Goal: Information Seeking & Learning: Learn about a topic

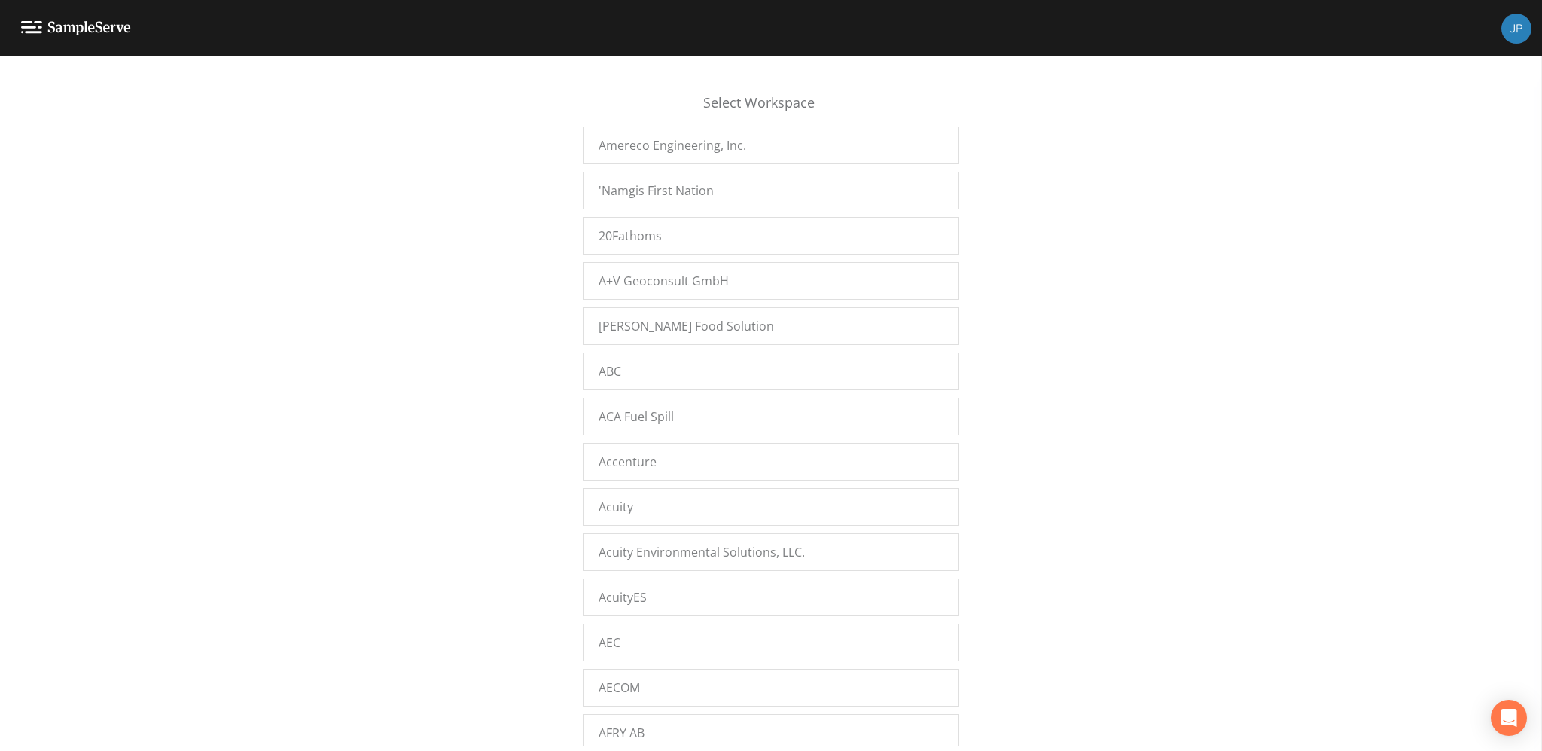
click at [539, 312] on div "Select Workspace Amereco Engineering, Inc. 'Namgis First Nation 20Fathoms A+V G…" at bounding box center [771, 407] width 1542 height 675
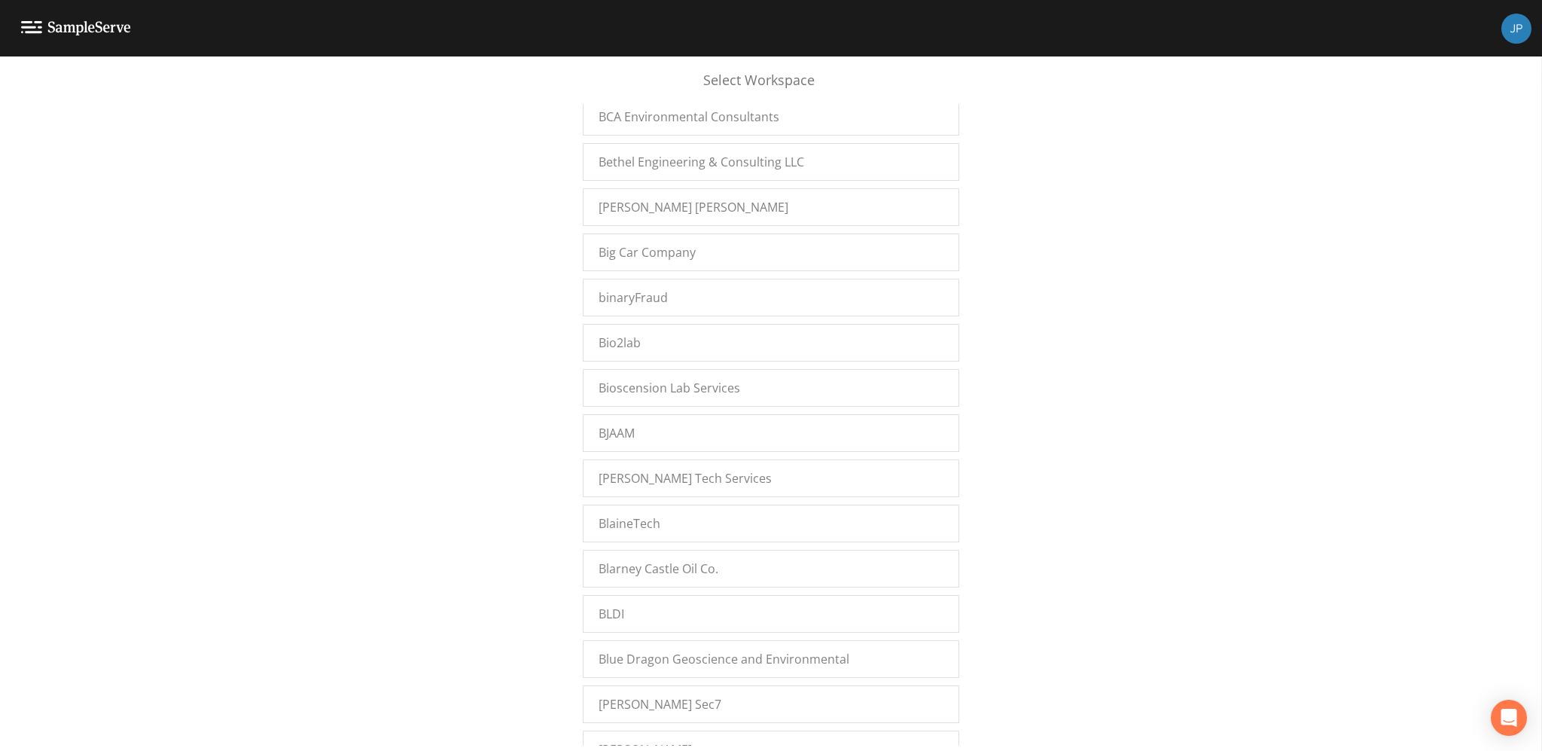
scroll to position [11720, 0]
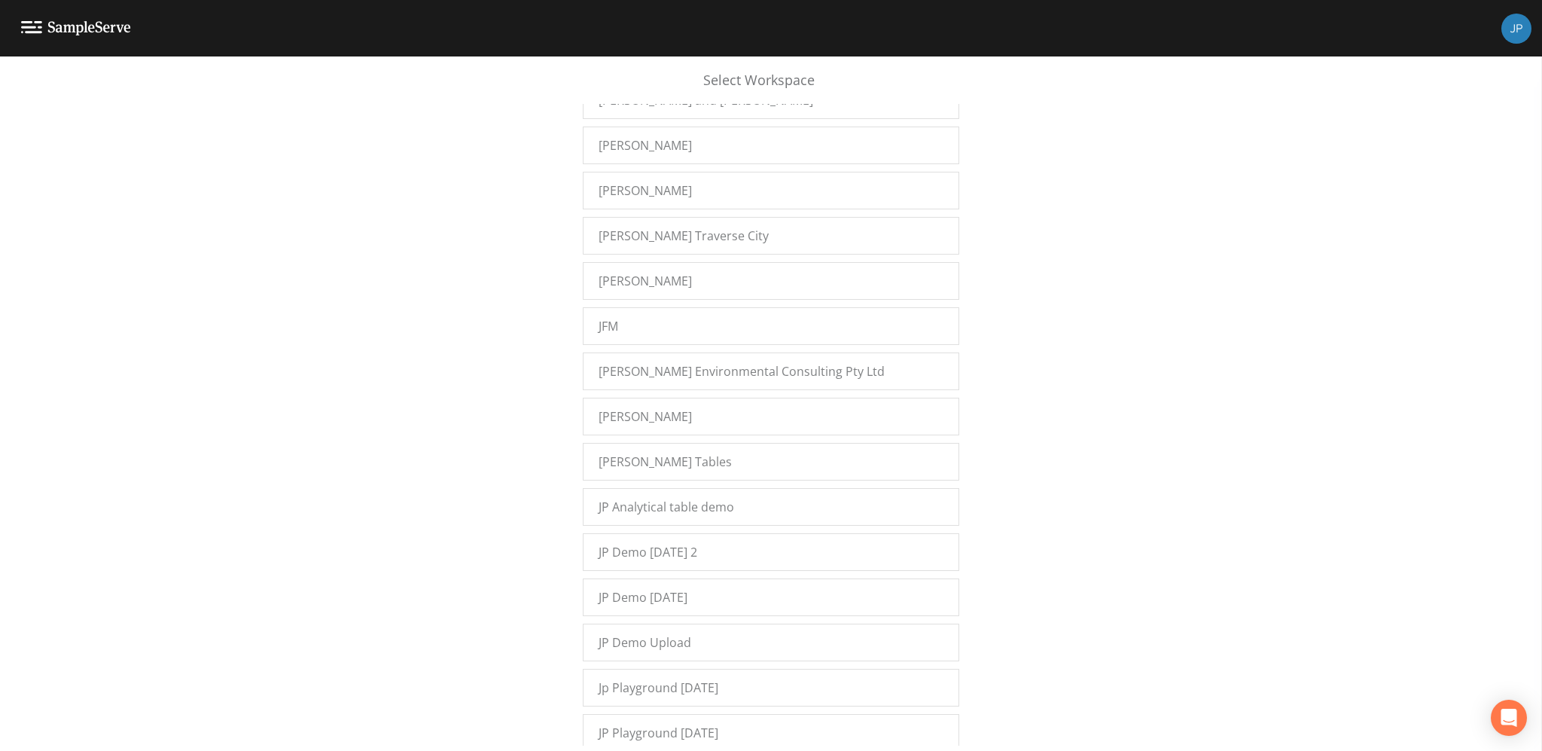
click at [542, 348] on div "Select Workspace Amereco Engineering, Inc. 'Namgis First Nation 20Fathoms A+V G…" at bounding box center [771, 407] width 1542 height 675
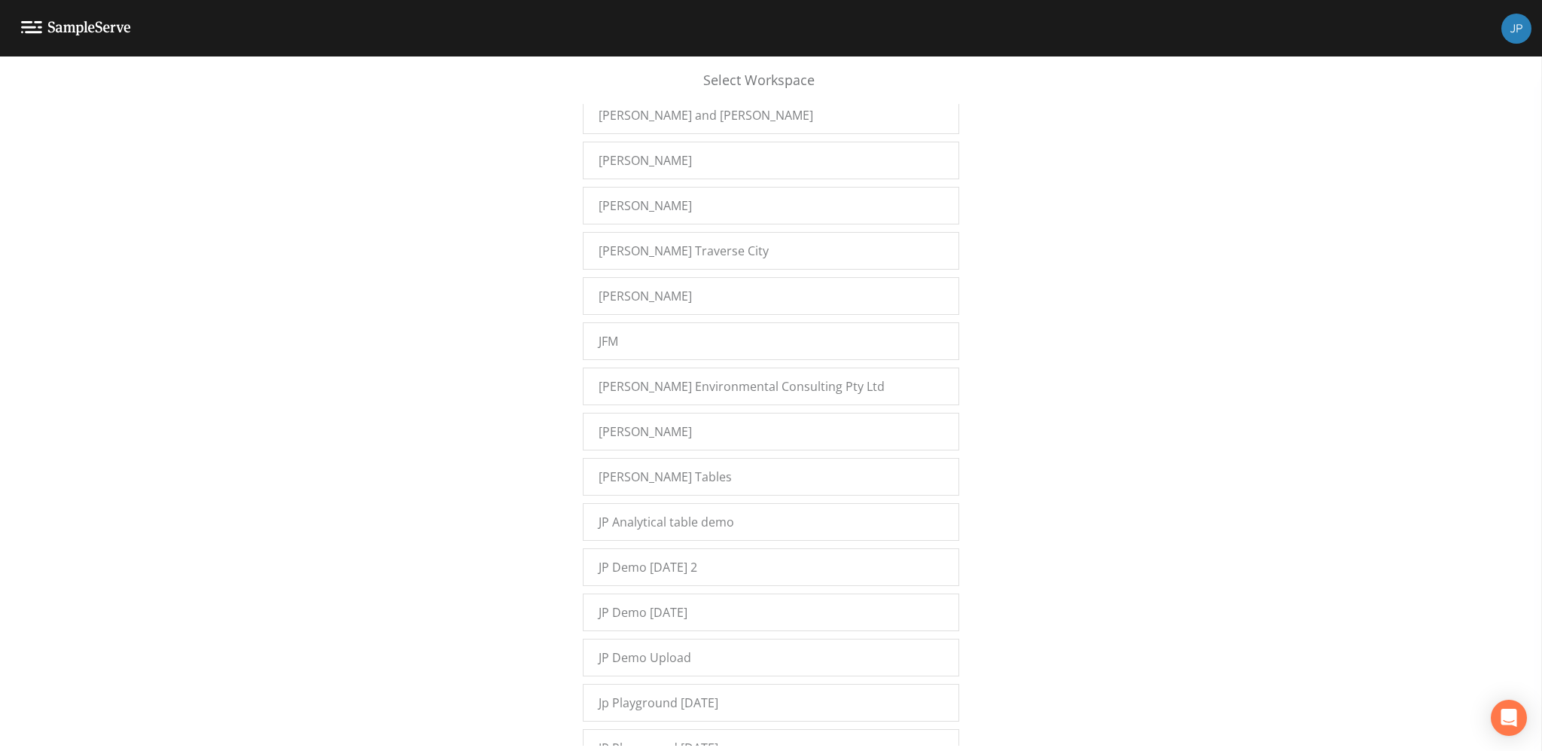
scroll to position [11696, 0]
click at [1234, 292] on div "Select Workspace Amereco Engineering, Inc. 'Namgis First Nation 20Fathoms A+V G…" at bounding box center [771, 407] width 1542 height 675
click at [1034, 392] on div "Select Workspace Amereco Engineering, Inc. 'Namgis First Nation 20Fathoms A+V G…" at bounding box center [771, 407] width 1542 height 675
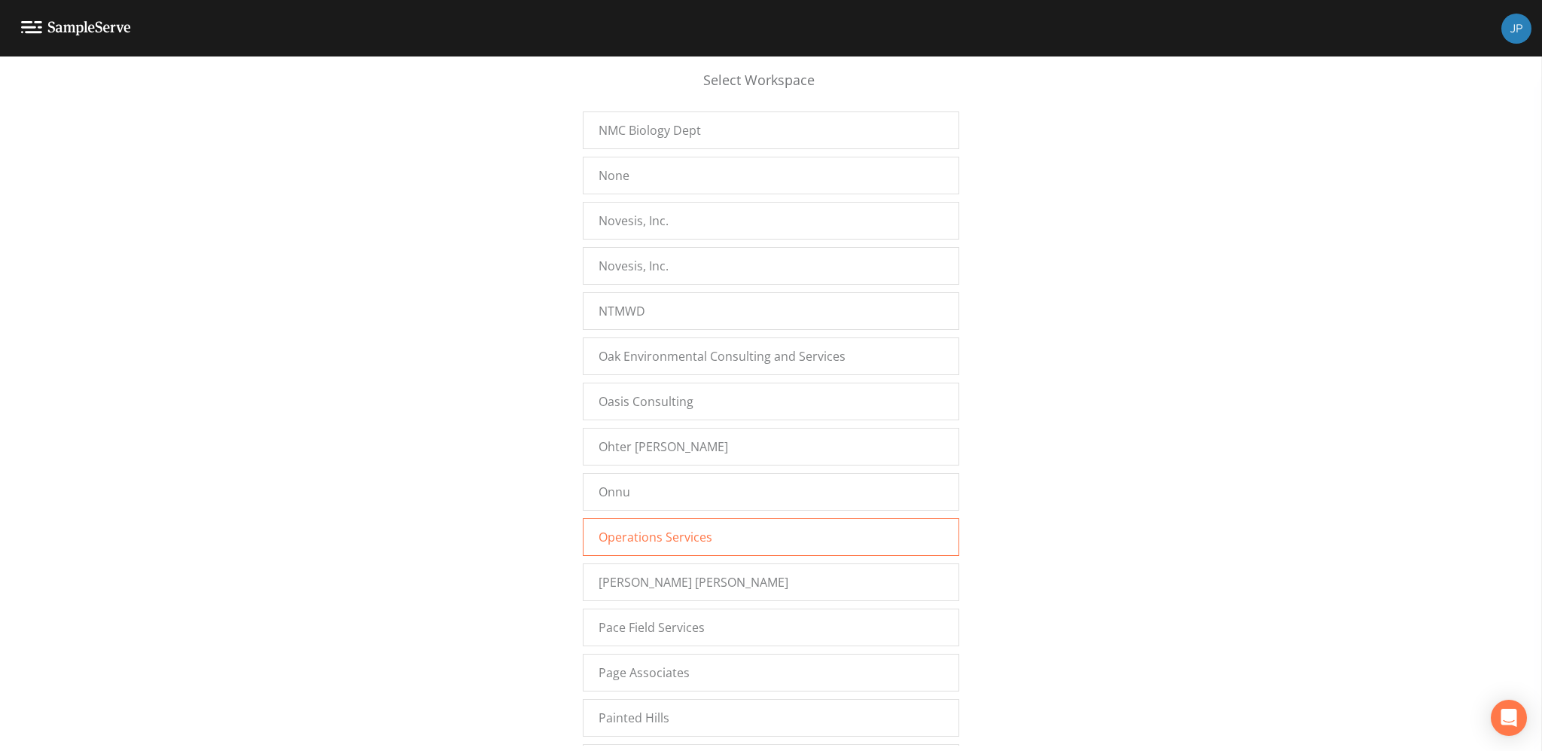
click at [883, 518] on div "Operations Services" at bounding box center [771, 537] width 377 height 38
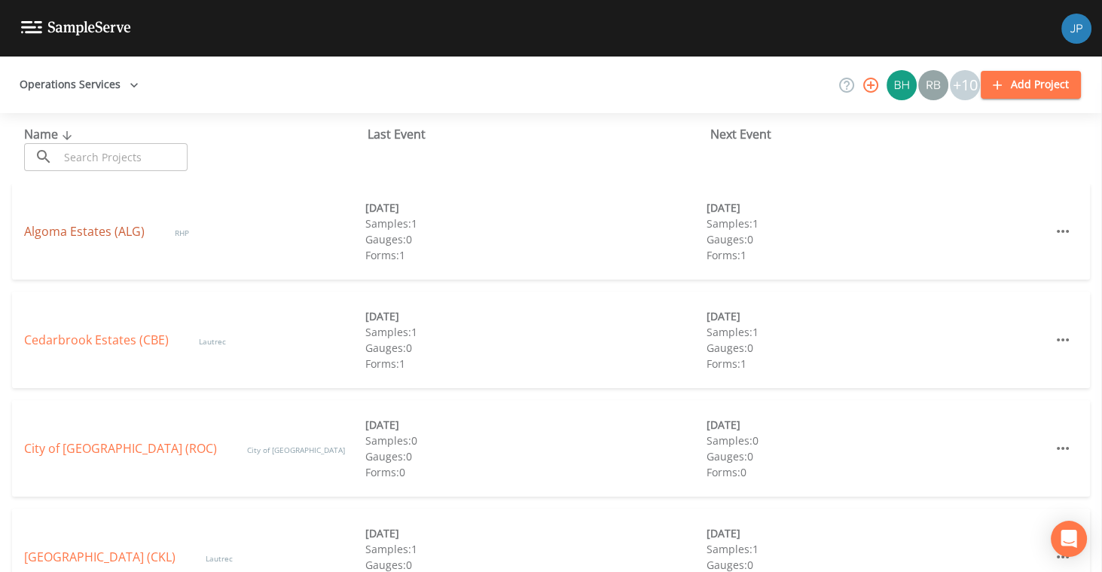
click at [102, 234] on link "Algoma Estates (ALG)" at bounding box center [84, 231] width 120 height 17
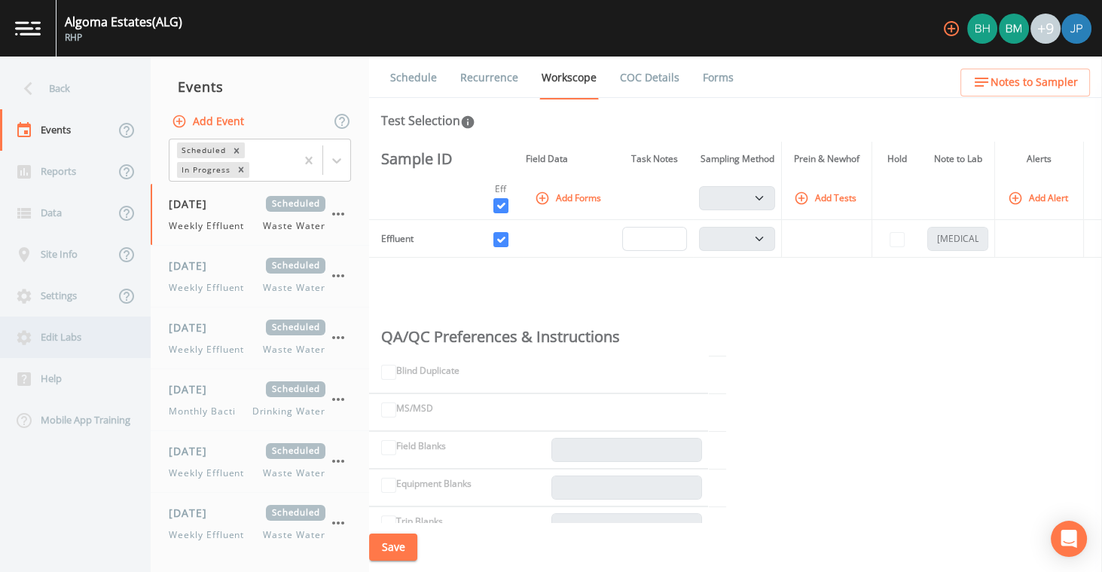
click at [58, 340] on div "Edit Labs" at bounding box center [68, 336] width 136 height 41
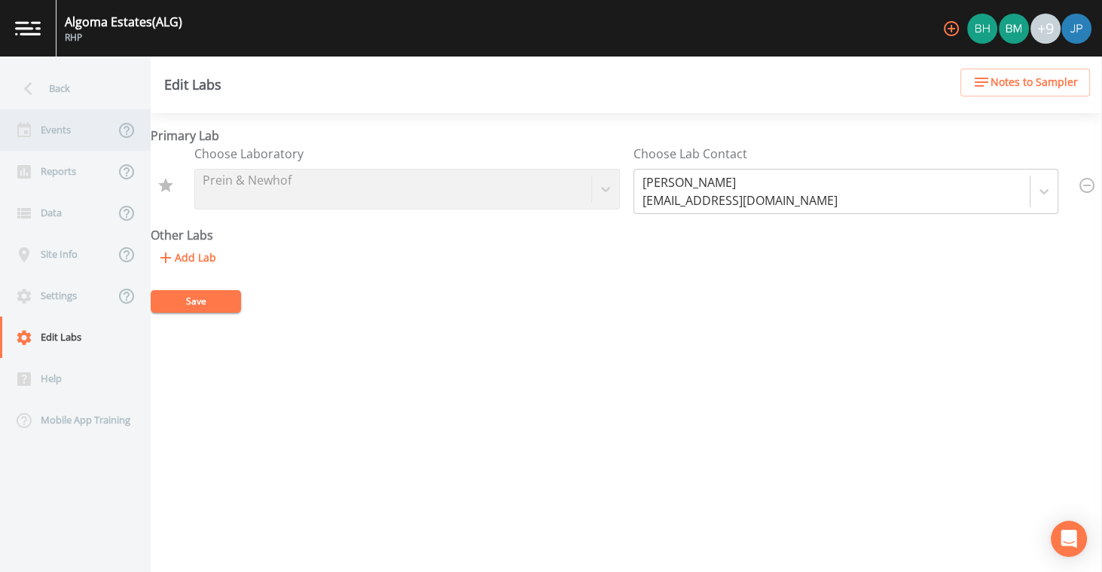
click at [93, 137] on div "Events" at bounding box center [57, 129] width 114 height 41
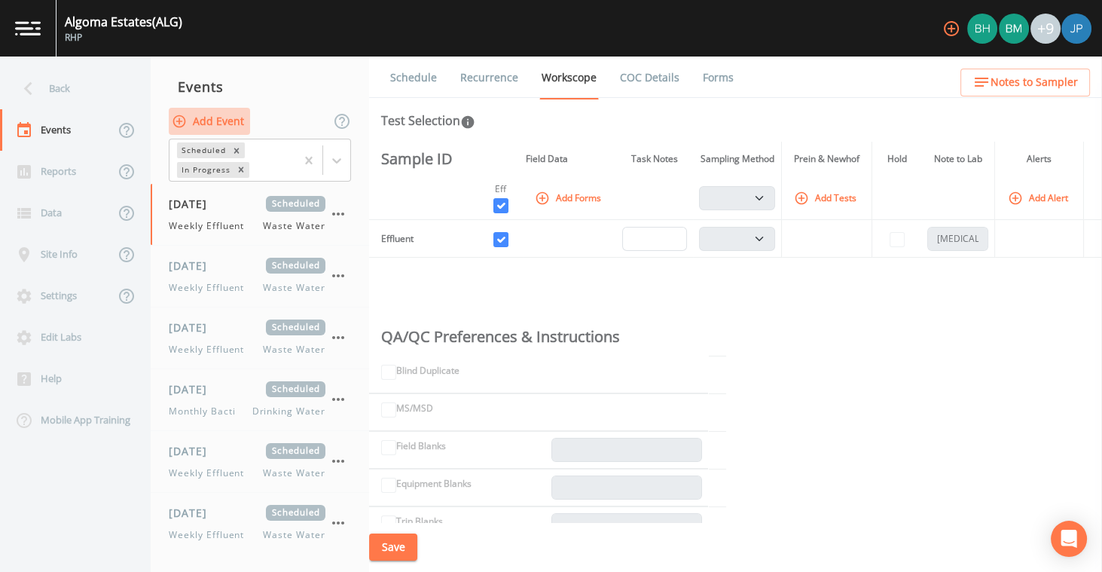
click at [221, 120] on button "Add Event" at bounding box center [209, 122] width 81 height 28
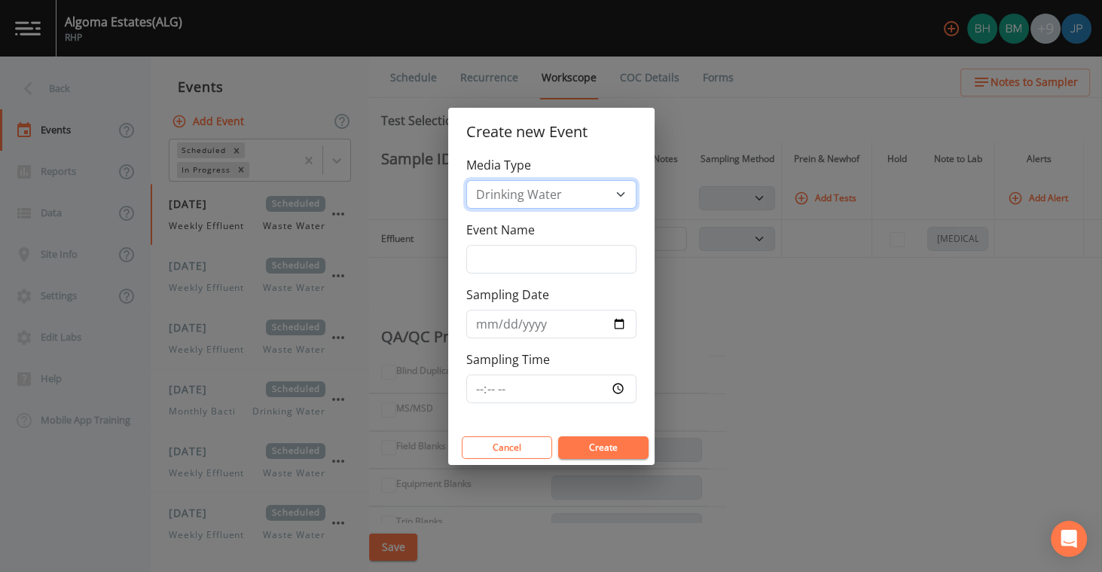
click at [532, 197] on select "Drinking Water Groundwater Waste Water" at bounding box center [551, 194] width 170 height 29
select select "ground_water"
click at [466, 209] on select "Drinking Water Groundwater Waste Water" at bounding box center [551, 194] width 170 height 29
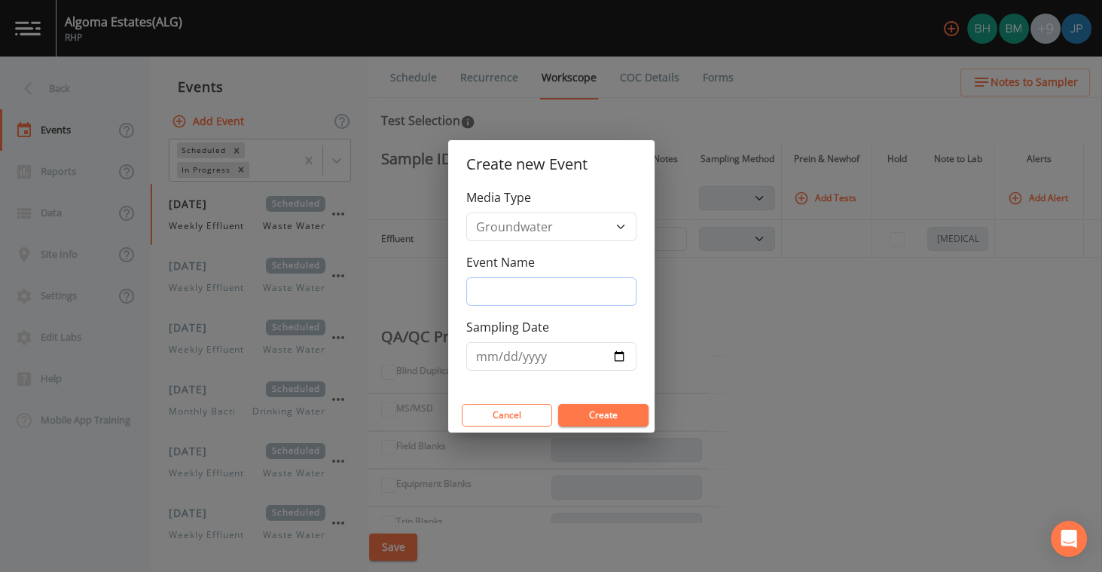
click at [538, 287] on input "Event Name" at bounding box center [551, 291] width 170 height 29
type input "E"
type input "Example Event"
click at [617, 359] on input "Sampling Date" at bounding box center [551, 356] width 170 height 29
type input "2025-10-08"
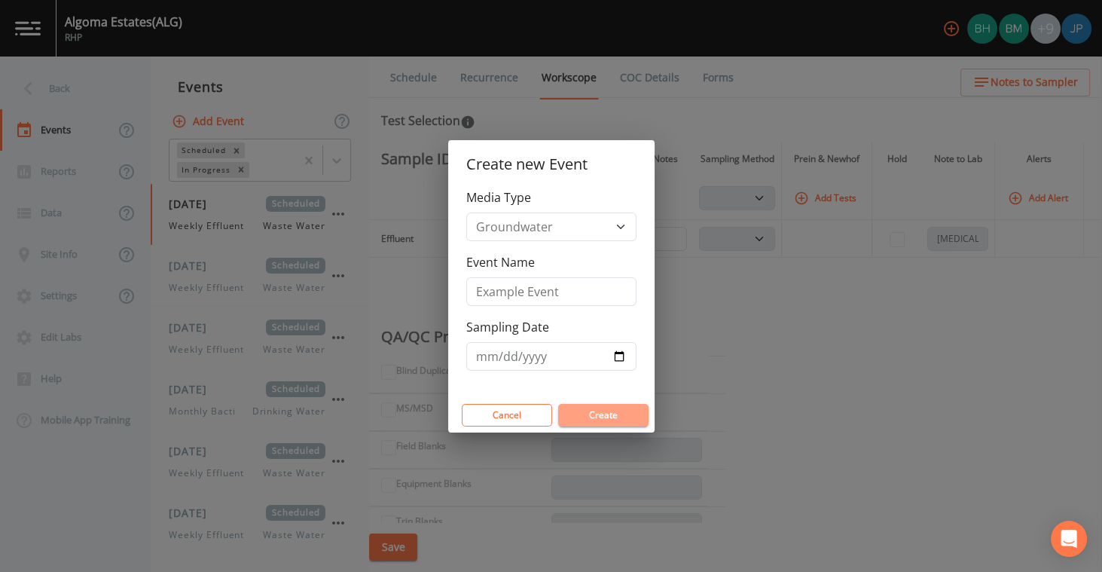
click at [596, 411] on button "Create" at bounding box center [603, 415] width 90 height 23
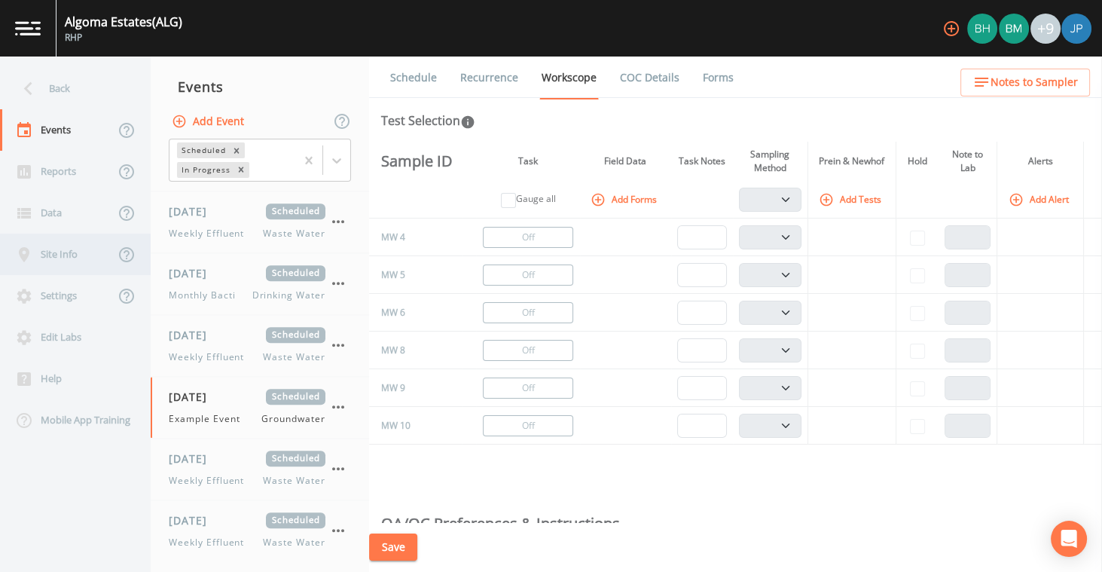
click at [60, 258] on div "Site Info" at bounding box center [57, 253] width 114 height 41
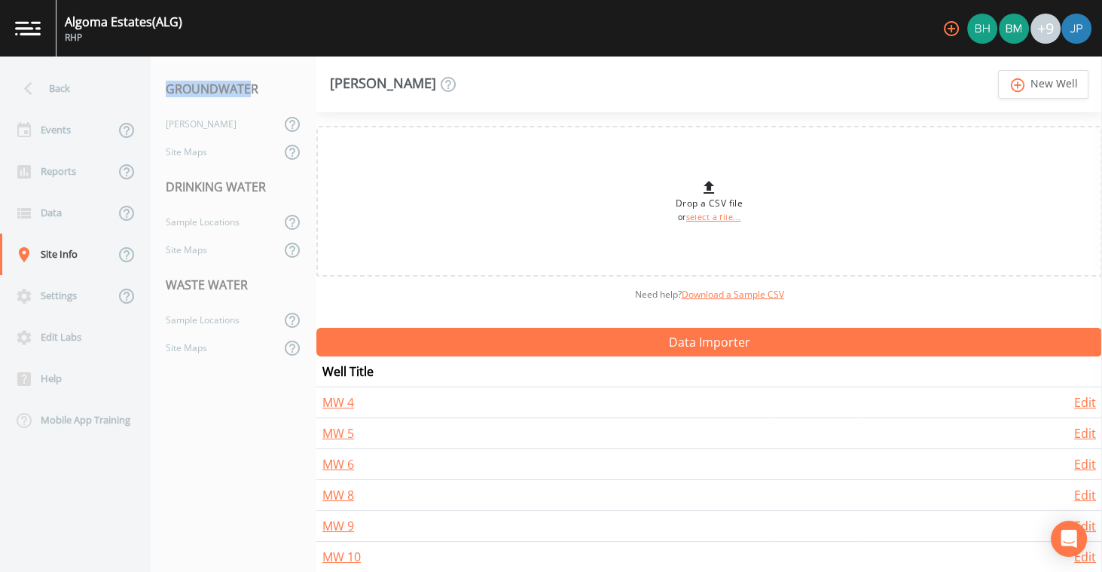
drag, startPoint x: 169, startPoint y: 88, endPoint x: 252, endPoint y: 87, distance: 82.8
click at [252, 87] on div "GROUNDWATER" at bounding box center [234, 89] width 166 height 42
click at [256, 88] on div "GROUNDWATER" at bounding box center [234, 89] width 166 height 42
click at [213, 118] on div "Wells" at bounding box center [216, 124] width 130 height 28
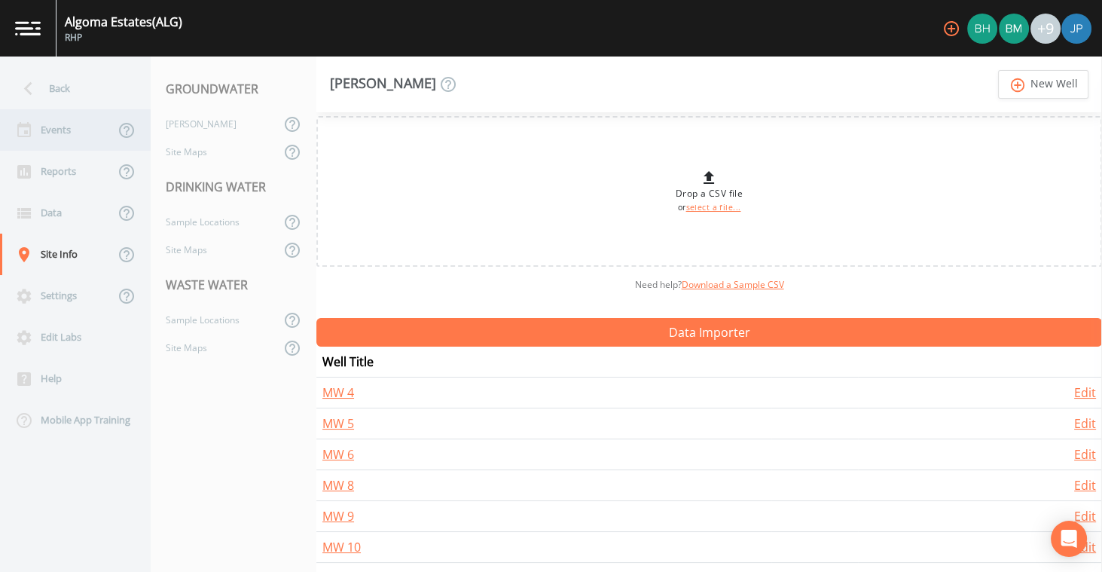
click at [66, 142] on div "Events" at bounding box center [57, 129] width 114 height 41
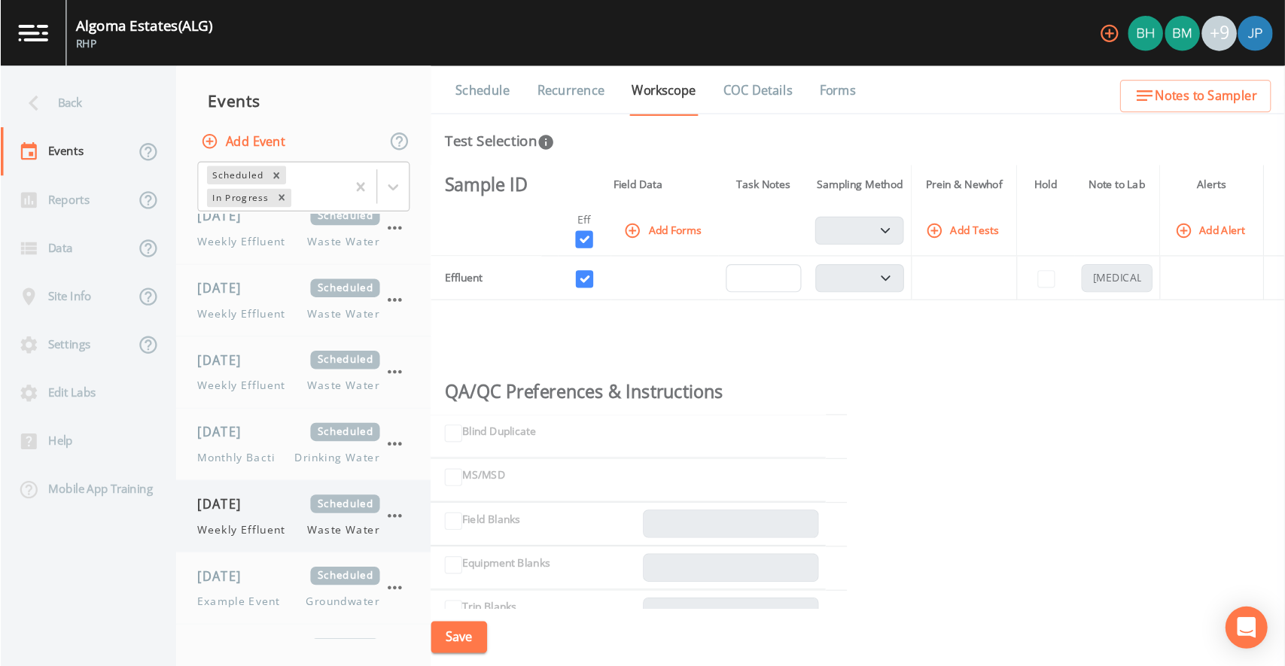
scroll to position [2256, 0]
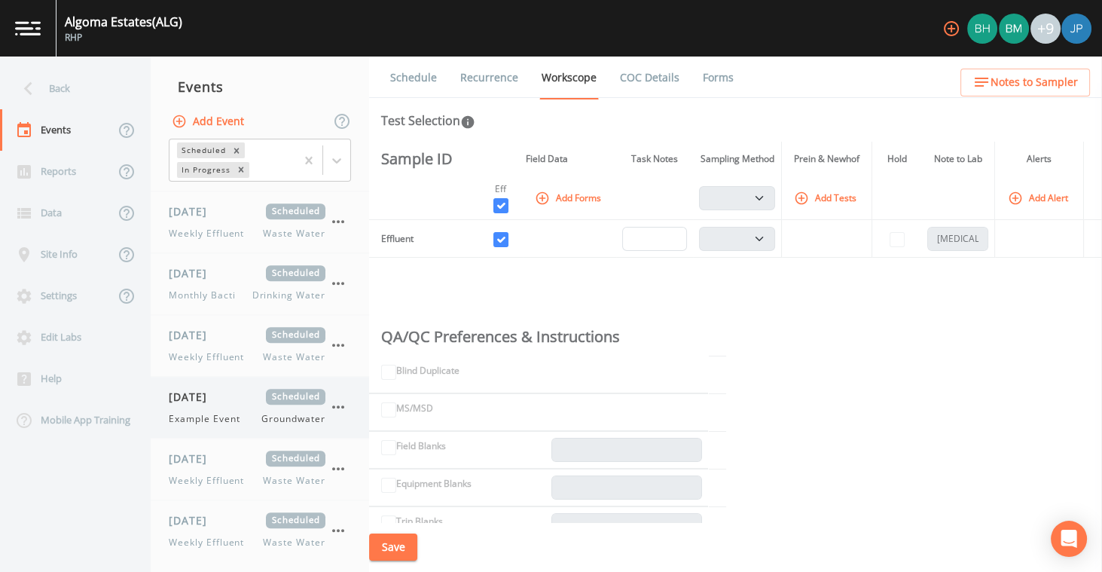
click at [231, 412] on span "Example Event" at bounding box center [209, 419] width 80 height 14
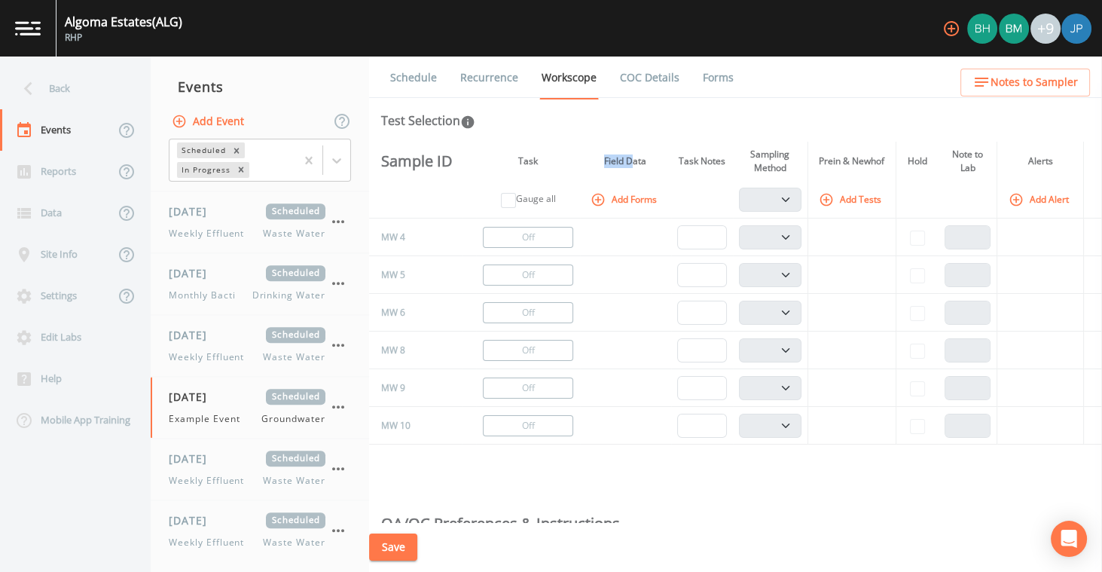
drag, startPoint x: 609, startPoint y: 159, endPoint x: 641, endPoint y: 162, distance: 31.8
click at [641, 162] on th "Field Data" at bounding box center [625, 161] width 91 height 39
click at [645, 161] on th "Field Data" at bounding box center [625, 161] width 91 height 39
click at [626, 200] on button "Add Forms" at bounding box center [624, 199] width 75 height 25
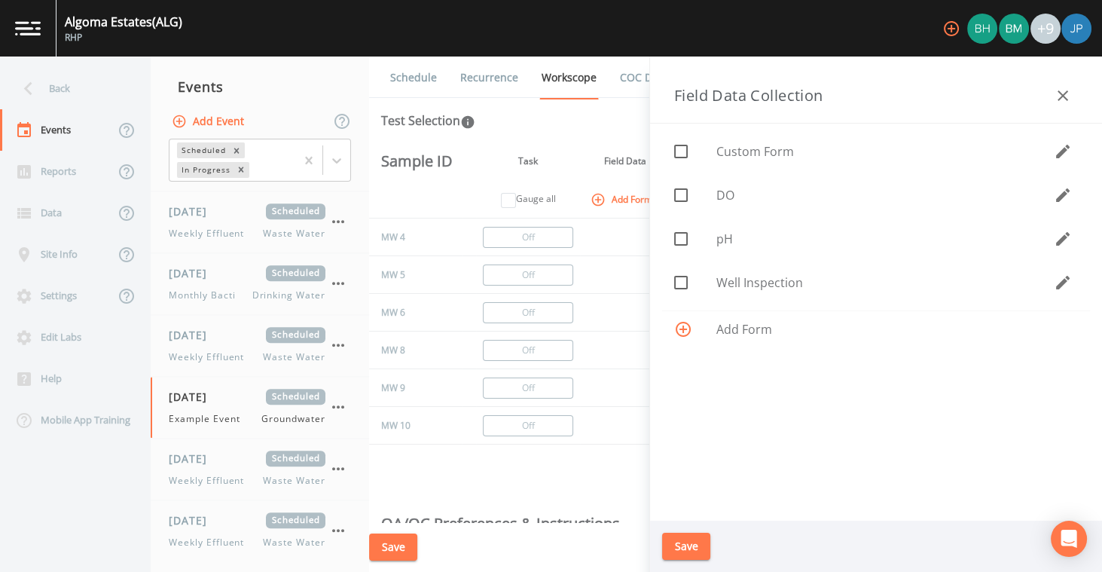
click at [1056, 285] on icon "button" at bounding box center [1063, 283] width 14 height 14
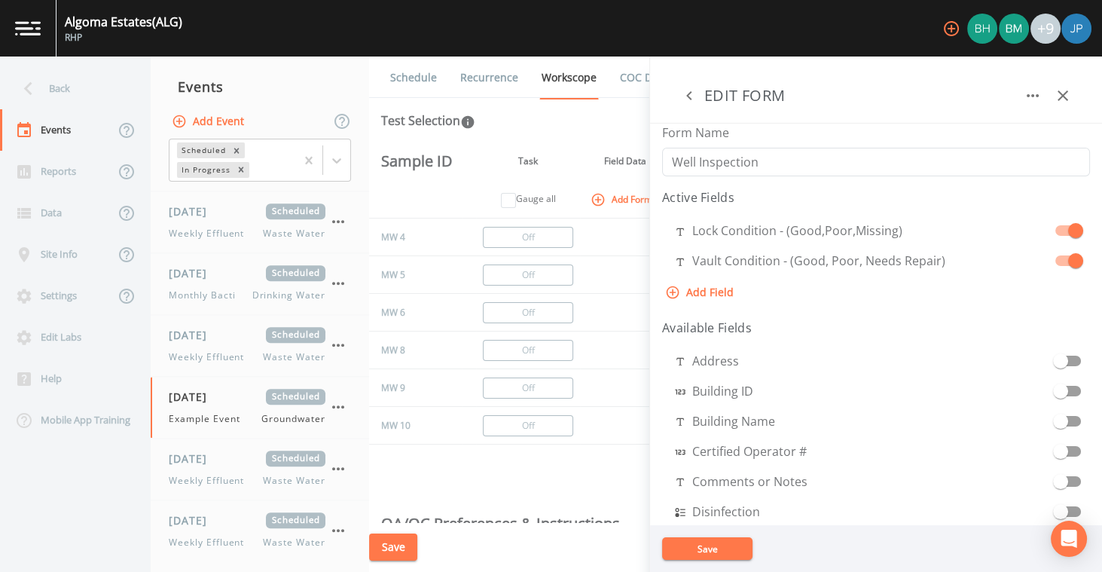
click at [685, 92] on icon "button" at bounding box center [689, 96] width 18 height 18
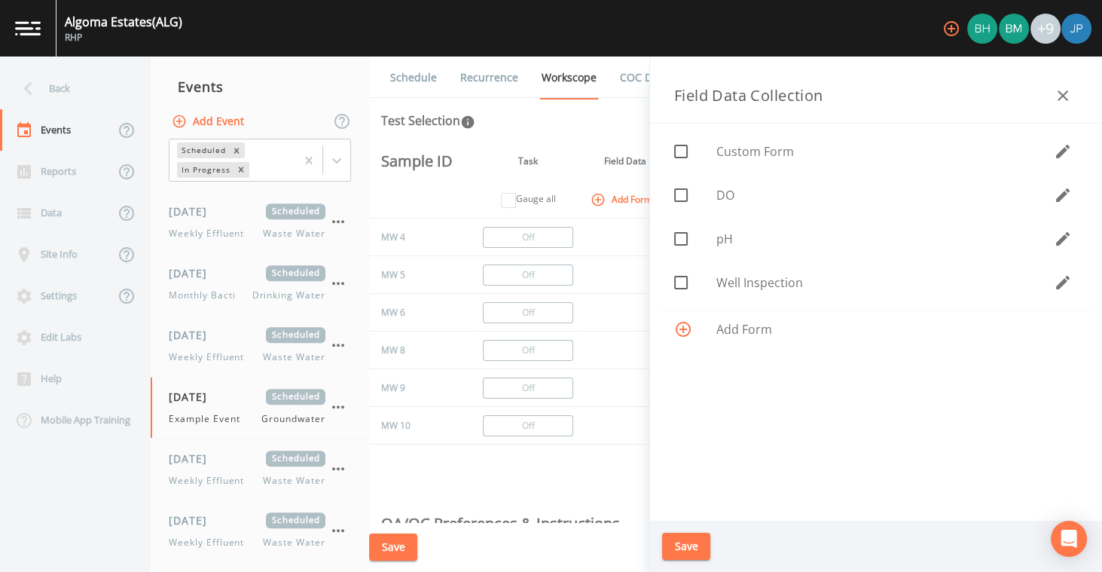
click at [1060, 150] on icon "button" at bounding box center [1063, 152] width 14 height 14
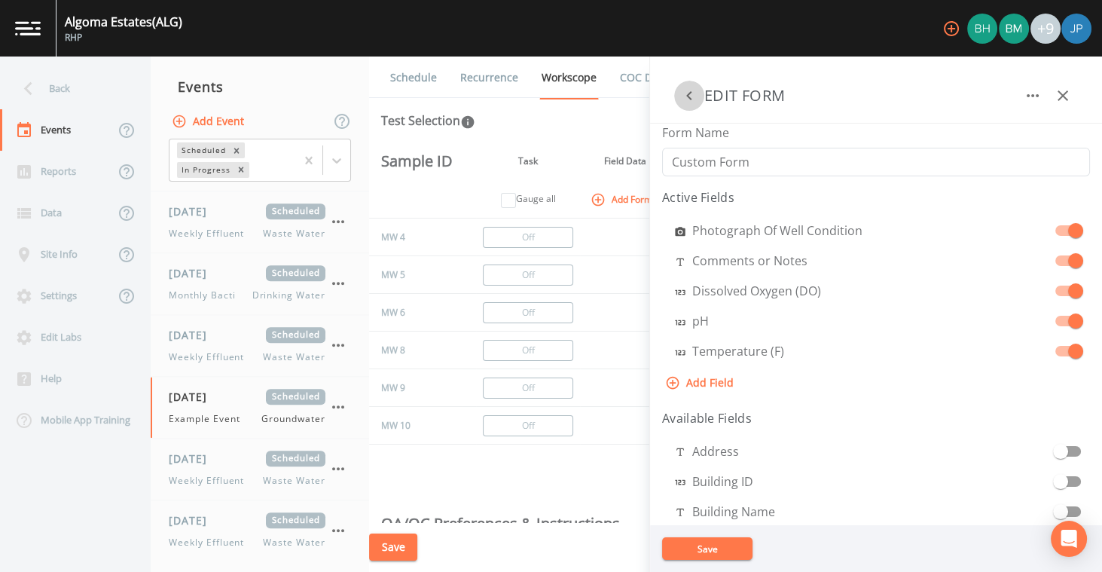
click at [689, 98] on icon "button" at bounding box center [688, 95] width 5 height 9
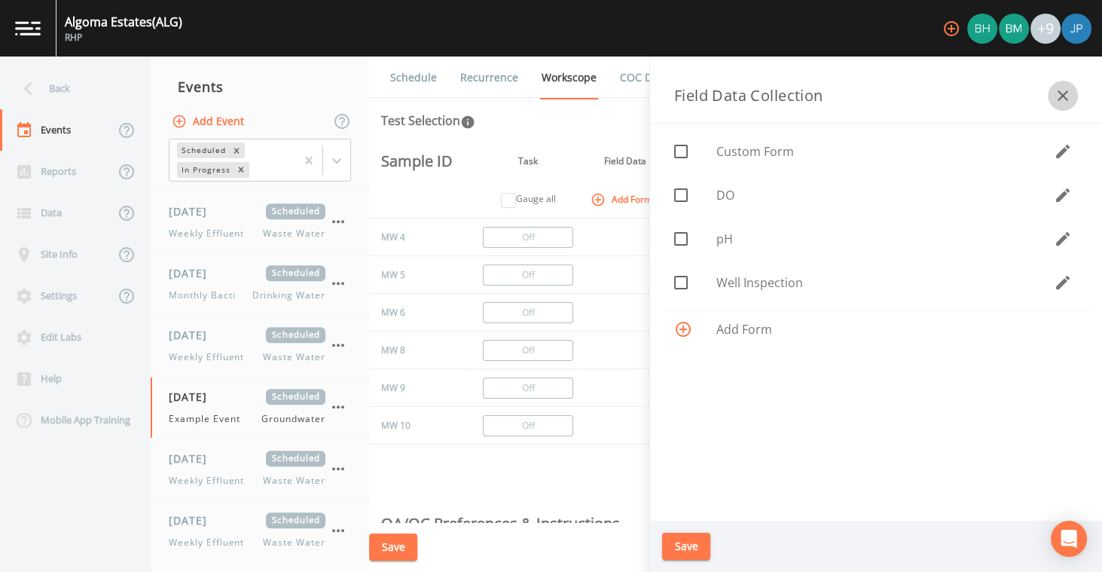
click at [1064, 101] on icon "button" at bounding box center [1062, 96] width 18 height 18
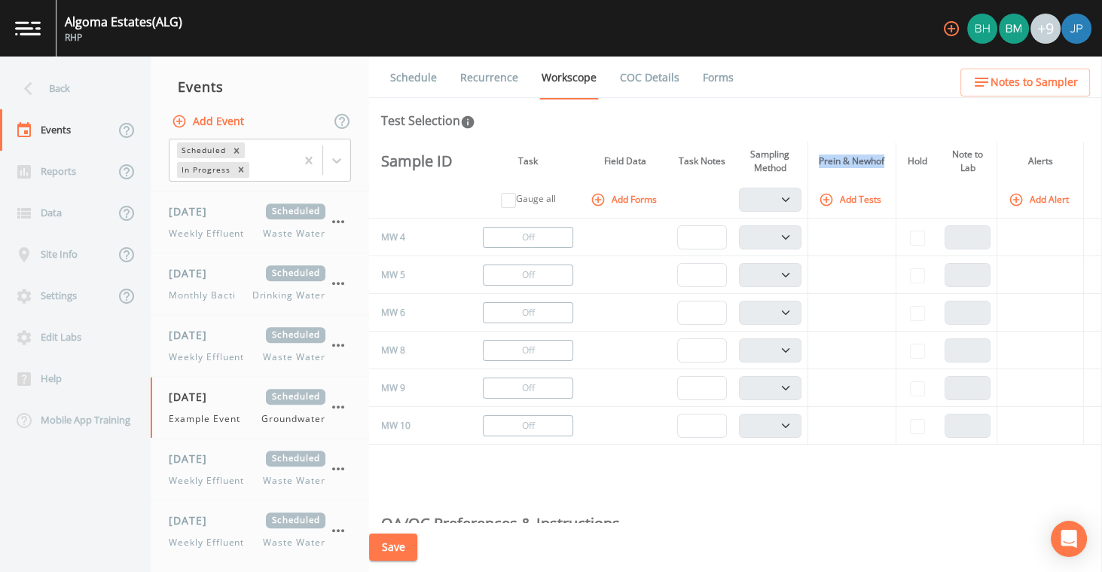
drag, startPoint x: 819, startPoint y: 160, endPoint x: 885, endPoint y: 163, distance: 65.6
click at [885, 163] on th "Prein & Newhof" at bounding box center [851, 161] width 88 height 39
click at [887, 162] on th "Prein & Newhof" at bounding box center [851, 161] width 88 height 39
click at [850, 202] on button "Add Tests" at bounding box center [852, 199] width 72 height 25
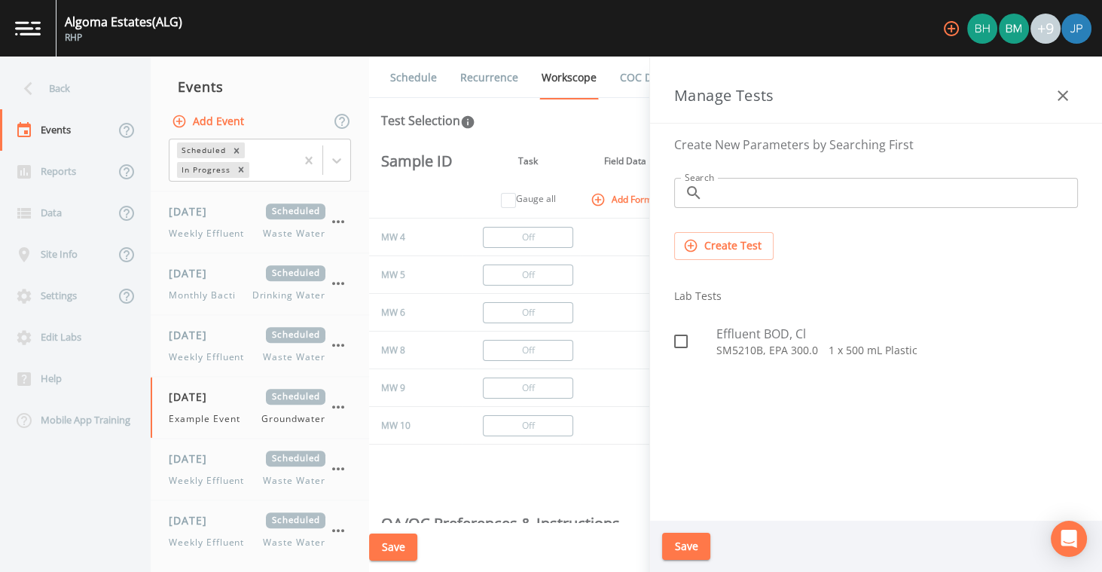
click at [683, 340] on icon at bounding box center [681, 341] width 18 height 18
checkbox input "true"
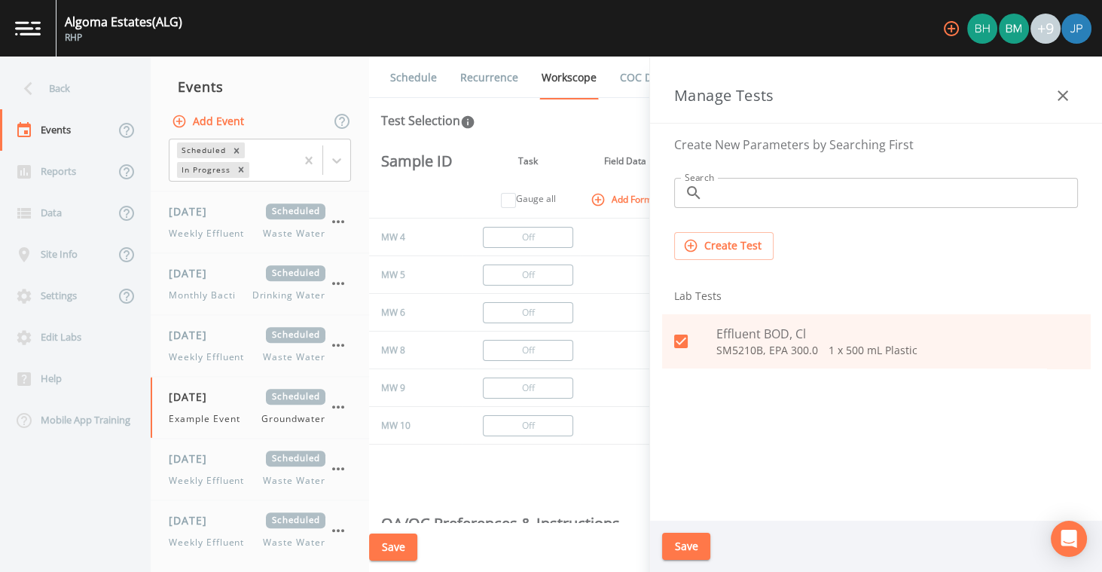
click at [698, 549] on button "Save" at bounding box center [686, 546] width 48 height 28
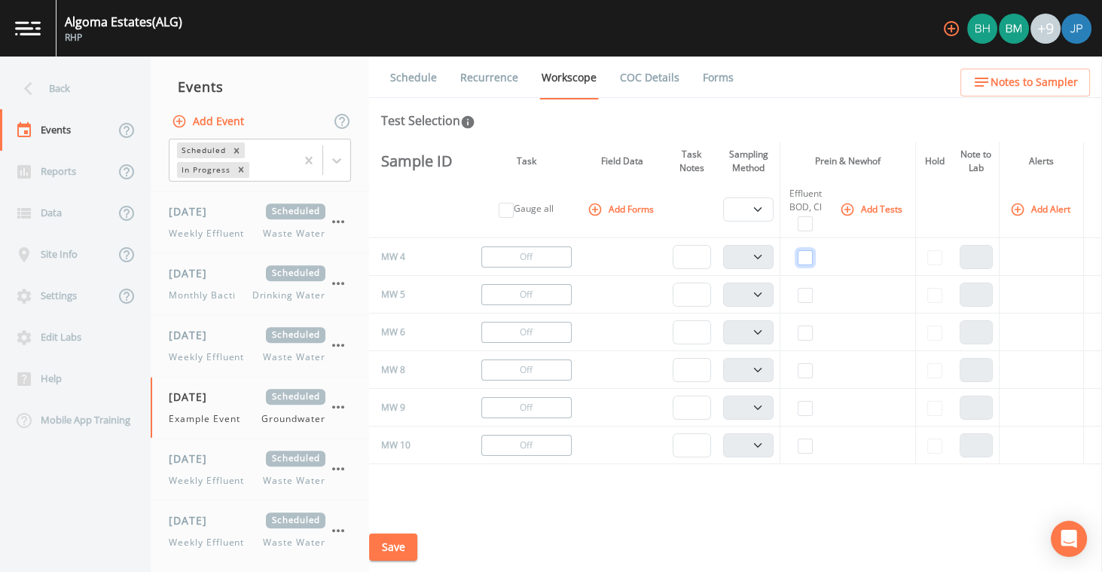
click at [806, 255] on input "checkbox" at bounding box center [804, 257] width 15 height 15
checkbox input "true"
select select "132d7689-3bb8-465b-98a9-744e7d509d8d"
drag, startPoint x: 799, startPoint y: 335, endPoint x: 804, endPoint y: 357, distance: 22.5
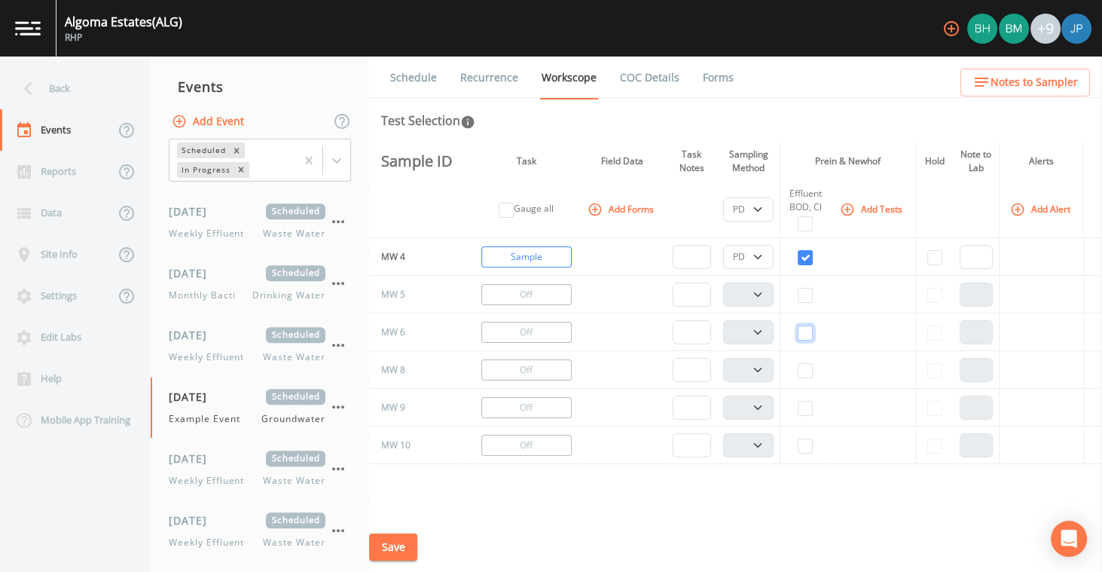
click at [800, 335] on input "checkbox" at bounding box center [804, 332] width 15 height 15
checkbox input "true"
select select "132d7689-3bb8-465b-98a9-744e7d509d8d"
click at [806, 409] on input "checkbox" at bounding box center [804, 408] width 15 height 15
checkbox input "true"
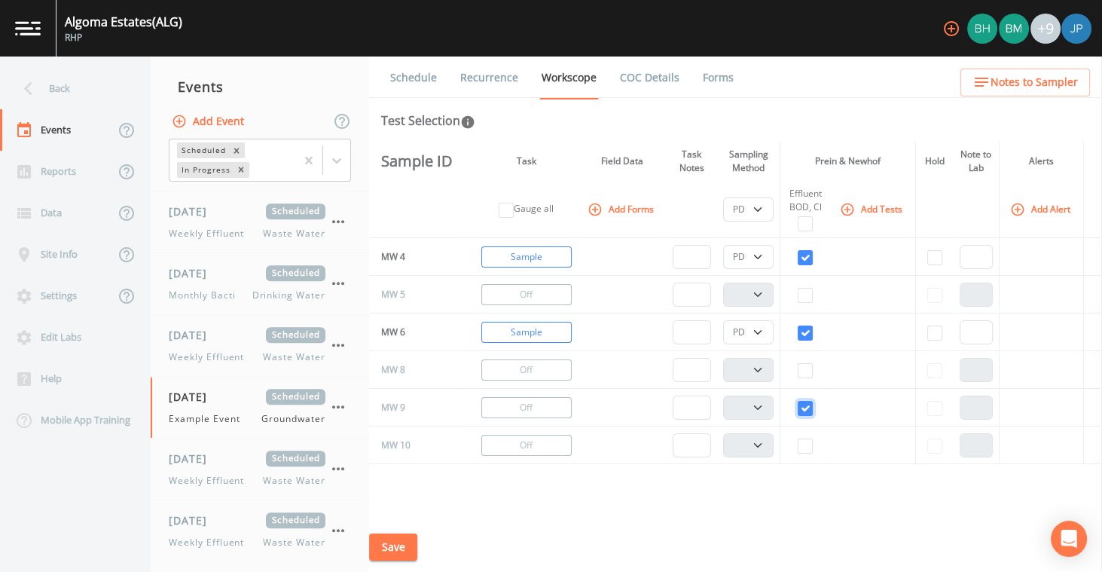
select select "132d7689-3bb8-465b-98a9-744e7d509d8d"
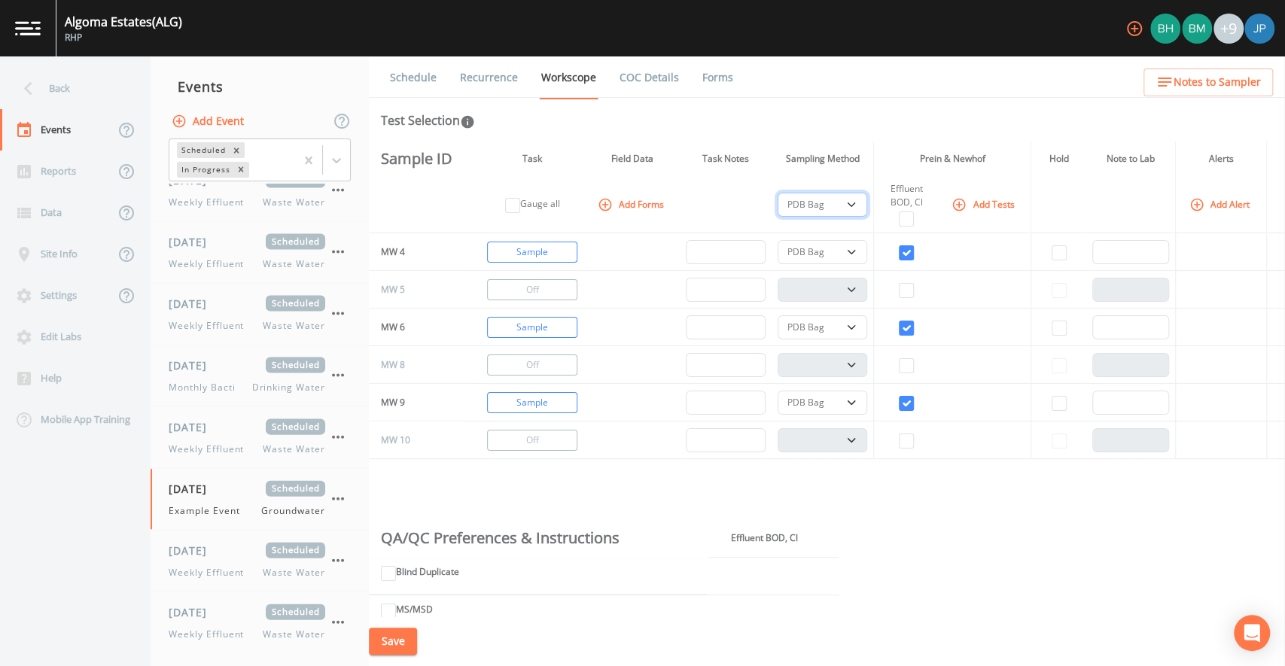
click at [850, 205] on select "PDB Bag Grab Low Flow 3 Vol. Purge" at bounding box center [823, 205] width 90 height 24
select select "4f082be6-97a7-4f70-a81f-c26a4e896ad7"
click at [780, 193] on select "PDB Bag Grab Low Flow 3 Vol. Purge" at bounding box center [823, 205] width 90 height 24
select select "4f082be6-97a7-4f70-a81f-c26a4e896ad7"
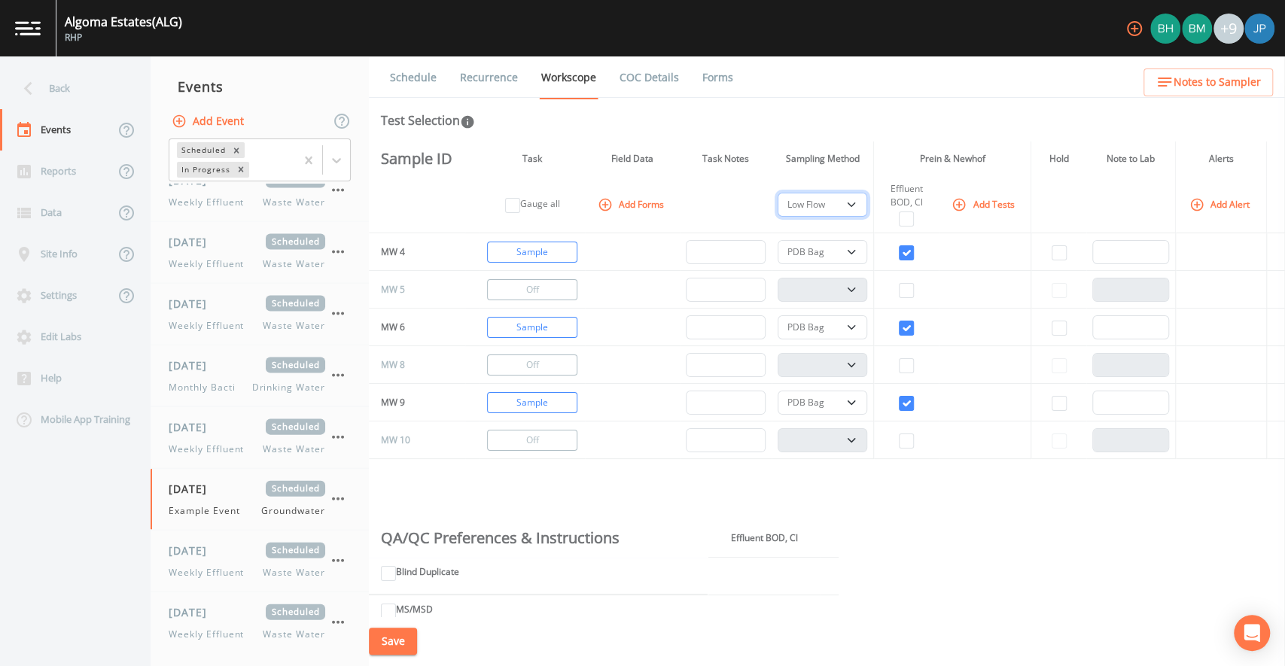
select select "4f082be6-97a7-4f70-a81f-c26a4e896ad7"
click at [828, 248] on select "PDB Bag Grab Low Flow 3 Vol. Purge" at bounding box center [823, 252] width 90 height 24
select select "0b1af911-289b-4d7b-9fdf-156f6d27a2cf"
click at [780, 240] on select "PDB Bag Grab Low Flow 3 Vol. Purge" at bounding box center [823, 252] width 90 height 24
select select
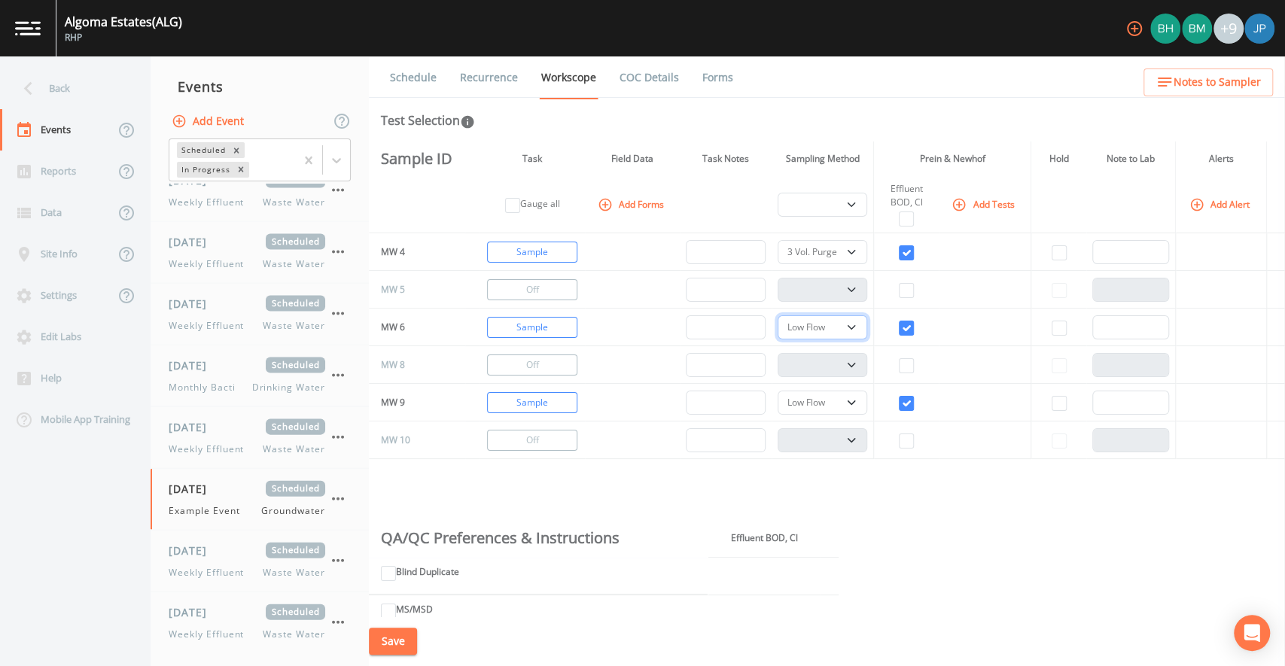
click at [816, 328] on select "PDB Bag Grab Low Flow 3 Vol. Purge" at bounding box center [823, 328] width 90 height 24
select select "0b1af911-289b-4d7b-9fdf-156f6d27a2cf"
click at [780, 316] on select "PDB Bag Grab Low Flow 3 Vol. Purge" at bounding box center [823, 328] width 90 height 24
drag, startPoint x: 798, startPoint y: 161, endPoint x: 837, endPoint y: 161, distance: 39.2
click at [827, 161] on th "Sampling Method" at bounding box center [823, 159] width 102 height 35
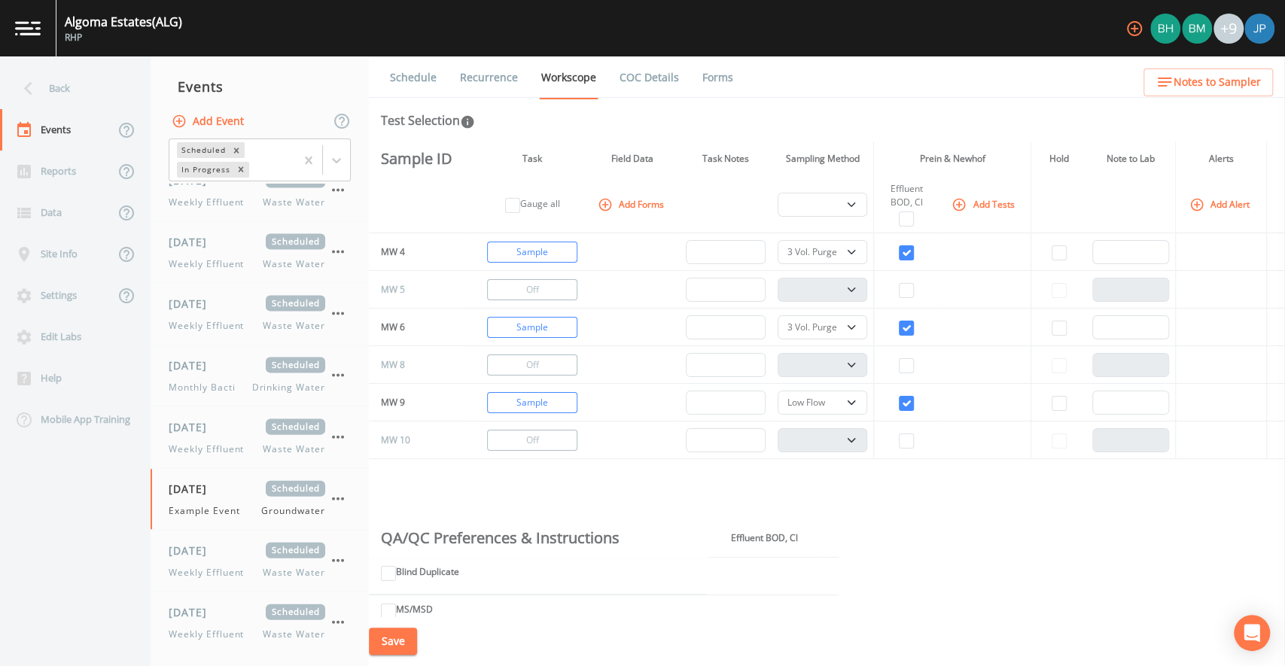
click at [839, 161] on th "Sampling Method" at bounding box center [823, 159] width 102 height 35
click at [840, 328] on select "PDB Bag Grab Low Flow 3 Vol. Purge" at bounding box center [823, 328] width 90 height 24
click at [780, 316] on select "PDB Bag Grab Low Flow 3 Vol. Purge" at bounding box center [823, 328] width 90 height 24
click at [876, 318] on td at bounding box center [906, 328] width 65 height 38
click at [846, 408] on select "PDB Bag Grab Low Flow 3 Vol. Purge" at bounding box center [823, 403] width 90 height 24
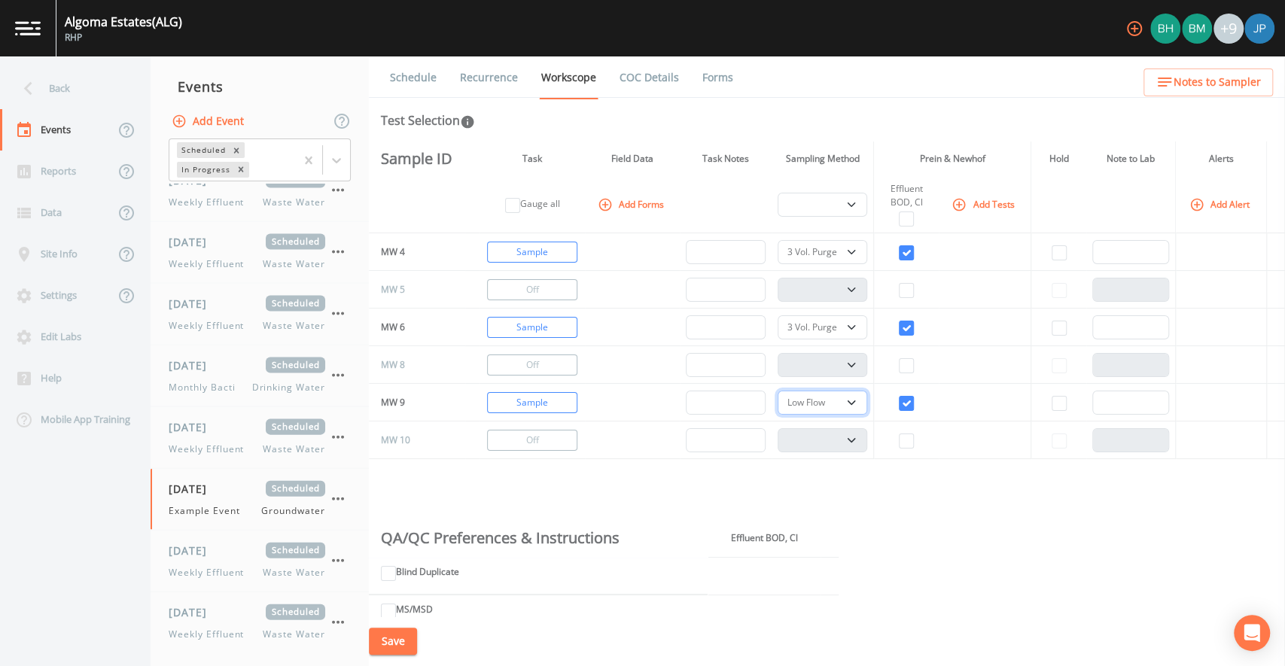
click at [780, 391] on select "PDB Bag Grab Low Flow 3 Vol. Purge" at bounding box center [823, 403] width 90 height 24
click at [875, 382] on td at bounding box center [906, 365] width 65 height 38
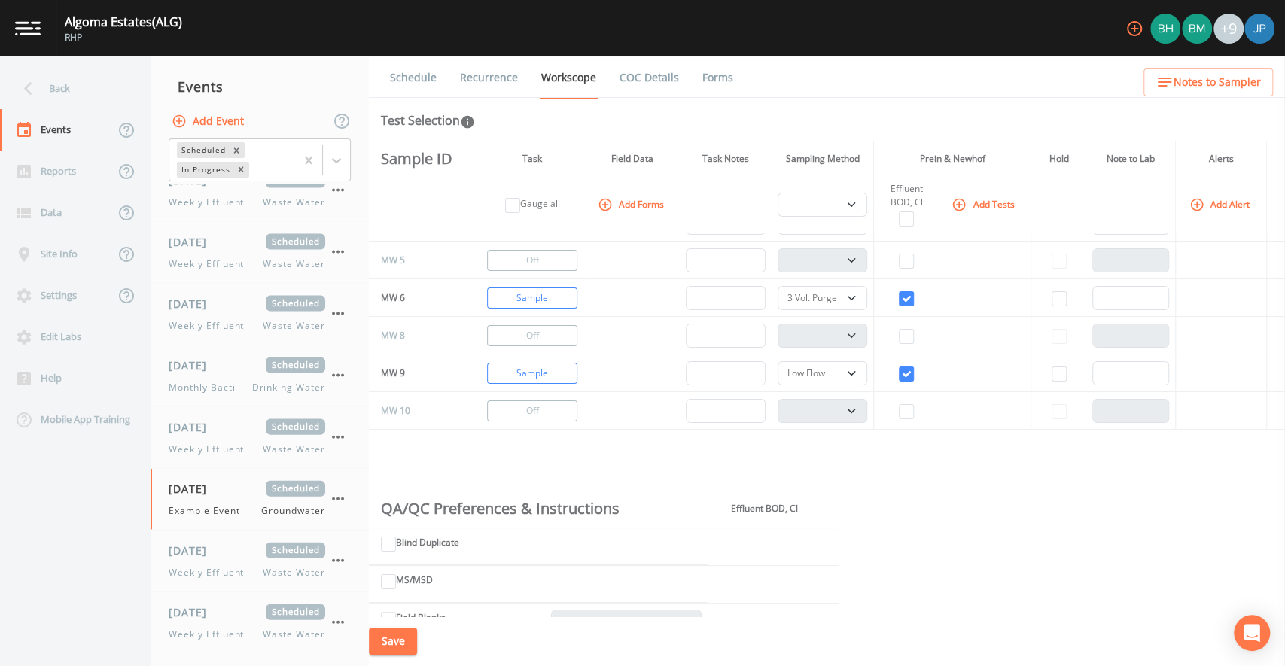
scroll to position [23, 0]
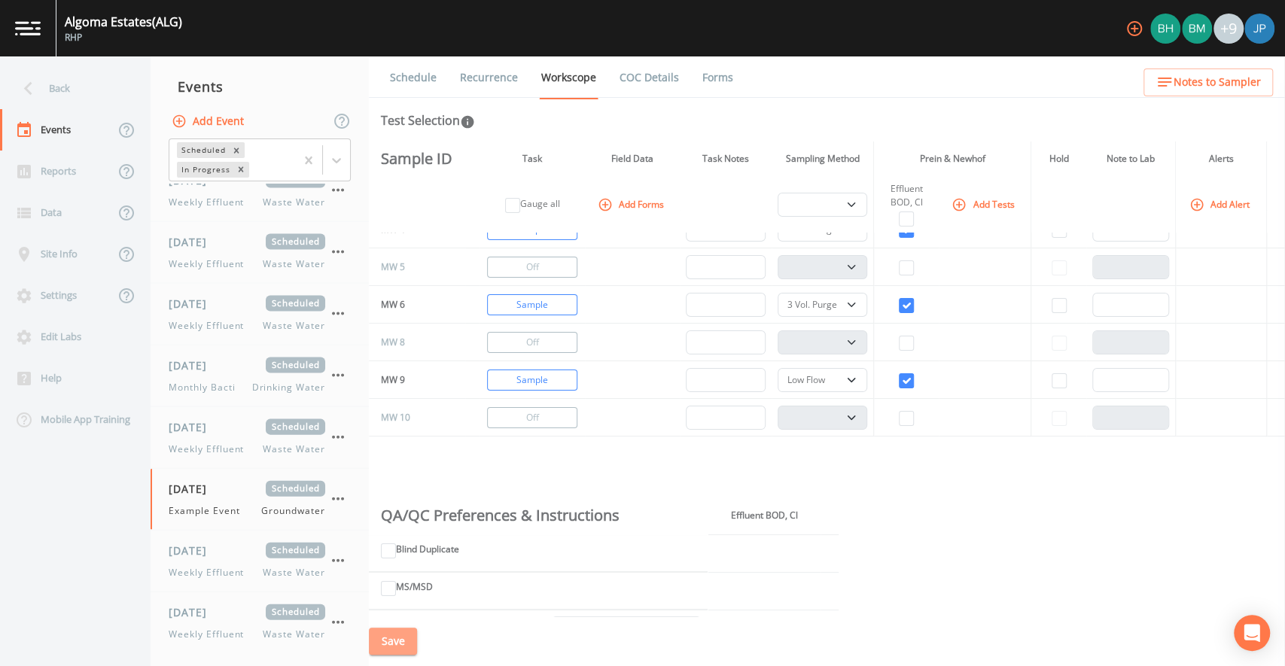
click at [400, 638] on button "Save" at bounding box center [393, 642] width 48 height 28
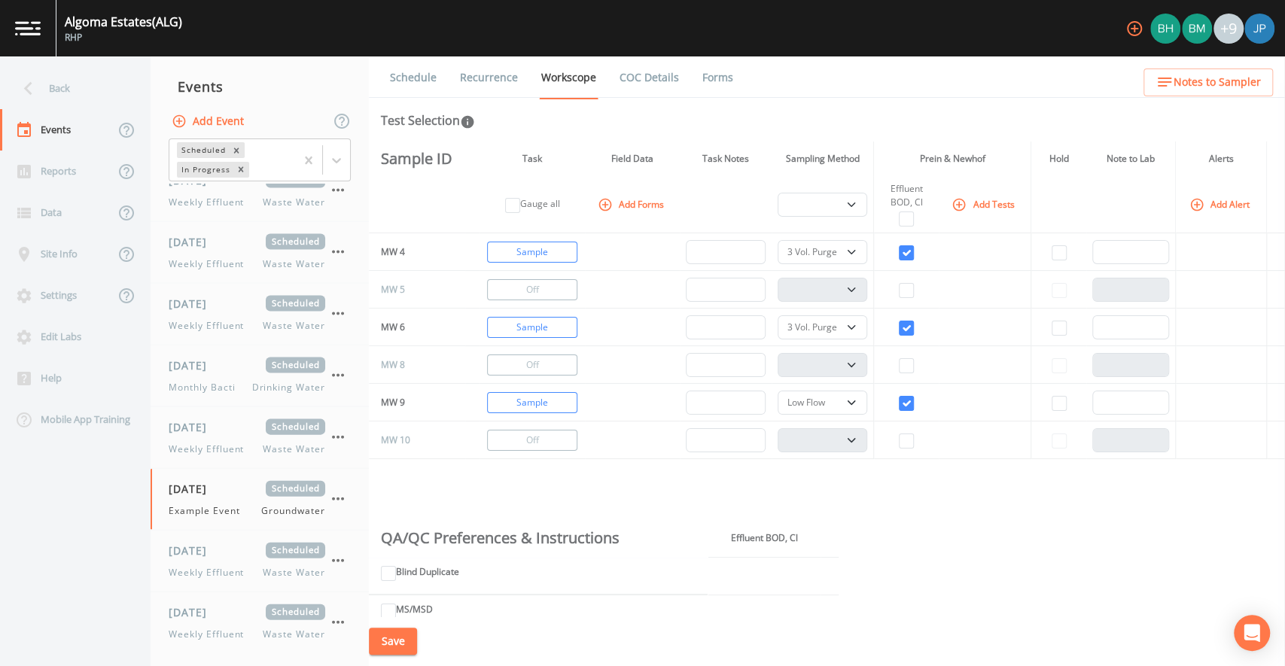
click at [424, 81] on link "Schedule" at bounding box center [413, 77] width 51 height 42
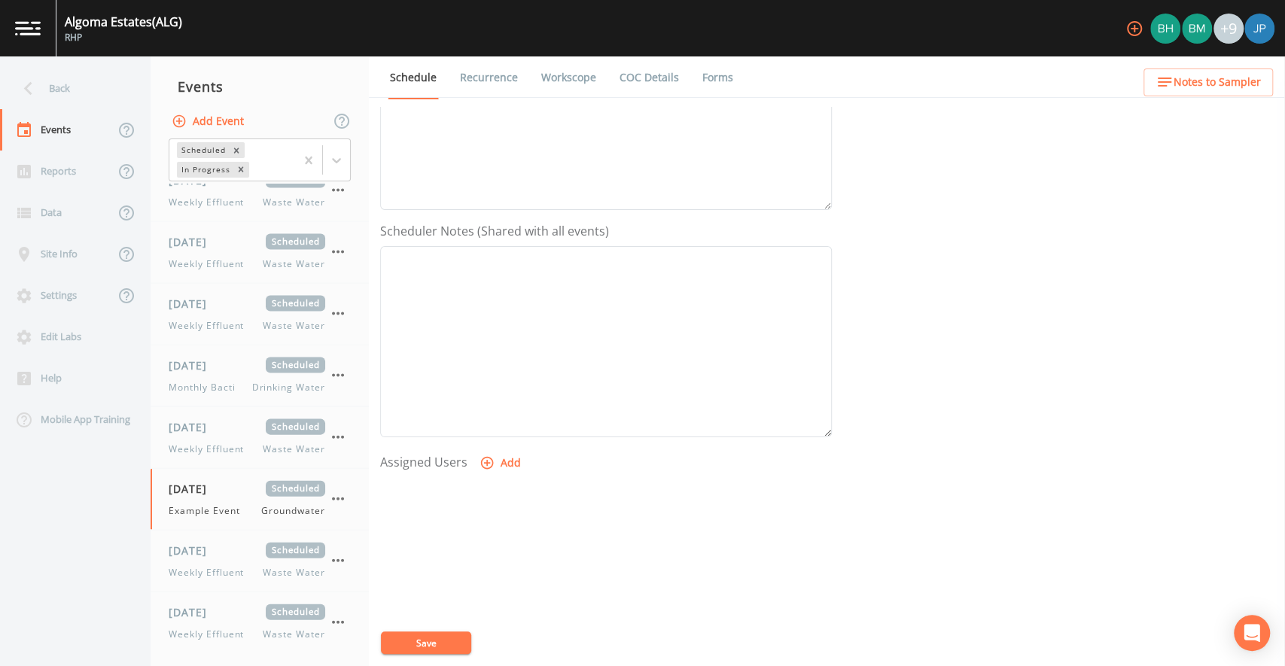
scroll to position [328, 0]
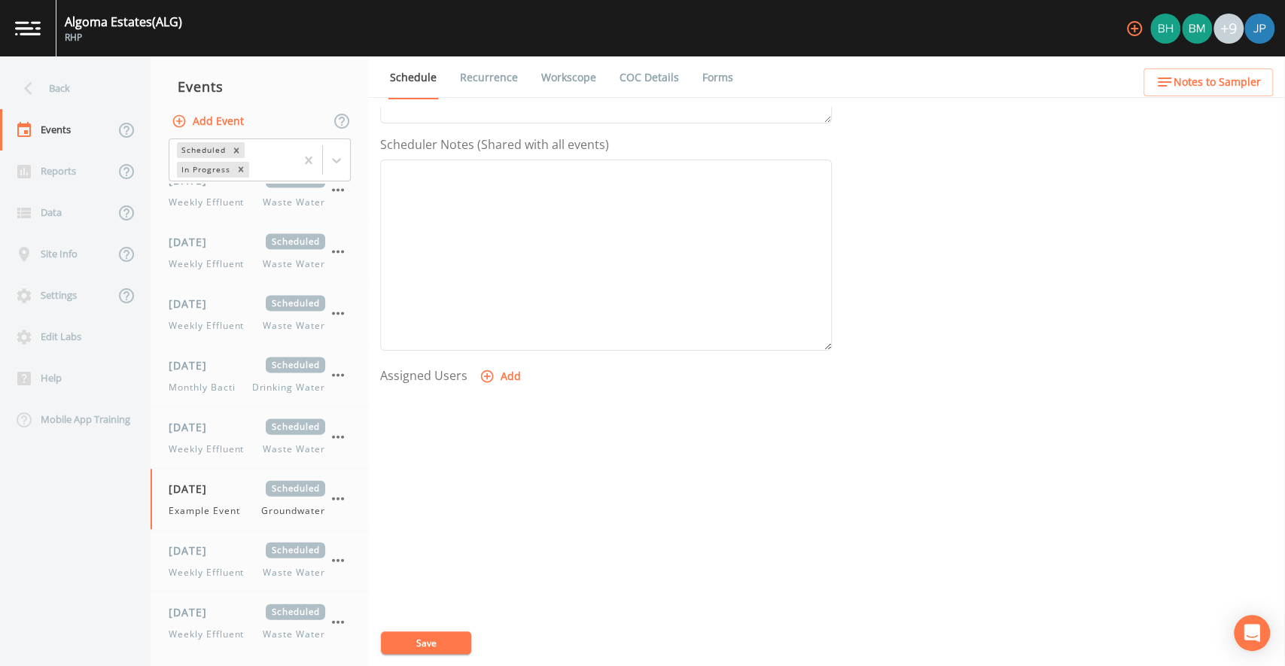
click at [511, 363] on button "Add" at bounding box center [502, 377] width 50 height 28
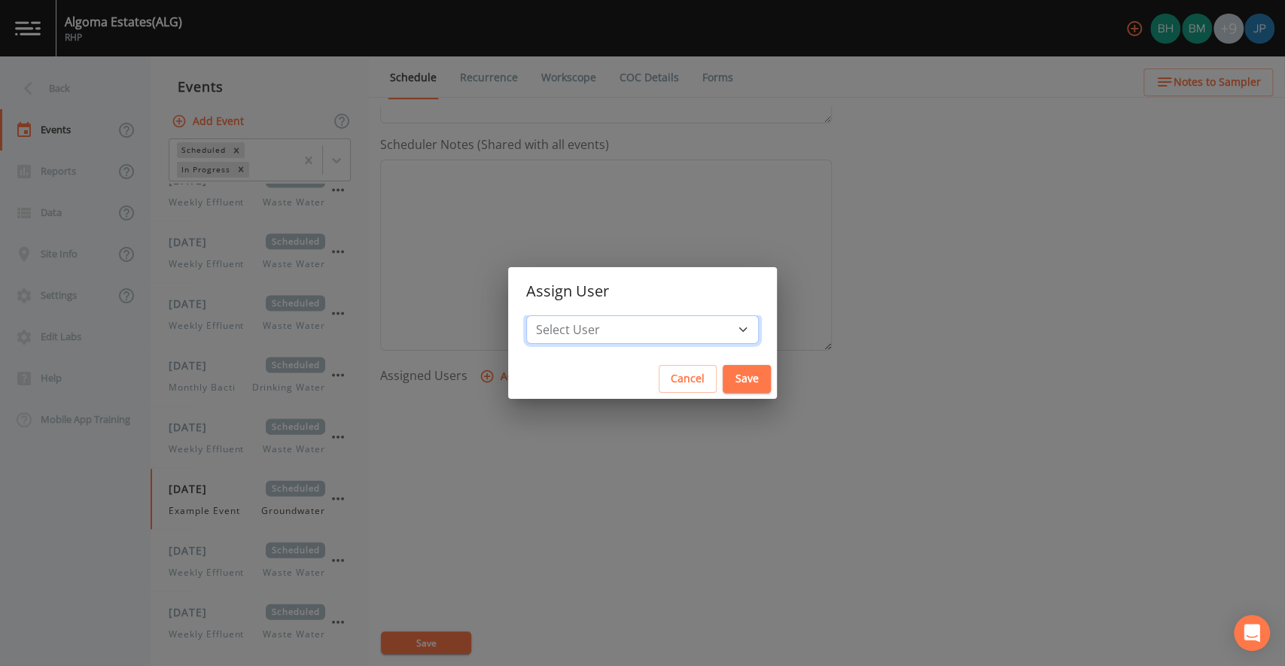
click at [596, 335] on select "Select User Bert hewitt Brendan Montie Matt Thomas Joshua Hall Joshua gere Paul…" at bounding box center [642, 330] width 233 height 29
click at [736, 325] on select "Select User Bert hewitt Brendan Montie Matt Thomas Joshua Hall Joshua gere Paul…" at bounding box center [642, 330] width 233 height 29
select select "c3994787-746f-45c8-916e-ec7a28dd24f5"
click at [526, 316] on select "Select User Bert hewitt Brendan Montie Matt Thomas Joshua Hall Joshua gere Paul…" at bounding box center [642, 330] width 233 height 29
click at [740, 381] on button "Save" at bounding box center [747, 379] width 48 height 28
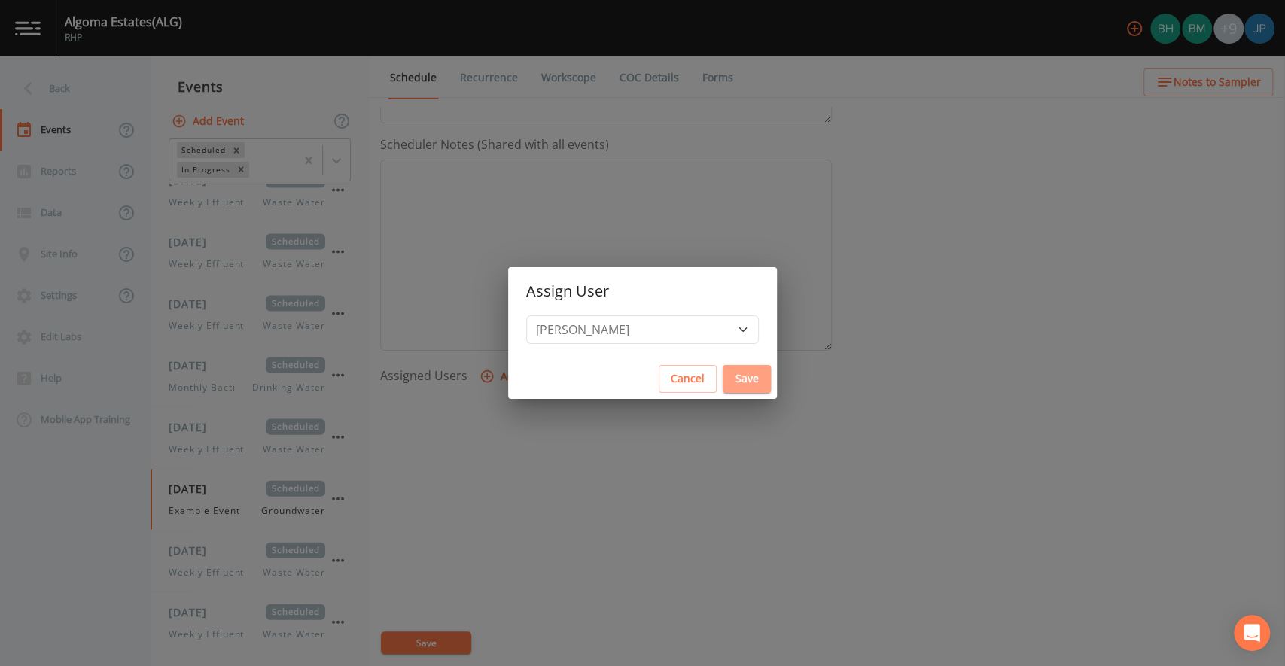
select select
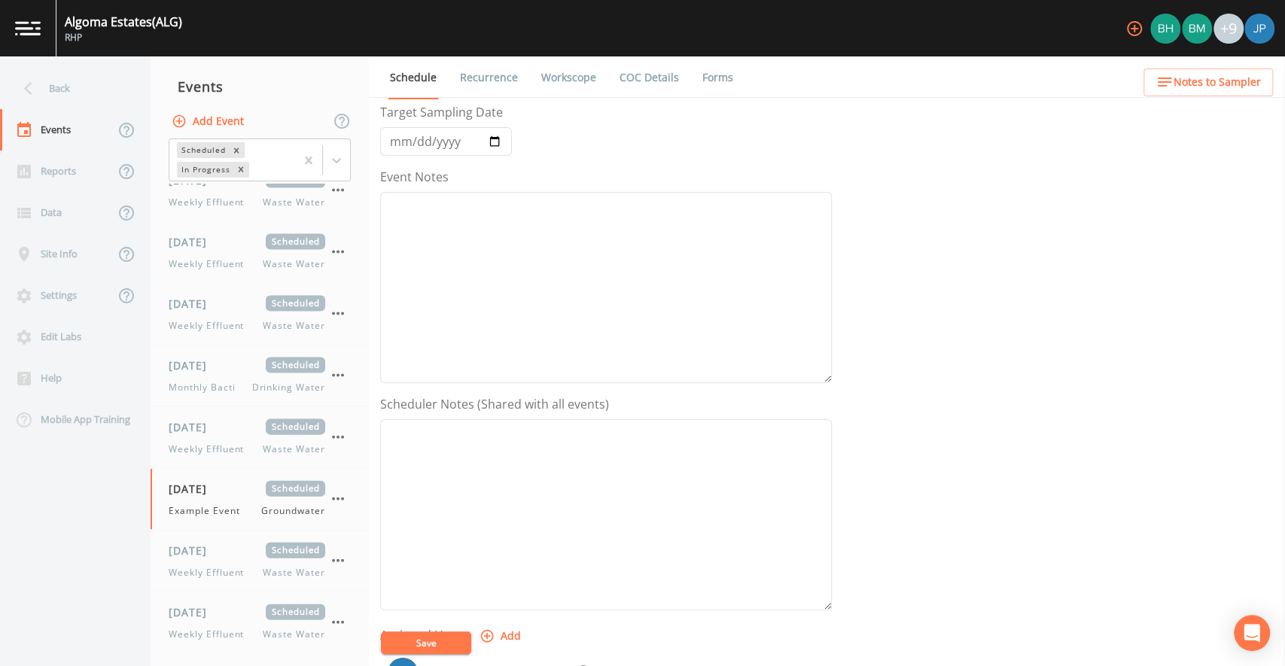
scroll to position [252, 0]
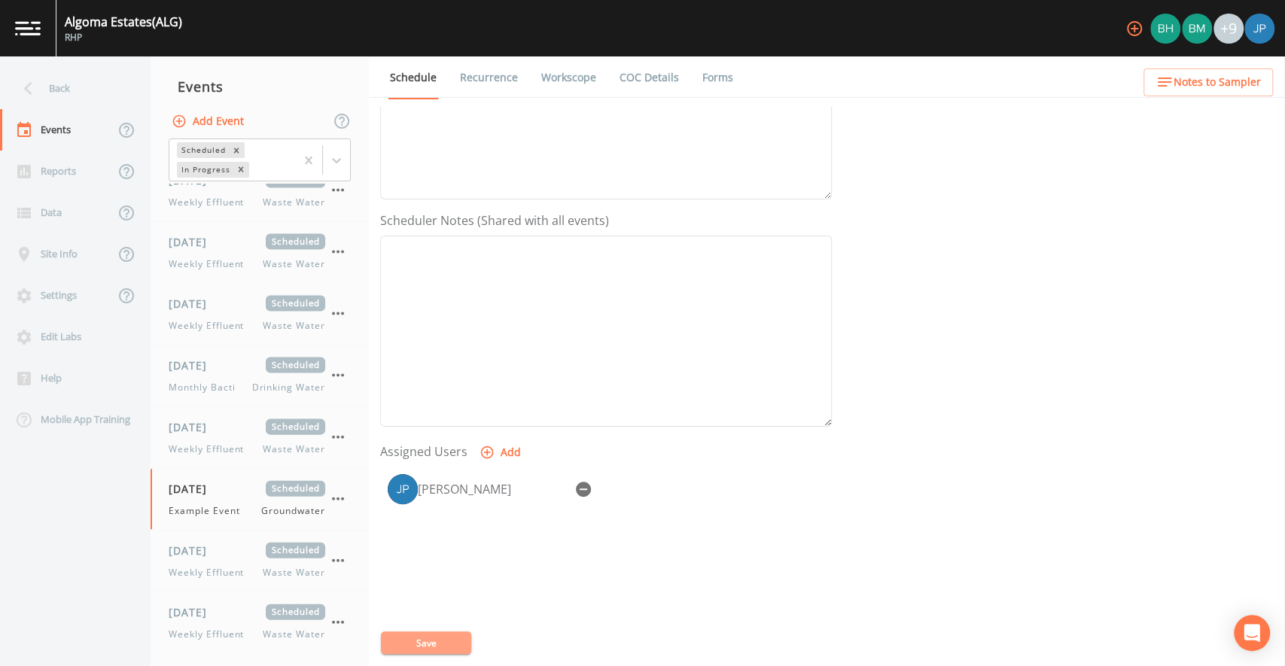
click at [439, 645] on button "Save" at bounding box center [426, 643] width 90 height 23
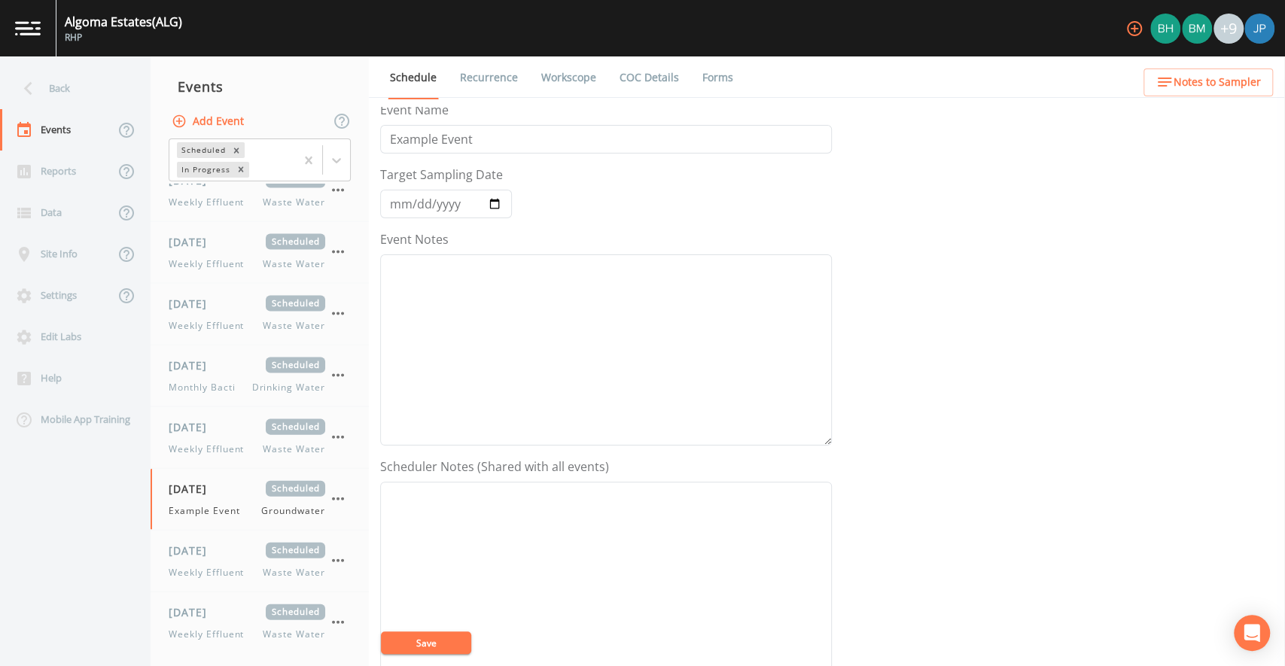
scroll to position [0, 0]
click at [338, 490] on icon "button" at bounding box center [338, 499] width 18 height 18
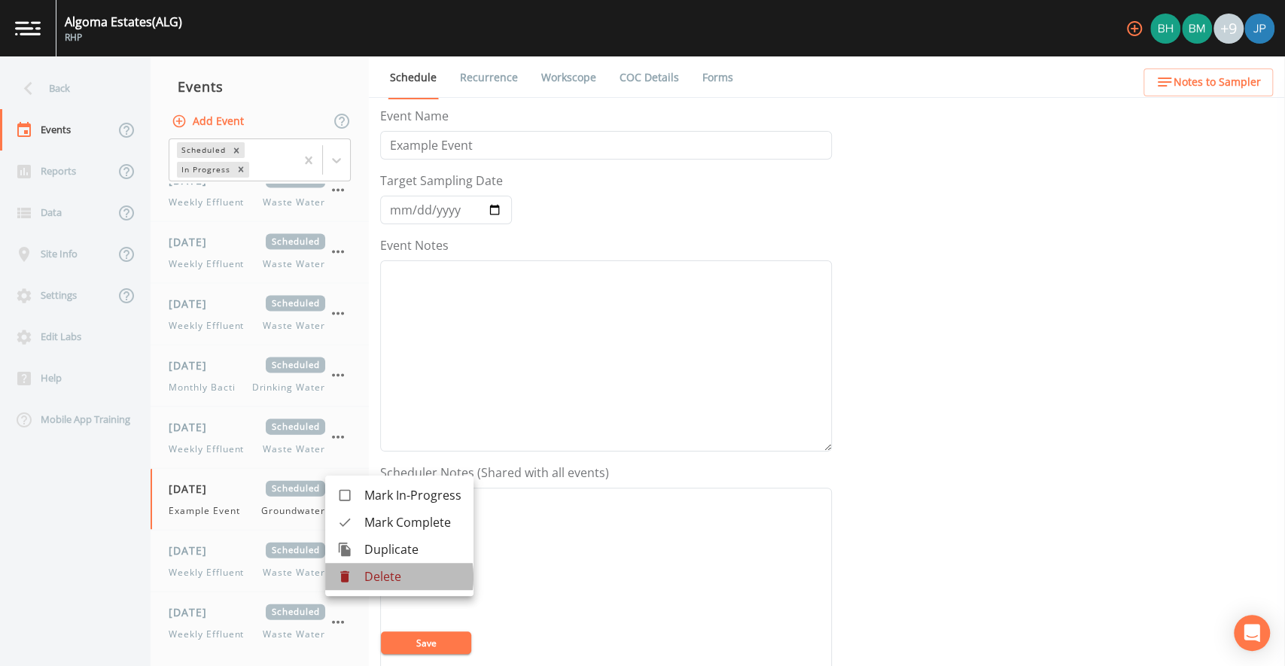
click at [367, 578] on p "Delete" at bounding box center [412, 577] width 97 height 18
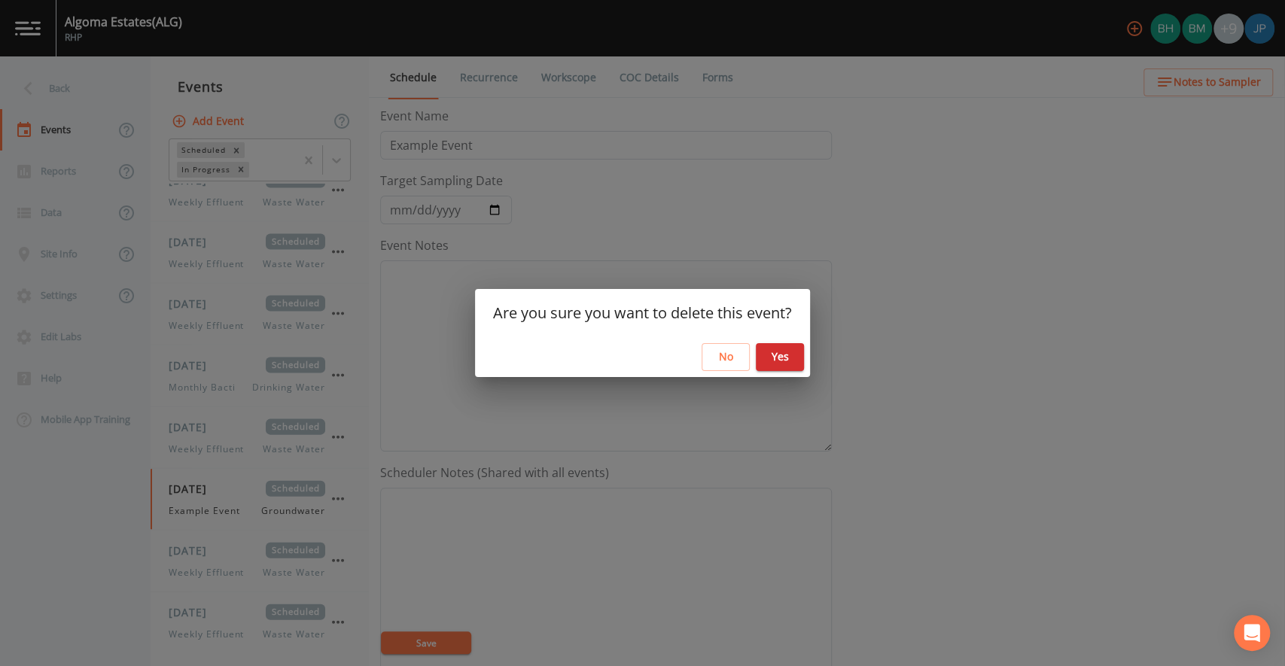
click at [767, 353] on button "Yes" at bounding box center [780, 357] width 48 height 28
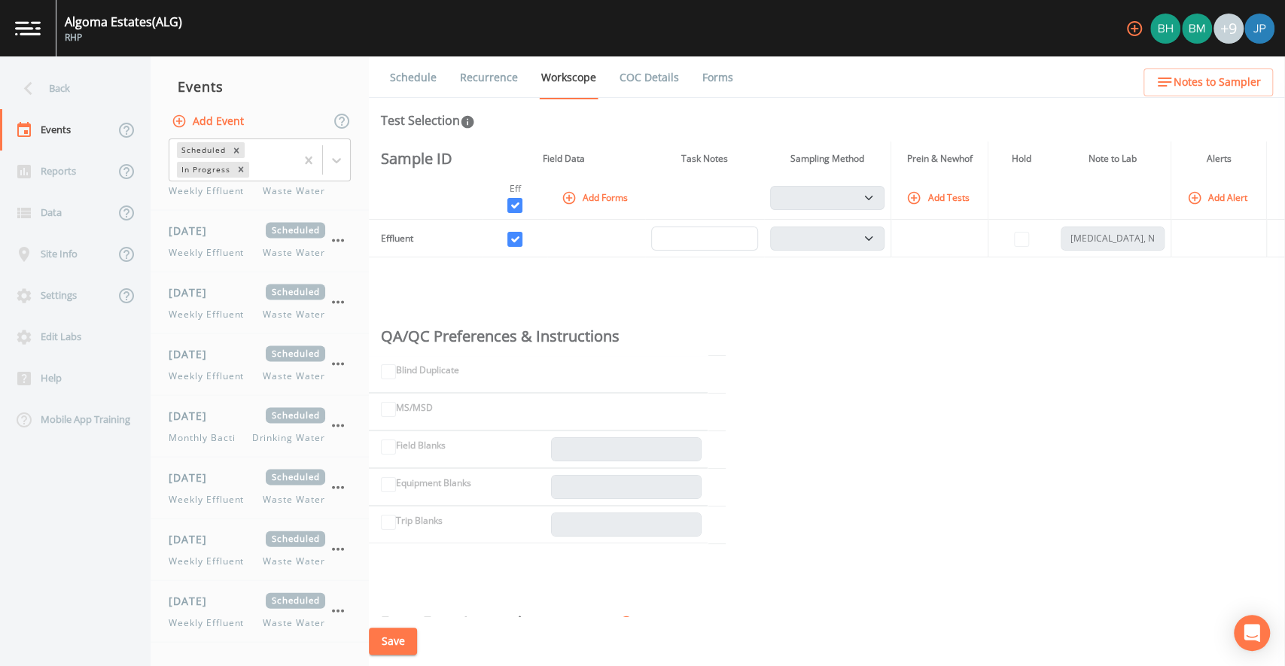
scroll to position [2102, 0]
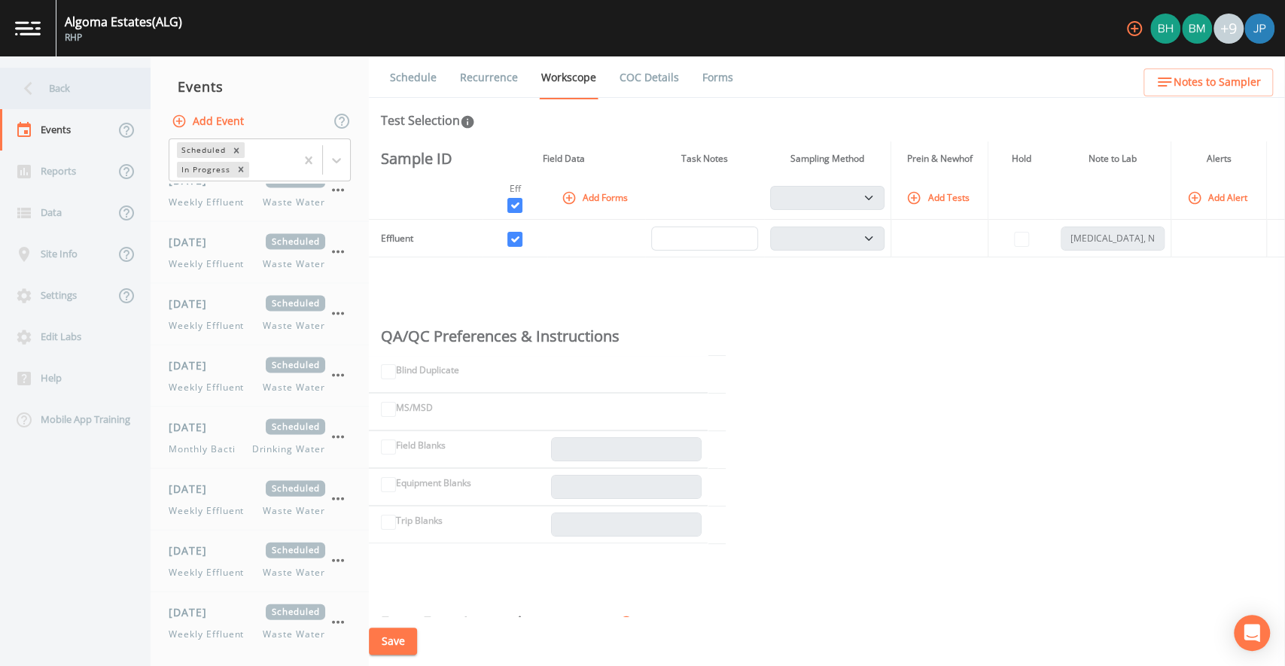
click at [44, 89] on div "Back" at bounding box center [68, 88] width 136 height 41
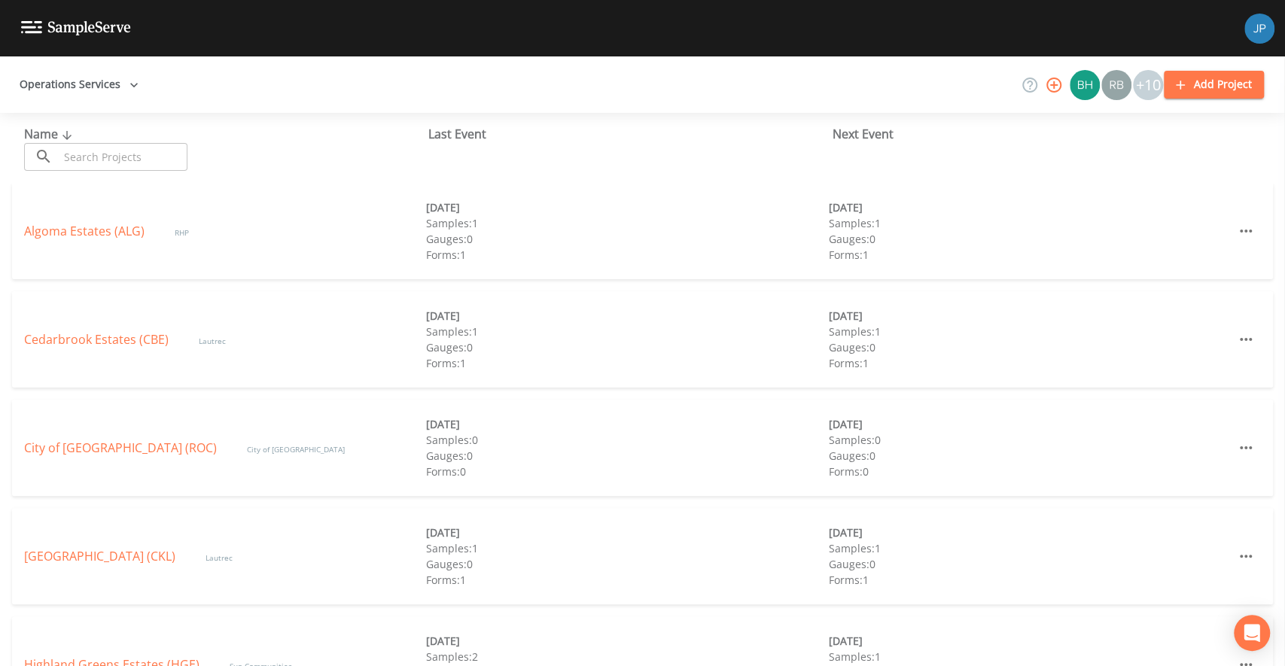
click at [74, 73] on button "Operations Services" at bounding box center [79, 85] width 131 height 28
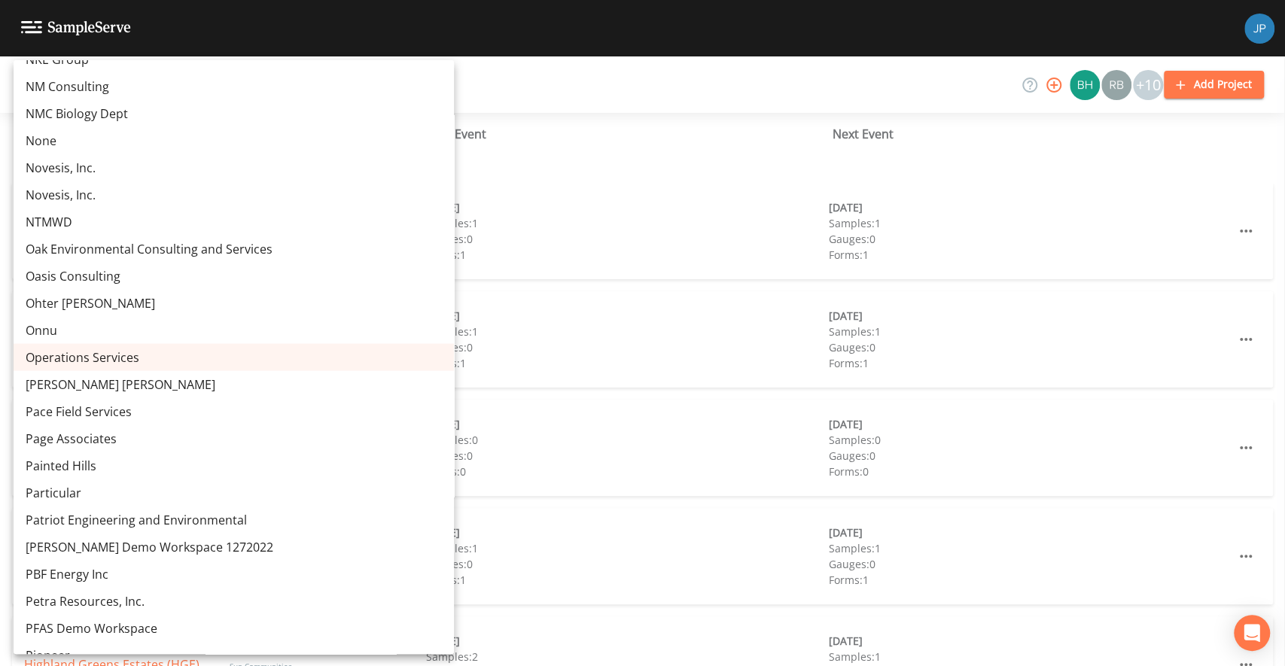
scroll to position [6960, 0]
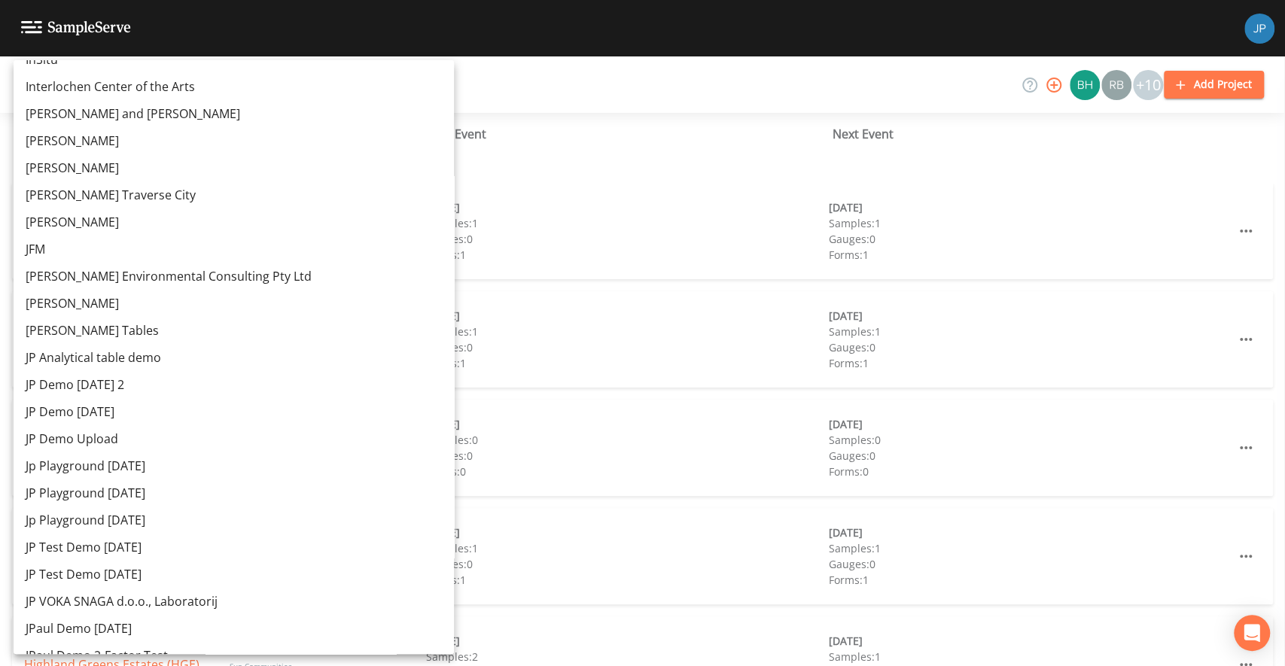
click at [96, 388] on link "JP Demo 12/7/2022 2" at bounding box center [234, 384] width 441 height 27
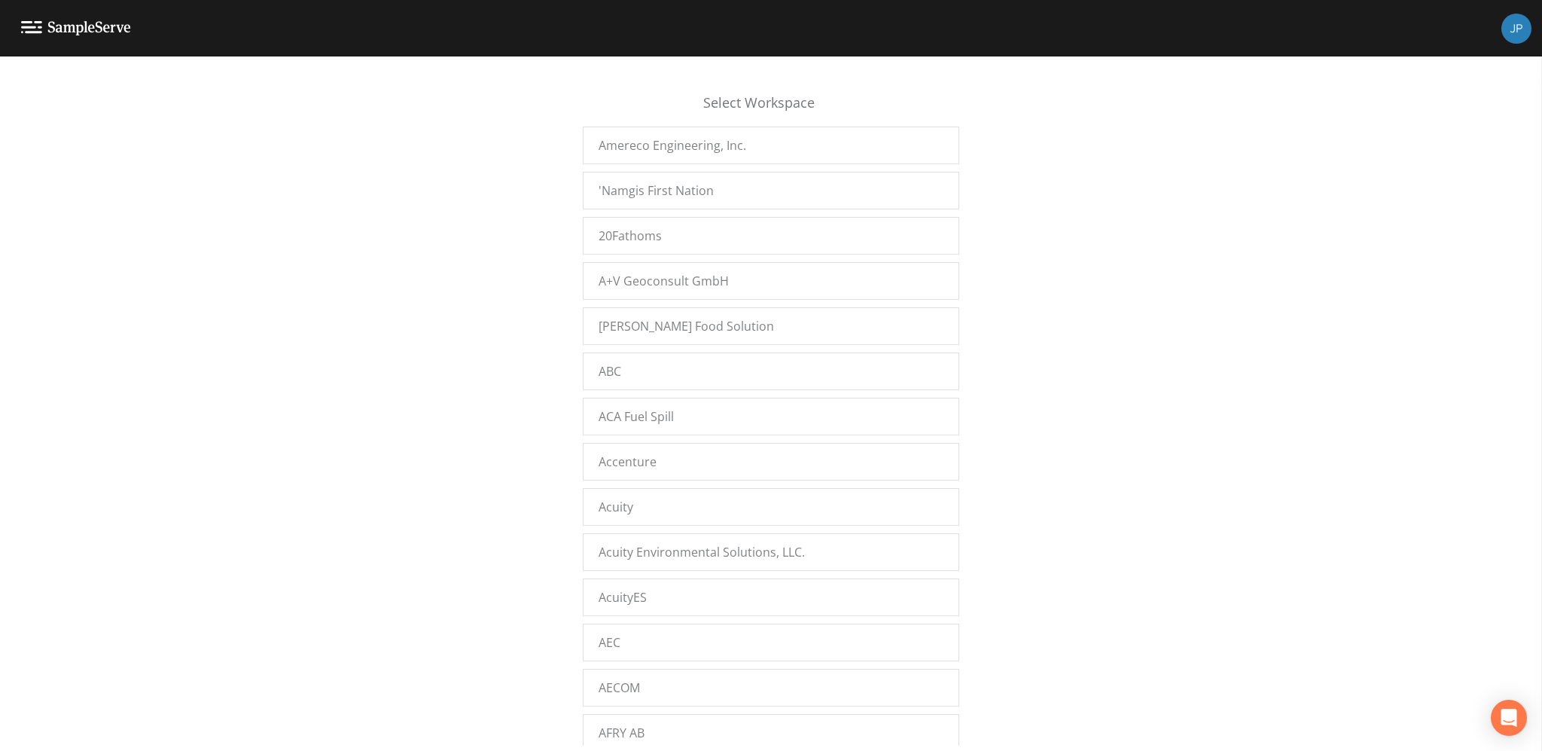
click at [1249, 174] on div "Select Workspace Amereco Engineering, Inc. 'Namgis First Nation 20Fathoms A+V G…" at bounding box center [771, 407] width 1542 height 675
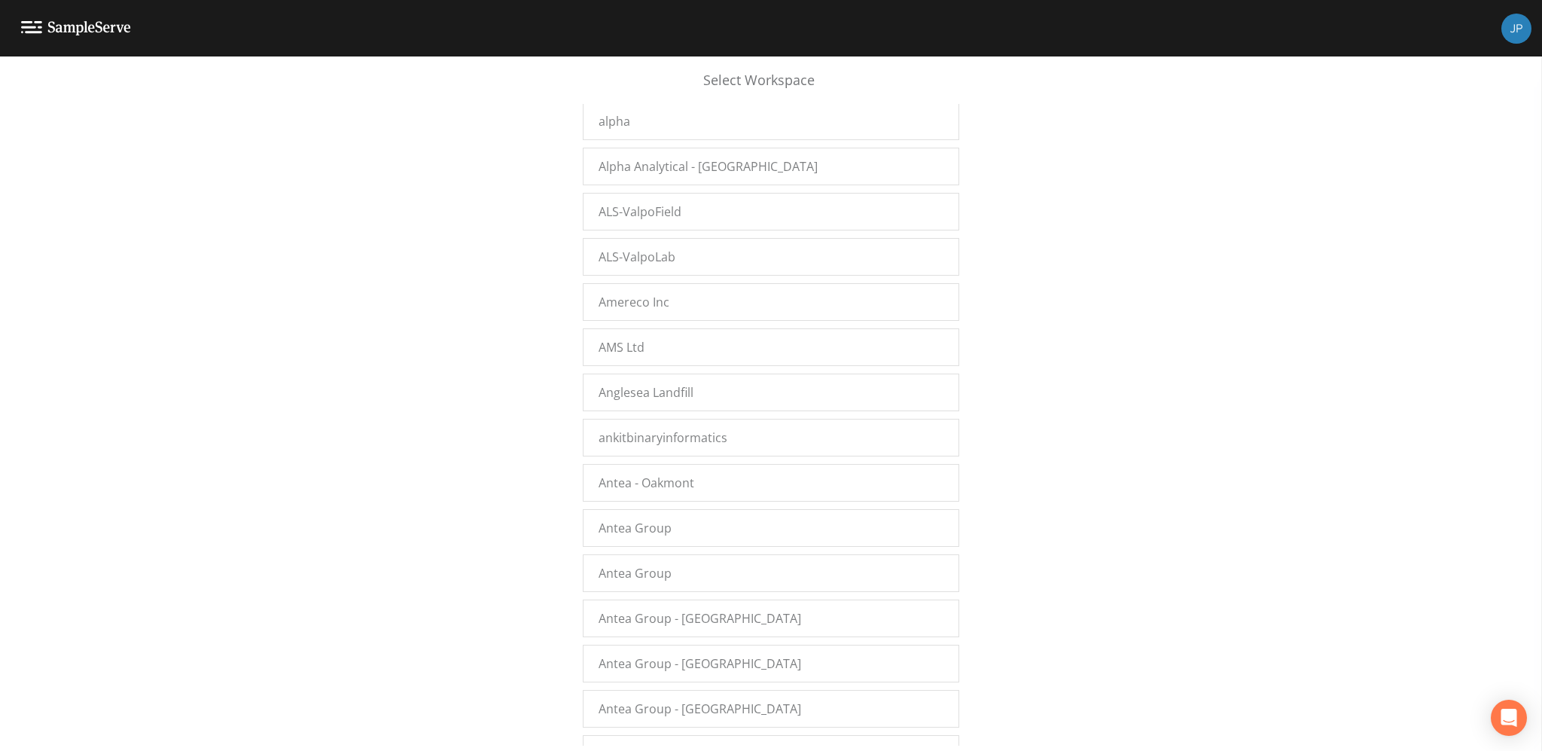
scroll to position [1355, 0]
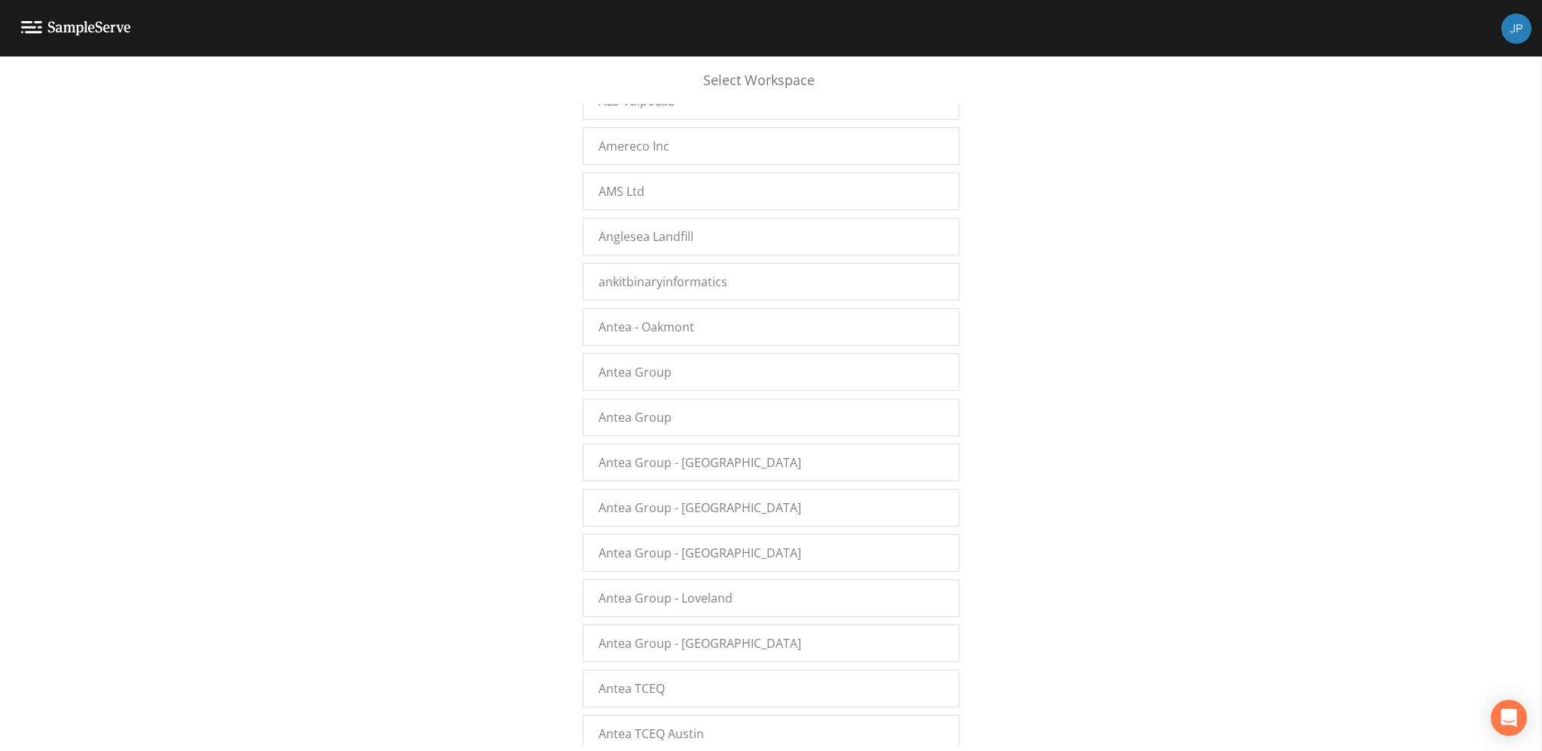
click at [1062, 370] on div "Select Workspace Amereco Engineering, Inc. 'Namgis First Nation 20Fathoms A+V G…" at bounding box center [771, 407] width 1542 height 675
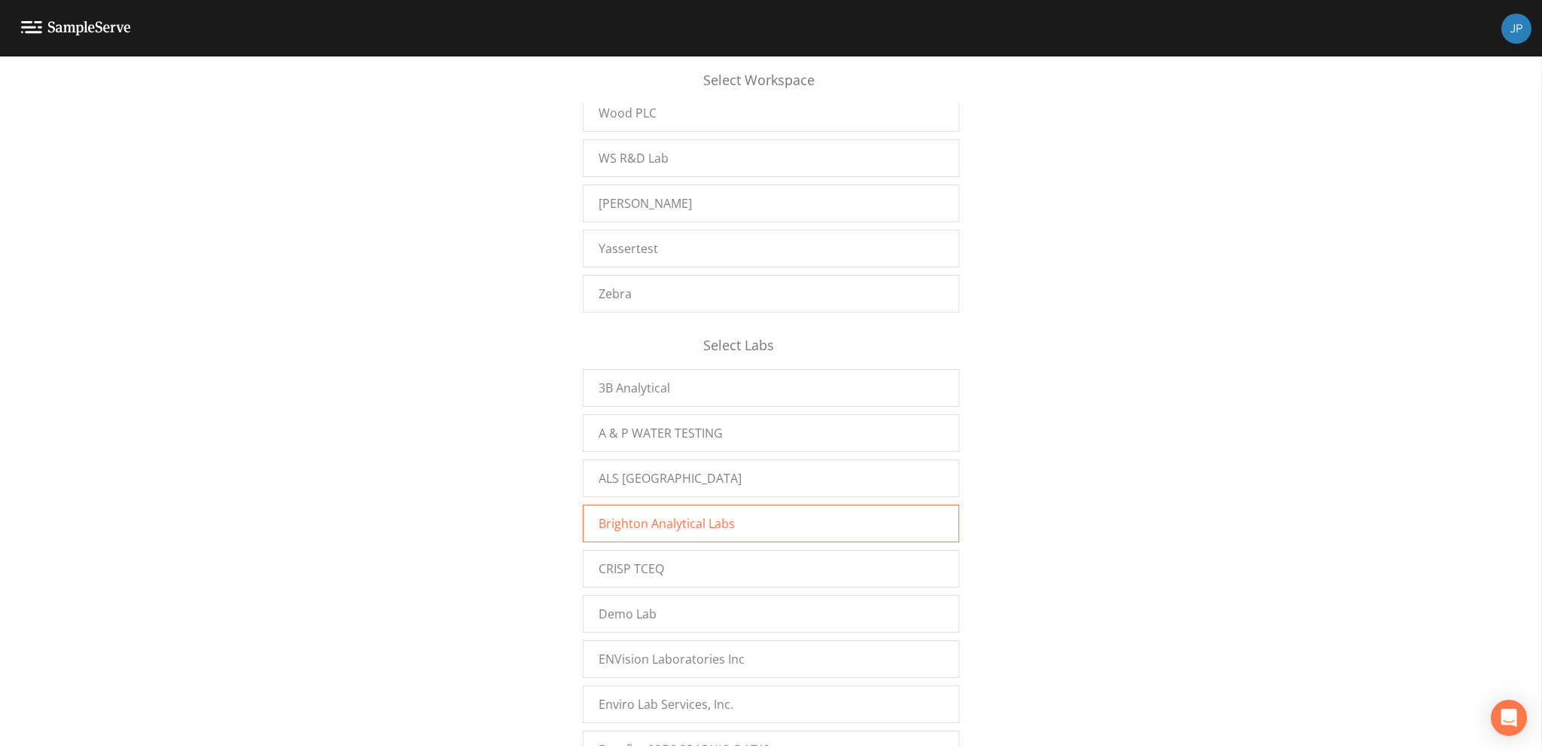
scroll to position [25183, 0]
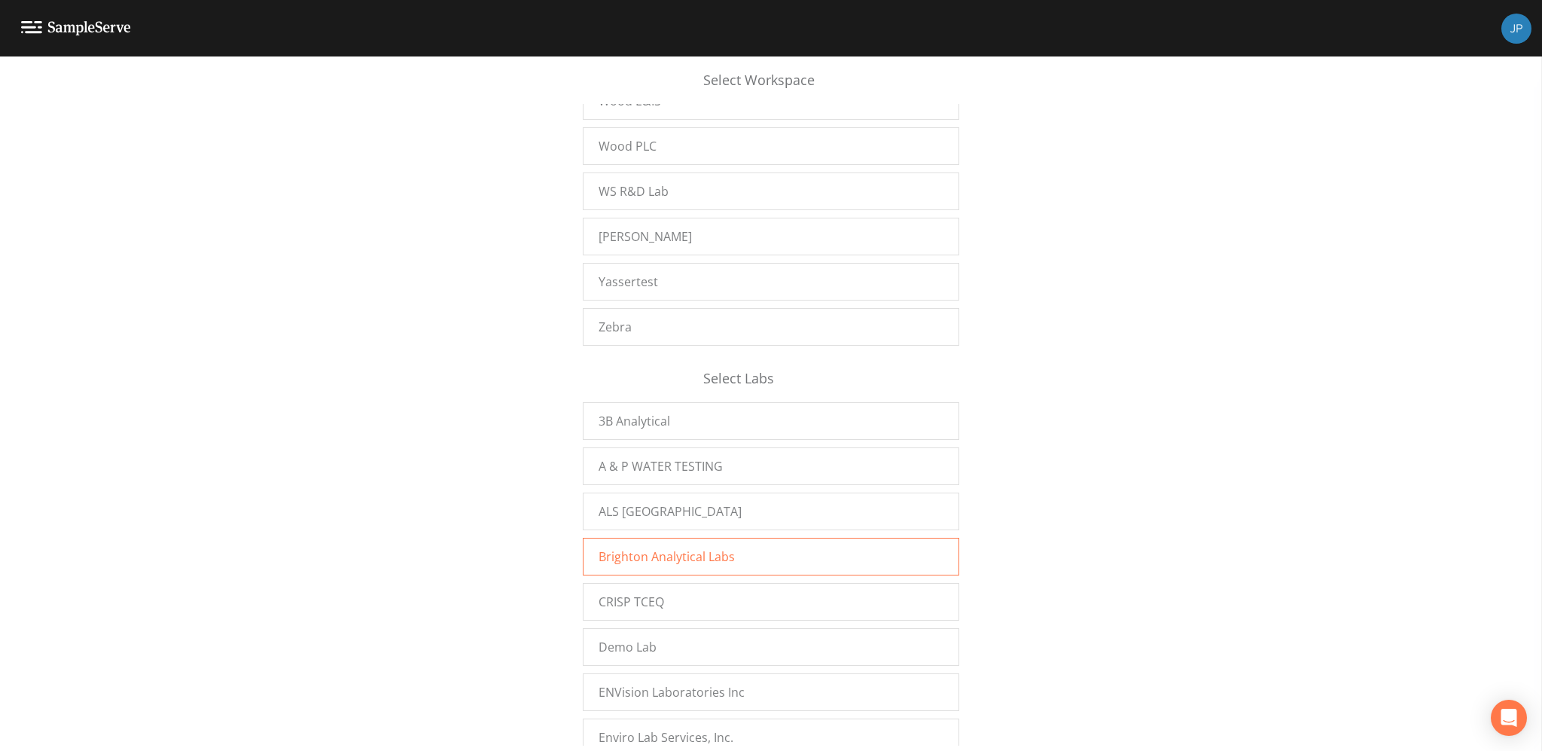
click at [690, 547] on span "Brighton Analytical Labs" at bounding box center [667, 556] width 136 height 18
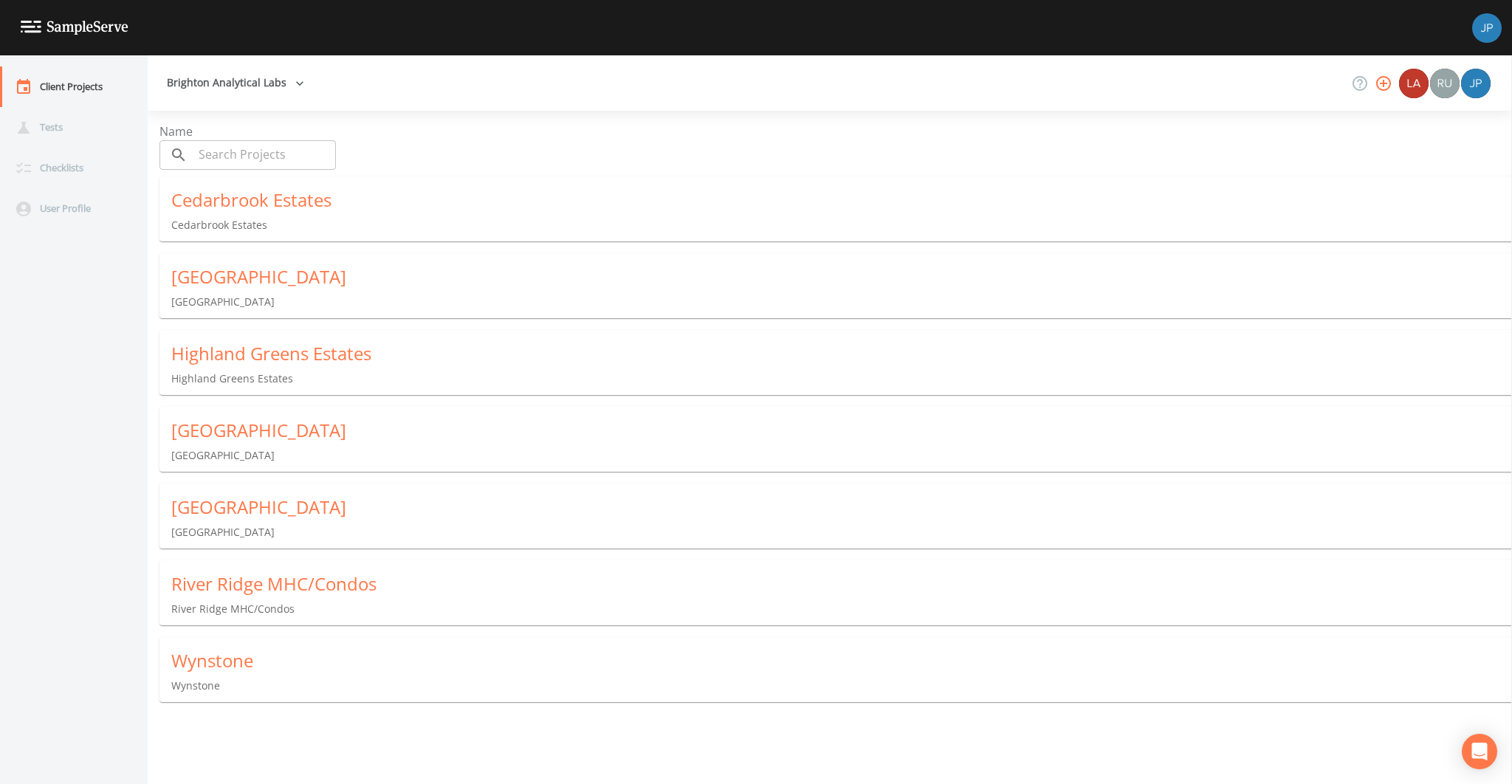
click at [226, 99] on div "Brighton Analytical Labs" at bounding box center [831, 82] width 1365 height 55
click at [223, 88] on button "Brighton Analytical Labs" at bounding box center [235, 83] width 149 height 27
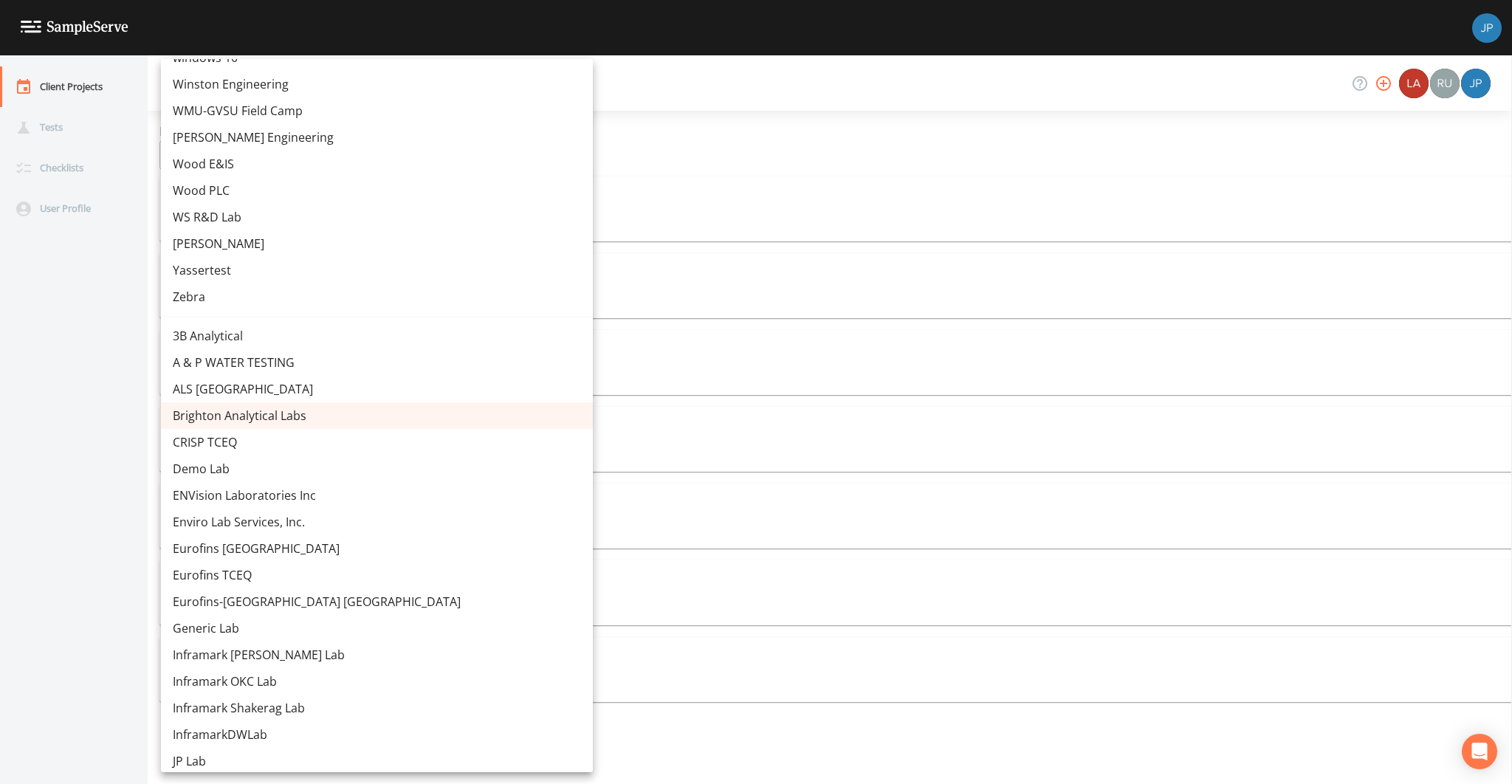
scroll to position [14931, 0]
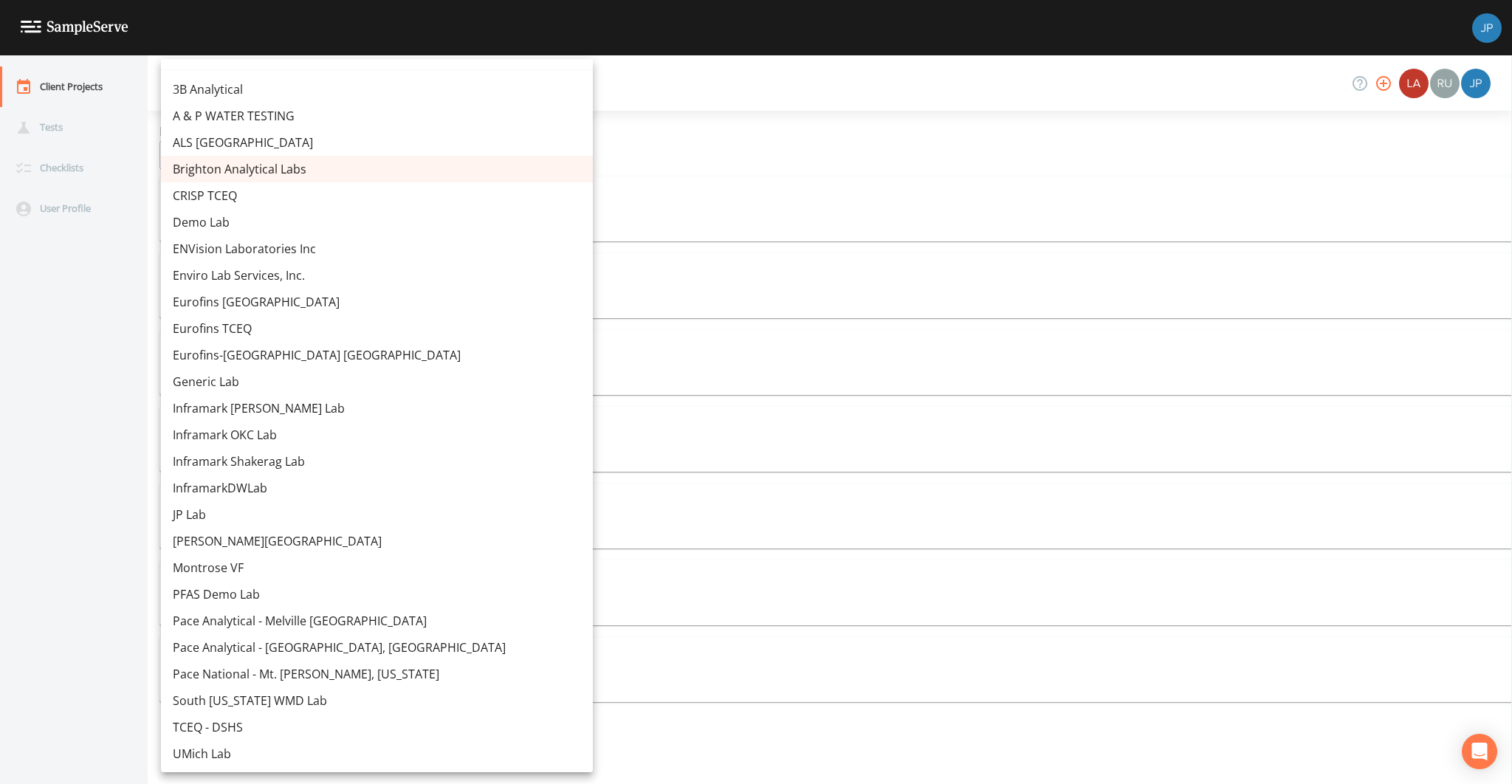
click at [230, 518] on link "JP Lab" at bounding box center [377, 514] width 432 height 26
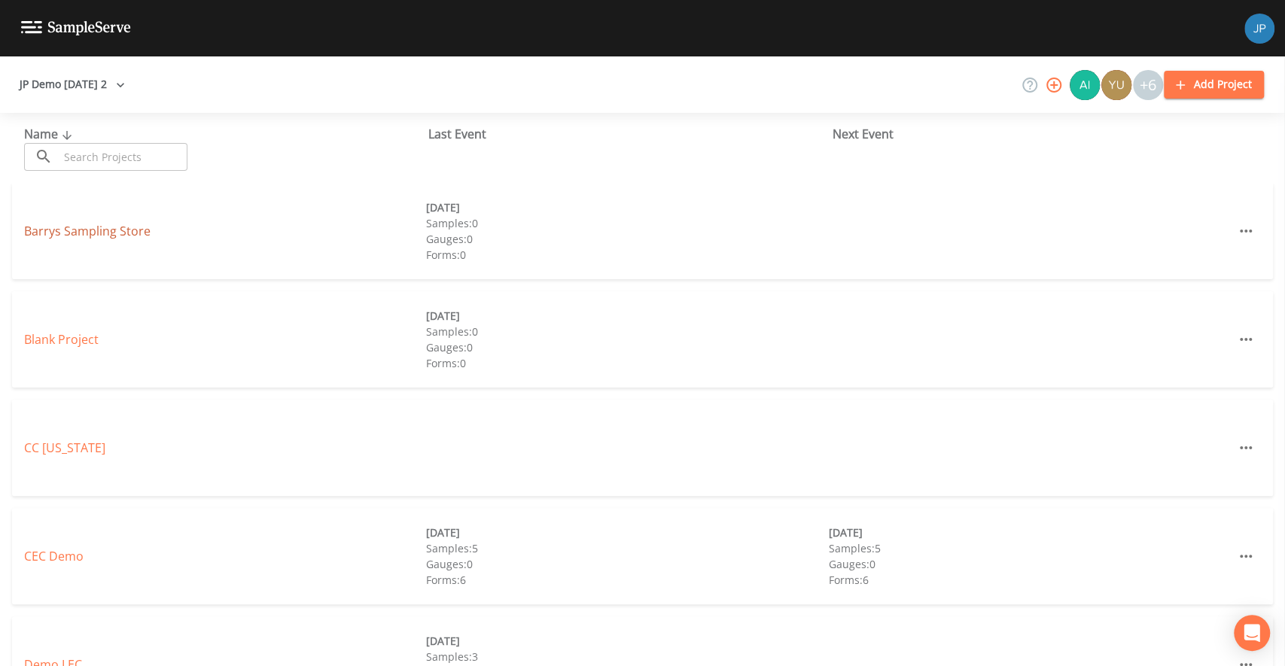
click at [120, 236] on link "Barrys Sampling Store" at bounding box center [87, 231] width 127 height 17
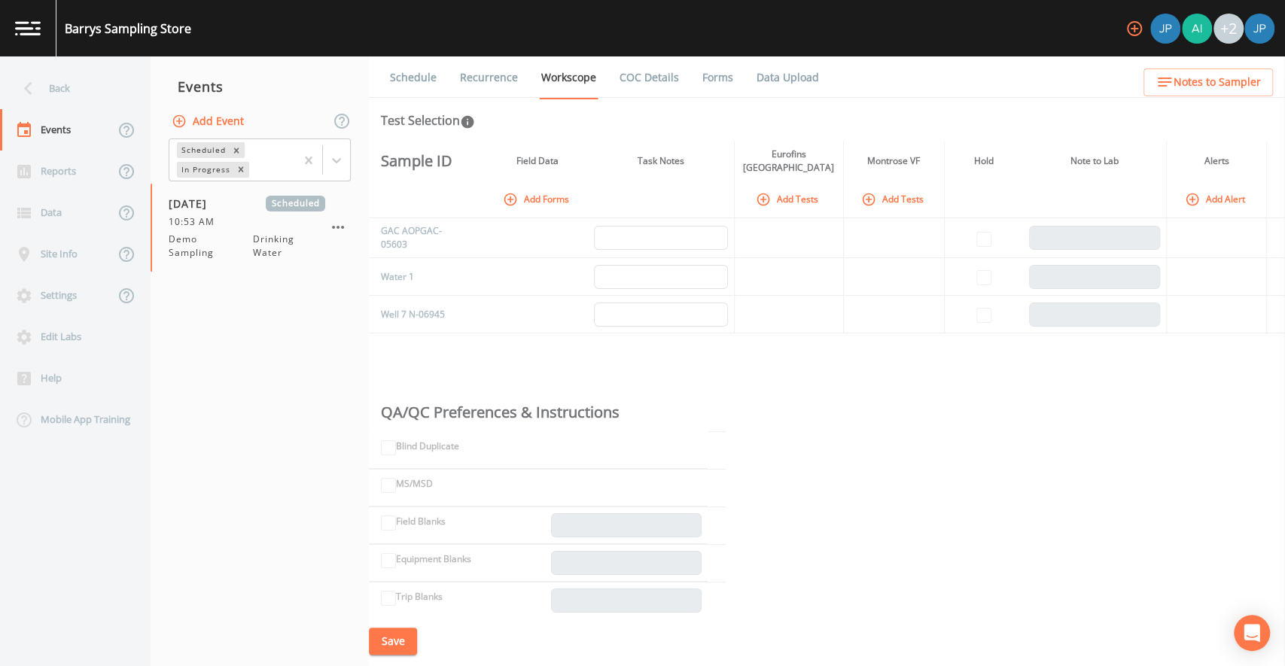
click at [231, 123] on button "Add Event" at bounding box center [209, 122] width 81 height 28
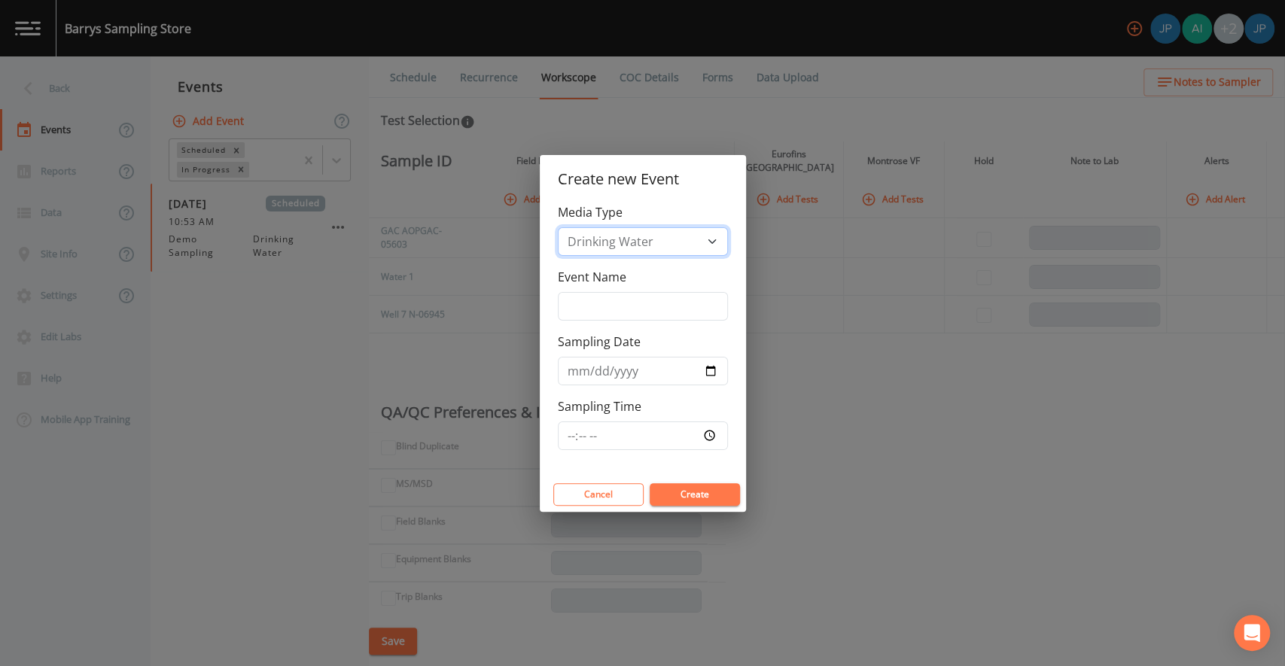
click at [645, 248] on select "Drinking Water Groundwater Soil Soil Vapor Waste Water" at bounding box center [643, 241] width 170 height 29
select select "ground_water"
click at [558, 256] on select "Drinking Water Groundwater Soil Soil Vapor Waste Water" at bounding box center [643, 241] width 170 height 29
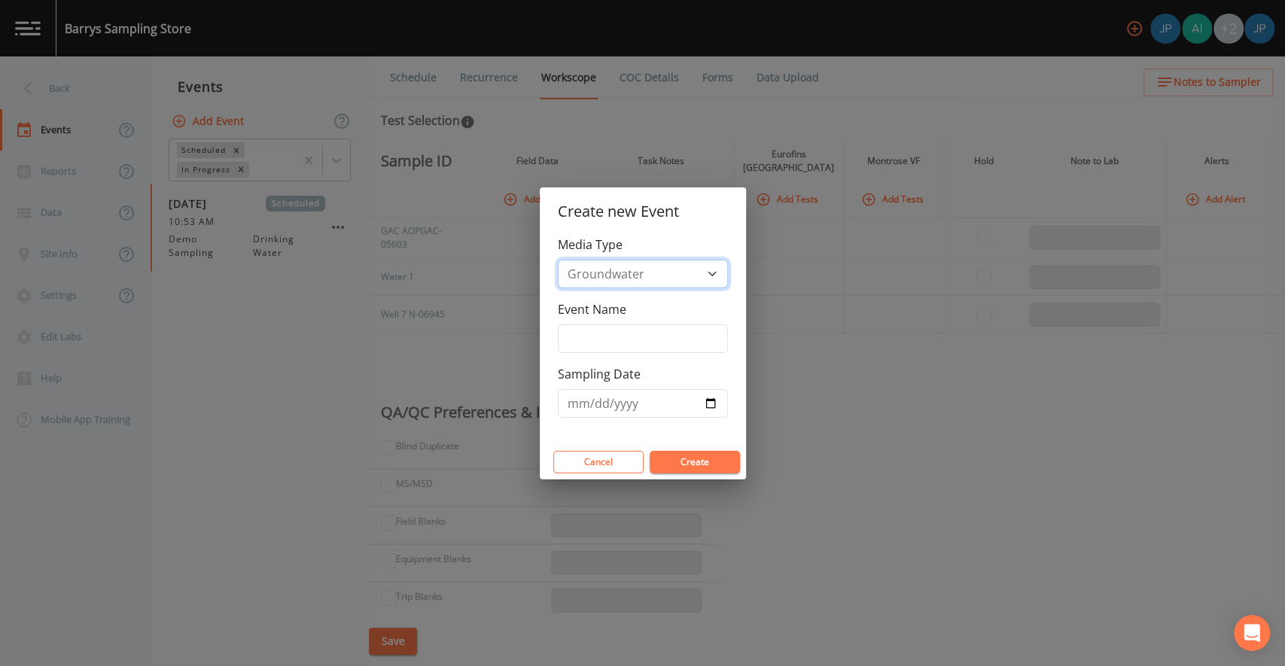
click at [643, 277] on select "Drinking Water Groundwater Soil Soil Vapor Waste Water" at bounding box center [643, 274] width 170 height 29
click at [558, 260] on select "Drinking Water Groundwater Soil Soil Vapor Waste Water" at bounding box center [643, 274] width 170 height 29
click at [633, 302] on div "Event Name" at bounding box center [643, 326] width 170 height 53
click at [629, 355] on div "Media Type Drinking Water Groundwater Soil Soil Vapor Waste Water Event Name Sa…" at bounding box center [643, 340] width 206 height 209
click at [627, 346] on input "Event Name" at bounding box center [643, 339] width 170 height 29
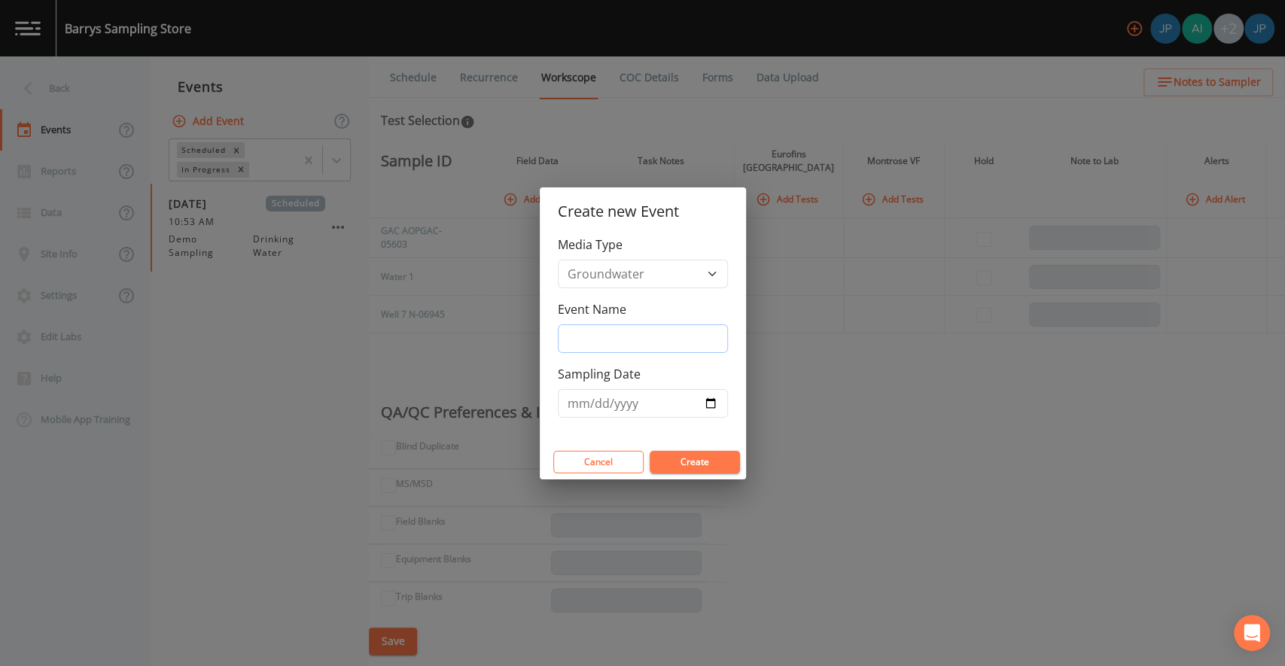
click at [624, 337] on input "Event Name" at bounding box center [643, 339] width 170 height 29
type input "Demo [DATE]"
click at [718, 398] on input "Sampling Date" at bounding box center [643, 403] width 170 height 29
type input "[DATE]"
click at [709, 451] on button "Create" at bounding box center [695, 462] width 90 height 23
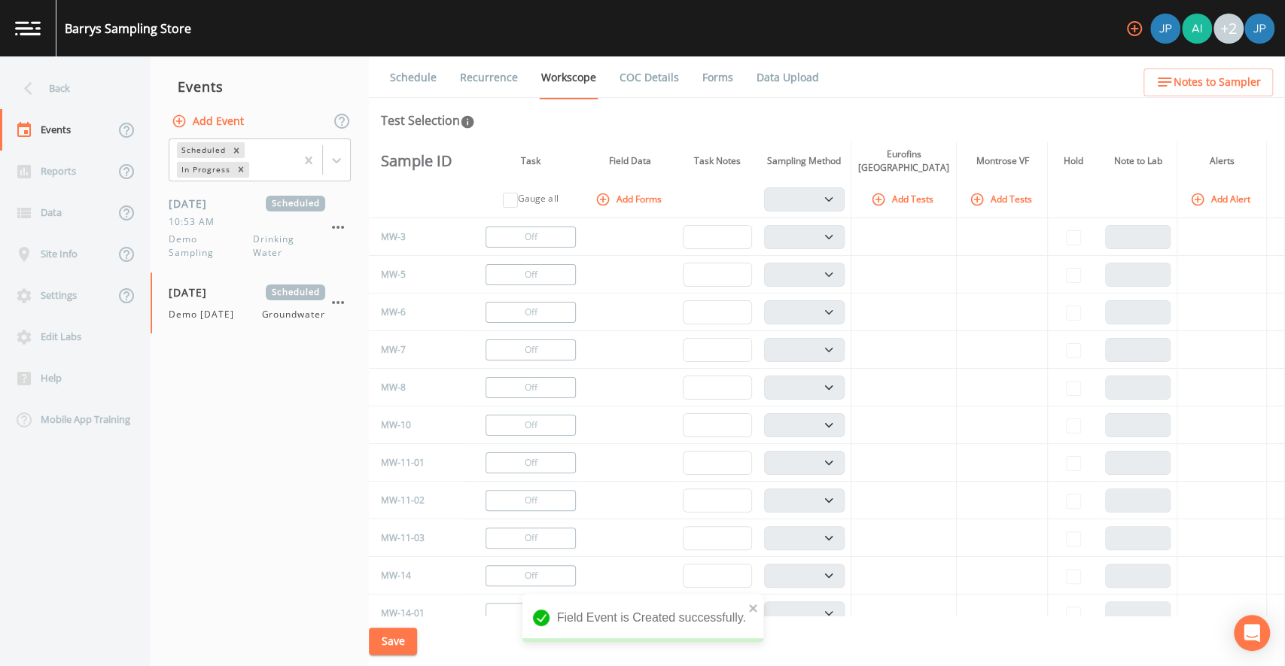
click at [928, 206] on button "Add Tests" at bounding box center [904, 199] width 72 height 25
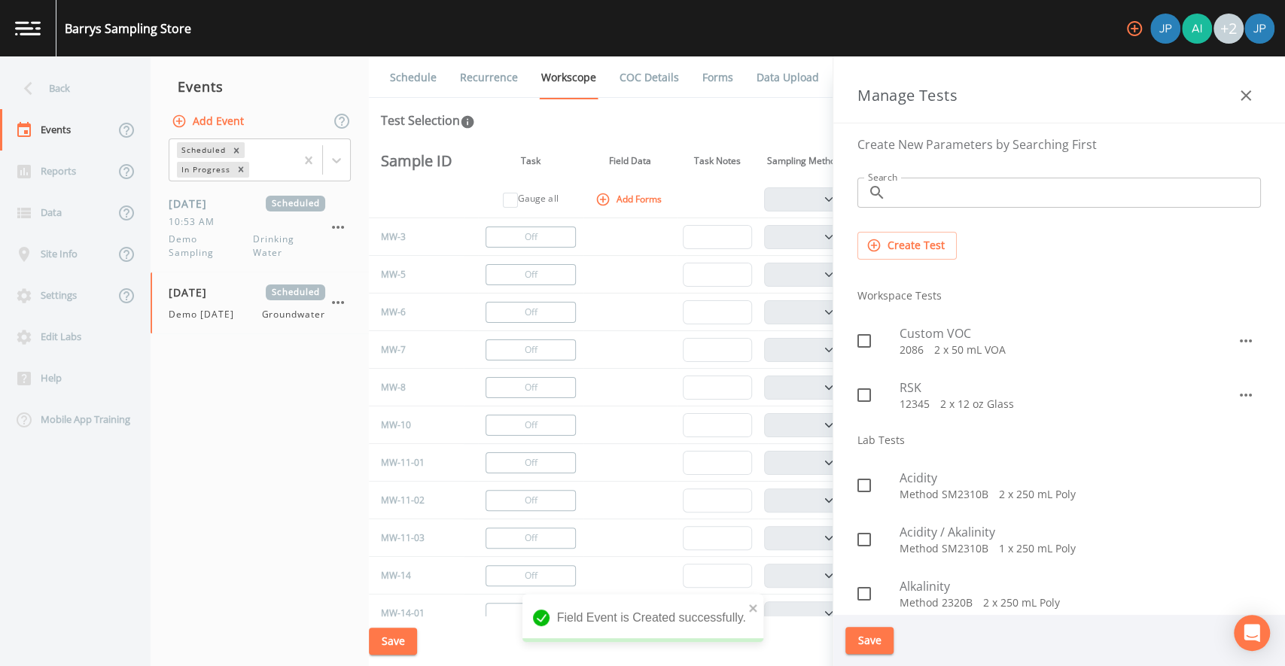
click at [1245, 97] on icon "button" at bounding box center [1246, 96] width 18 height 18
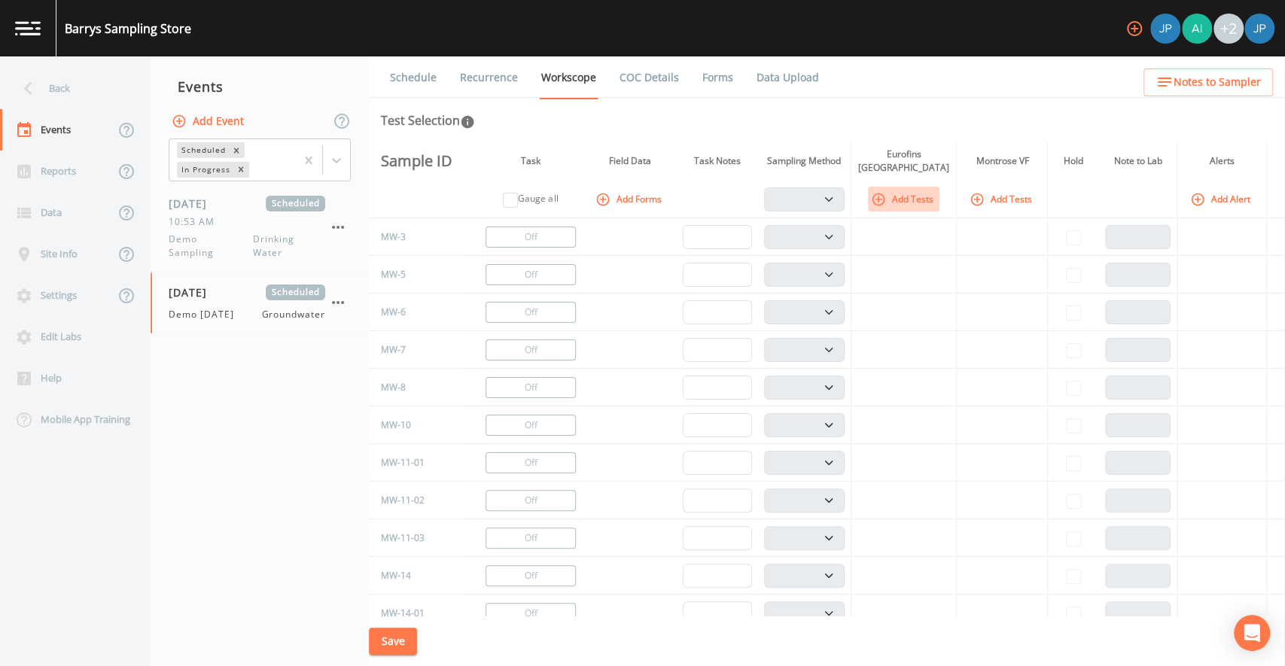
click at [907, 197] on button "Add Tests" at bounding box center [904, 199] width 72 height 25
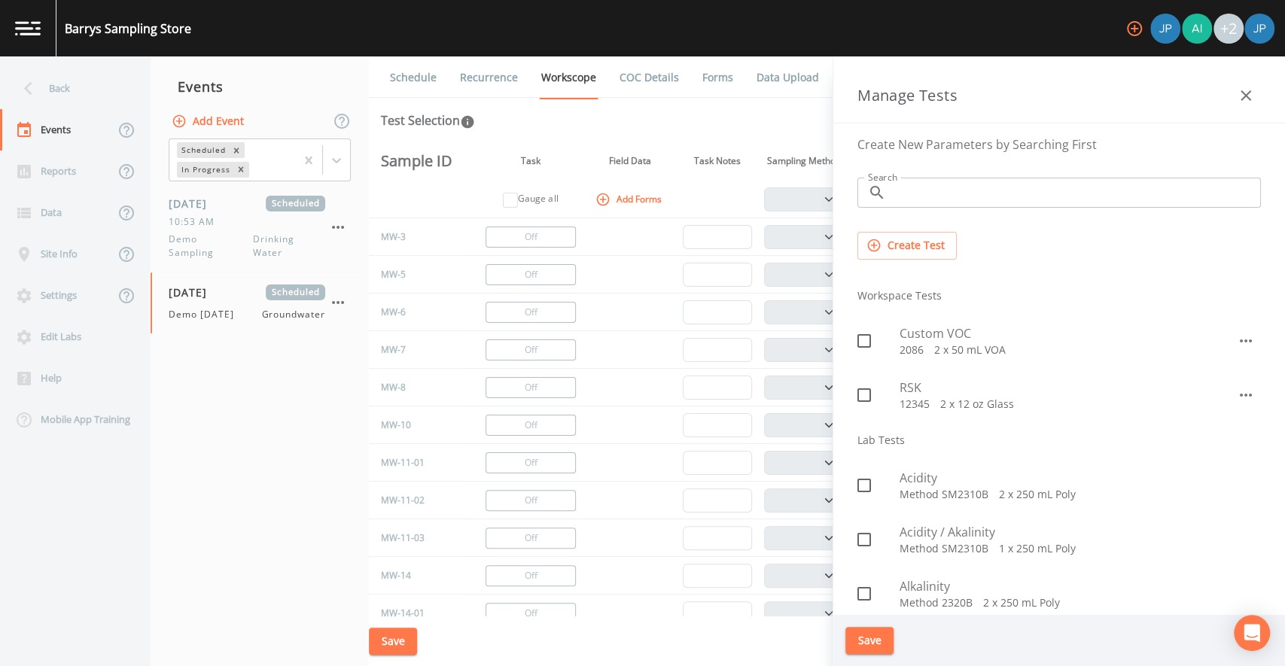
click at [1258, 93] on button "button" at bounding box center [1246, 96] width 30 height 30
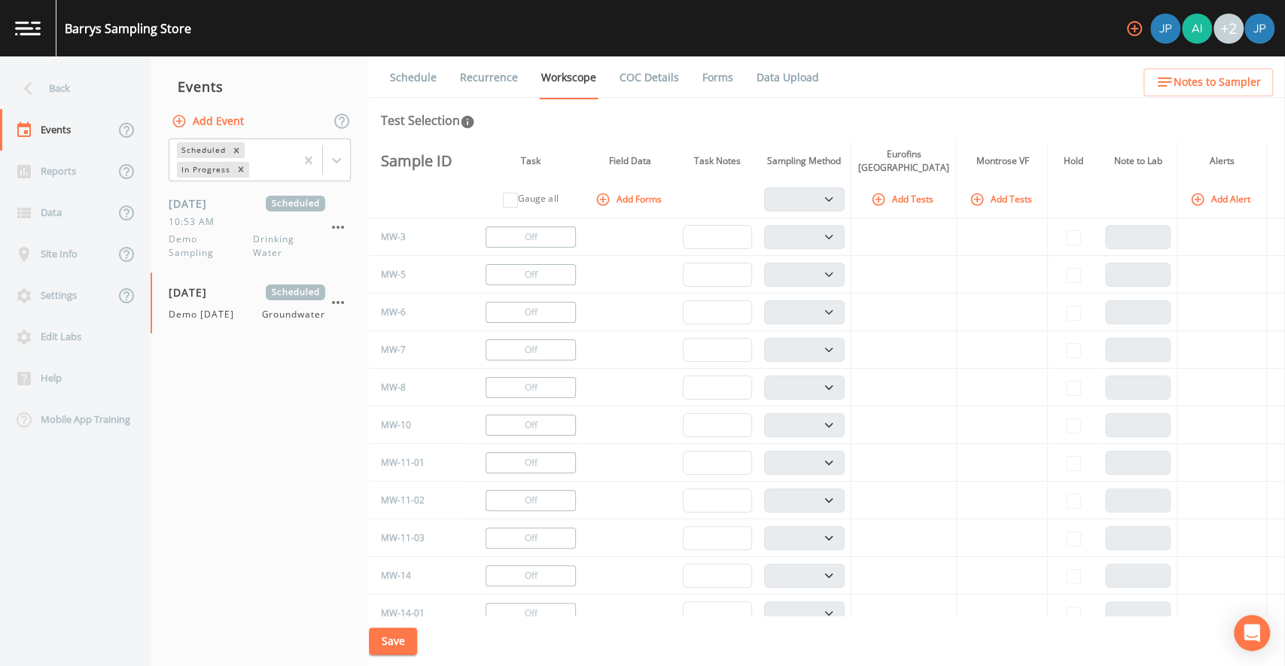
click at [774, 105] on div "Schedule Recurrence Workscope COC Details Forms Data Upload Test Selection Samp…" at bounding box center [827, 361] width 916 height 610
click at [71, 333] on div "Edit Labs" at bounding box center [68, 336] width 136 height 41
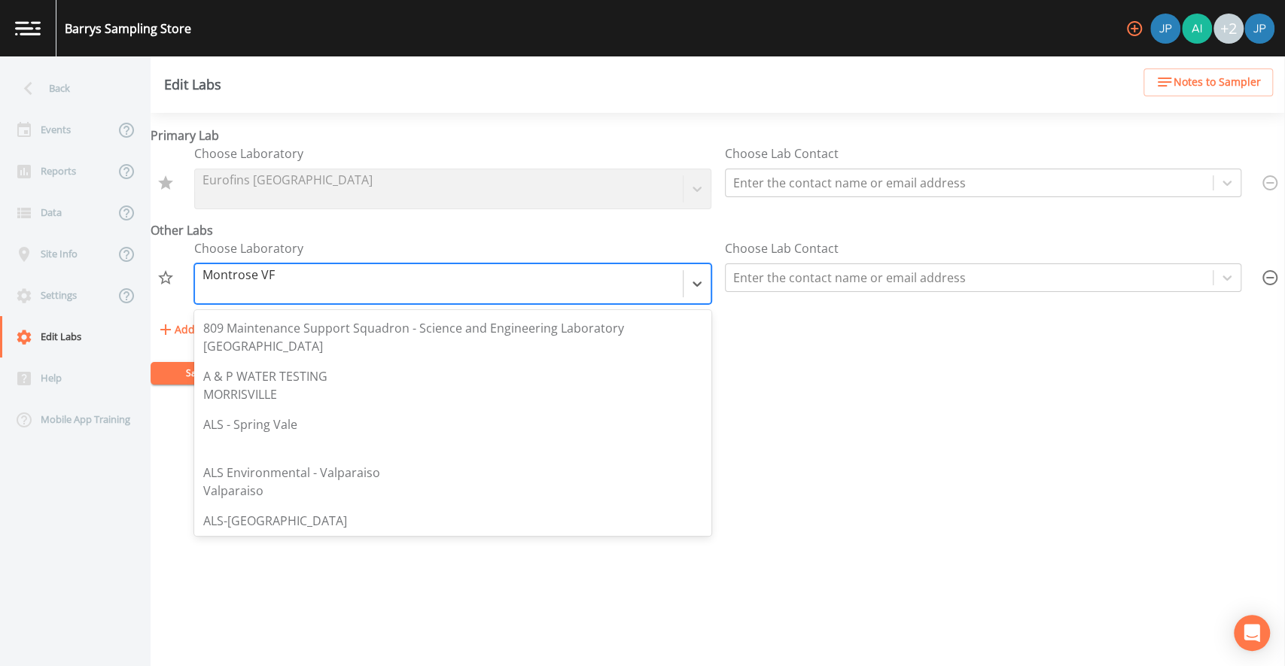
click at [275, 276] on div at bounding box center [439, 283] width 473 height 21
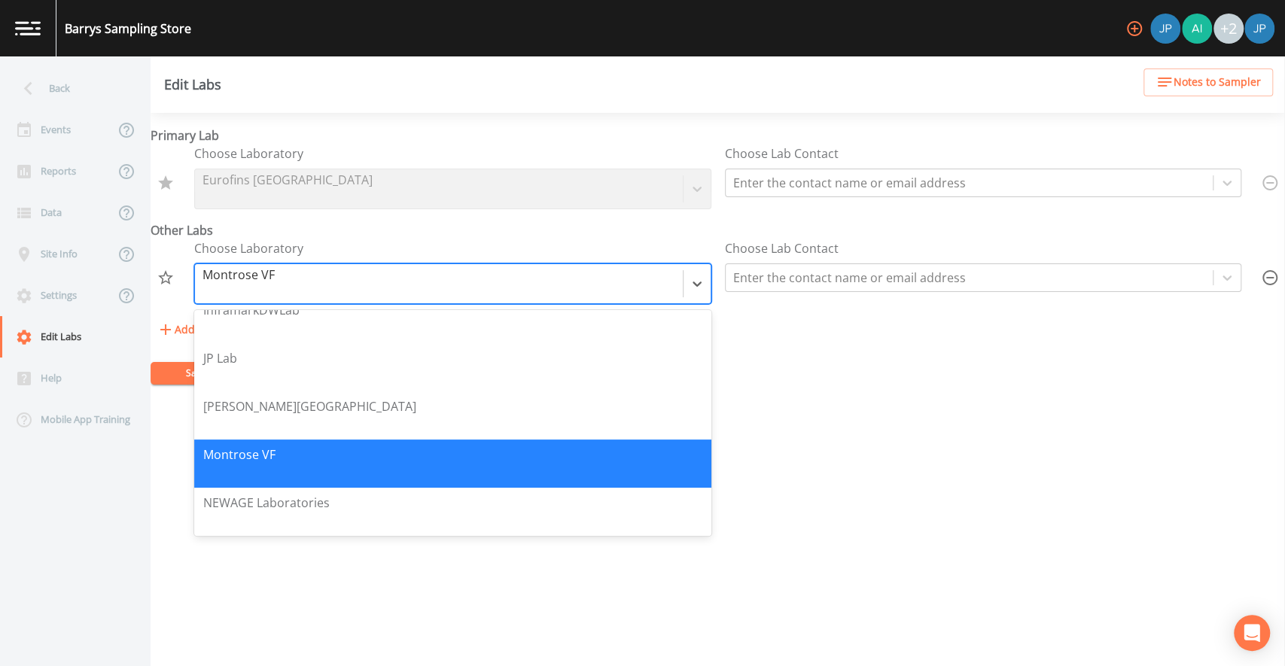
scroll to position [1553, 0]
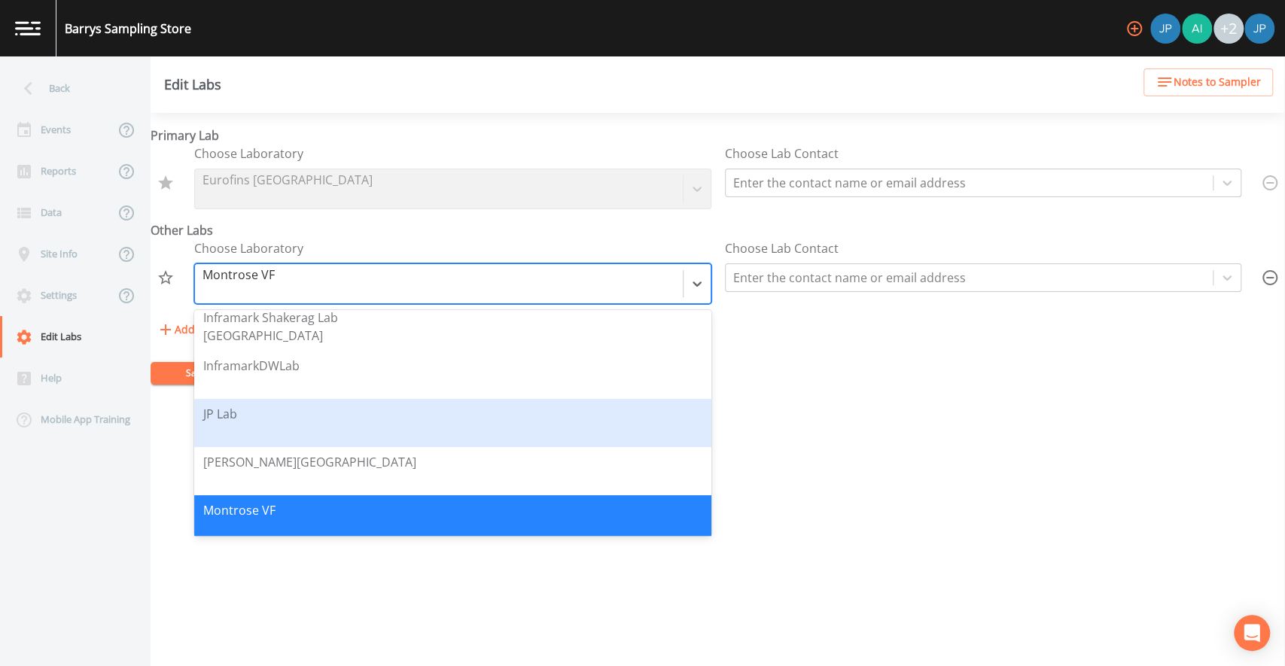
click at [309, 412] on div "JP Lab" at bounding box center [452, 423] width 499 height 36
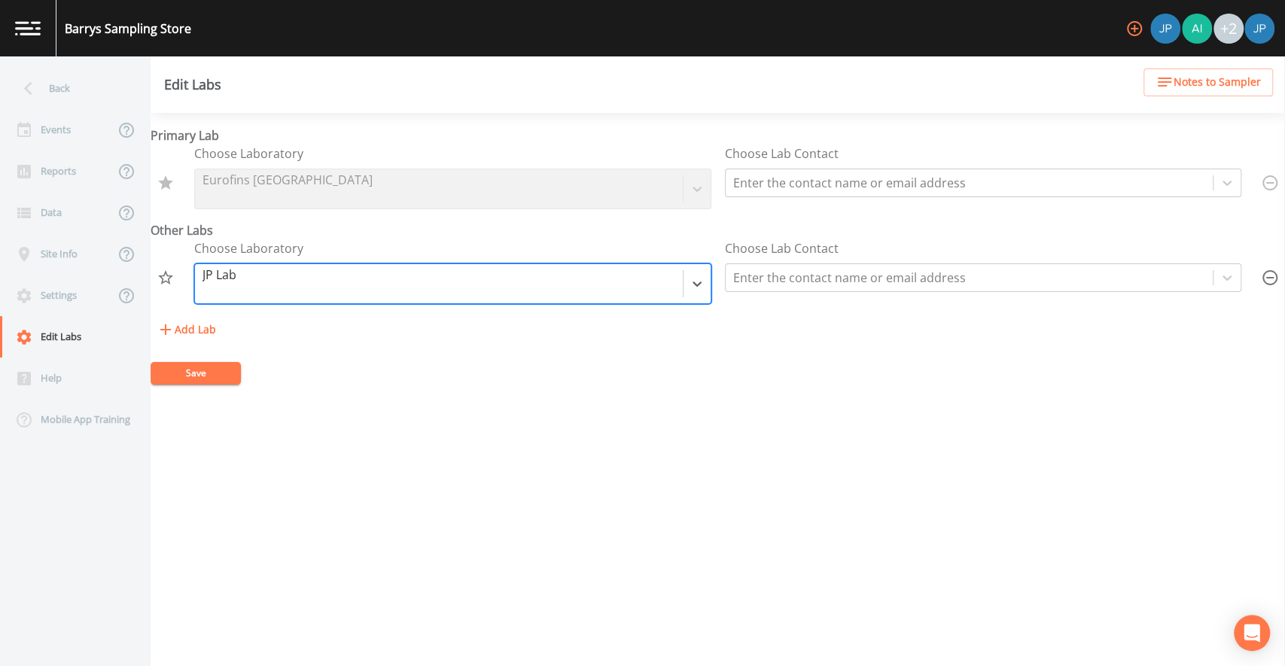
click at [325, 382] on form "Primary Lab Choose Laboratory Eurofins Pittsburgh Choose Lab Contact Enter the …" at bounding box center [718, 256] width 1135 height 258
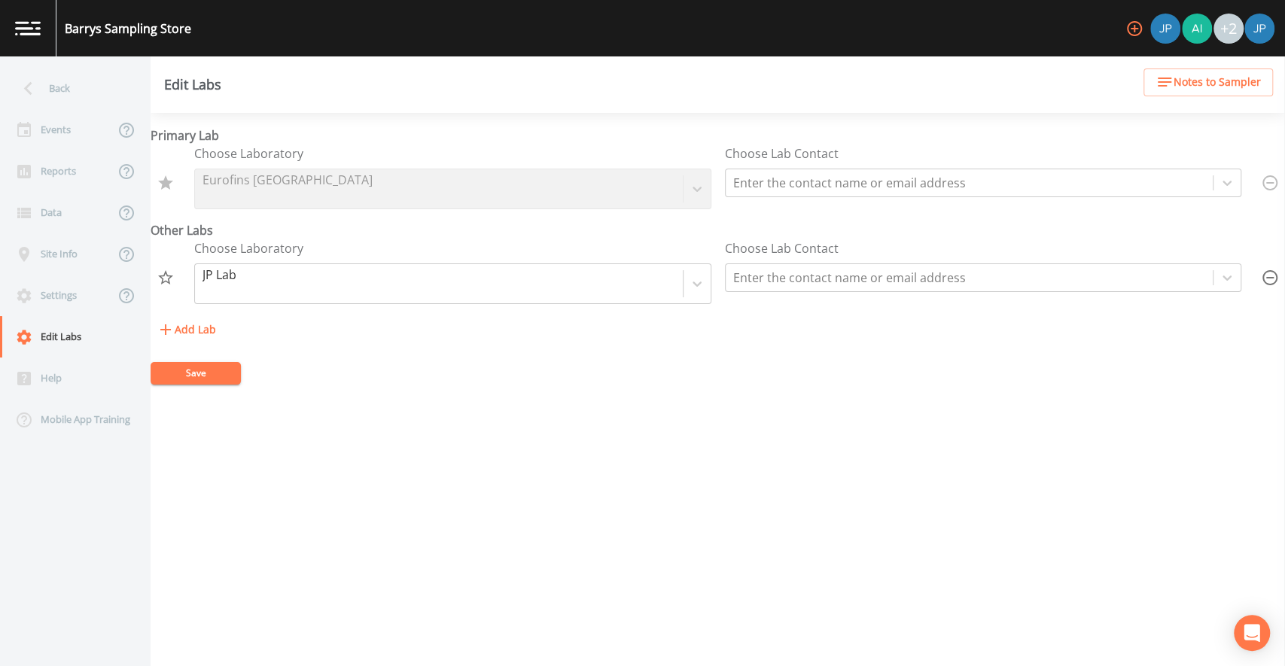
click at [205, 373] on button "Save" at bounding box center [196, 373] width 90 height 23
click at [181, 331] on button "Add Lab" at bounding box center [187, 330] width 72 height 28
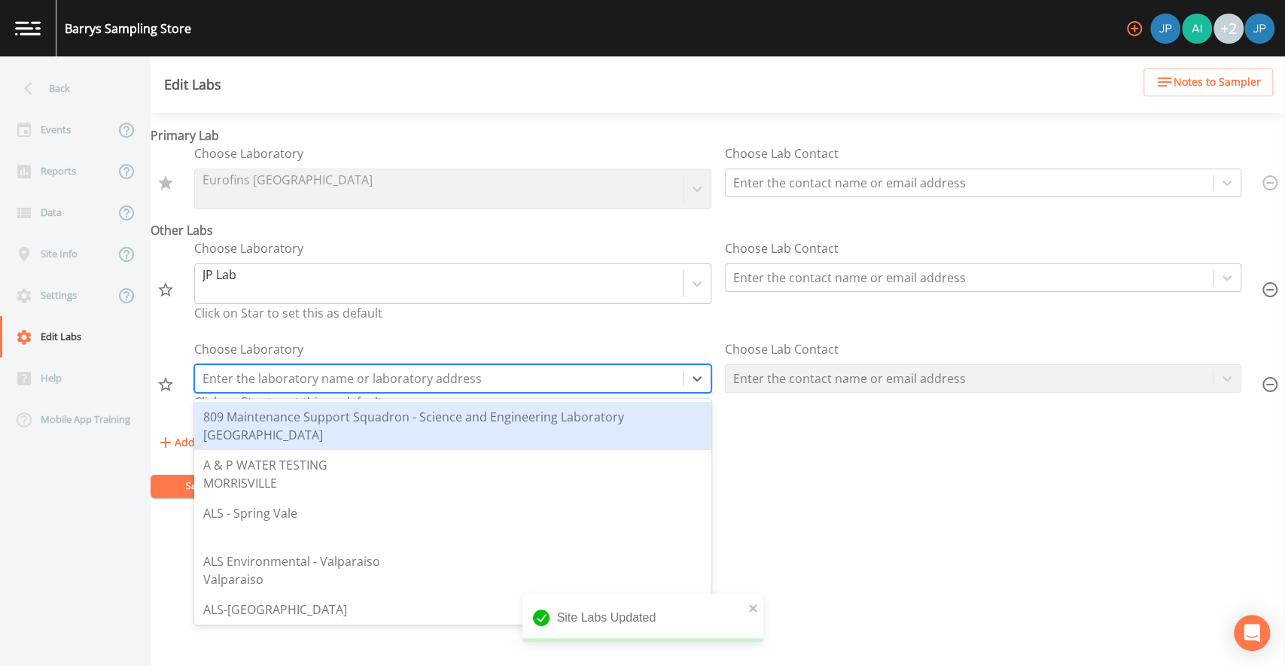
click at [285, 374] on div at bounding box center [439, 378] width 473 height 21
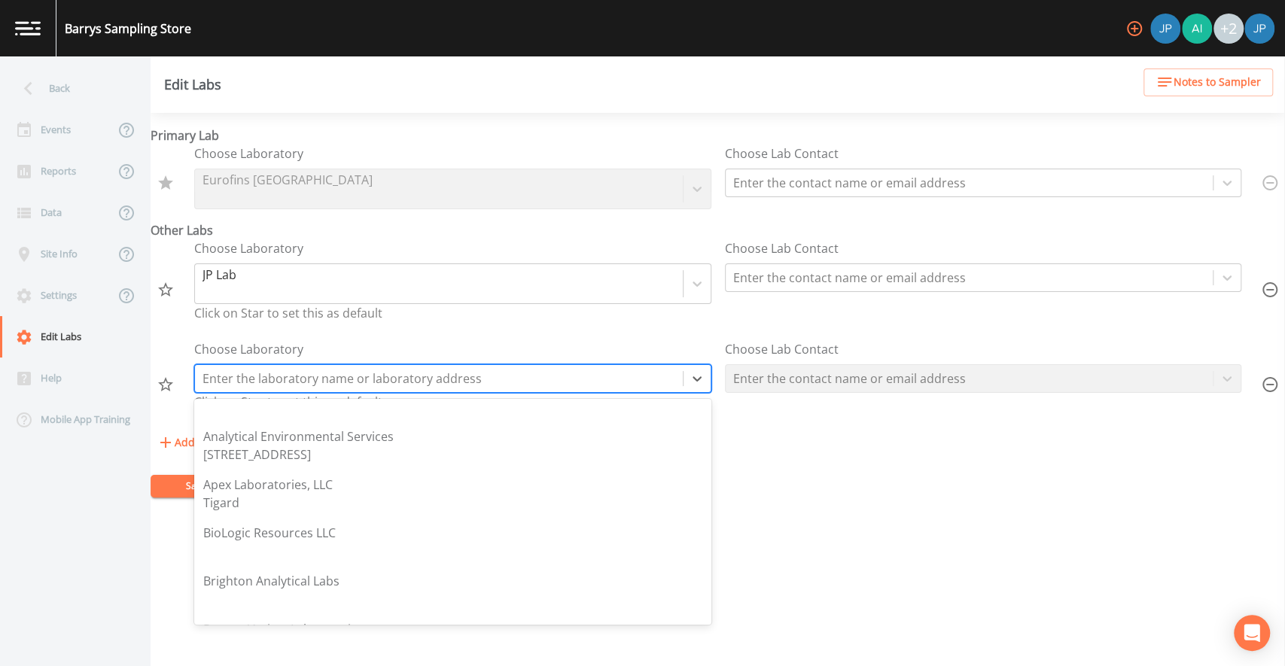
scroll to position [0, 0]
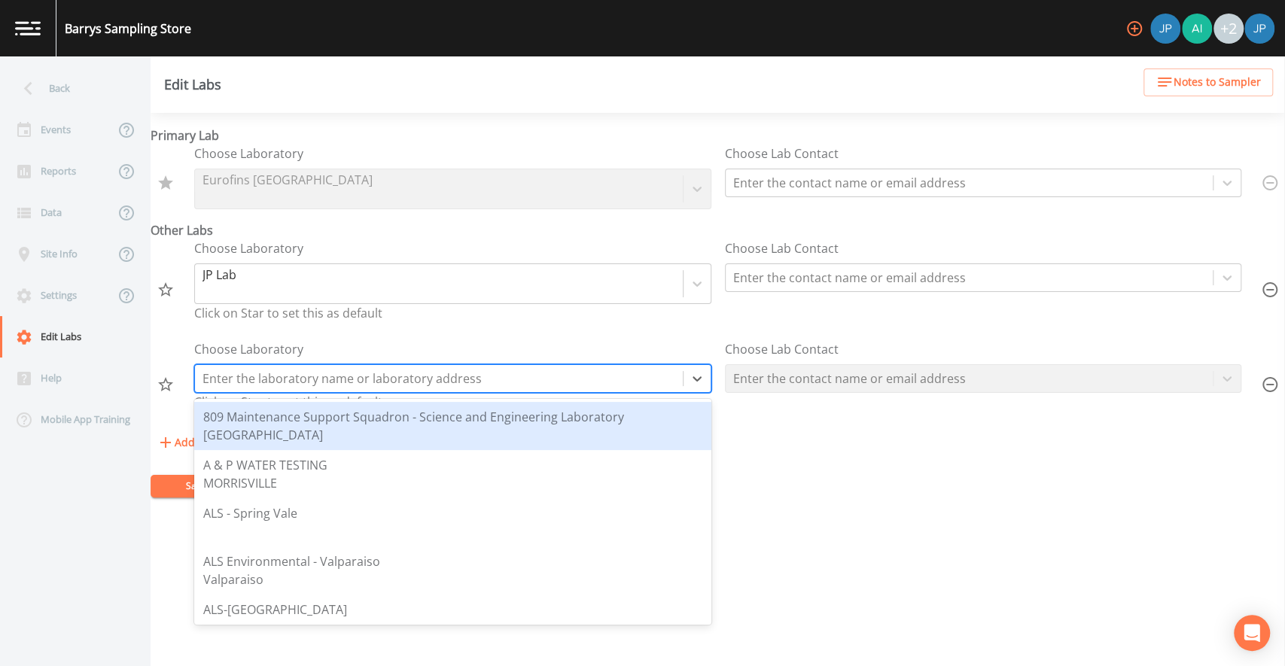
click at [534, 343] on div "Choose Laboratory , 1 of 66. 66 results available. Use Up and Down to choose op…" at bounding box center [452, 378] width 517 height 77
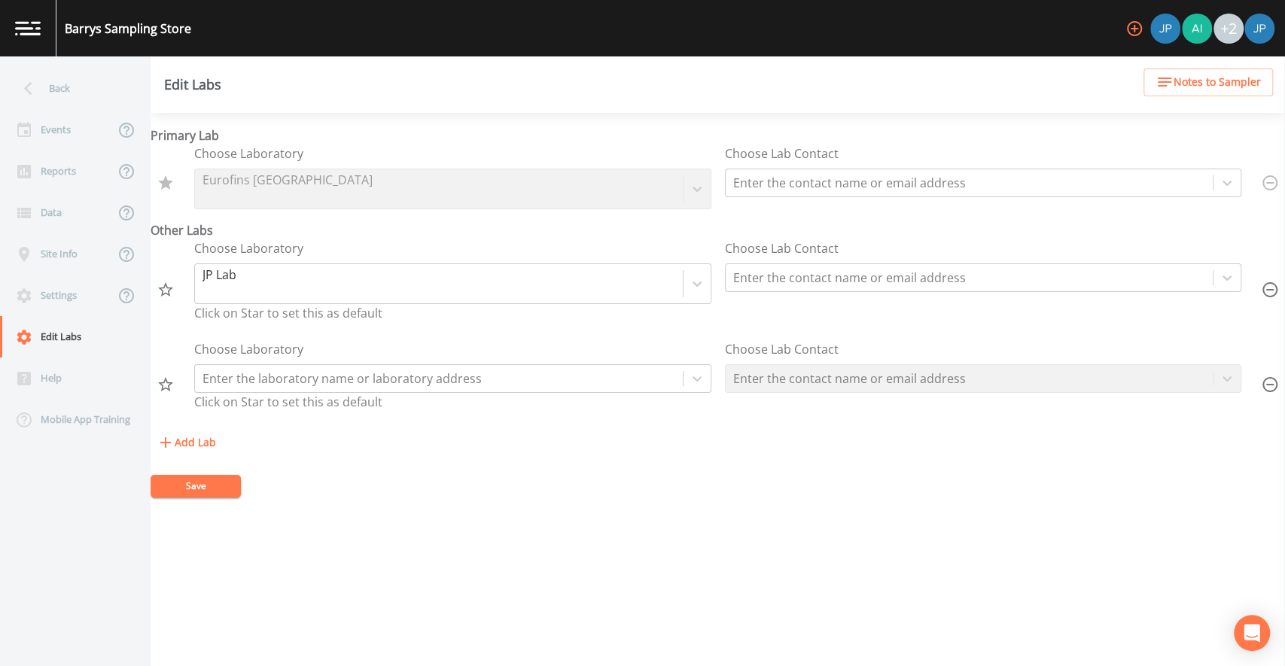
click at [1261, 385] on icon "button" at bounding box center [1270, 385] width 18 height 18
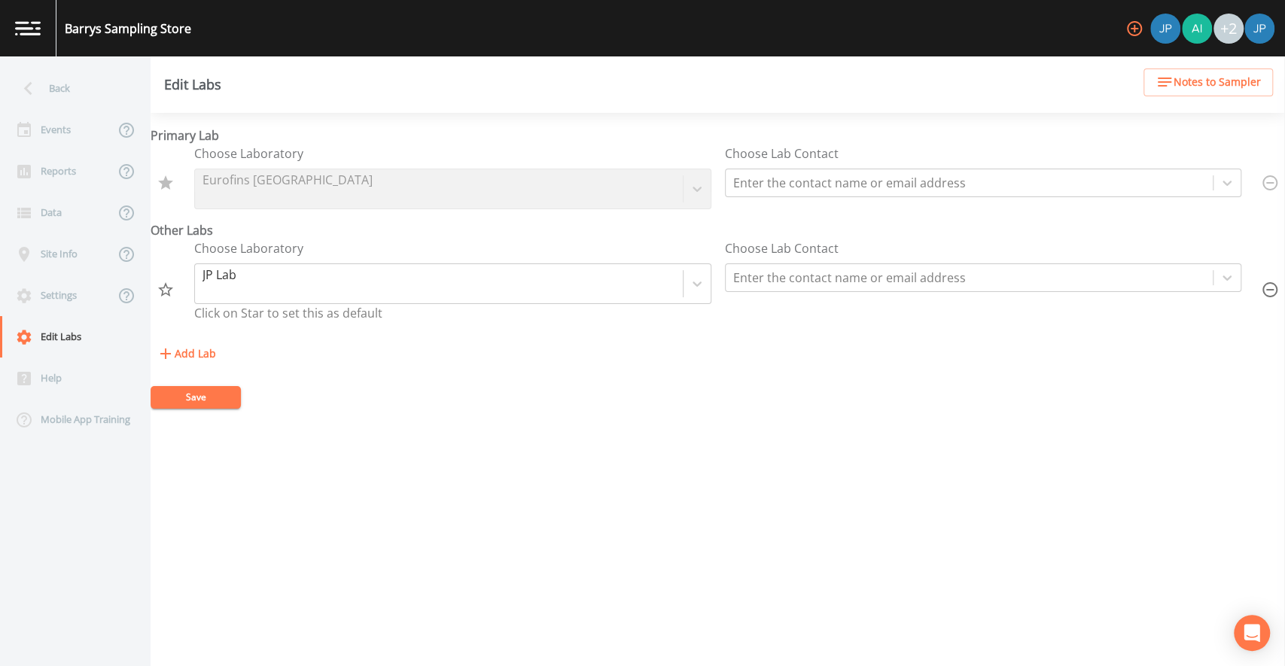
click at [229, 391] on button "Save" at bounding box center [196, 397] width 90 height 23
click at [294, 353] on div "Add Lab" at bounding box center [718, 354] width 1135 height 28
click at [944, 139] on div "Primary Lab Choose Laboratory Eurofins Pittsburgh Choose Lab Contact Enter the …" at bounding box center [718, 248] width 1135 height 242
click at [99, 142] on div "Events" at bounding box center [57, 129] width 114 height 41
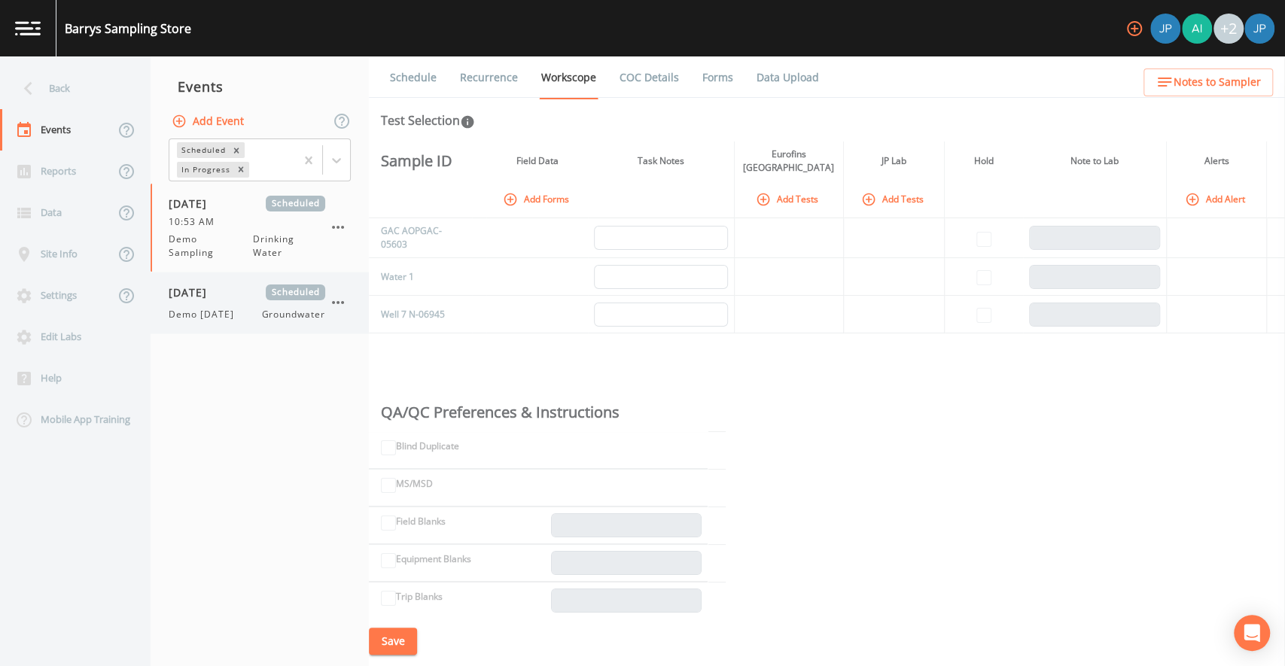
click at [270, 303] on div "[DATE] Scheduled Demo [DATE] Groundwater" at bounding box center [247, 303] width 157 height 37
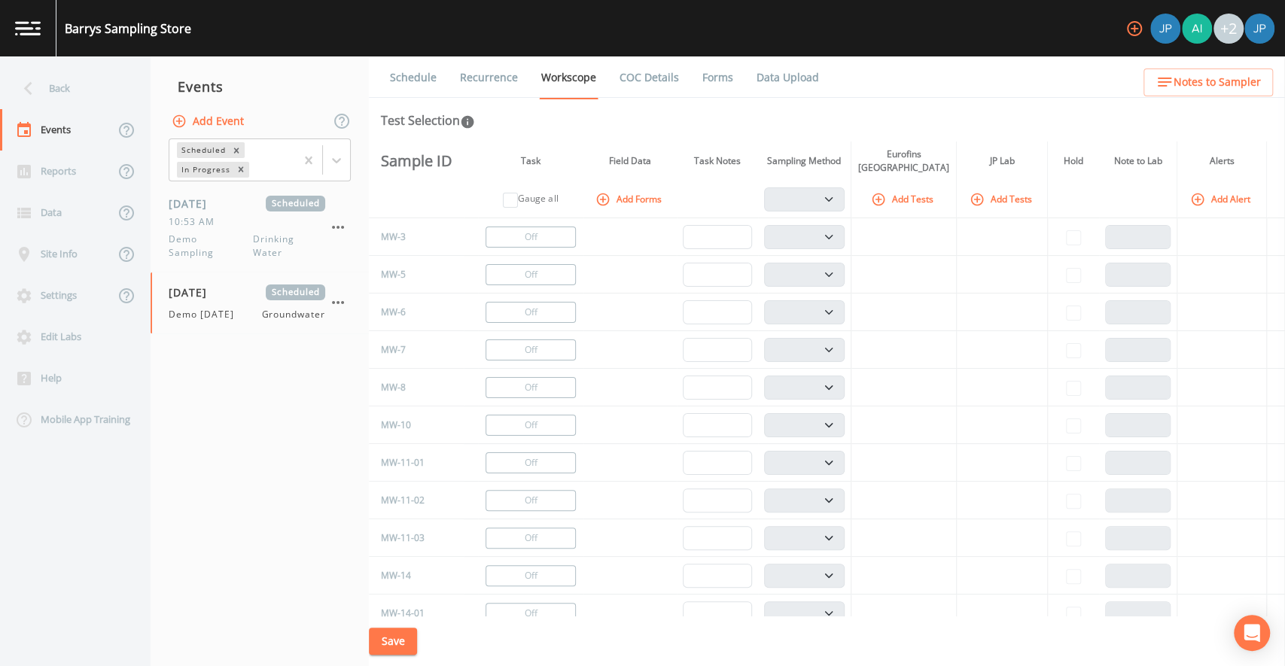
click at [992, 197] on button "Add Tests" at bounding box center [1003, 199] width 72 height 25
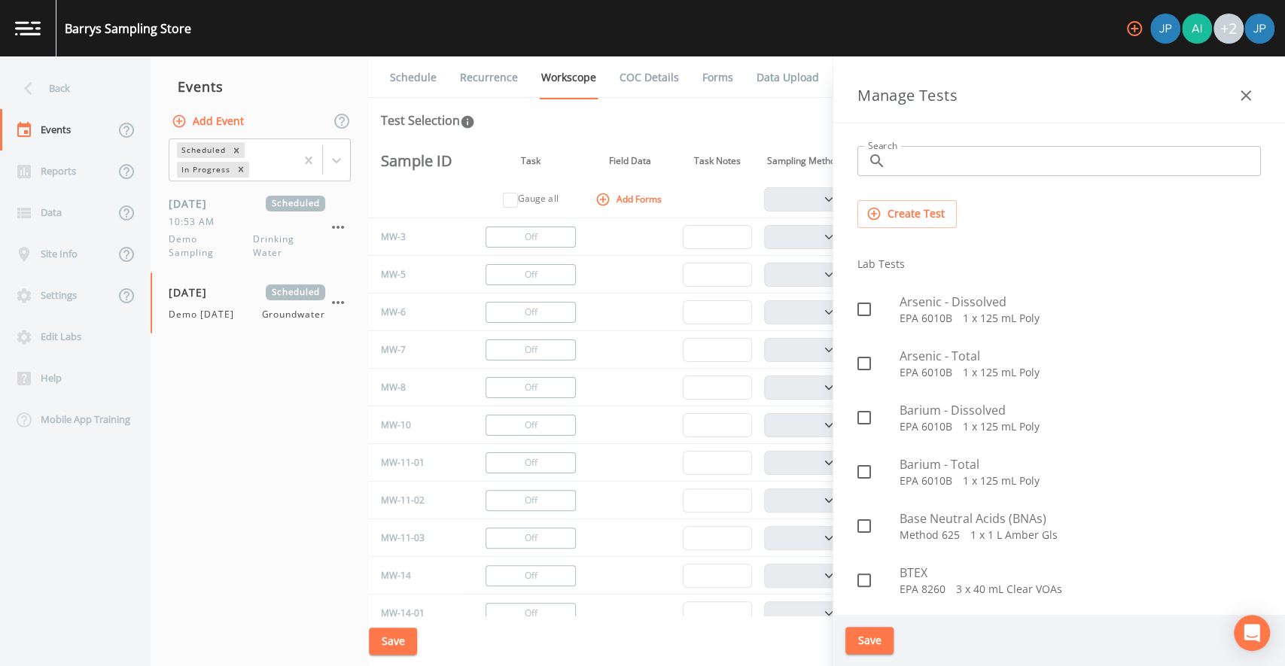
scroll to position [162, 0]
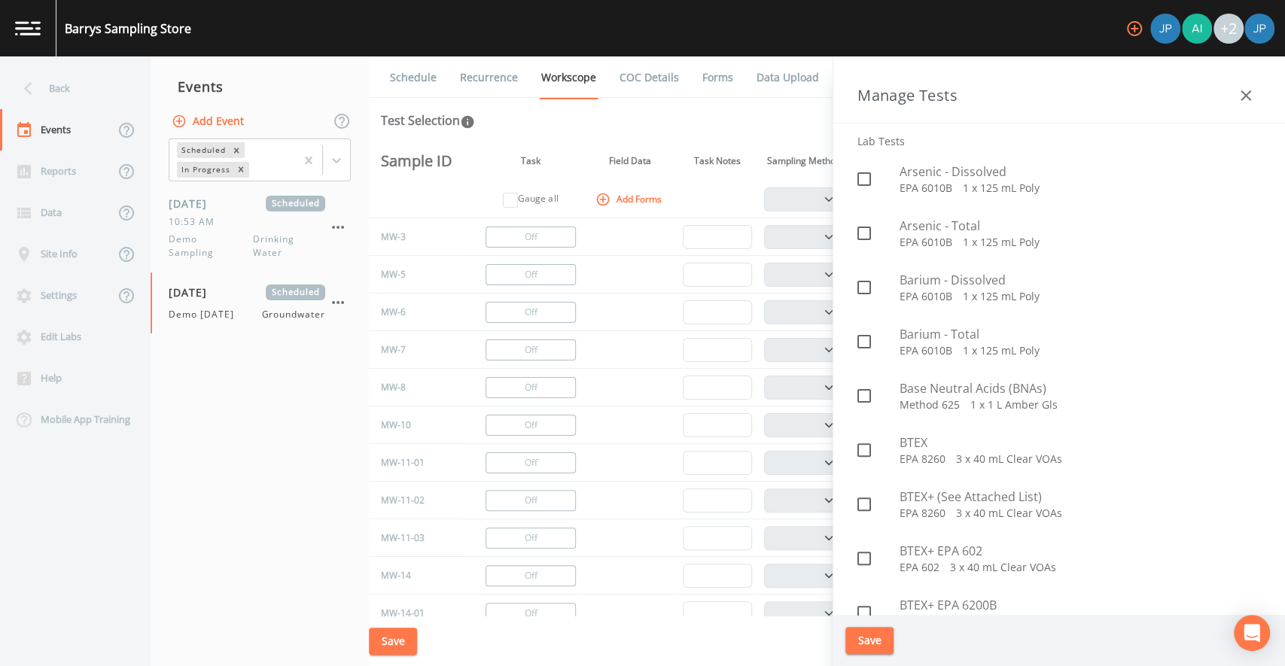
click at [867, 446] on icon at bounding box center [864, 450] width 18 height 18
checkbox input "true"
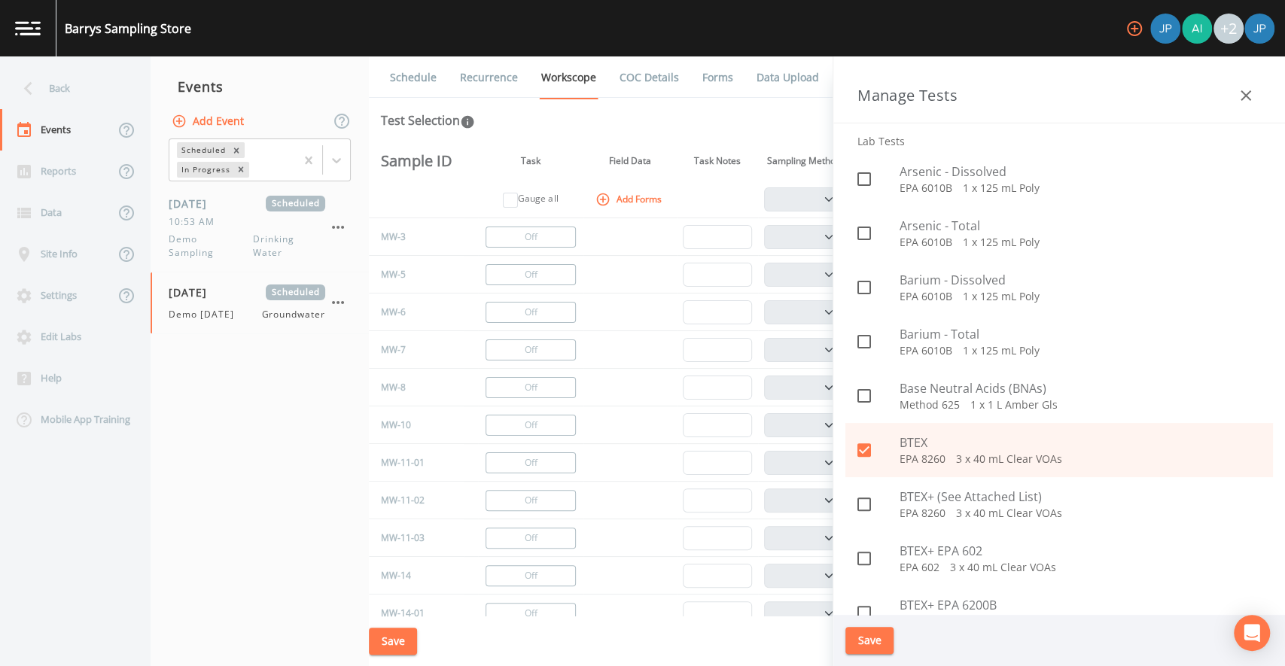
scroll to position [156, 0]
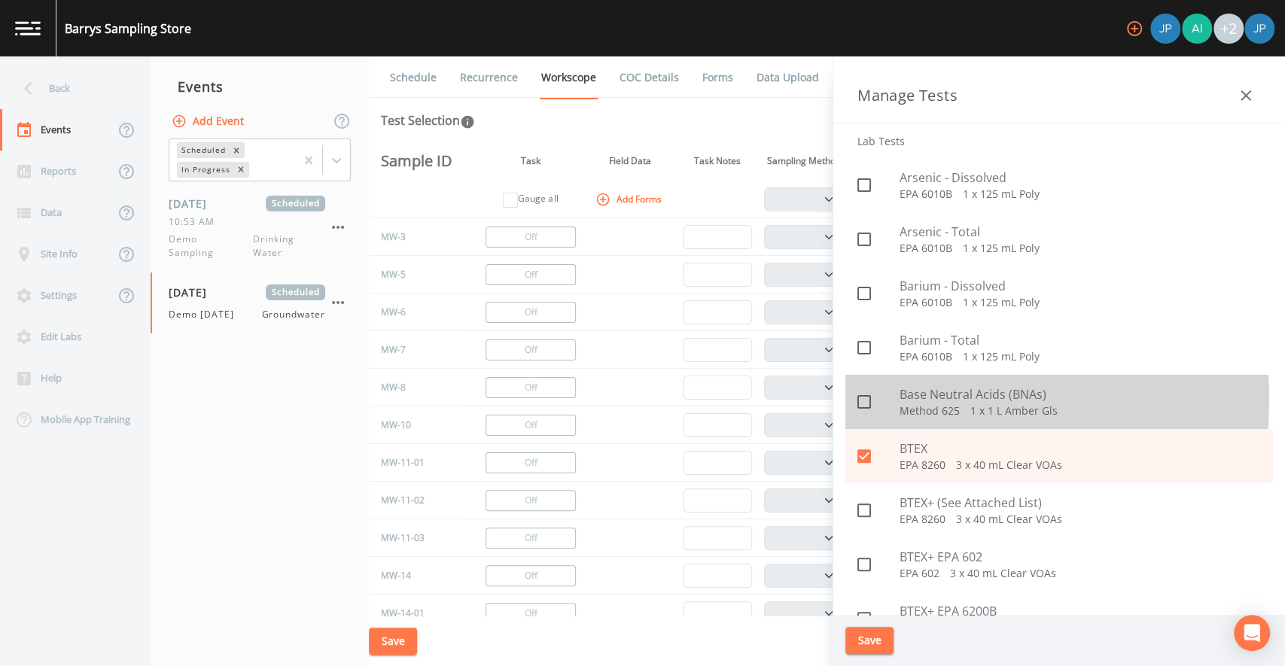
click at [866, 398] on icon at bounding box center [864, 402] width 18 height 18
checkbox input "true"
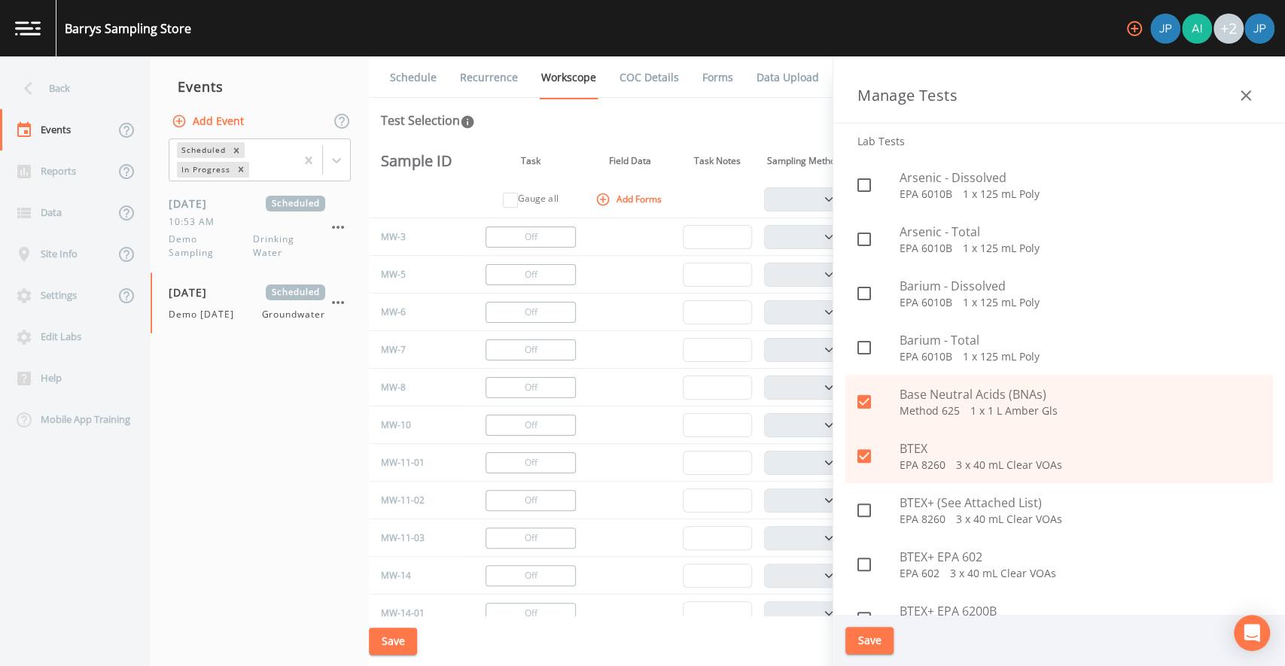
click at [877, 639] on button "Save" at bounding box center [870, 641] width 48 height 28
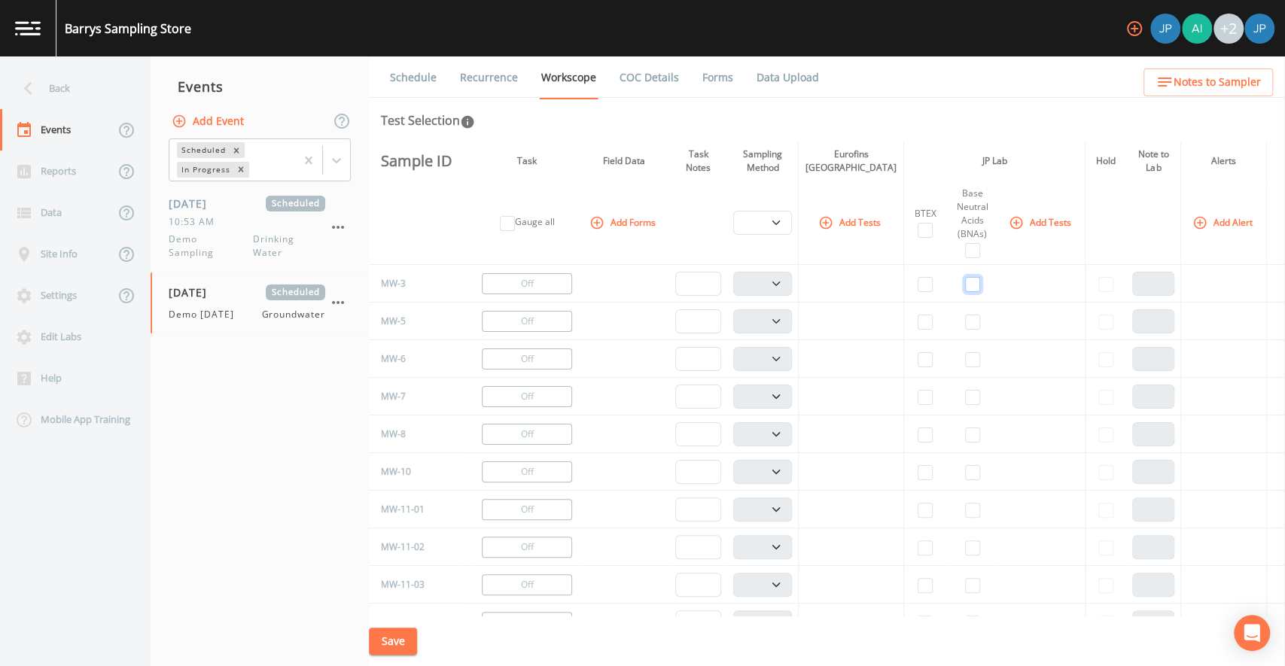
click at [965, 282] on input "checkbox" at bounding box center [972, 284] width 15 height 15
checkbox input "true"
select select "132d7689-3bb8-465b-98a9-744e7d509d8d"
click at [963, 312] on td at bounding box center [972, 322] width 51 height 38
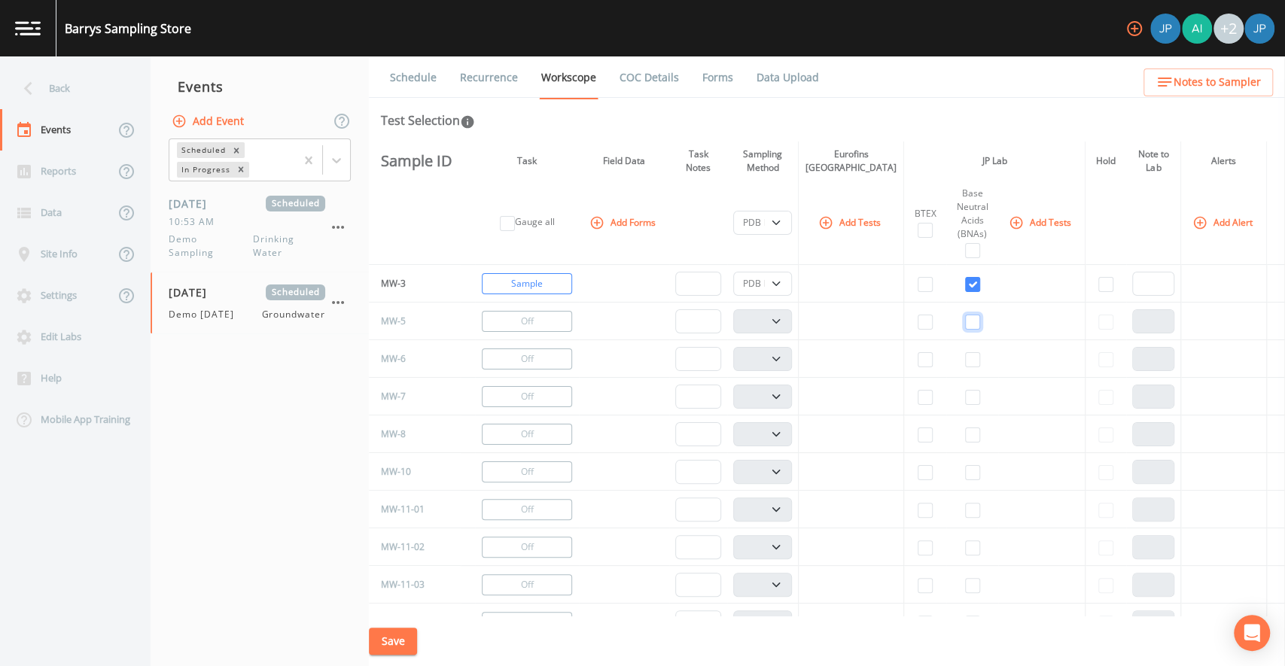
click at [965, 325] on input "checkbox" at bounding box center [972, 322] width 15 height 15
checkbox input "true"
select select "132d7689-3bb8-465b-98a9-744e7d509d8d"
click at [965, 363] on input "checkbox" at bounding box center [972, 359] width 15 height 15
checkbox input "true"
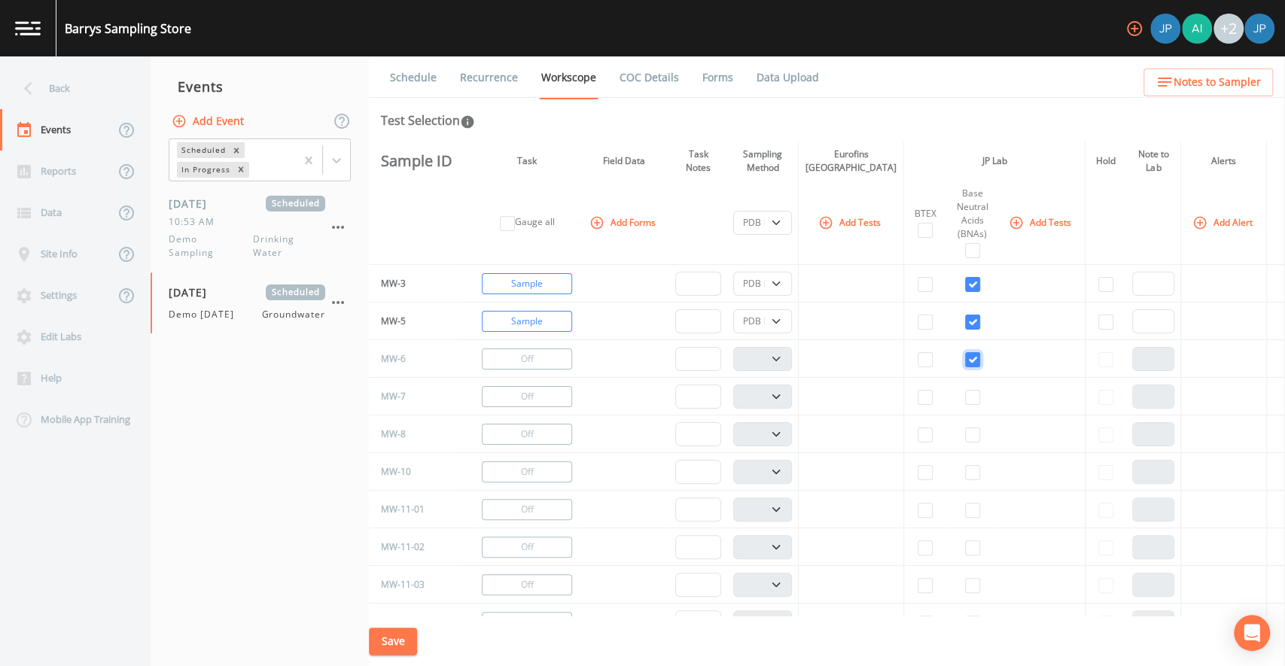
select select "132d7689-3bb8-465b-98a9-744e7d509d8d"
click at [768, 227] on select "PDB Bag Grab Low Flow 3 Vol. Purge" at bounding box center [762, 223] width 59 height 24
select select "0b1af911-289b-4d7b-9fdf-156f6d27a2cf"
click at [737, 211] on select "PDB Bag Grab Low Flow 3 Vol. Purge" at bounding box center [762, 223] width 59 height 24
select select "0b1af911-289b-4d7b-9fdf-156f6d27a2cf"
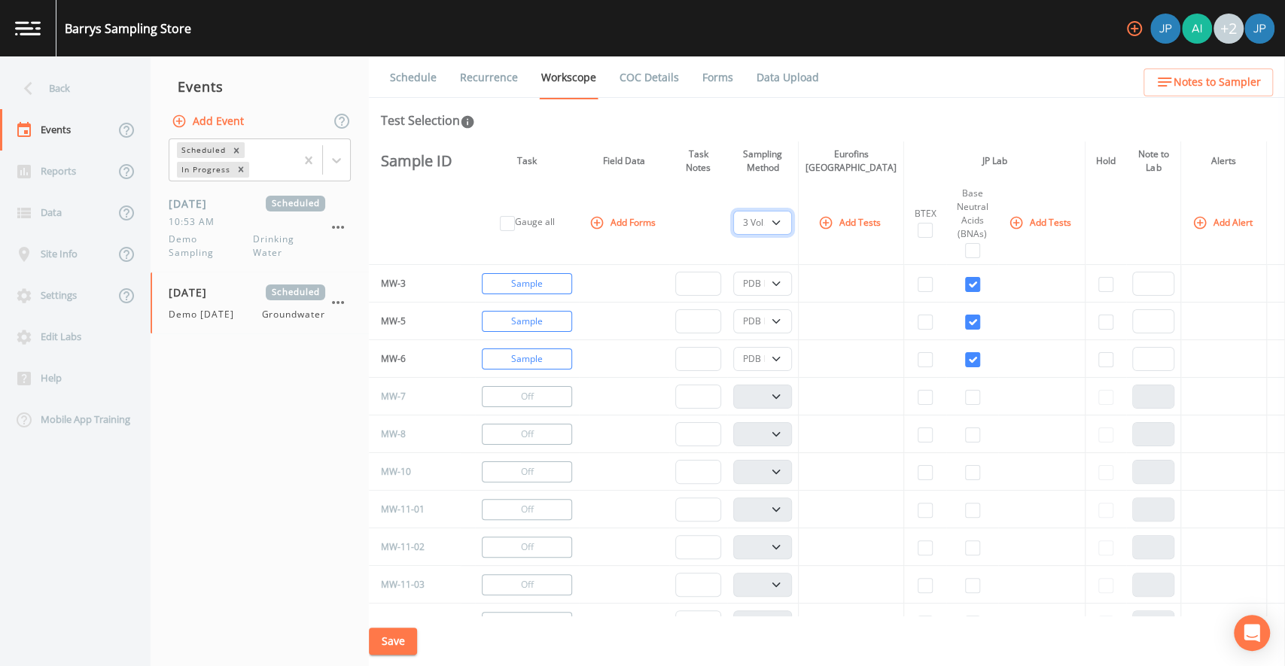
select select "0b1af911-289b-4d7b-9fdf-156f6d27a2cf"
click at [846, 324] on td at bounding box center [851, 322] width 105 height 38
click at [1021, 221] on button "Add Tests" at bounding box center [1042, 222] width 72 height 25
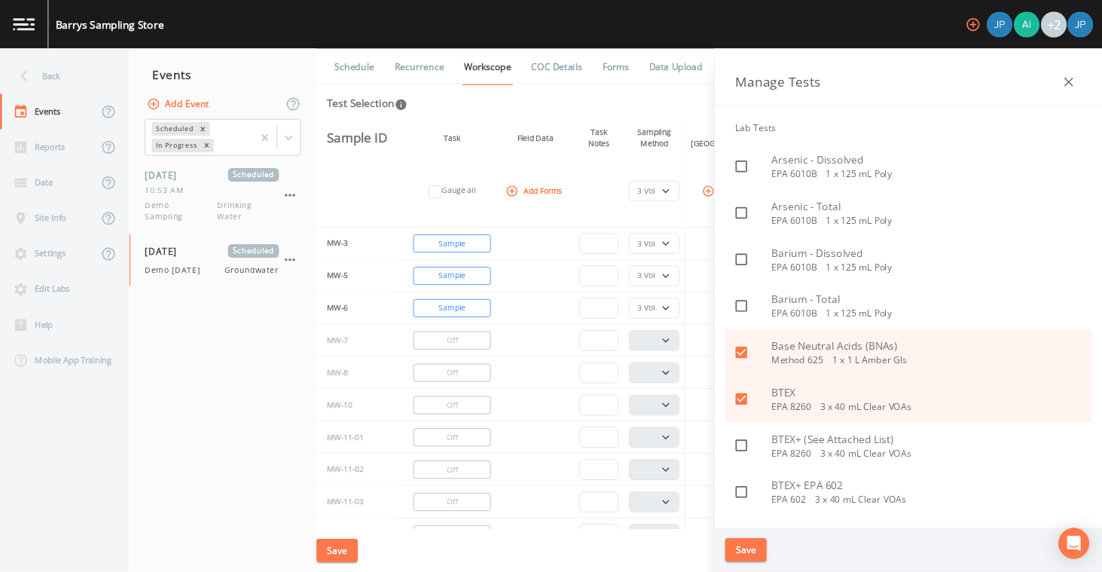
scroll to position [0, 0]
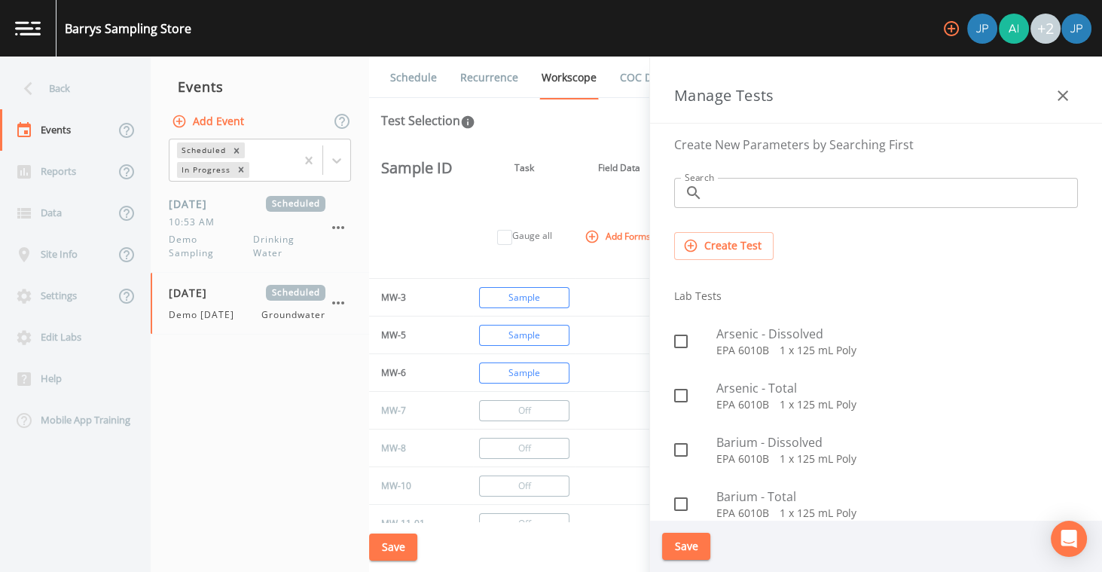
click at [731, 245] on button "Create Test" at bounding box center [723, 246] width 99 height 28
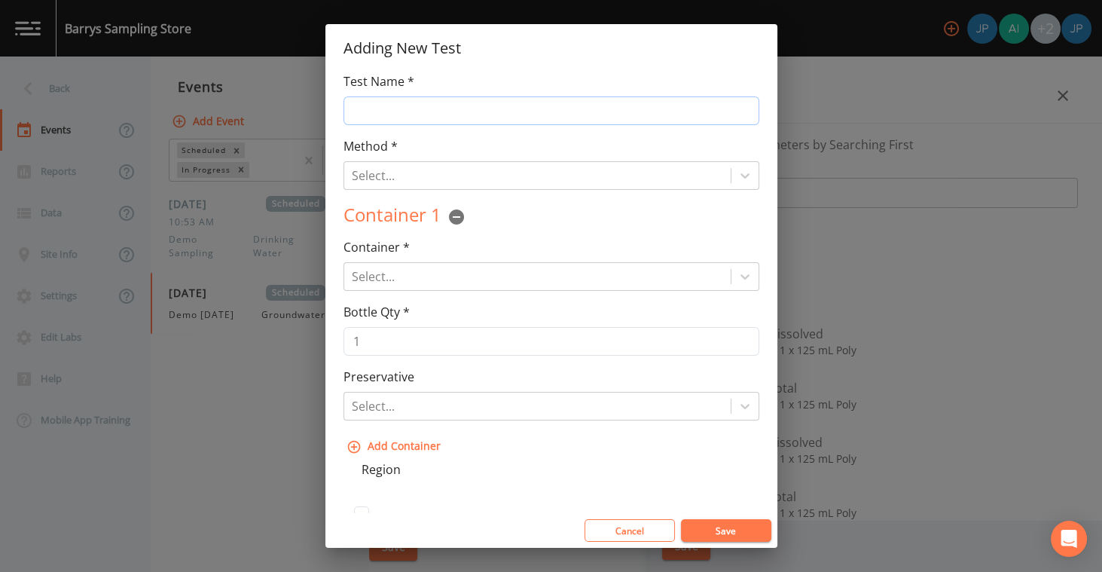
click at [477, 111] on input "Test Name *" at bounding box center [551, 110] width 416 height 29
click at [485, 141] on div "Test Name * Method * Select... Container 1 Container * Select... Bottle Qty * 1…" at bounding box center [551, 292] width 452 height 441
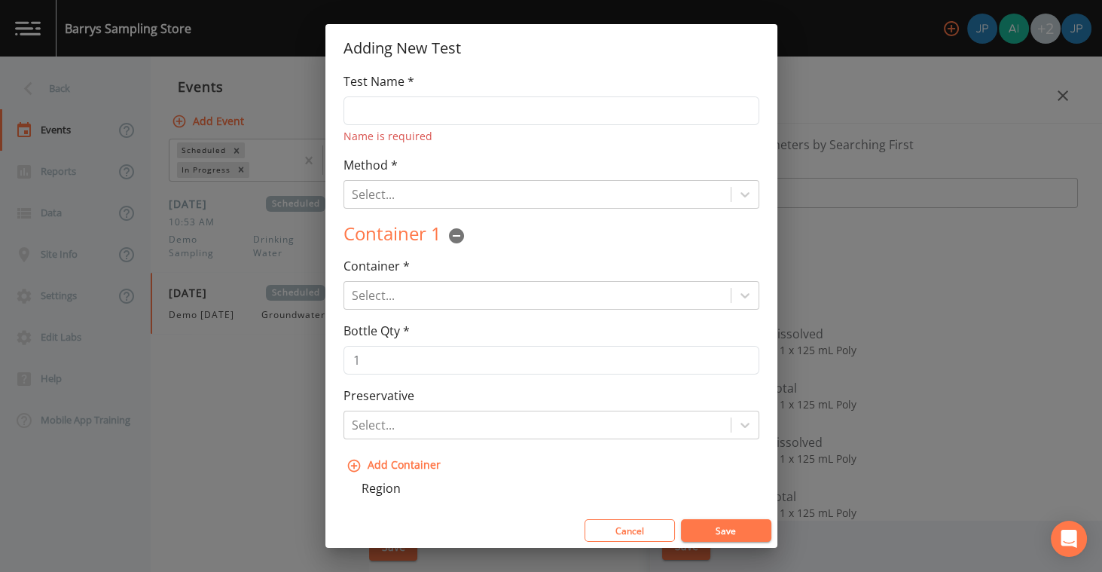
click at [486, 141] on div "Name is required" at bounding box center [551, 136] width 416 height 16
click at [496, 84] on div "Test Name * Name is required" at bounding box center [551, 108] width 416 height 72
click at [490, 108] on input "Test Name *" at bounding box center [551, 110] width 416 height 29
click at [495, 154] on div "Test Name * Name is required Method * Select... Test Method is Required Contain…" at bounding box center [551, 292] width 452 height 441
click at [486, 109] on input "Test Name *" at bounding box center [551, 110] width 416 height 29
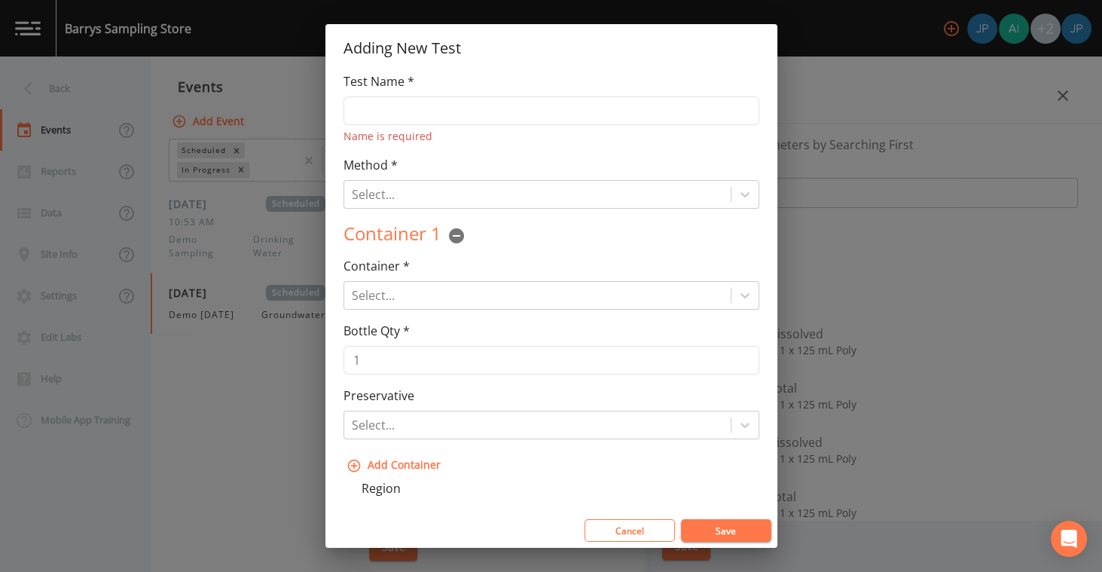
click at [490, 153] on div "Test Name * Name is required Method * Select... Test Method is Required Contain…" at bounding box center [551, 292] width 452 height 441
click at [445, 114] on input "Test Name *" at bounding box center [551, 110] width 416 height 29
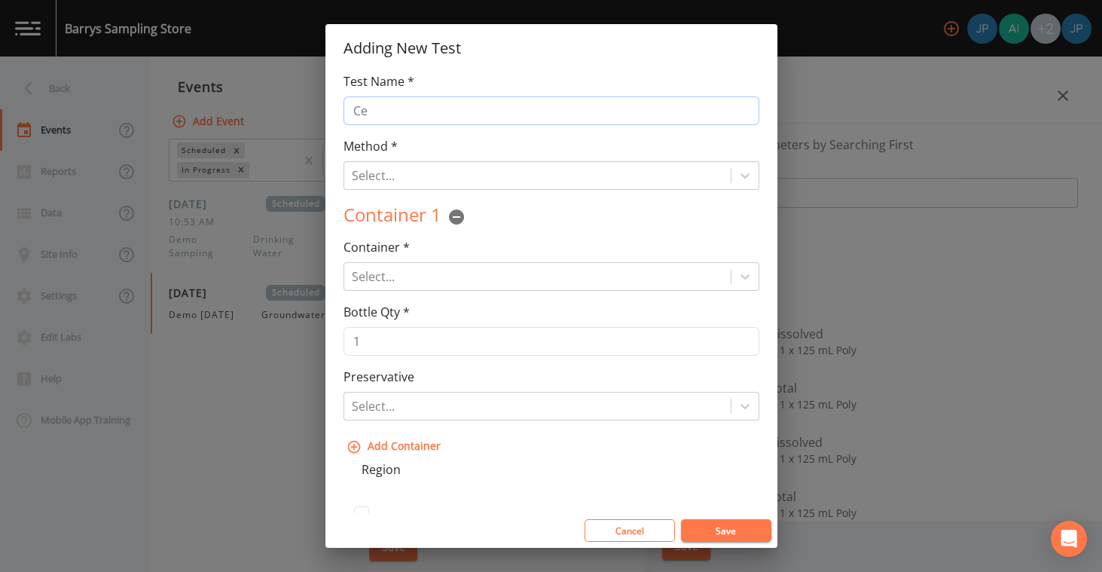
type input "C"
type input "t"
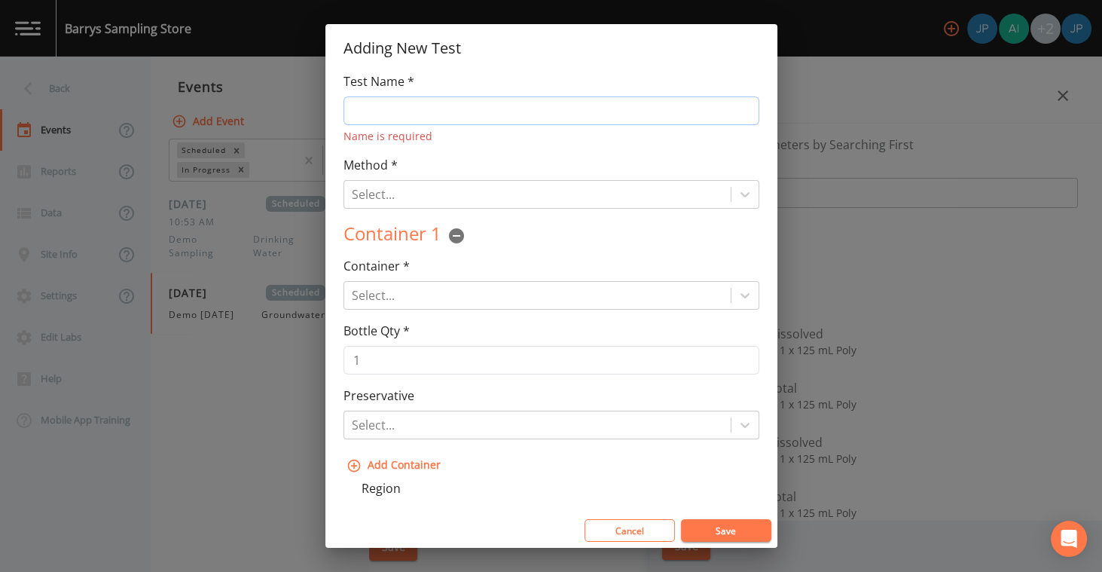
type input "C"
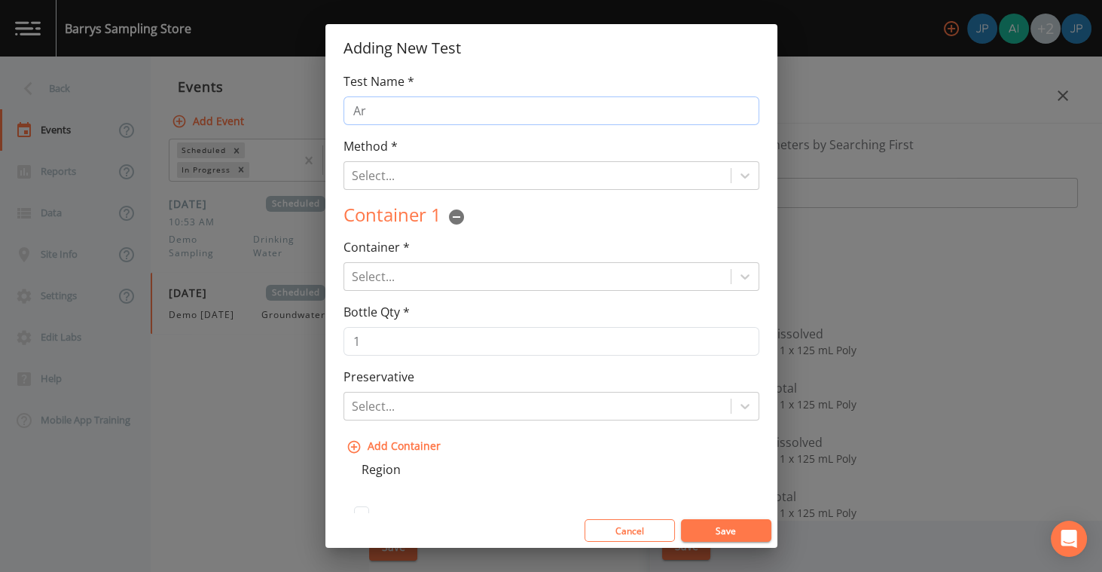
type input "A"
type input "Metals - LL Merc."
click at [474, 145] on div "Method * Select... Test Method is Required" at bounding box center [551, 163] width 416 height 53
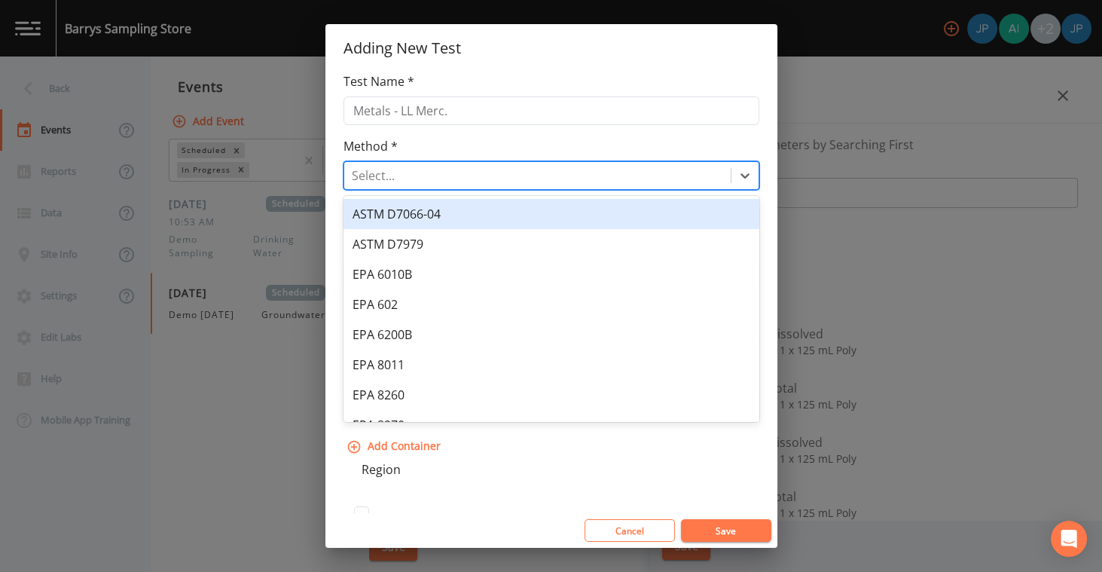
click at [472, 169] on div at bounding box center [537, 175] width 371 height 21
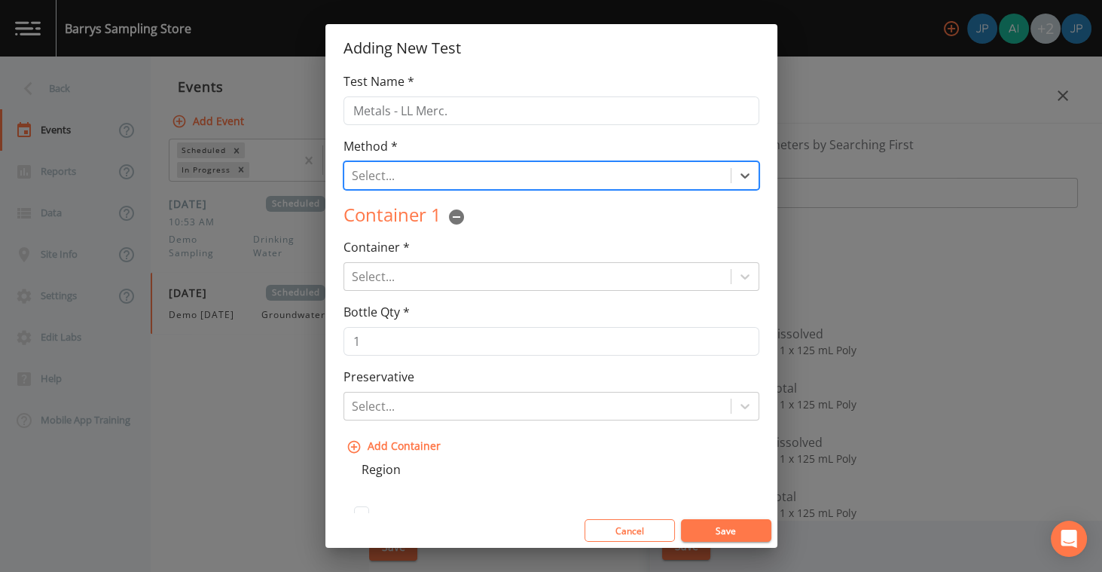
click at [483, 176] on div at bounding box center [537, 175] width 371 height 21
click at [480, 175] on div at bounding box center [537, 175] width 371 height 21
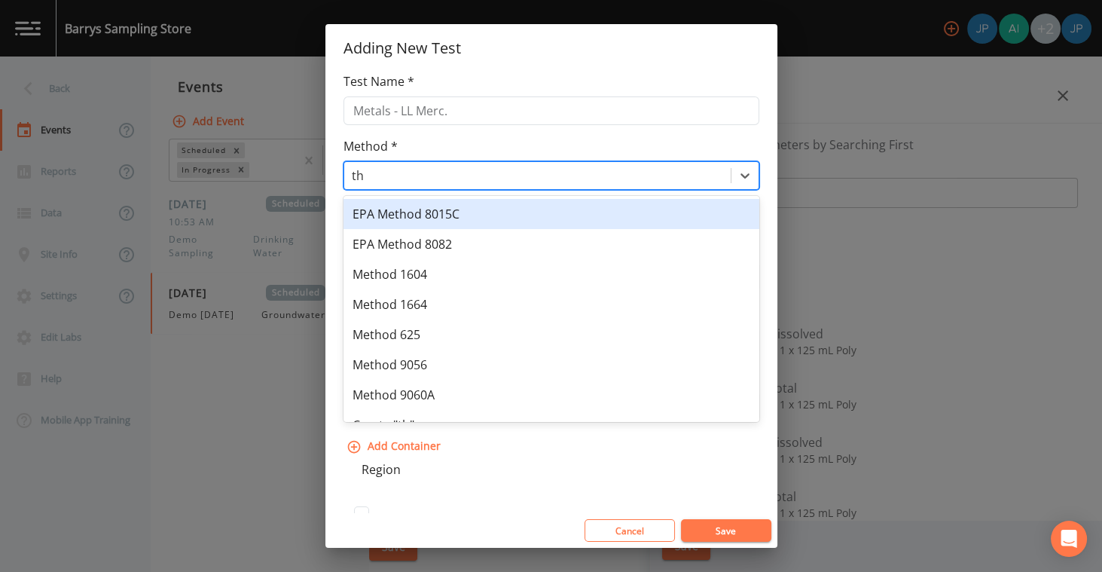
type input "t"
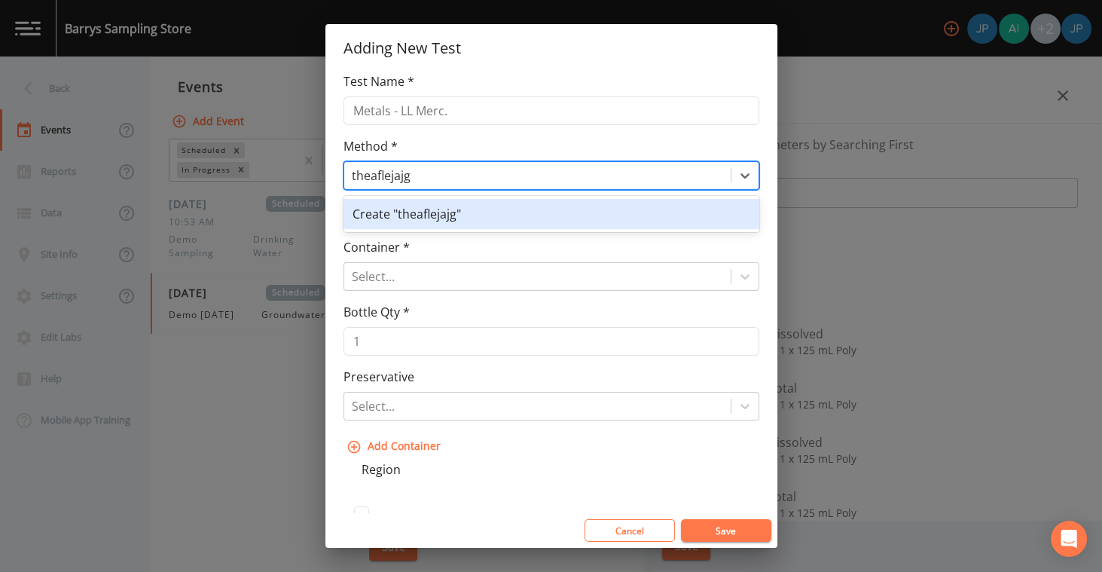
drag, startPoint x: 409, startPoint y: 175, endPoint x: 278, endPoint y: 168, distance: 131.2
click at [280, 168] on div "Adding New Test Test Name * Metals - LL Merc. Method * Create "theaflejajg", 1 …" at bounding box center [551, 286] width 1102 height 572
type input "Method 1234"
click at [458, 216] on div "Create "Method 1234"" at bounding box center [551, 214] width 416 height 30
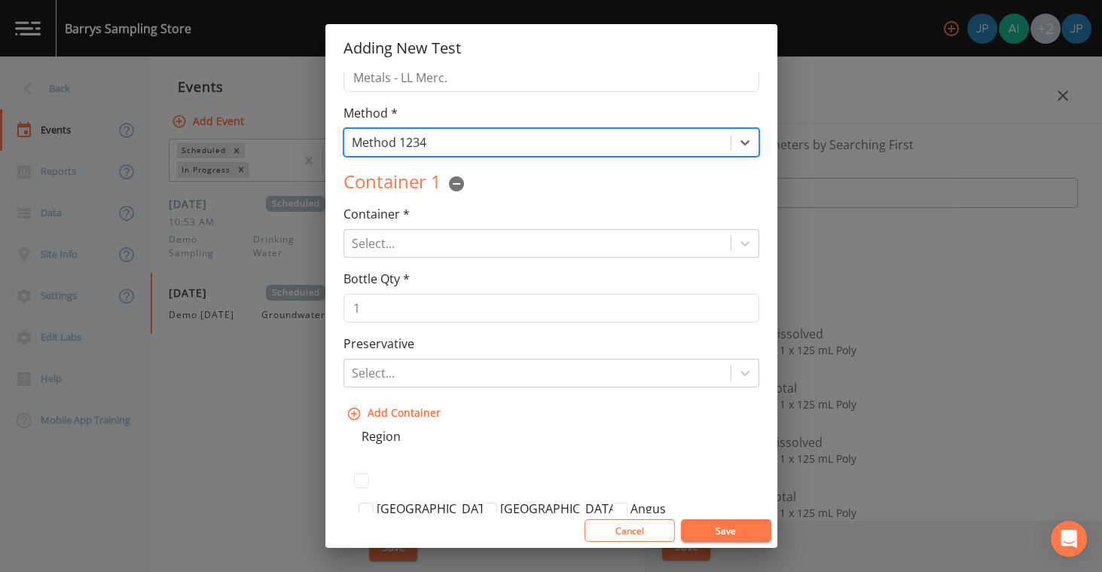
scroll to position [38, 0]
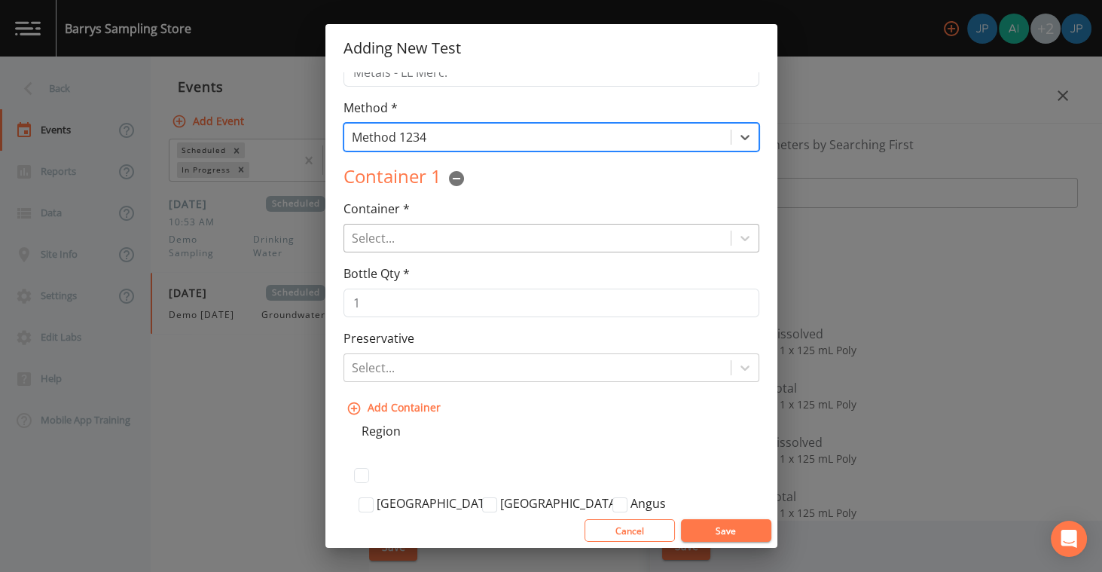
click at [468, 242] on div at bounding box center [537, 237] width 371 height 21
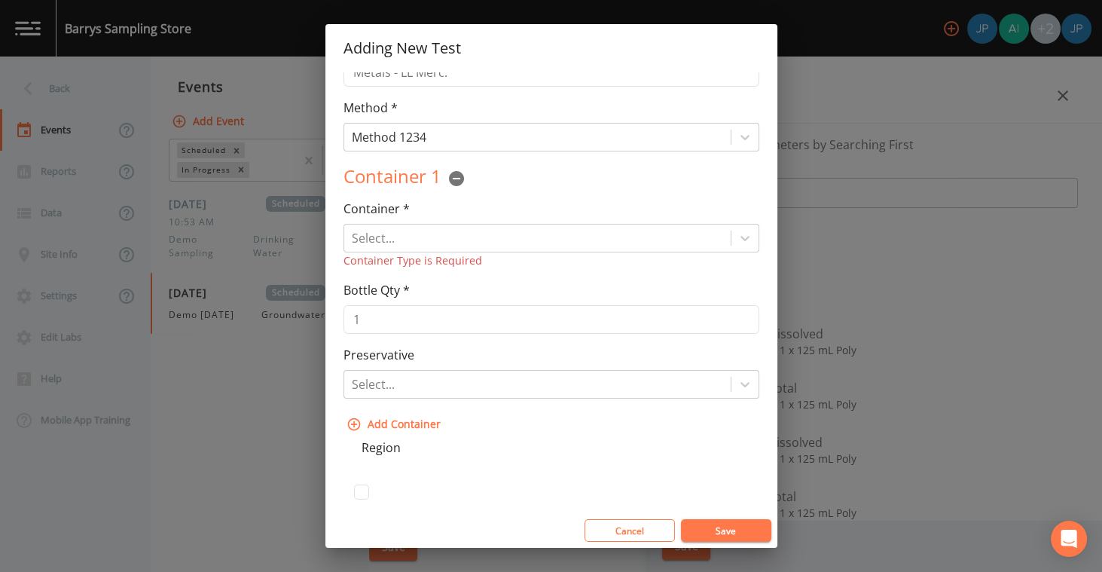
click at [508, 204] on div "Container * Select... Container Type is Required Container Type is Required" at bounding box center [551, 234] width 416 height 69
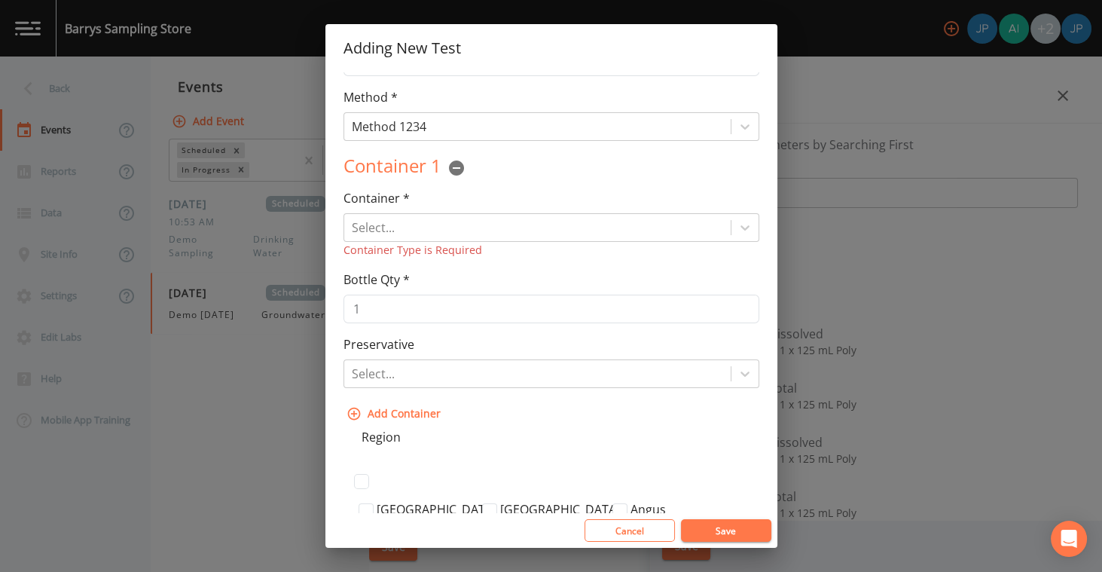
scroll to position [60, 0]
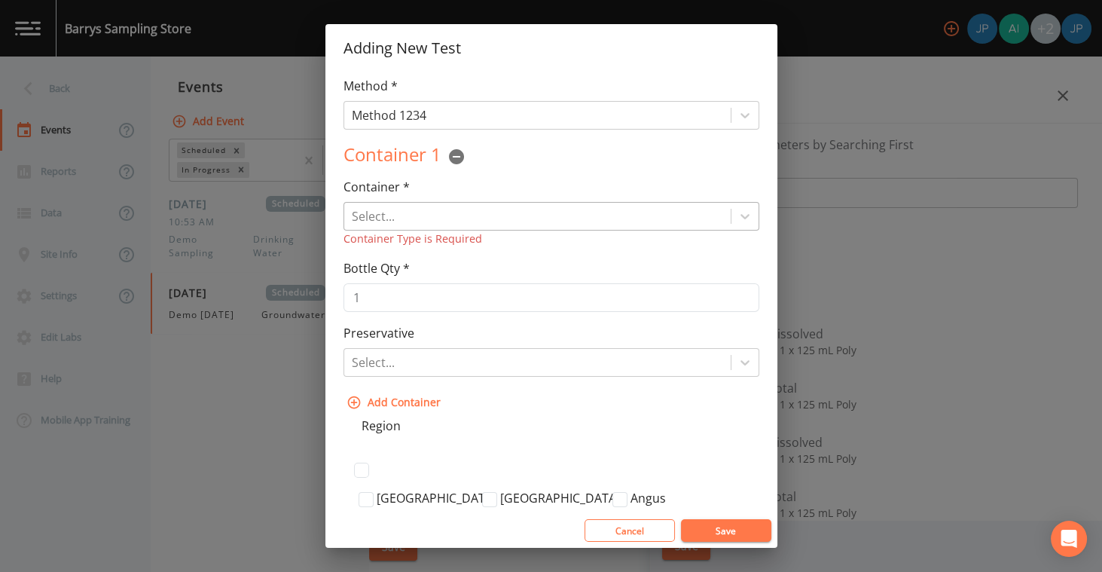
click at [497, 220] on div at bounding box center [537, 216] width 371 height 21
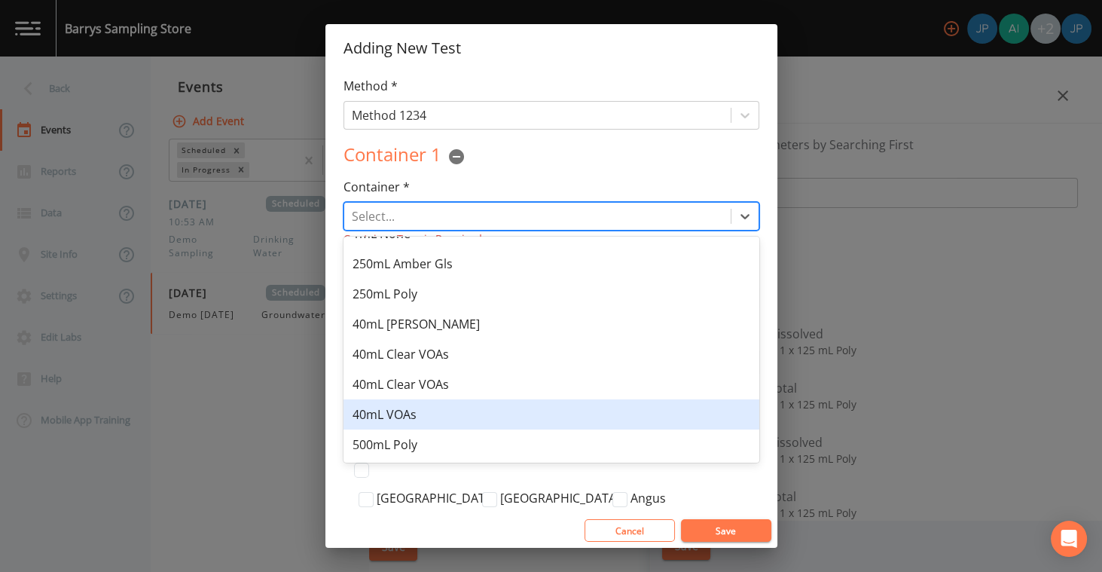
scroll to position [0, 0]
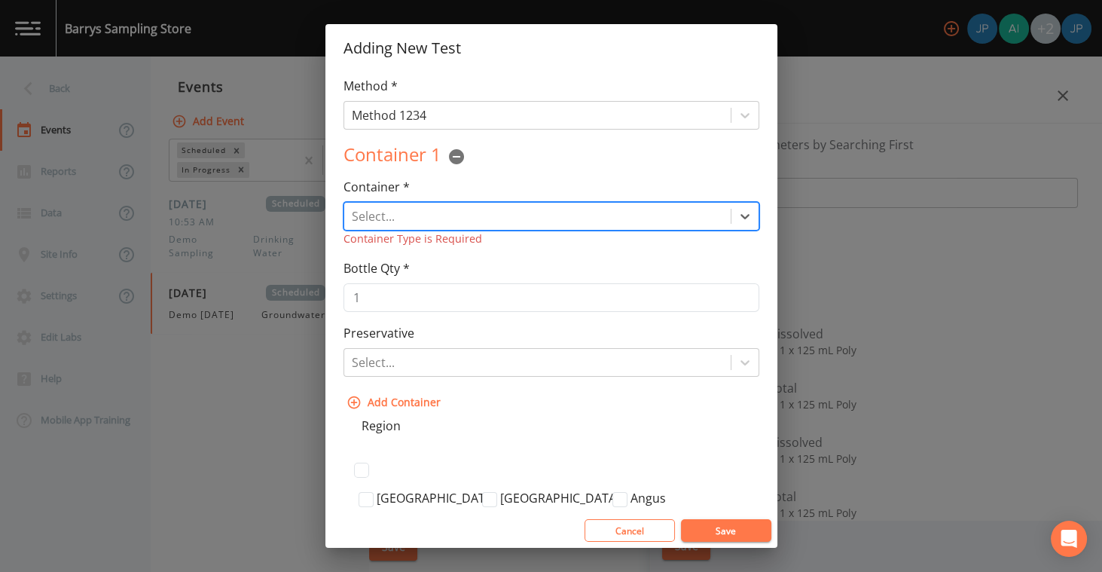
click at [442, 216] on div at bounding box center [537, 216] width 371 height 21
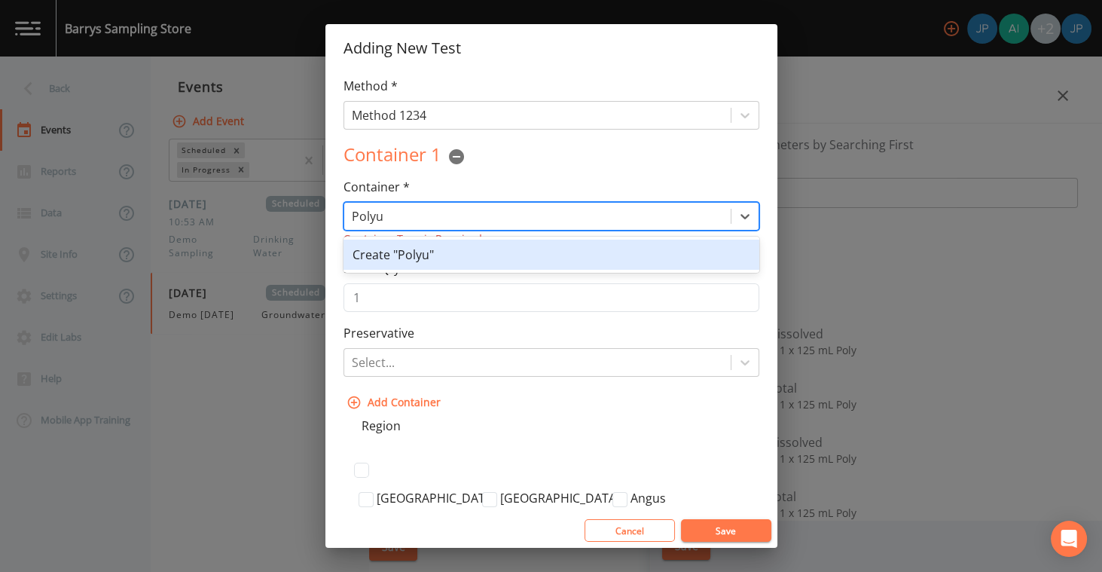
type input "Poly"
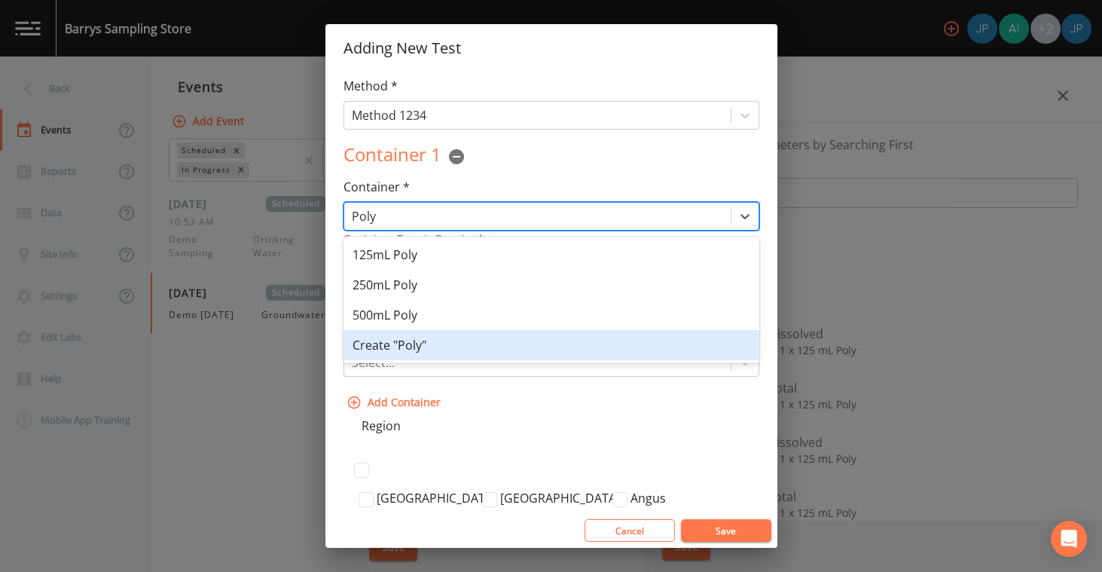
click at [411, 349] on div "Create "Poly"" at bounding box center [551, 345] width 416 height 30
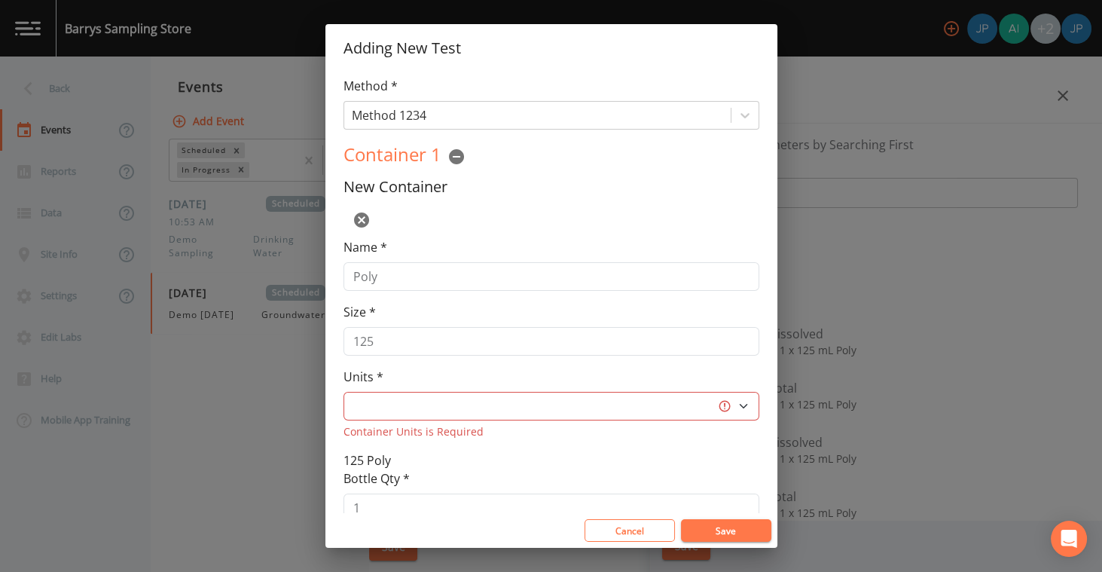
select select "L"
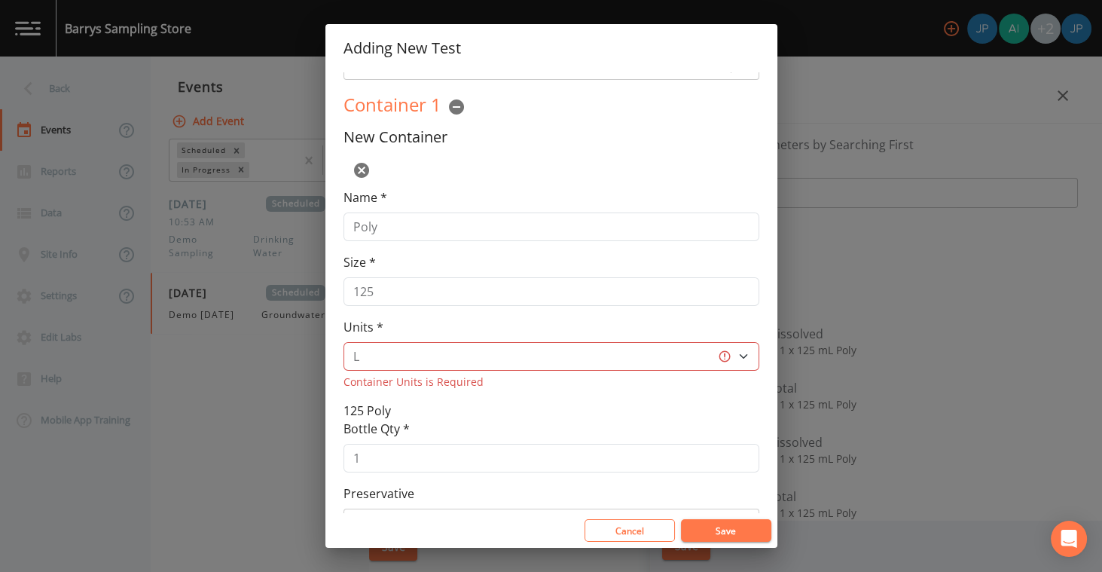
scroll to position [115, 0]
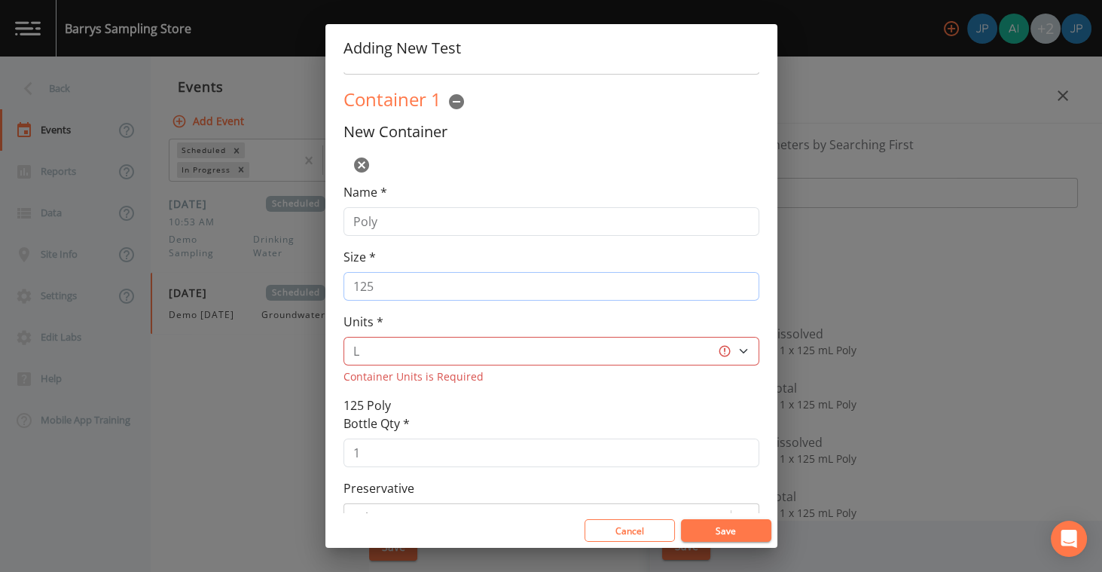
drag, startPoint x: 404, startPoint y: 285, endPoint x: 331, endPoint y: 286, distance: 72.3
click at [331, 286] on div "Test Name * Metals - LL Merc. Method * Method 1234 Container 1 New Container Na…" at bounding box center [551, 292] width 452 height 441
type input "100"
click at [426, 312] on div "Units * L gal mL oz Container Units is Required" at bounding box center [551, 348] width 416 height 72
click at [413, 351] on select "L gal mL oz" at bounding box center [551, 351] width 416 height 29
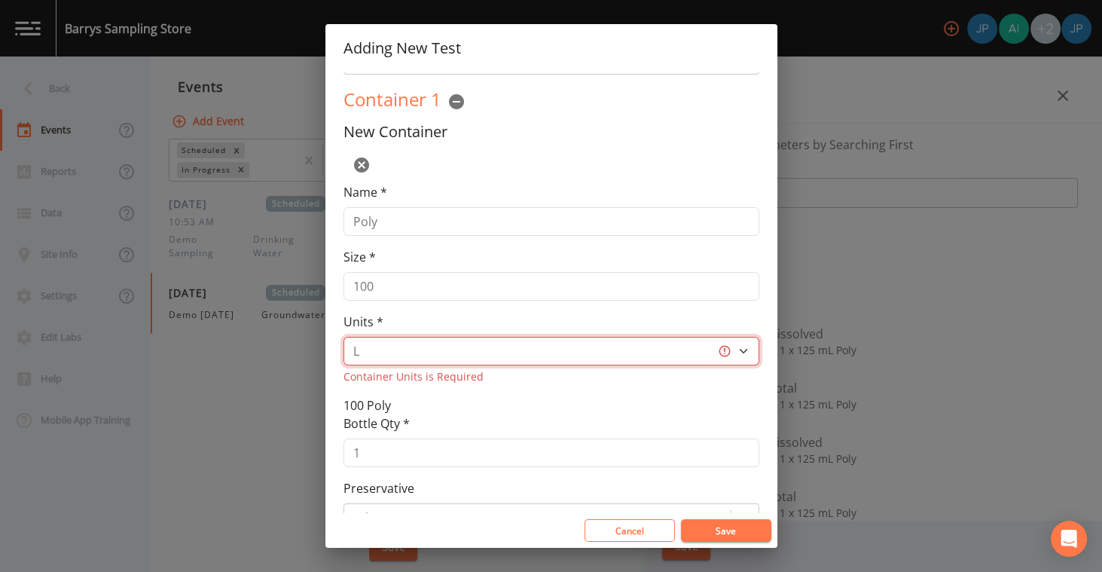
select select "mL"
click at [343, 337] on select "L gal mL oz" at bounding box center [551, 351] width 416 height 29
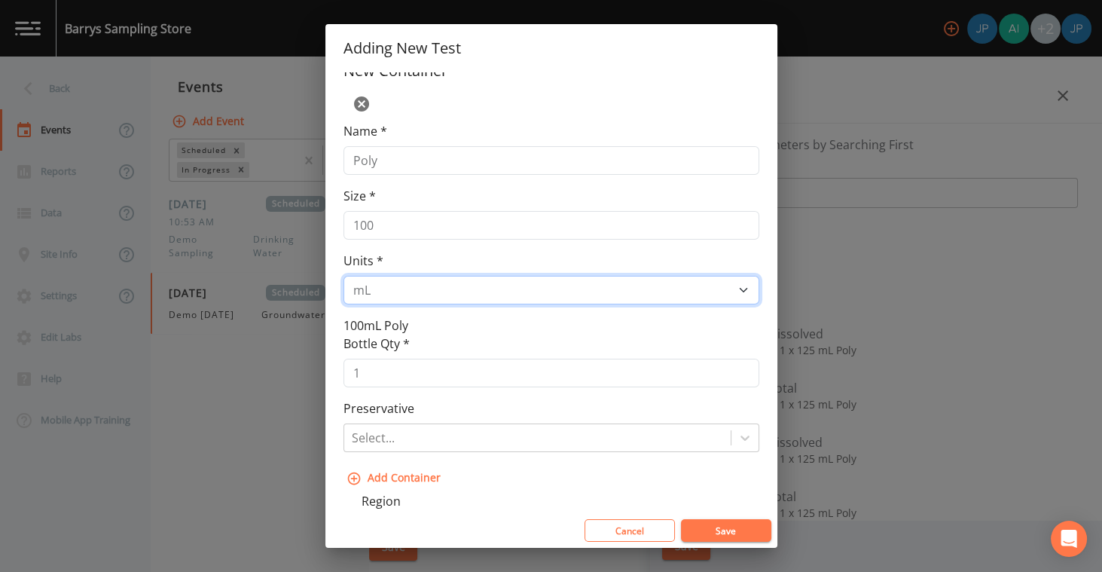
scroll to position [182, 0]
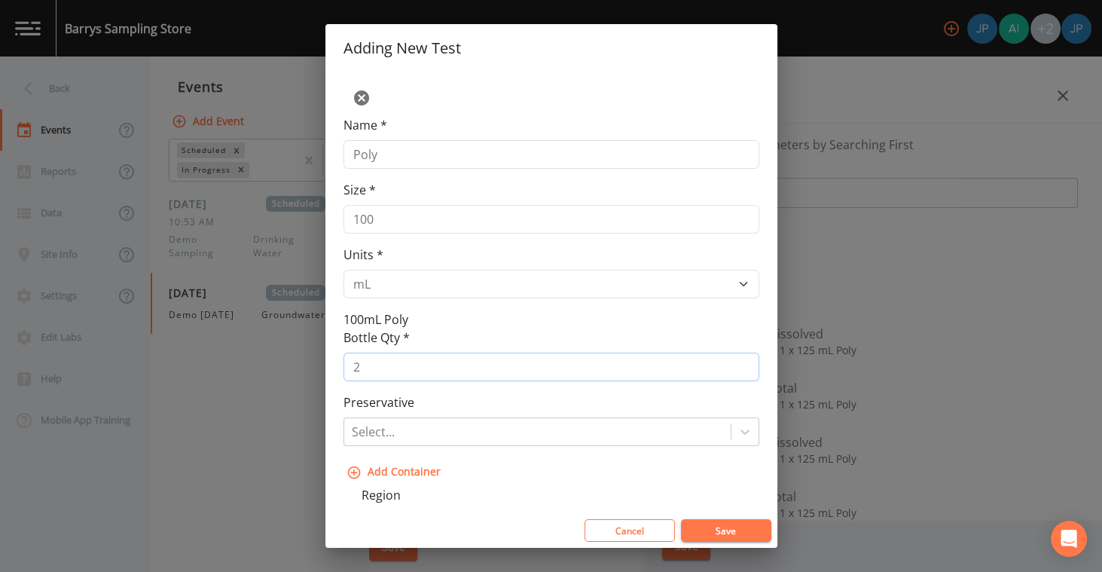
click at [738, 359] on input "2" at bounding box center [551, 366] width 416 height 29
type input "1"
click at [737, 369] on input "1" at bounding box center [551, 366] width 416 height 29
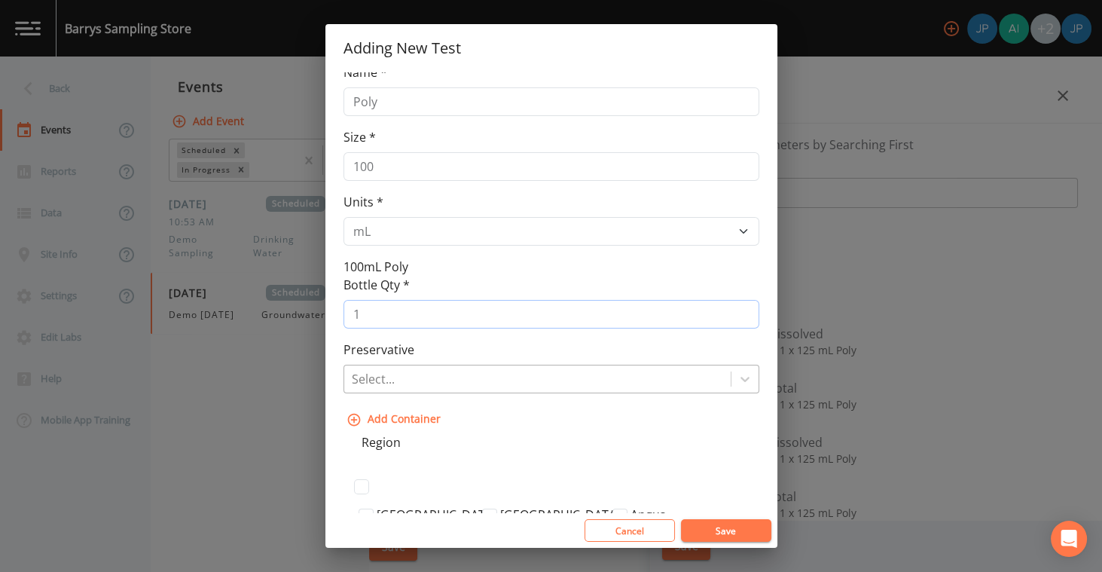
scroll to position [240, 0]
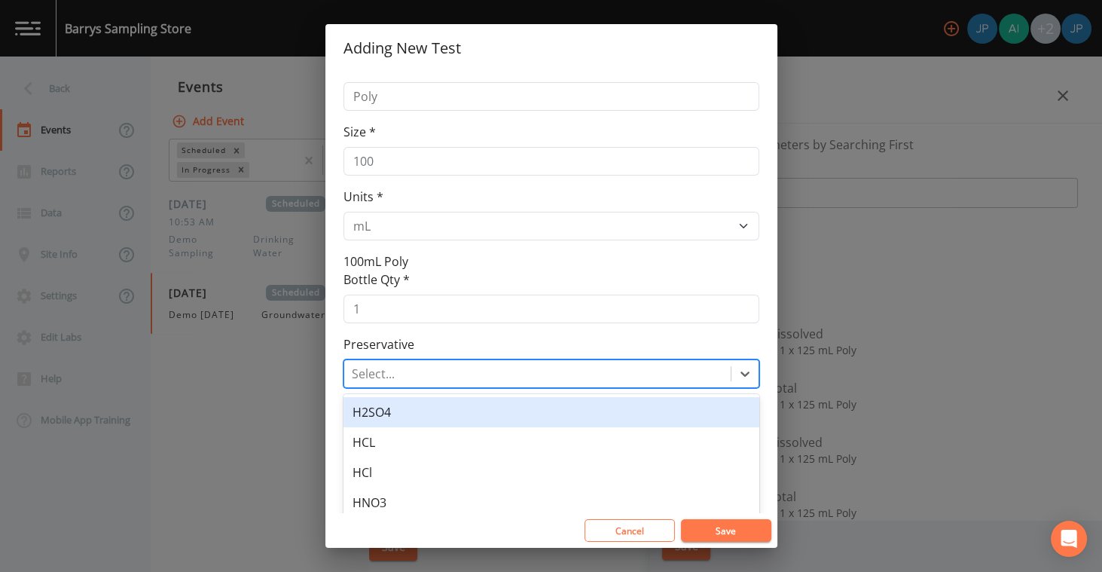
click at [432, 373] on div at bounding box center [537, 373] width 371 height 21
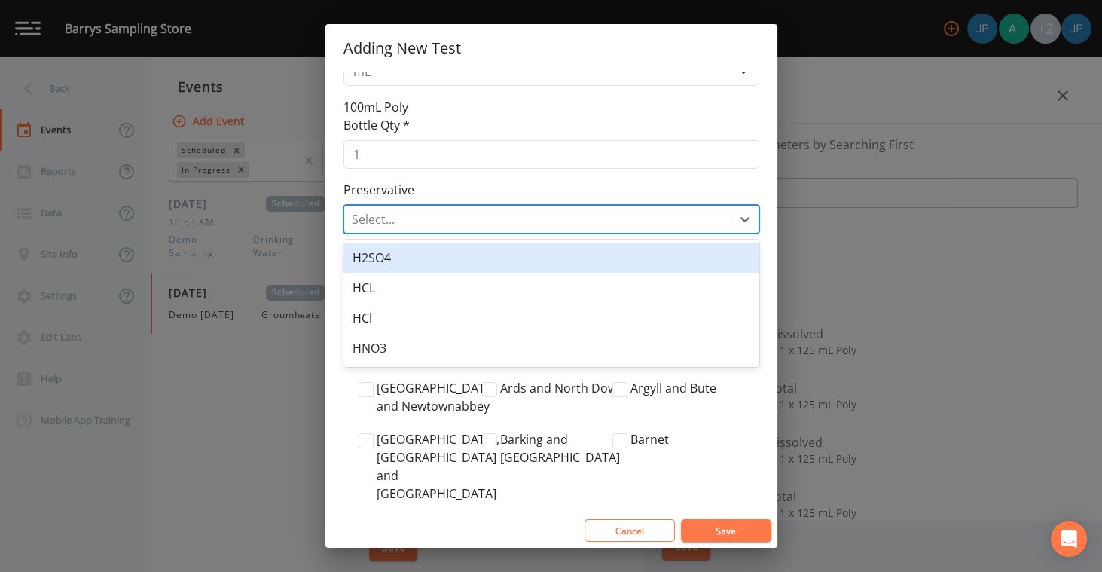
scroll to position [384, 0]
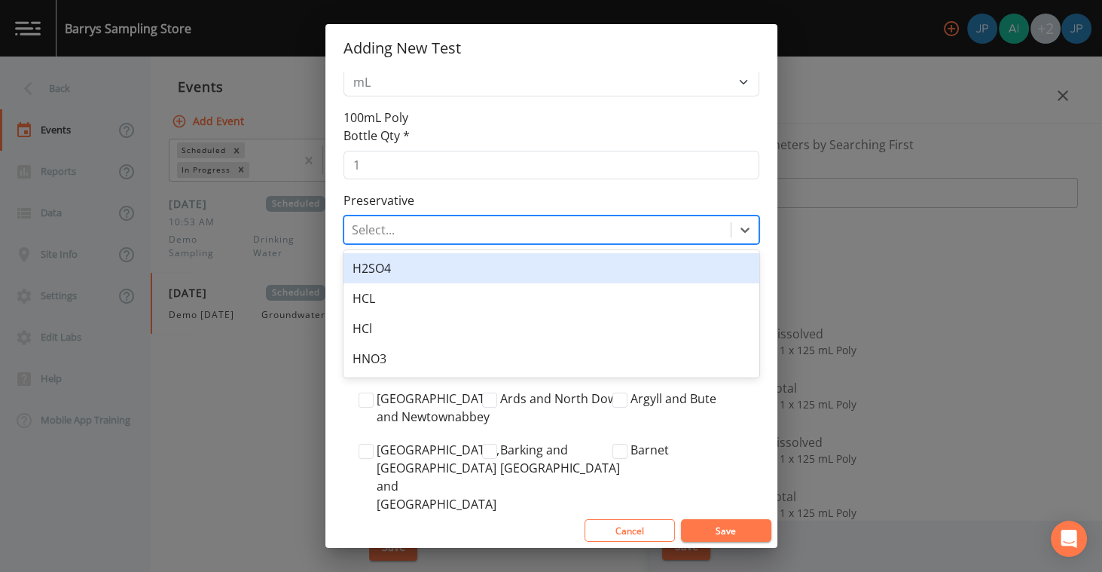
click at [416, 227] on div at bounding box center [537, 229] width 371 height 21
type input "f"
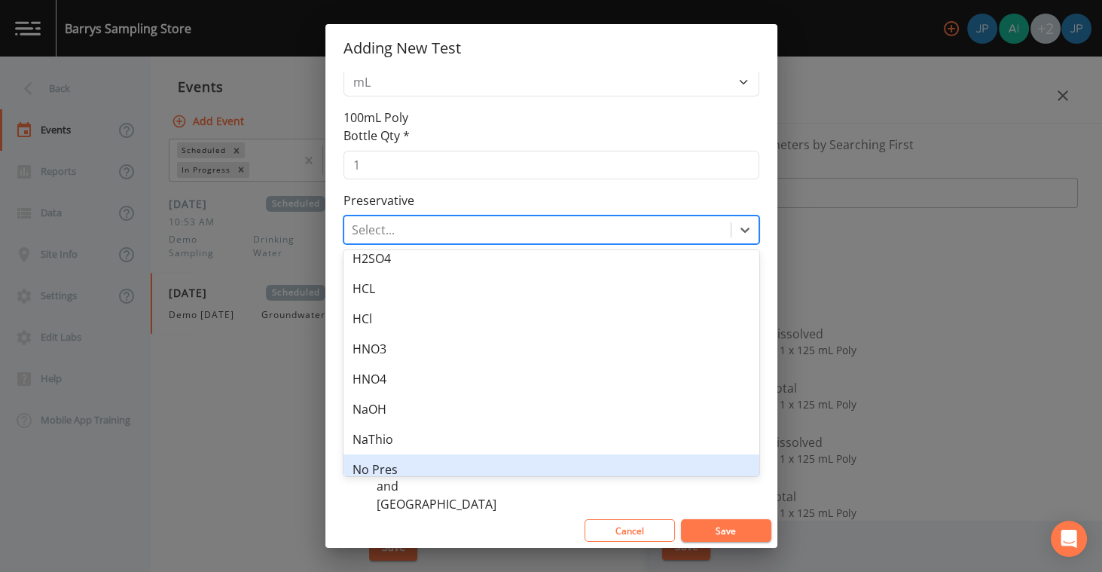
scroll to position [81, 0]
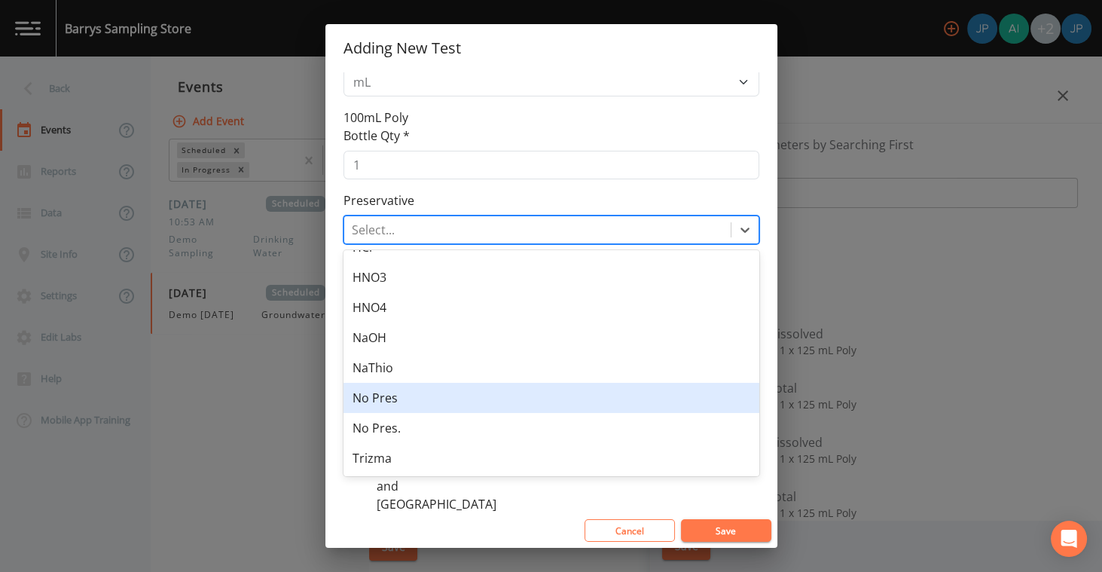
click at [459, 403] on div "No Pres" at bounding box center [551, 398] width 416 height 30
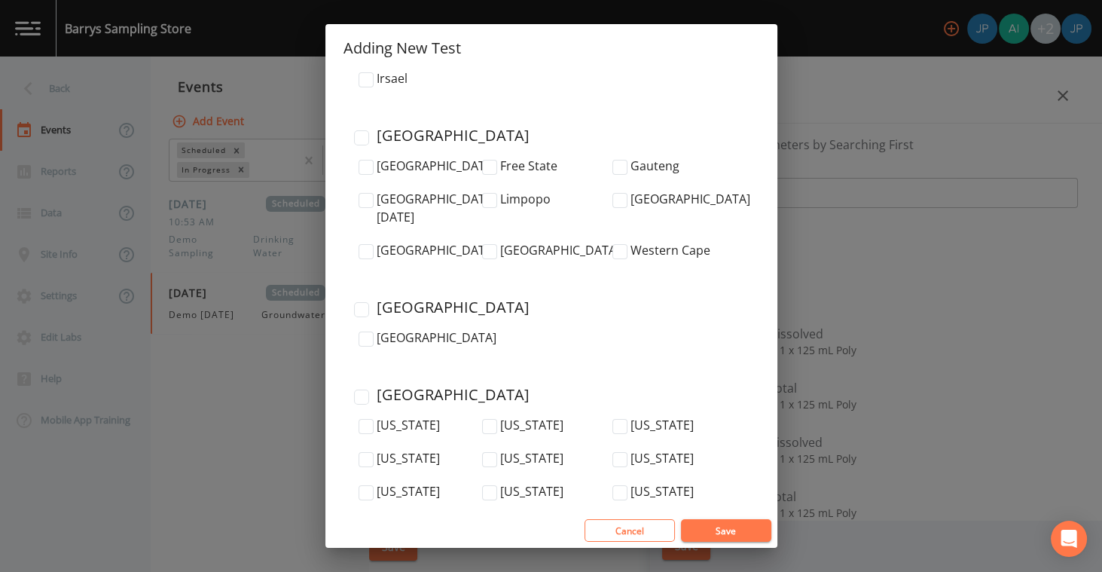
scroll to position [5032, 0]
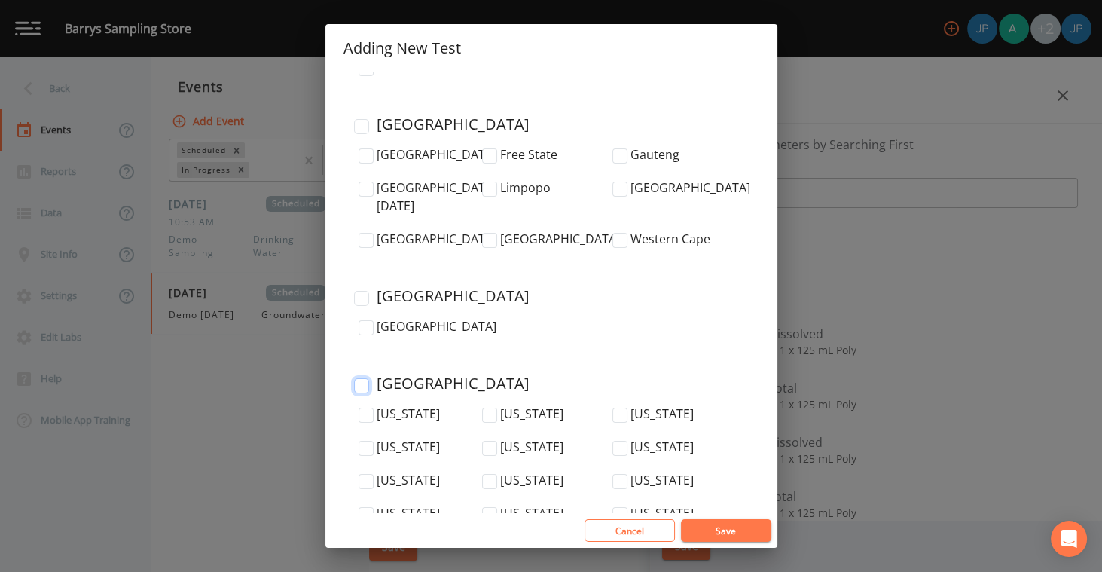
click at [361, 378] on input "United States" at bounding box center [361, 385] width 15 height 15
checkbox input "true"
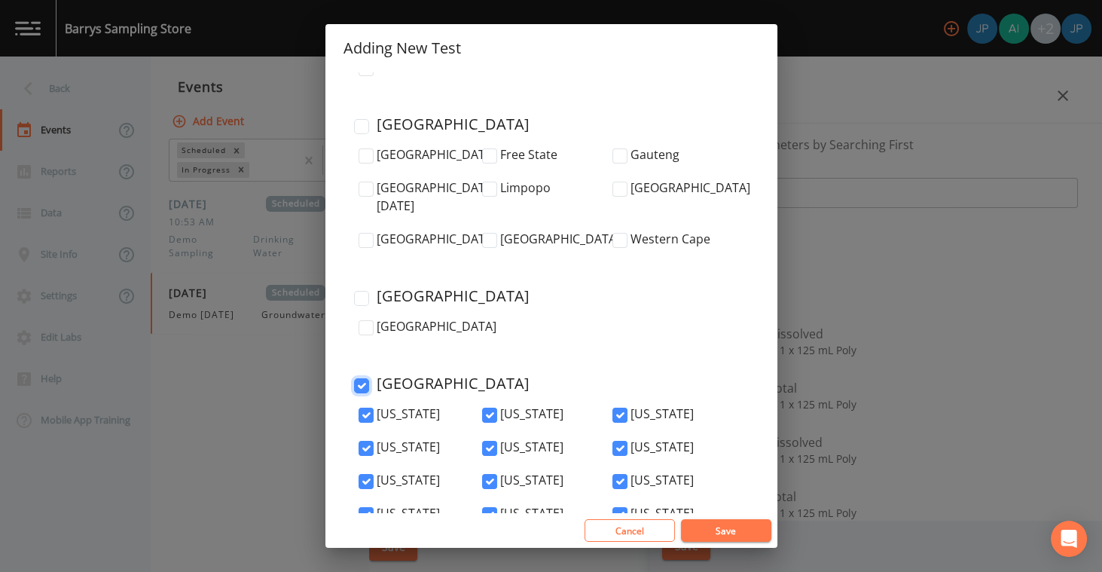
checkbox input "true"
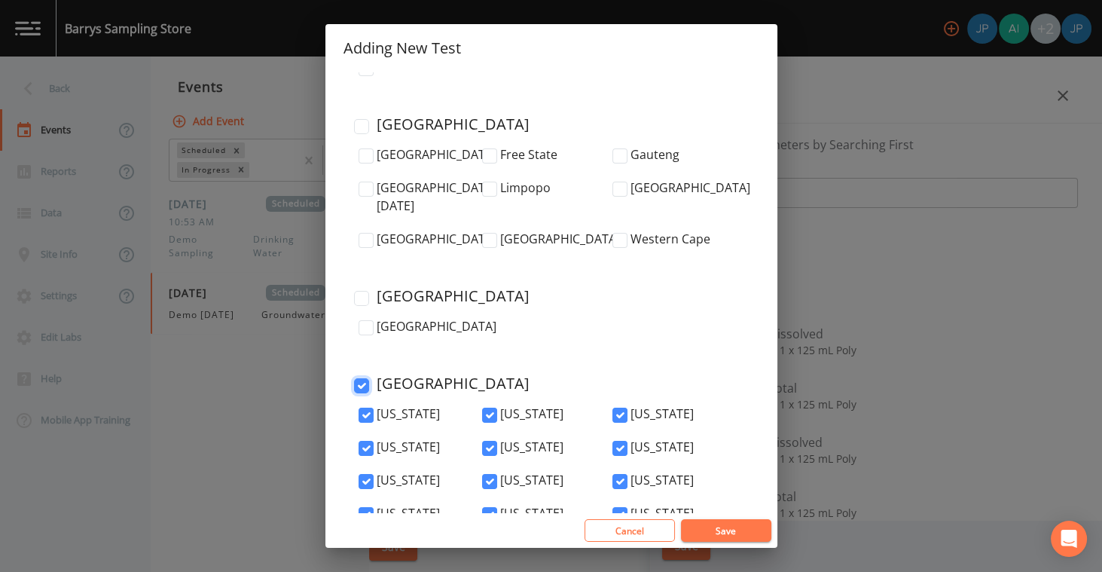
checkbox input "true"
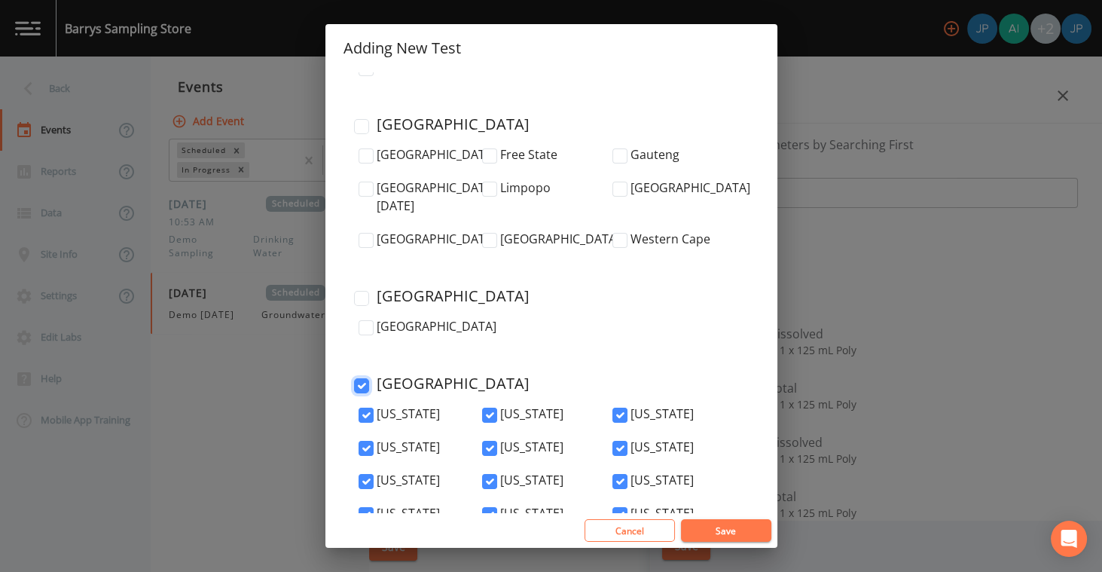
checkbox input "true"
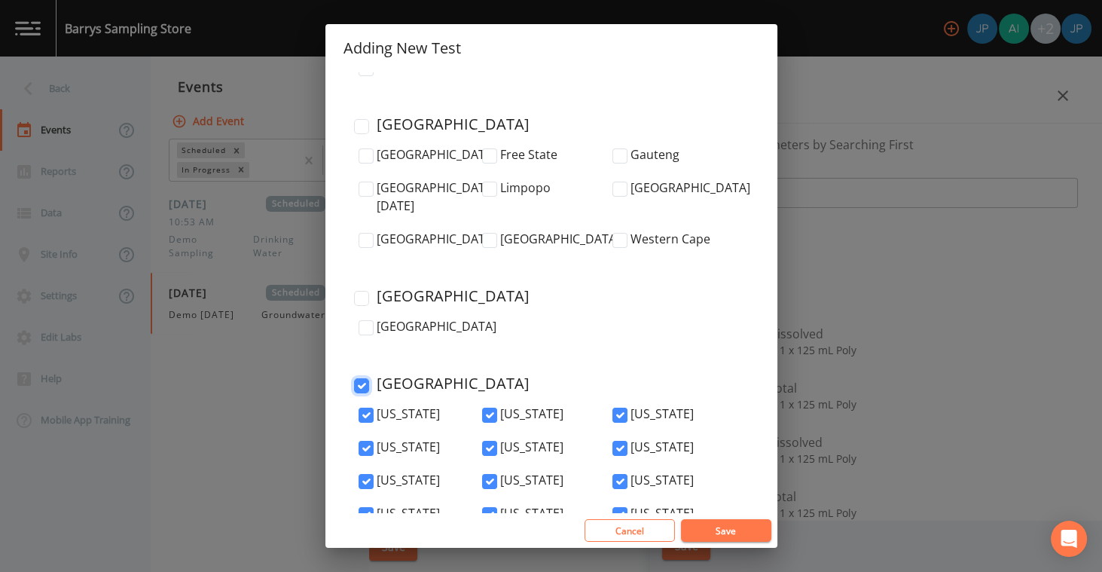
checkbox input "true"
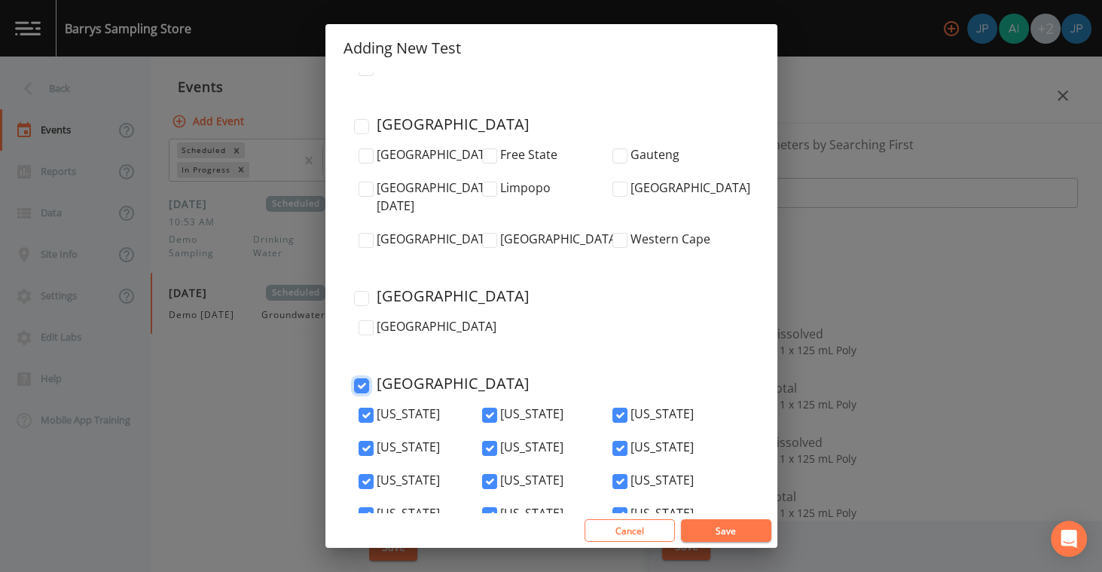
checkbox input "true"
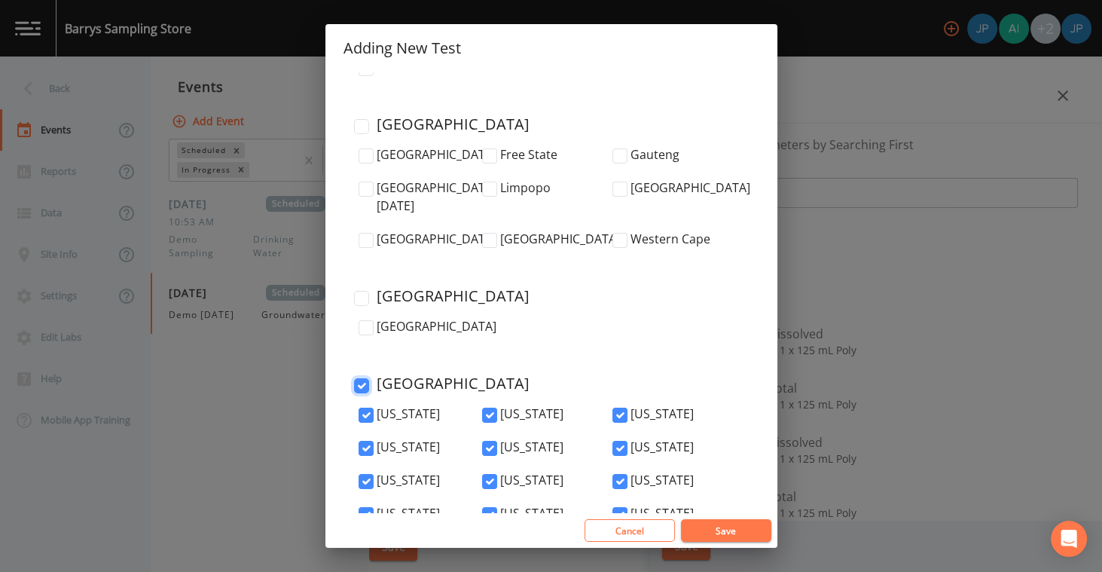
checkbox input "true"
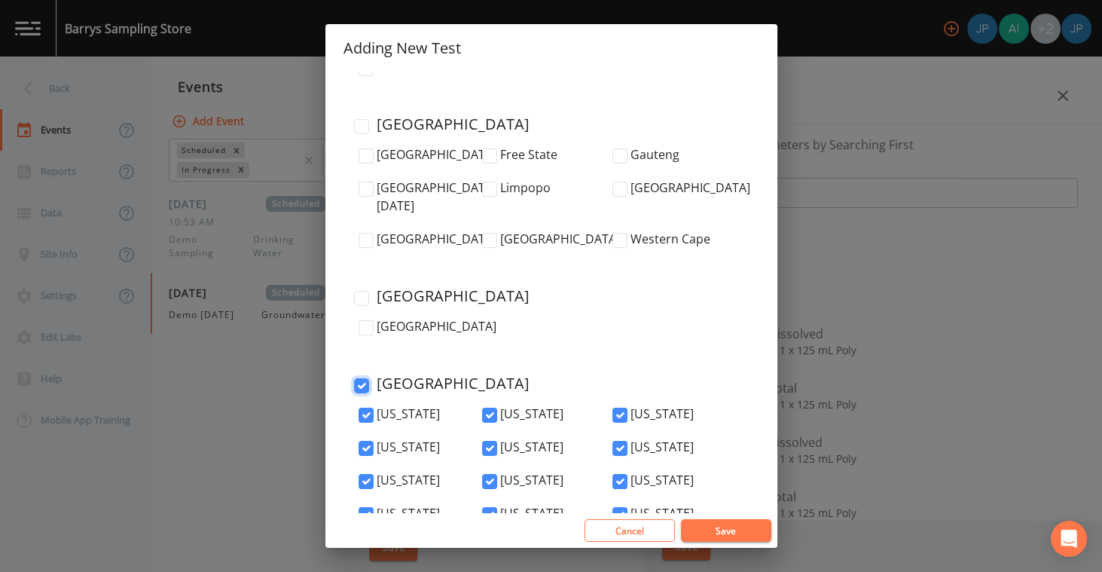
checkbox input "true"
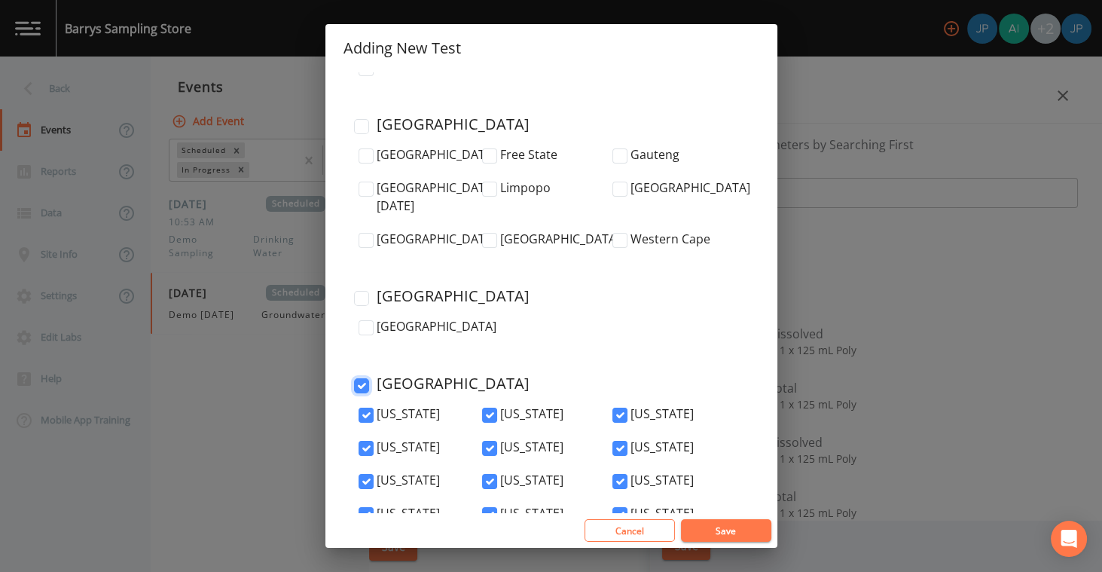
checkbox input "true"
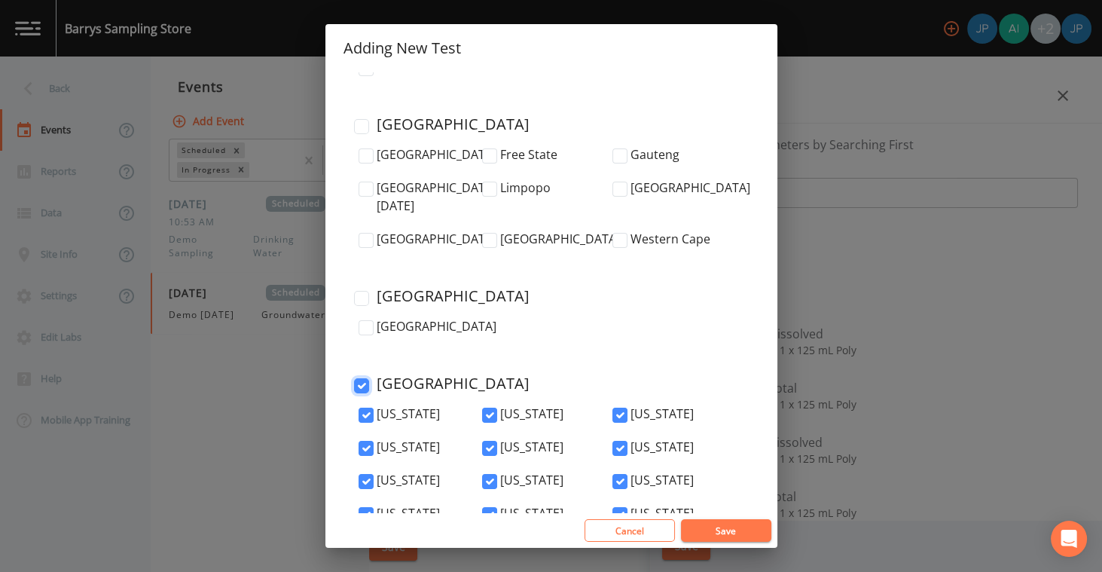
checkbox input "true"
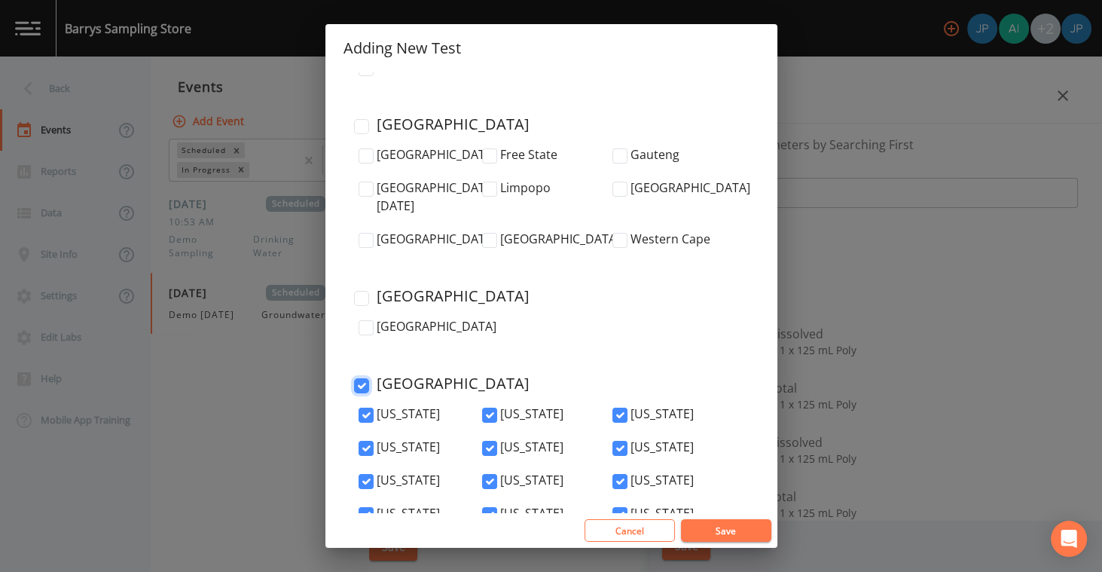
checkbox input "true"
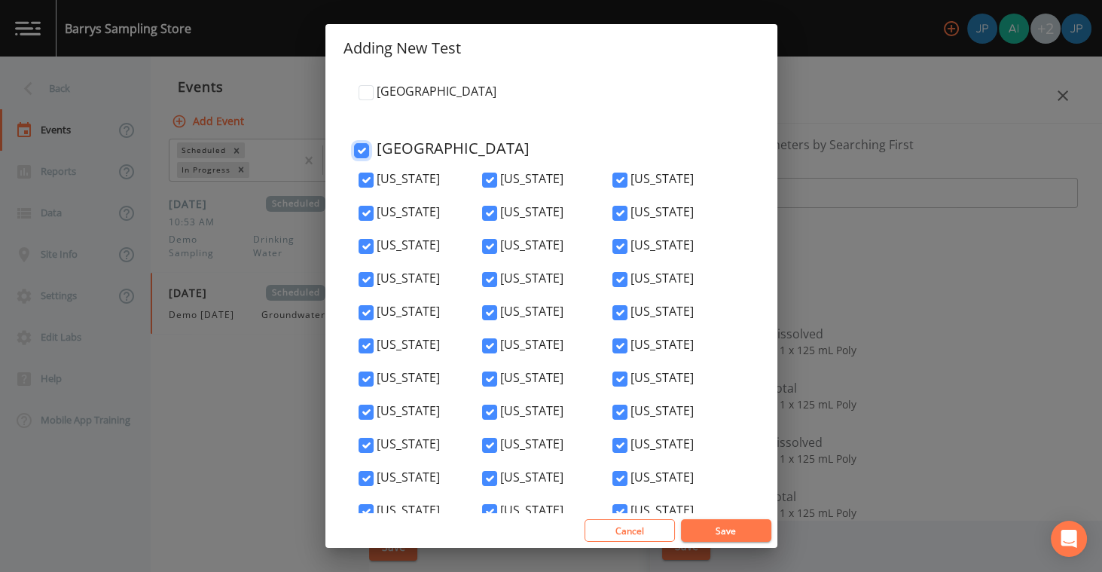
scroll to position [5261, 0]
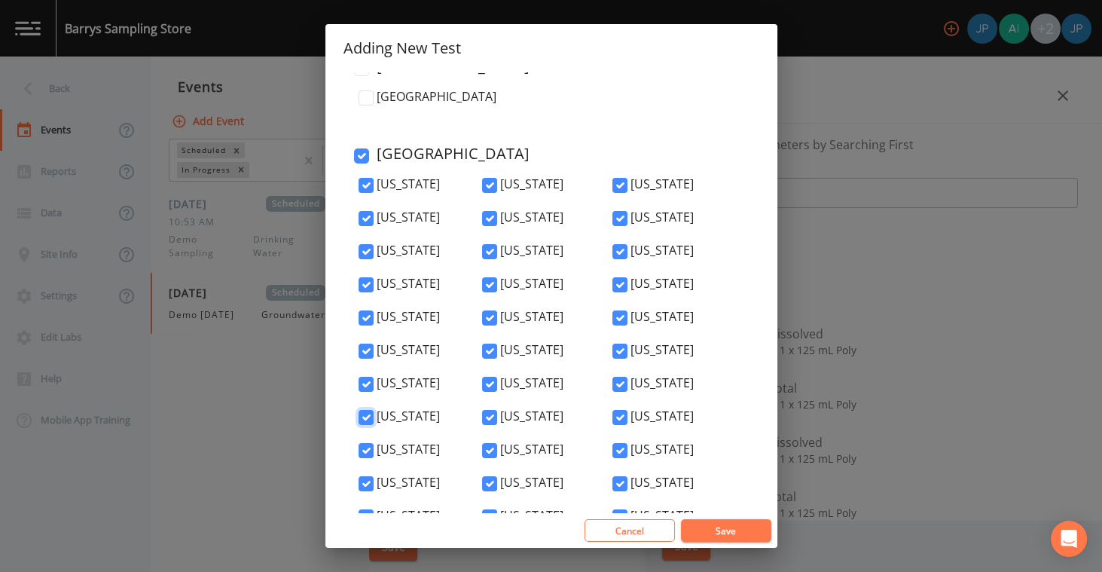
click at [366, 410] on input "[US_STATE]" at bounding box center [365, 417] width 15 height 15
checkbox input "false"
click at [365, 410] on input "[US_STATE]" at bounding box center [365, 417] width 15 height 15
checkbox input "true"
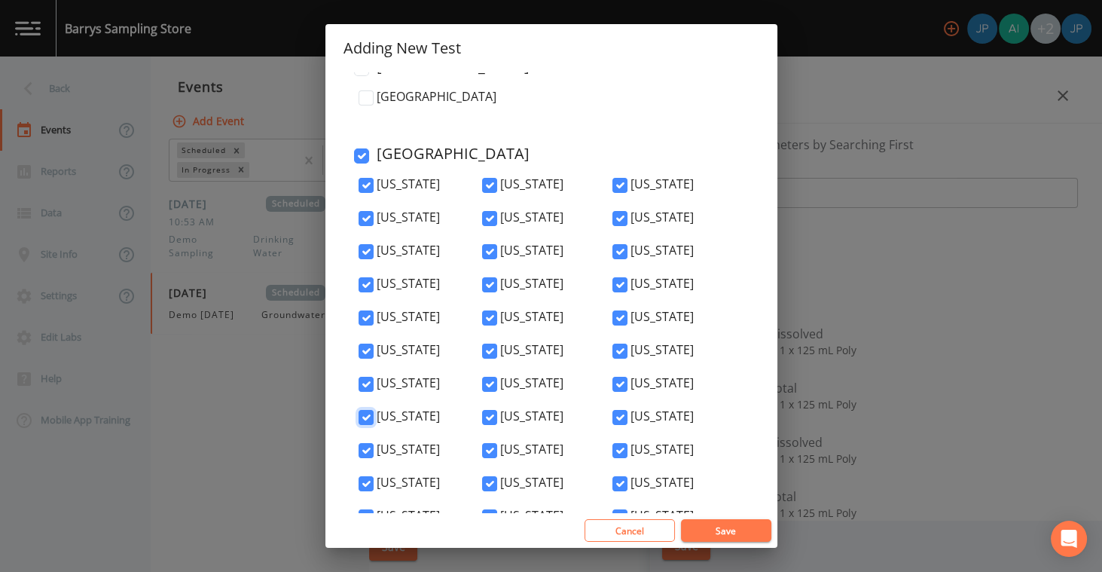
checkbox input "true"
click at [484, 410] on input "[US_STATE]" at bounding box center [489, 417] width 15 height 15
checkbox input "false"
click at [487, 410] on input "Minnesota" at bounding box center [489, 417] width 15 height 15
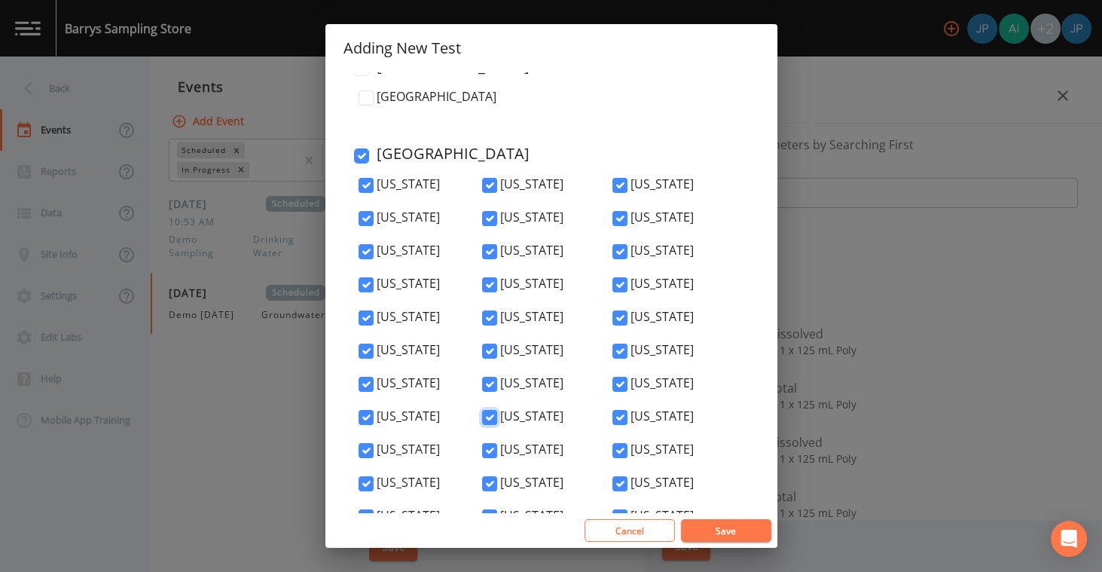
checkbox input "true"
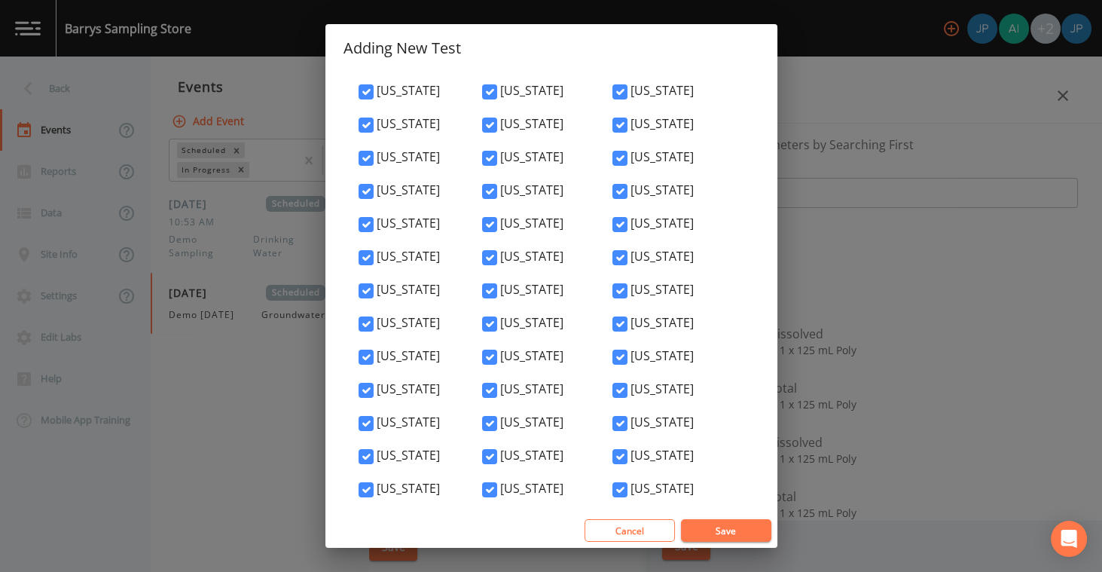
click at [724, 530] on button "Save" at bounding box center [726, 530] width 90 height 23
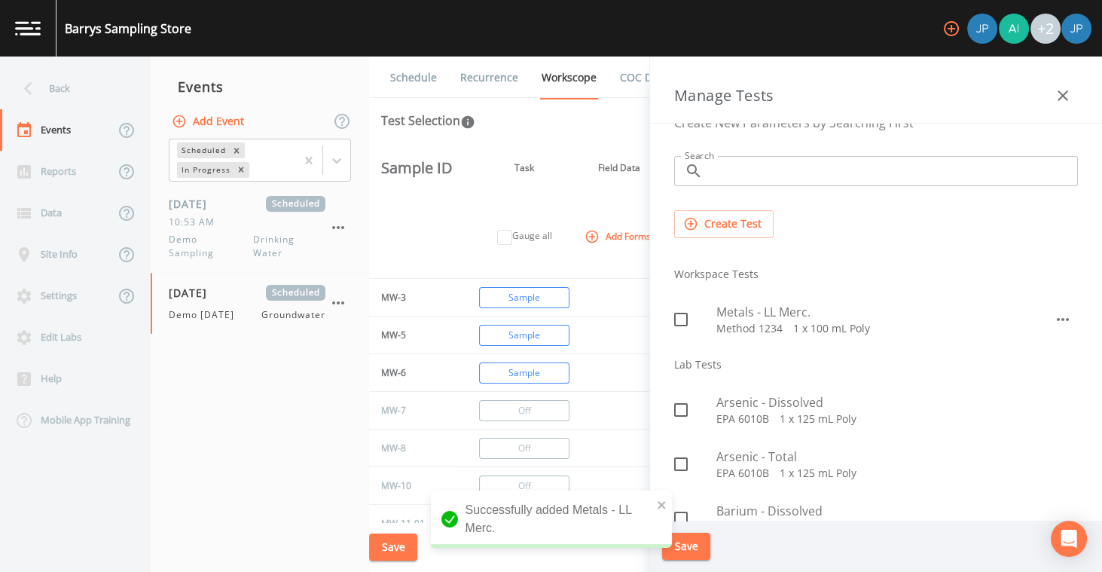
scroll to position [28, 0]
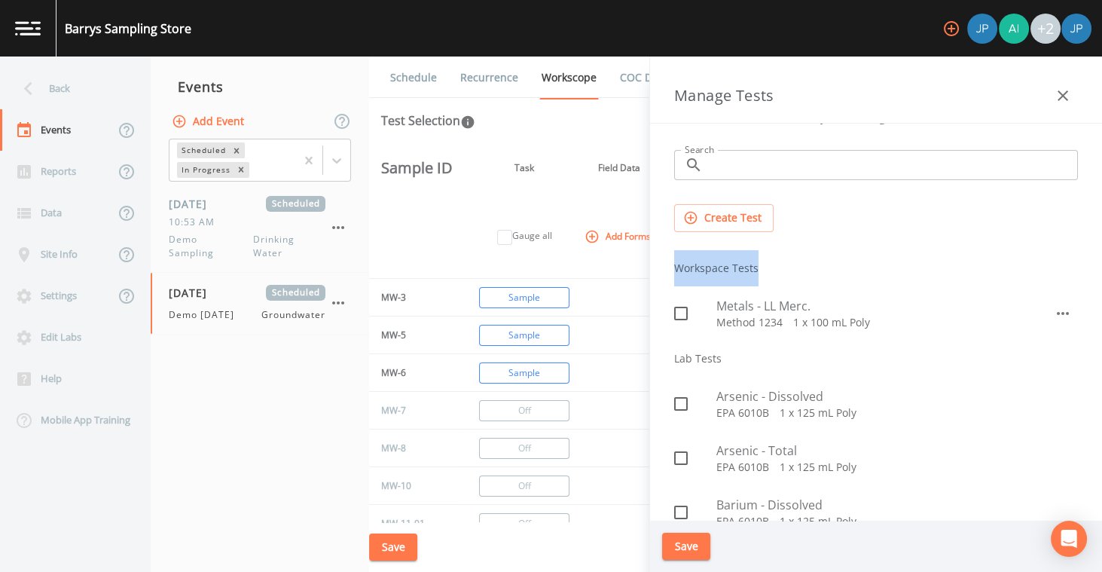
drag, startPoint x: 675, startPoint y: 267, endPoint x: 755, endPoint y: 265, distance: 79.1
click at [755, 265] on li "Workspace Tests" at bounding box center [876, 268] width 428 height 36
drag, startPoint x: 676, startPoint y: 264, endPoint x: 763, endPoint y: 266, distance: 86.6
click at [763, 266] on li "Workspace Tests" at bounding box center [876, 268] width 428 height 36
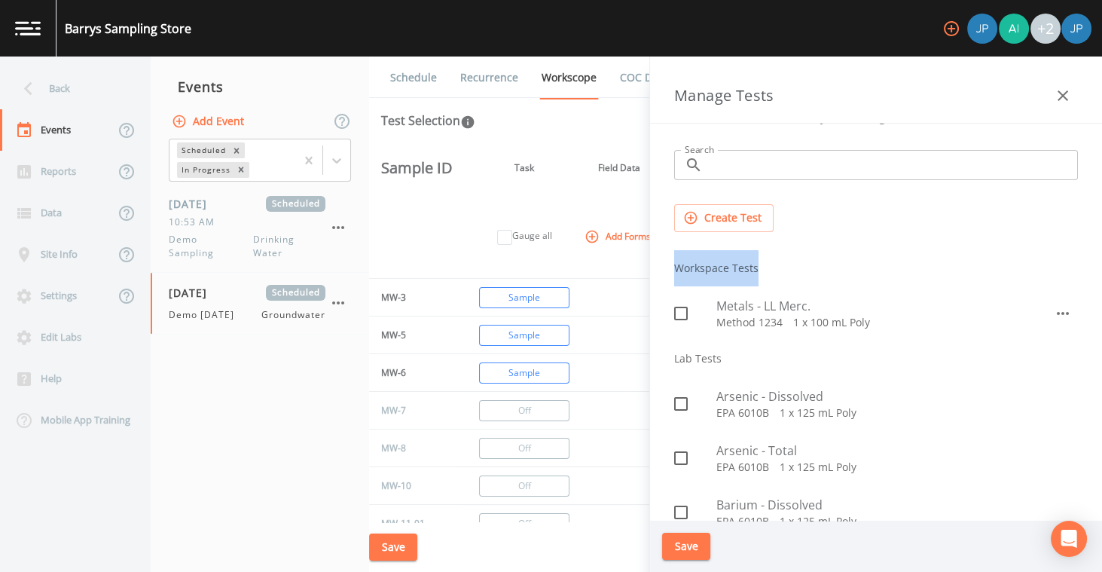
click at [766, 266] on li "Workspace Tests" at bounding box center [876, 268] width 428 height 36
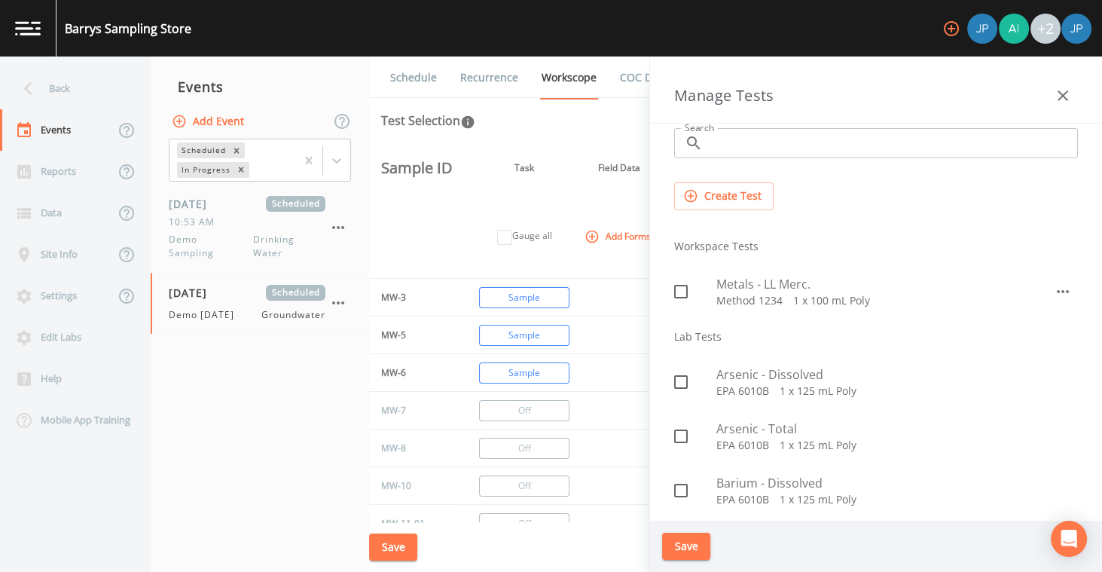
scroll to position [56, 0]
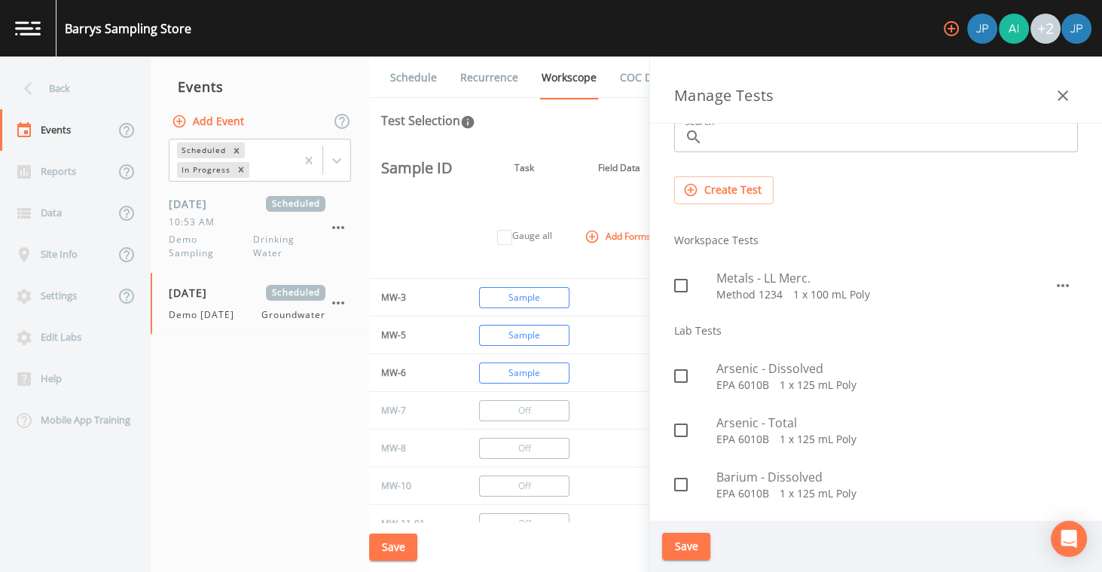
click at [681, 285] on icon at bounding box center [681, 285] width 18 height 18
checkbox input "true"
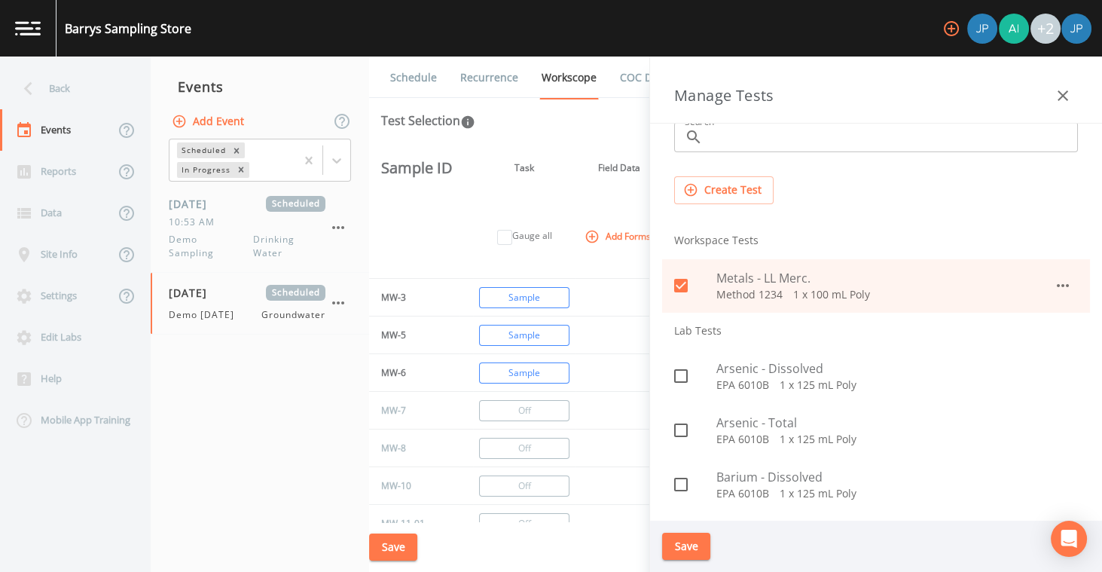
click at [696, 541] on button "Save" at bounding box center [686, 546] width 48 height 28
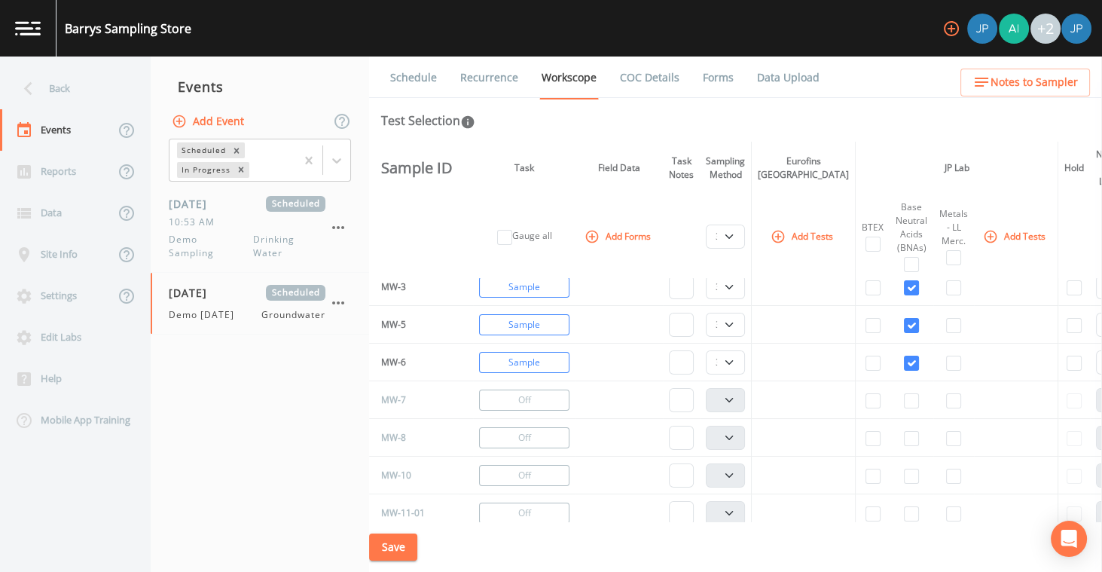
scroll to position [0, 0]
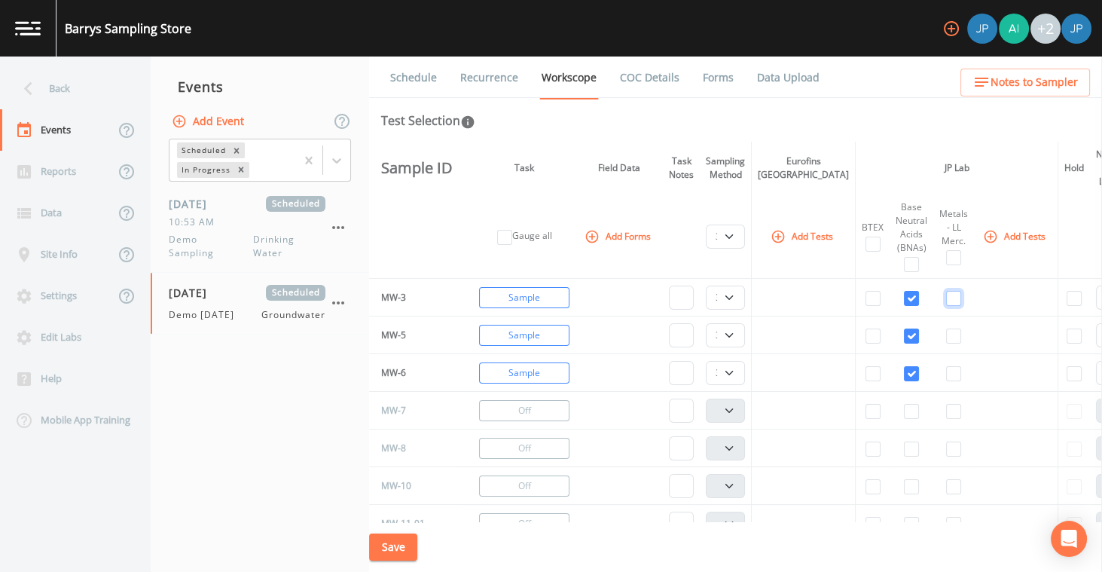
click at [946, 298] on input "checkbox" at bounding box center [953, 298] width 15 height 15
checkbox input "true"
click at [946, 334] on input "checkbox" at bounding box center [953, 335] width 15 height 15
checkbox input "true"
click at [946, 377] on input "checkbox" at bounding box center [953, 373] width 15 height 15
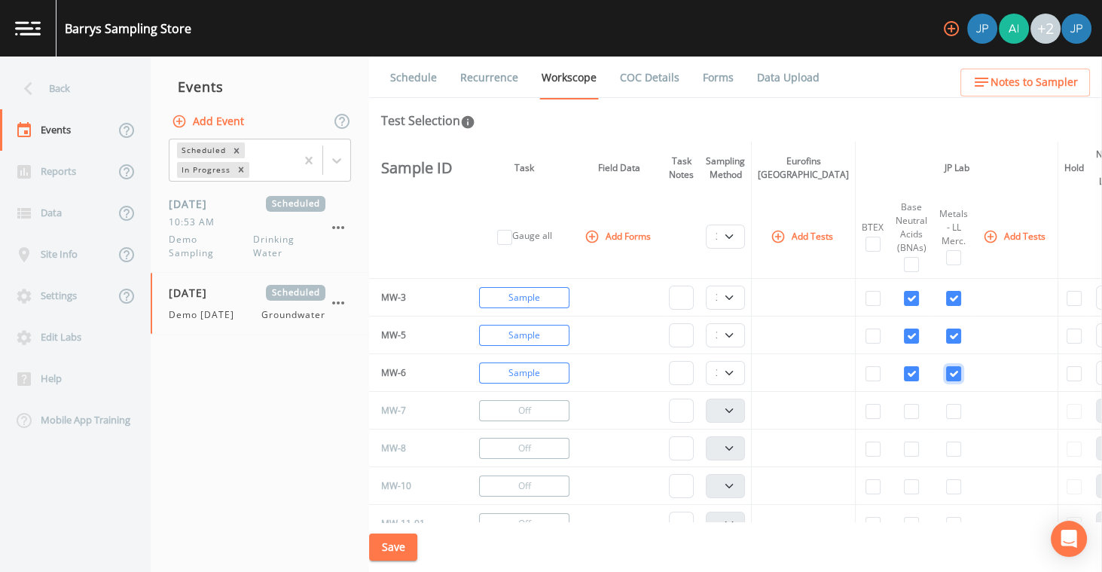
checkbox input "true"
click at [410, 550] on button "Save" at bounding box center [393, 547] width 48 height 28
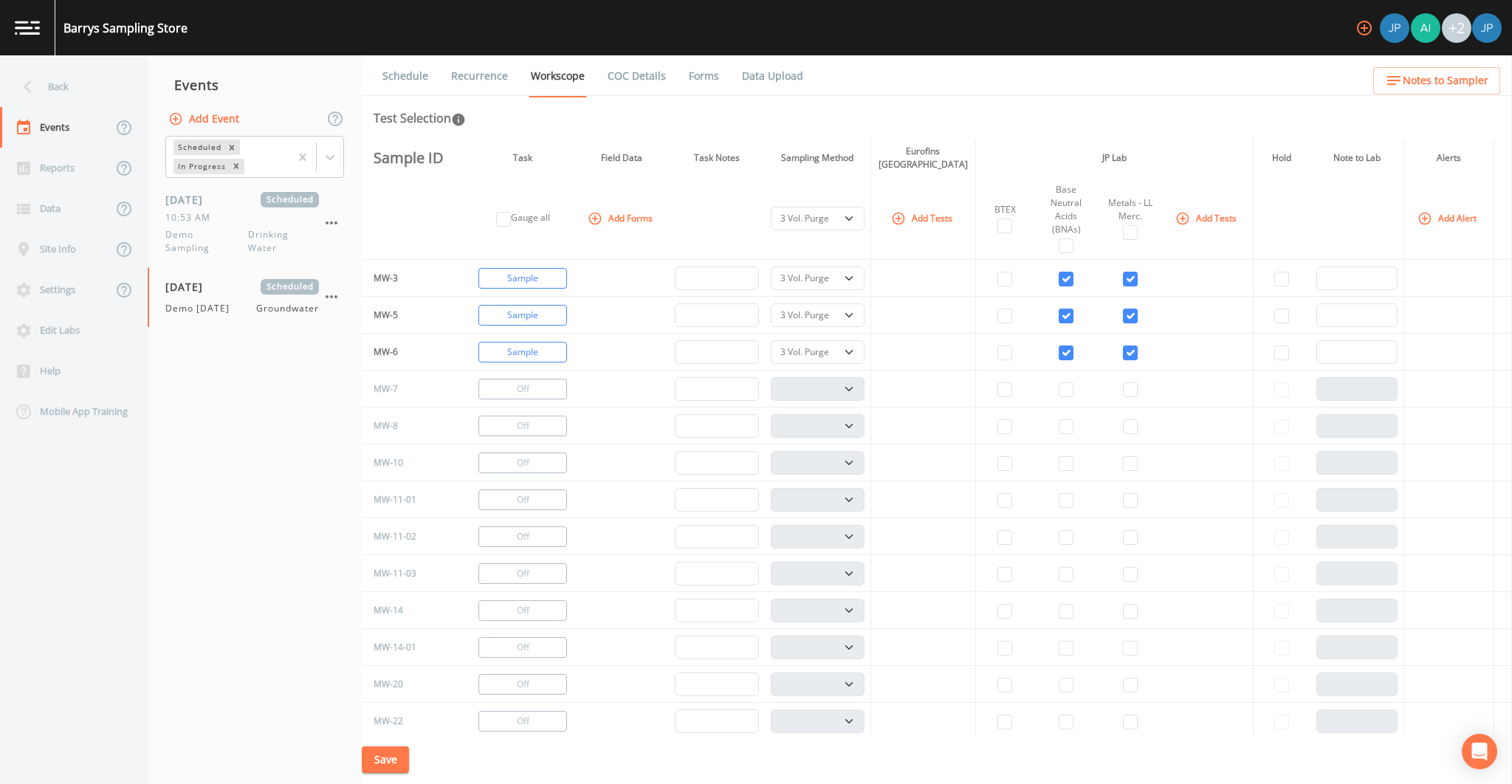
click at [1185, 211] on button "Add Tests" at bounding box center [1208, 218] width 71 height 24
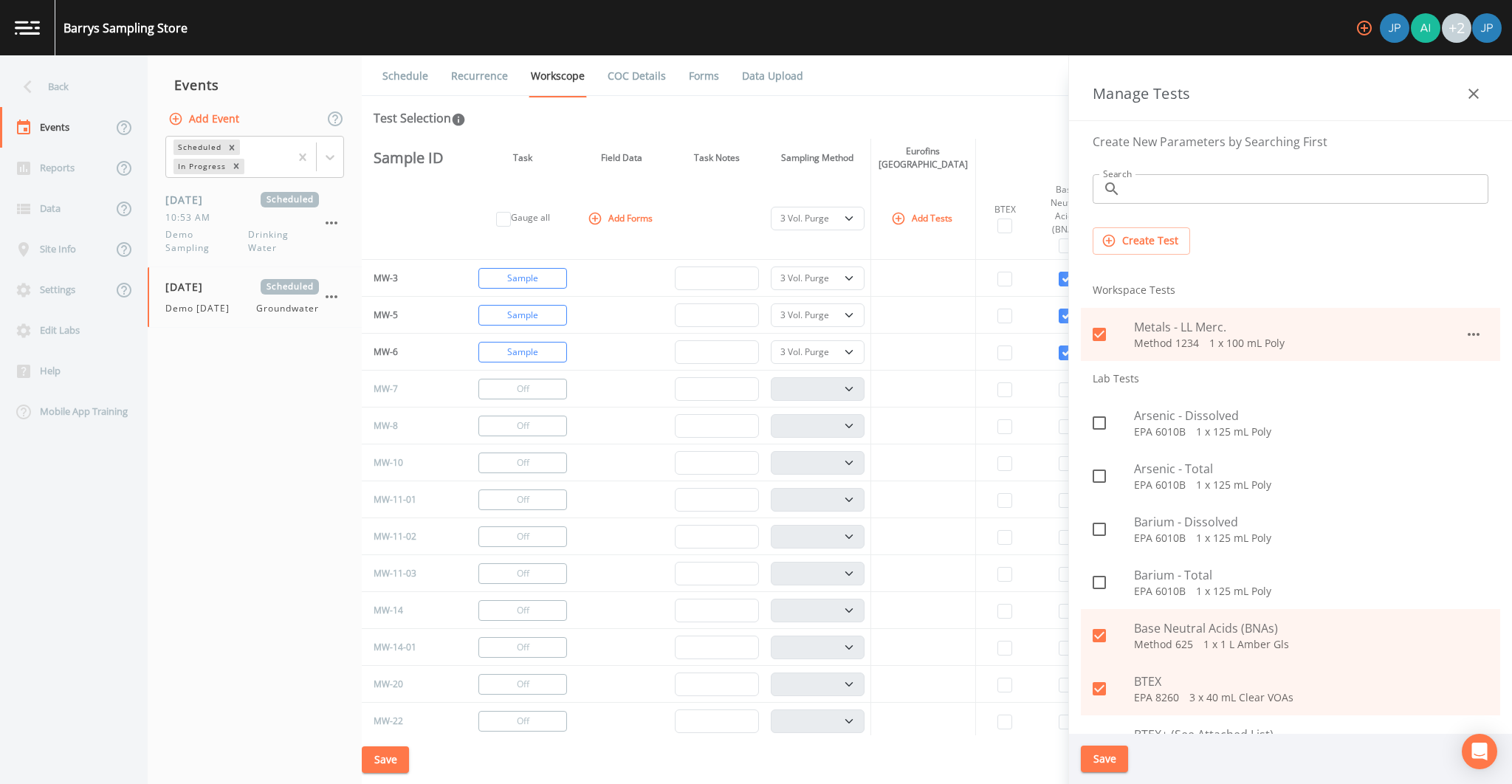
click at [1472, 103] on button "button" at bounding box center [1474, 94] width 29 height 29
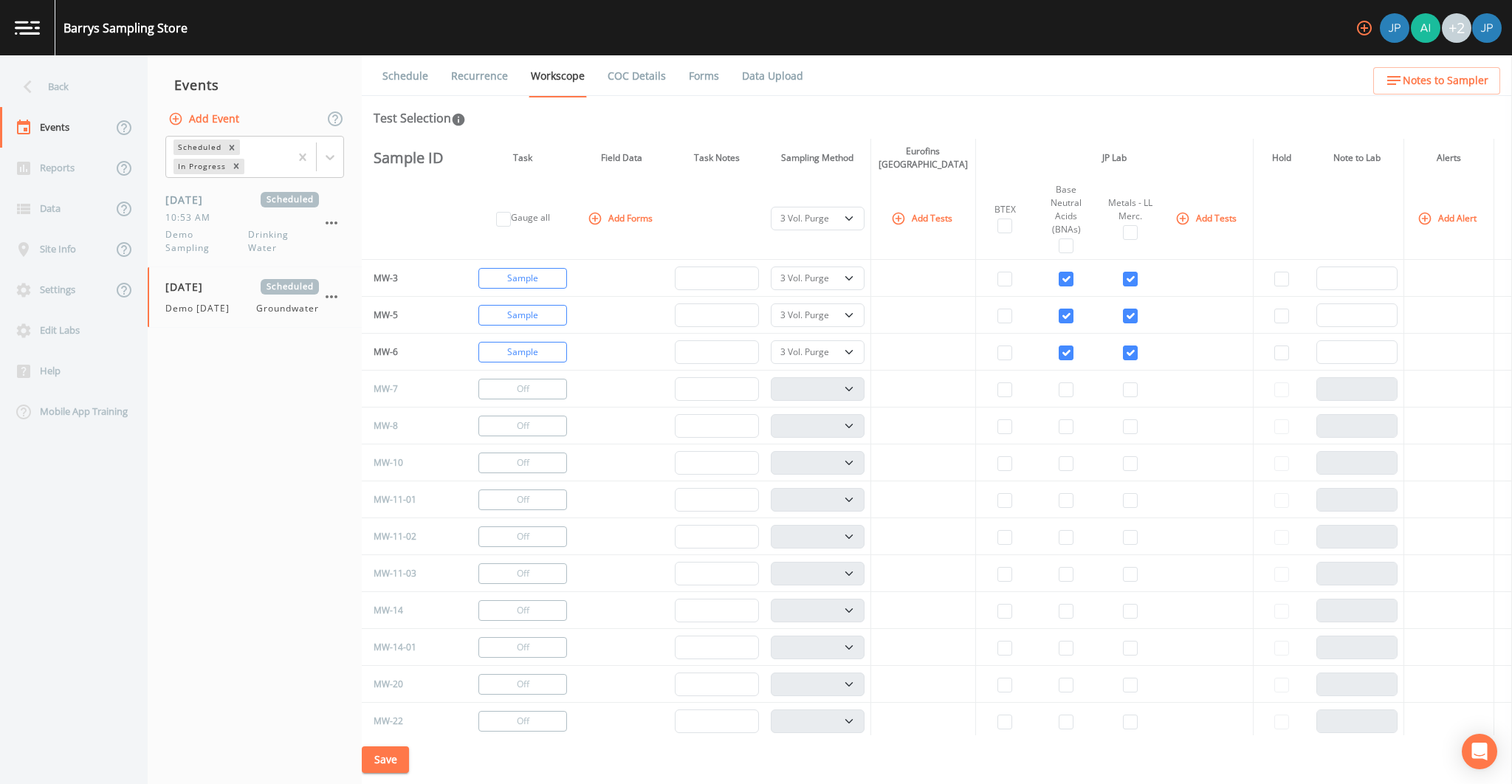
click at [420, 75] on link "Schedule" at bounding box center [405, 75] width 50 height 41
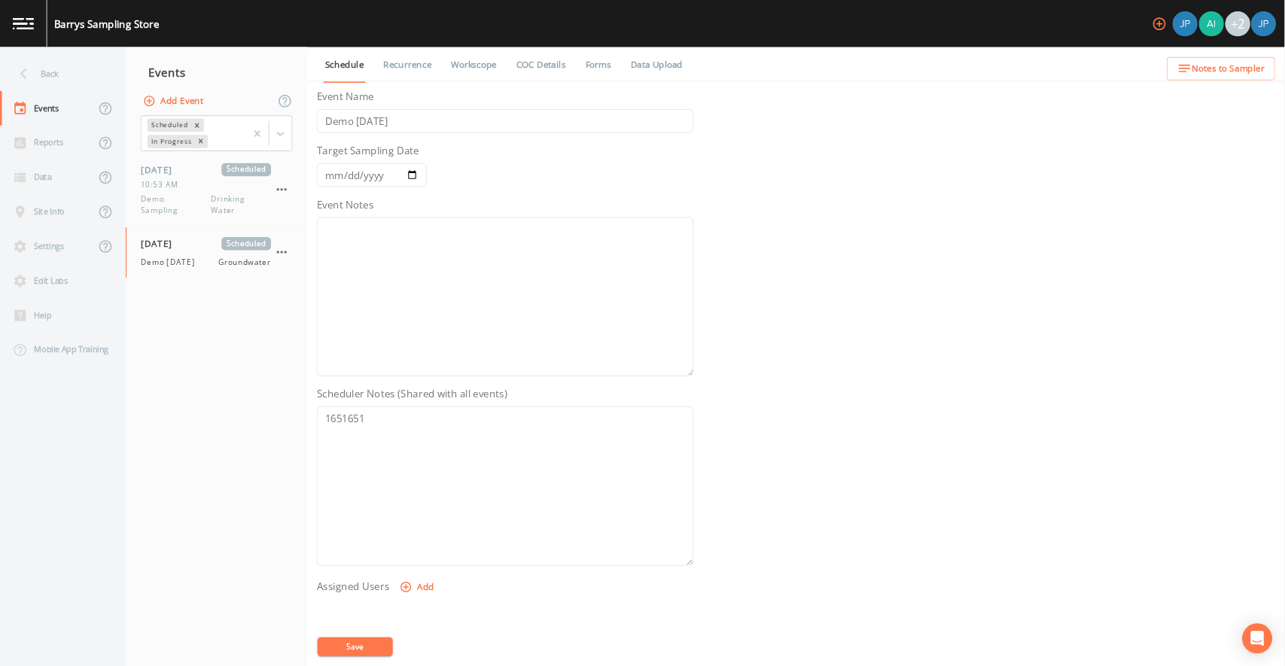
scroll to position [196, 0]
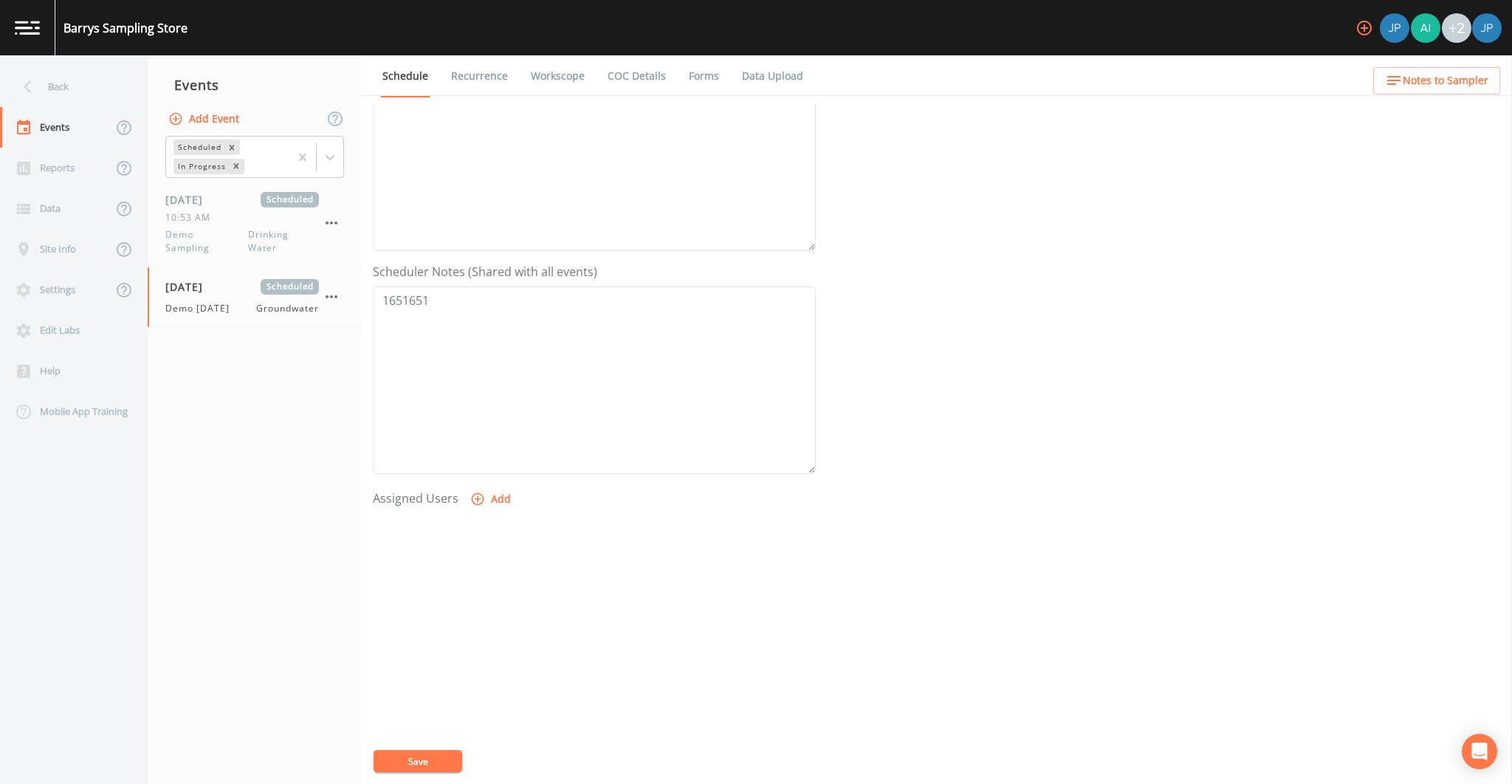
click at [486, 503] on button "Add" at bounding box center [492, 499] width 49 height 27
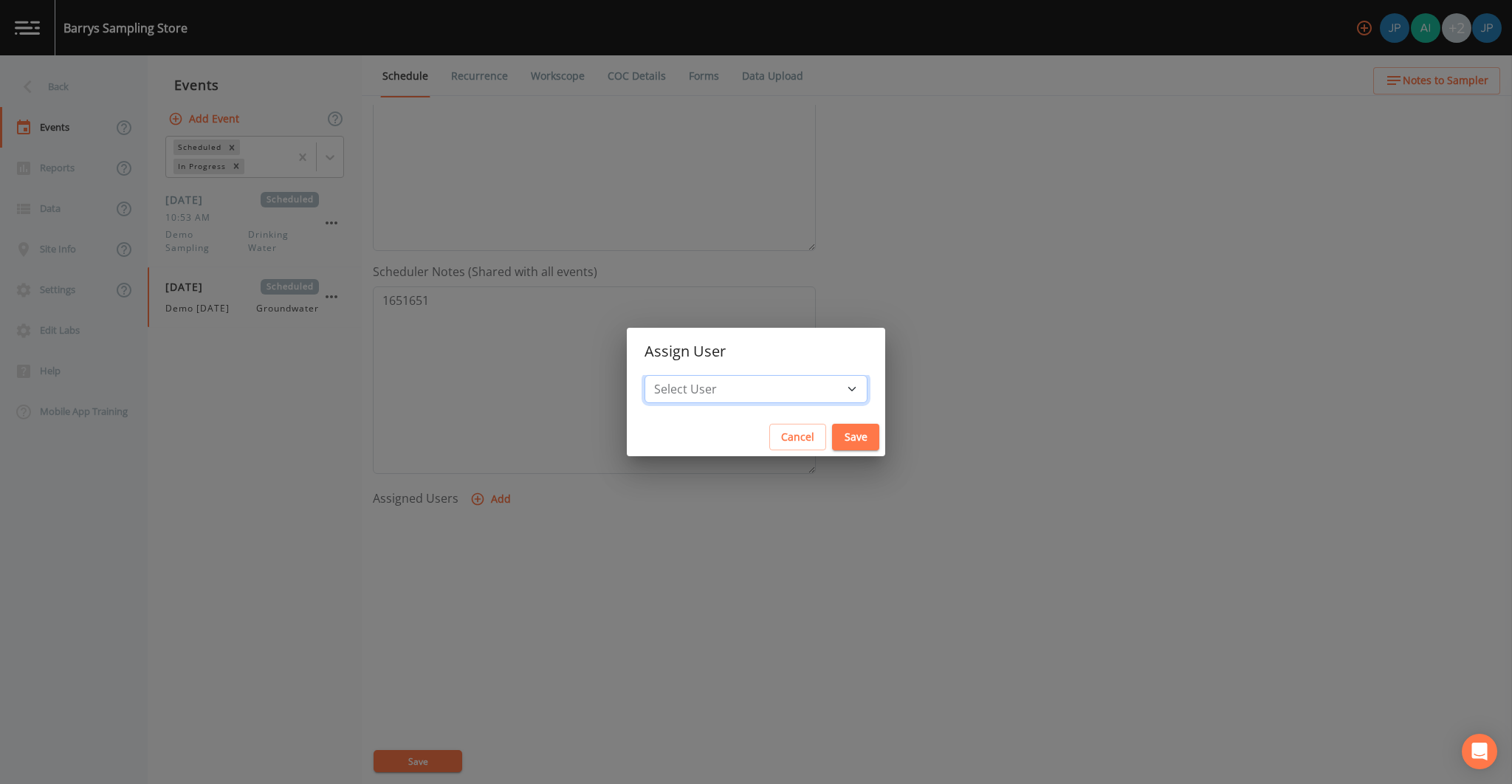
click at [699, 393] on select "Select User Joshua gere Paul Aidan Gollan Russell Schindler Joshua Paul" at bounding box center [755, 389] width 223 height 28
select select "c3994787-746f-45c8-916e-ec7a28dd24f5"
click at [691, 375] on select "Select User Joshua gere Paul Aidan Gollan Russell Schindler Joshua Paul" at bounding box center [755, 389] width 223 height 28
click at [832, 437] on button "Save" at bounding box center [856, 437] width 47 height 27
select select
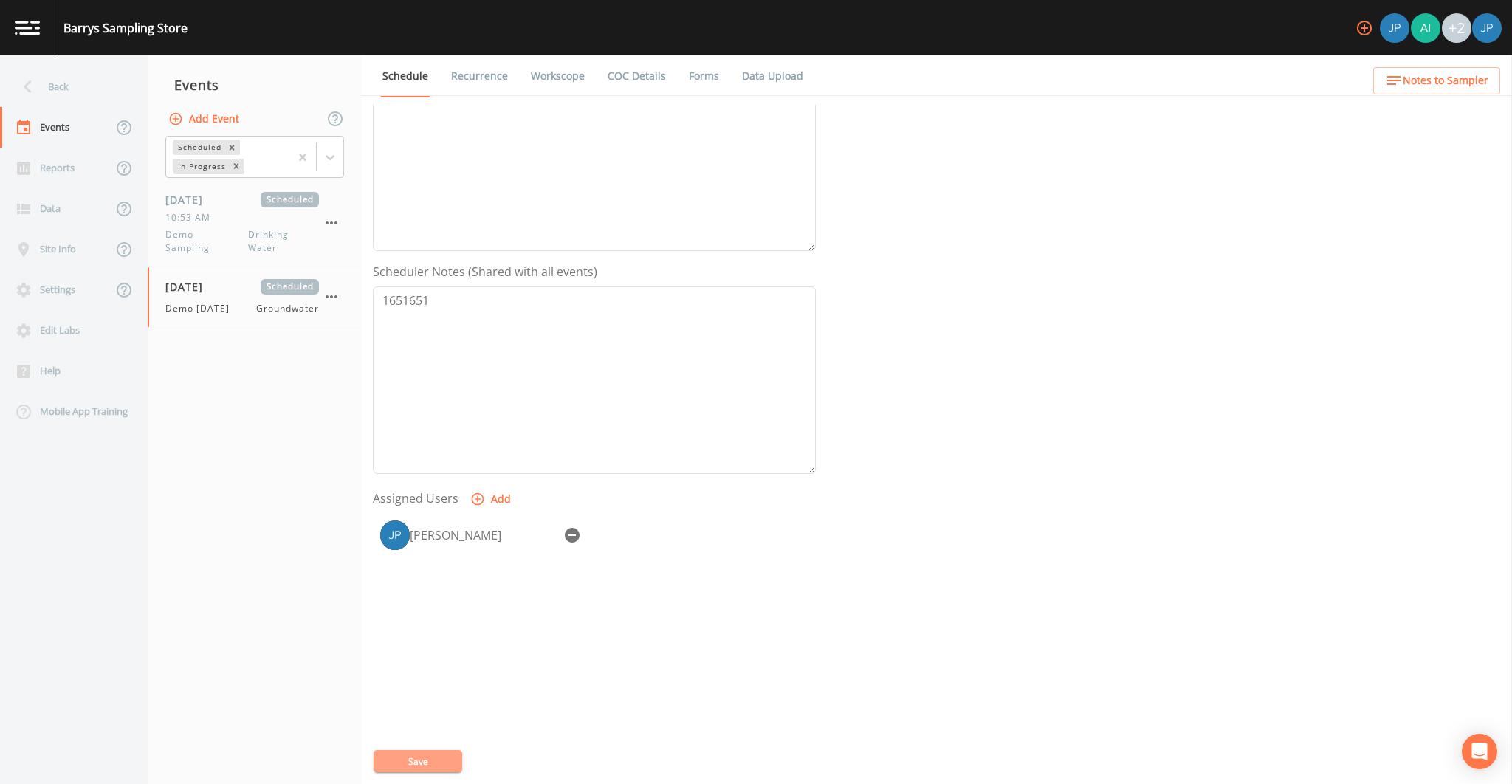
click at [408, 755] on button "Save" at bounding box center [418, 760] width 88 height 23
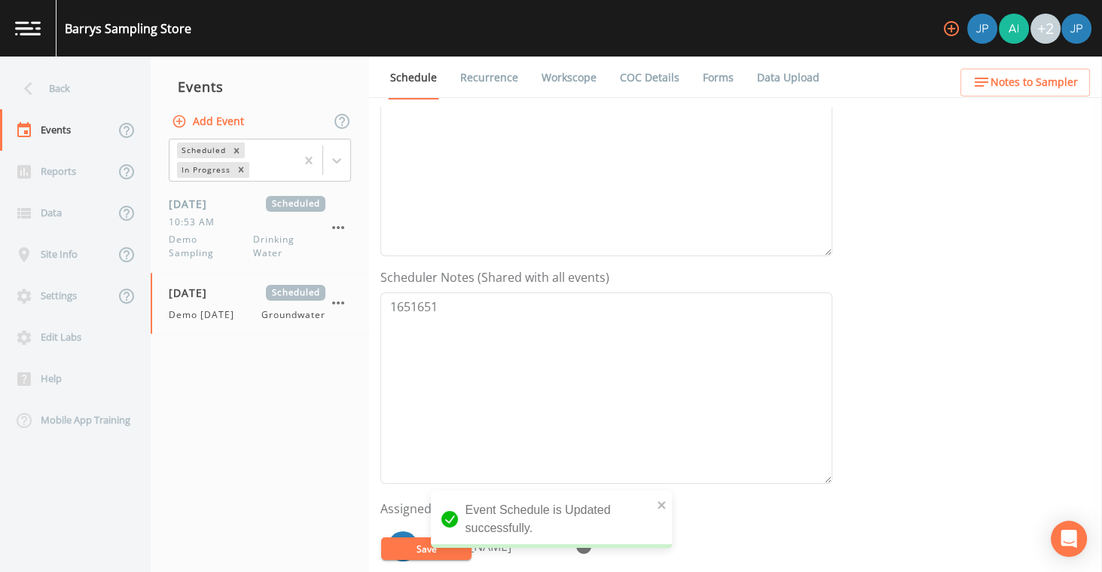
scroll to position [0, 0]
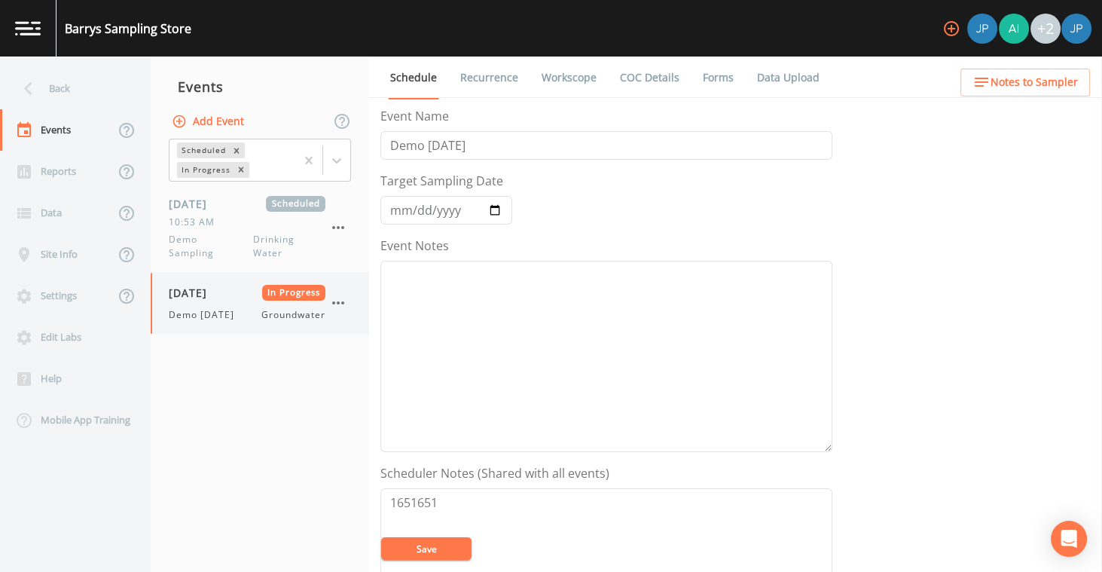
click at [242, 316] on span "Demo Wednesday" at bounding box center [206, 315] width 75 height 14
select select "0b1af911-289b-4d7b-9fdf-156f6d27a2cf"
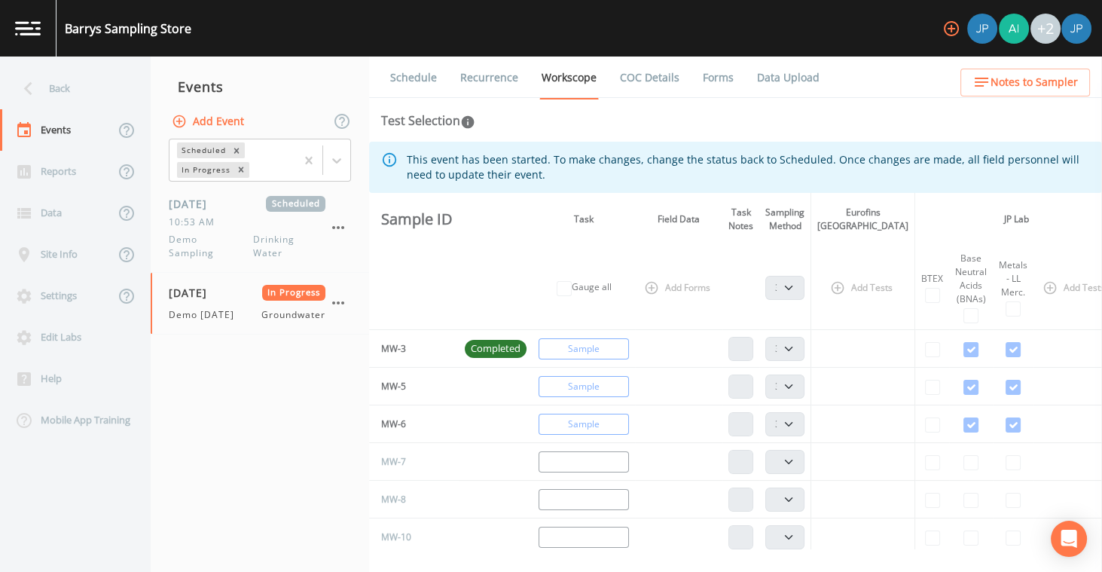
click at [954, 34] on icon "button" at bounding box center [951, 28] width 15 height 15
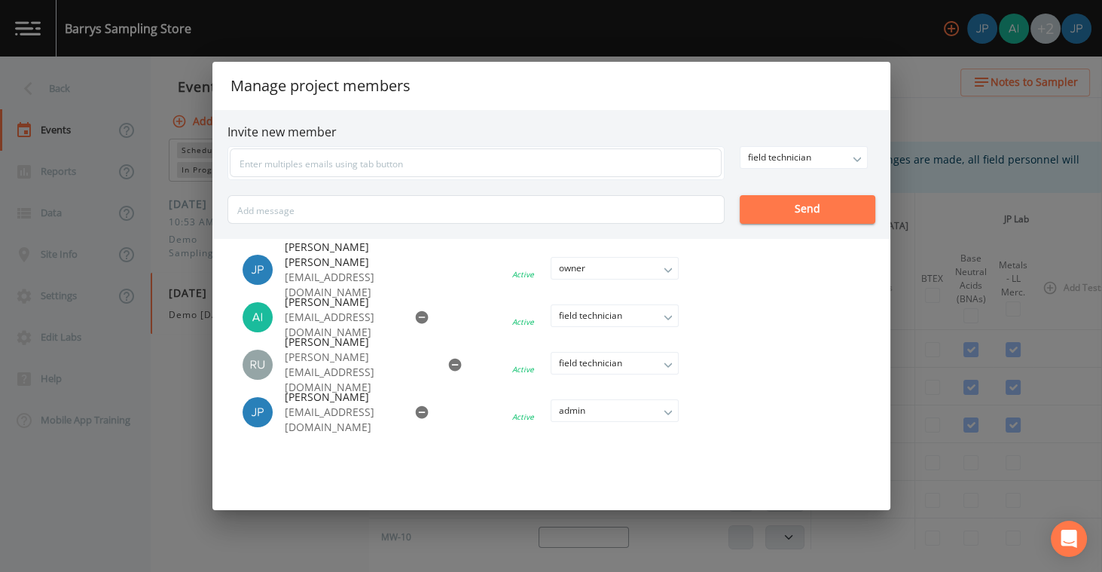
click at [914, 85] on div "Manage project members Invite new member field technician owner admin field tec…" at bounding box center [551, 286] width 1102 height 572
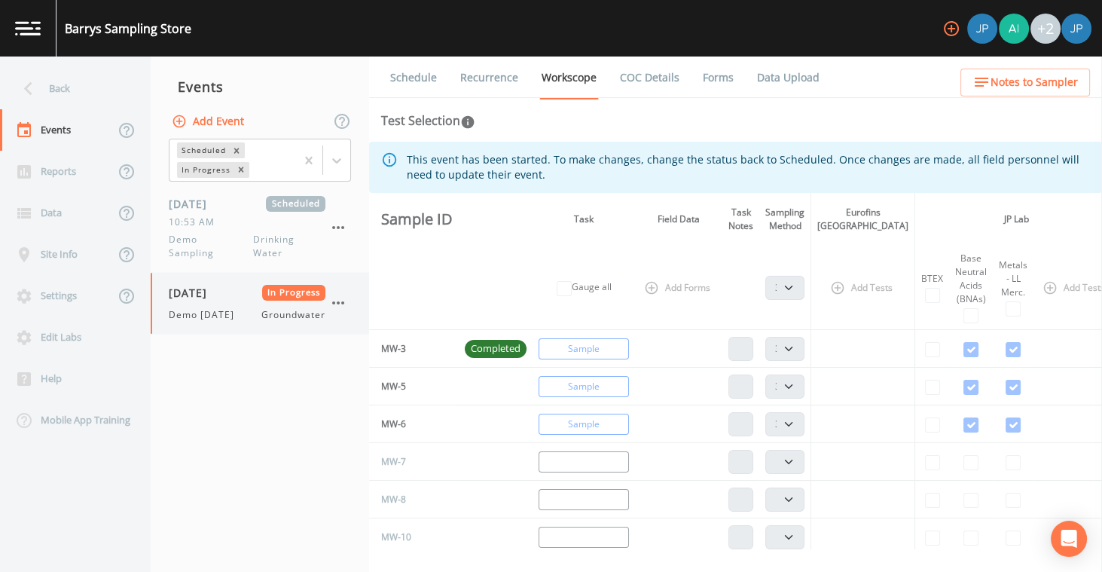
click at [267, 303] on div "10/08/2025 In Progress Demo Wednesday Groundwater" at bounding box center [247, 303] width 157 height 37
select select "0b1af911-289b-4d7b-9fdf-156f6d27a2cf"
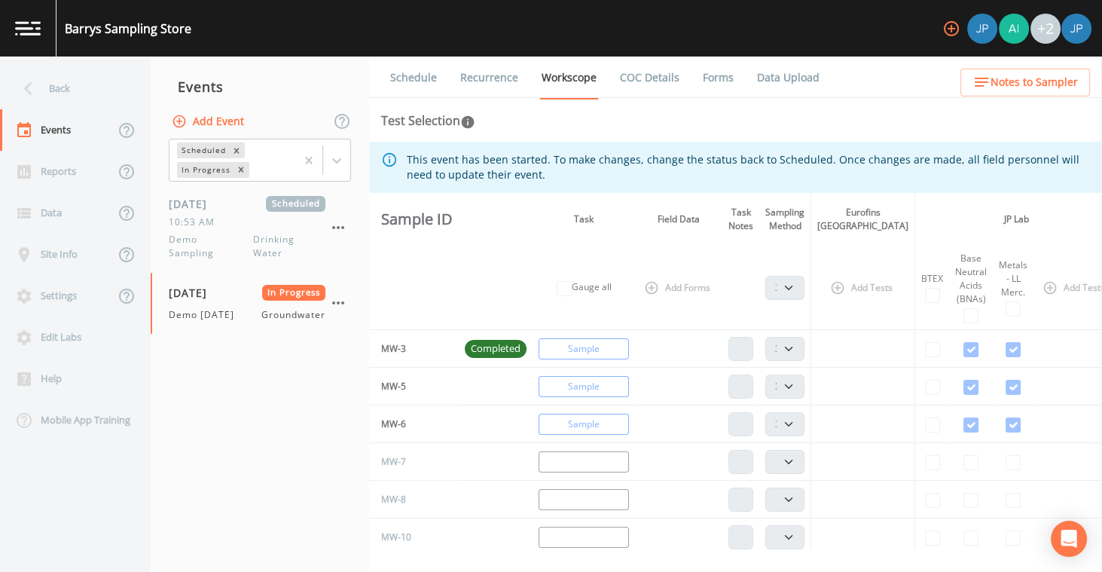
click at [706, 78] on link "Forms" at bounding box center [717, 77] width 35 height 42
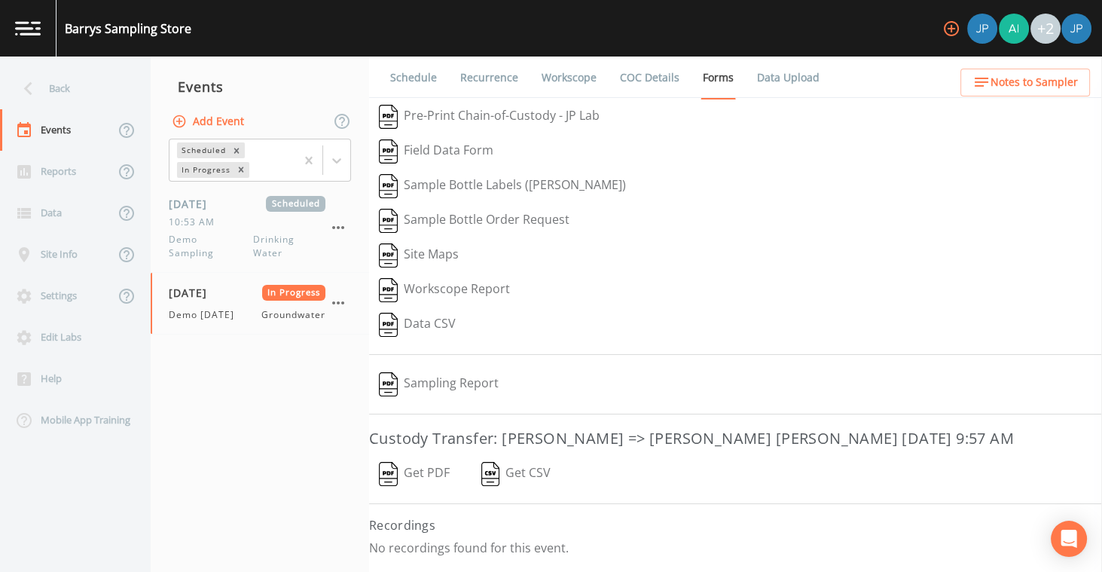
click at [422, 466] on button "Get PDF" at bounding box center [414, 473] width 90 height 35
click at [417, 469] on button "Get PDF" at bounding box center [414, 473] width 90 height 35
click at [434, 462] on button "Get PDF" at bounding box center [414, 473] width 90 height 35
click at [96, 93] on div "Back" at bounding box center [68, 88] width 136 height 41
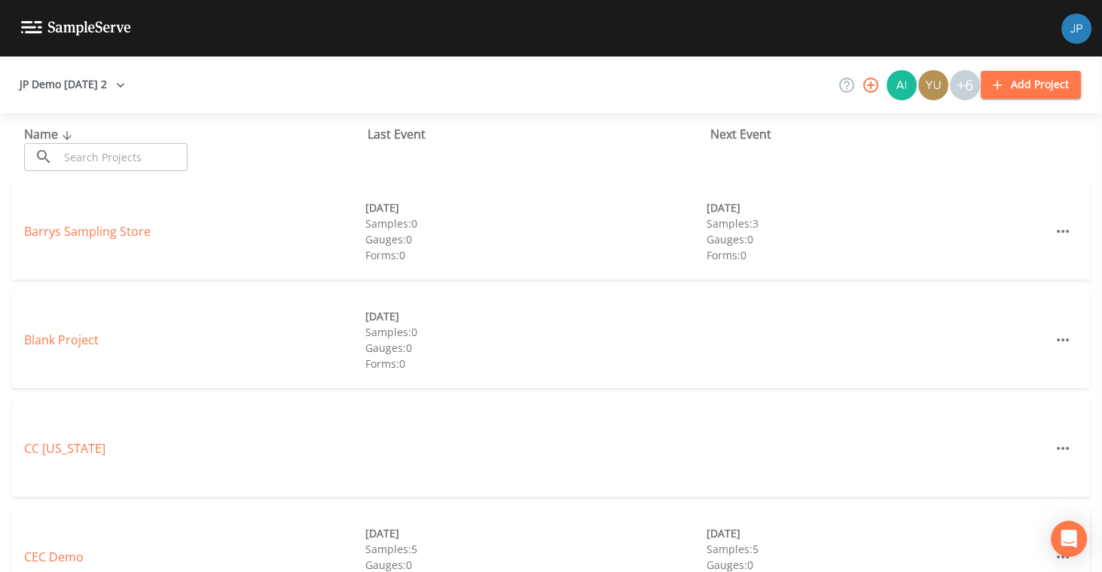
click at [105, 84] on button "JP Demo 12/7/2022 2" at bounding box center [72, 85] width 117 height 28
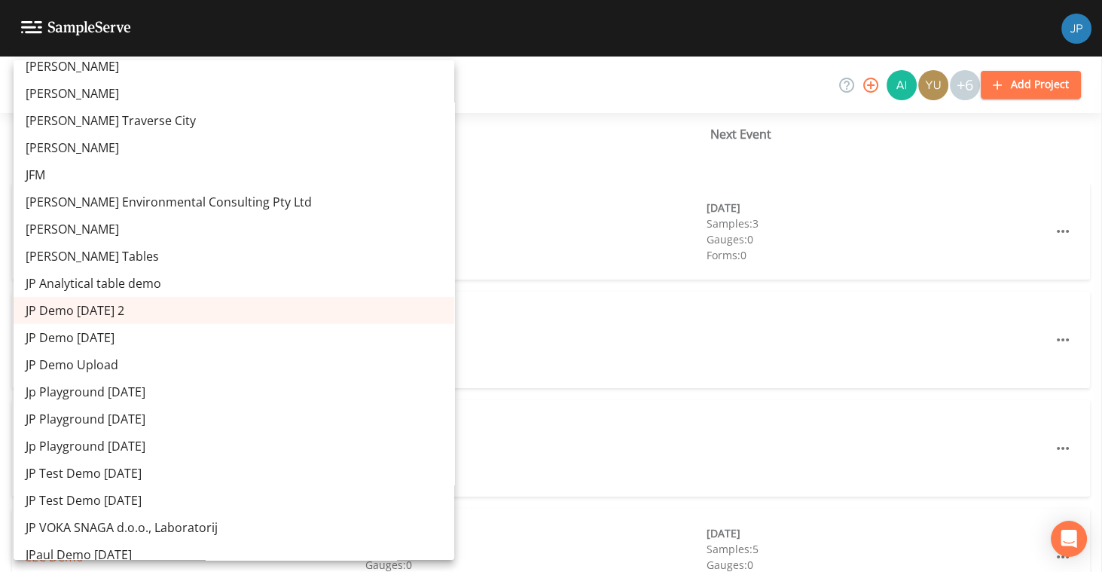
scroll to position [9745, 0]
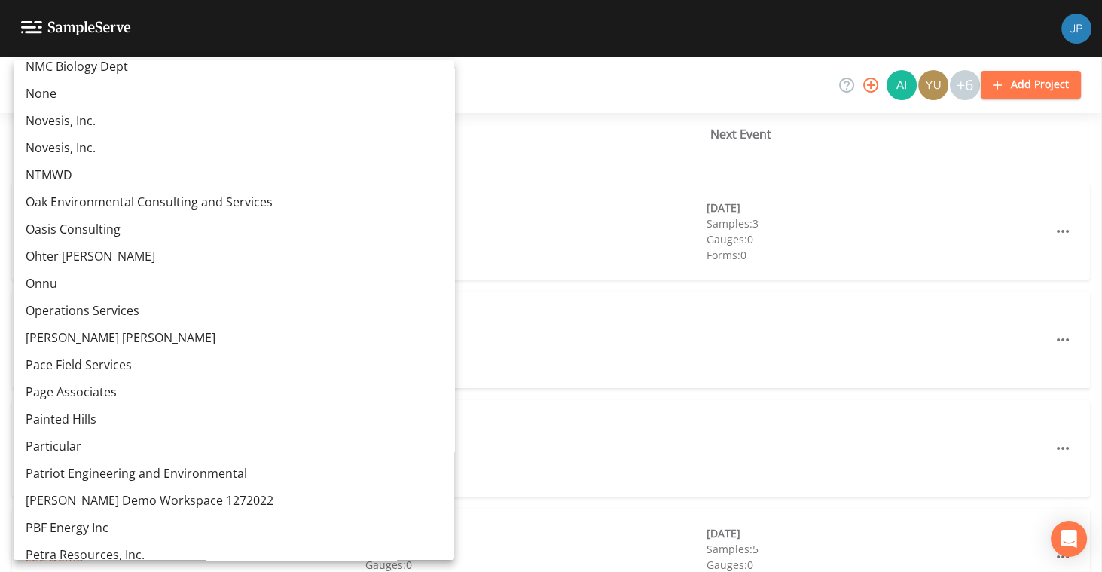
click at [118, 310] on link "Operations Services" at bounding box center [234, 310] width 441 height 27
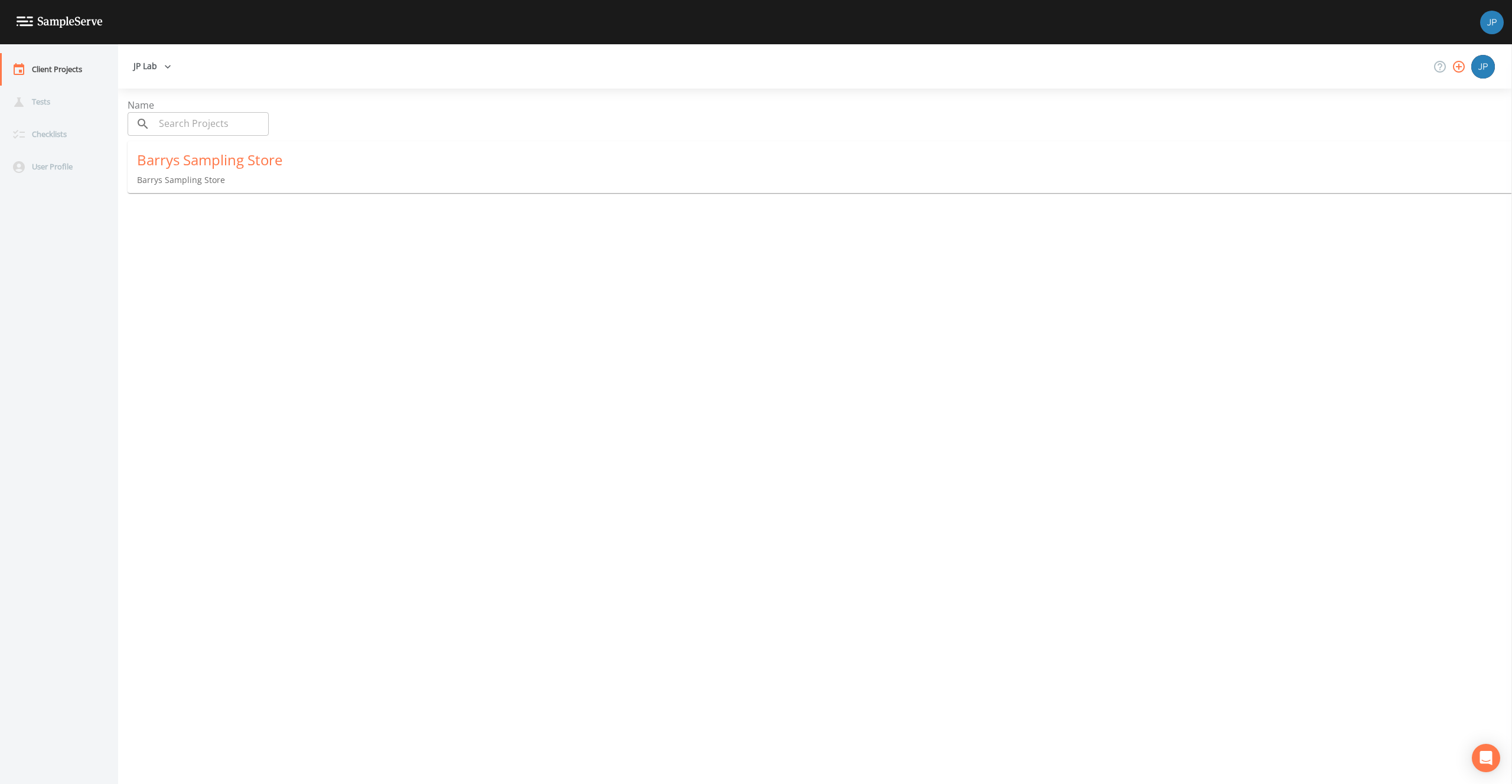
click at [1455, 64] on icon "button" at bounding box center [1459, 67] width 14 height 14
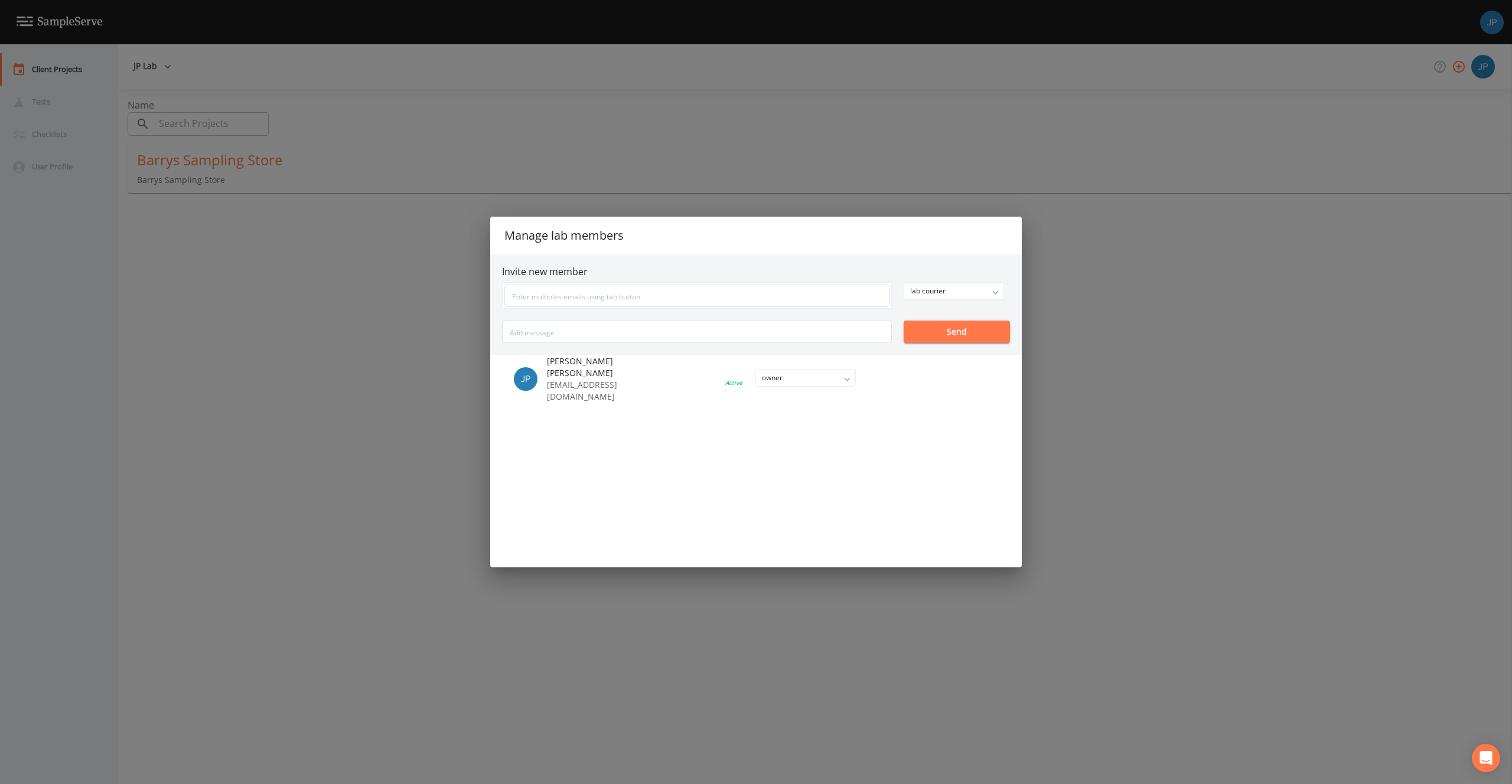
click at [1095, 348] on div "Manage lab members Invite new member lab courier owner admin lab manager [MEDIC…" at bounding box center [756, 392] width 1512 height 784
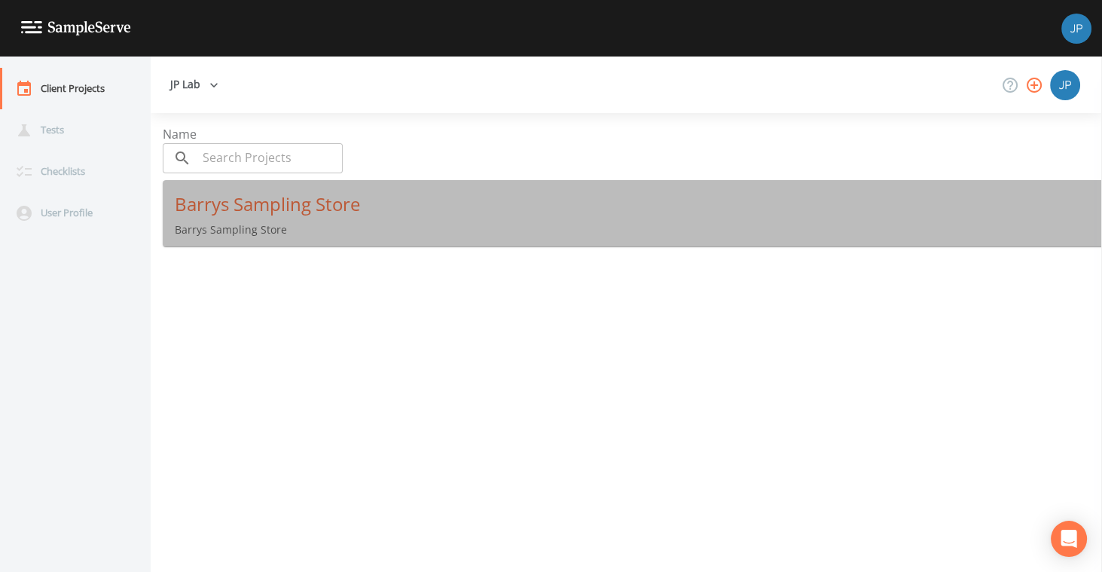
click at [278, 225] on p "Barrys Sampling Store" at bounding box center [638, 229] width 927 height 15
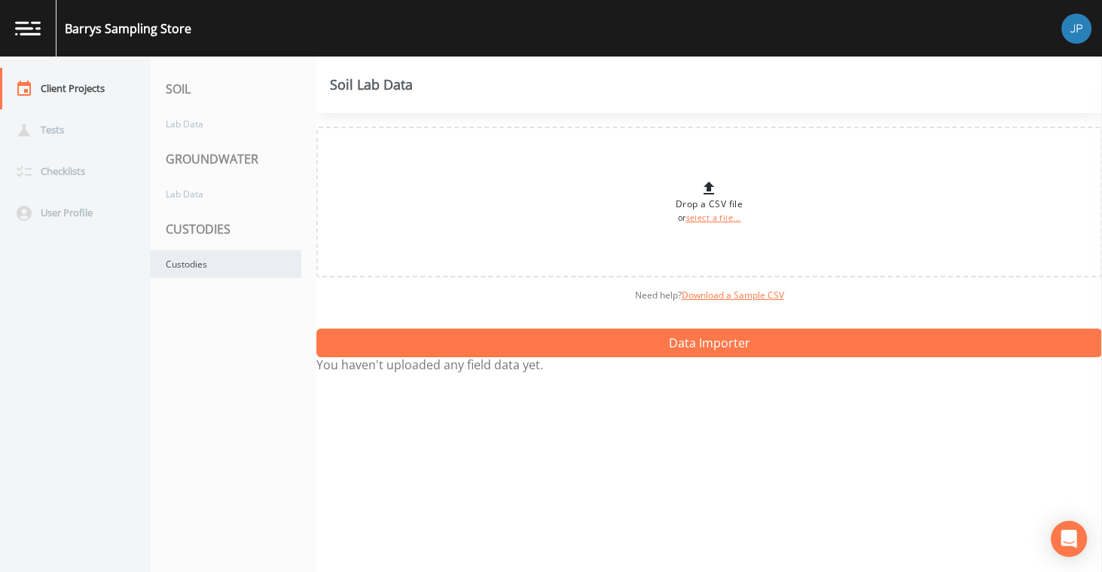
click at [206, 266] on div "Custodies" at bounding box center [226, 264] width 151 height 28
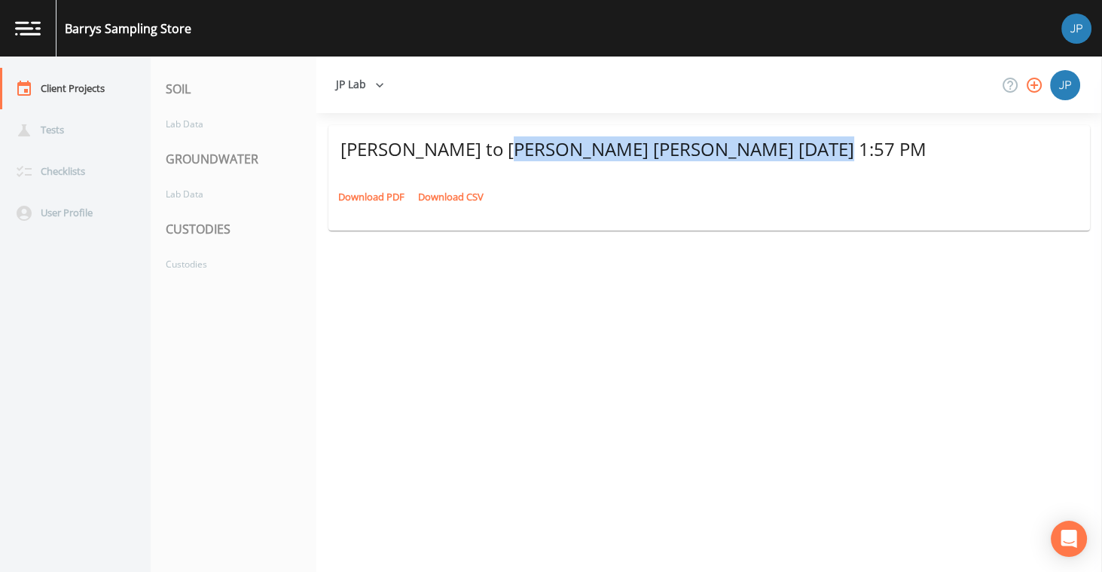
drag, startPoint x: 485, startPoint y: 153, endPoint x: 776, endPoint y: 143, distance: 290.8
click at [776, 143] on div "[PERSON_NAME] to [PERSON_NAME] [PERSON_NAME] [DATE] 1:57 PM" at bounding box center [708, 149] width 737 height 24
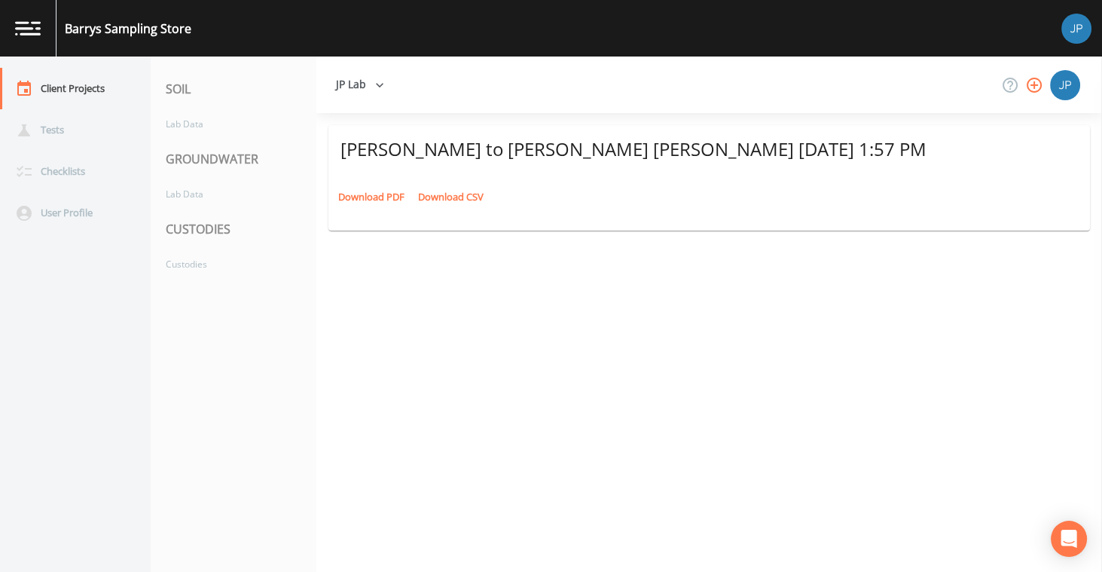
click at [816, 143] on div "[PERSON_NAME] to [PERSON_NAME] [PERSON_NAME] [DATE] 1:57 PM" at bounding box center [708, 149] width 737 height 24
click at [376, 201] on link "Download PDF" at bounding box center [371, 196] width 74 height 23
click at [75, 133] on div "Tests" at bounding box center [68, 129] width 136 height 41
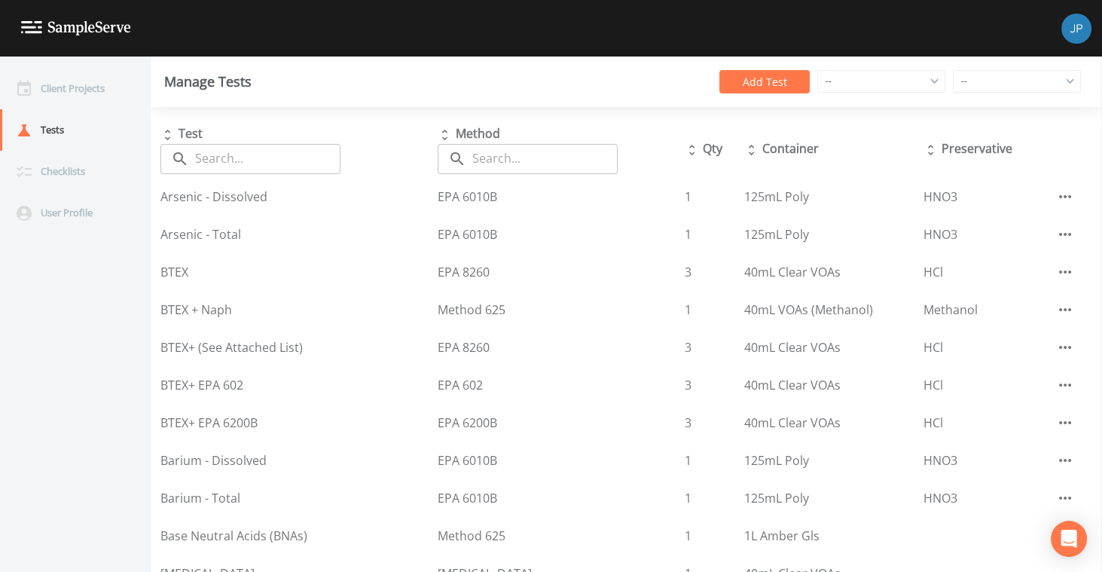
click at [872, 85] on div "--" at bounding box center [881, 81] width 127 height 21
click at [874, 84] on div "--" at bounding box center [881, 81] width 127 height 21
click at [870, 84] on div "--" at bounding box center [881, 81] width 127 height 21
click at [984, 90] on div "--" at bounding box center [1016, 81] width 127 height 21
click at [942, 102] on div "Manage Tests Add Test -- -- [GEOGRAPHIC_DATA] [GEOGRAPHIC_DATA] [GEOGRAPHIC_DAT…" at bounding box center [626, 81] width 951 height 50
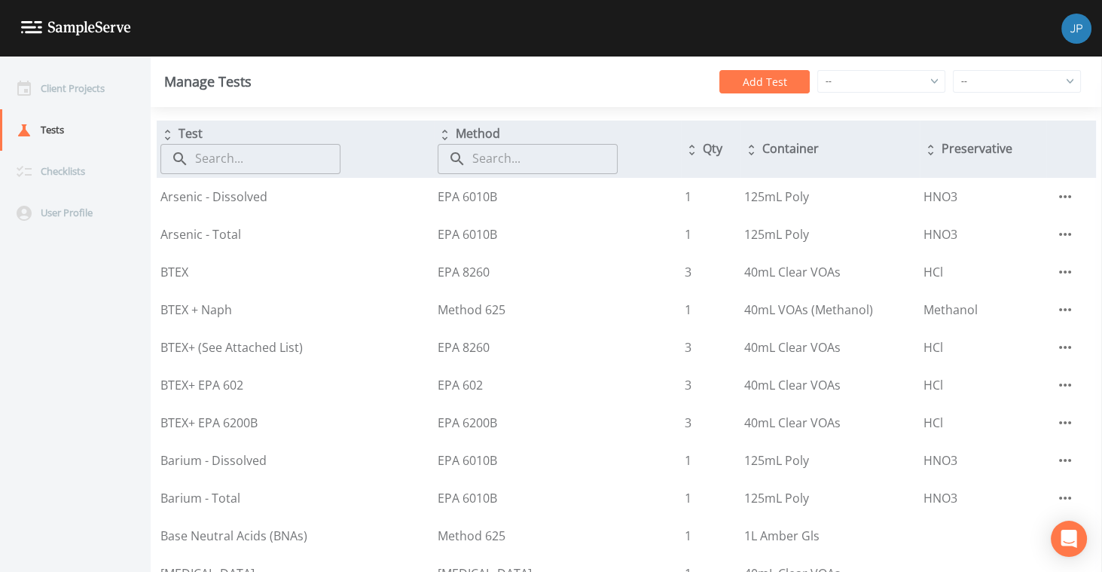
click at [252, 162] on input "text" at bounding box center [267, 159] width 145 height 30
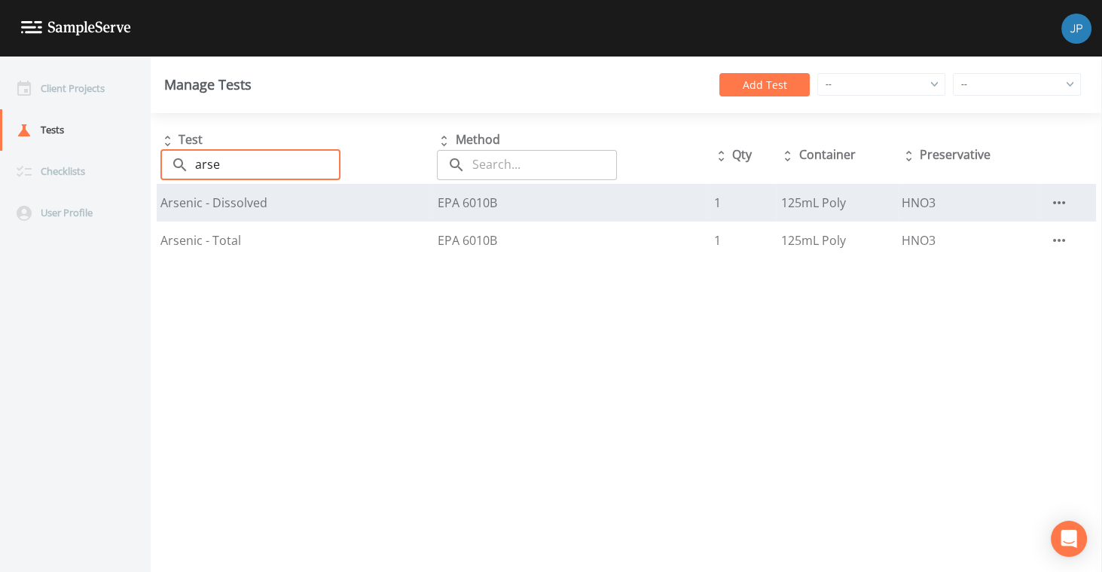
type input "arse"
click at [1059, 204] on icon "button" at bounding box center [1059, 203] width 18 height 18
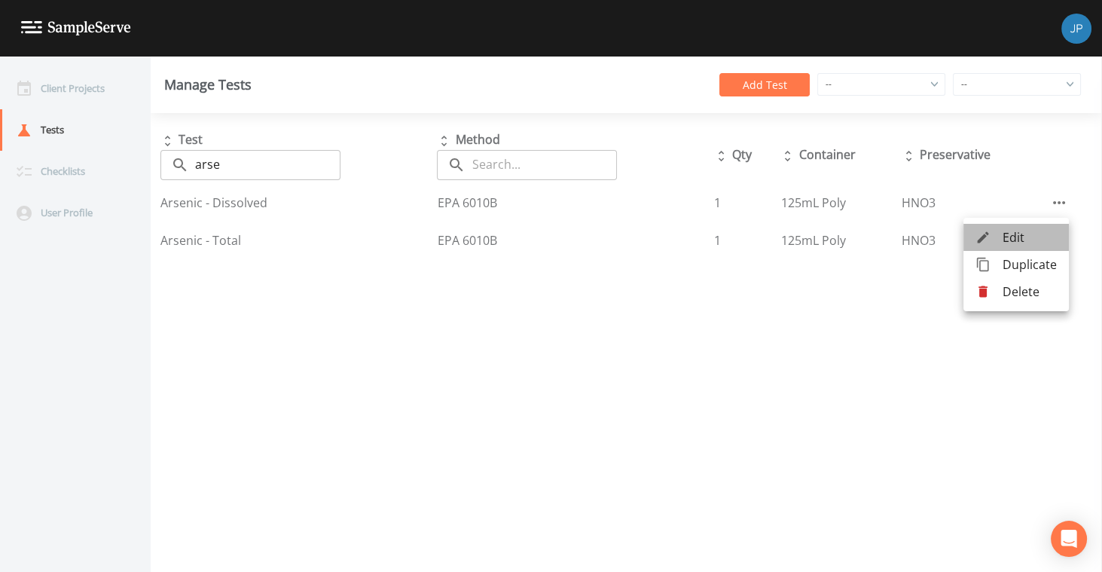
click at [1020, 240] on span "Edit" at bounding box center [1029, 237] width 54 height 18
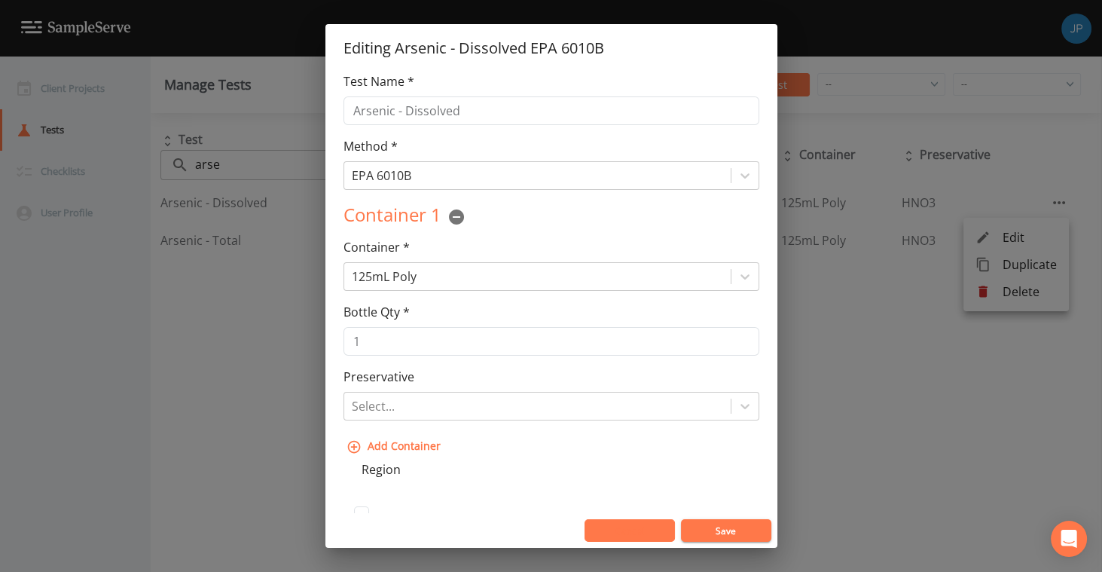
click at [653, 529] on button "Cancel" at bounding box center [629, 530] width 90 height 23
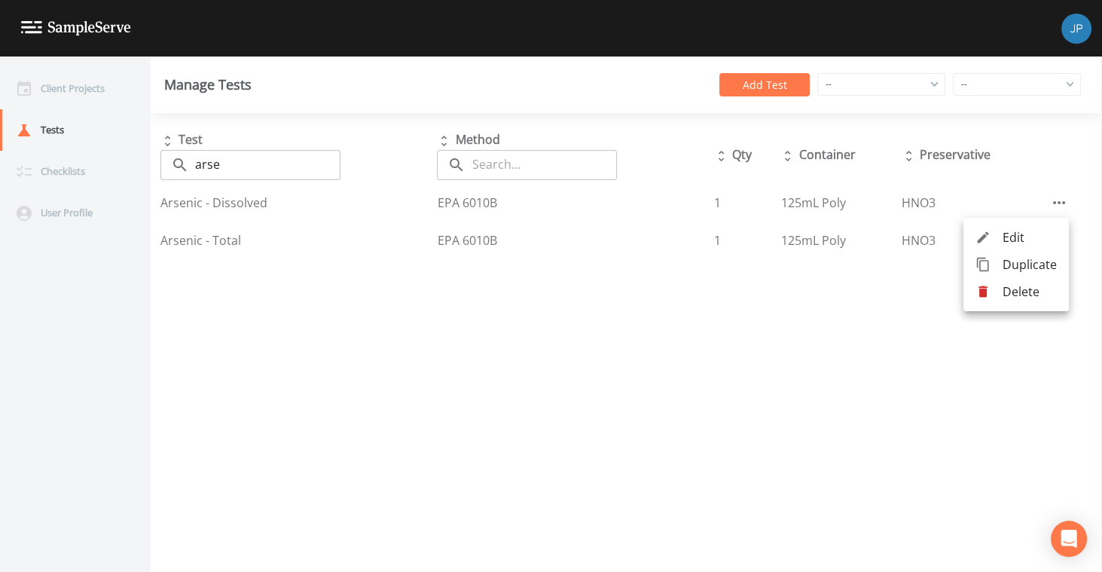
click at [932, 316] on div at bounding box center [551, 286] width 1102 height 572
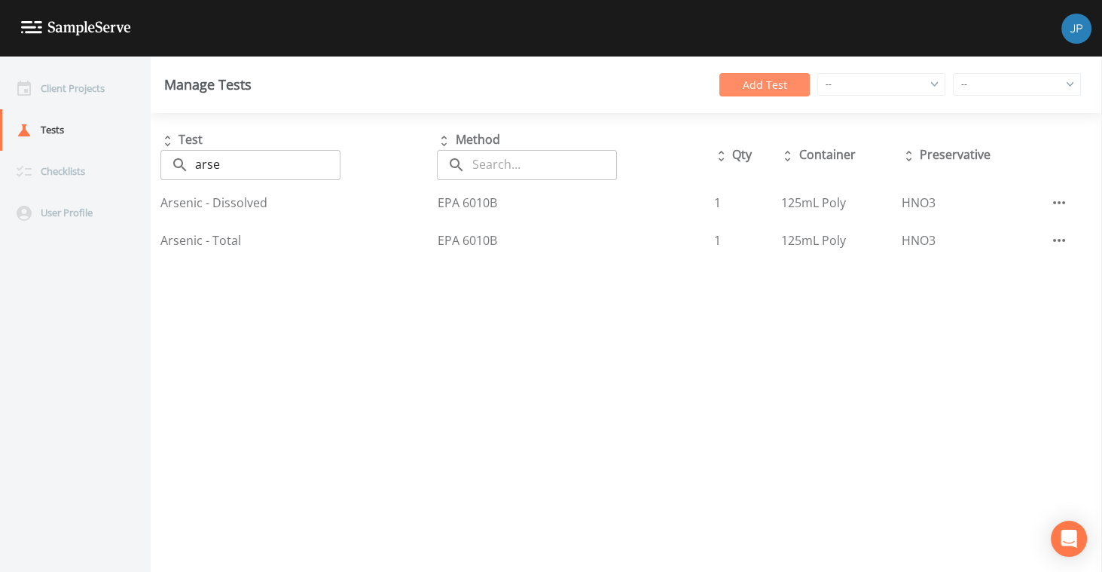
click at [746, 87] on button "Add Test" at bounding box center [764, 84] width 90 height 23
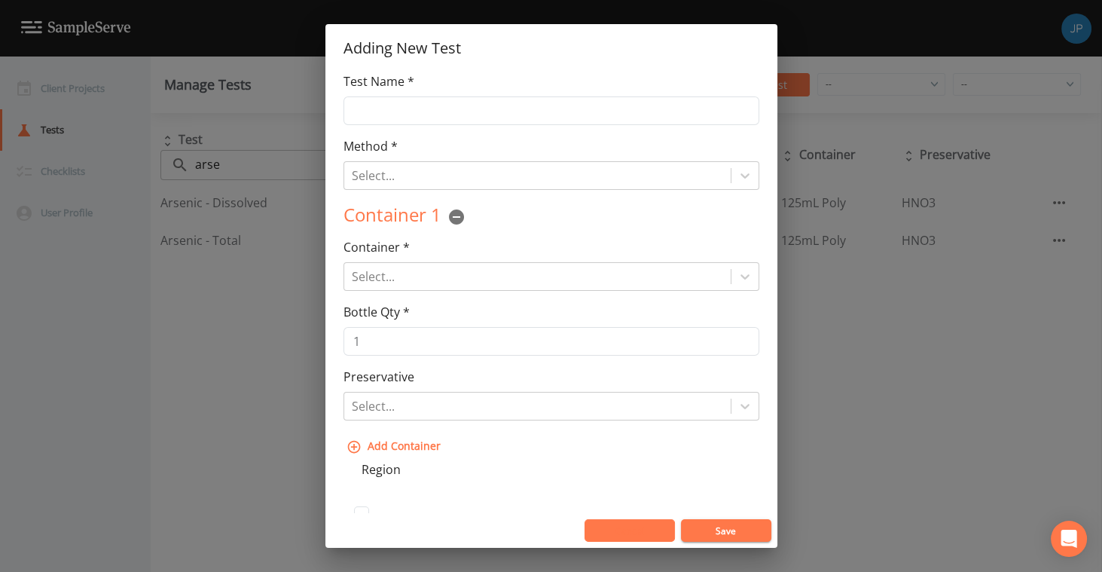
click at [644, 532] on button "Cancel" at bounding box center [629, 530] width 90 height 23
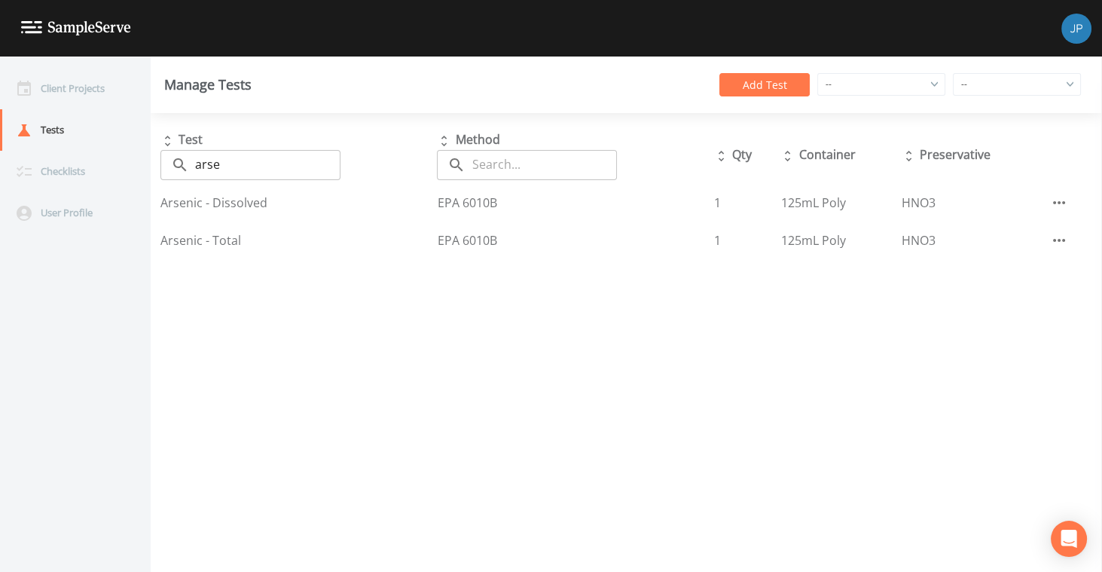
click at [782, 371] on div "Test ​ arse ​ Method ​ ​ Qty Container Preservative Arsenic - Dissolved EPA 601…" at bounding box center [626, 342] width 951 height 459
click at [789, 86] on button "Add Test" at bounding box center [764, 84] width 90 height 23
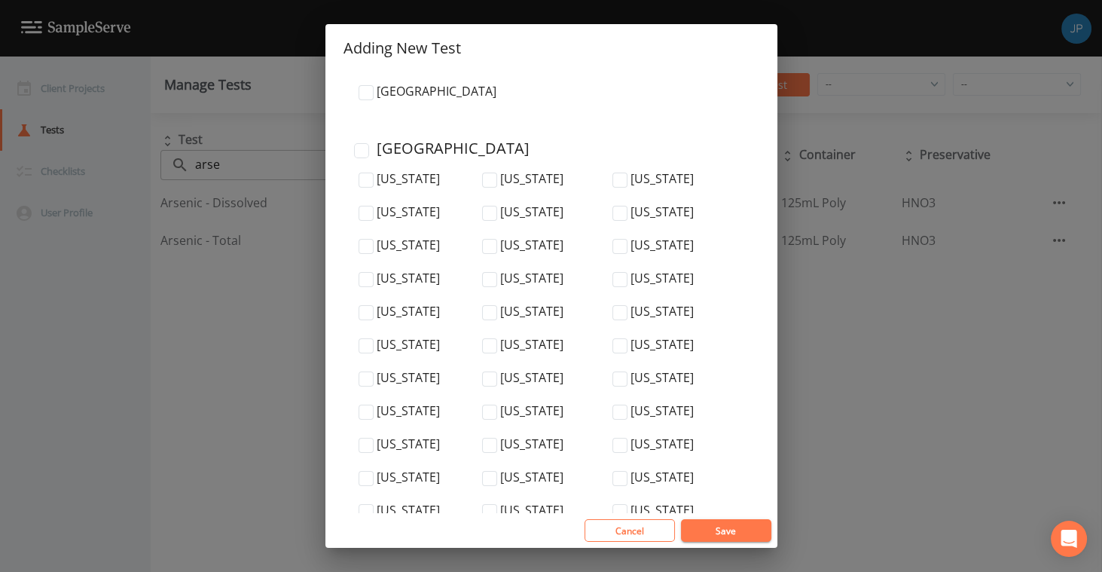
scroll to position [5149, 0]
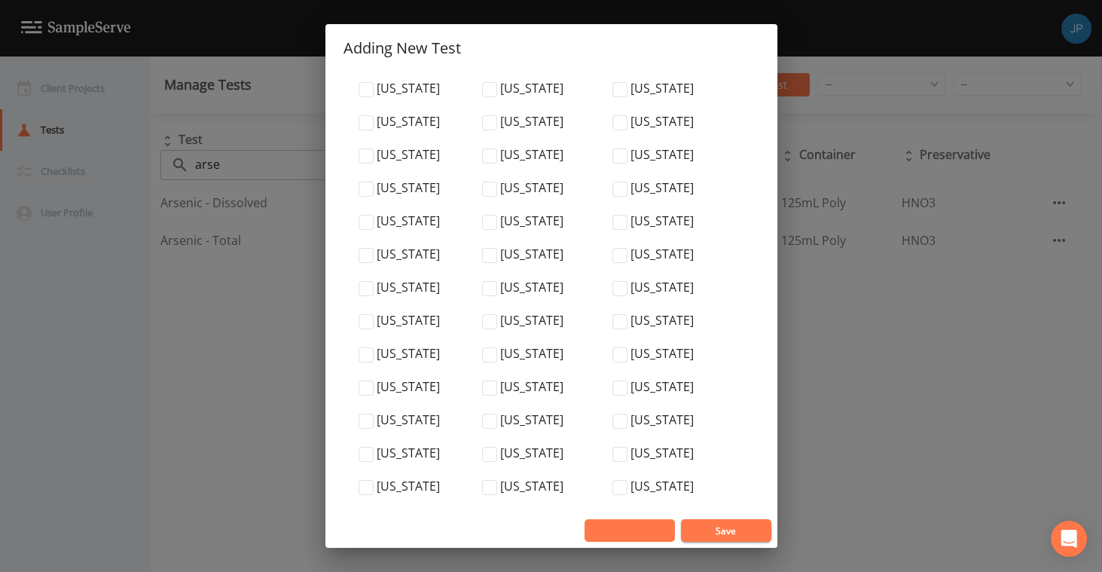
click at [636, 526] on button "Cancel" at bounding box center [629, 530] width 90 height 23
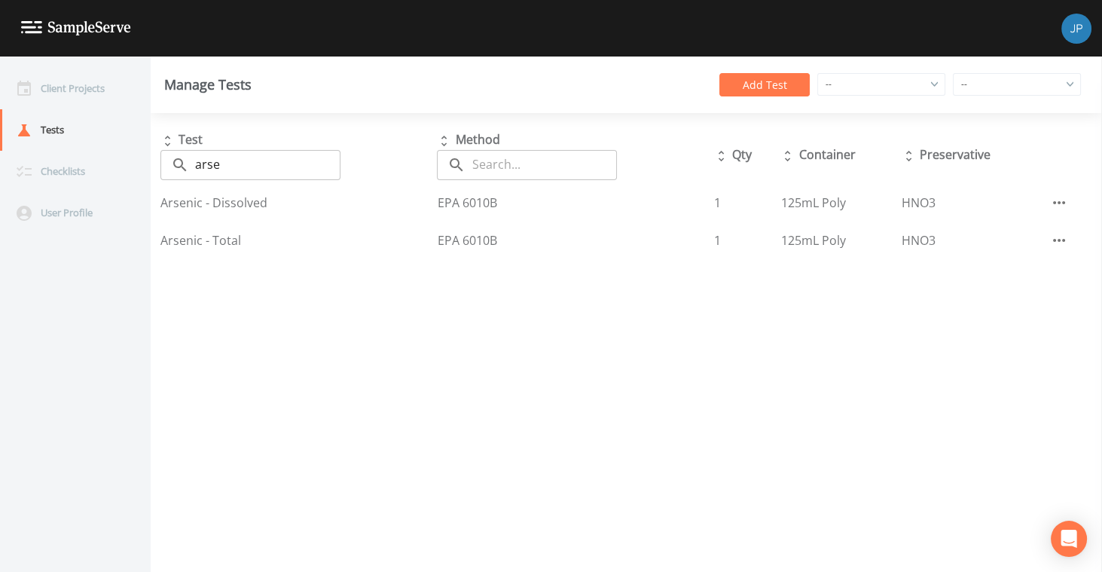
click at [754, 367] on div "Test ​ arse ​ Method ​ ​ Qty Container Preservative Arsenic - Dissolved EPA 601…" at bounding box center [626, 342] width 951 height 459
click at [48, 171] on div "Checklists" at bounding box center [68, 171] width 136 height 41
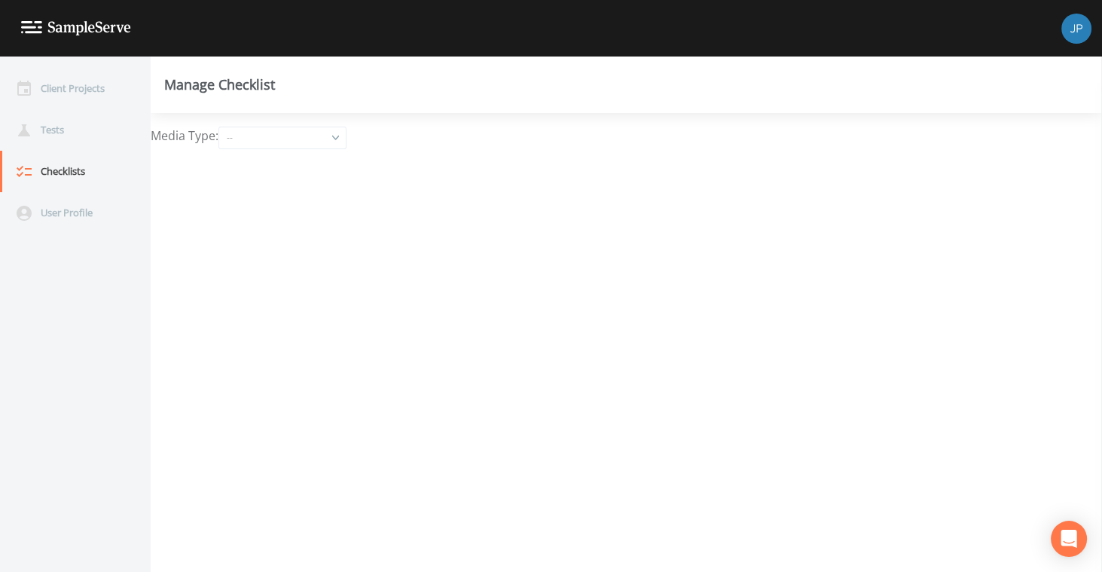
click at [299, 137] on div "--" at bounding box center [282, 137] width 127 height 21
click at [288, 214] on button "Groundwater" at bounding box center [283, 212] width 127 height 23
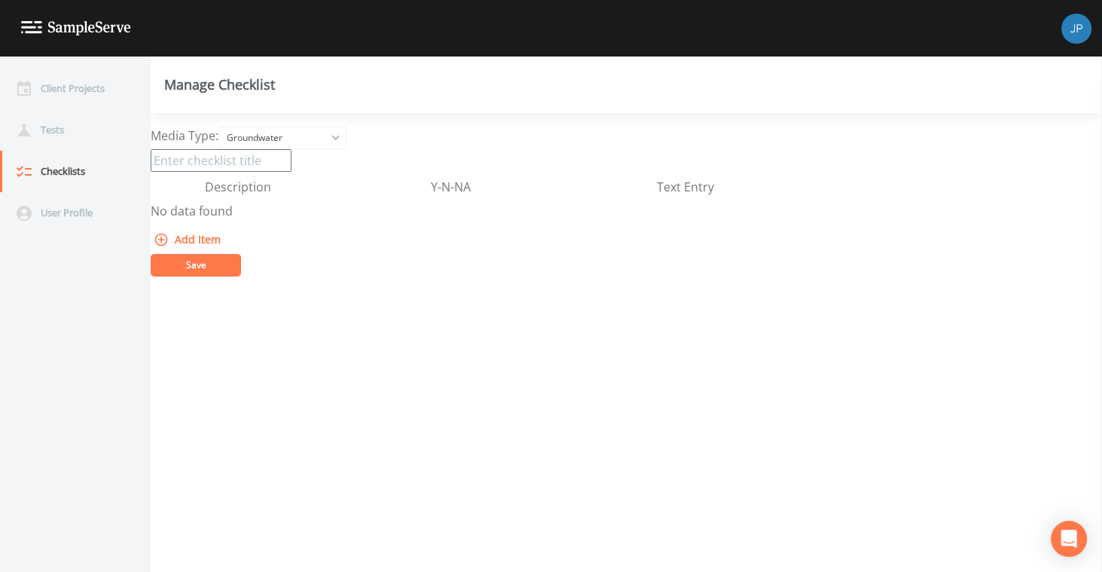
click at [242, 166] on input at bounding box center [221, 160] width 141 height 23
type input "G"
type input "Is on ice?"
drag, startPoint x: 233, startPoint y: 164, endPoint x: 151, endPoint y: 158, distance: 82.3
click at [151, 158] on input "Is on ice?" at bounding box center [221, 160] width 141 height 23
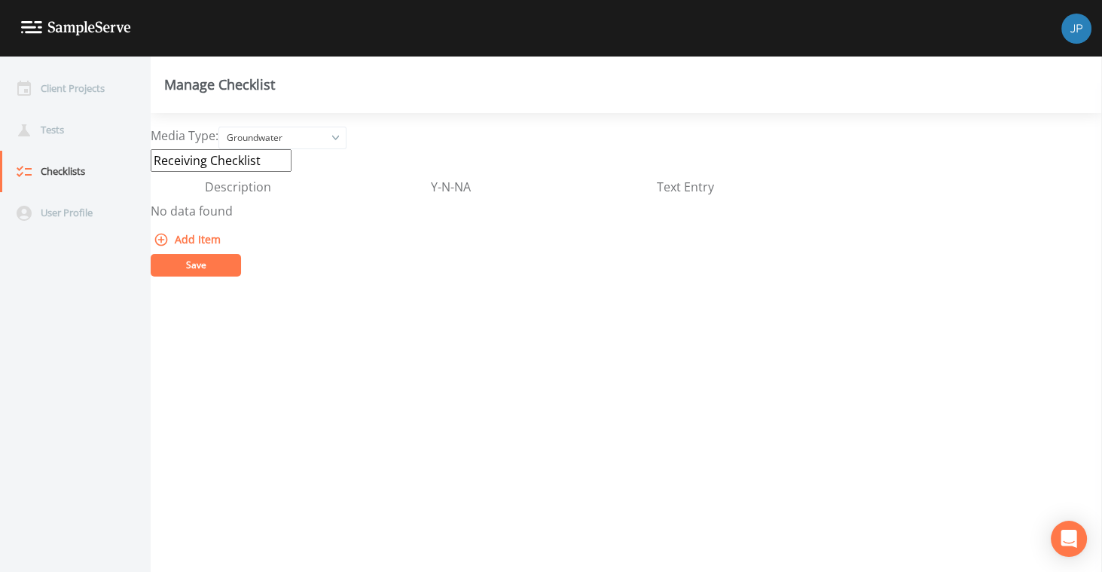
type input "Receiving Checklist"
click at [202, 240] on button "Add Item" at bounding box center [189, 240] width 76 height 28
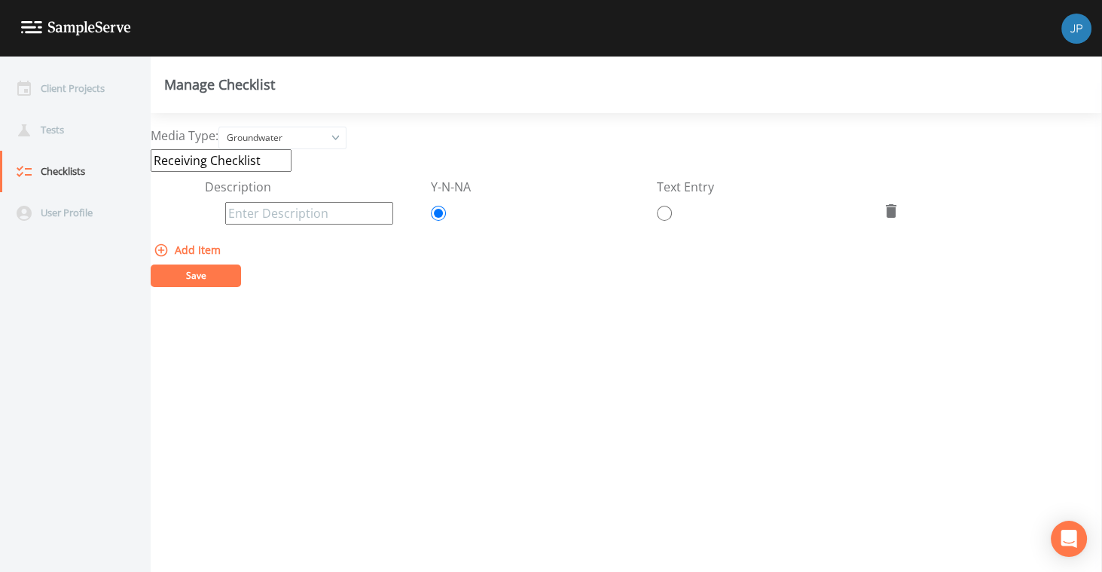
click at [282, 215] on input at bounding box center [309, 213] width 168 height 23
type input "Is on ice?"
click at [188, 250] on button "Add Item" at bounding box center [189, 250] width 76 height 28
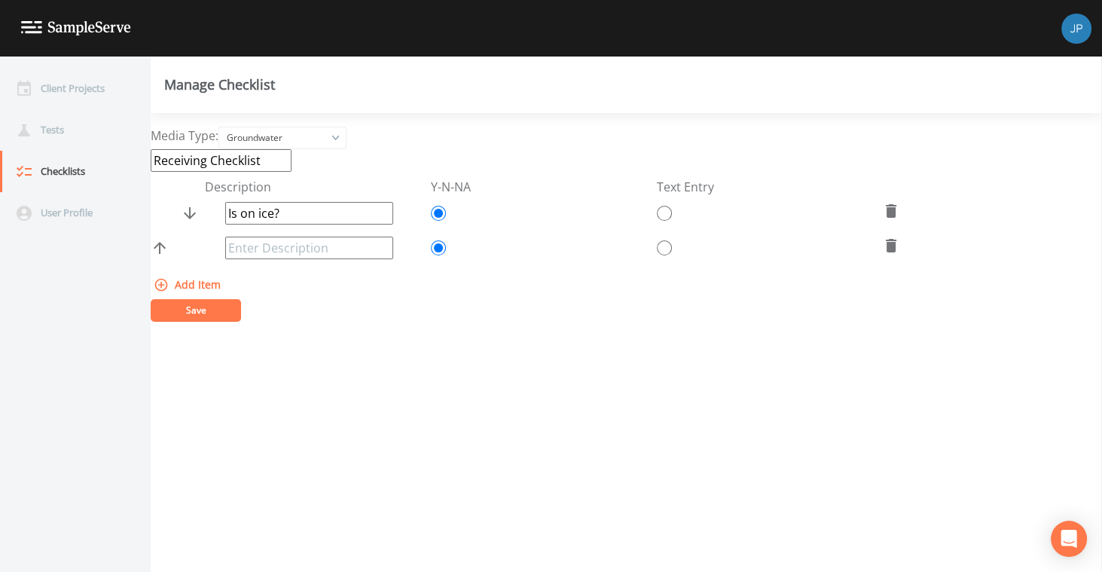
click at [279, 252] on input at bounding box center [309, 247] width 168 height 23
type input "Temp"
click at [666, 248] on input "radio" at bounding box center [664, 247] width 15 height 23
radio input "true"
click at [608, 281] on div "Add Item" at bounding box center [626, 285] width 951 height 28
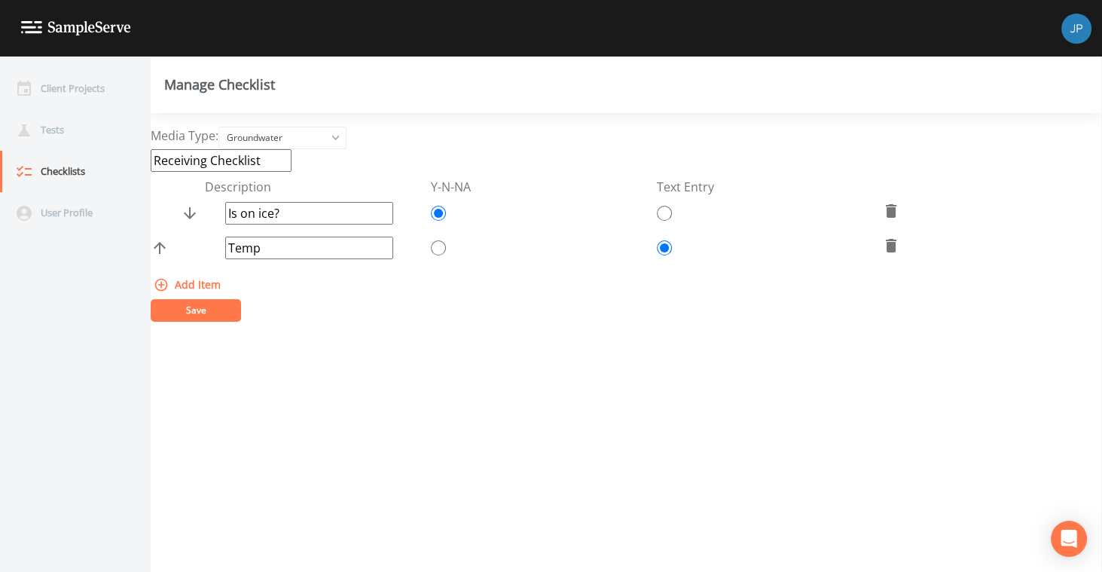
click at [209, 285] on button "Add Item" at bounding box center [189, 285] width 76 height 28
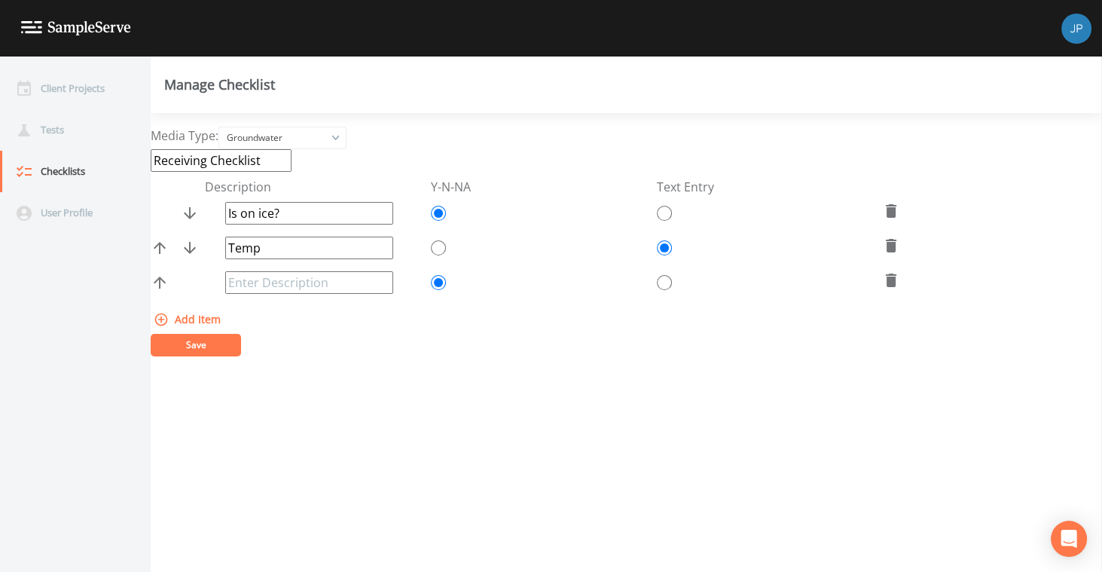
click at [265, 286] on input at bounding box center [309, 282] width 168 height 23
click at [315, 353] on div "Save" at bounding box center [626, 345] width 951 height 23
click at [886, 282] on icon at bounding box center [891, 280] width 11 height 14
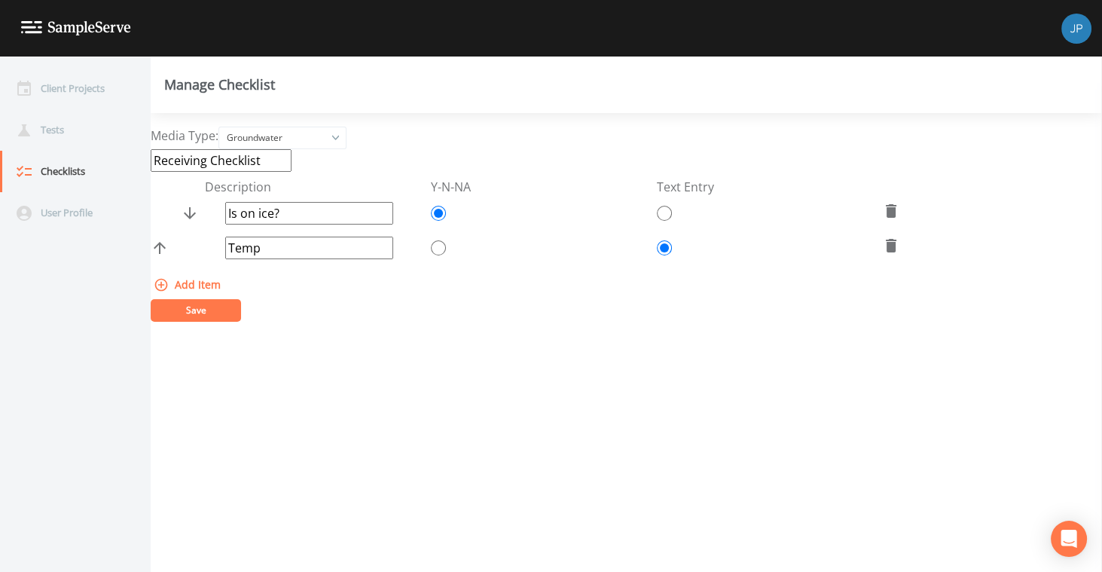
click at [397, 313] on div "Save" at bounding box center [626, 310] width 951 height 23
click at [175, 306] on button "Save" at bounding box center [196, 310] width 90 height 23
click at [203, 316] on button "Save" at bounding box center [196, 310] width 90 height 23
click at [78, 97] on div "Client Projects" at bounding box center [68, 88] width 136 height 41
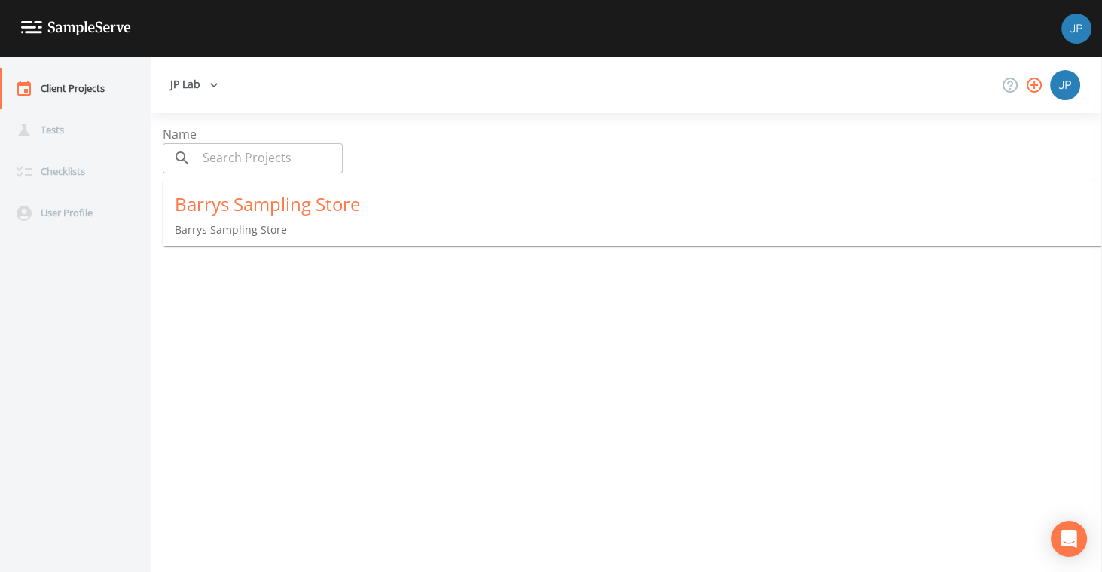
click at [236, 214] on div "Barrys Sampling Store" at bounding box center [638, 204] width 927 height 24
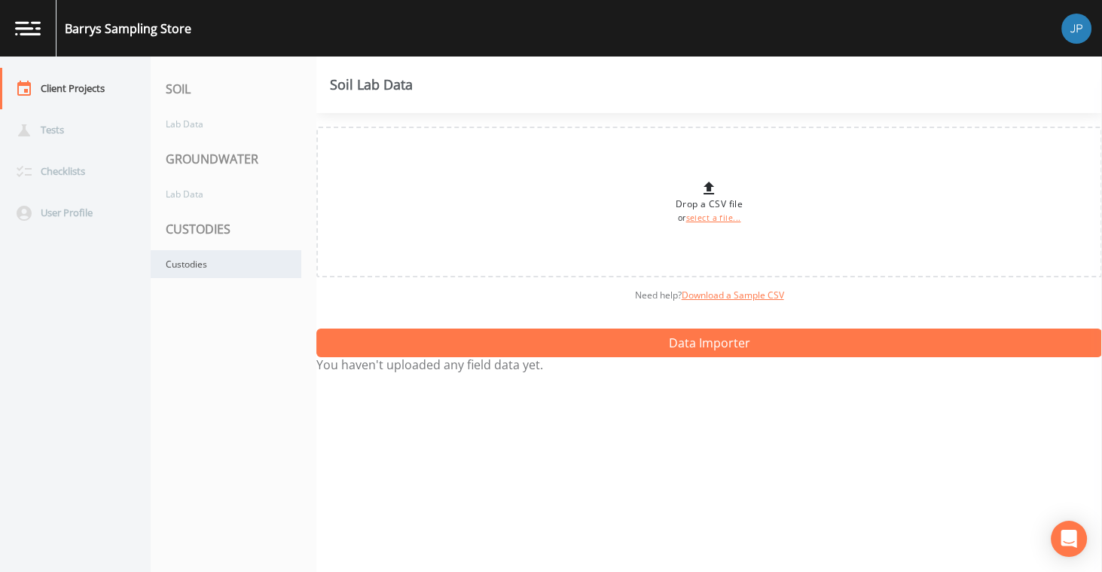
click at [211, 264] on div "Custodies" at bounding box center [226, 264] width 151 height 28
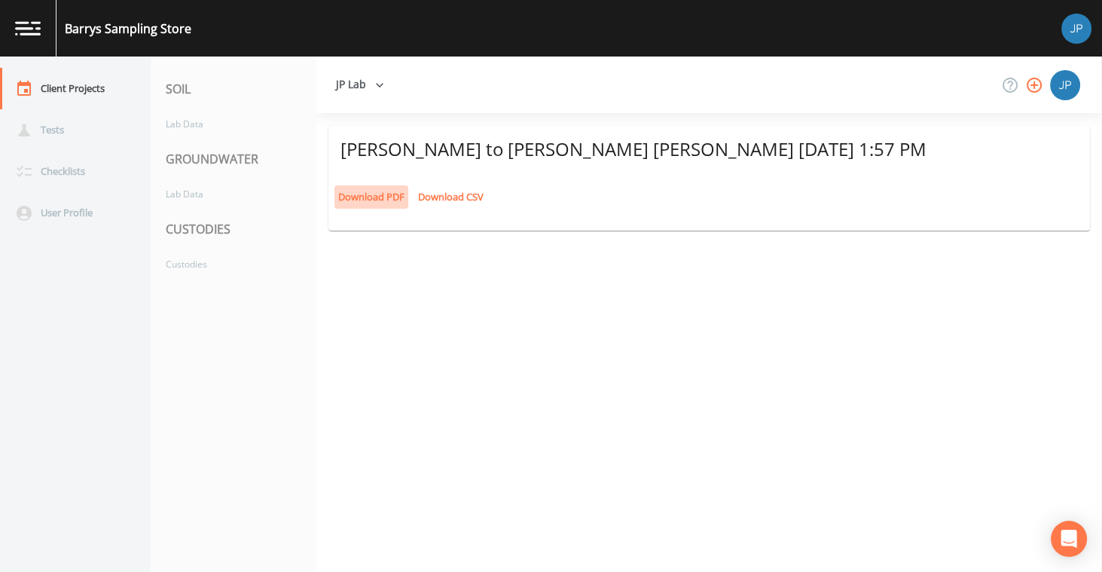
click at [385, 199] on link "Download PDF" at bounding box center [371, 196] width 74 height 23
click at [473, 287] on div "[PERSON_NAME] to [PERSON_NAME] [PERSON_NAME] [DATE] 1:57 PM Download PDF Downlo…" at bounding box center [708, 342] width 785 height 459
click at [309, 264] on div "Custodies" at bounding box center [234, 264] width 166 height 28
click at [85, 104] on div "Client Projects" at bounding box center [68, 88] width 136 height 41
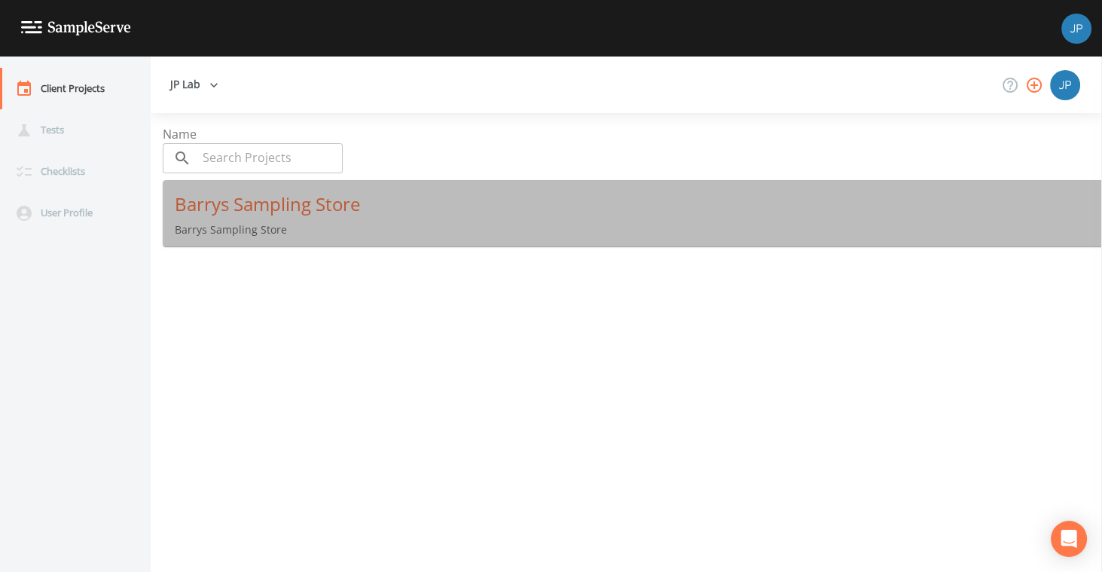
click at [253, 214] on div "Barrys Sampling Store" at bounding box center [638, 204] width 927 height 24
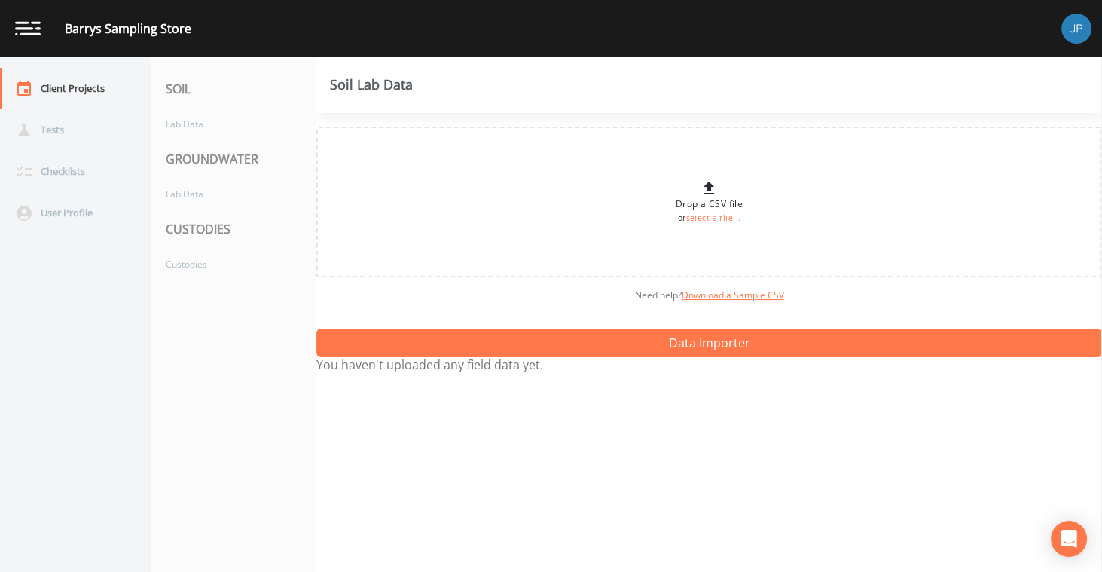
click at [257, 319] on nav "SOIL Lab Data GROUNDWATER Lab Data CUSTODIES Custodies" at bounding box center [234, 313] width 166 height 515
click at [222, 129] on div "Lab Data" at bounding box center [226, 124] width 151 height 28
click at [218, 188] on div "Lab Data" at bounding box center [226, 194] width 151 height 28
click at [380, 294] on div "Need help?  Download a Sample CSV" at bounding box center [708, 295] width 785 height 36
click at [408, 300] on div "Need help?  Download a Sample CSV" at bounding box center [708, 295] width 785 height 36
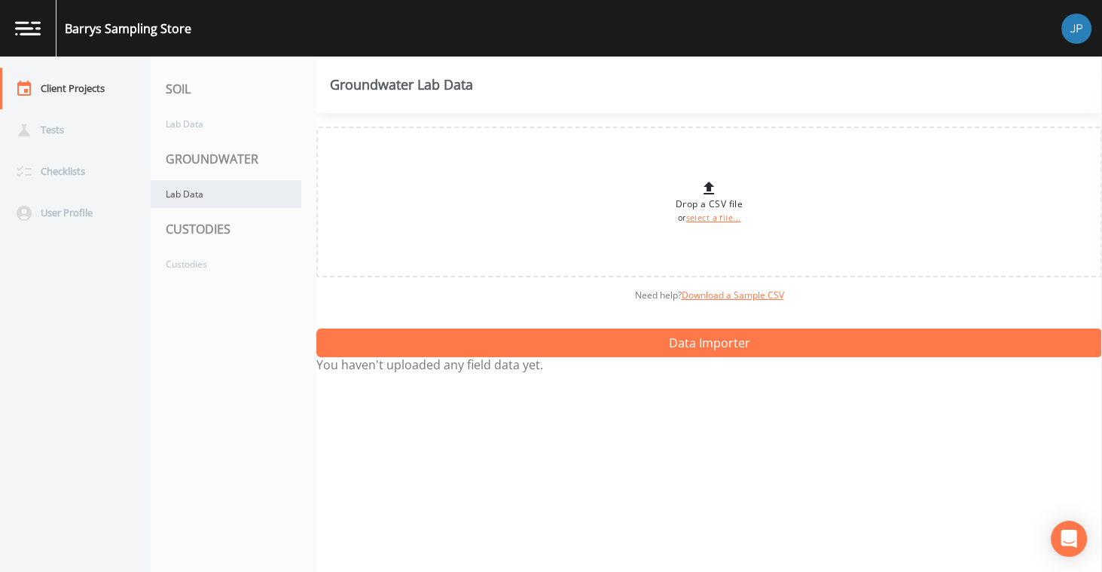
click at [242, 195] on div "Lab Data" at bounding box center [226, 194] width 151 height 28
click at [405, 294] on div "Need help?  Download a Sample CSV" at bounding box center [708, 295] width 785 height 36
click at [237, 186] on div "Lab Data" at bounding box center [226, 194] width 151 height 28
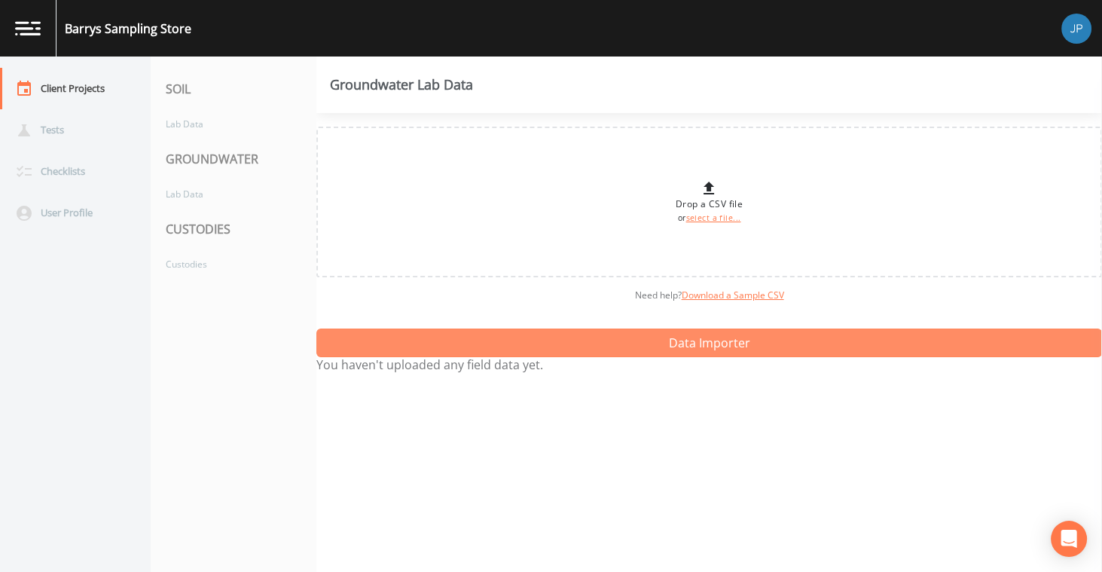
click at [724, 348] on button "Data Importer" at bounding box center [708, 342] width 785 height 29
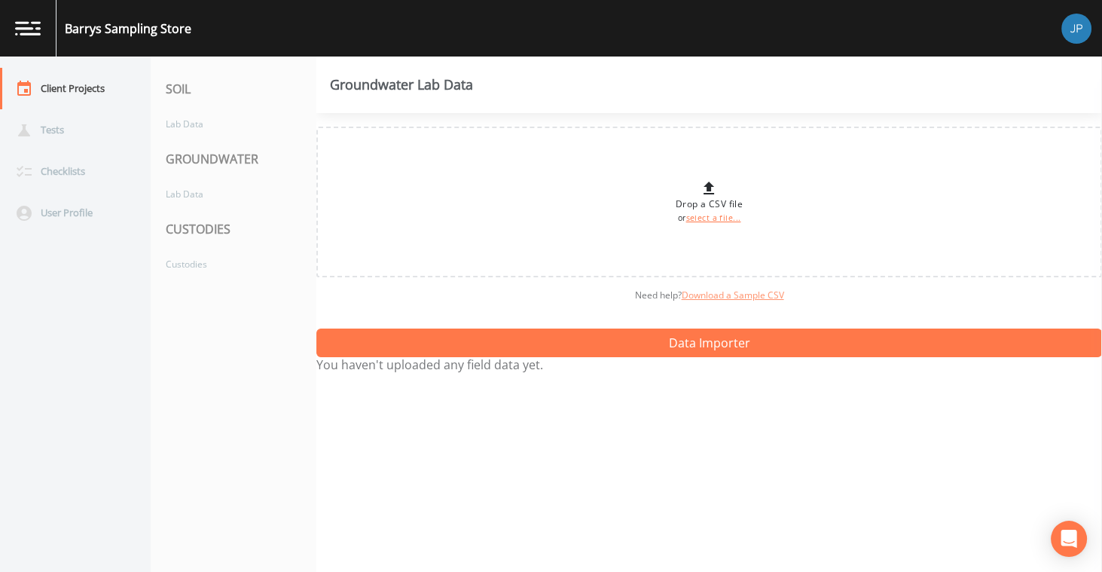
click at [721, 298] on link "Download a Sample CSV" at bounding box center [732, 294] width 102 height 13
click at [206, 127] on div "Lab Data" at bounding box center [226, 124] width 151 height 28
click at [205, 132] on div "Lab Data" at bounding box center [226, 124] width 151 height 28
click at [231, 202] on div "Lab Data" at bounding box center [226, 194] width 151 height 28
click at [752, 295] on link "Download a Sample CSV" at bounding box center [732, 294] width 102 height 13
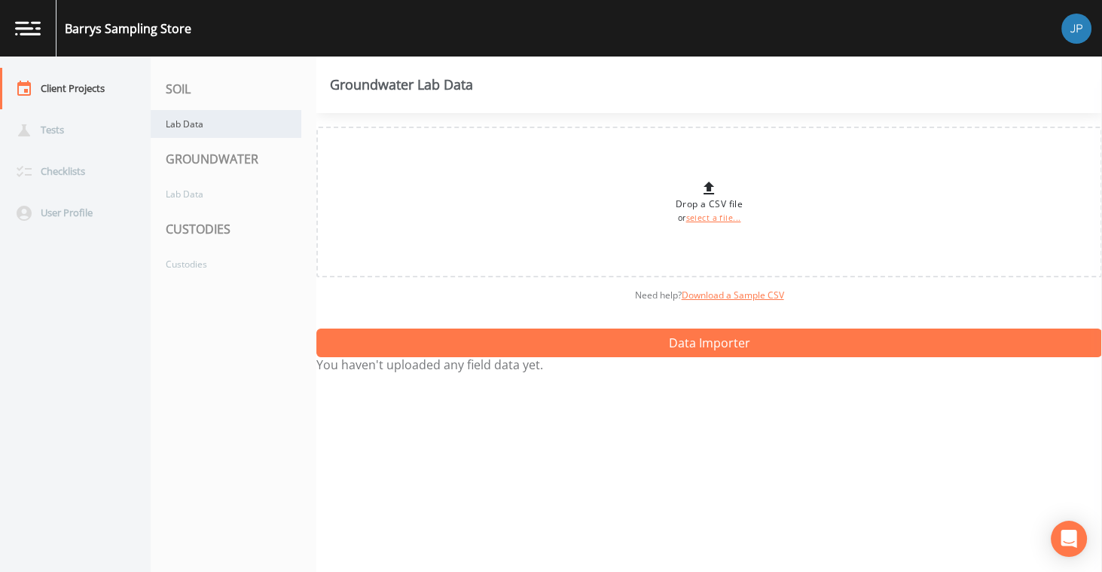
click at [170, 120] on div "Lab Data" at bounding box center [226, 124] width 151 height 28
drag, startPoint x: 170, startPoint y: 88, endPoint x: 193, endPoint y: 87, distance: 22.6
click at [191, 87] on div "SOIL" at bounding box center [234, 89] width 166 height 42
click at [181, 156] on div "GROUNDWATER" at bounding box center [234, 159] width 166 height 42
drag, startPoint x: 172, startPoint y: 157, endPoint x: 264, endPoint y: 158, distance: 92.6
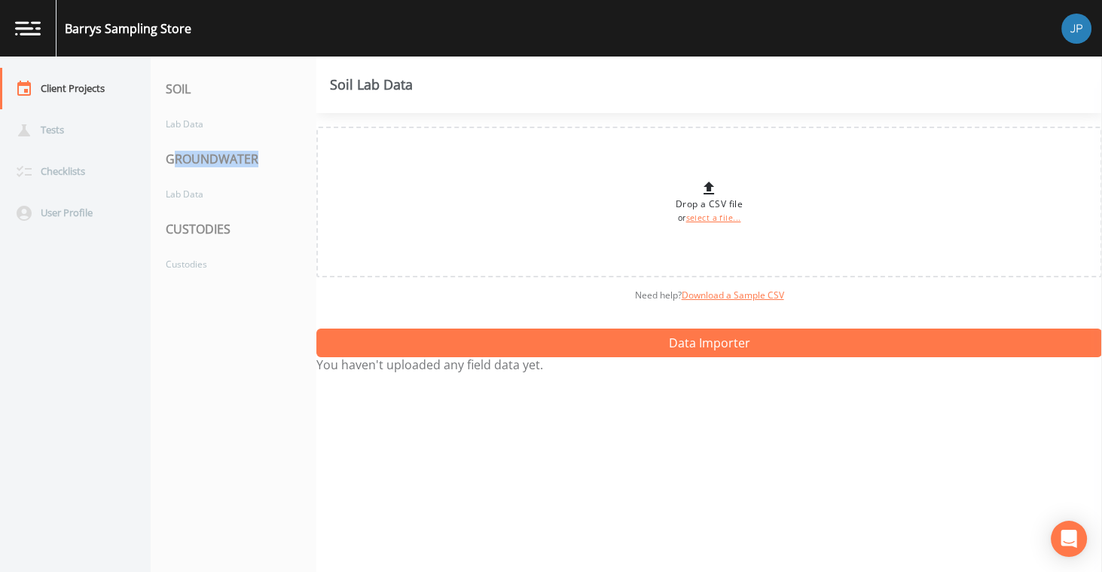
click at [264, 158] on div "GROUNDWATER" at bounding box center [234, 159] width 166 height 42
click at [266, 158] on div "GROUNDWATER" at bounding box center [234, 159] width 166 height 42
click at [262, 159] on div "GROUNDWATER" at bounding box center [234, 159] width 166 height 42
click at [203, 197] on div "Lab Data" at bounding box center [226, 194] width 151 height 28
click at [445, 303] on div "Need help?  Download a Sample CSV" at bounding box center [708, 295] width 785 height 36
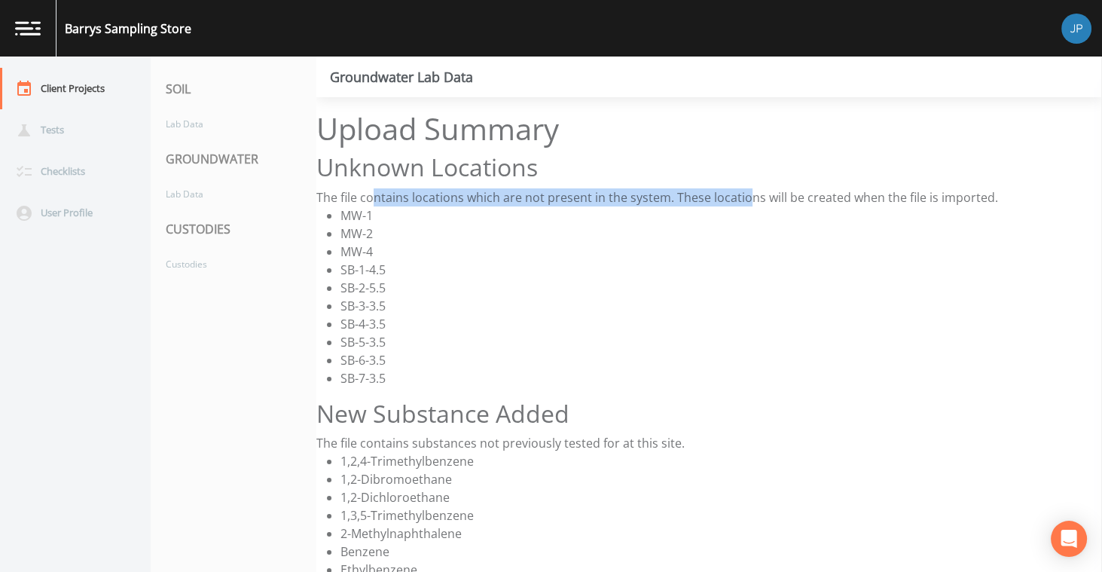
drag, startPoint x: 384, startPoint y: 197, endPoint x: 797, endPoint y: 203, distance: 412.7
click at [748, 203] on div "The file contains locations which are not present in the system. These location…" at bounding box center [708, 197] width 785 height 18
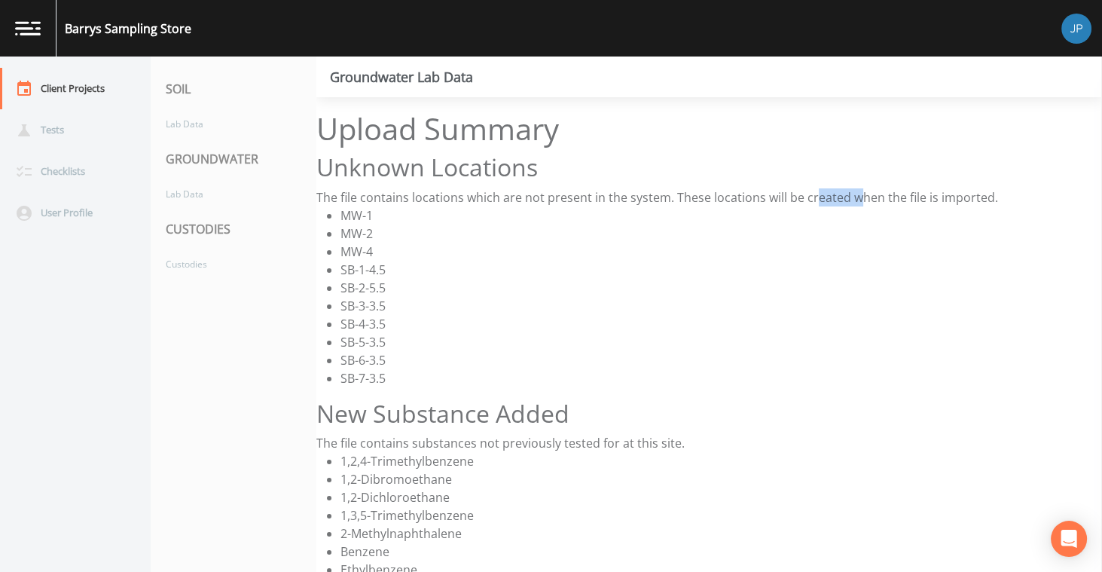
drag, startPoint x: 812, startPoint y: 202, endPoint x: 854, endPoint y: 202, distance: 41.4
click at [854, 202] on div "The file contains locations which are not present in the system. These location…" at bounding box center [708, 197] width 785 height 18
drag, startPoint x: 925, startPoint y: 202, endPoint x: 976, endPoint y: 203, distance: 50.5
click at [926, 202] on div "The file contains locations which are not present in the system. These location…" at bounding box center [708, 197] width 785 height 18
click at [976, 203] on div "The file contains locations which are not present in the system. These location…" at bounding box center [708, 197] width 785 height 18
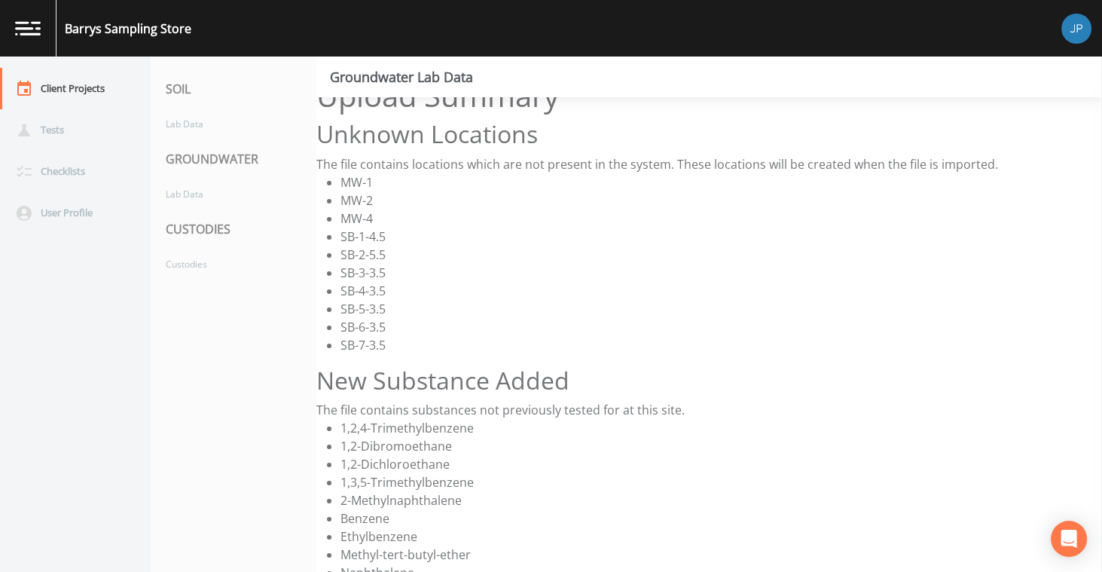
scroll to position [22, 0]
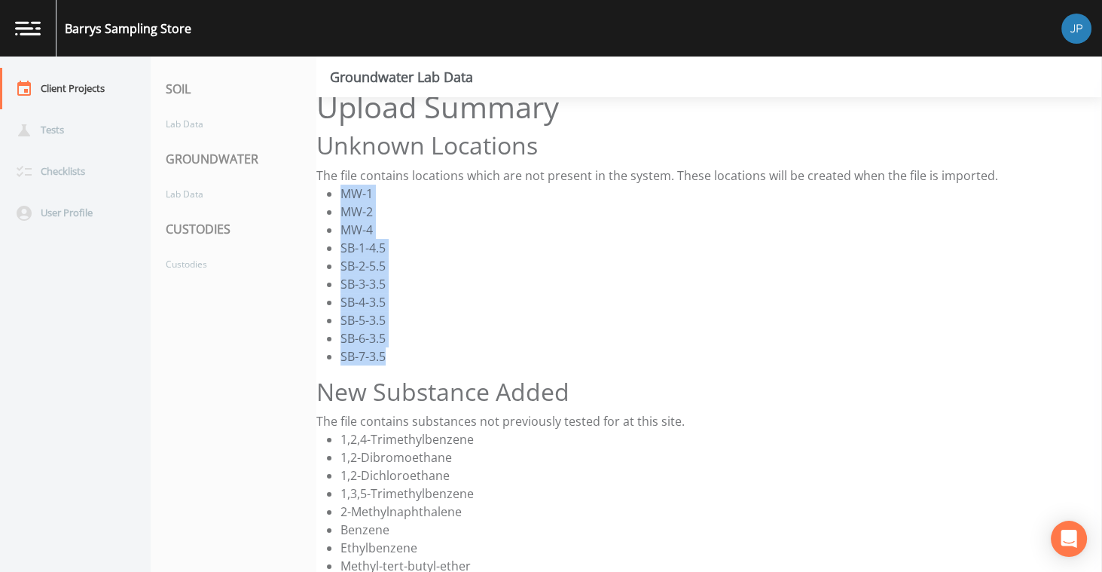
drag, startPoint x: 344, startPoint y: 191, endPoint x: 395, endPoint y: 355, distance: 171.7
click at [395, 355] on ul "MW-1 MW-2 MW-4 SB-1-4.5 SB-2-5.5 SB-3-3.5 SB-4-3.5 SB-5-3.5 SB-6-3.5 SB-7-3.5" at bounding box center [708, 274] width 785 height 181
click at [407, 354] on li "SB-7-3.5" at bounding box center [720, 356] width 761 height 18
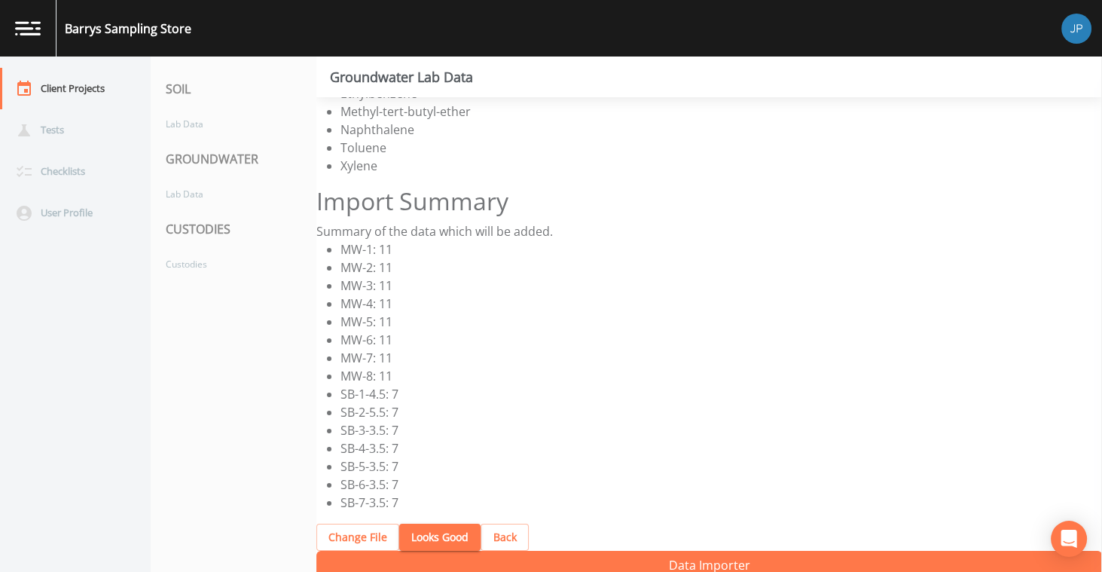
scroll to position [509, 0]
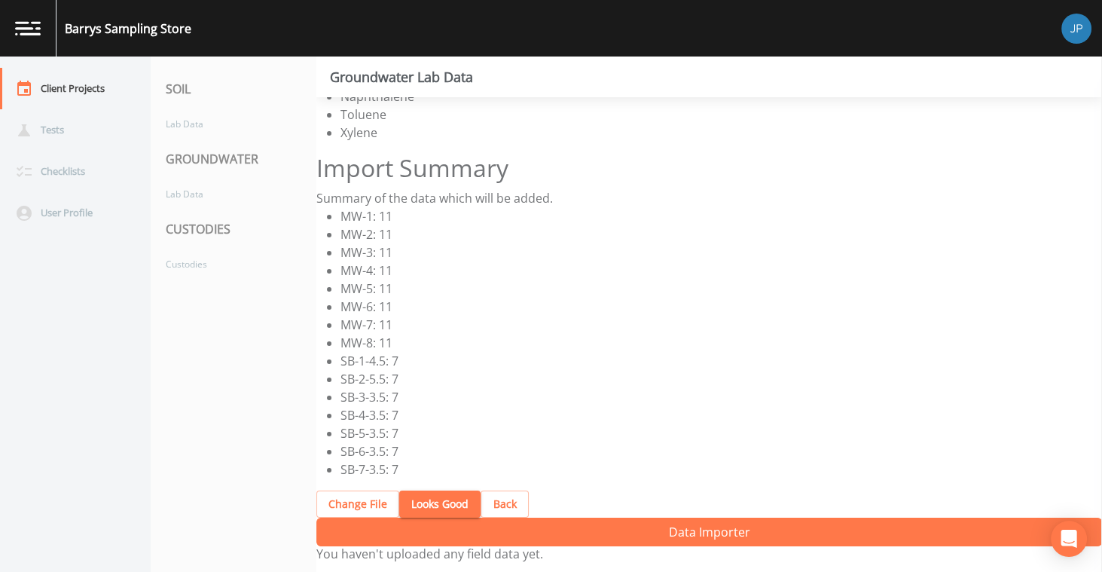
click at [496, 503] on button "Back" at bounding box center [504, 504] width 48 height 28
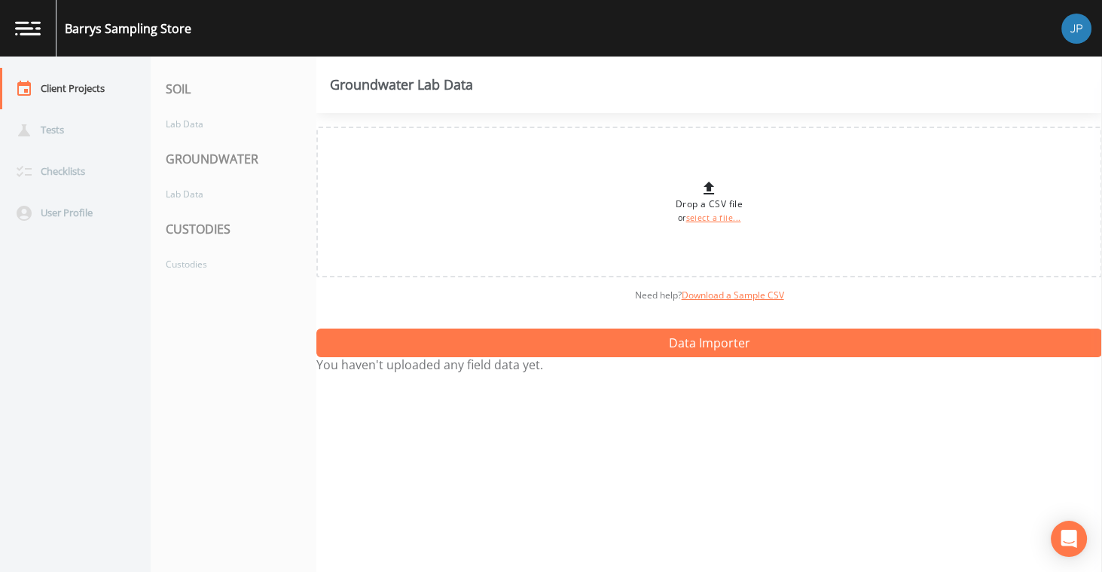
click at [535, 303] on div "Need help?  Download a Sample CSV" at bounding box center [708, 295] width 785 height 36
click at [541, 309] on div "Need help?  Download a Sample CSV" at bounding box center [708, 295] width 785 height 36
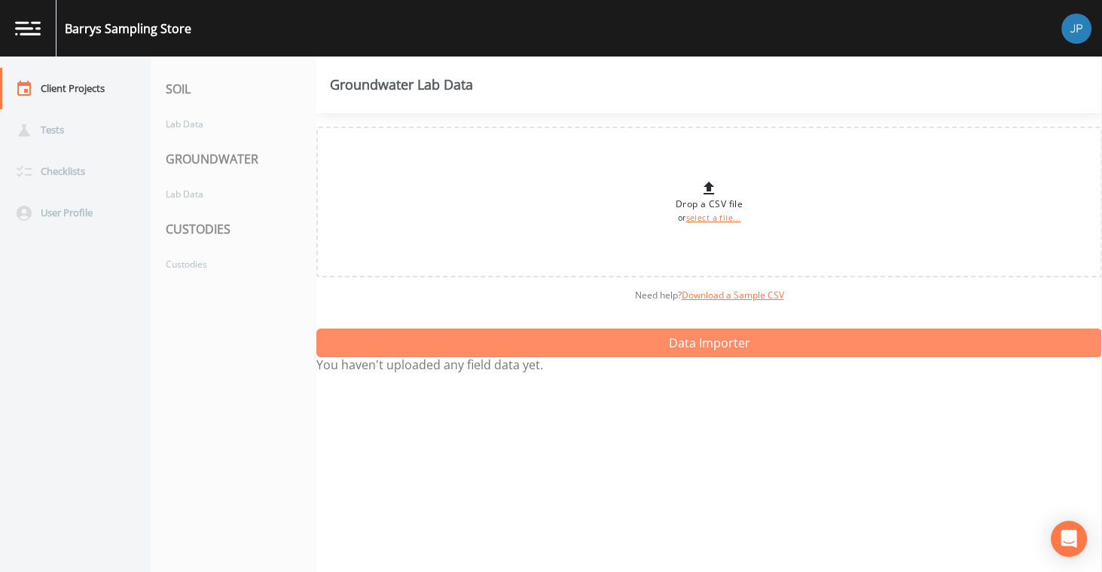
click at [634, 345] on button "Data Importer" at bounding box center [708, 342] width 785 height 29
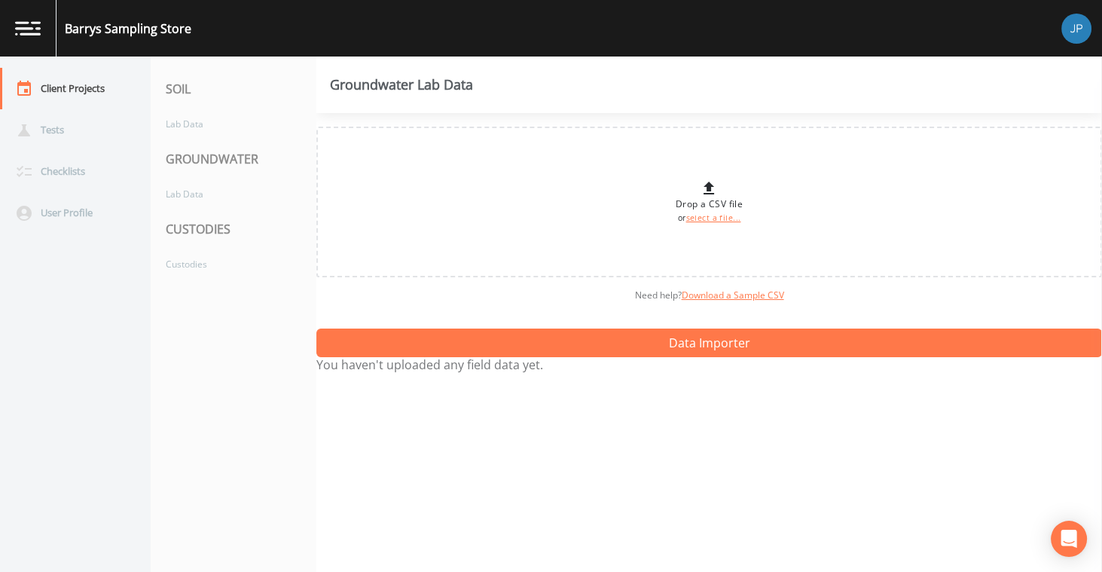
click at [559, 294] on div "Need help?  Download a Sample CSV" at bounding box center [708, 295] width 785 height 36
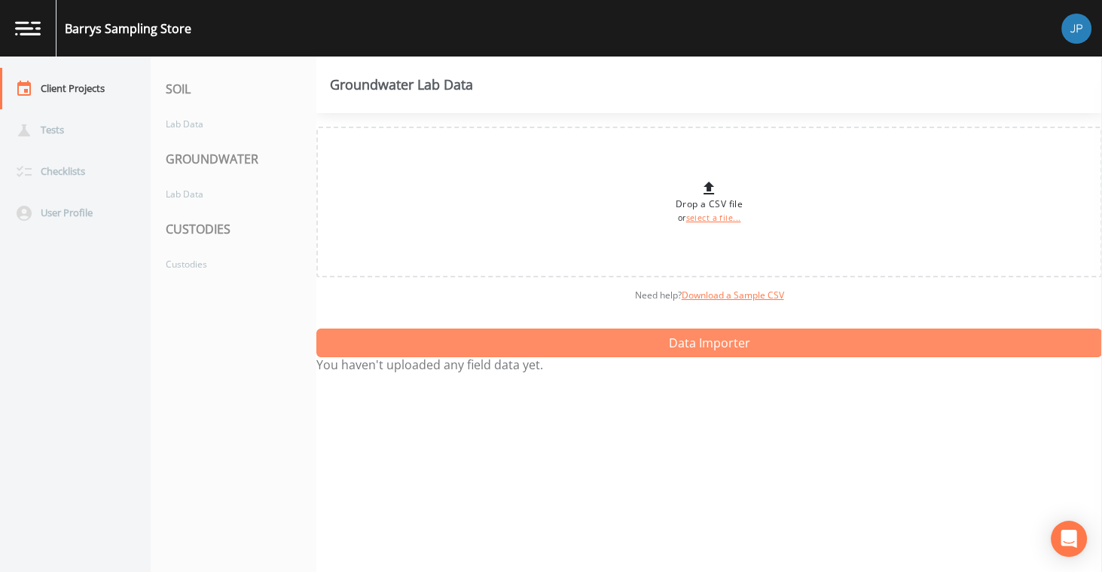
click at [612, 341] on button "Data Importer" at bounding box center [708, 342] width 785 height 29
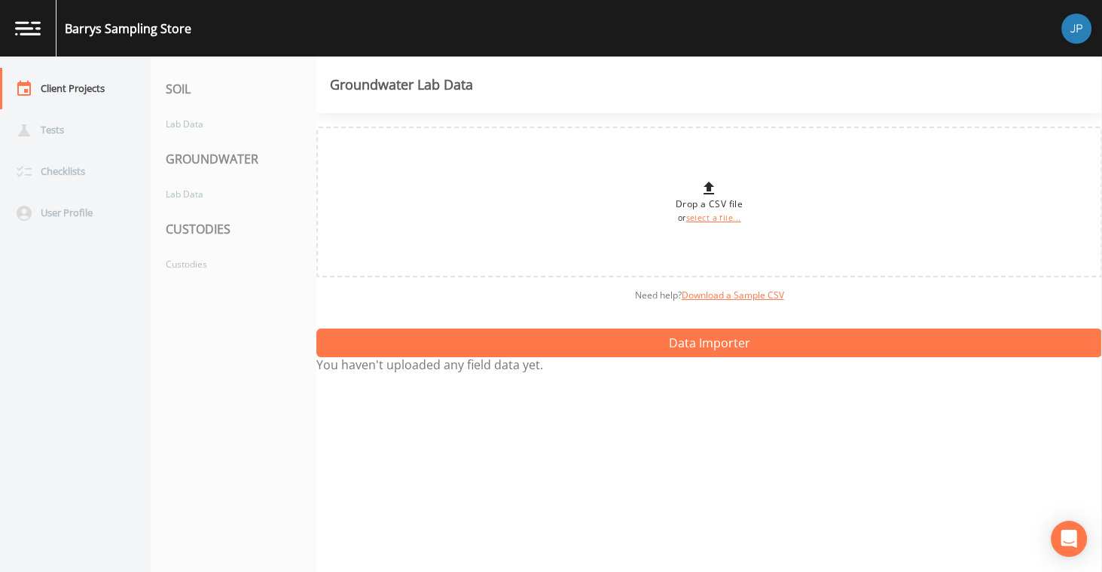
click at [587, 291] on div "Need help?  Download a Sample CSV" at bounding box center [708, 295] width 785 height 36
click at [584, 304] on div "Need help?  Download a Sample CSV" at bounding box center [708, 295] width 785 height 36
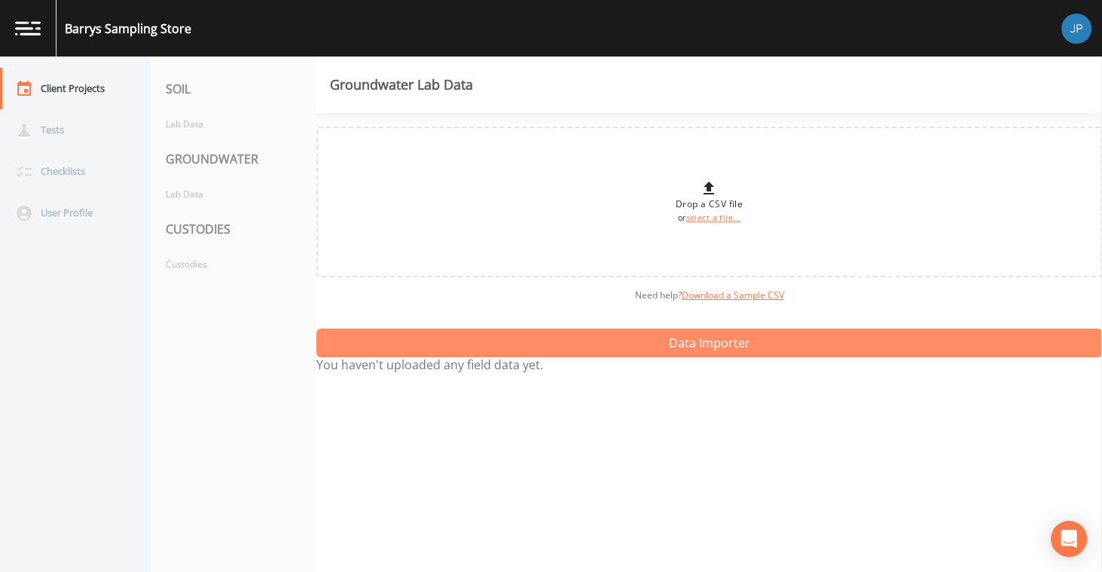
click at [587, 335] on button "Data Importer" at bounding box center [708, 342] width 785 height 29
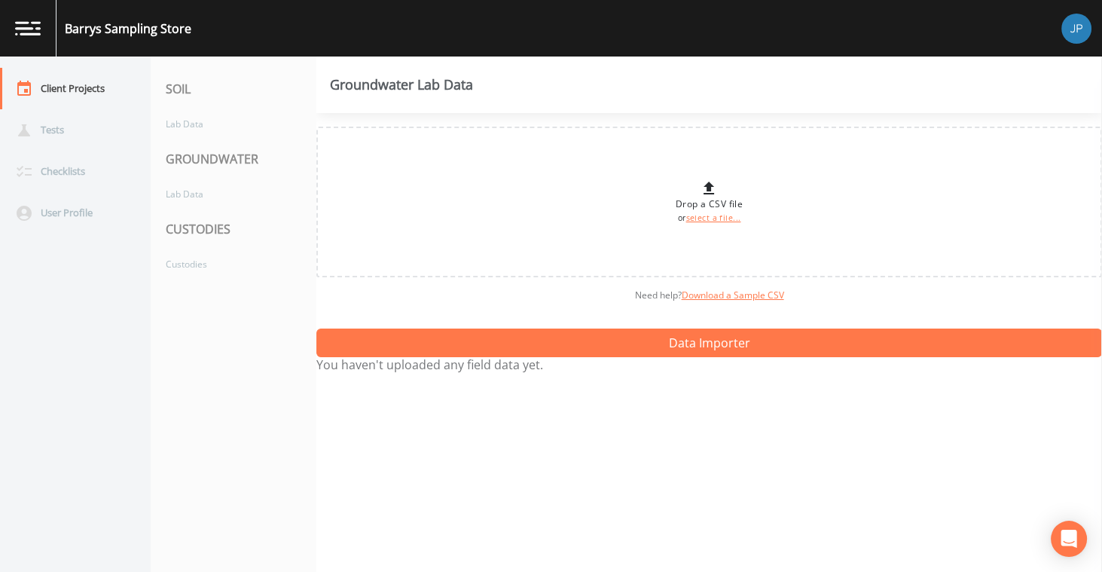
click at [584, 299] on div "Need help?  Download a Sample CSV" at bounding box center [708, 295] width 785 height 36
click at [553, 300] on div "Need help?  Download a Sample CSV" at bounding box center [708, 295] width 785 height 36
click at [92, 134] on div "Tests" at bounding box center [68, 129] width 136 height 41
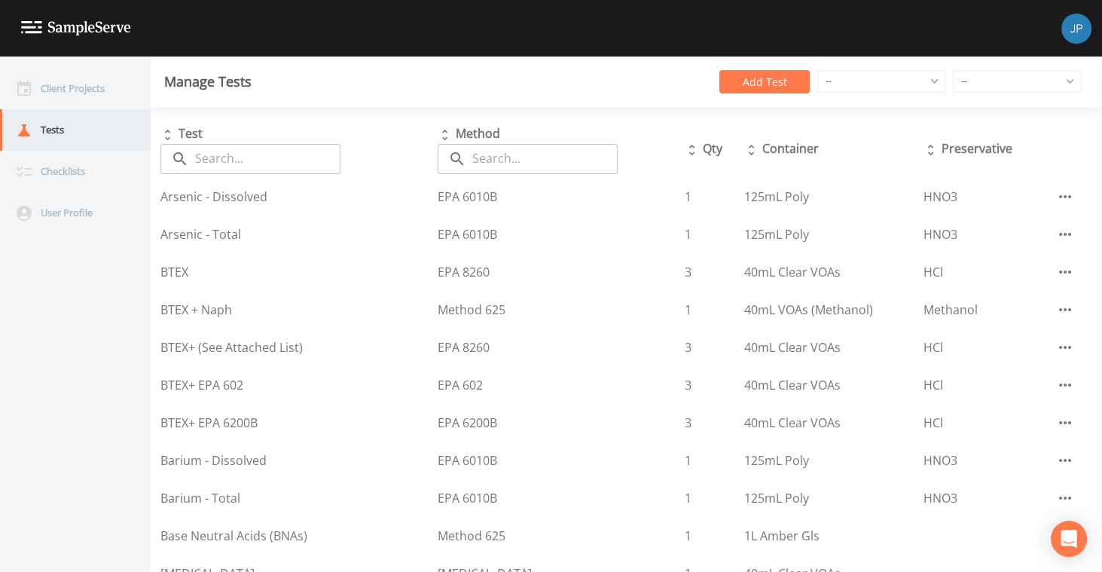
click at [69, 121] on div "Tests" at bounding box center [68, 129] width 136 height 41
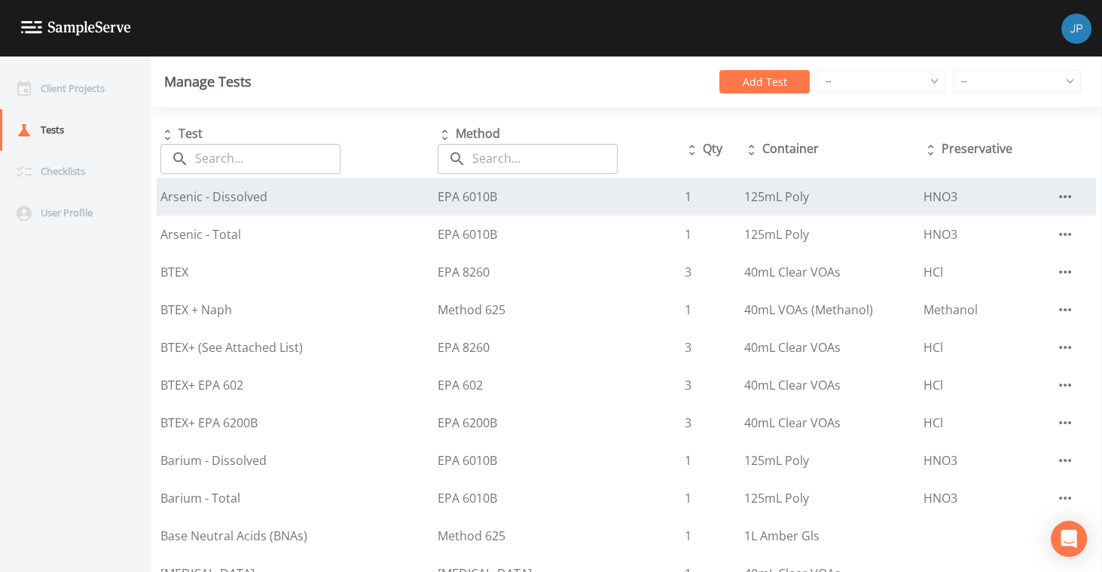
click at [1061, 194] on icon "button" at bounding box center [1065, 196] width 18 height 18
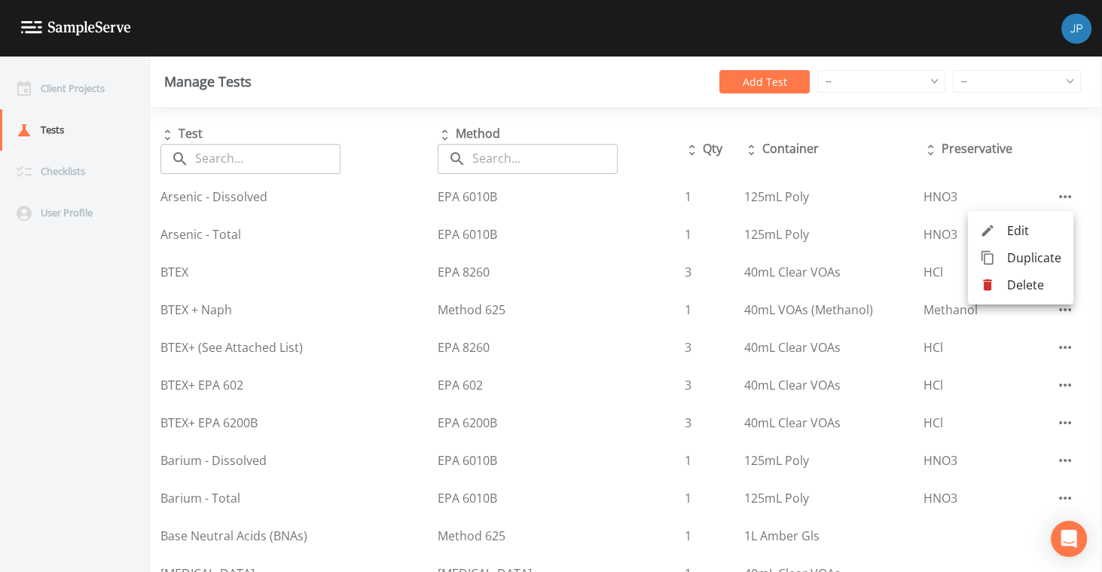
click at [1050, 139] on div at bounding box center [551, 286] width 1102 height 572
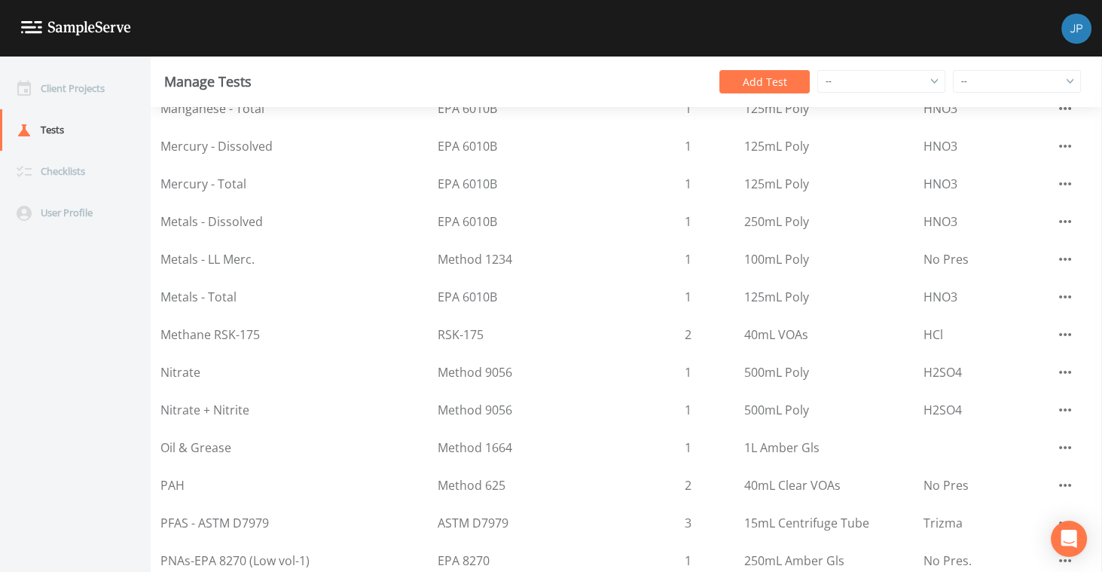
scroll to position [2166, 0]
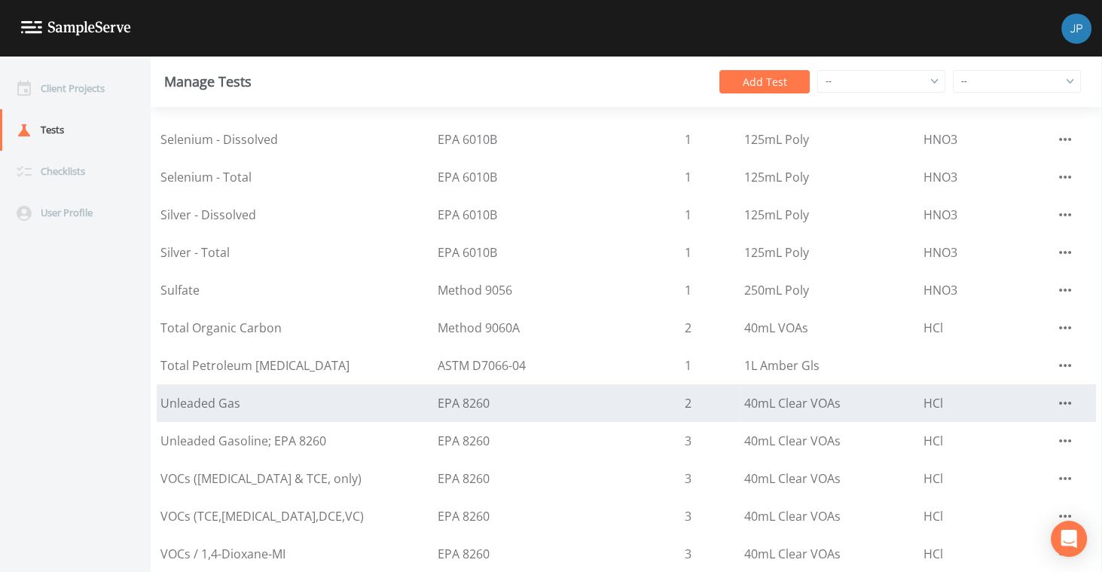
click at [1056, 401] on icon "button" at bounding box center [1065, 403] width 18 height 18
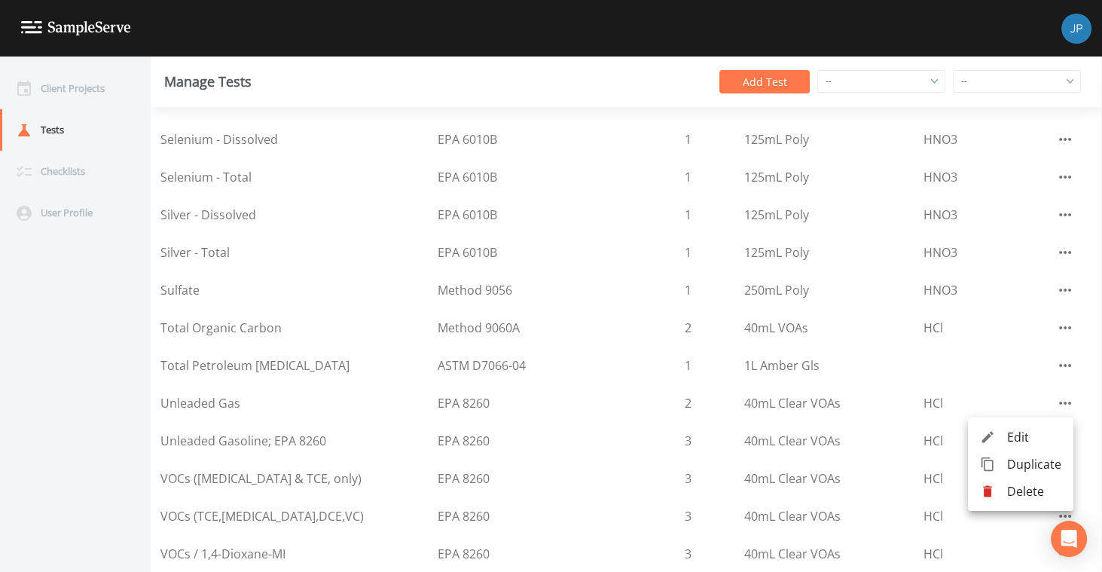
click at [1018, 293] on div at bounding box center [551, 286] width 1102 height 572
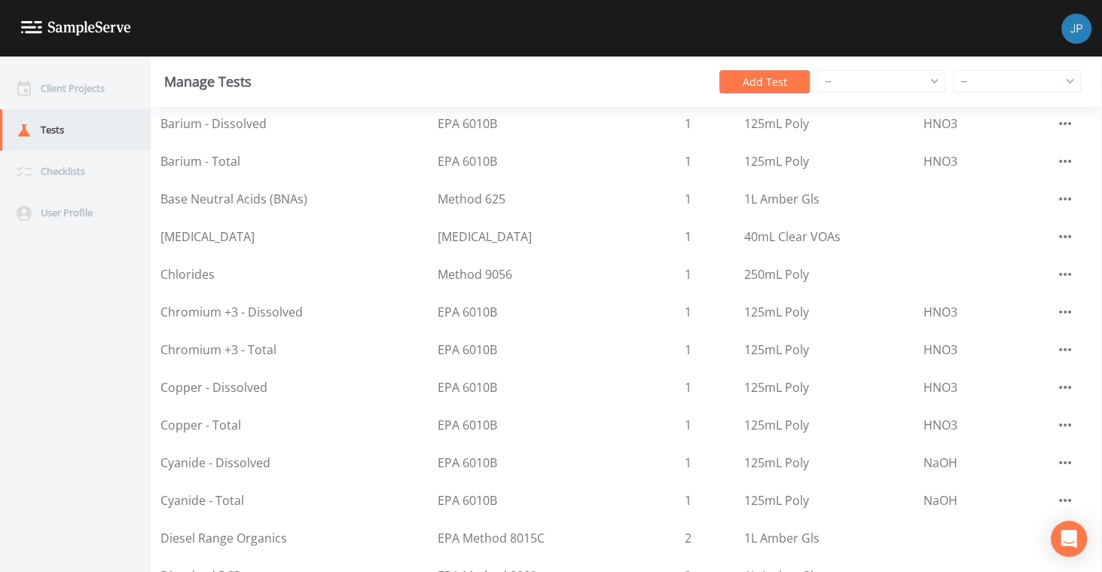
scroll to position [289, 0]
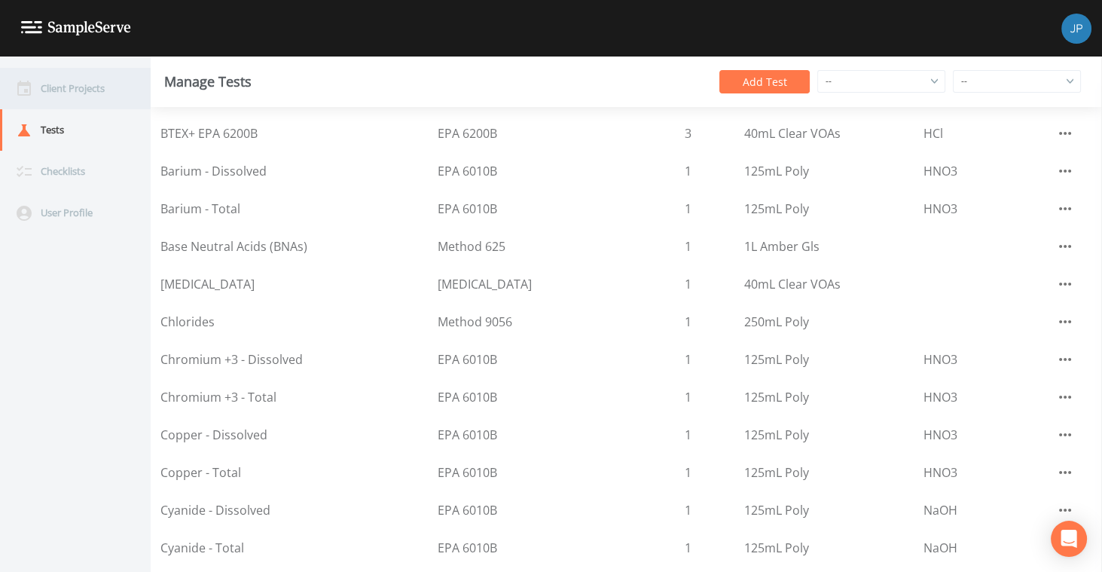
click at [89, 90] on div "Client Projects" at bounding box center [68, 88] width 136 height 41
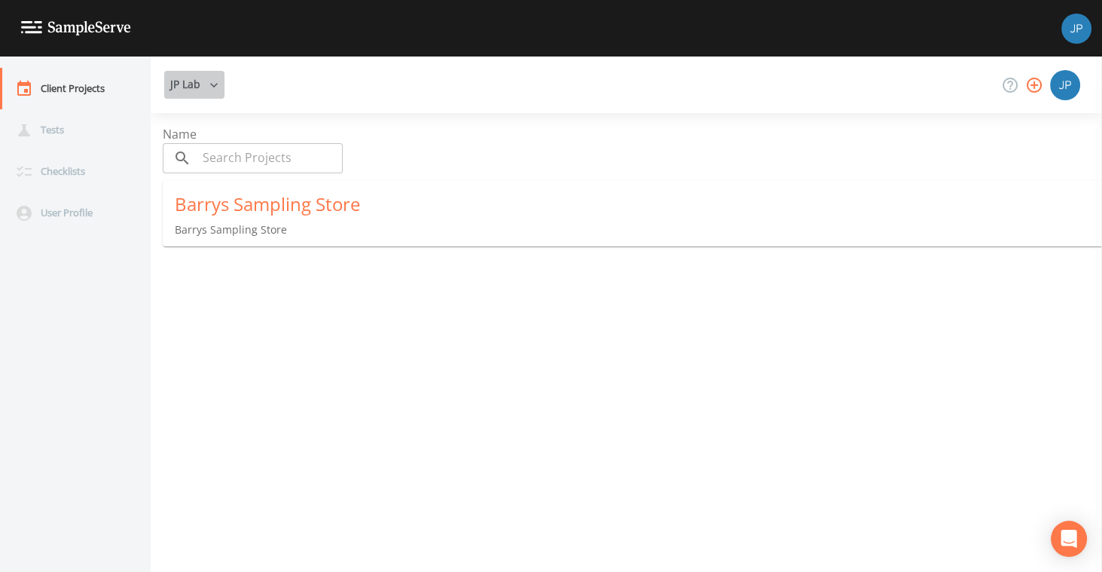
click at [187, 84] on button "JP Lab" at bounding box center [194, 85] width 60 height 28
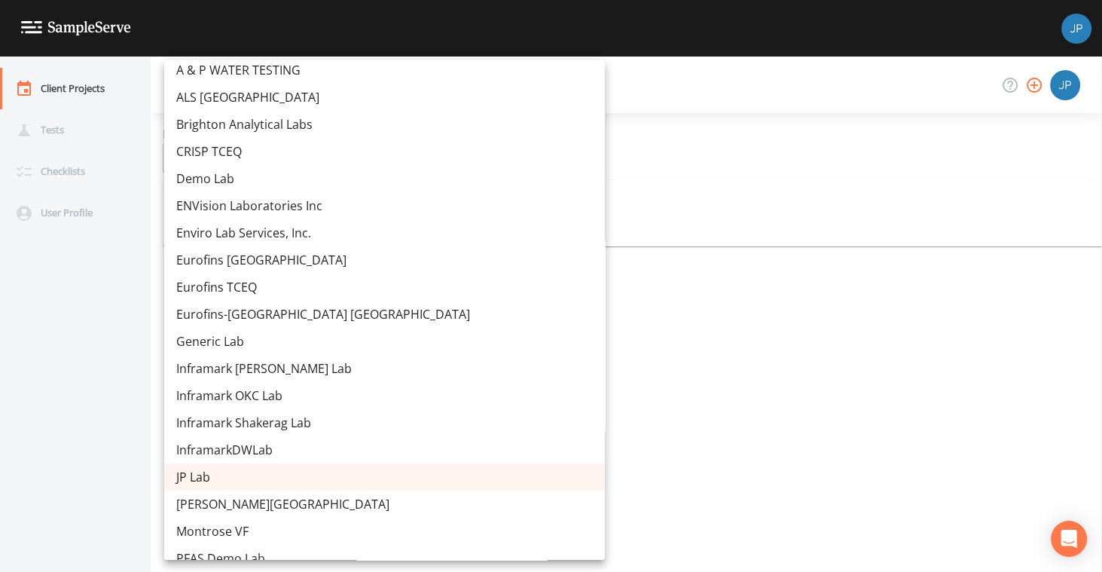
scroll to position [15306, 0]
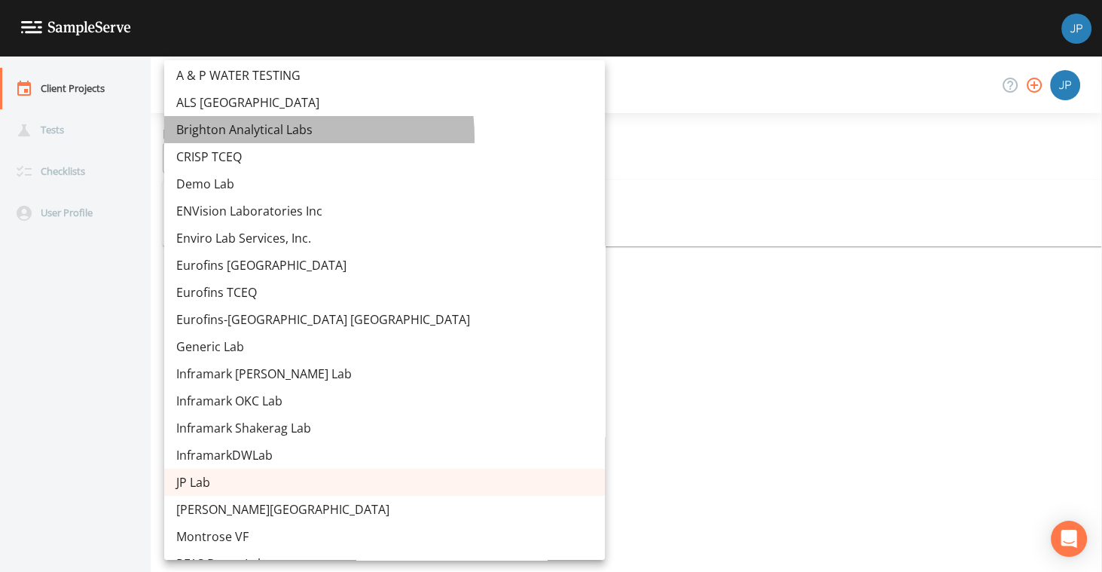
click at [270, 137] on link "Brighton Analytical Labs" at bounding box center [384, 129] width 441 height 27
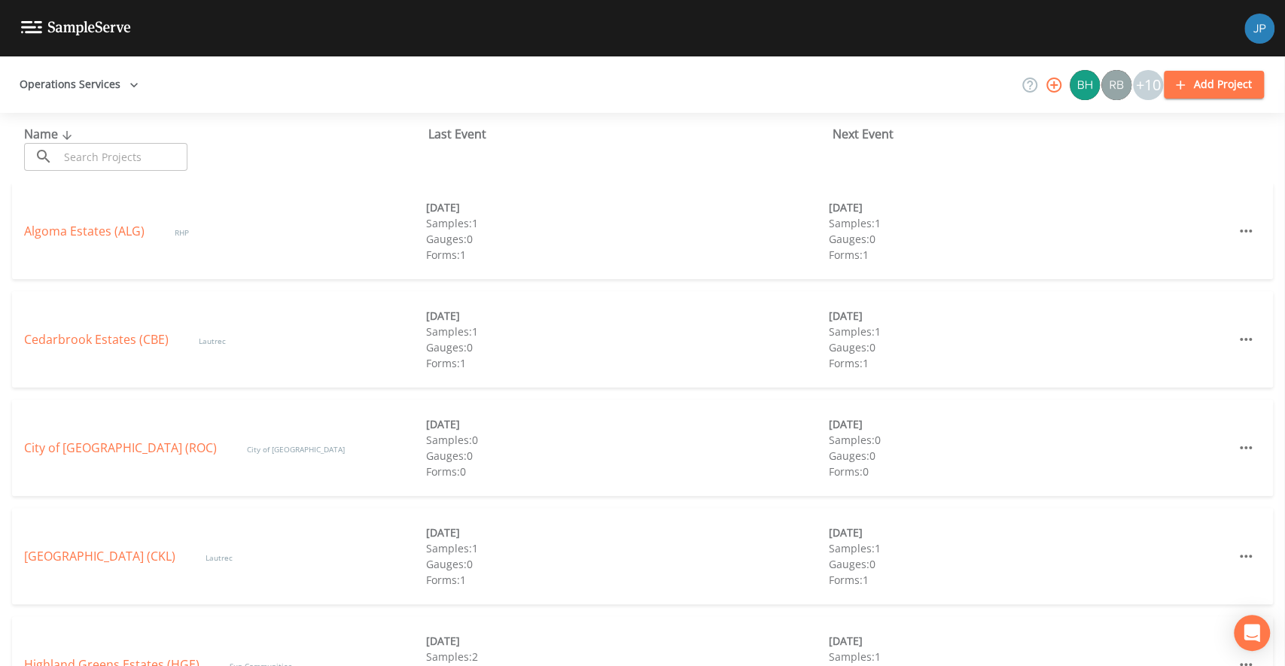
click at [200, 96] on div "Operations Services +10 Add Project" at bounding box center [642, 84] width 1285 height 56
click at [114, 89] on button "Operations Services" at bounding box center [79, 85] width 131 height 28
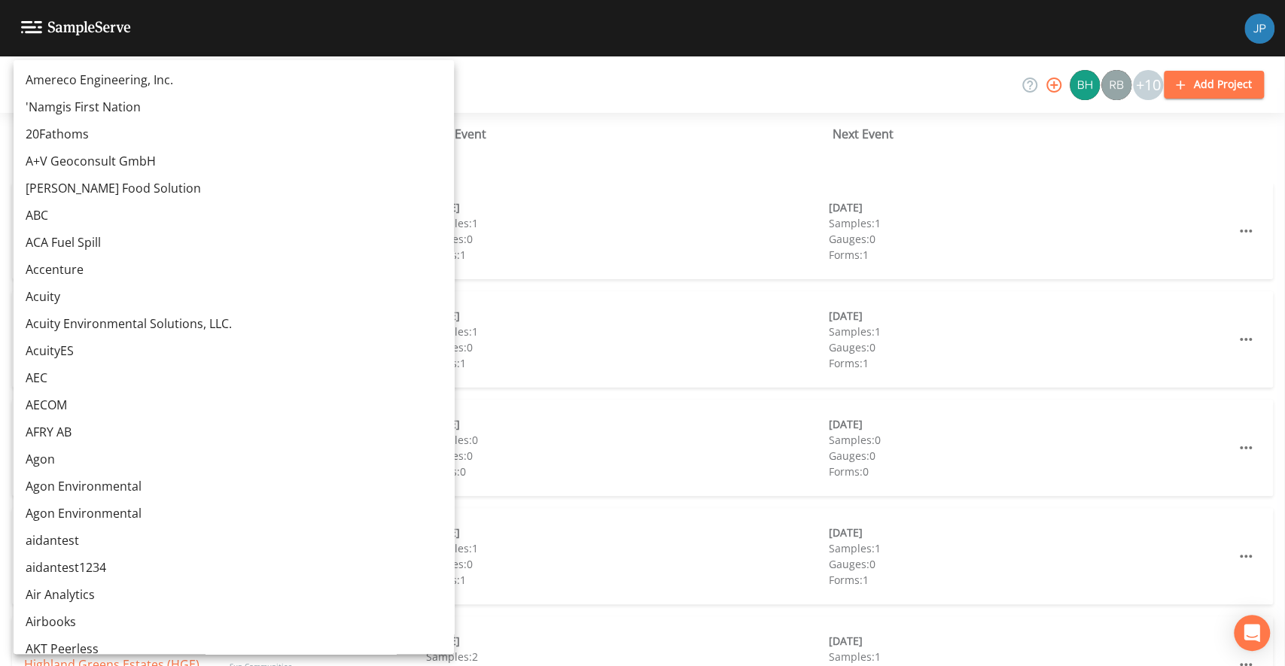
scroll to position [9698, 0]
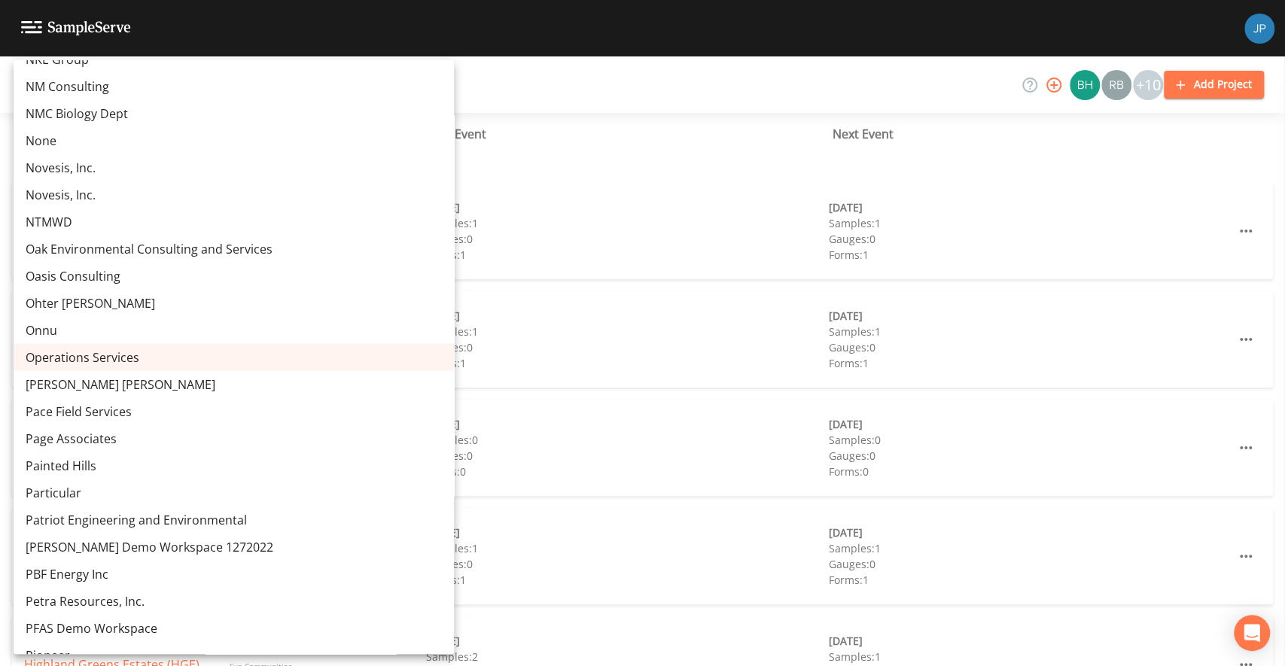
click at [447, 76] on div at bounding box center [642, 333] width 1285 height 666
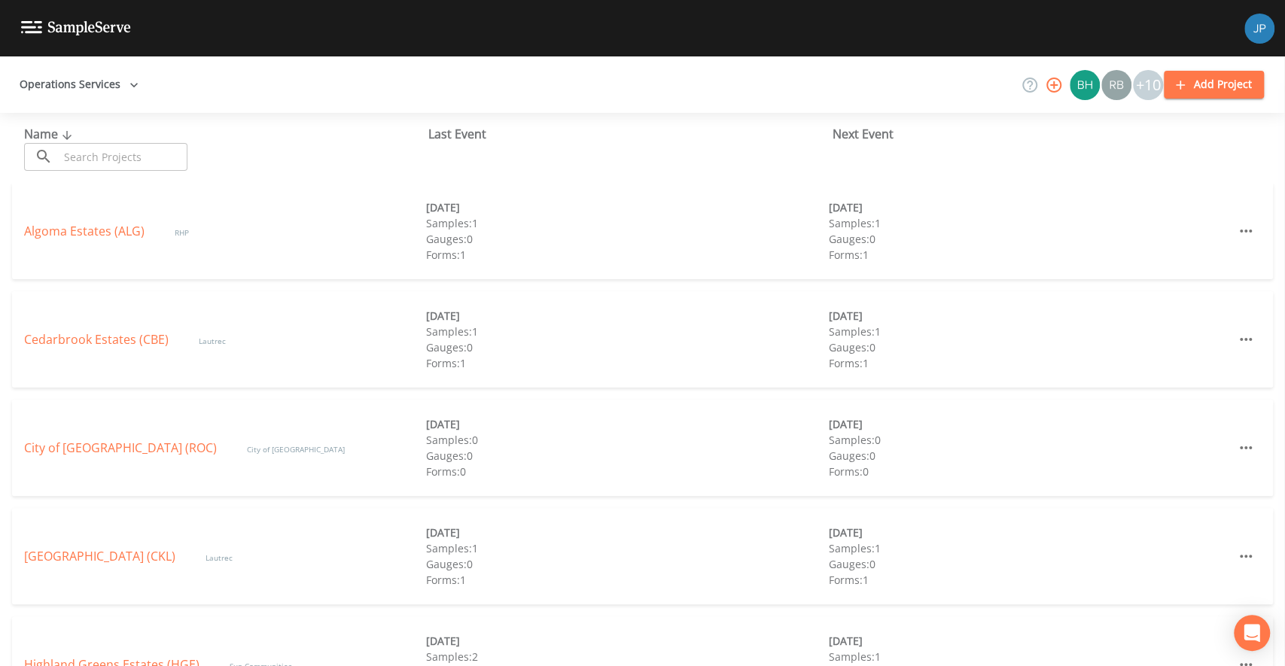
click at [120, 88] on button "Operations Services" at bounding box center [79, 85] width 131 height 28
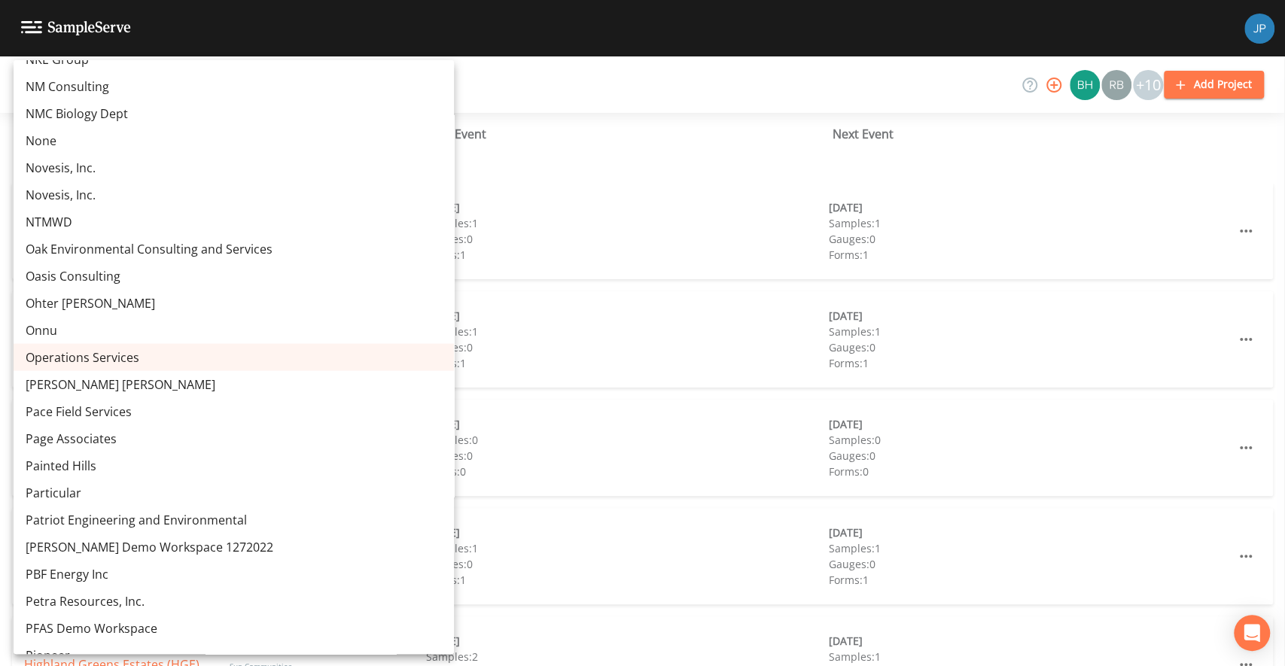
click at [358, 92] on div at bounding box center [642, 333] width 1285 height 666
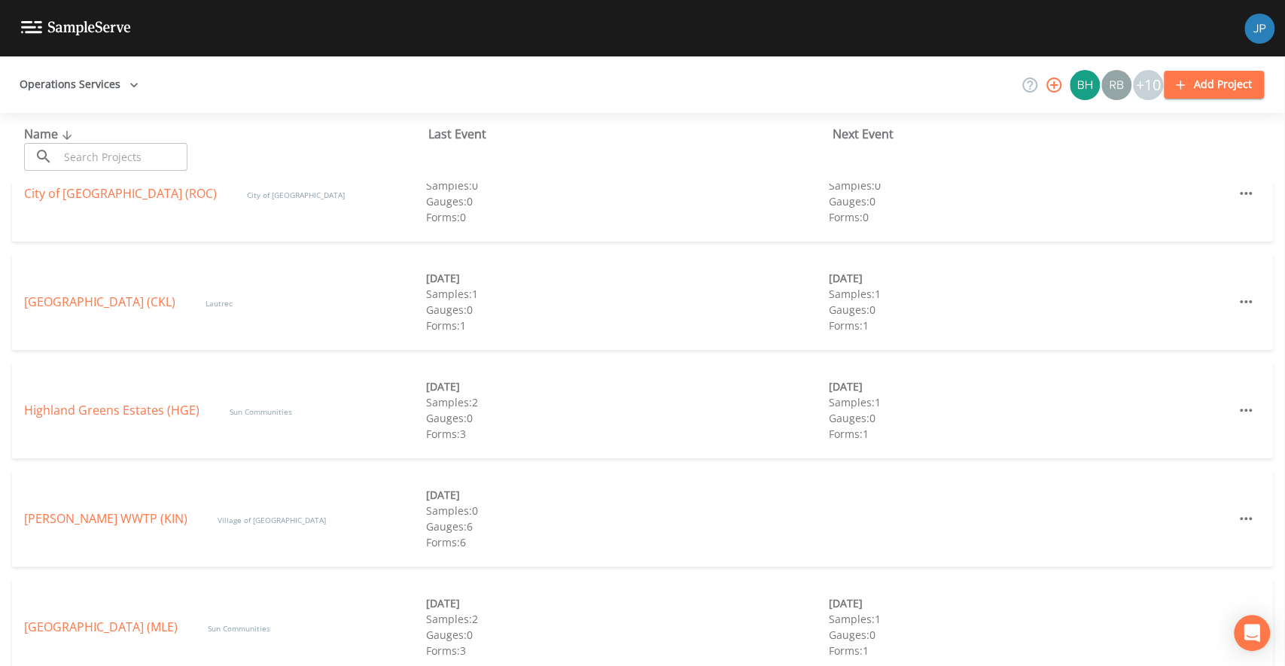
scroll to position [0, 0]
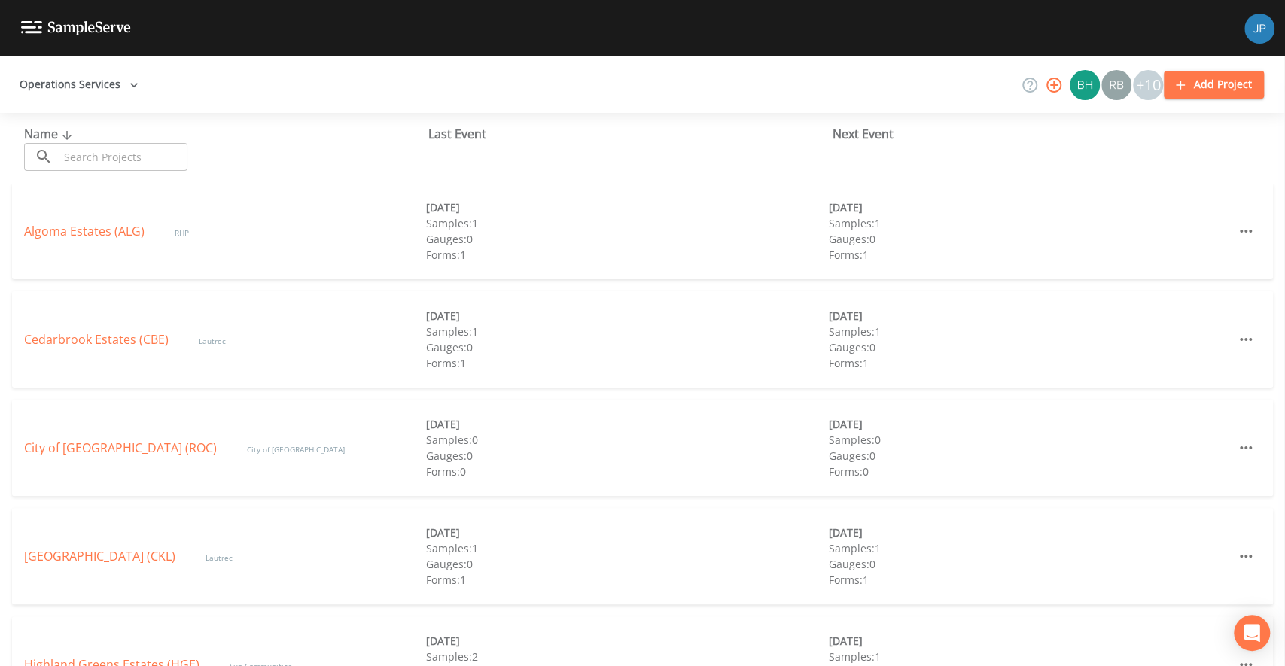
click at [245, 99] on div "Operations Services +10 Add Project" at bounding box center [642, 84] width 1285 height 56
click at [133, 81] on icon "button" at bounding box center [134, 85] width 15 height 15
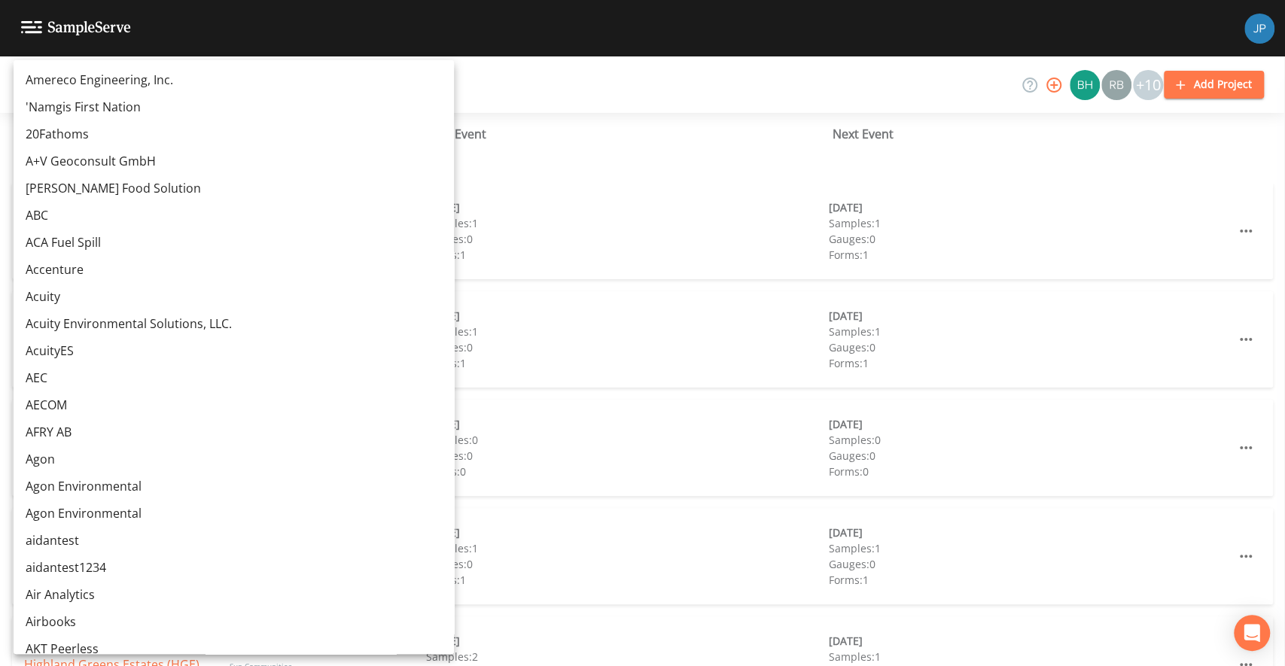
scroll to position [9698, 0]
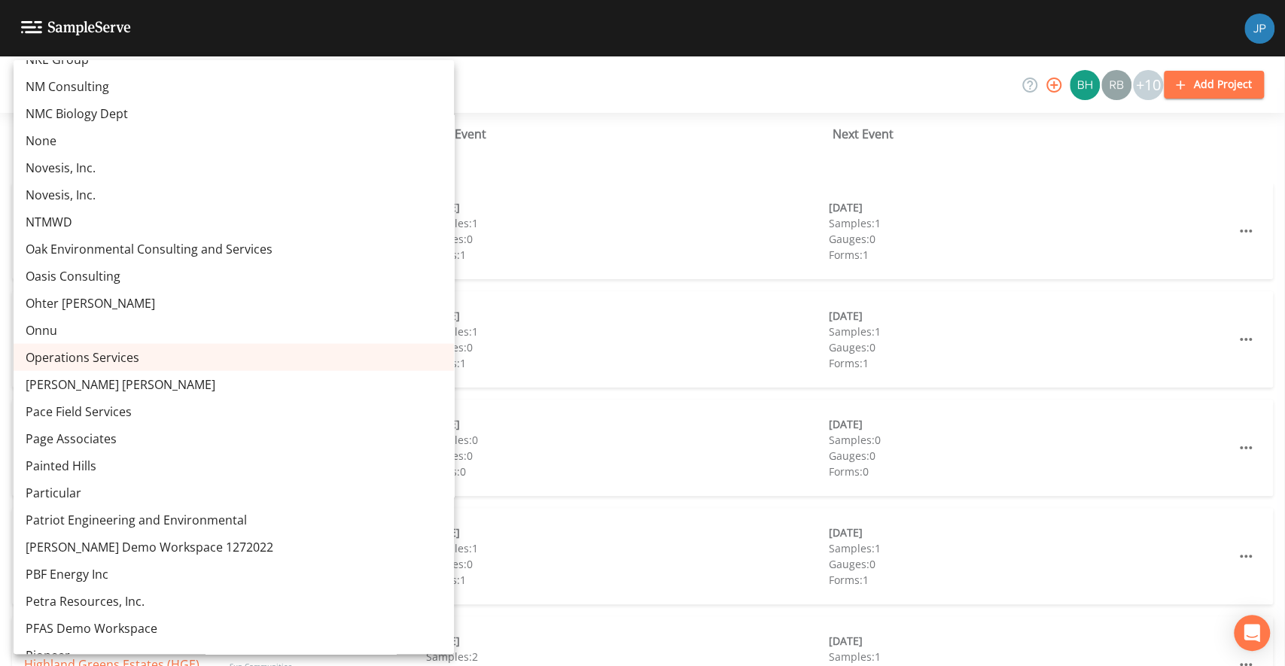
click at [493, 84] on div at bounding box center [642, 333] width 1285 height 666
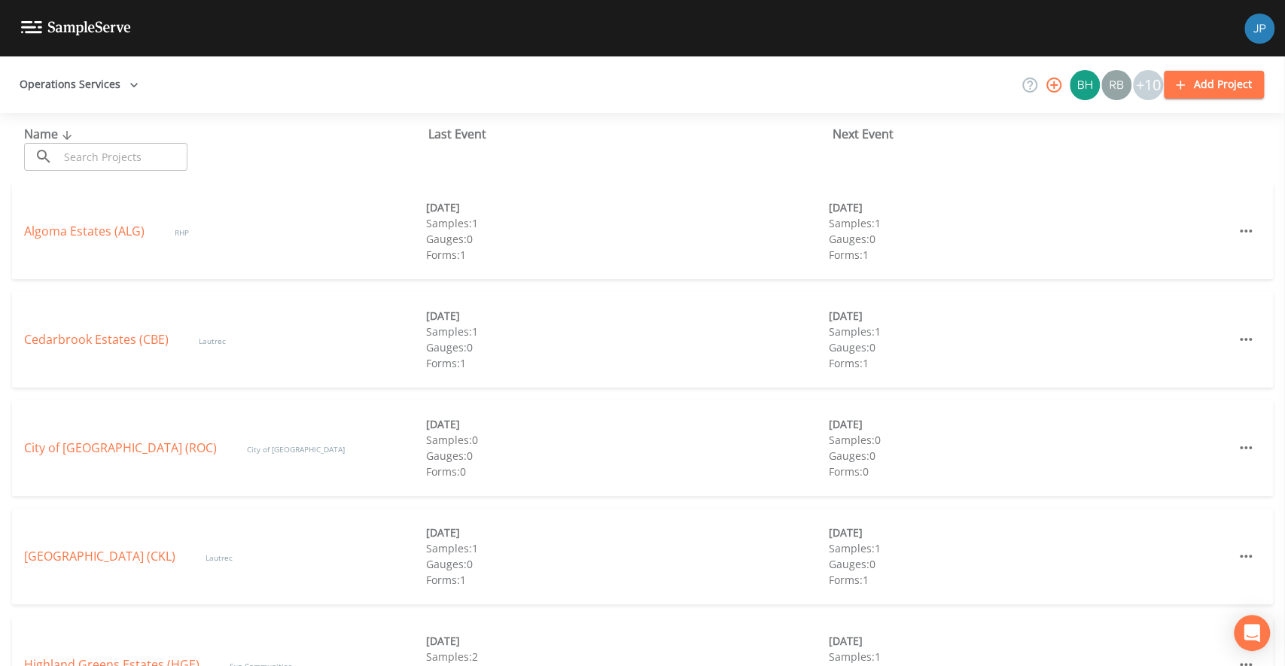
click at [74, 84] on button "Operations Services" at bounding box center [79, 85] width 131 height 28
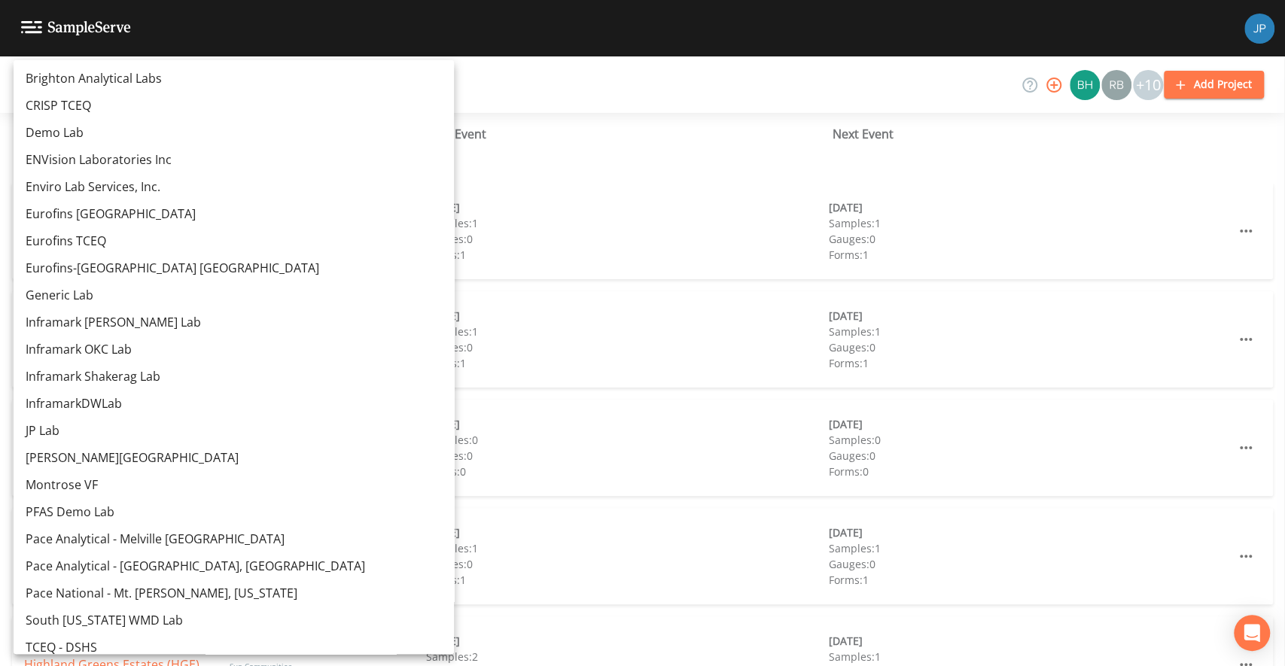
scroll to position [15397, 0]
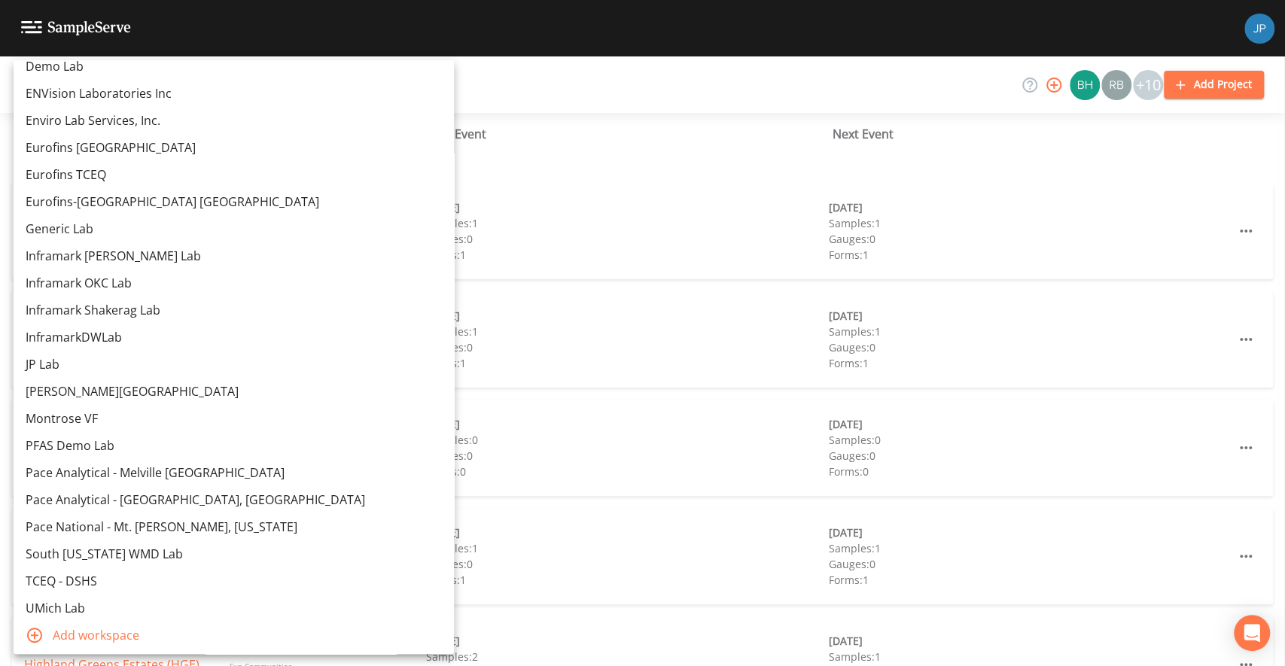
click at [523, 81] on div at bounding box center [642, 333] width 1285 height 666
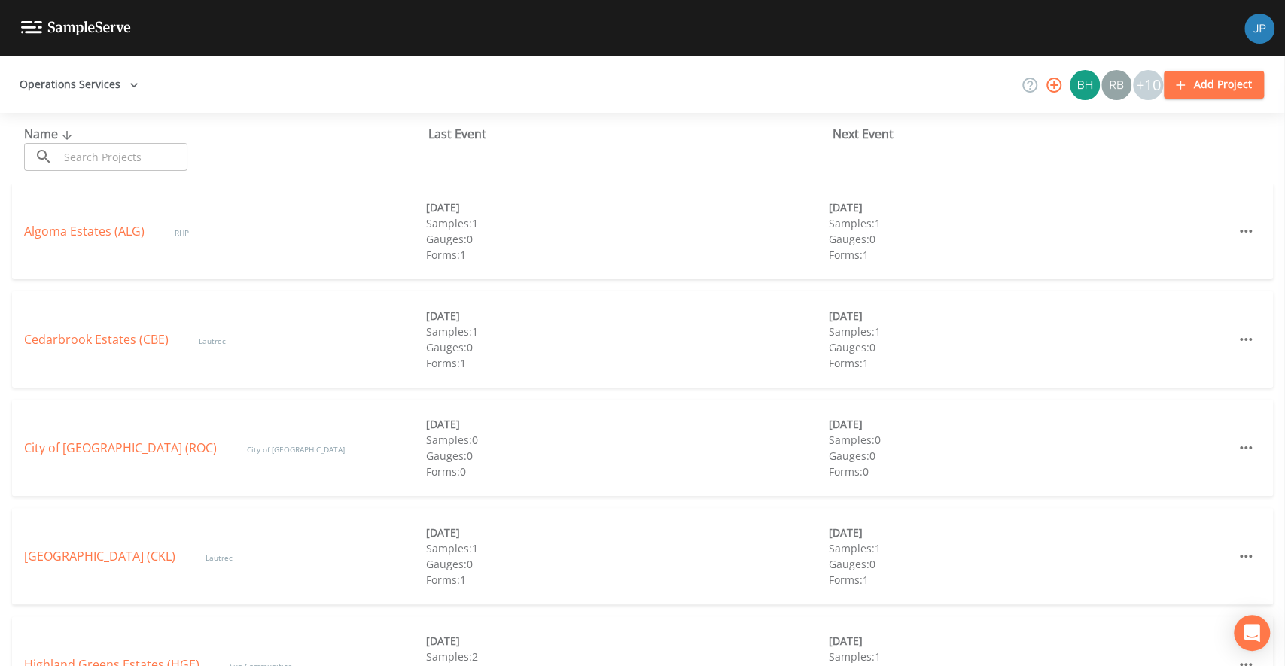
click at [496, 86] on div "Operations Services +10 Add Project" at bounding box center [642, 84] width 1285 height 56
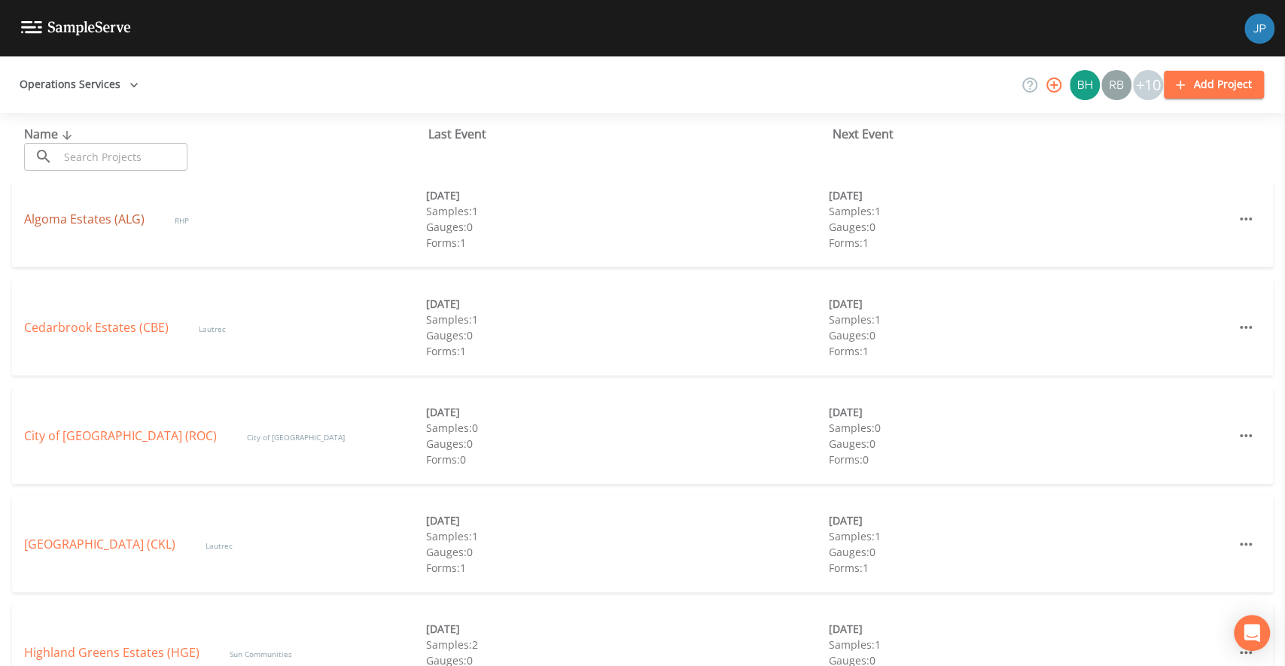
click at [119, 221] on link "Algoma Estates (ALG)" at bounding box center [84, 219] width 120 height 17
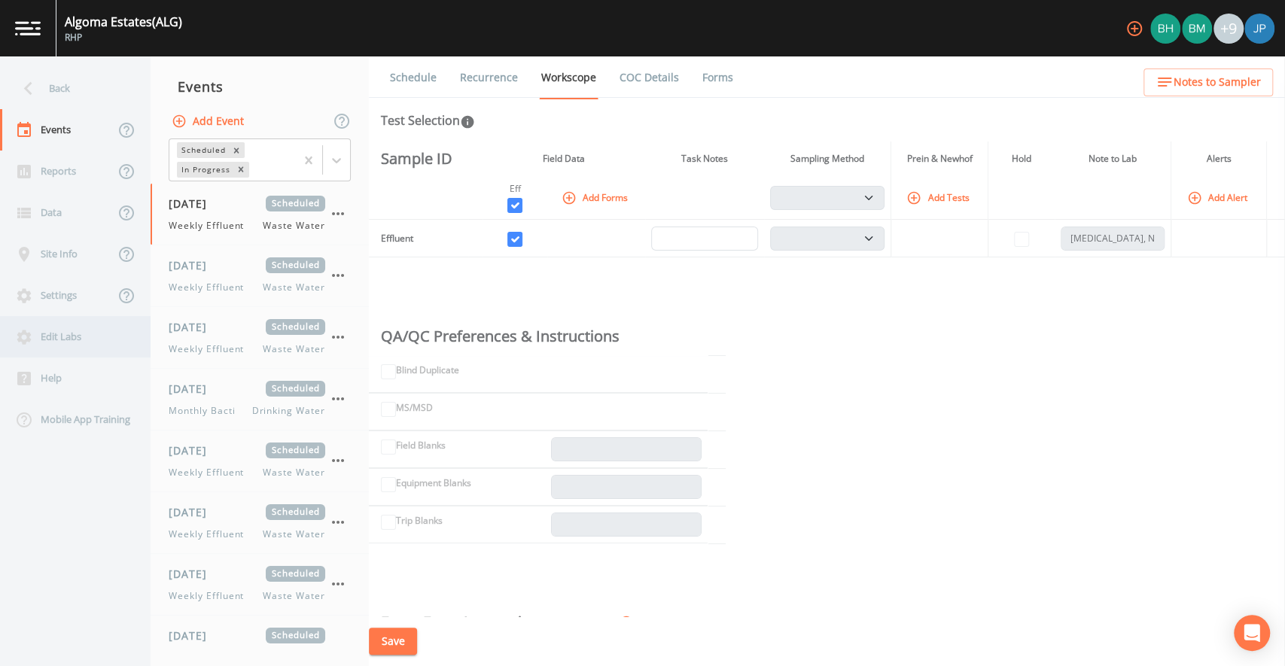
click at [69, 340] on div "Edit Labs" at bounding box center [68, 336] width 136 height 41
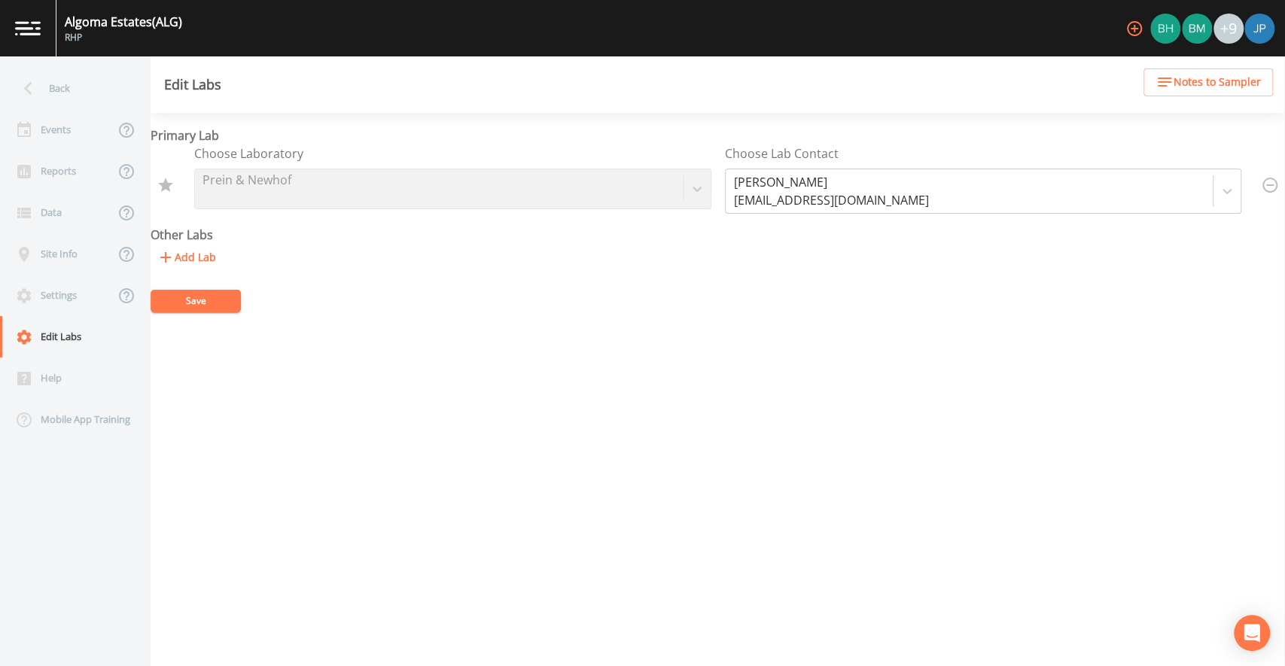
click at [183, 268] on button "Add Lab" at bounding box center [187, 258] width 72 height 28
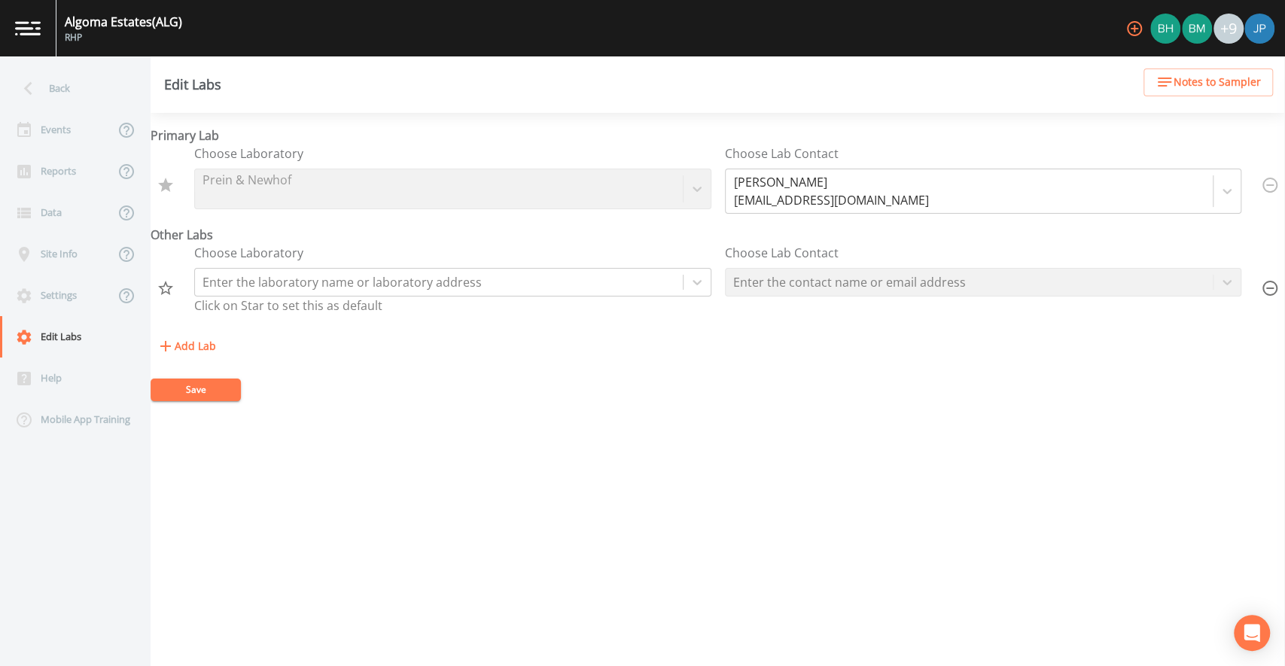
click at [276, 297] on label "Click on Star to set this as default" at bounding box center [288, 306] width 188 height 18
click at [280, 288] on div at bounding box center [439, 282] width 473 height 21
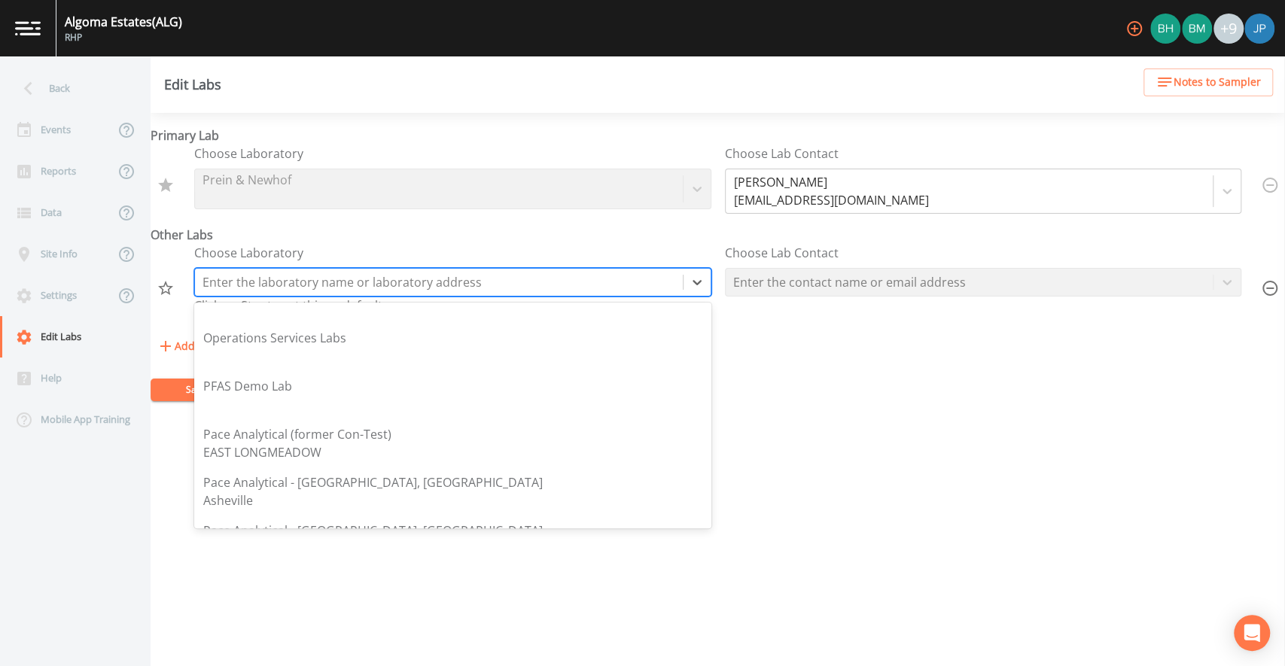
scroll to position [1946, 0]
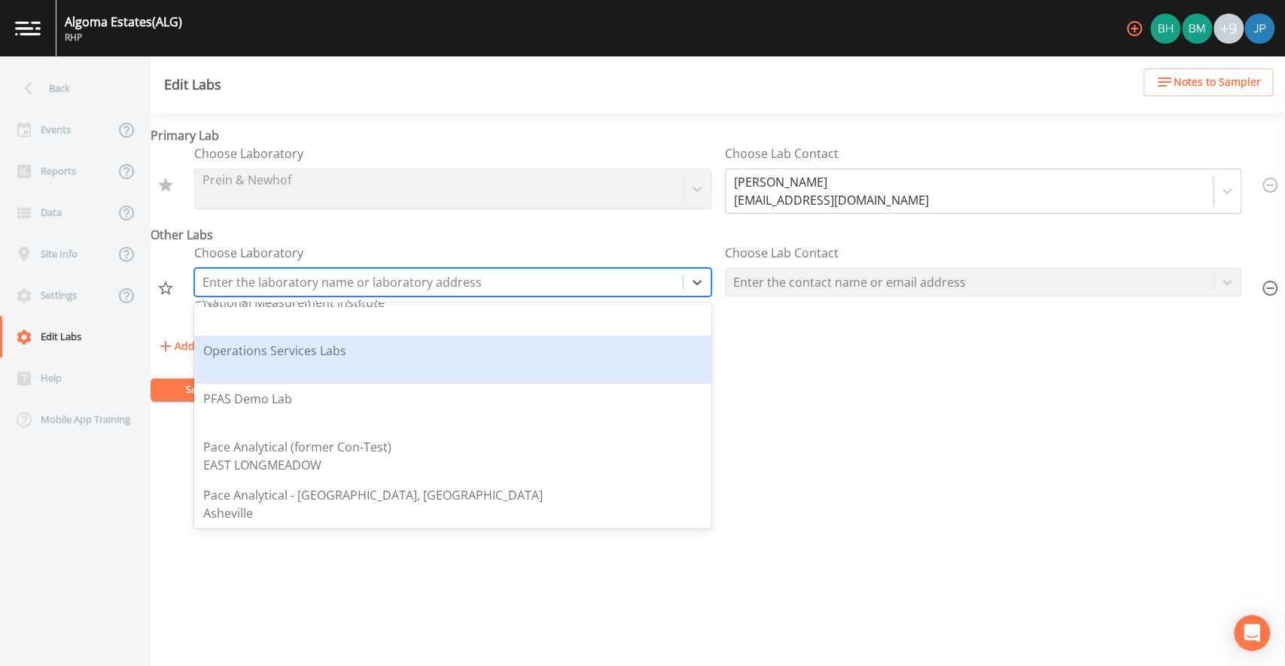
click at [302, 357] on div "Operations Services Labs" at bounding box center [274, 351] width 143 height 18
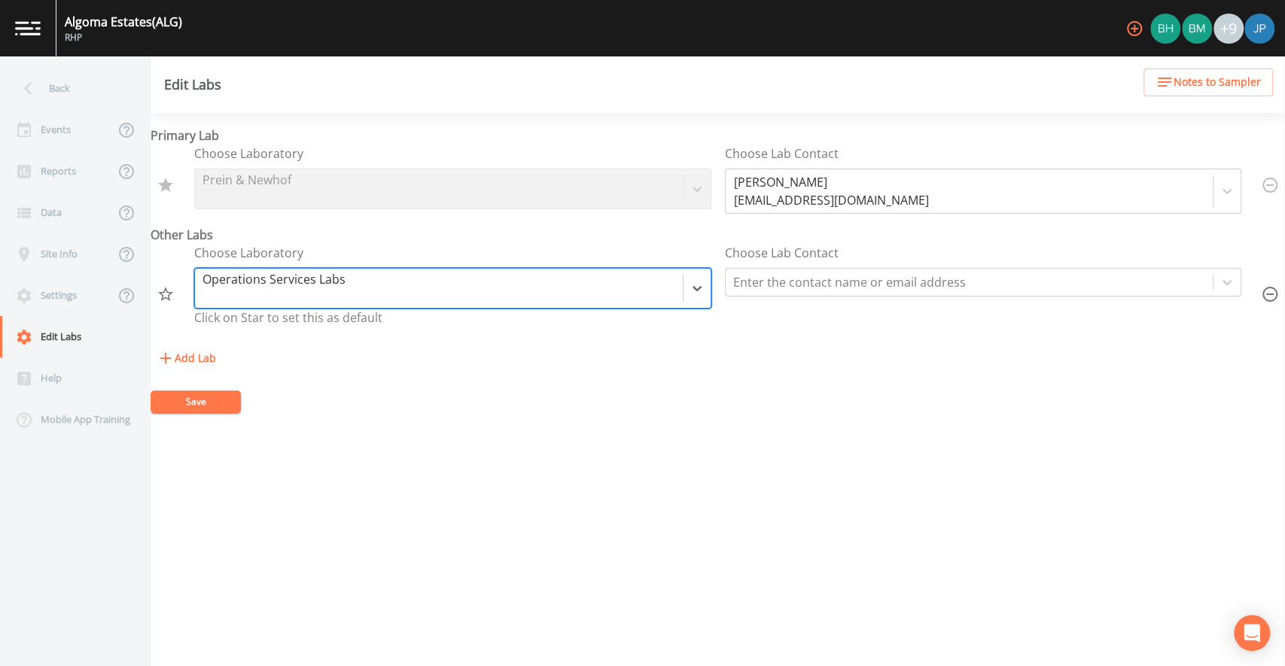
click at [314, 357] on div "Add Lab" at bounding box center [718, 359] width 1135 height 28
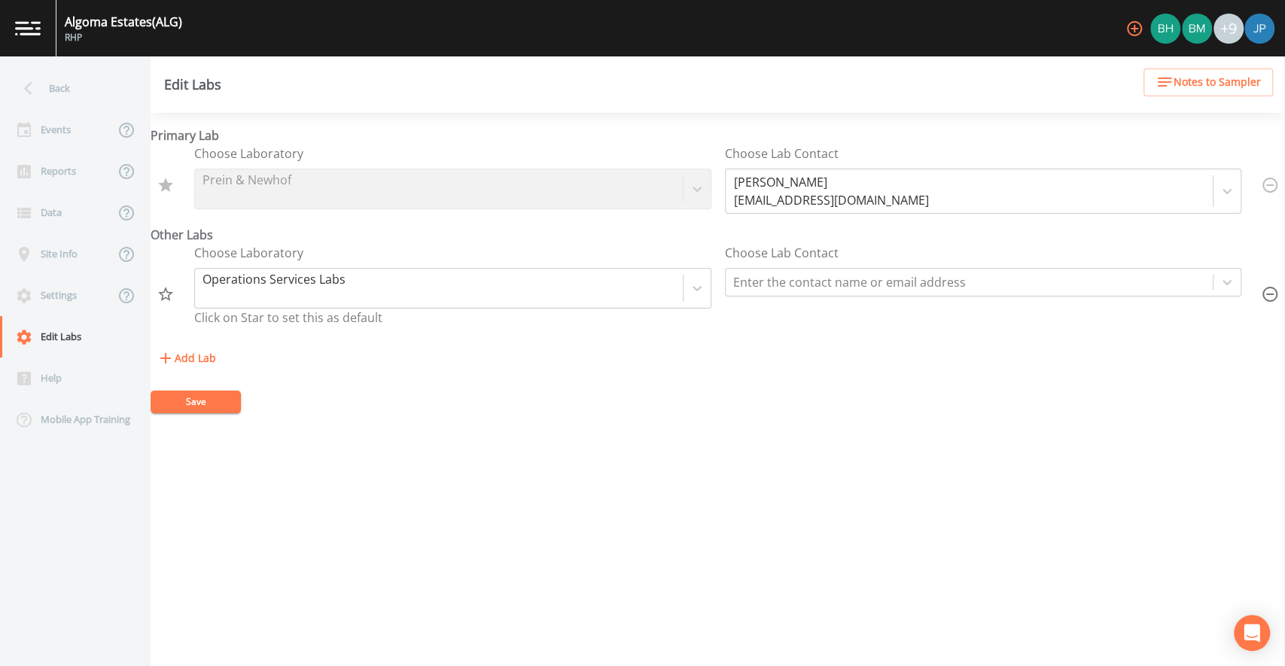
click at [241, 340] on div "Choose Laboratory Operations Services Labs Click on Star to set this as default…" at bounding box center [718, 294] width 1135 height 101
click at [434, 348] on div "Add Lab" at bounding box center [718, 359] width 1135 height 28
click at [1264, 295] on icon "button" at bounding box center [1270, 294] width 18 height 18
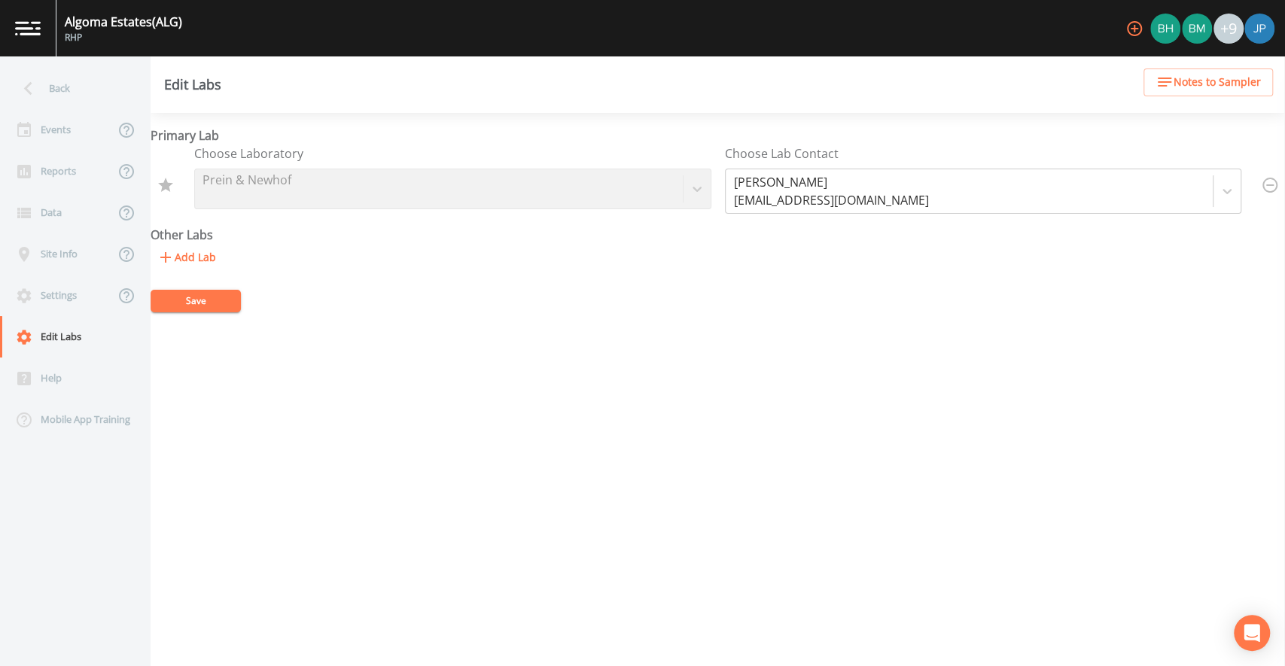
click at [310, 336] on div "Primary Lab Choose Laboratory Prein & Newhof Choose Lab Contact [PERSON_NAME] […" at bounding box center [718, 389] width 1135 height 553
click at [617, 281] on form "Primary Lab Choose Laboratory Prein & Newhof Choose Lab Contact [PERSON_NAME] […" at bounding box center [718, 220] width 1135 height 186
click at [82, 139] on div "Events" at bounding box center [57, 129] width 114 height 41
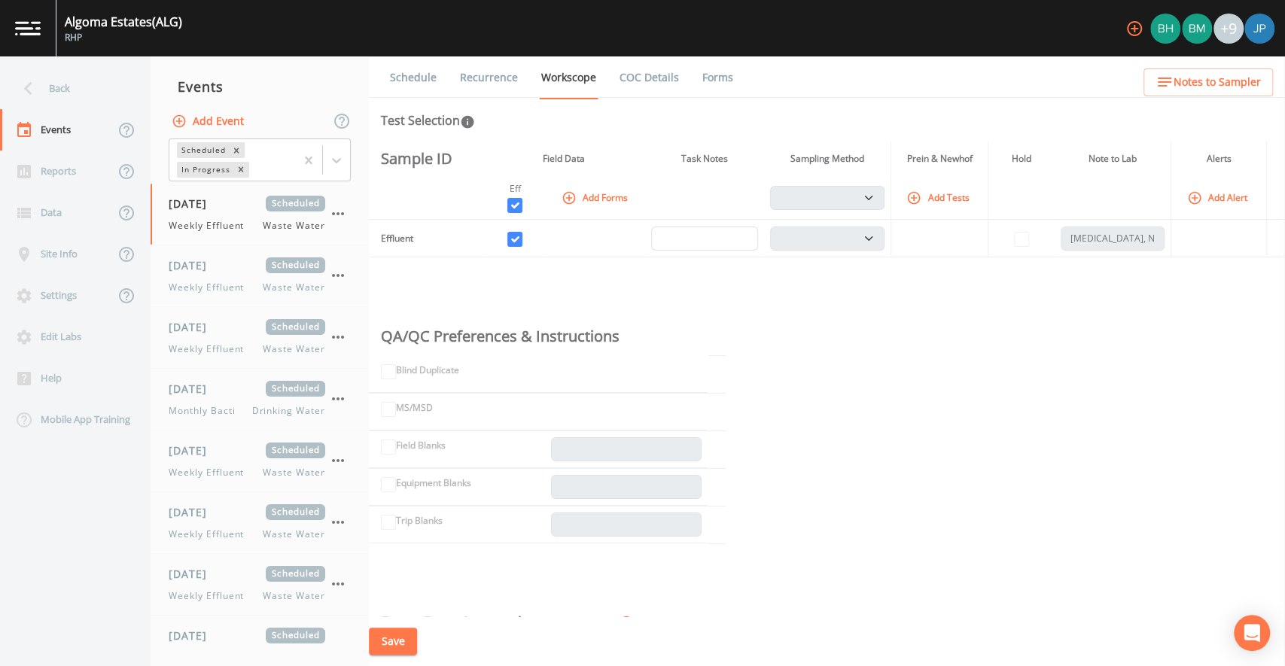
click at [1129, 29] on icon "button" at bounding box center [1135, 29] width 18 height 18
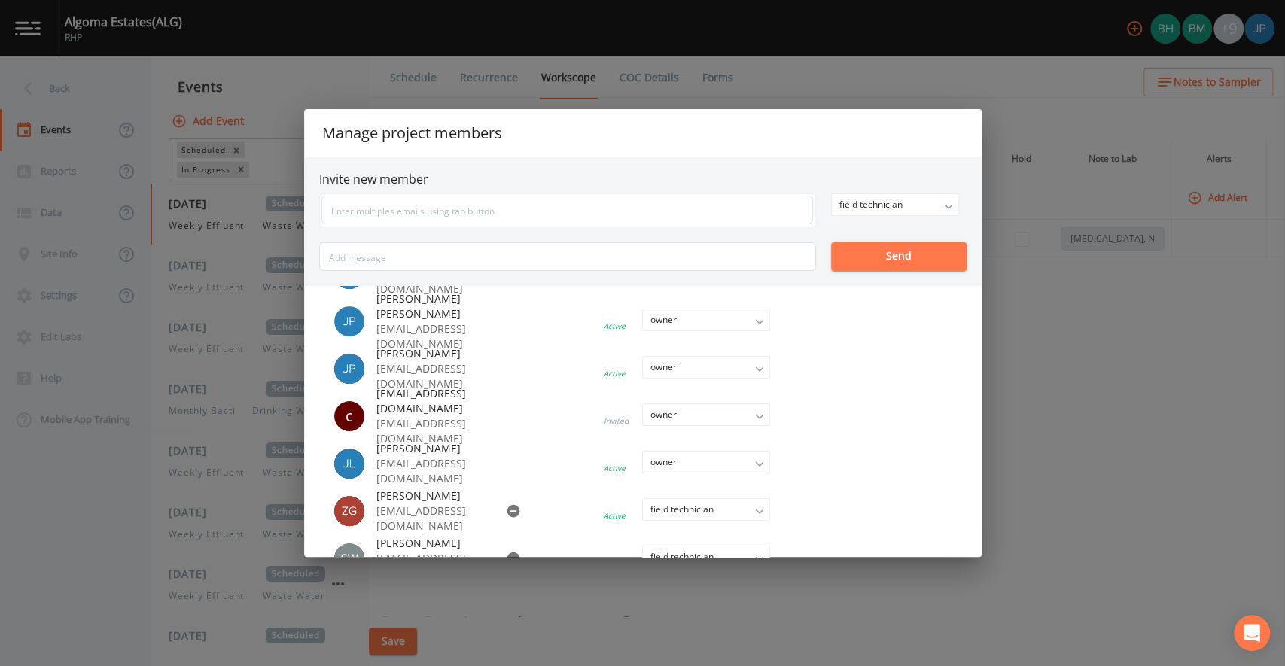
scroll to position [263, 0]
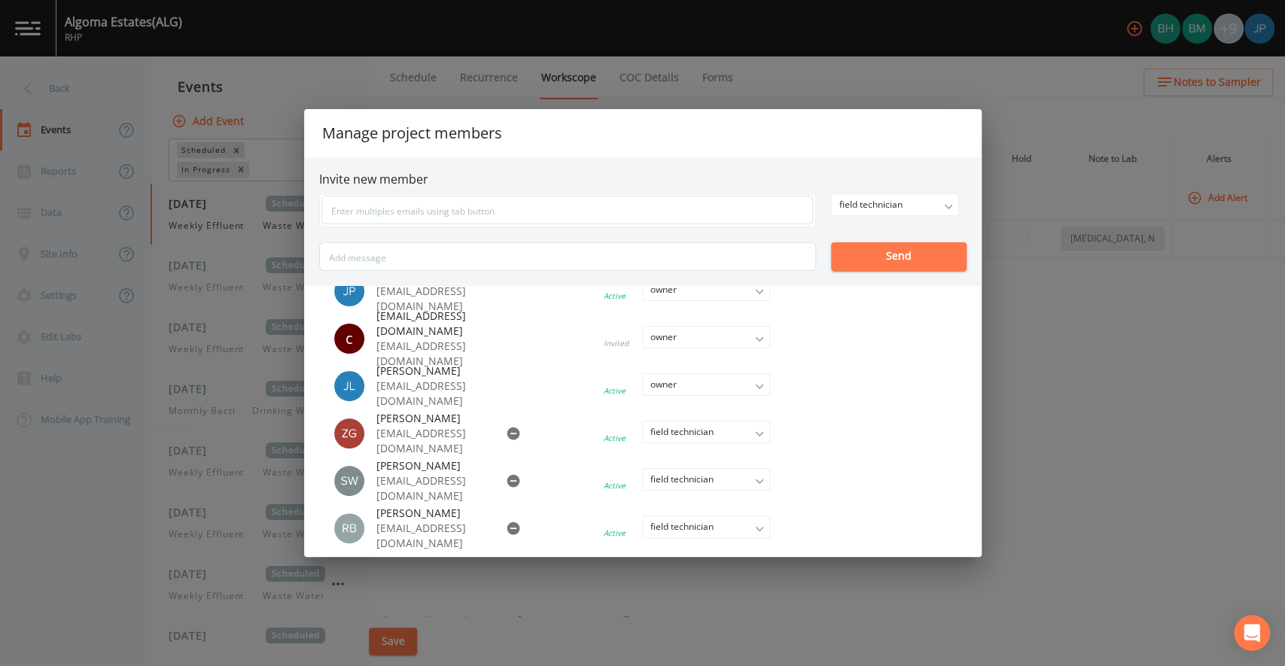
click at [1100, 388] on div "Manage project members Invite new member field technician owner admin field tec…" at bounding box center [642, 333] width 1285 height 666
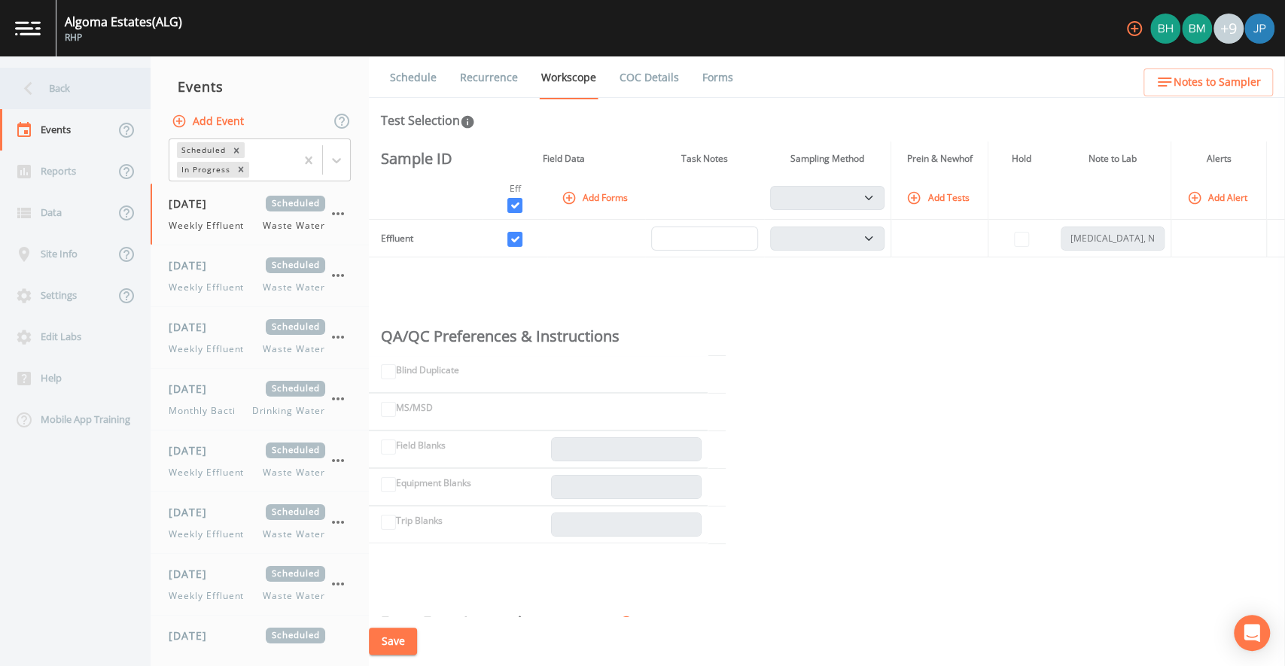
click at [81, 90] on div "Back" at bounding box center [68, 88] width 136 height 41
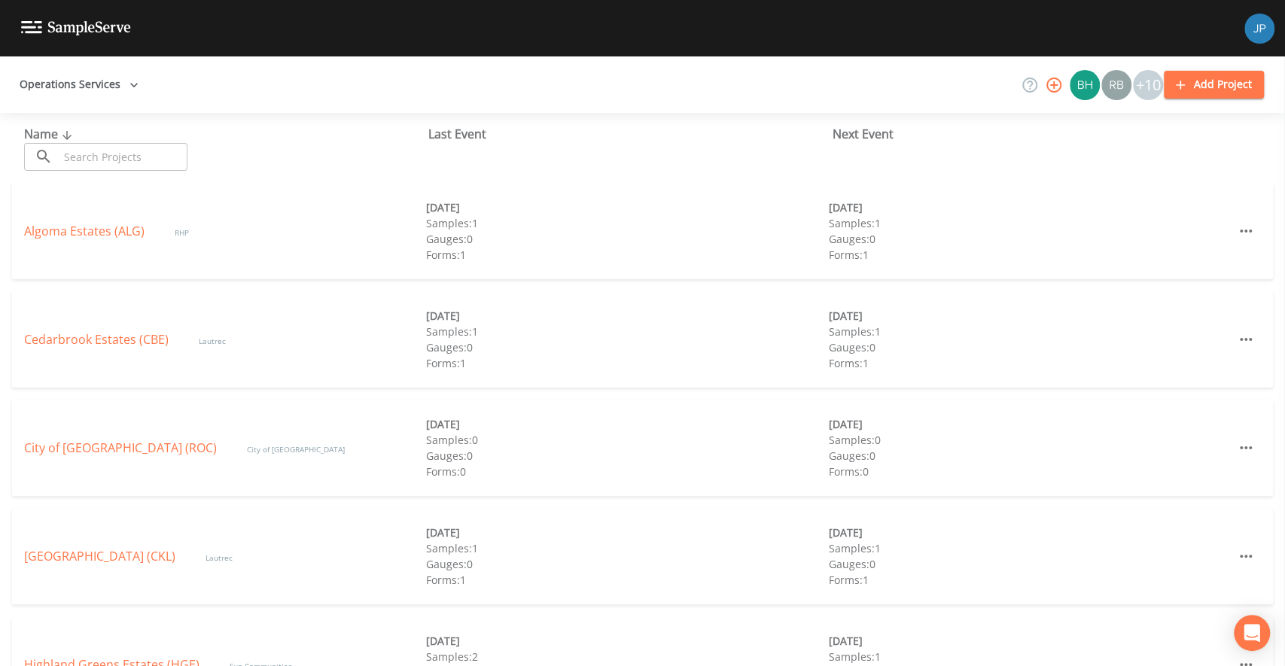
click at [1047, 86] on icon "button" at bounding box center [1054, 85] width 18 height 18
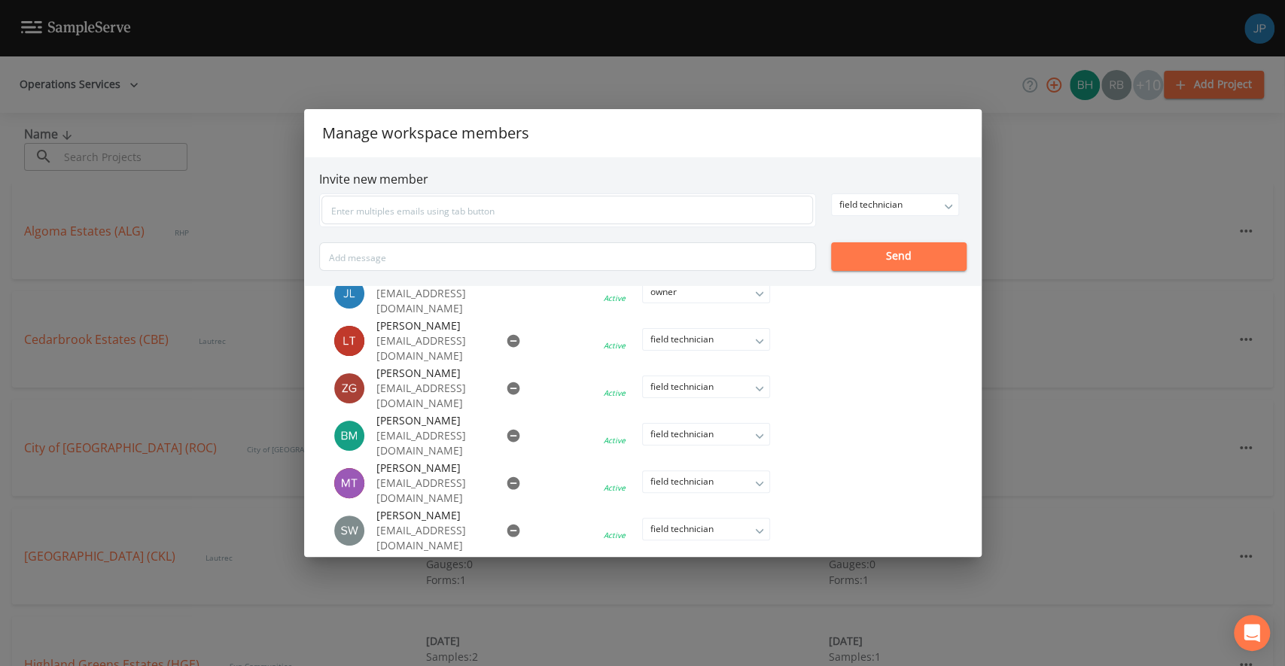
scroll to position [310, 0]
click at [1044, 300] on div "Manage workspace members Invite new member field technician owner admin field t…" at bounding box center [642, 333] width 1285 height 666
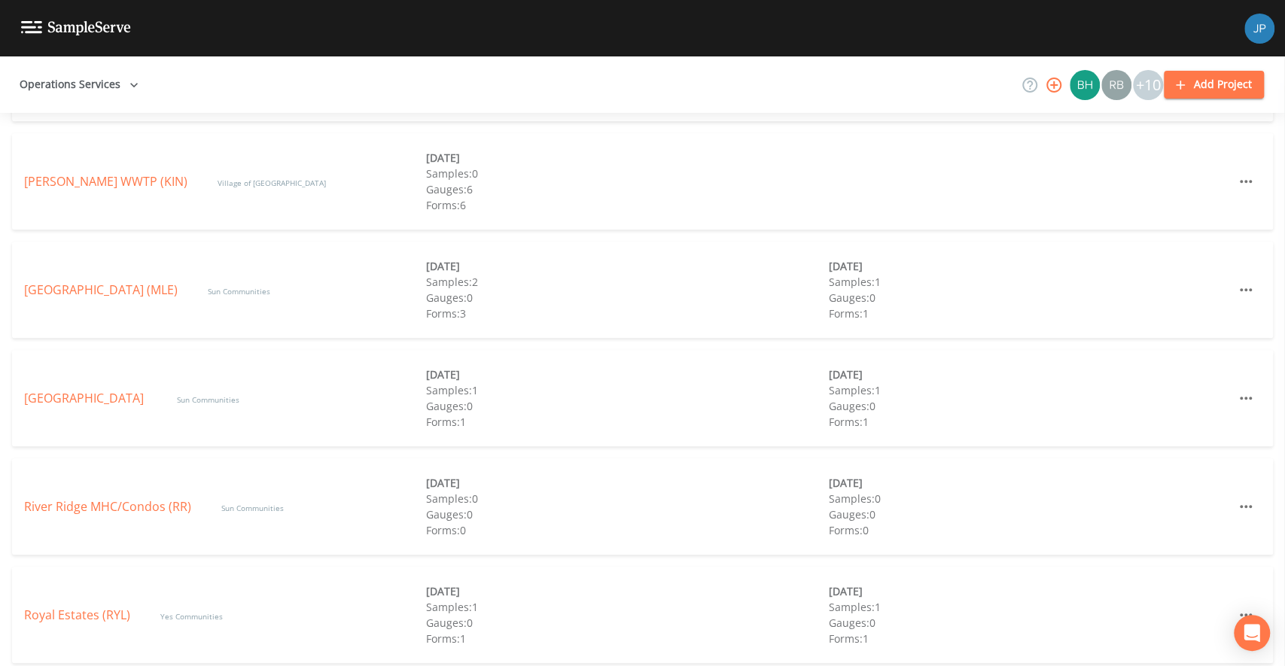
scroll to position [605, 0]
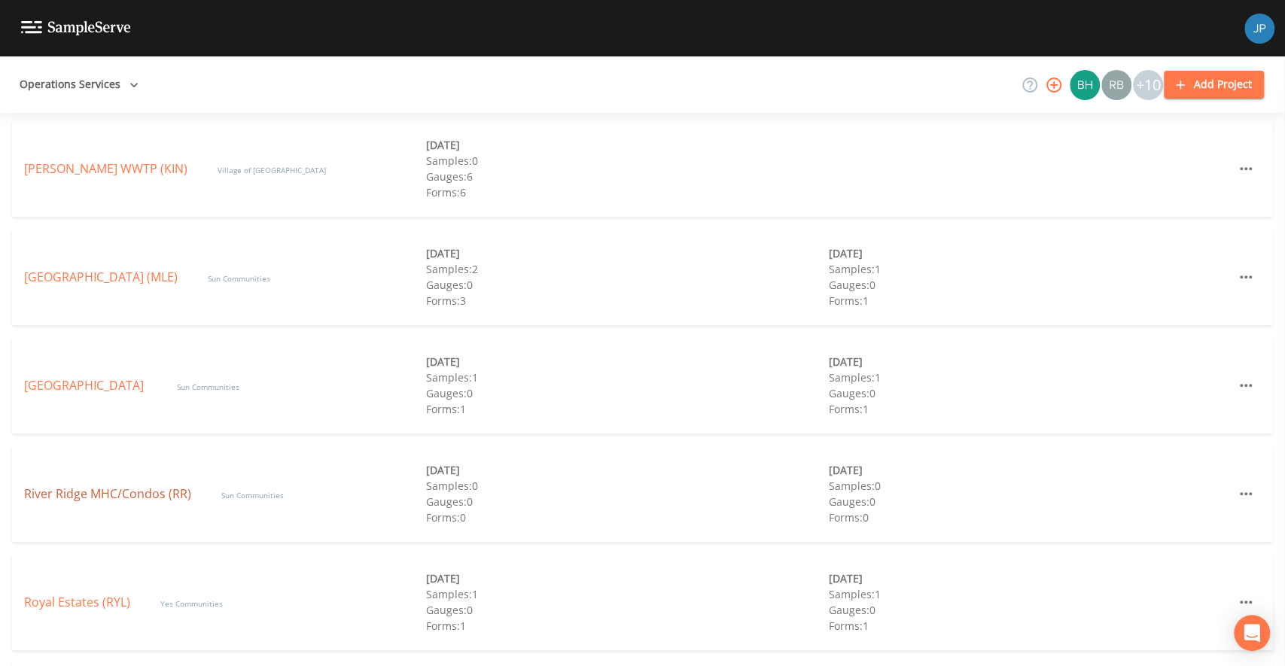
click at [149, 496] on link "River Ridge MHC/Condos (RR)" at bounding box center [107, 494] width 167 height 17
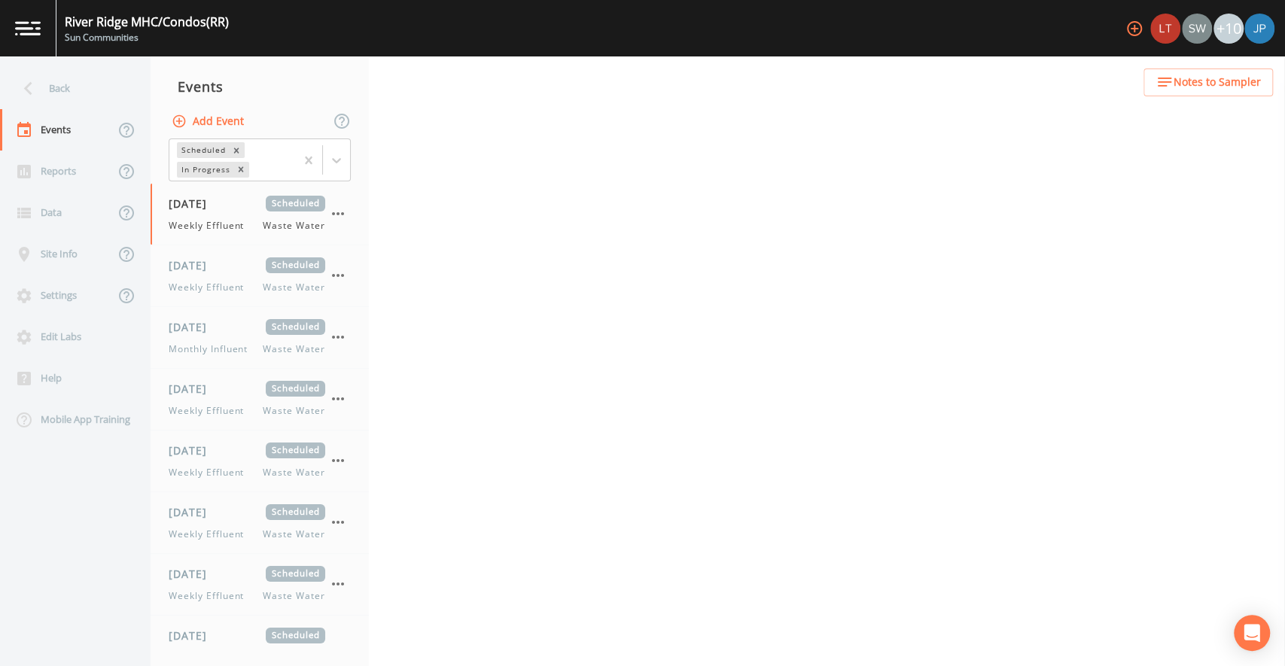
select select "b6a3c313-748b-4795-a028-792ad310bd60"
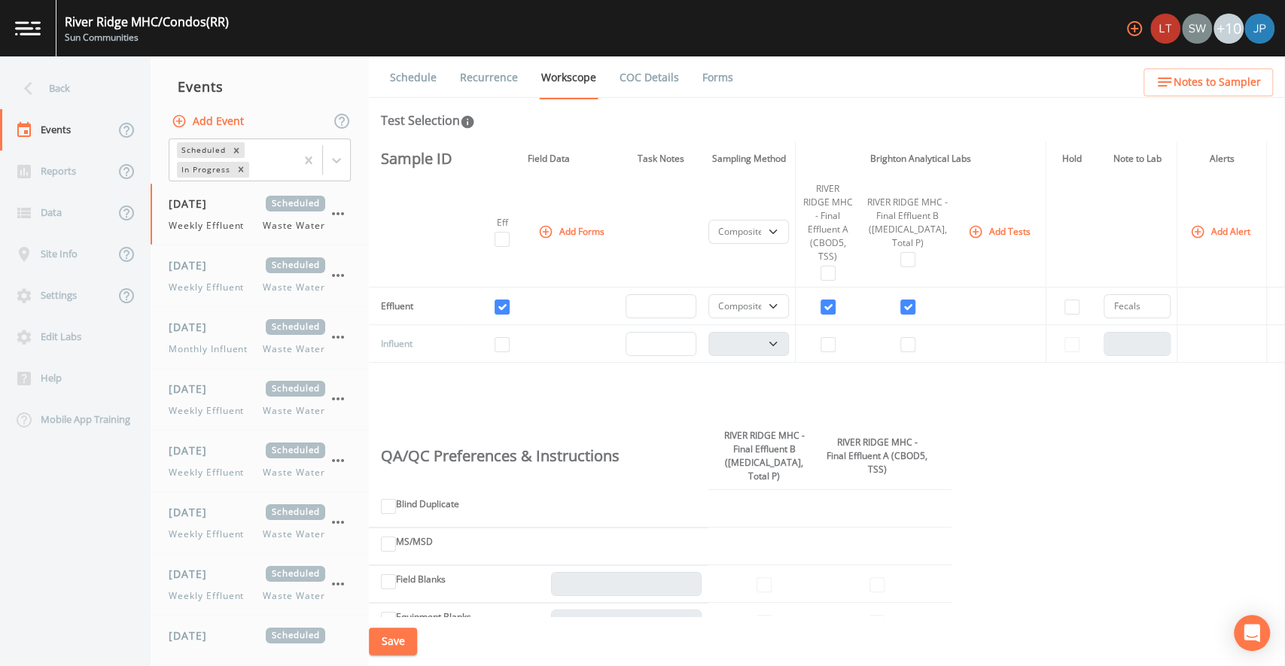
click at [1138, 23] on icon "button" at bounding box center [1134, 28] width 15 height 15
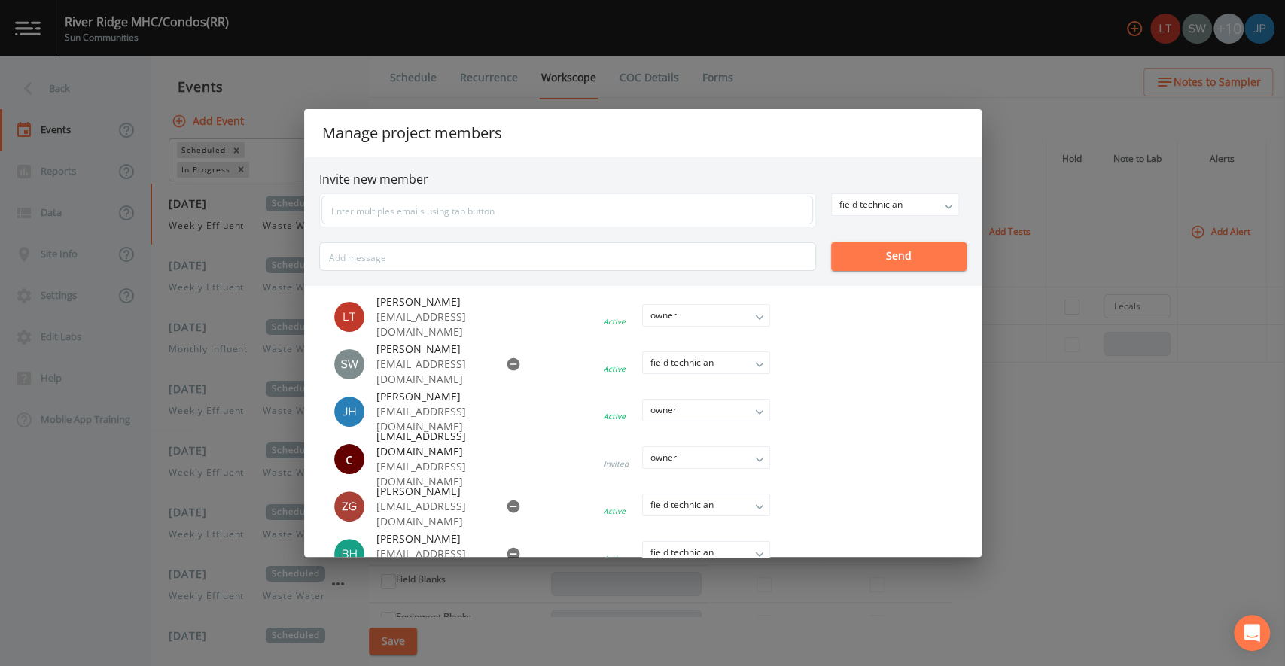
click at [983, 85] on div "Manage project members Invite new member field technician owner admin field tec…" at bounding box center [642, 333] width 1285 height 666
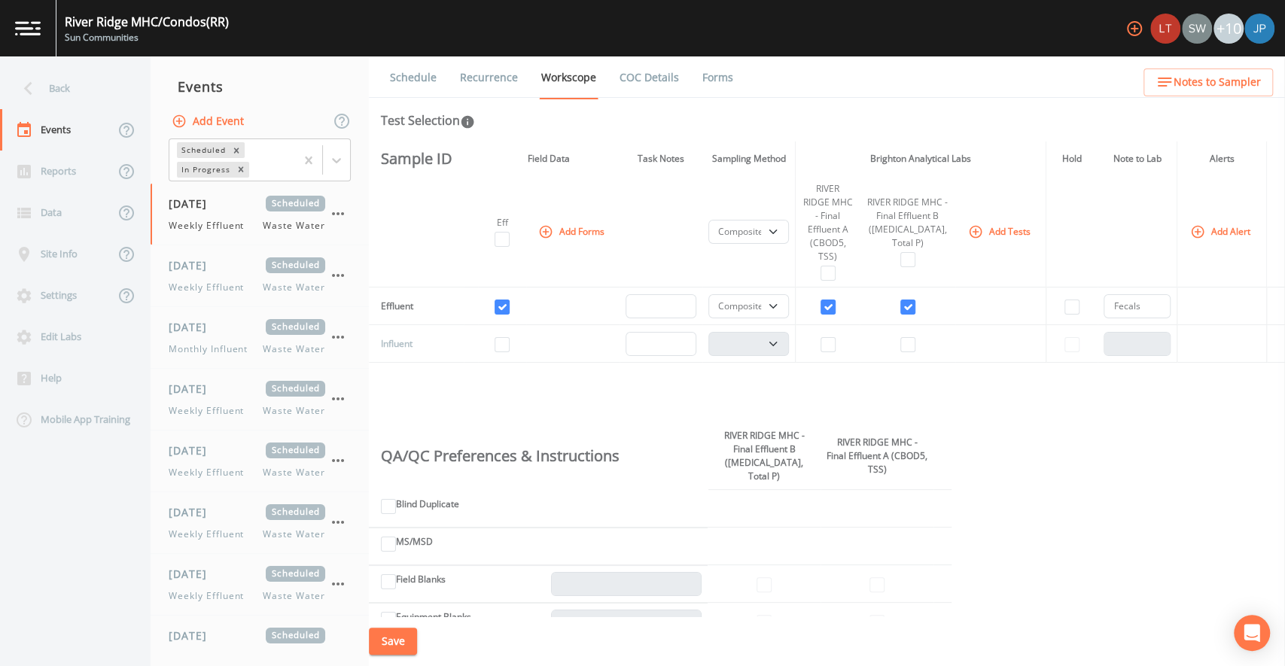
click at [671, 374] on div "Sample ID Field Data Task Notes Sampling Method Brighton Analytical Labs Hold N…" at bounding box center [827, 379] width 916 height 475
click at [708, 370] on div "Sample ID Field Data Task Notes Sampling Method Brighton Analytical Labs Hold N…" at bounding box center [827, 379] width 916 height 475
click at [706, 103] on div "Schedule Recurrence Workscope COC Details Forms Test Selection Sample ID Field …" at bounding box center [827, 361] width 916 height 610
click at [707, 94] on link "Forms" at bounding box center [717, 77] width 35 height 42
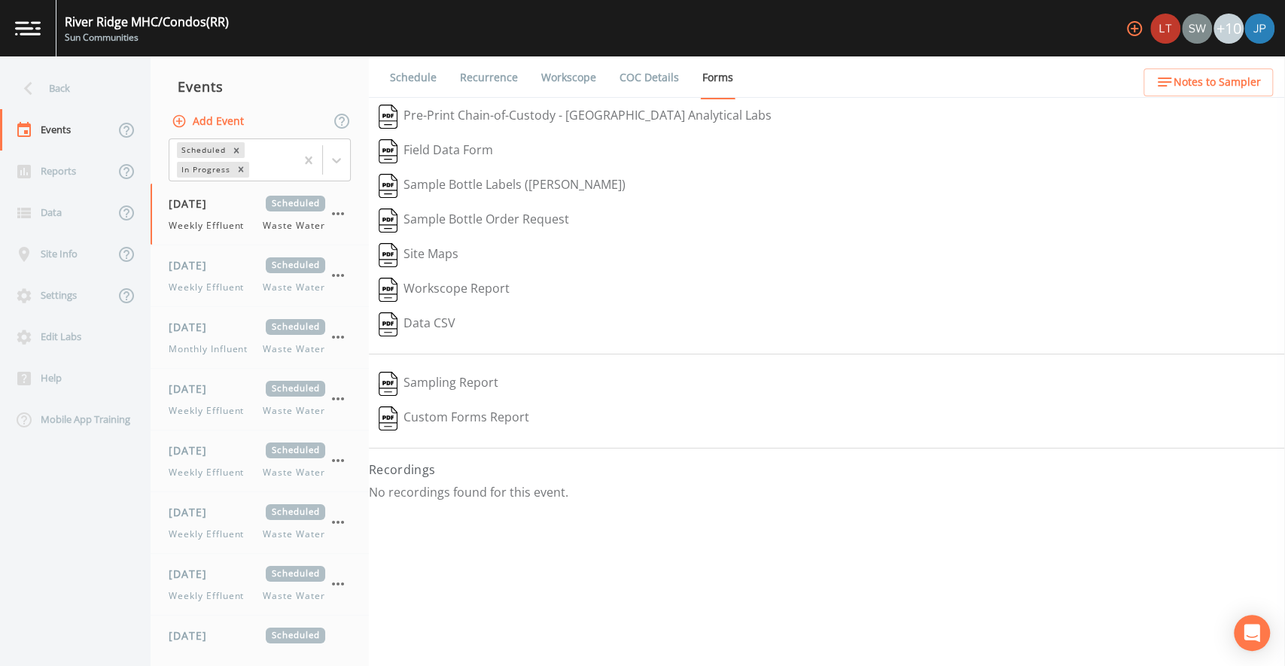
click at [867, 88] on ul "Schedule Recurrence Workscope COC Details Forms" at bounding box center [827, 76] width 916 height 41
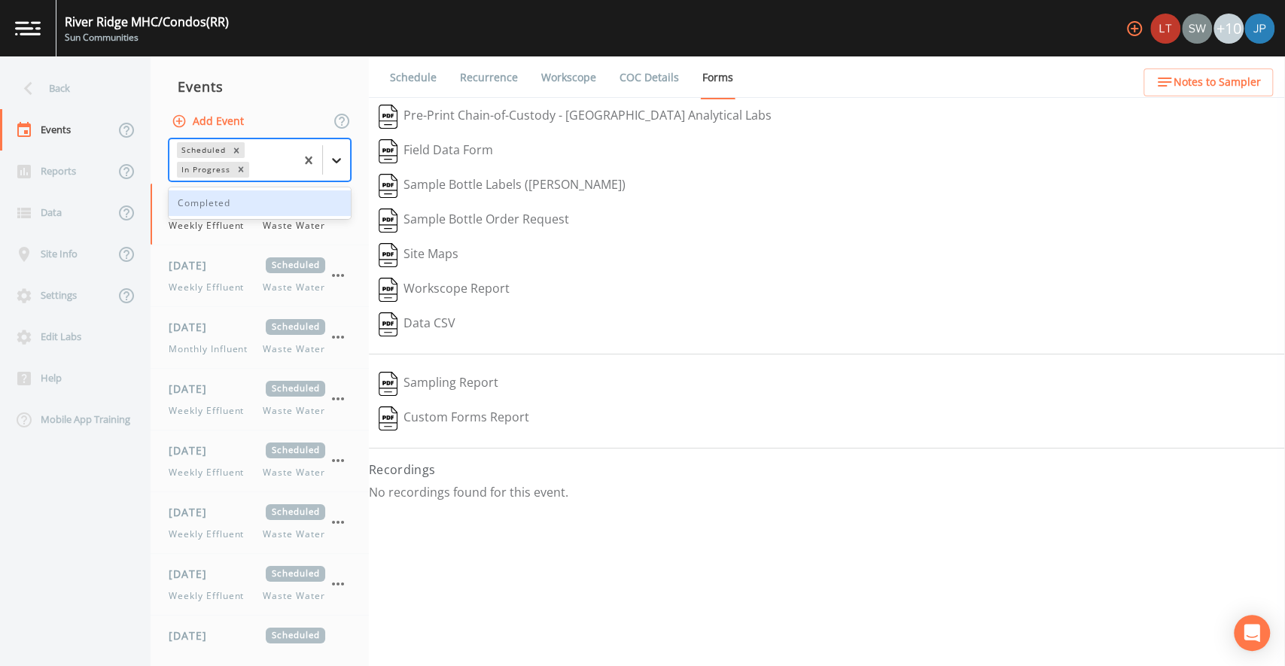
click at [338, 157] on icon at bounding box center [336, 160] width 15 height 15
click at [275, 206] on div "Completed" at bounding box center [260, 204] width 182 height 26
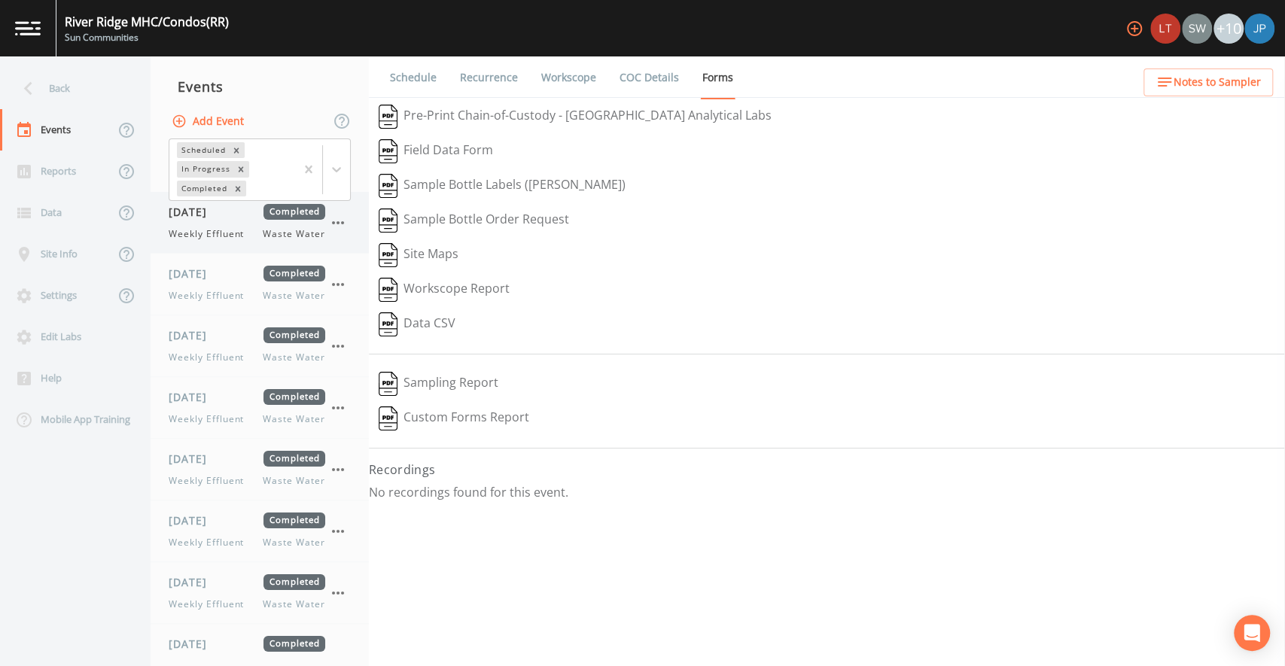
click at [234, 234] on span "Weekly Effluent" at bounding box center [211, 234] width 84 height 14
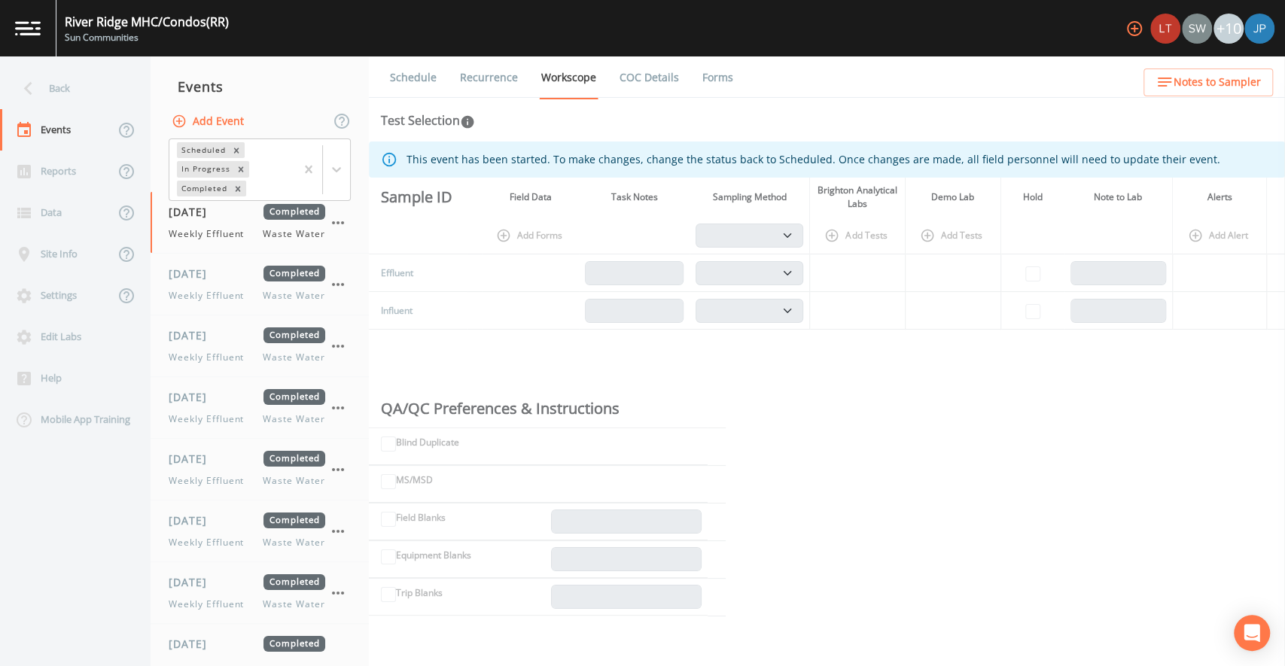
click at [692, 81] on li "Forms" at bounding box center [708, 77] width 54 height 42
click at [700, 81] on link "Forms" at bounding box center [717, 77] width 35 height 42
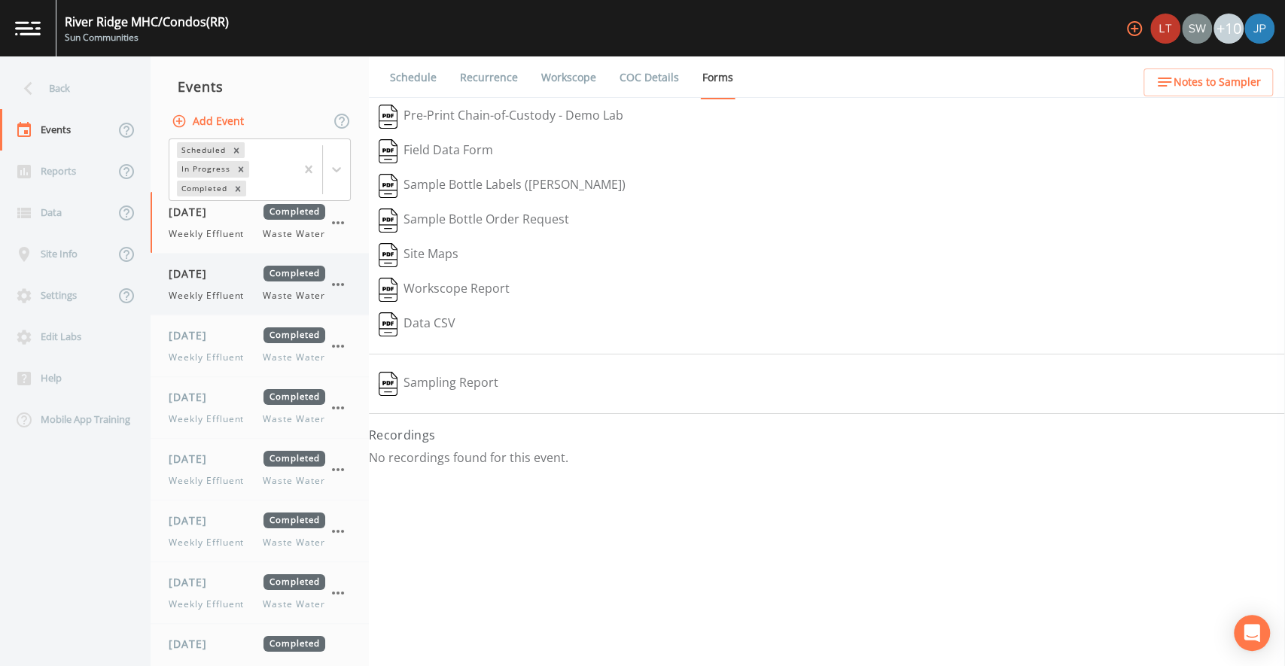
click at [216, 299] on span "Weekly Effluent" at bounding box center [211, 296] width 84 height 14
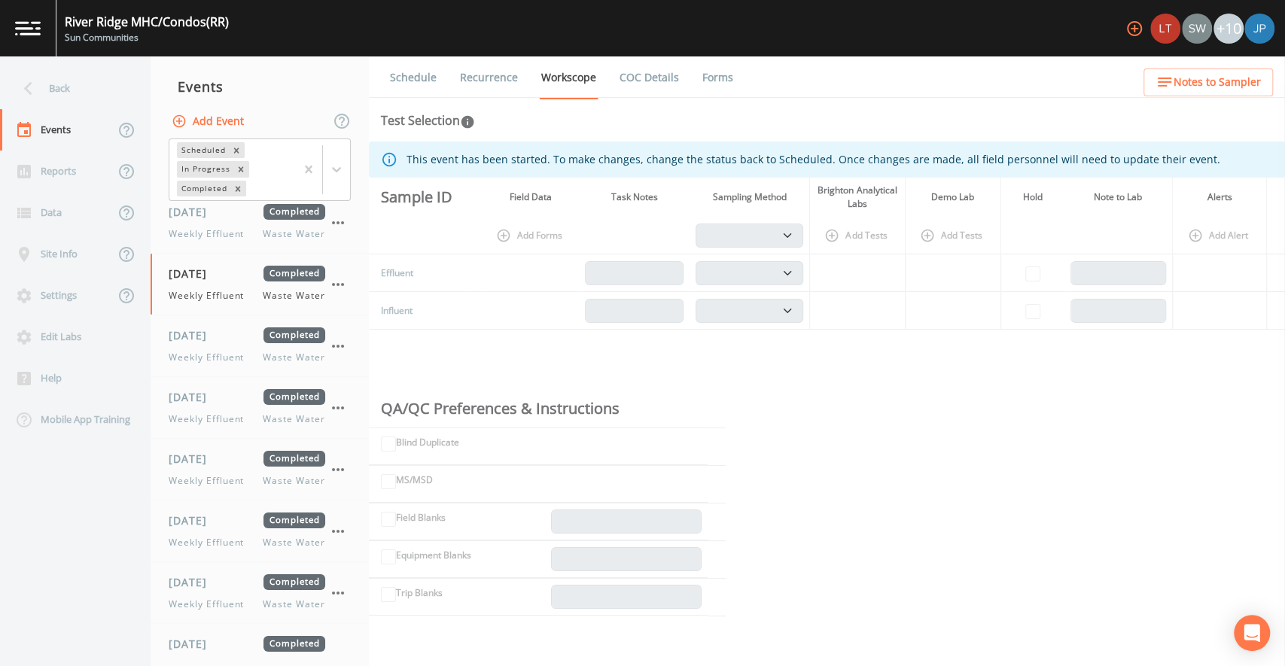
click at [731, 84] on link "Forms" at bounding box center [717, 77] width 35 height 42
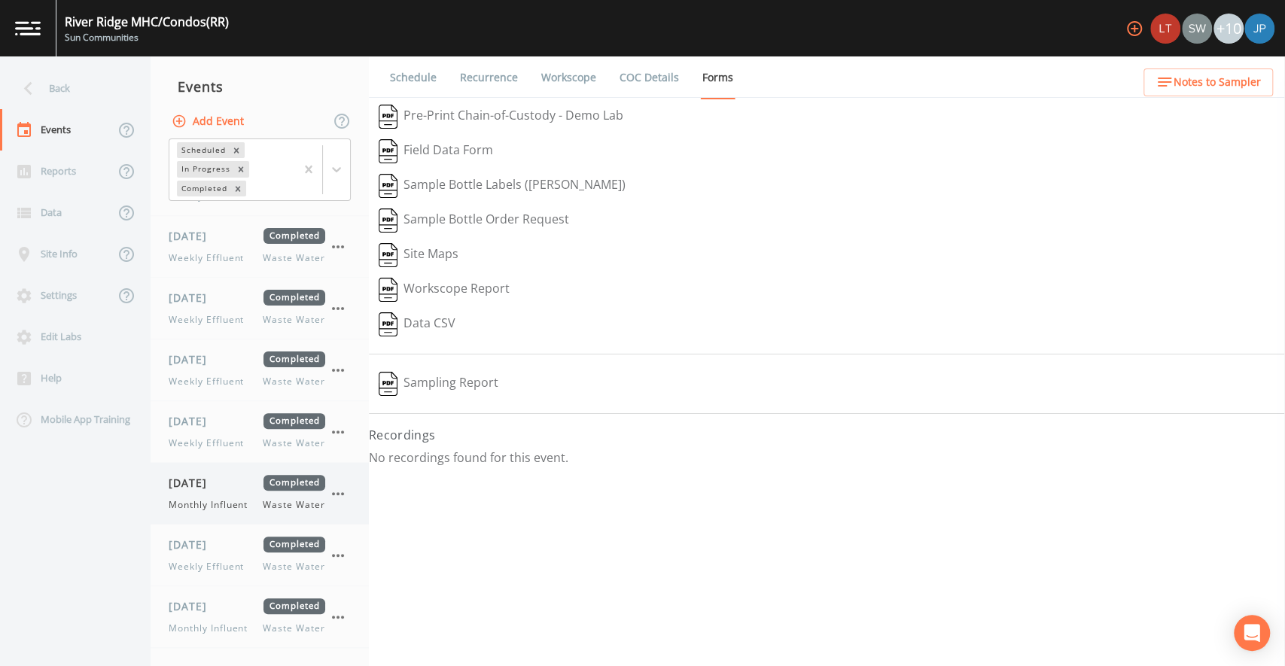
scroll to position [508, 0]
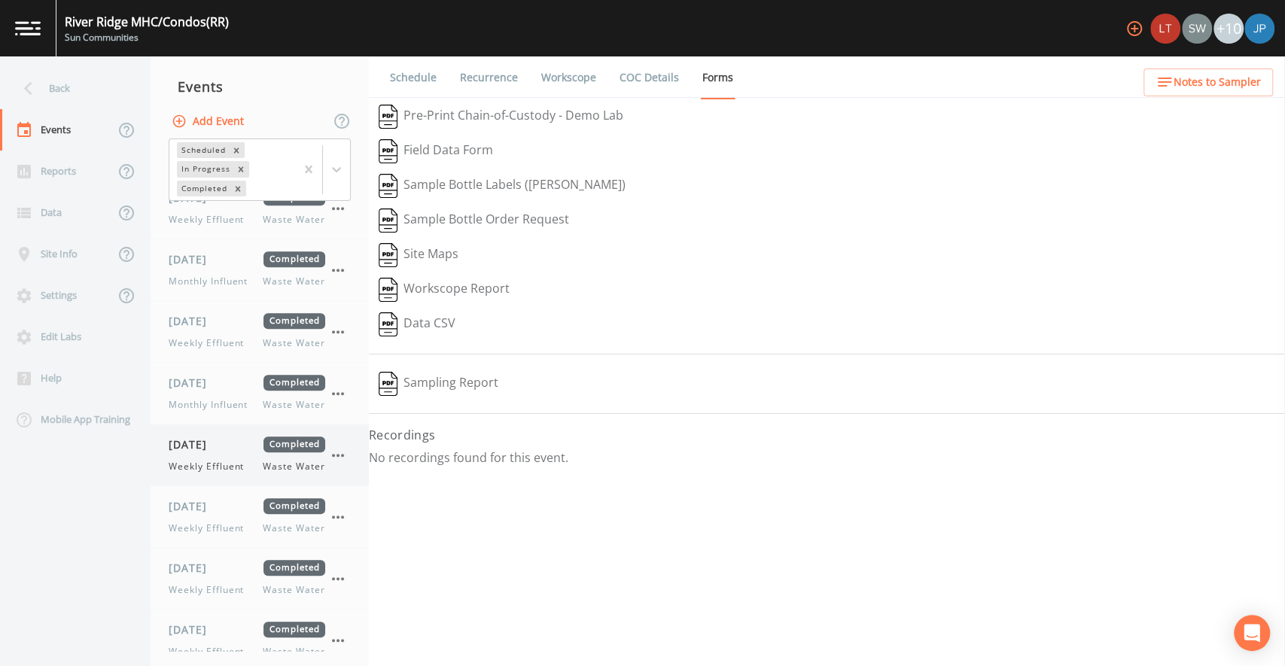
click at [218, 474] on div "07/14/2025 Completed Weekly Effluent Waste Water" at bounding box center [260, 455] width 218 height 61
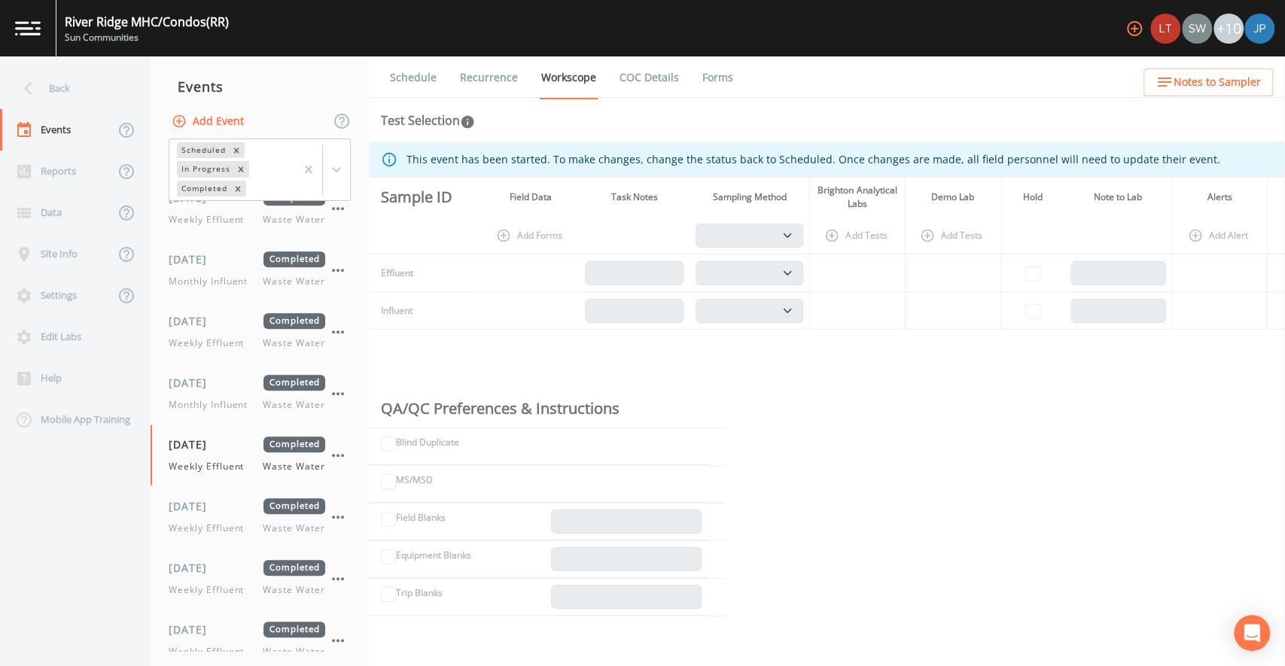
click at [731, 84] on link "Forms" at bounding box center [717, 77] width 35 height 42
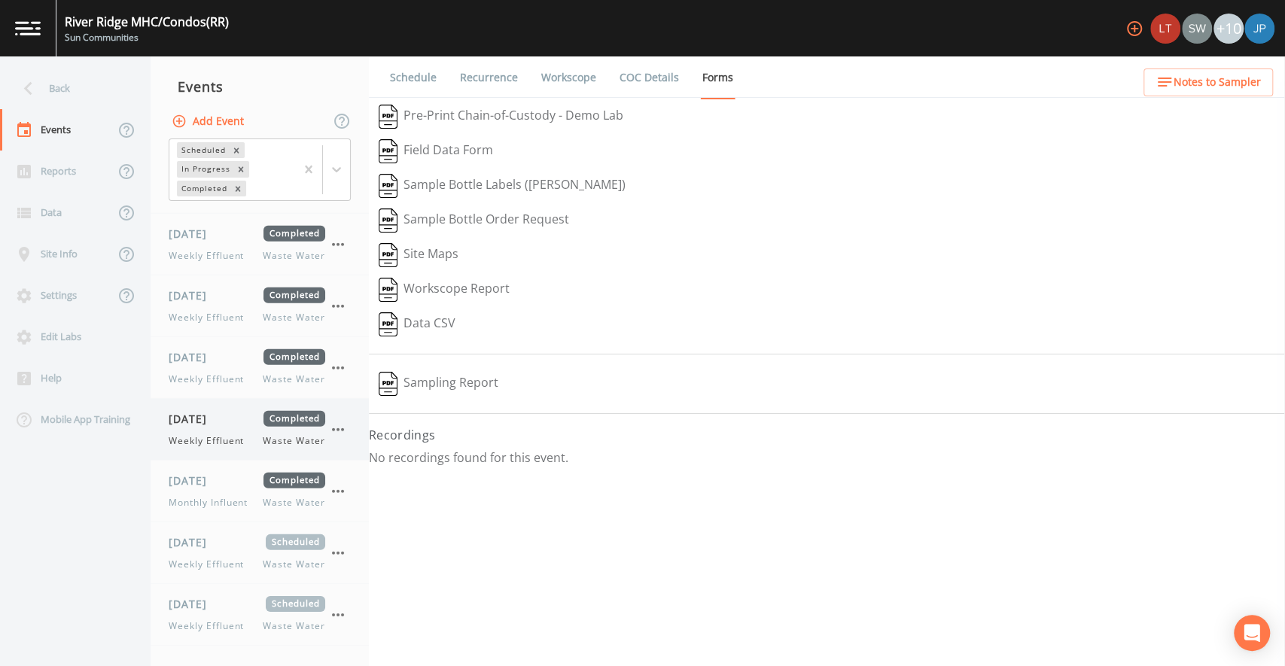
scroll to position [2983, 0]
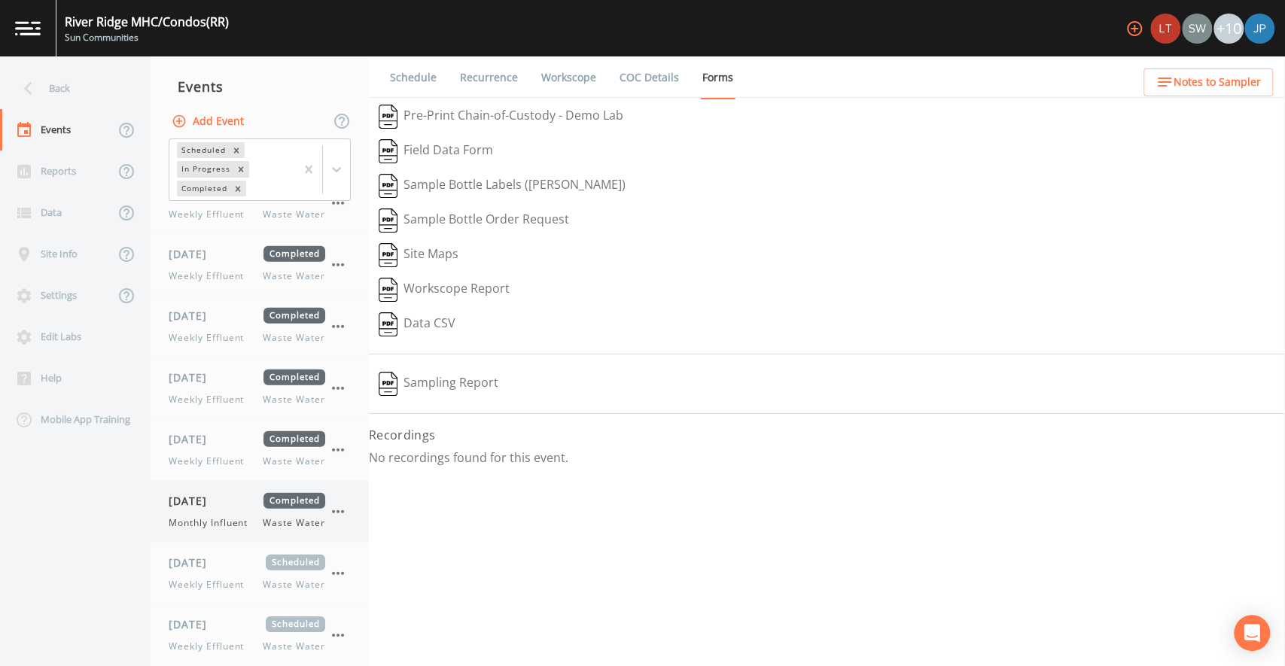
click at [218, 493] on span "10/01/2025" at bounding box center [193, 501] width 49 height 16
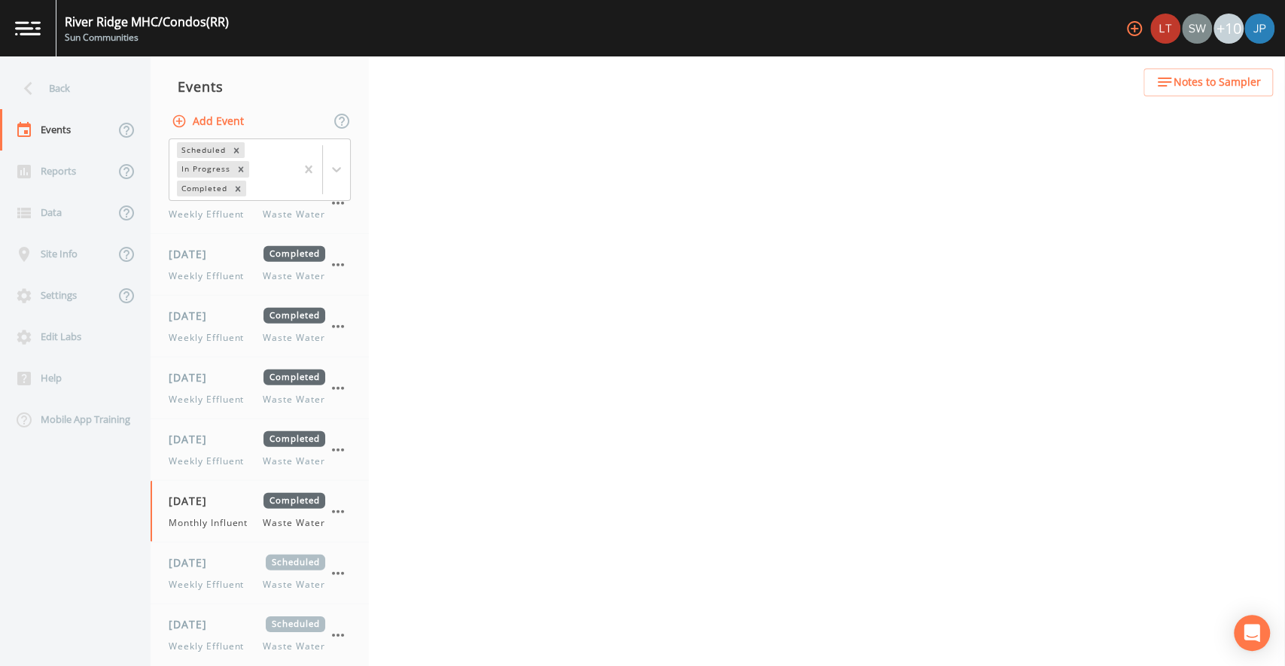
select select "092b3f94-5697-4c94-9891-da161916fdbb"
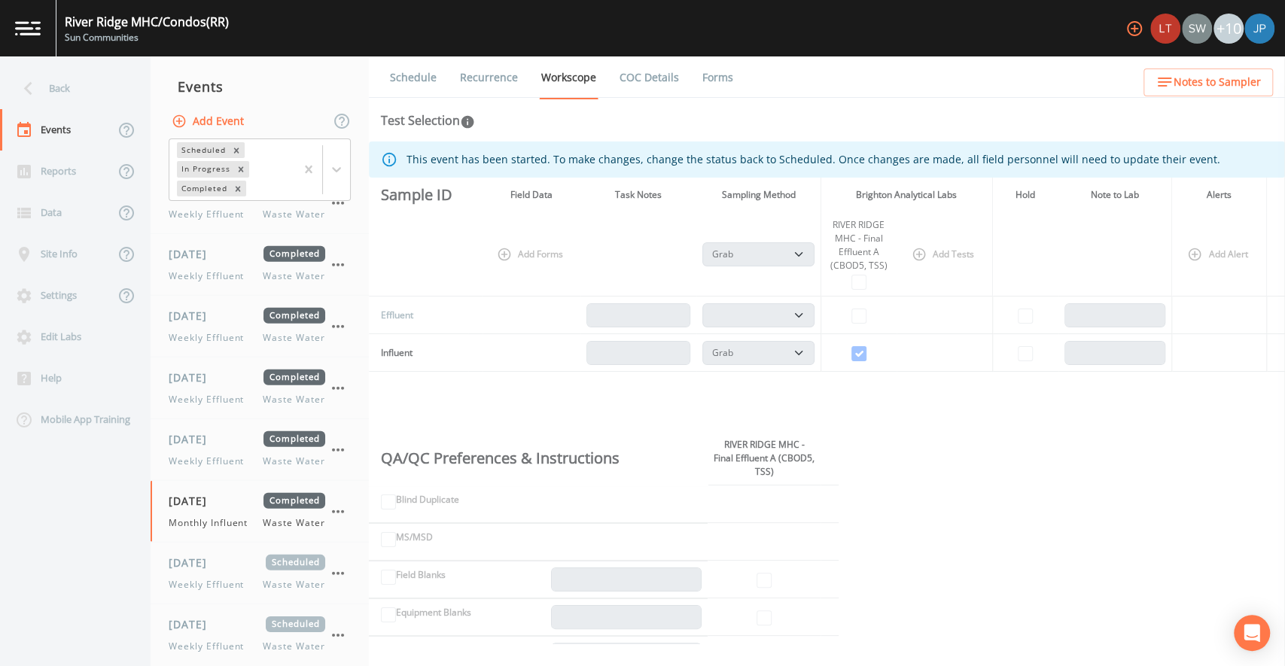
click at [724, 74] on link "Forms" at bounding box center [717, 77] width 35 height 42
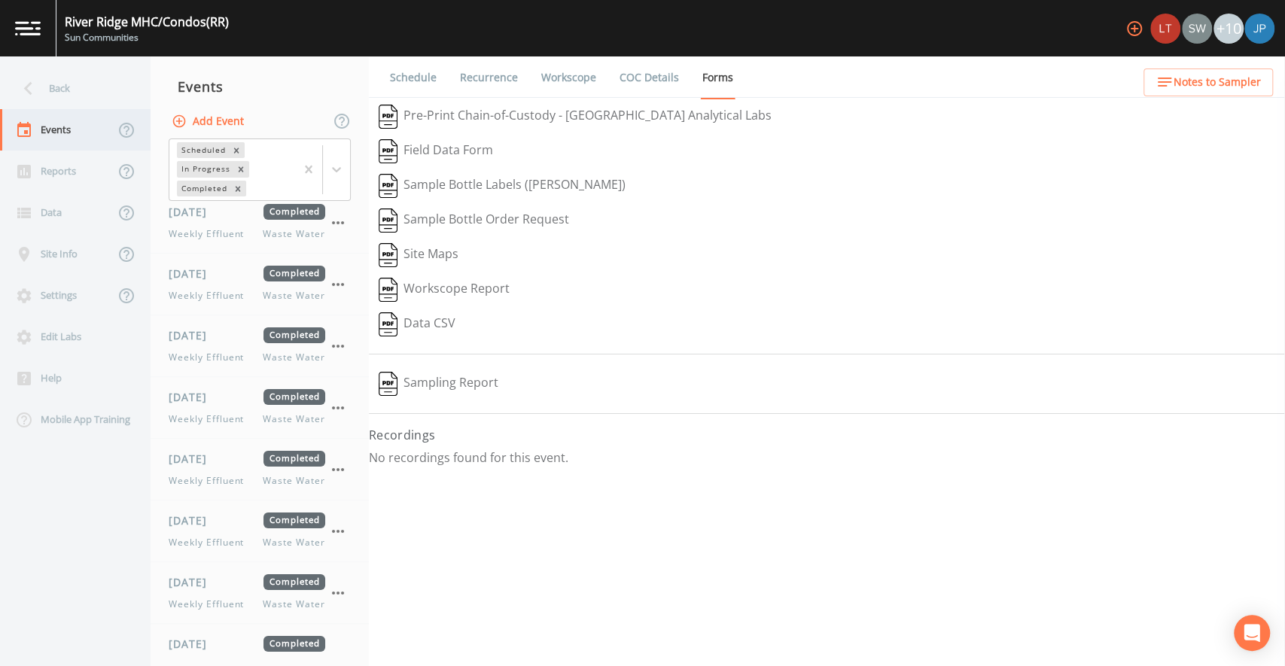
click at [66, 127] on div "Events" at bounding box center [57, 129] width 114 height 41
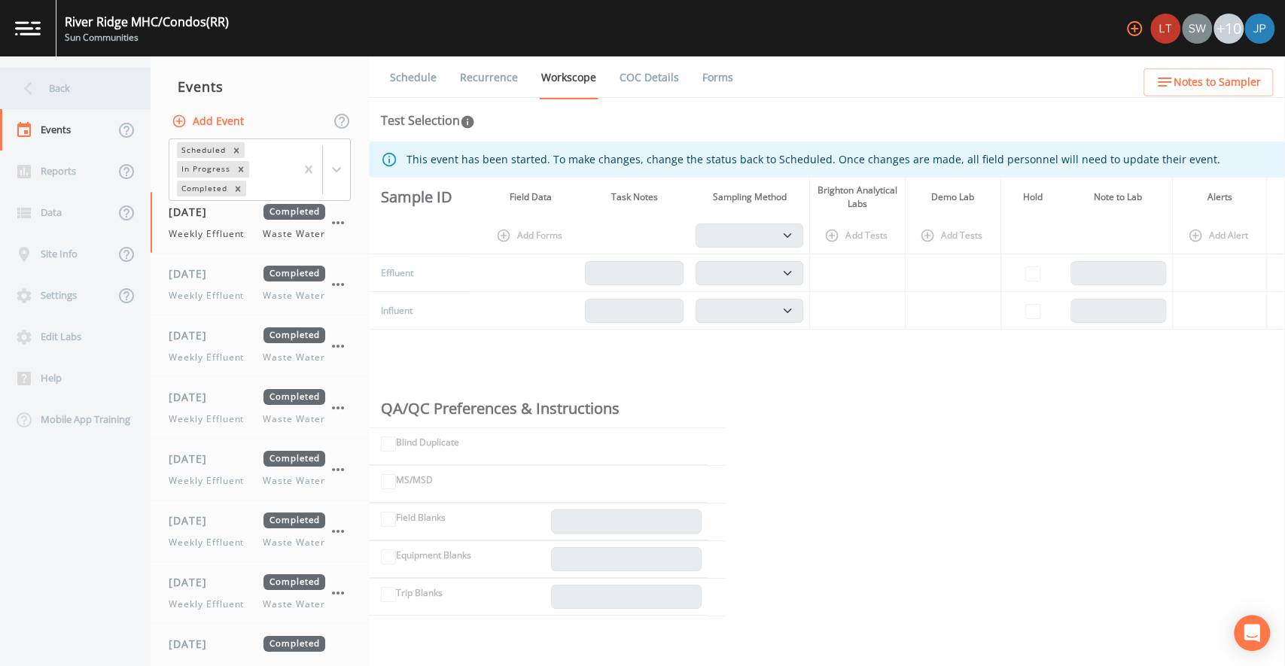
click at [56, 88] on div "Back" at bounding box center [68, 88] width 136 height 41
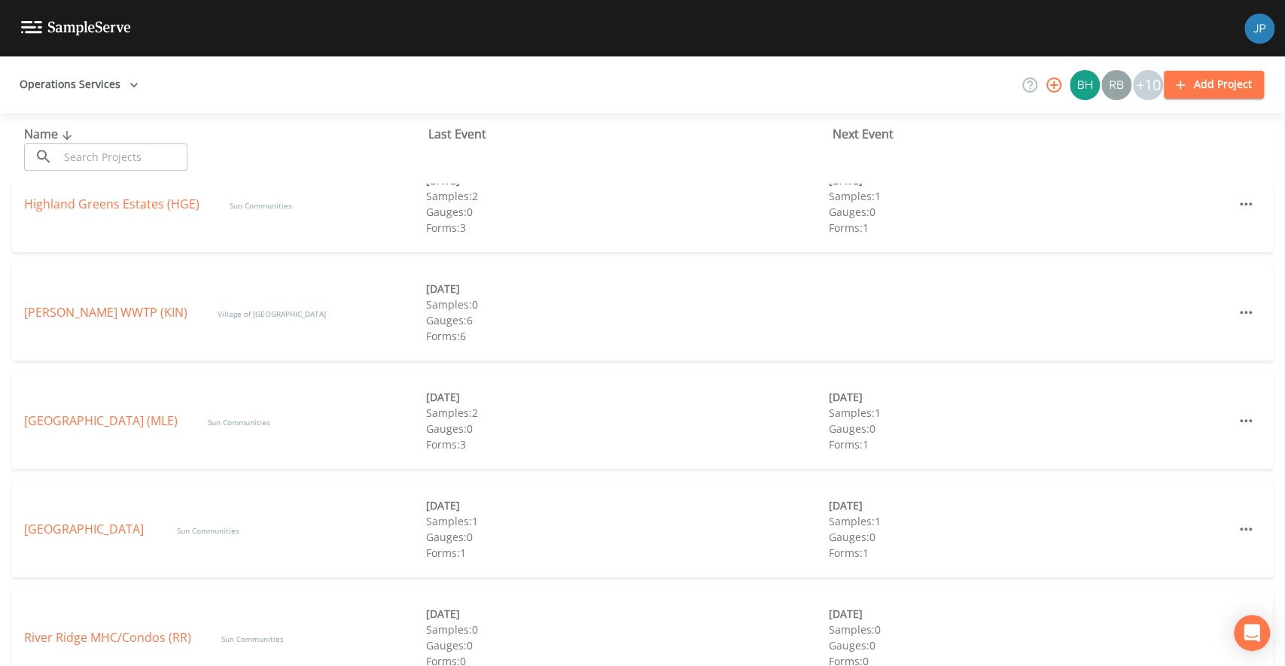
scroll to position [467, 0]
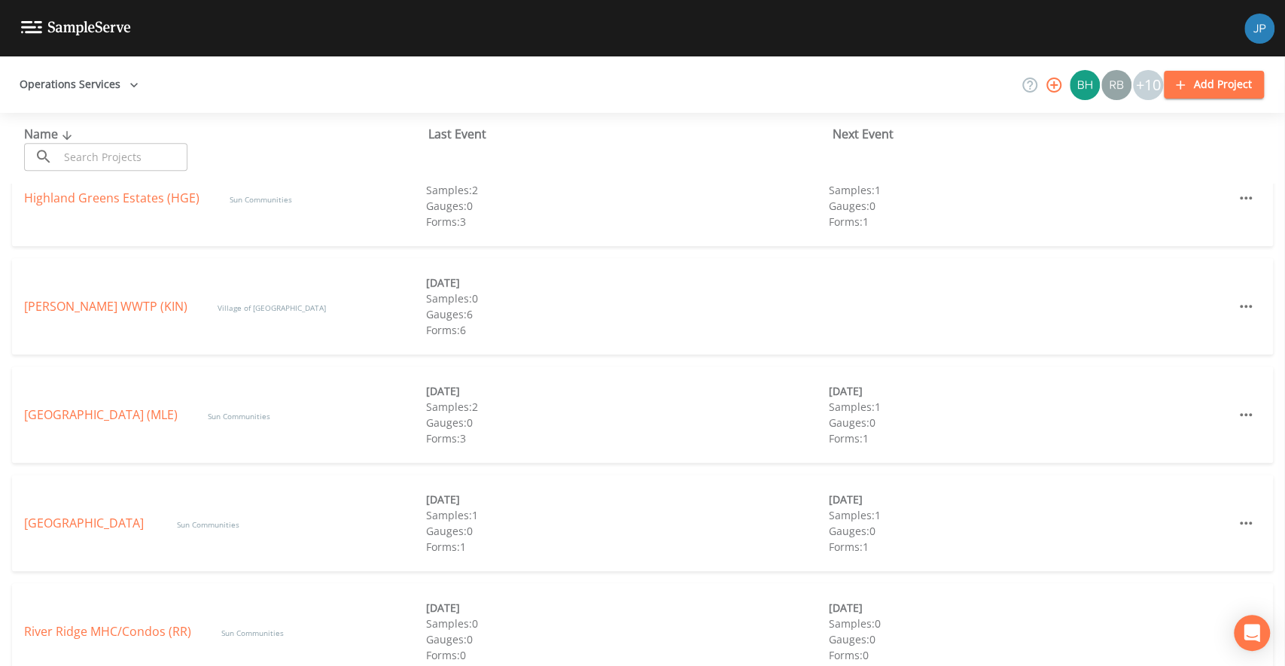
click at [1048, 89] on icon "button" at bounding box center [1054, 85] width 18 height 18
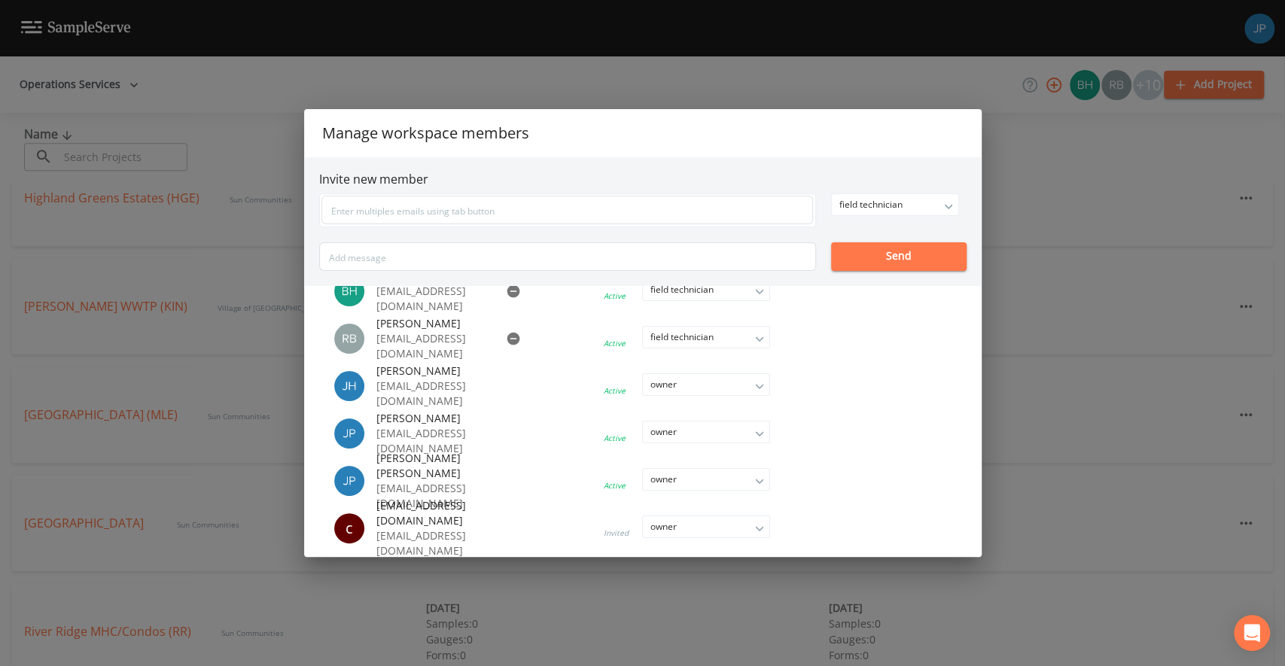
scroll to position [160, 0]
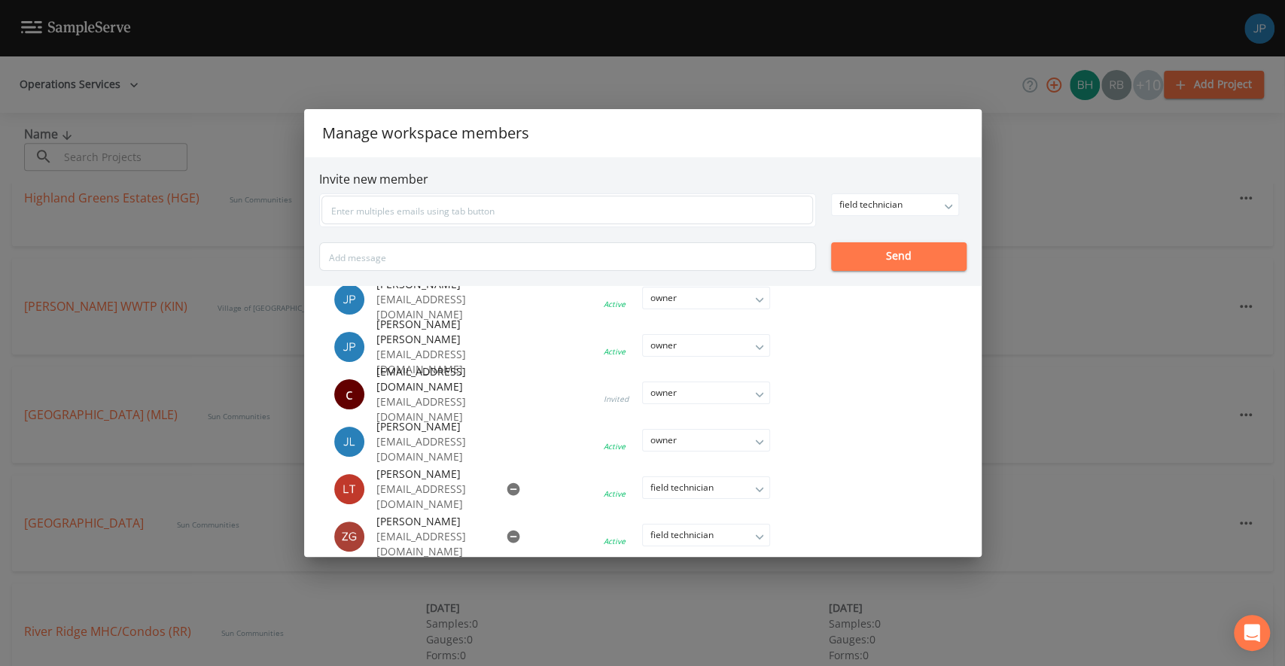
click at [1123, 239] on div "Manage workspace members Invite new member field technician owner admin field t…" at bounding box center [642, 333] width 1285 height 666
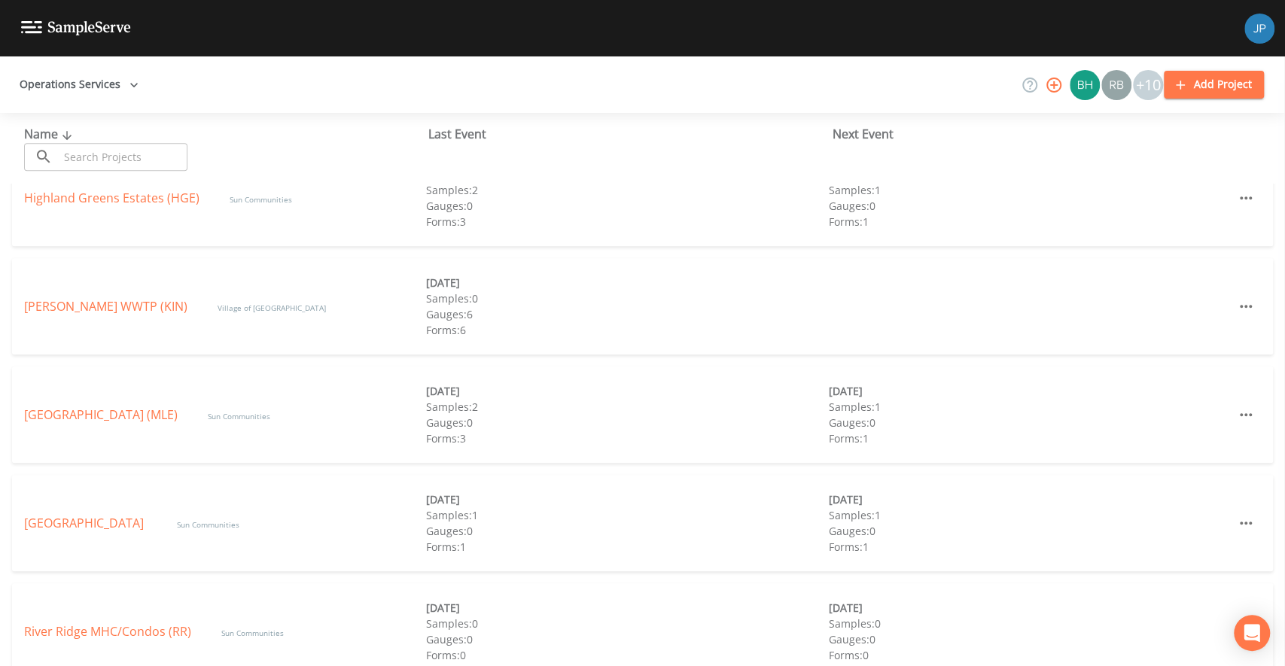
scroll to position [480, 0]
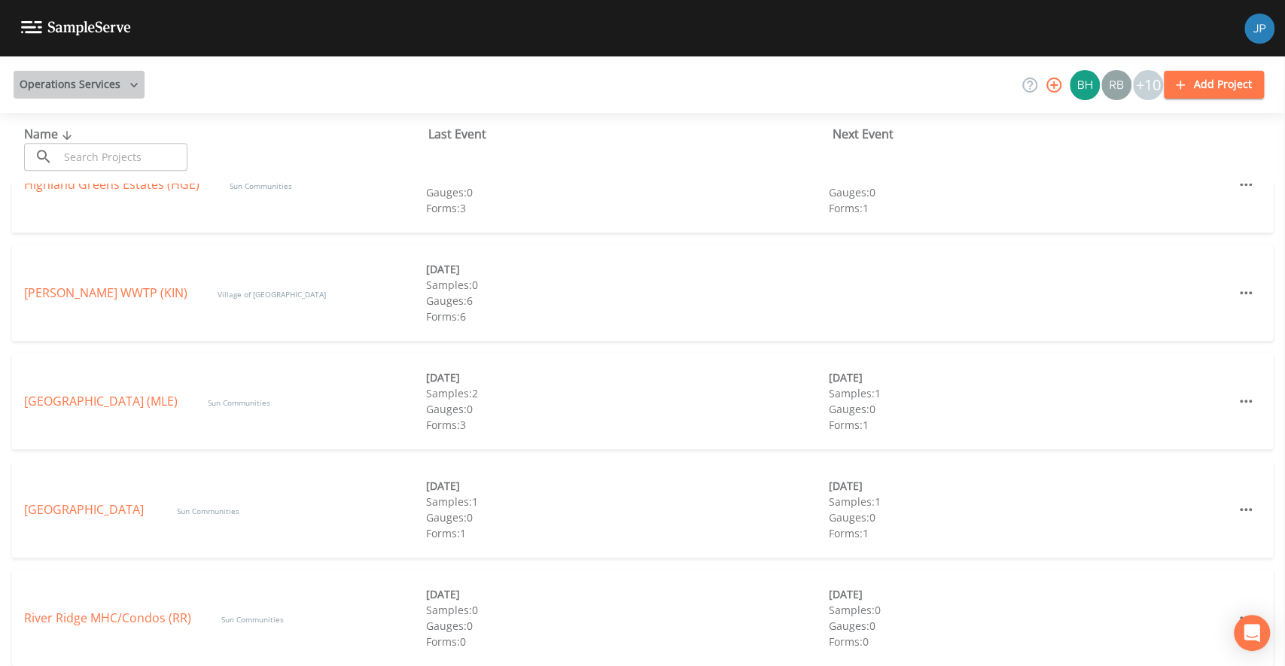
click at [114, 87] on button "Operations Services" at bounding box center [79, 85] width 131 height 28
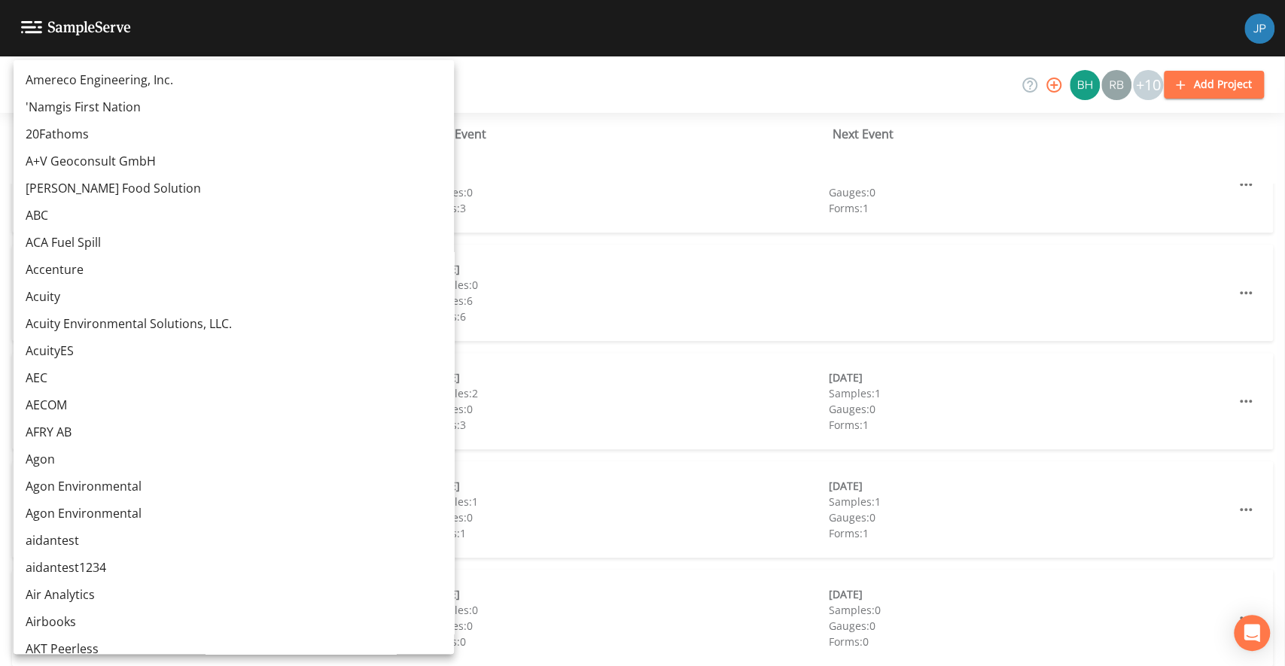
scroll to position [9698, 0]
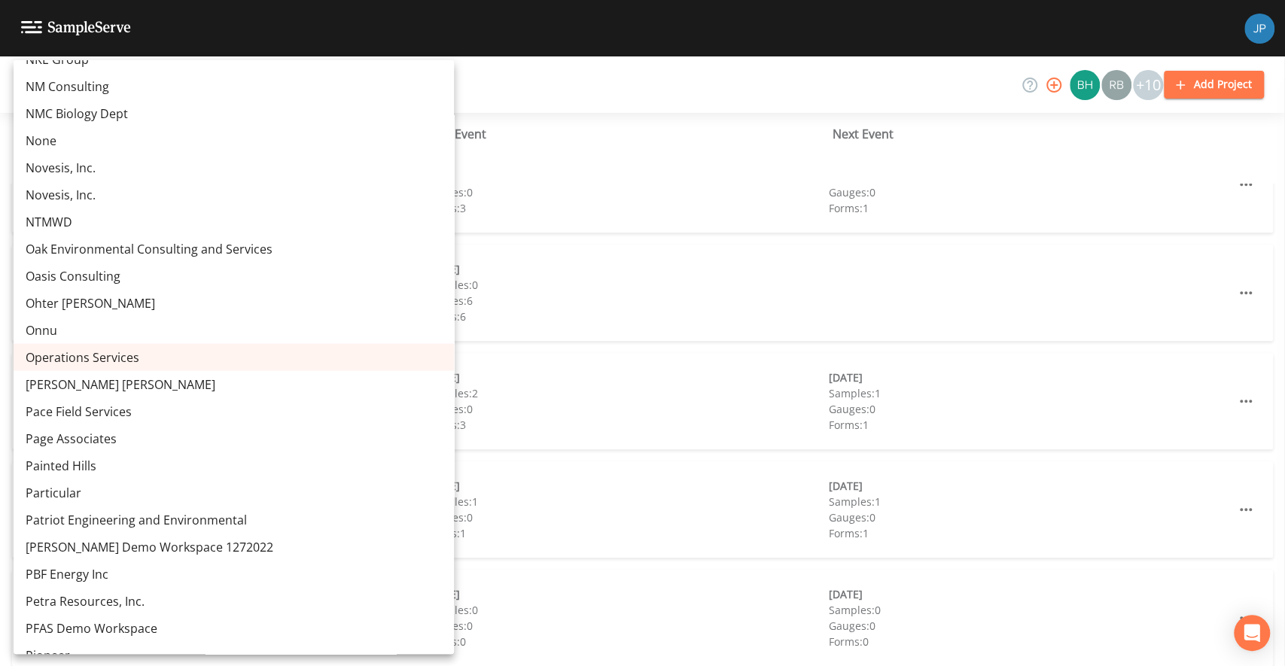
click at [588, 43] on div at bounding box center [642, 333] width 1285 height 666
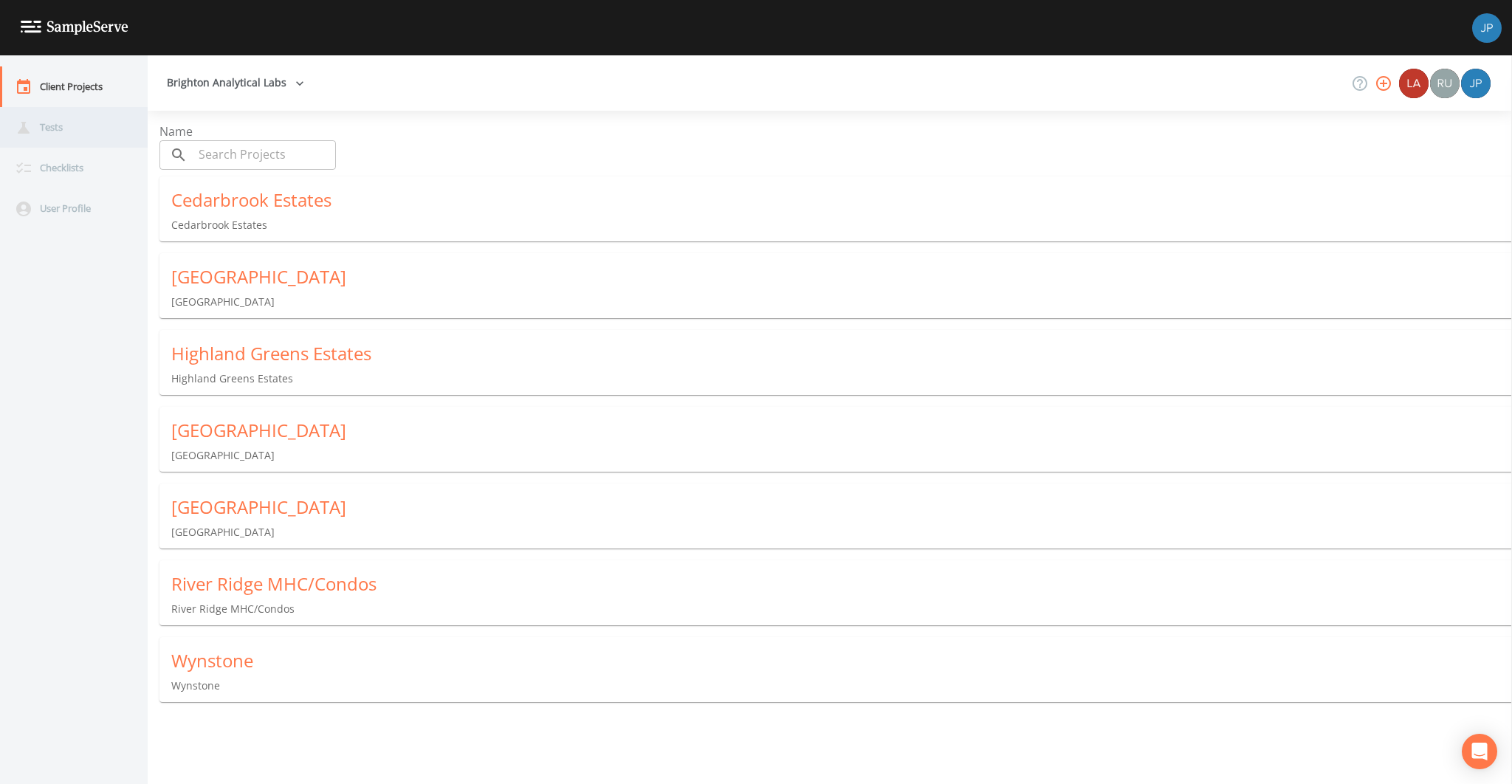
click at [90, 136] on div "Tests" at bounding box center [67, 126] width 133 height 40
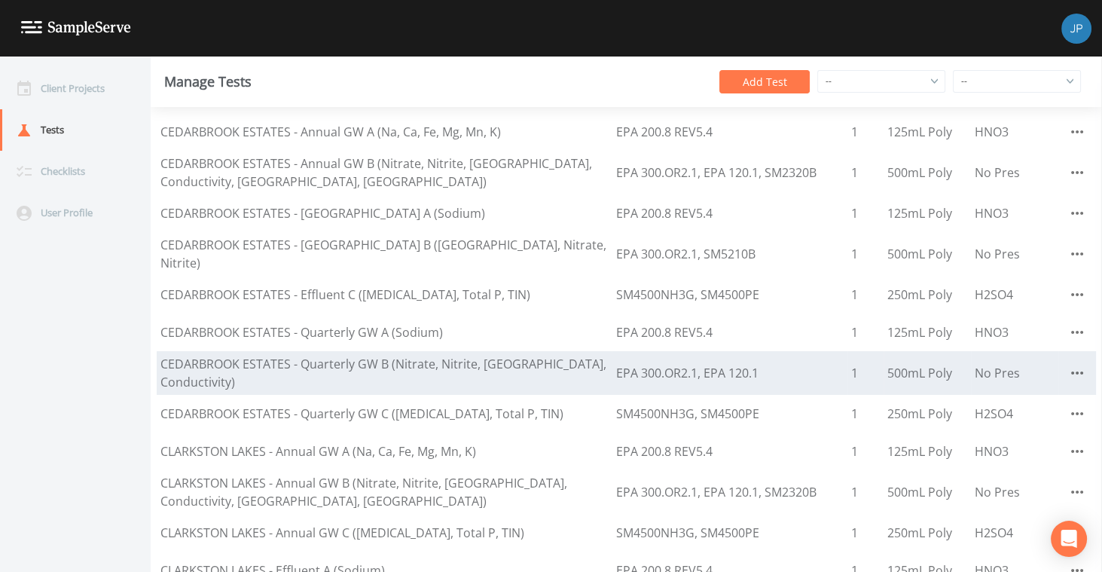
scroll to position [239, 0]
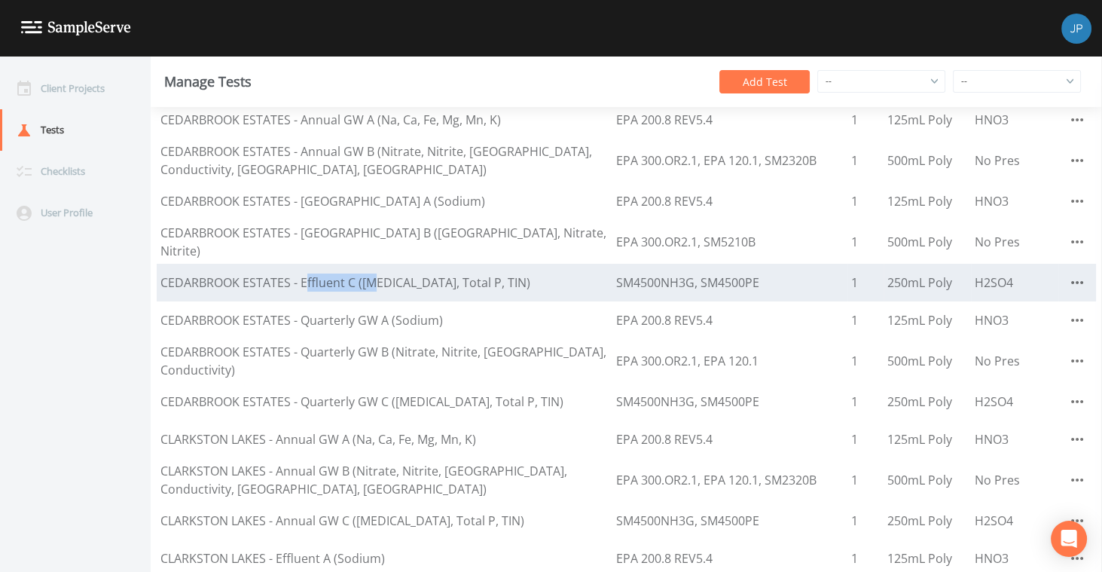
drag, startPoint x: 306, startPoint y: 277, endPoint x: 375, endPoint y: 273, distance: 69.4
click at [375, 273] on div "CEDARBROOK ESTATES - Effluent C ([MEDICAL_DATA], Total P, TIN)" at bounding box center [383, 282] width 447 height 18
click at [279, 277] on div "CEDARBROOK ESTATES - Effluent C ([MEDICAL_DATA], Total P, TIN)" at bounding box center [383, 282] width 447 height 18
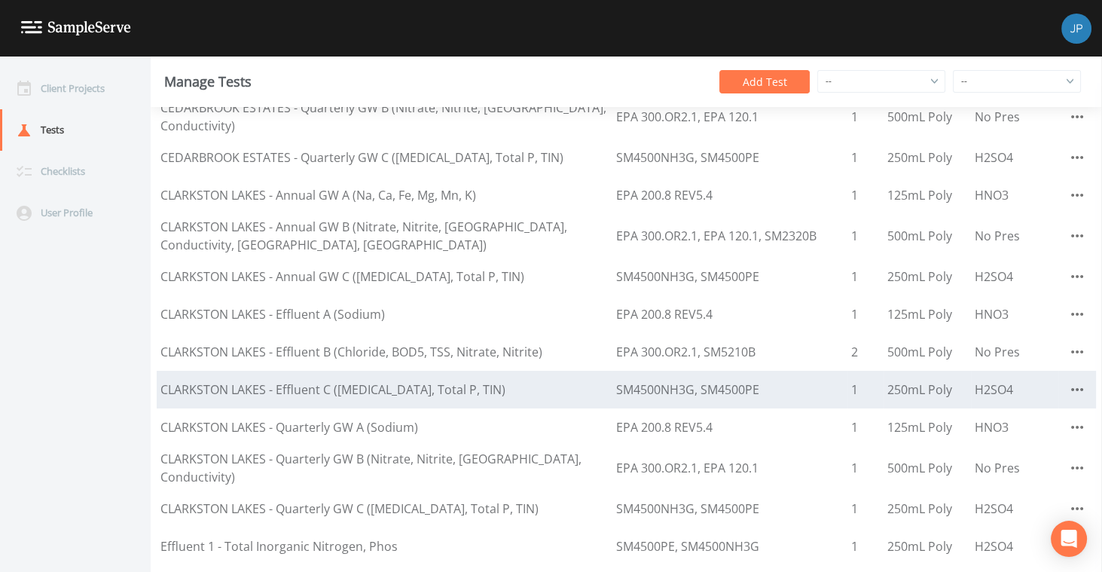
scroll to position [479, 0]
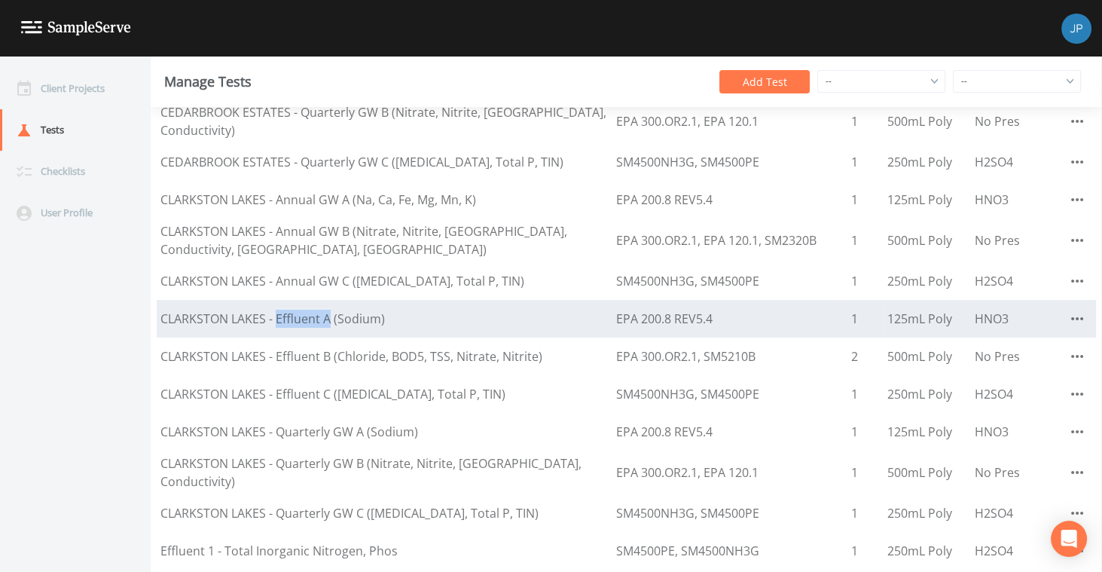
drag, startPoint x: 288, startPoint y: 313, endPoint x: 330, endPoint y: 310, distance: 42.3
click at [330, 310] on div "CLARKSTON LAKES - Effluent A (Sodium)" at bounding box center [383, 318] width 447 height 18
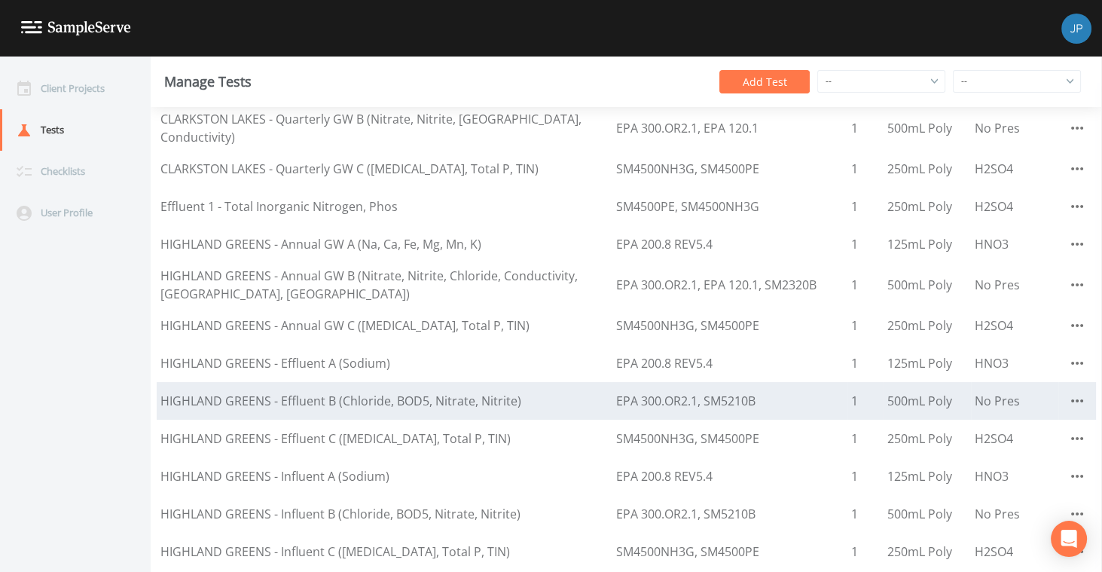
scroll to position [834, 0]
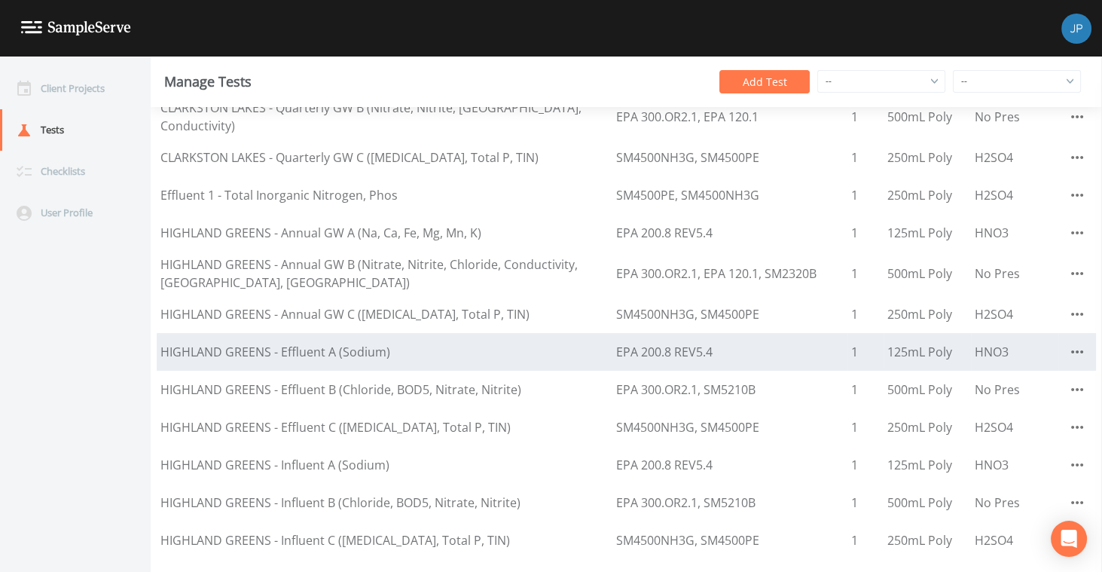
click at [290, 343] on div "HIGHLAND GREENS - Effluent A (Sodium)" at bounding box center [383, 352] width 447 height 18
drag, startPoint x: 285, startPoint y: 343, endPoint x: 336, endPoint y: 343, distance: 50.5
click at [336, 343] on div "HIGHLAND GREENS - Effluent A (Sodium)" at bounding box center [383, 352] width 447 height 18
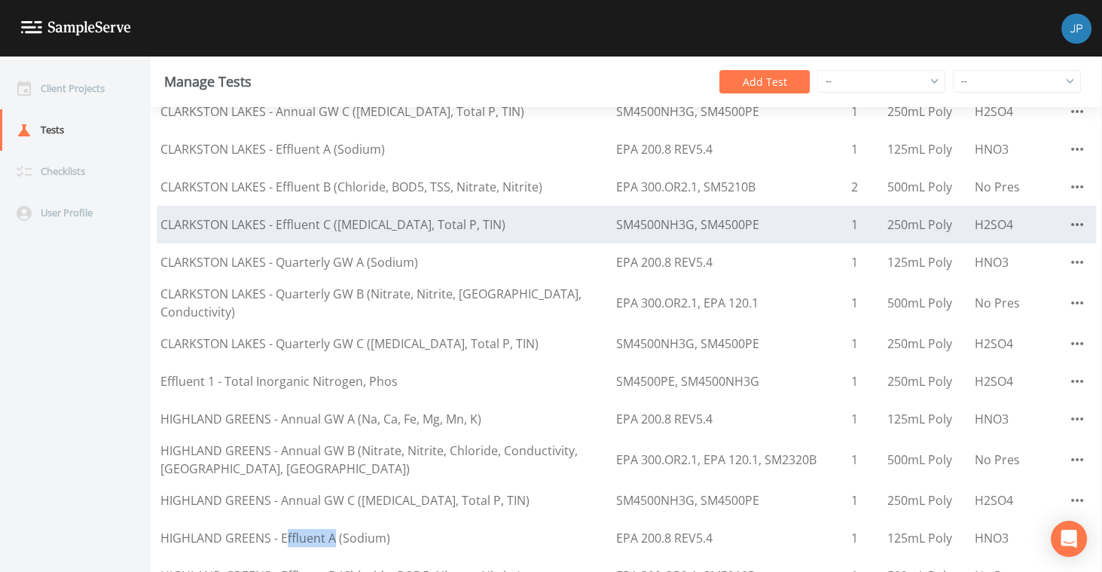
scroll to position [643, 0]
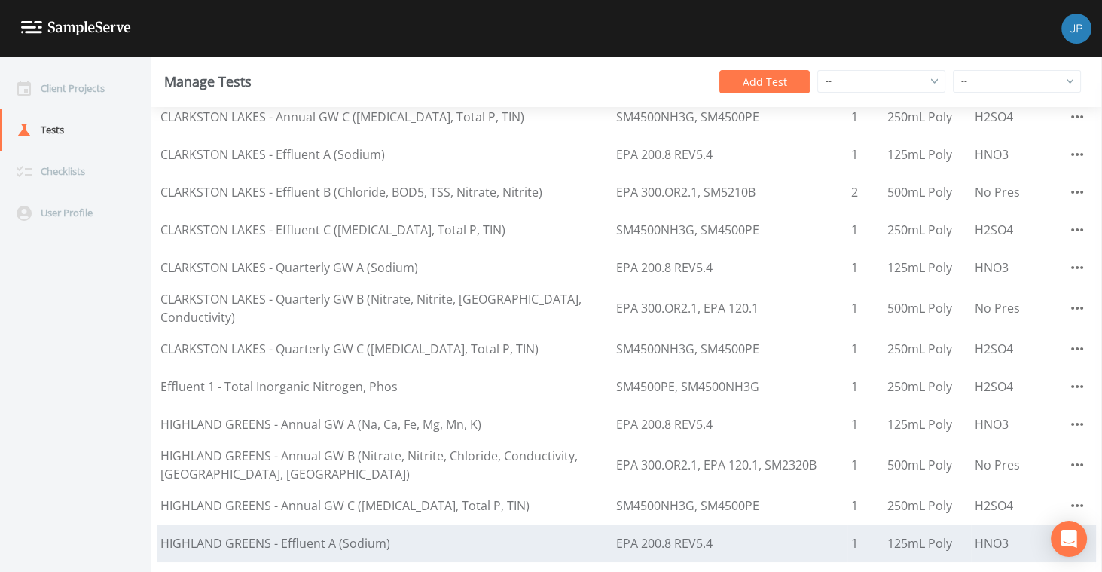
click at [175, 535] on div "HIGHLAND GREENS - Effluent A (Sodium)" at bounding box center [383, 543] width 447 height 18
drag, startPoint x: 162, startPoint y: 535, endPoint x: 272, endPoint y: 538, distance: 110.0
click at [272, 538] on div "HIGHLAND GREENS - Effluent A (Sodium)" at bounding box center [383, 543] width 447 height 18
drag, startPoint x: 282, startPoint y: 537, endPoint x: 391, endPoint y: 538, distance: 109.2
click at [391, 538] on div "HIGHLAND GREENS - Effluent A (Sodium)" at bounding box center [383, 543] width 447 height 18
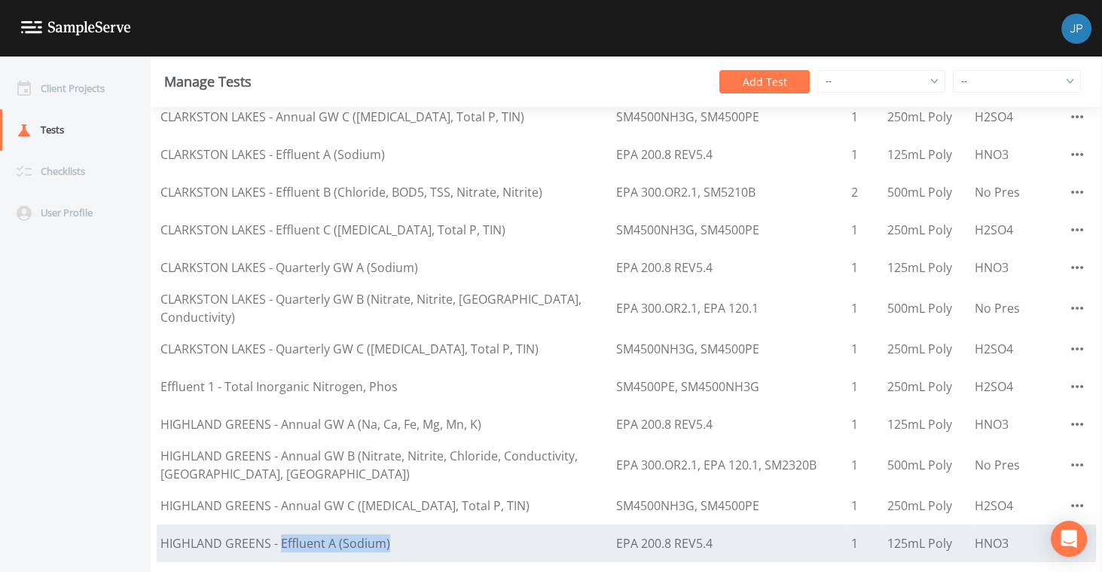
click at [392, 538] on div "HIGHLAND GREENS - Effluent A (Sodium)" at bounding box center [383, 543] width 447 height 18
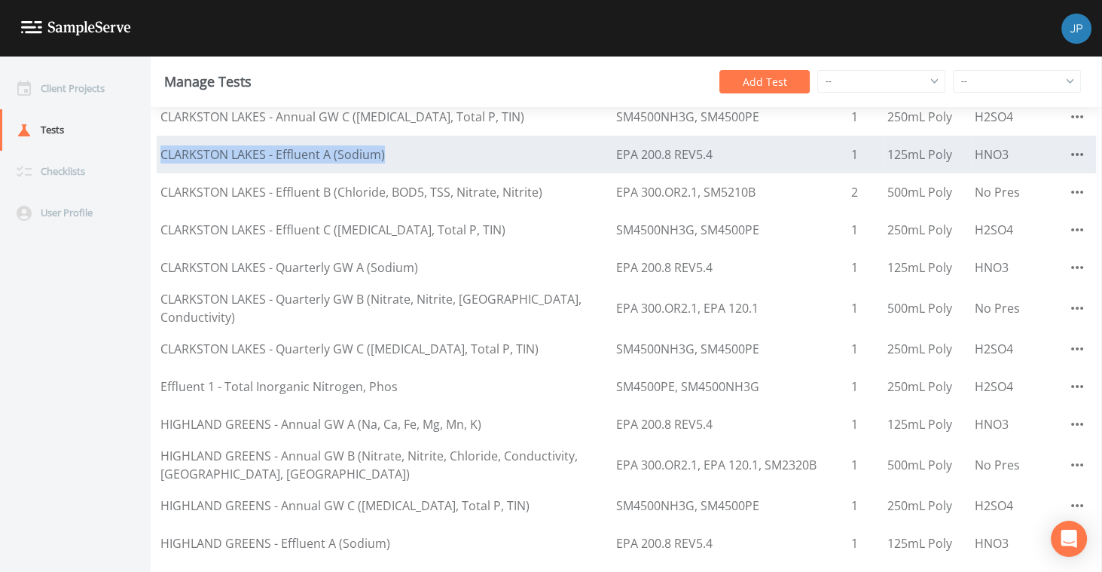
drag, startPoint x: 160, startPoint y: 146, endPoint x: 390, endPoint y: 150, distance: 230.4
click at [390, 150] on td "CLARKSTON LAKES - Effluent A (Sodium)" at bounding box center [384, 155] width 455 height 38
click at [393, 148] on div "CLARKSTON LAKES - Effluent A (Sodium)" at bounding box center [383, 154] width 447 height 18
drag, startPoint x: 276, startPoint y: 146, endPoint x: 387, endPoint y: 147, distance: 111.4
click at [387, 147] on div "CLARKSTON LAKES - Effluent A (Sodium)" at bounding box center [383, 154] width 447 height 18
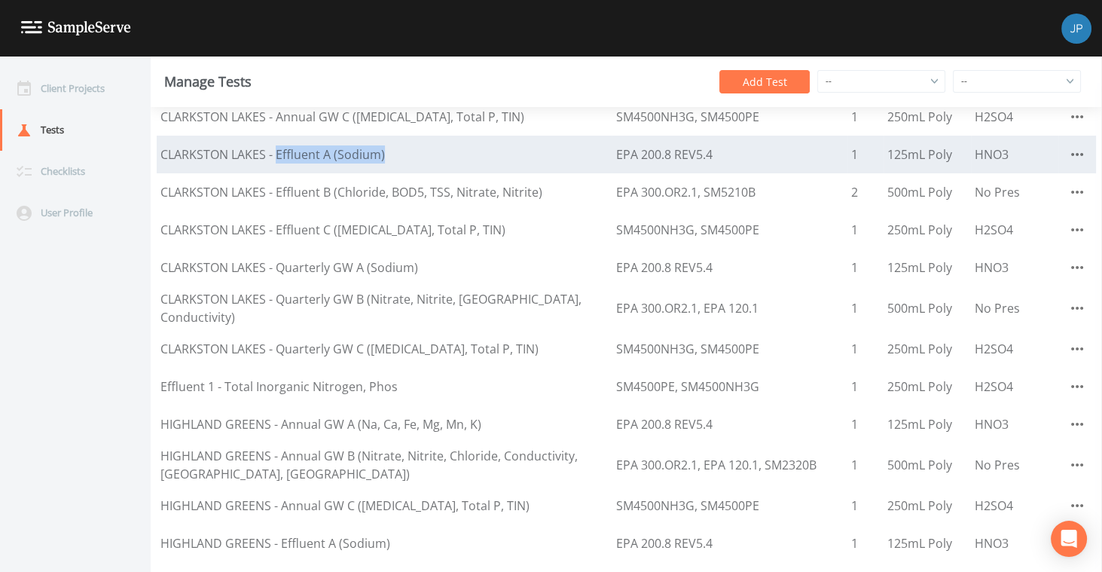
click at [394, 151] on div "CLARKSTON LAKES - Effluent A (Sodium)" at bounding box center [383, 154] width 447 height 18
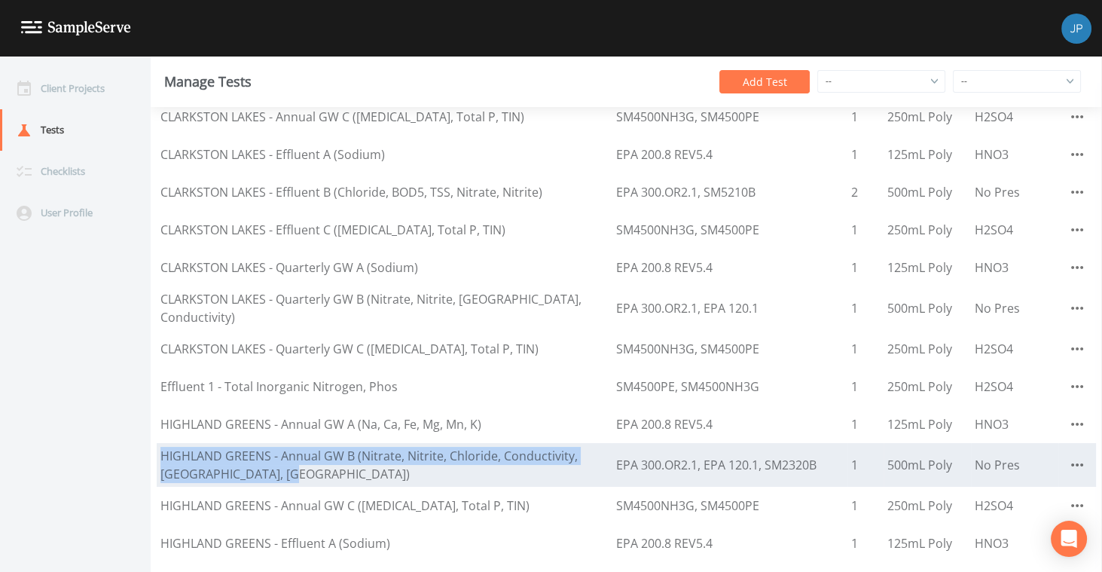
drag, startPoint x: 163, startPoint y: 447, endPoint x: 390, endPoint y: 470, distance: 228.5
click at [390, 470] on div "HIGHLAND GREENS - Annual GW B (Nitrate, Nitrite, Chloride, Conductivity, [GEOGR…" at bounding box center [383, 465] width 447 height 36
click at [388, 471] on div "HIGHLAND GREENS - Annual GW B (Nitrate, Nitrite, Chloride, Conductivity, [GEOGR…" at bounding box center [383, 465] width 447 height 36
drag, startPoint x: 163, startPoint y: 450, endPoint x: 356, endPoint y: 465, distance: 193.4
click at [355, 465] on div "HIGHLAND GREENS - Annual GW B (Nitrate, Nitrite, Chloride, Conductivity, [GEOGR…" at bounding box center [383, 465] width 447 height 36
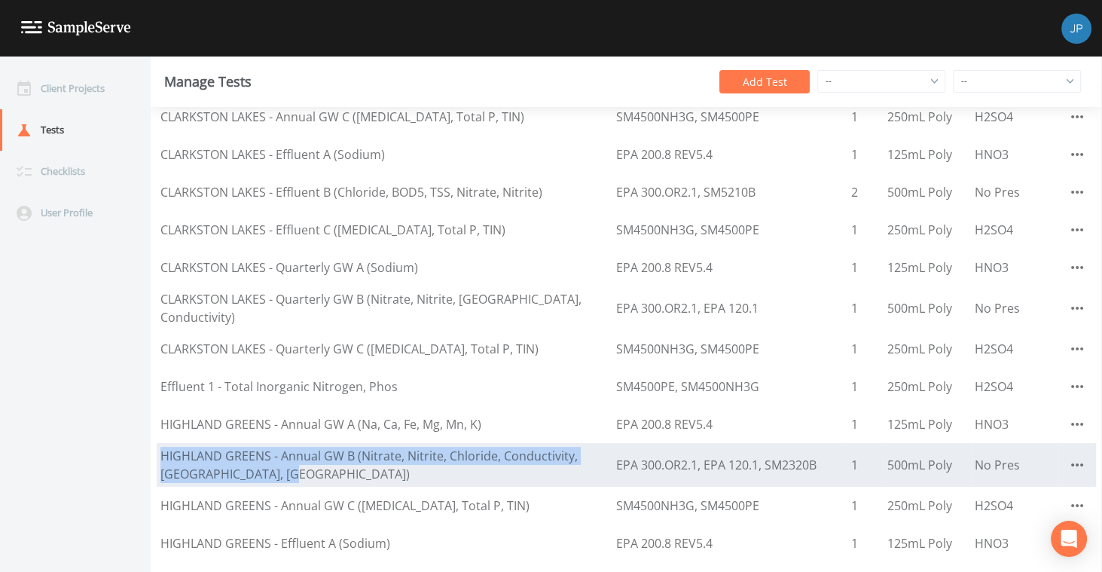
click at [358, 468] on div "HIGHLAND GREENS - Annual GW B (Nitrate, Nitrite, Chloride, Conductivity, [GEOGR…" at bounding box center [383, 465] width 447 height 36
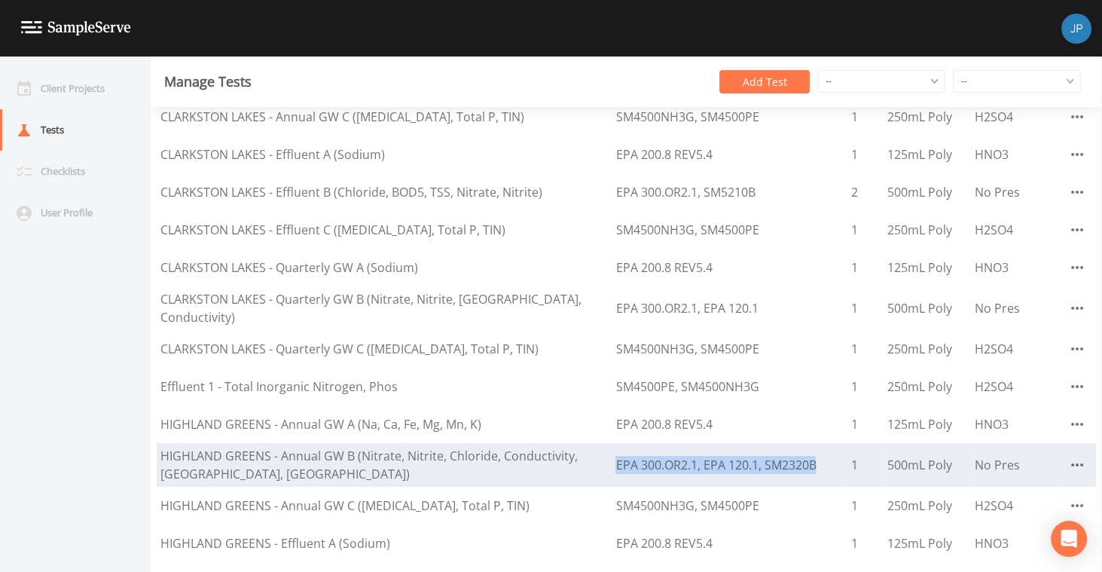
drag, startPoint x: 559, startPoint y: 455, endPoint x: 762, endPoint y: 458, distance: 202.6
click at [762, 458] on td "EPA 300.OR2.1, EPA 120.1, SM2320B" at bounding box center [729, 465] width 236 height 44
click at [767, 458] on td "EPA 300.OR2.1, EPA 120.1, SM2320B" at bounding box center [729, 465] width 236 height 44
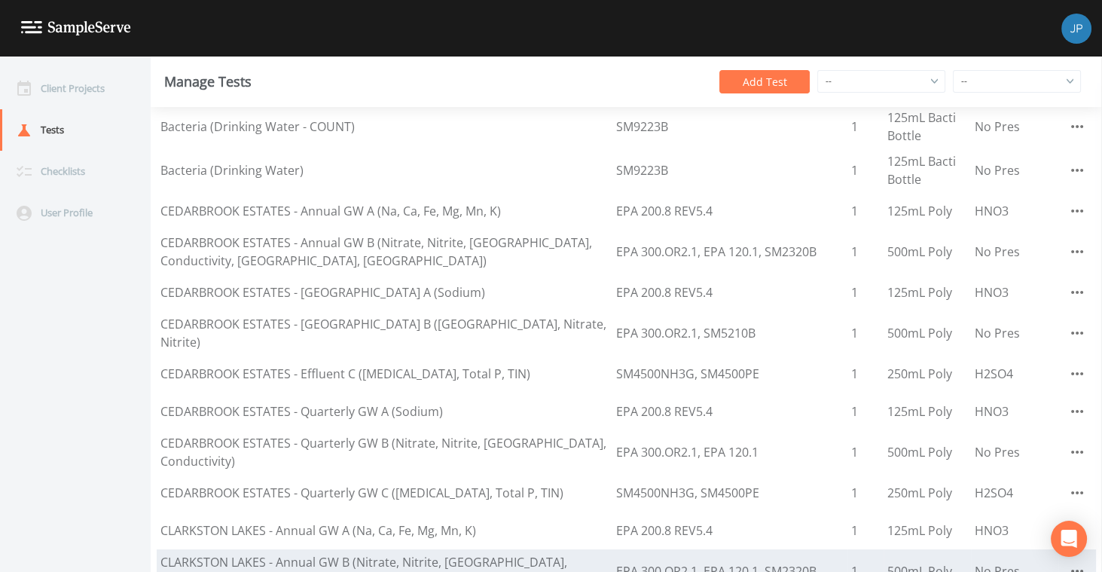
scroll to position [0, 0]
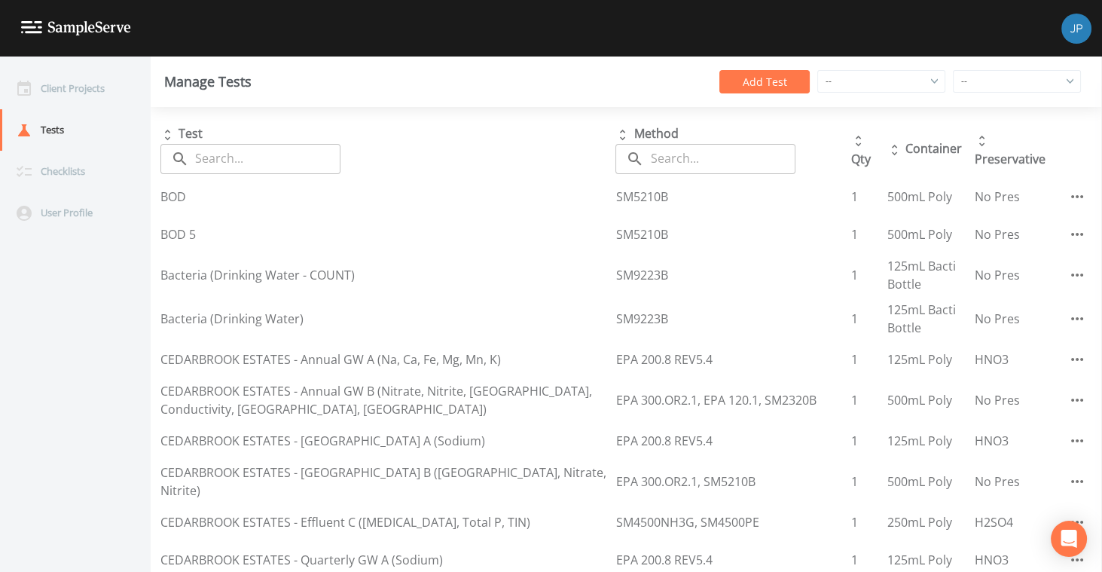
click at [515, 99] on div "Manage Tests Add Test -- -- South Gloucestershire Northwest Territories Hertfor…" at bounding box center [626, 81] width 951 height 50
click at [535, 102] on div "Manage Tests Add Test -- -- South Gloucestershire Northwest Territories Hertfor…" at bounding box center [626, 81] width 951 height 50
click at [1069, 540] on icon "Open Intercom Messenger" at bounding box center [1067, 539] width 17 height 20
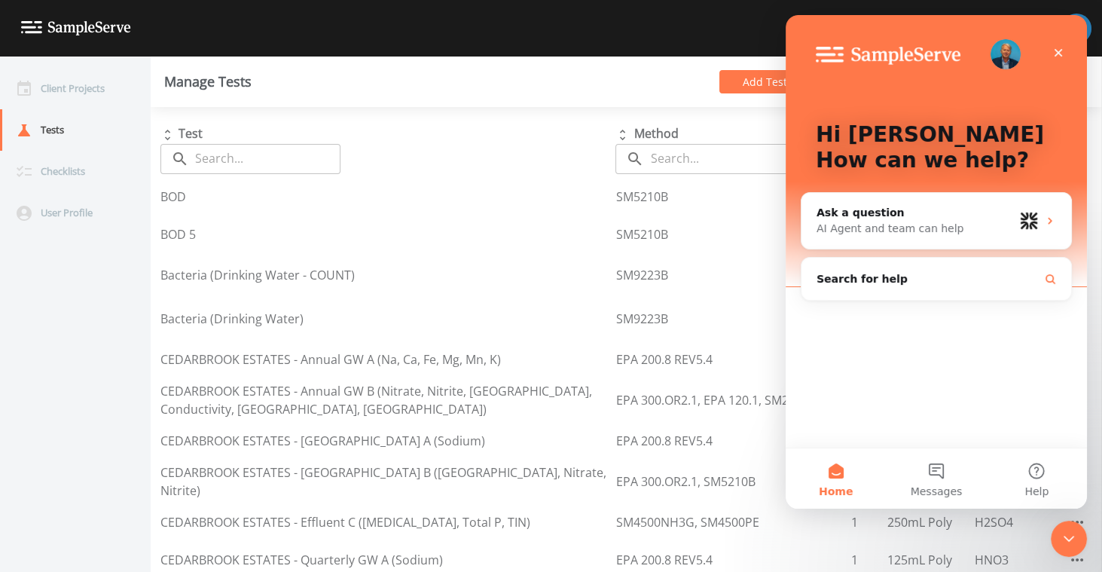
click at [1069, 538] on icon "Close Intercom Messenger" at bounding box center [1068, 538] width 11 height 6
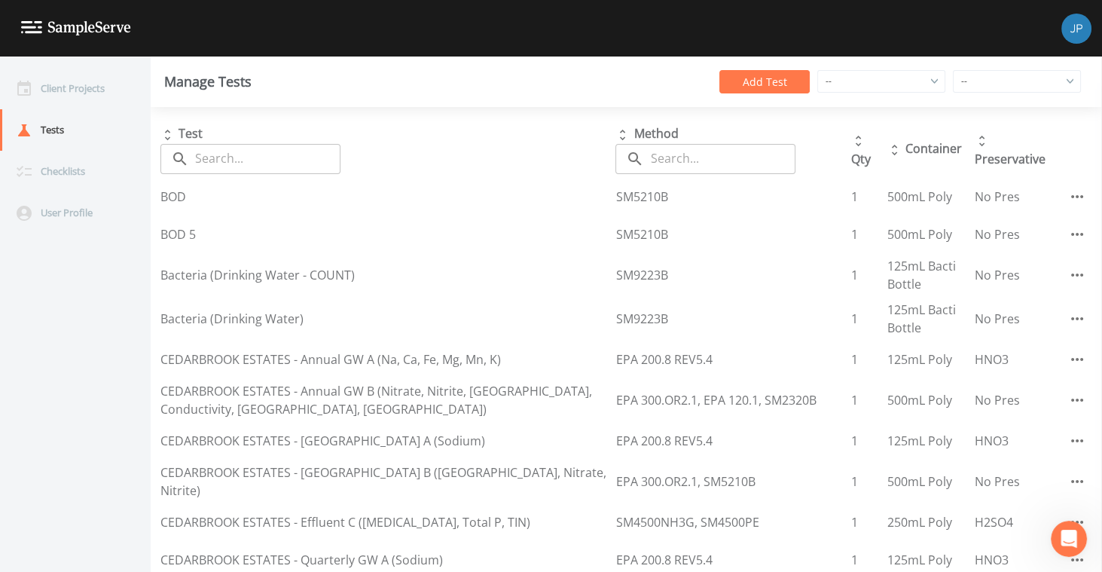
click at [1069, 541] on icon "Open Intercom Messenger" at bounding box center [1068, 538] width 25 height 25
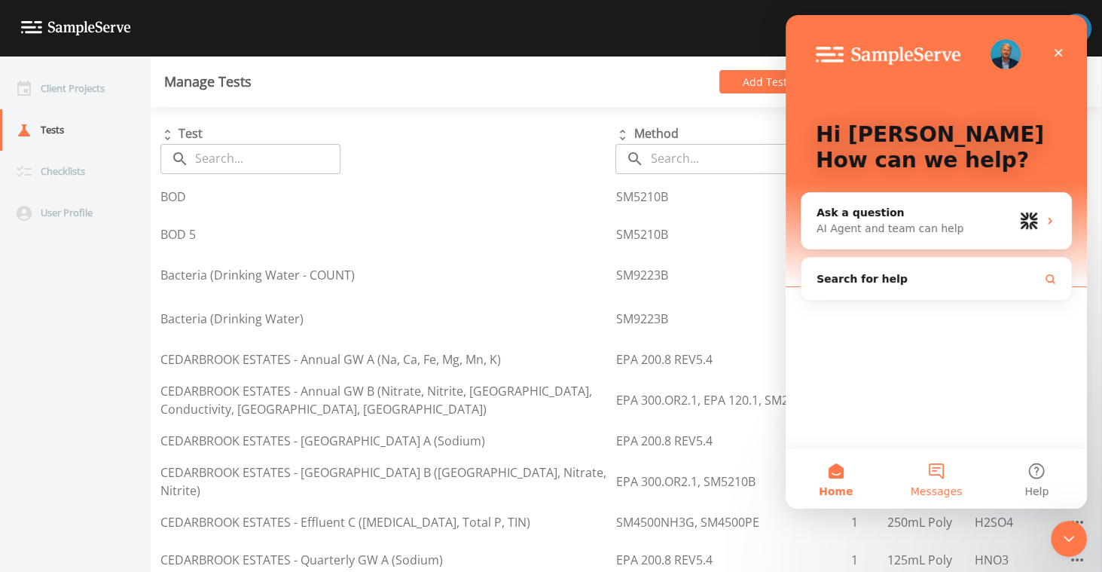
click at [948, 480] on button "Messages" at bounding box center [936, 478] width 100 height 60
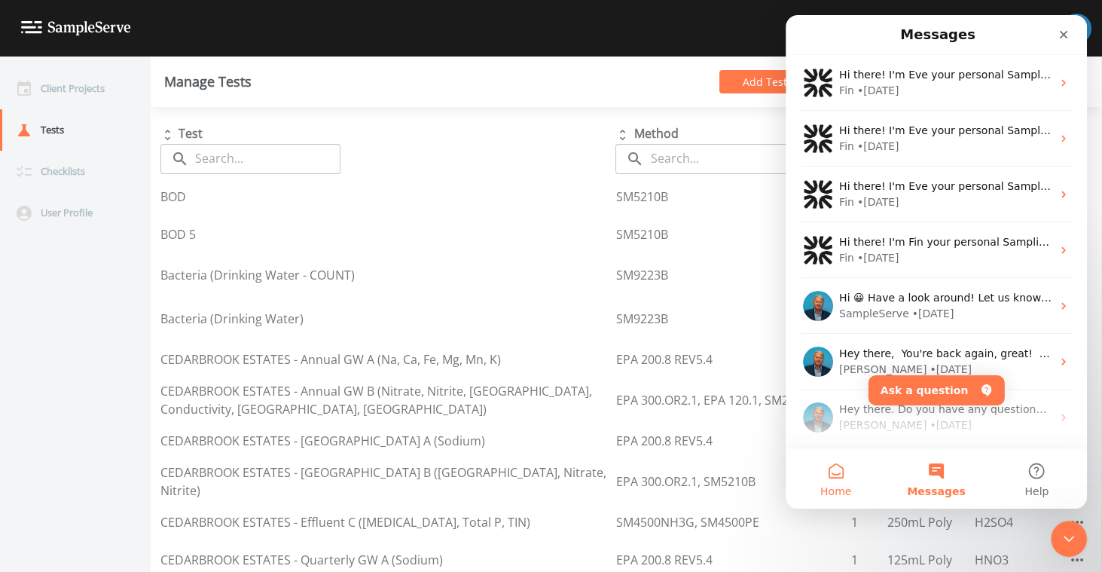
click at [842, 471] on button "Home" at bounding box center [835, 478] width 100 height 60
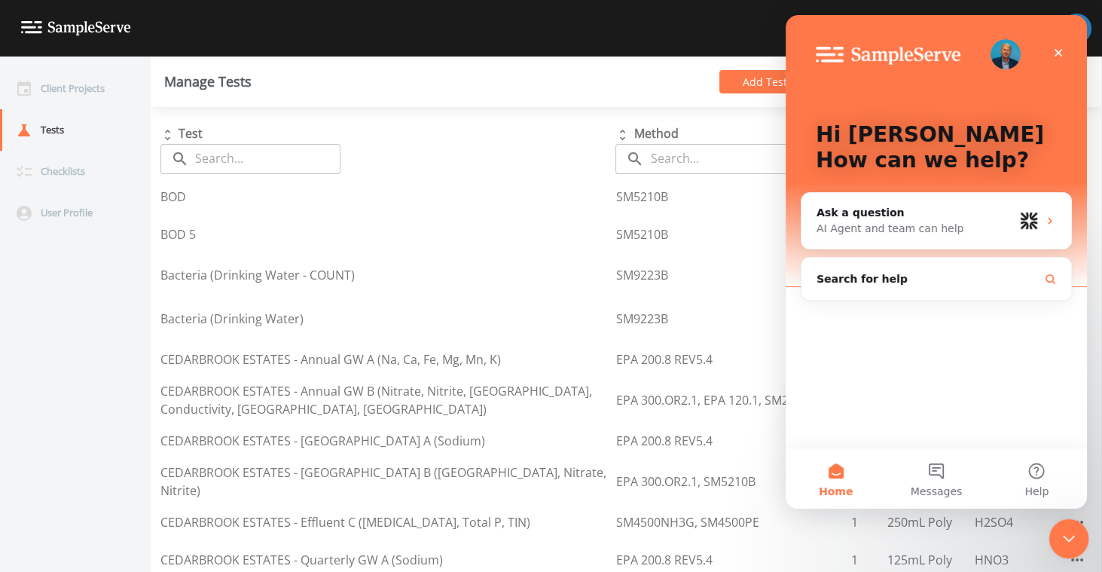
click at [1069, 528] on icon "Close Intercom Messenger" at bounding box center [1066, 536] width 18 height 18
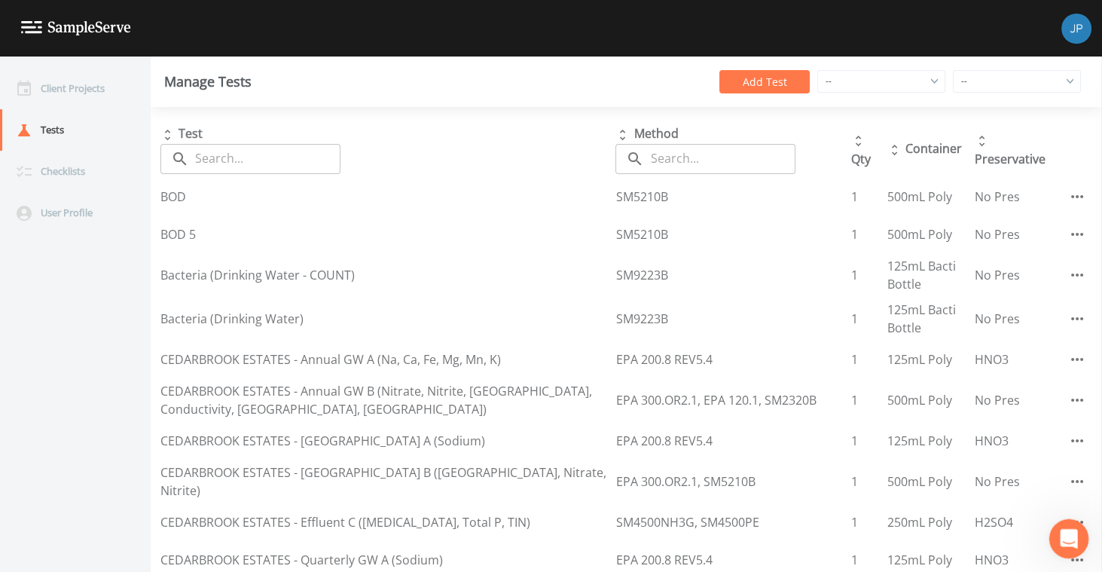
click at [1069, 531] on icon "Open Intercom Messenger" at bounding box center [1066, 536] width 25 height 25
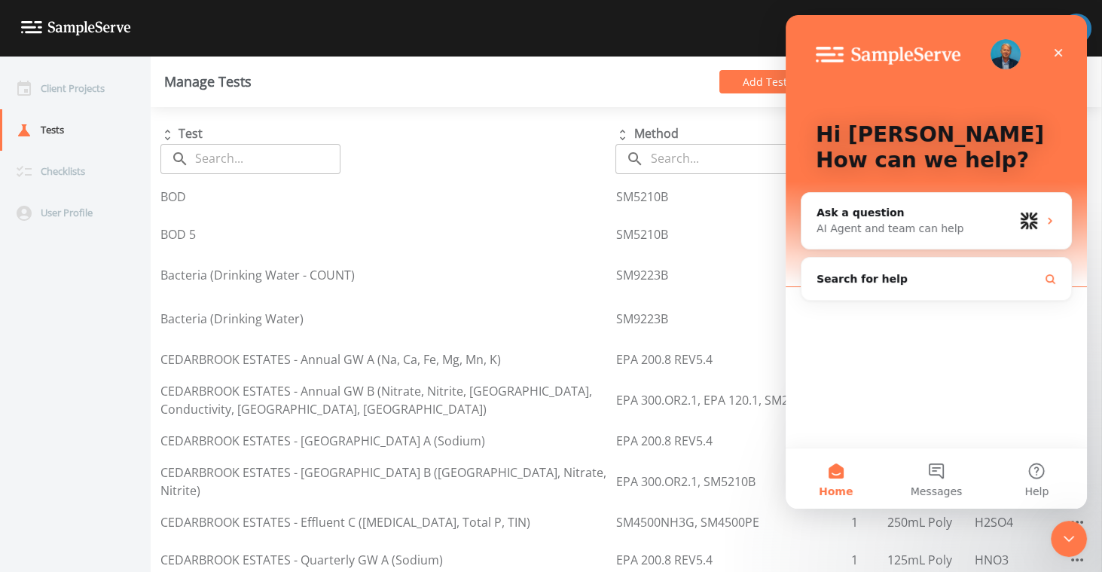
click at [929, 319] on div "Hi Josh 👋 How can we help? Ask a question AI Agent and team can help Search for…" at bounding box center [935, 231] width 301 height 432
click at [1052, 51] on icon "Close" at bounding box center [1058, 53] width 12 height 12
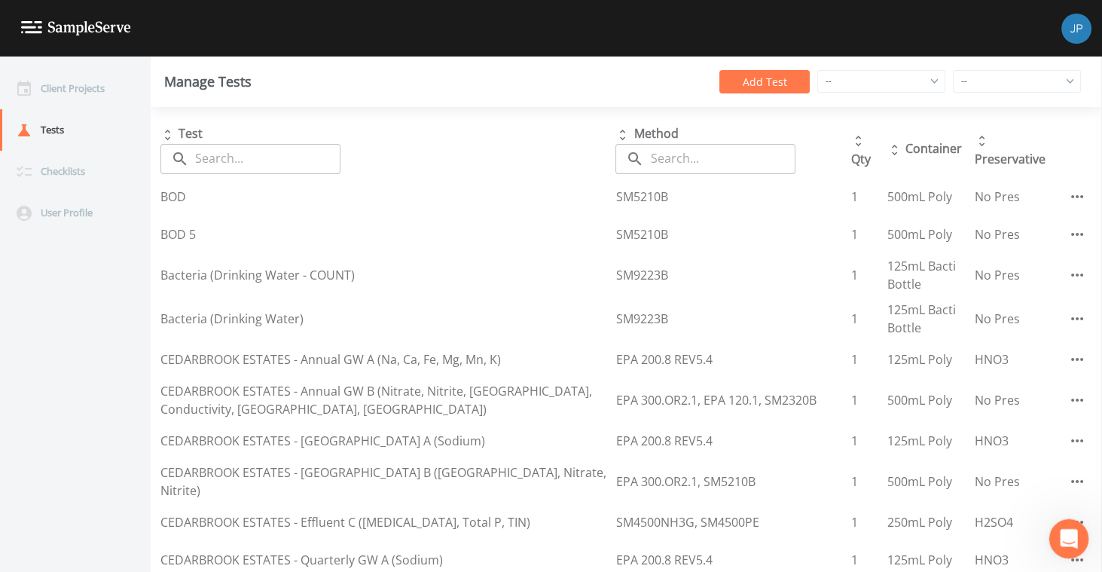
click at [1067, 538] on icon "Open Intercom Messenger" at bounding box center [1066, 536] width 11 height 12
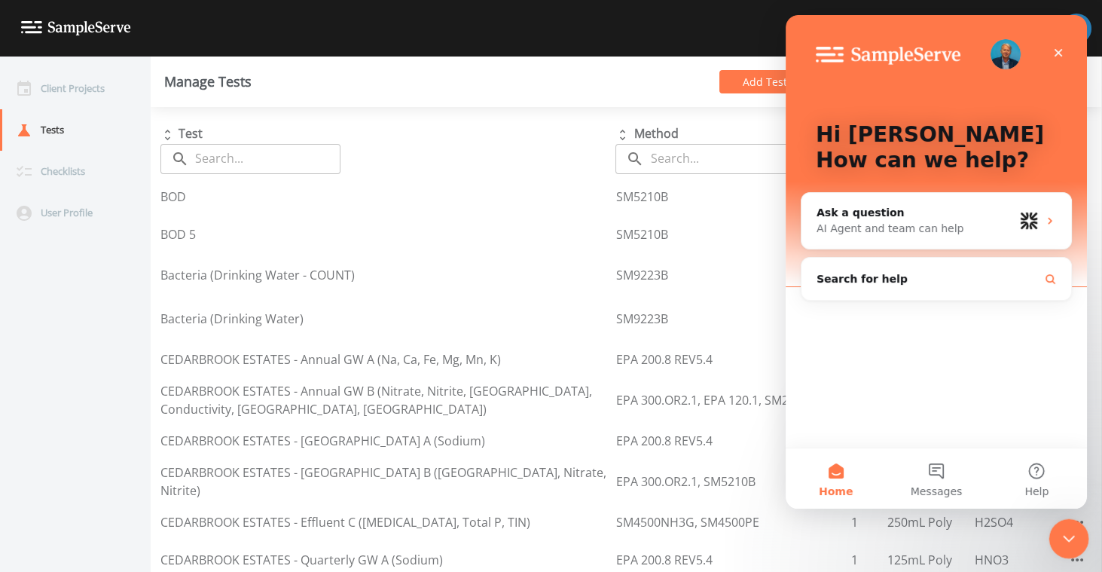
click at [1067, 538] on icon "Close Intercom Messenger" at bounding box center [1066, 536] width 11 height 6
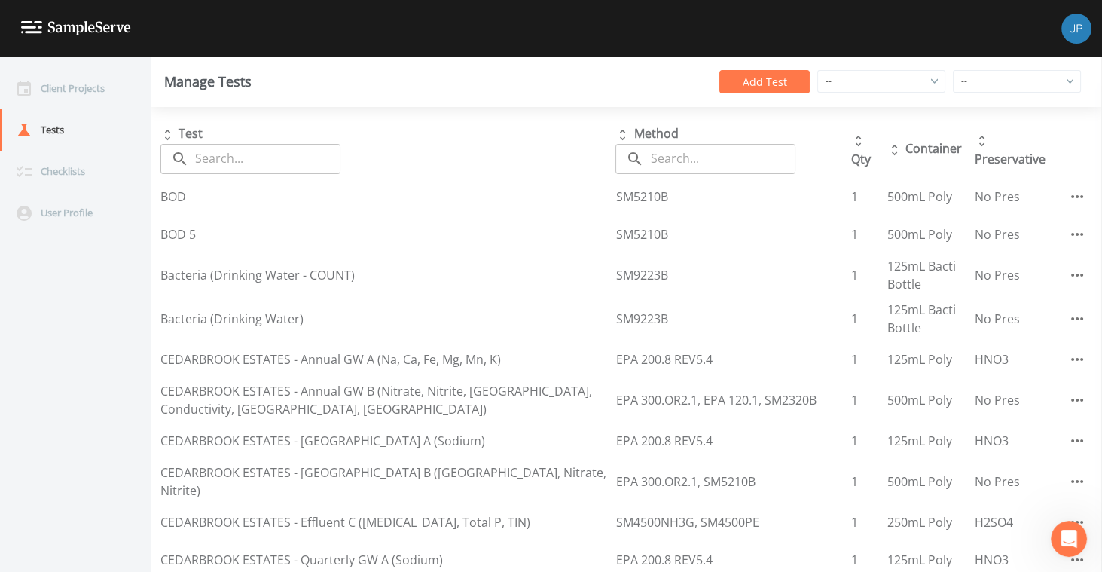
click at [445, 110] on div "Test ​ ​ Method ​ ​ Qty Container Preservative BOD SM5210B 1 500mL Poly No Pres…" at bounding box center [626, 339] width 951 height 465
click at [736, 110] on div "Test ​ ​ Method ​ ​ Qty Container Preservative BOD SM5210B 1 500mL Poly No Pres…" at bounding box center [626, 339] width 951 height 465
click at [735, 107] on div "Test ​ ​ Method ​ ​ Qty Container Preservative BOD SM5210B 1 500mL Poly No Pres…" at bounding box center [626, 339] width 951 height 465
click at [680, 110] on div "Test ​ ​ Method ​ ​ Qty Container Preservative BOD SM5210B 1 500mL Poly No Pres…" at bounding box center [626, 339] width 951 height 465
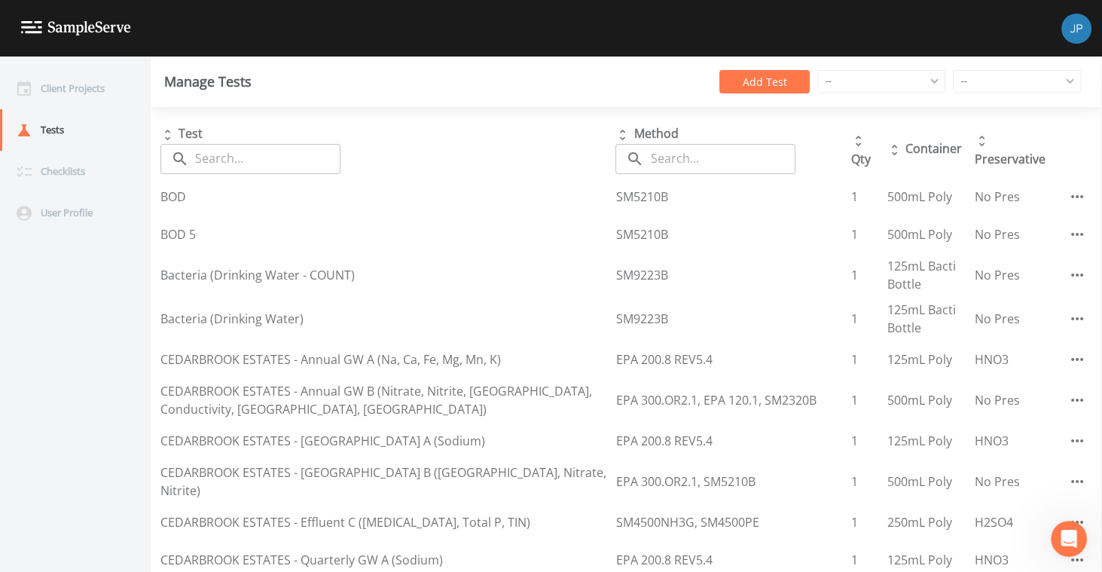
click at [678, 107] on div "Test ​ ​ Method ​ ​ Qty Container Preservative BOD SM5210B 1 500mL Poly No Pres…" at bounding box center [626, 339] width 951 height 465
click at [676, 105] on div "Manage Tests Add Test -- -- South Gloucestershire Northwest Territories Hertfor…" at bounding box center [626, 81] width 951 height 50
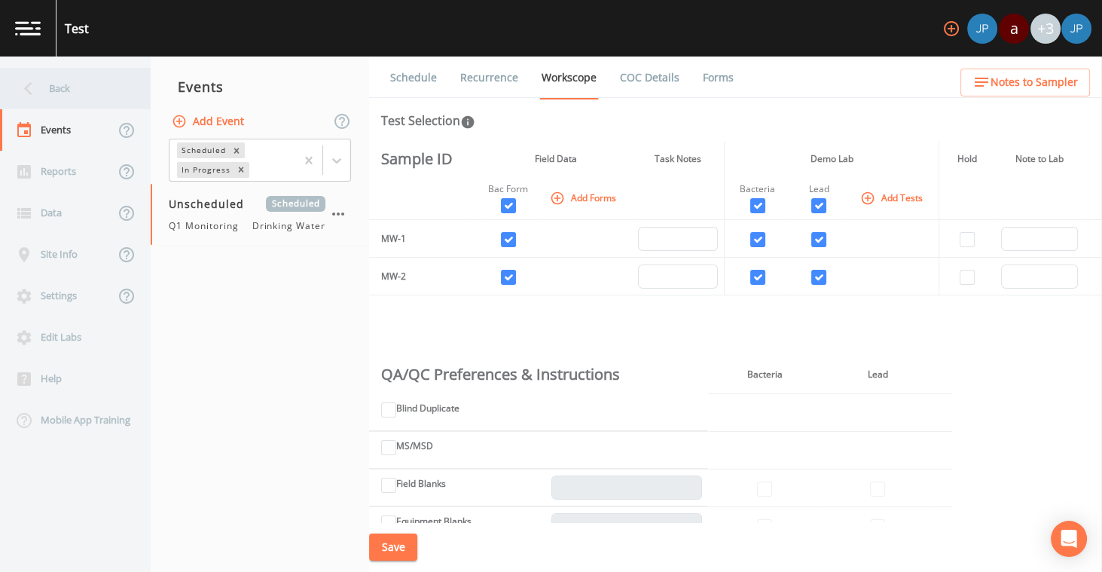
click at [47, 87] on div "Back" at bounding box center [68, 88] width 136 height 41
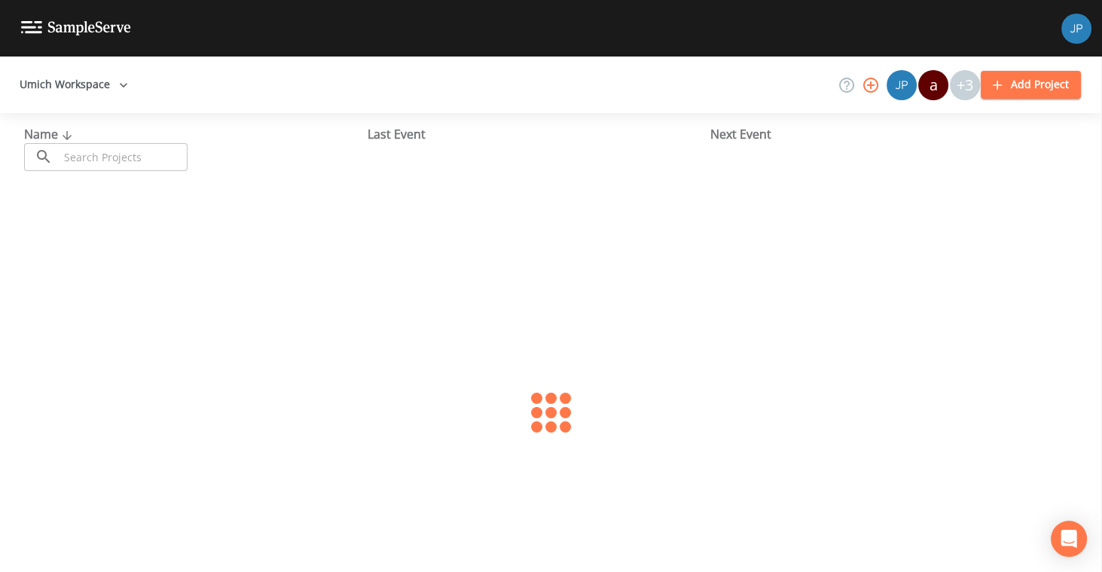
click at [84, 87] on button "Umich Workspace" at bounding box center [74, 85] width 120 height 28
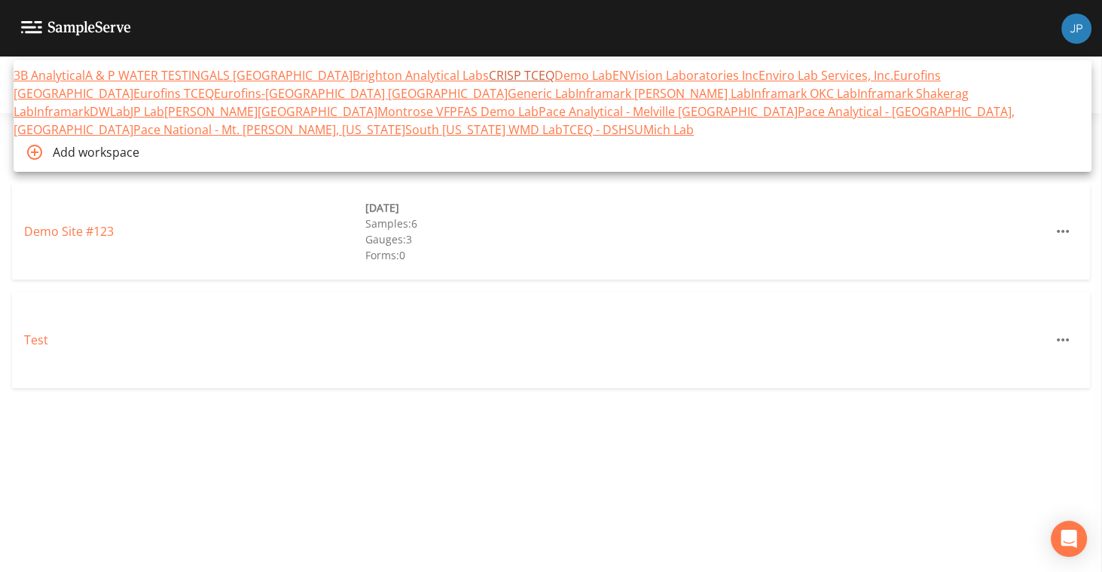
scroll to position [13839, 0]
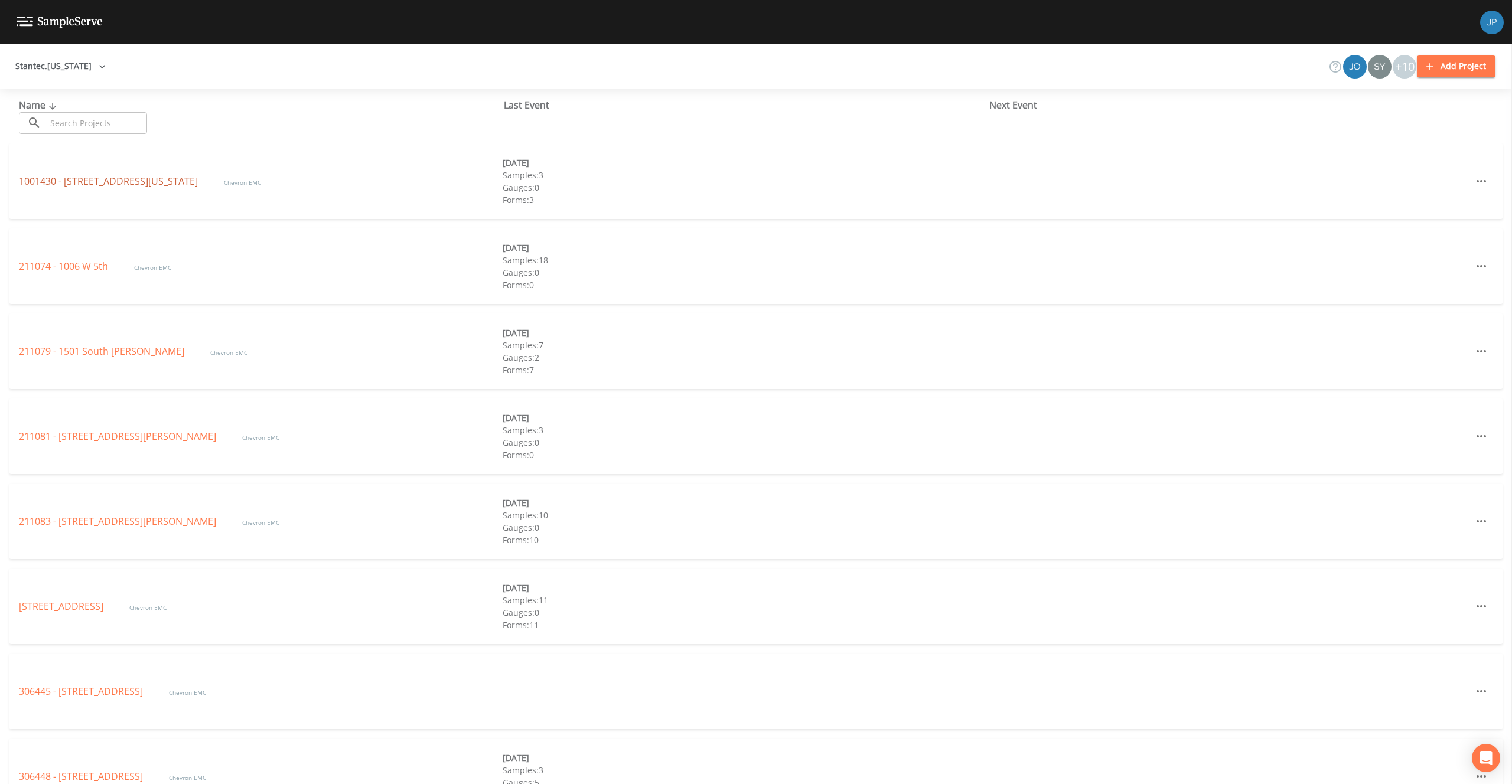
click at [87, 184] on link "1001430 - [STREET_ADDRESS][US_STATE]" at bounding box center [109, 181] width 181 height 13
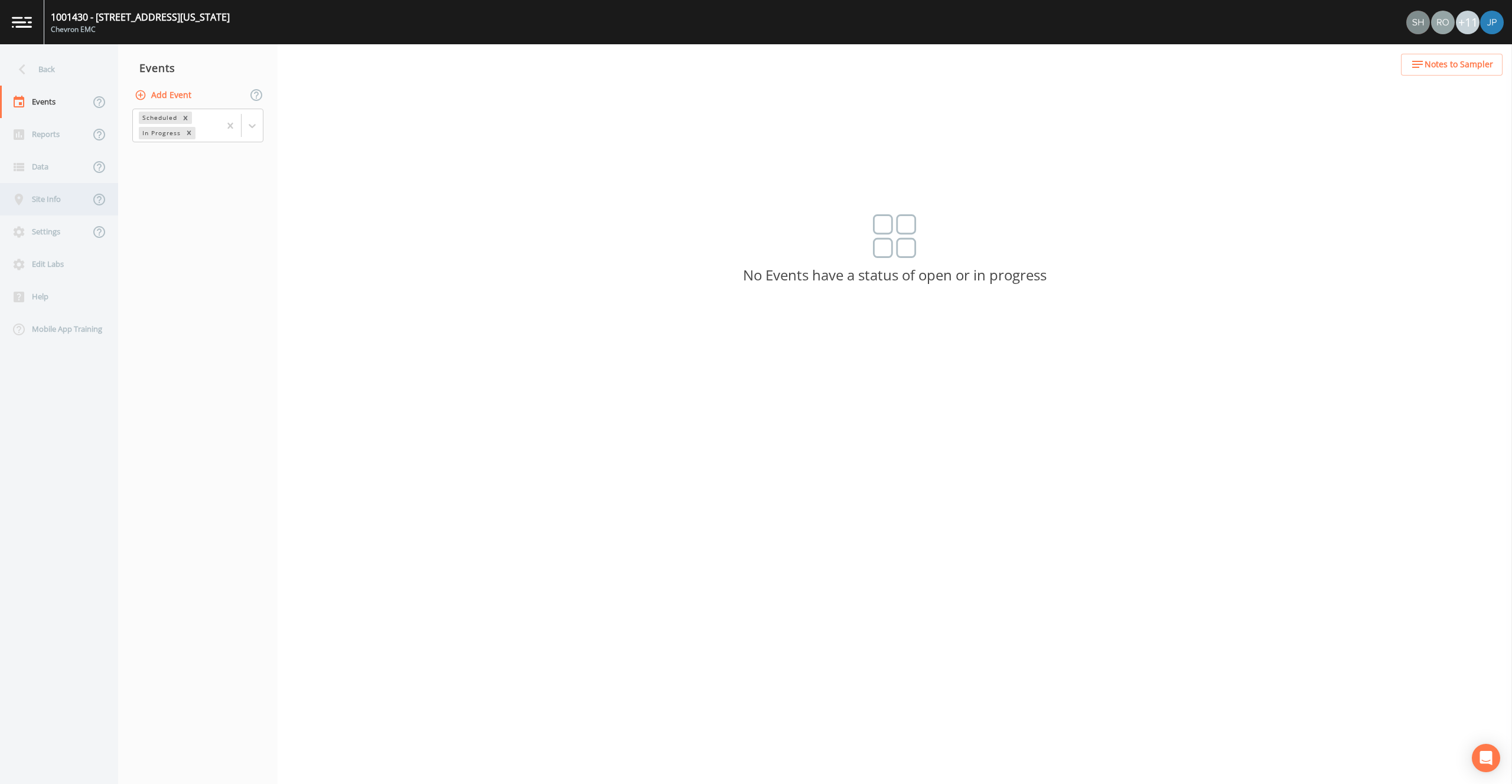
click at [54, 205] on div "Site Info" at bounding box center [45, 198] width 89 height 32
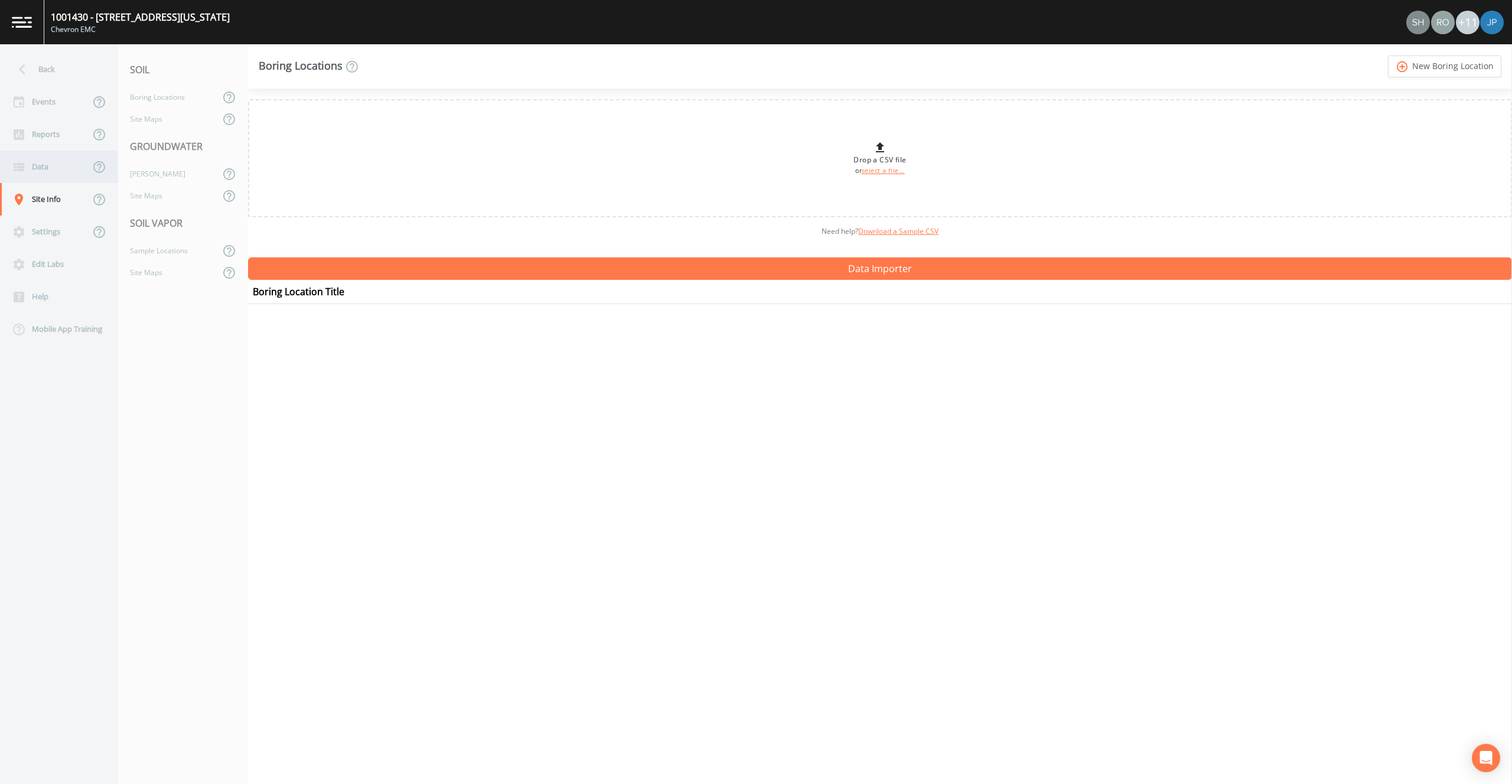
click at [49, 178] on div "Data" at bounding box center [45, 166] width 89 height 32
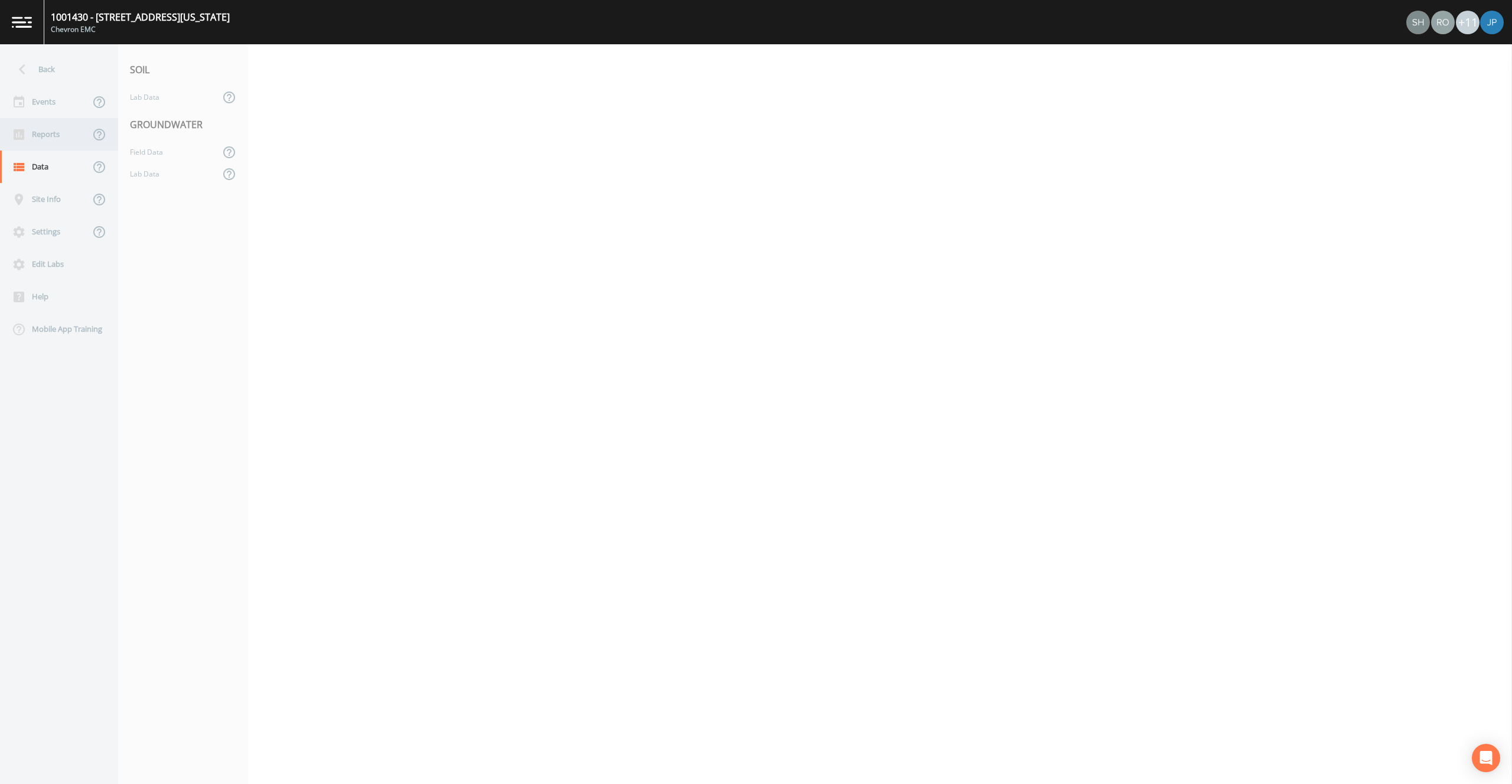
click at [45, 140] on div "Reports" at bounding box center [45, 134] width 89 height 32
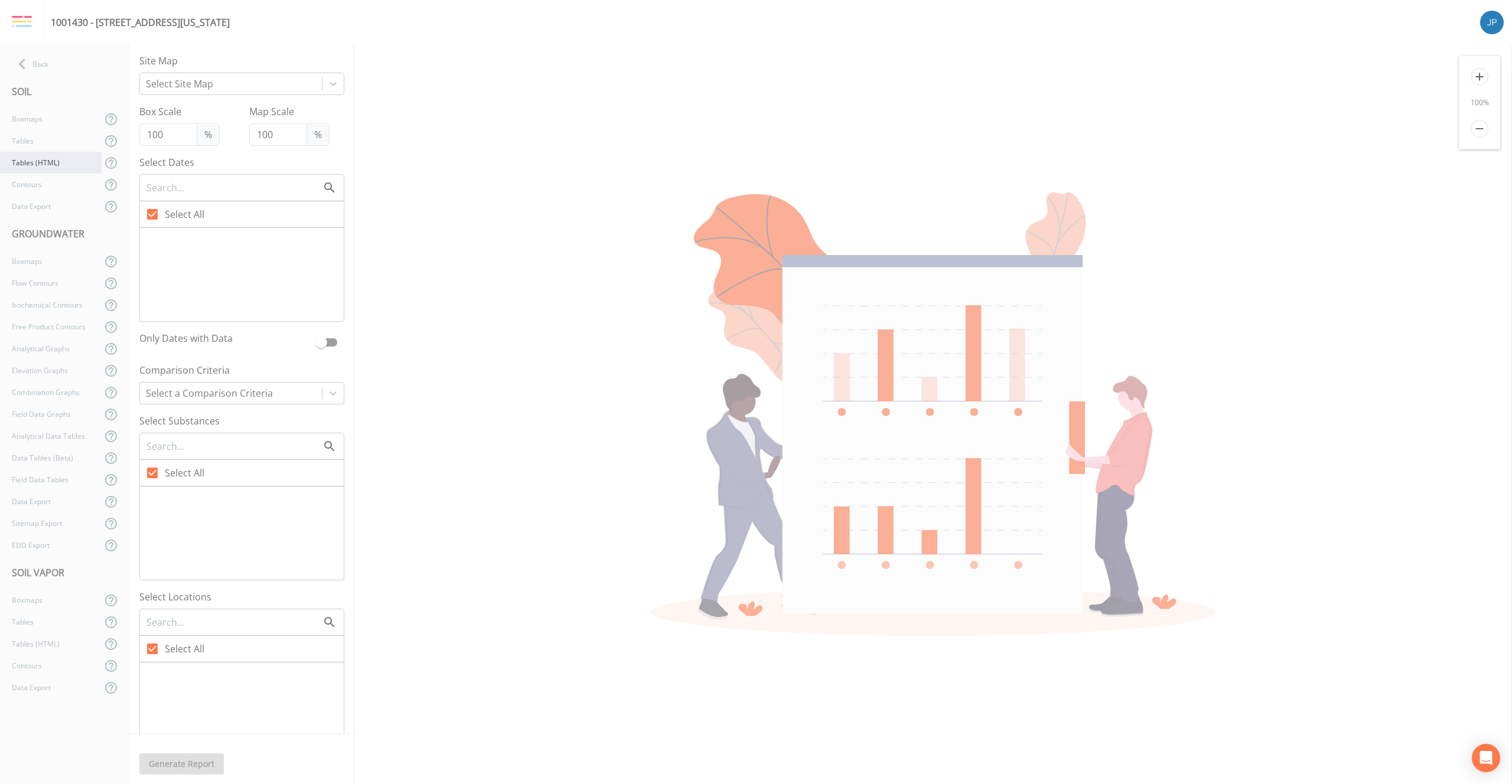
checkbox input "false"
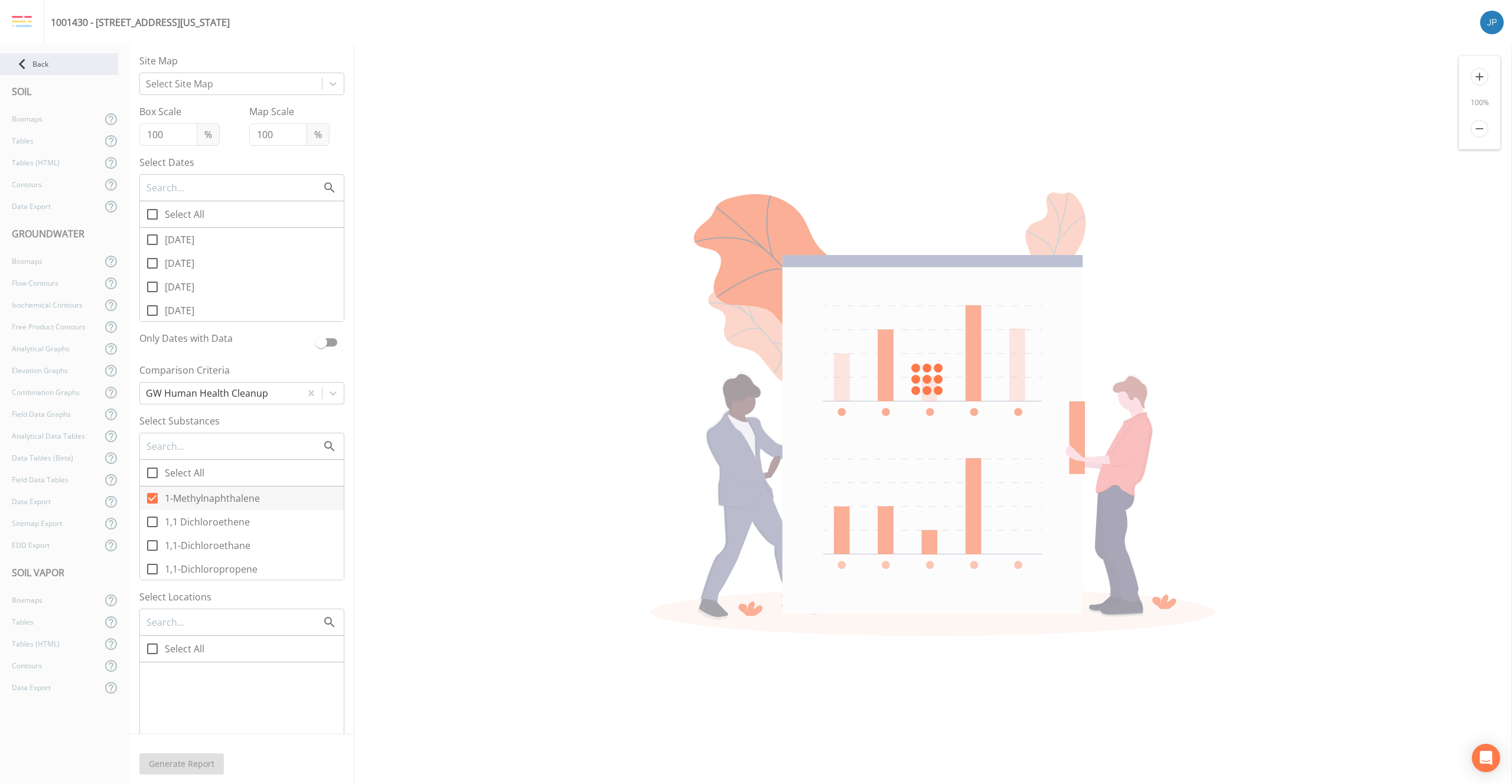
click at [35, 64] on div "Back" at bounding box center [59, 64] width 118 height 22
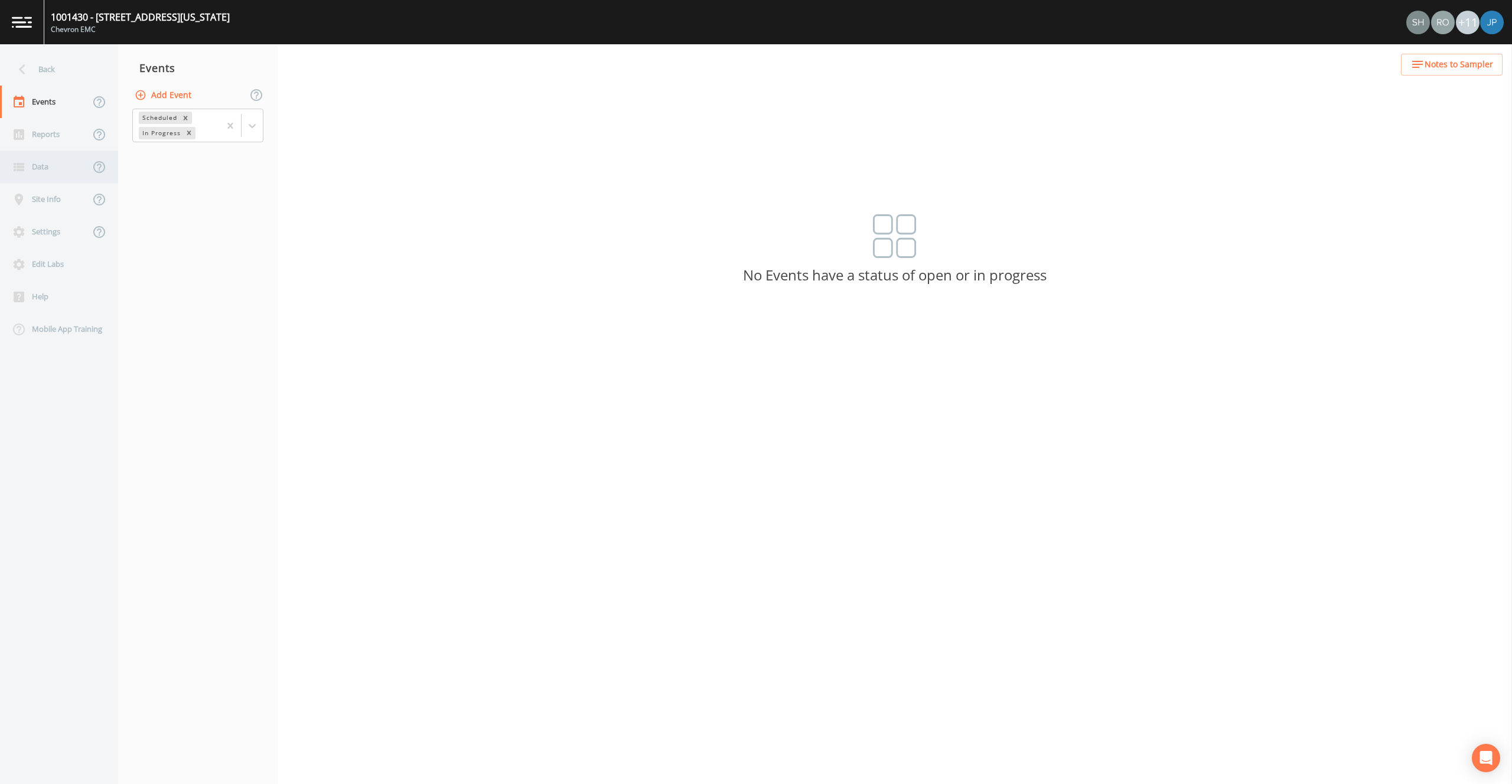
click at [42, 161] on div "Data" at bounding box center [45, 166] width 89 height 32
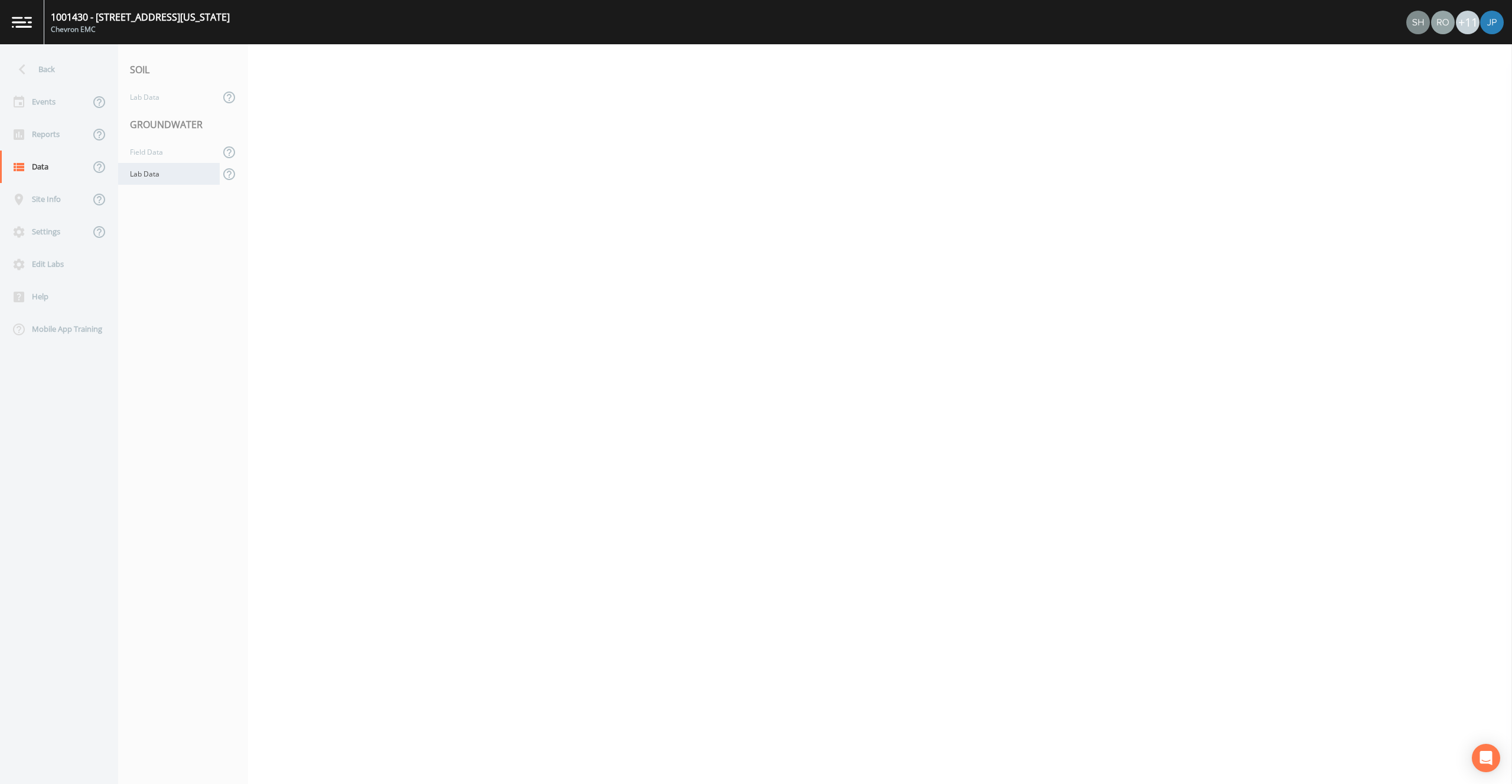
click at [160, 172] on div "Lab Data" at bounding box center [169, 174] width 102 height 22
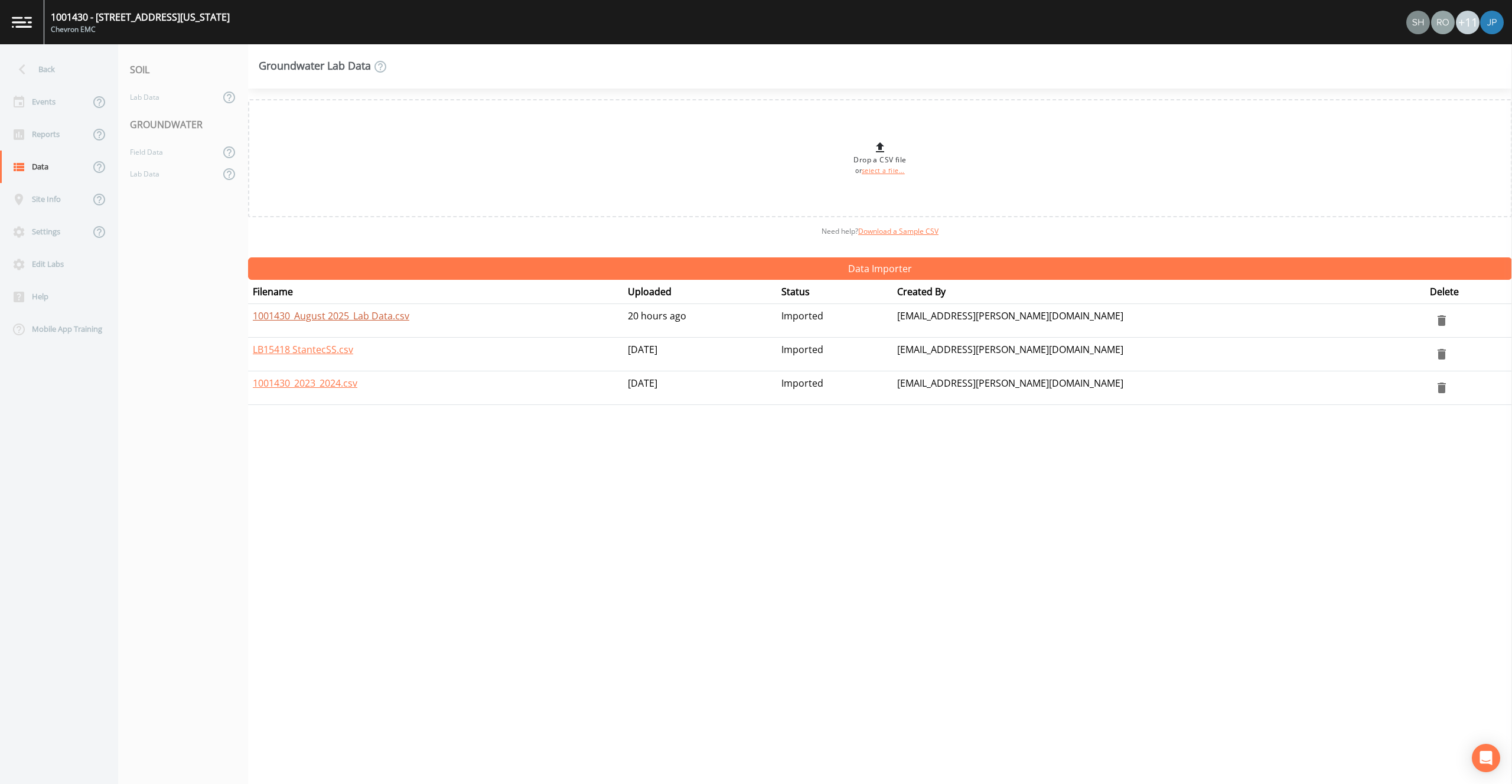
click at [360, 318] on link "1001430_August 2025_Lab Data.csv" at bounding box center [331, 316] width 157 height 13
click at [61, 71] on div "Back" at bounding box center [53, 69] width 107 height 32
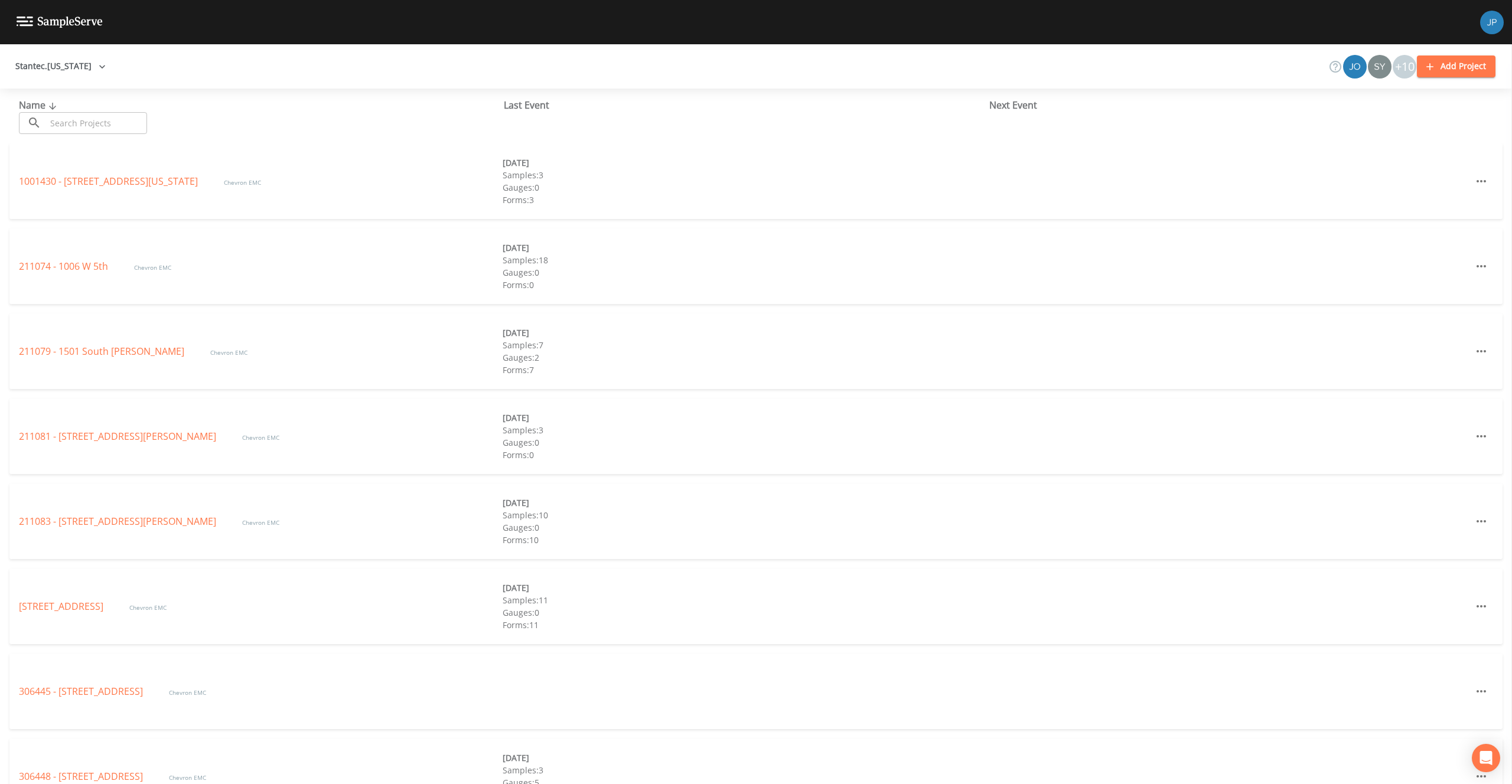
click at [124, 127] on input "text" at bounding box center [96, 123] width 101 height 22
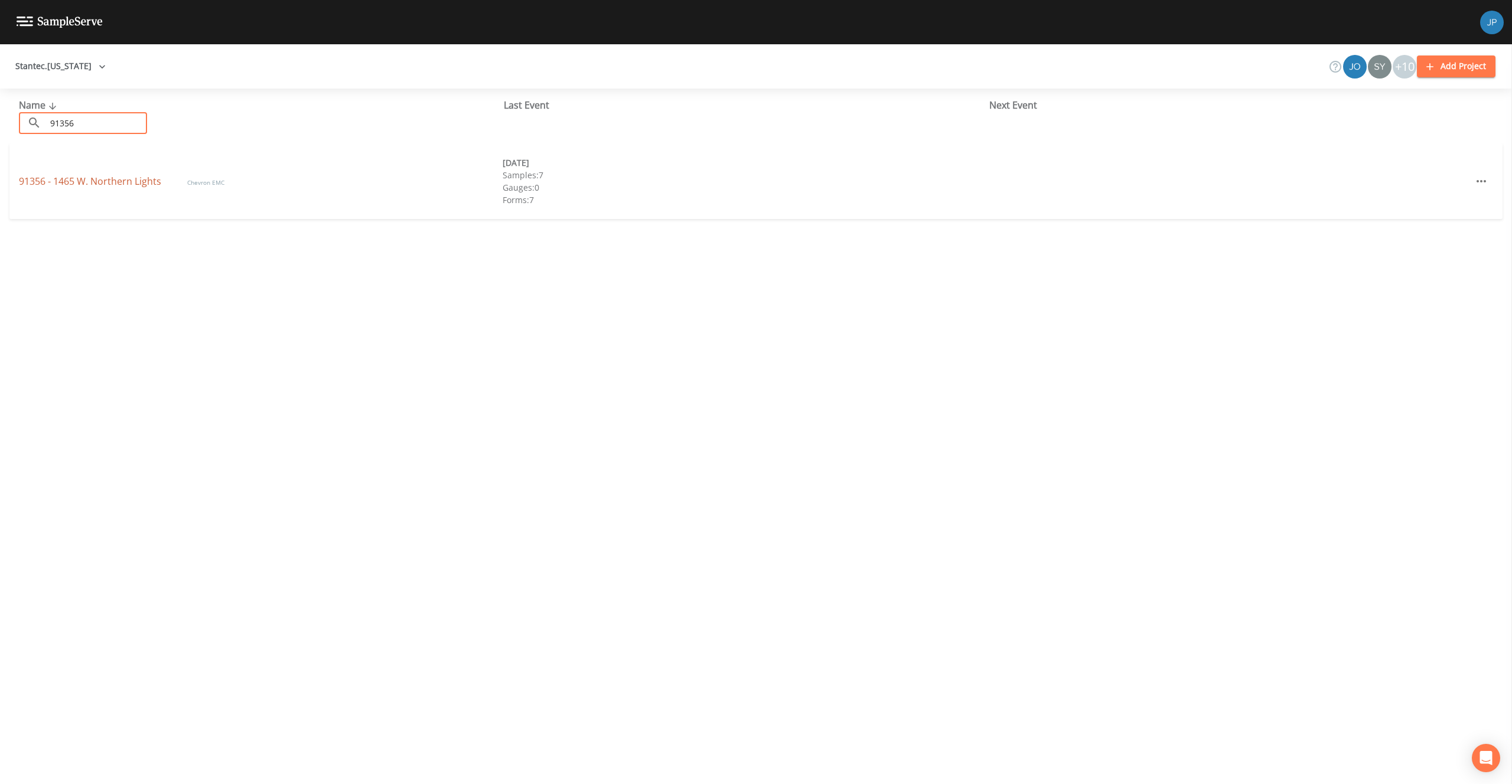
type input "91356"
click at [98, 180] on link "91356 - 1465 W. Northern Lights" at bounding box center [91, 181] width 144 height 13
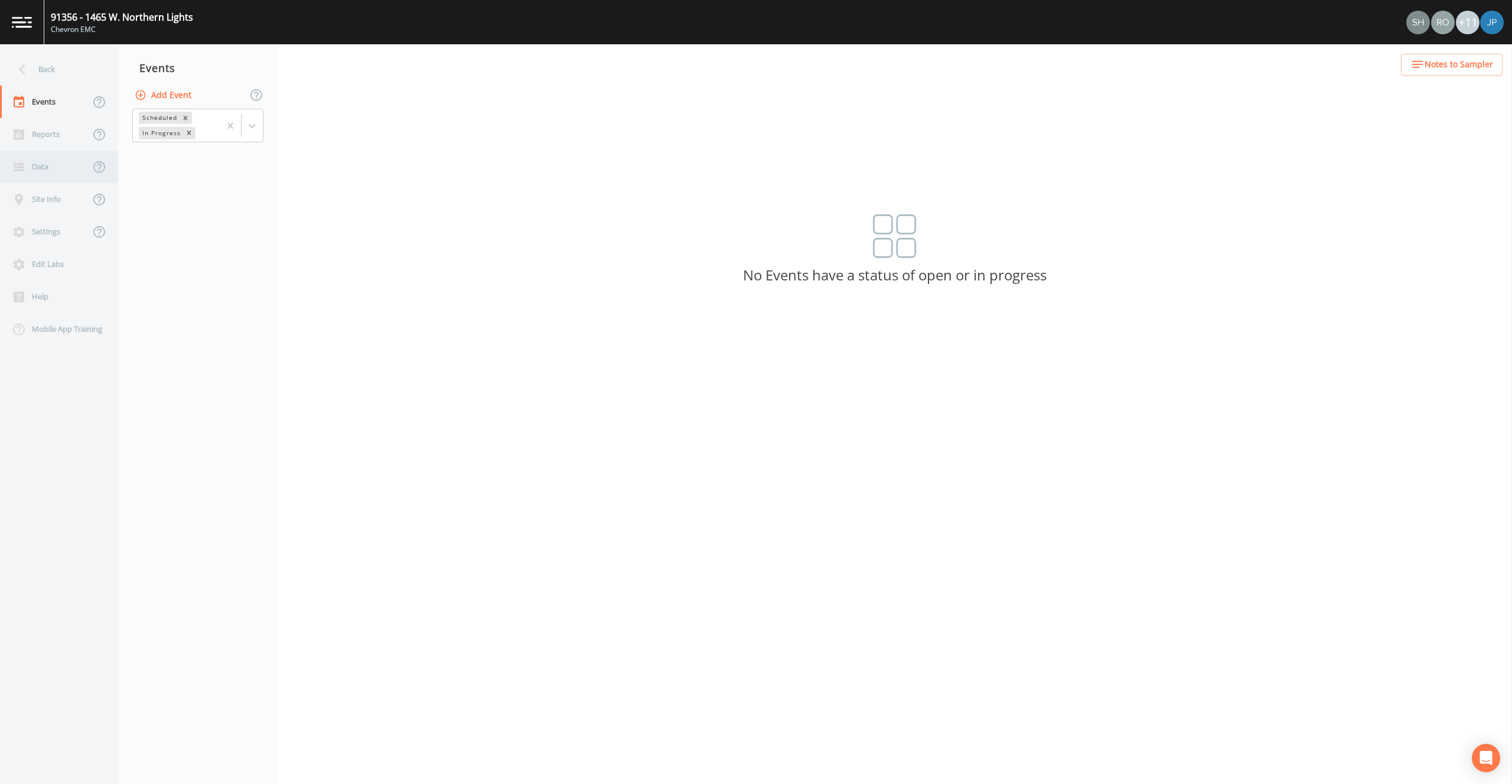
click at [49, 162] on div "Data" at bounding box center [45, 166] width 89 height 32
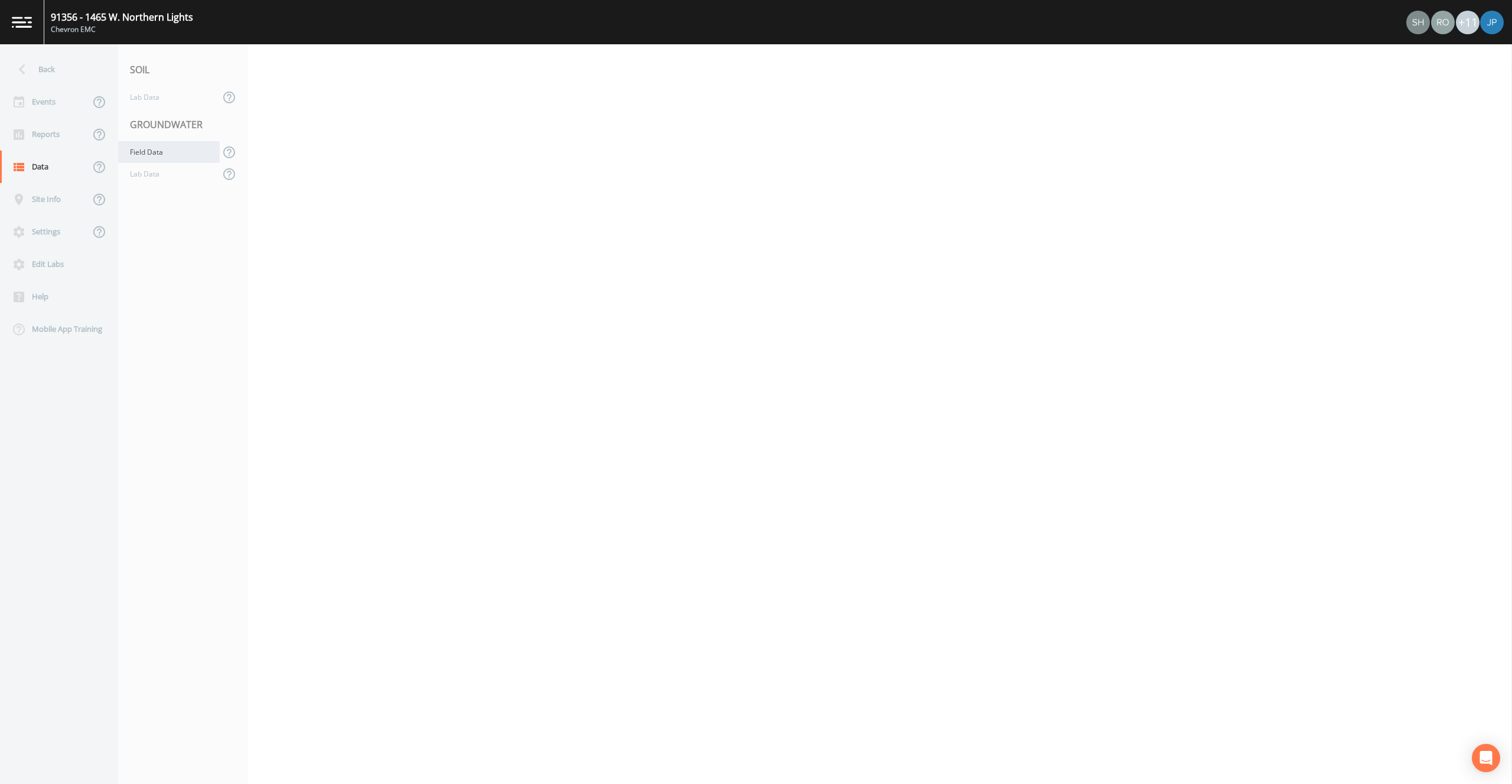
click at [168, 156] on div "Field Data" at bounding box center [169, 152] width 102 height 22
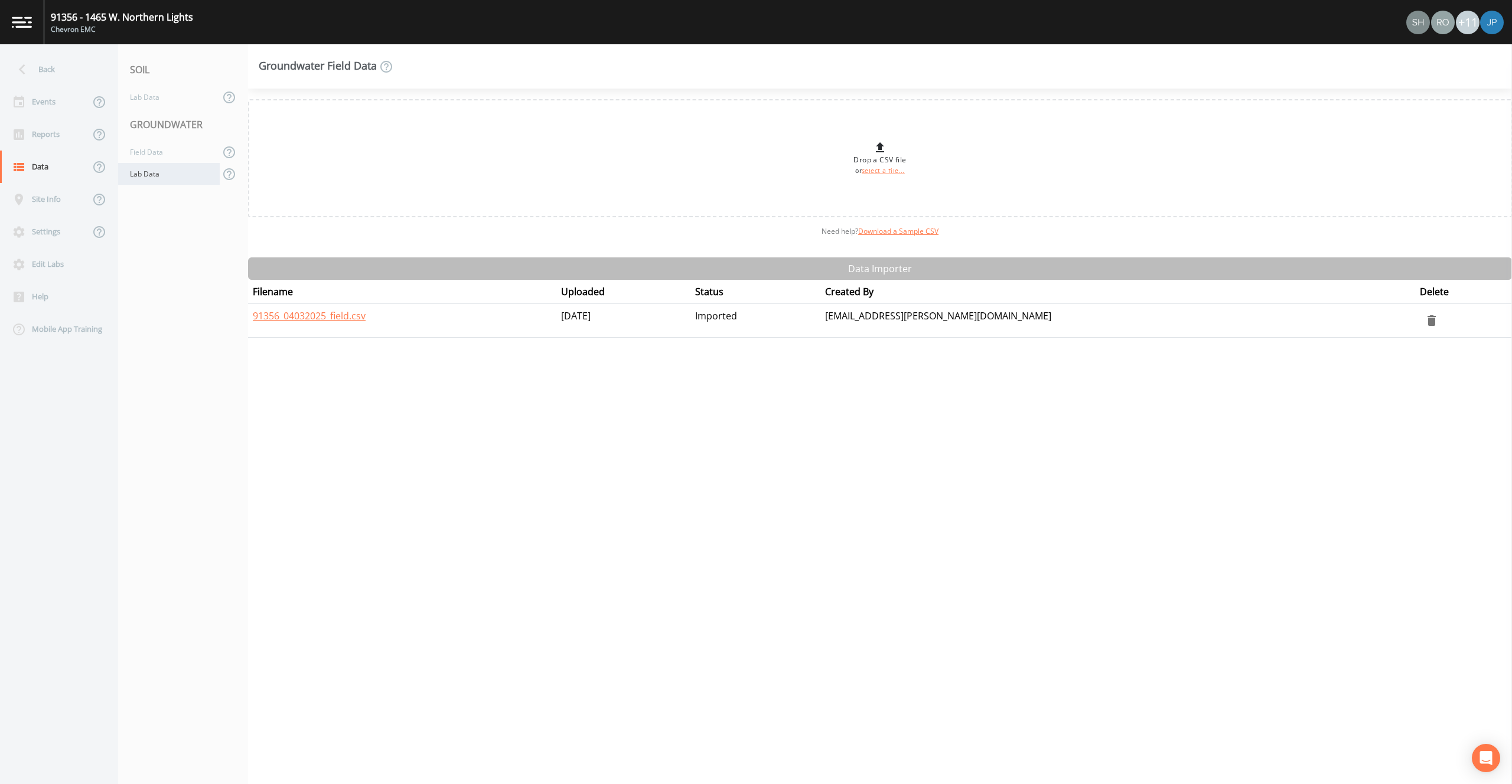
click at [164, 171] on div "Lab Data" at bounding box center [169, 174] width 102 height 22
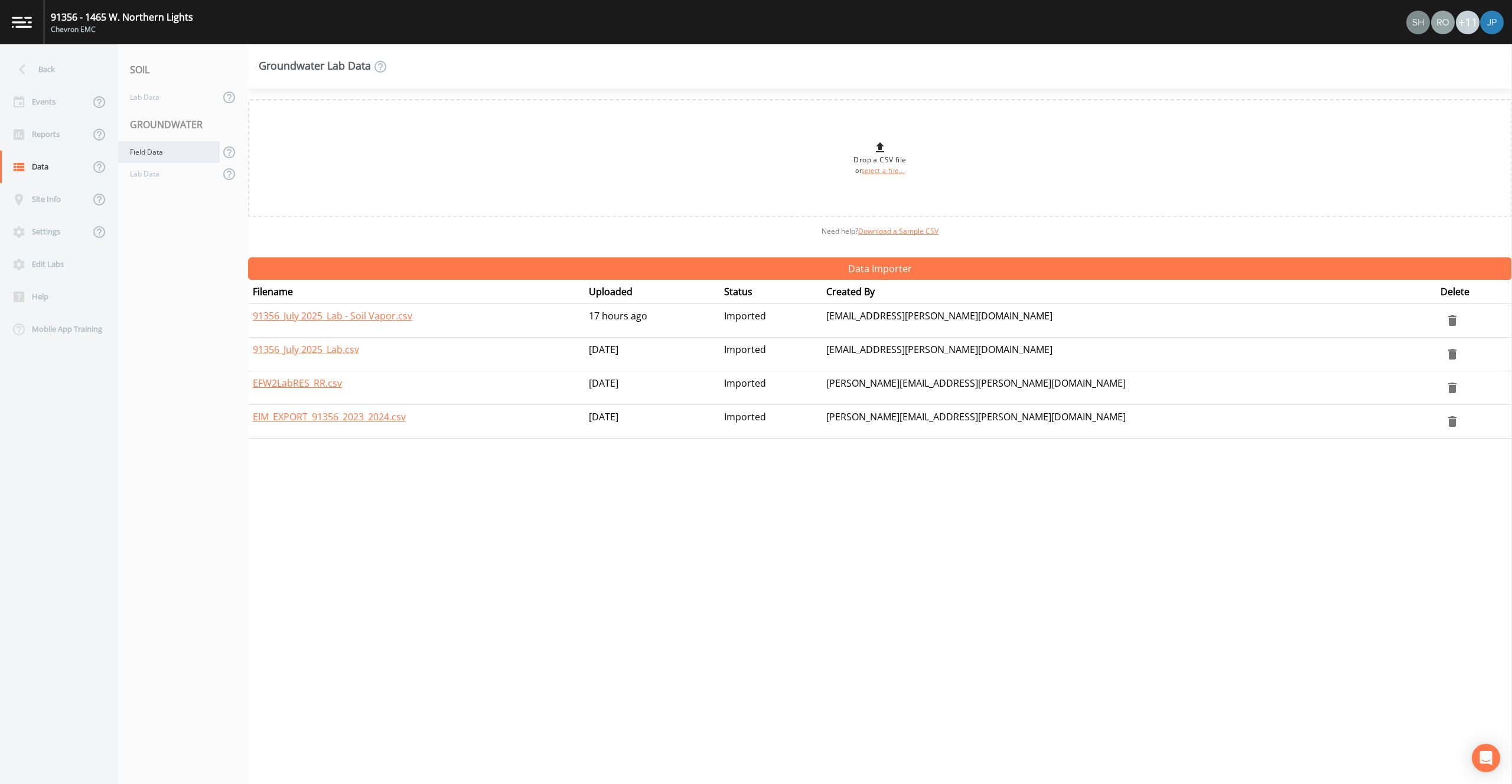
click at [168, 156] on div "Field Data" at bounding box center [169, 152] width 102 height 22
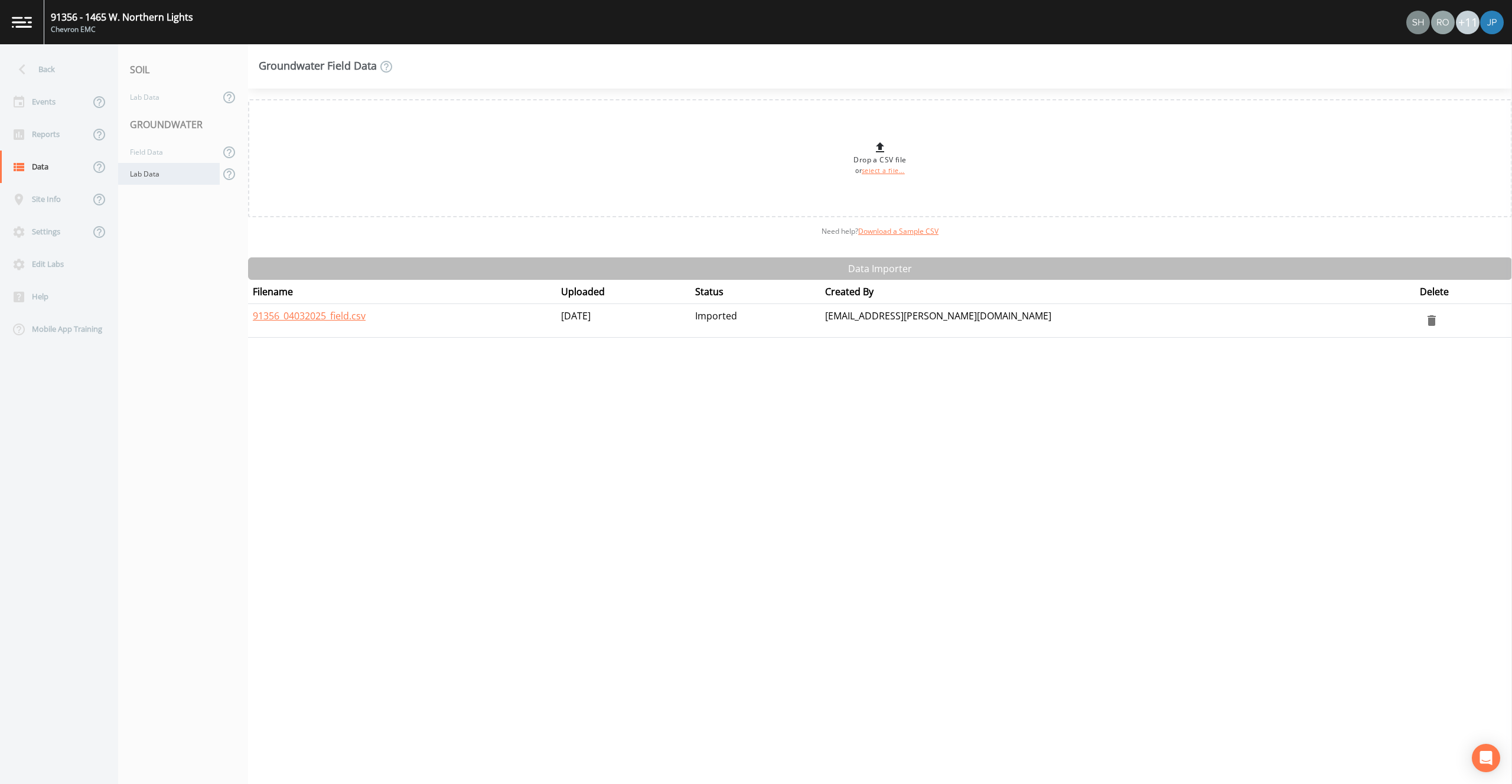
click at [169, 165] on div "Lab Data" at bounding box center [169, 174] width 102 height 22
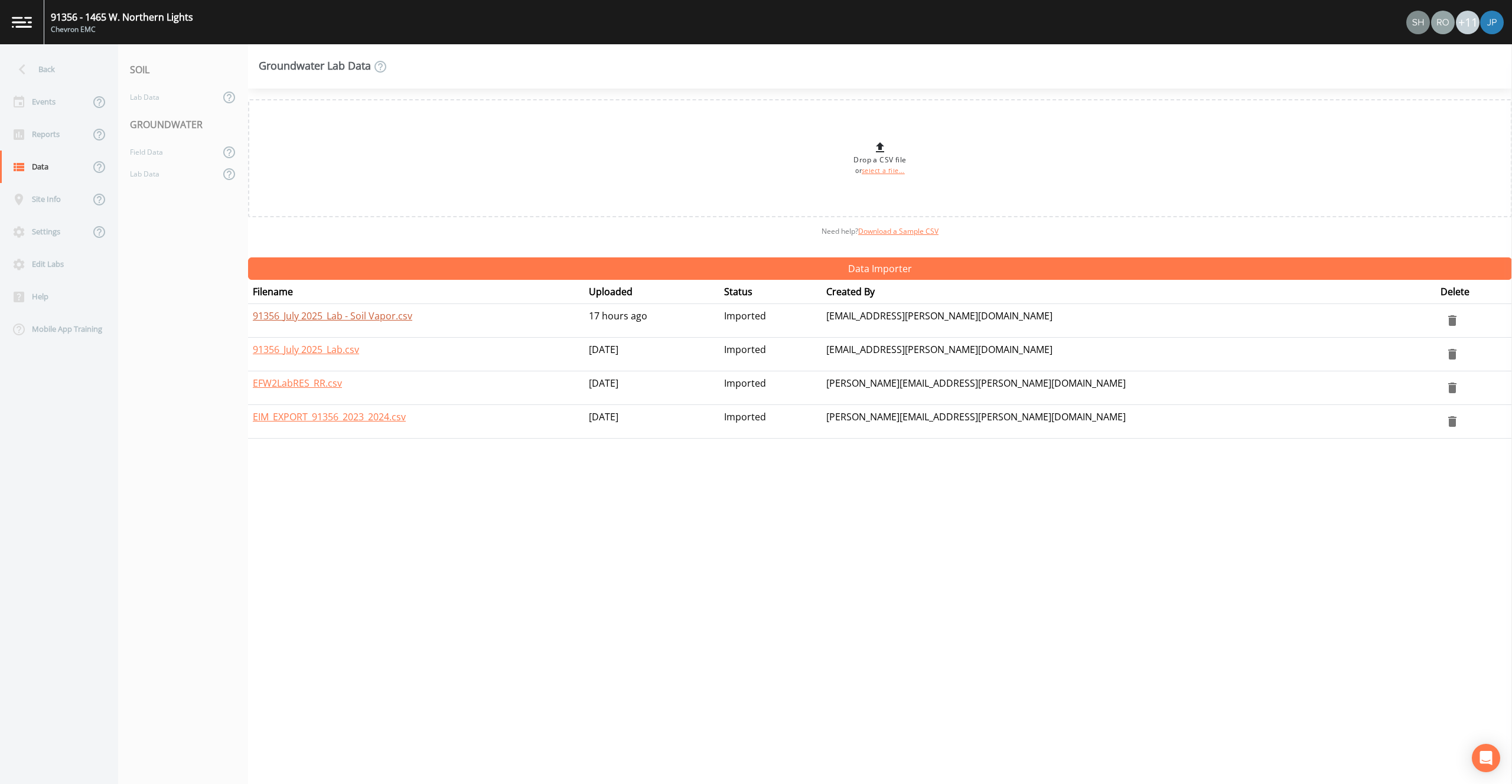
click at [348, 318] on link "91356_July 2025_Lab - Soil Vapor.csv" at bounding box center [332, 316] width 159 height 13
click at [53, 131] on div "Reports" at bounding box center [45, 134] width 89 height 32
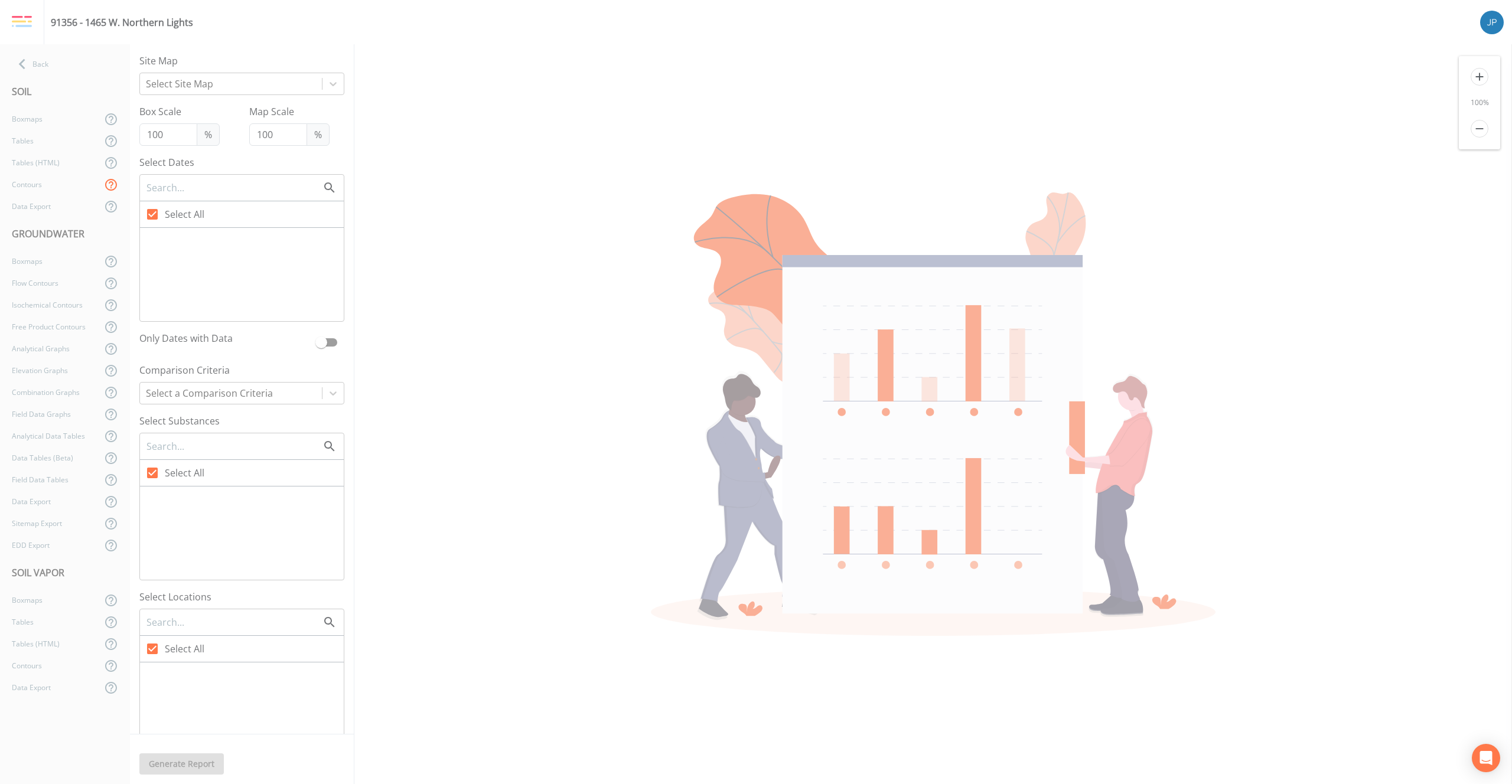
checkbox input "false"
click at [46, 262] on div "Boxmaps" at bounding box center [51, 261] width 102 height 22
click at [49, 282] on div "Flow Contours" at bounding box center [51, 283] width 102 height 22
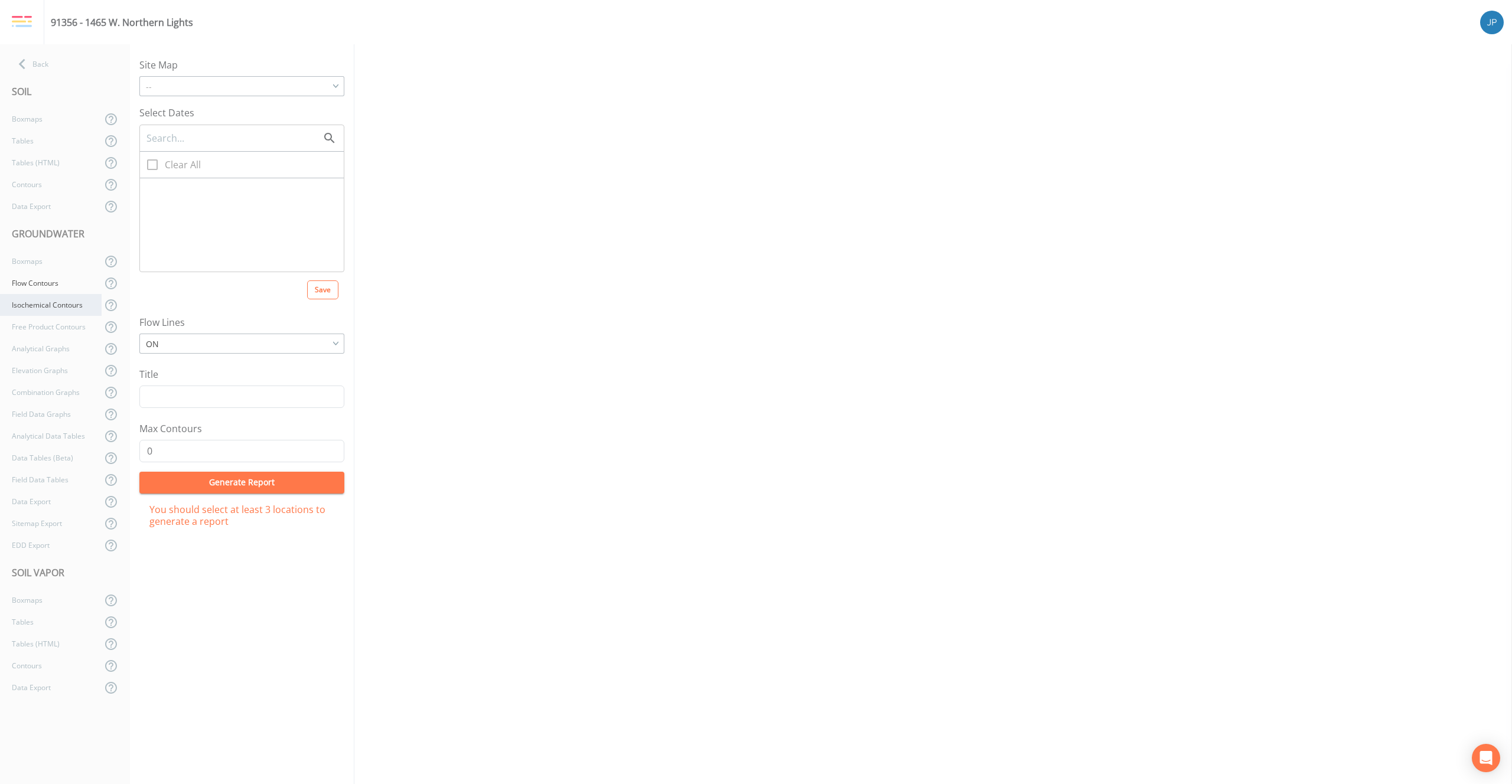
checkbox input "true"
type input "5"
click at [56, 304] on div "Isochemical Contours" at bounding box center [51, 305] width 102 height 22
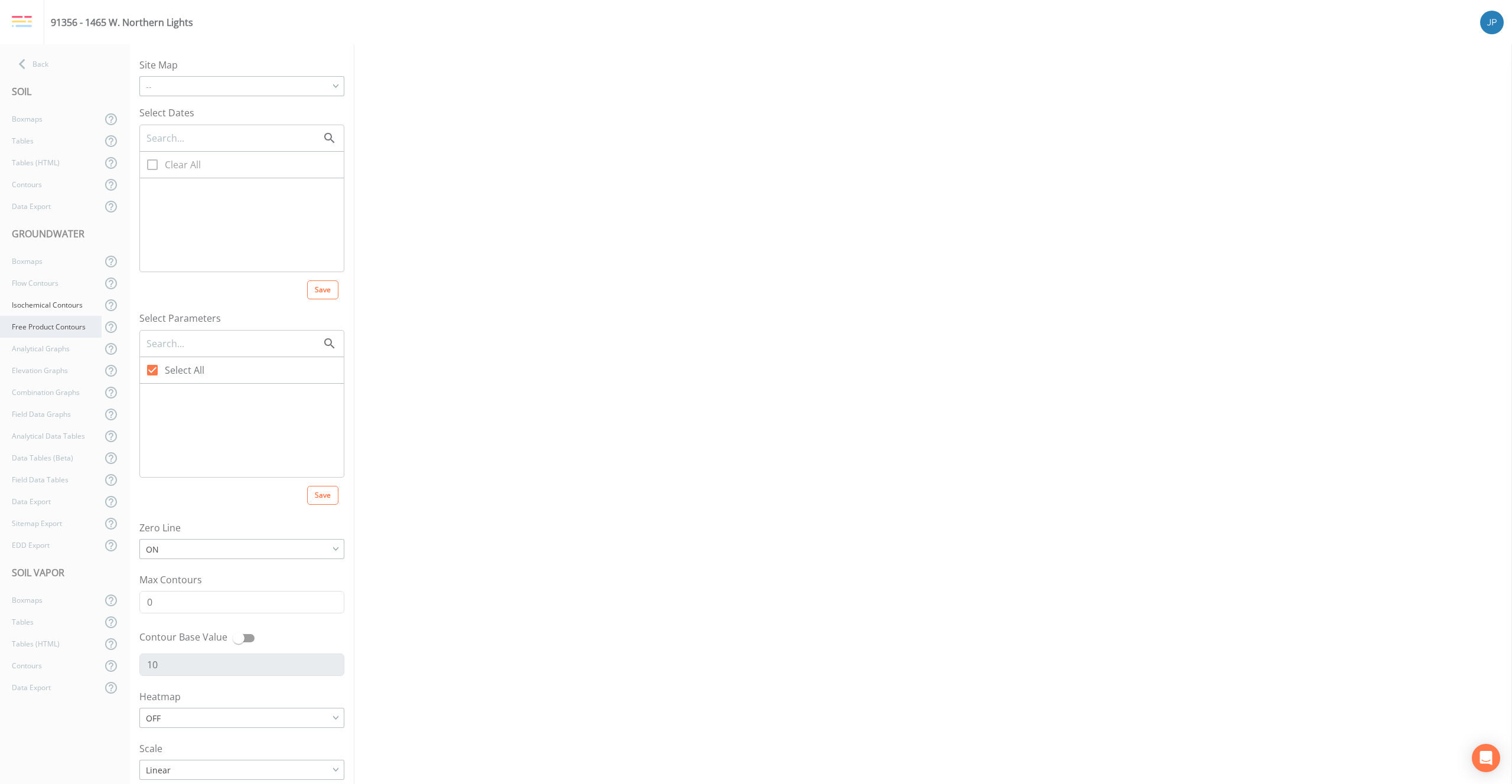
checkbox input "true"
type input "5"
type input "0"
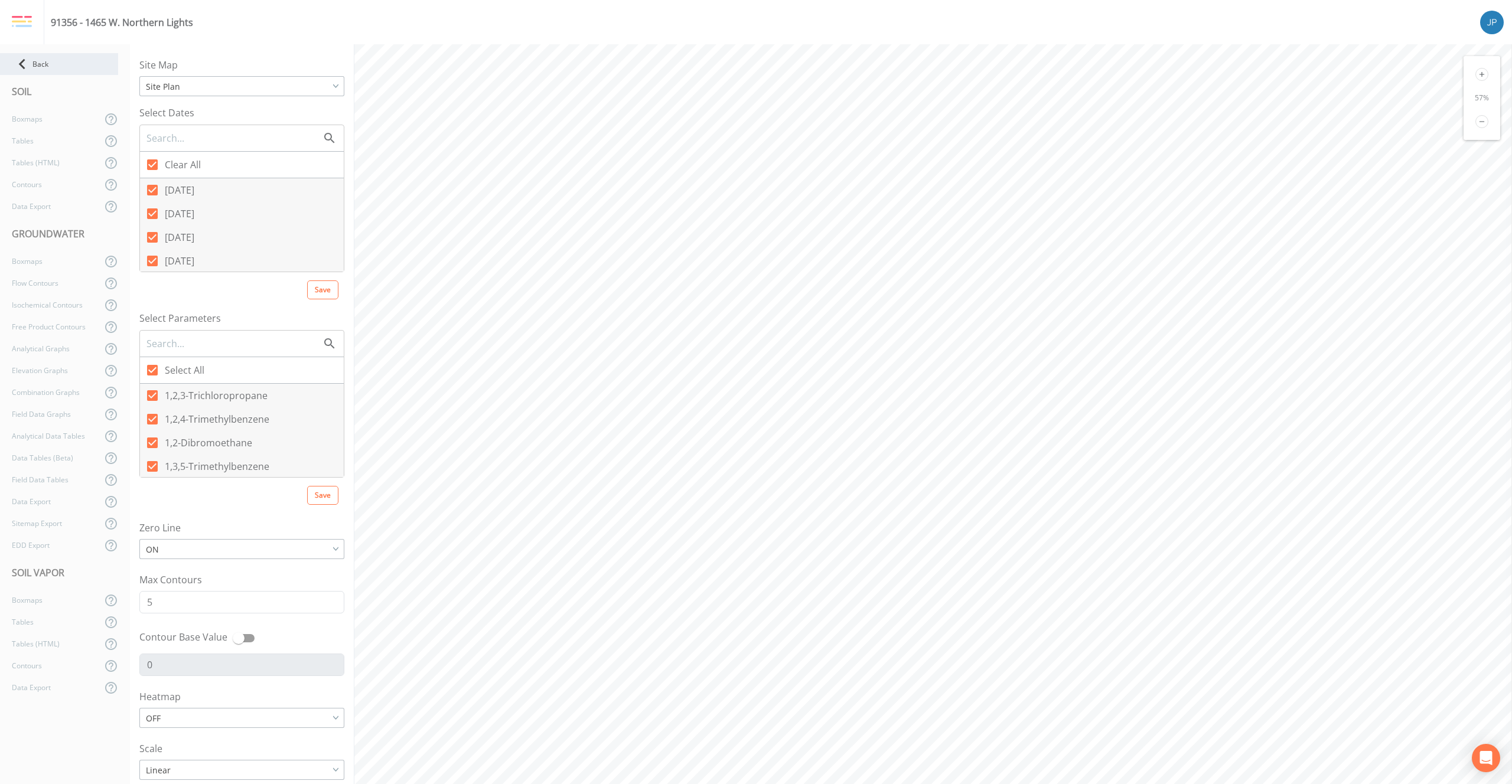
click at [69, 54] on div "Back" at bounding box center [59, 64] width 118 height 22
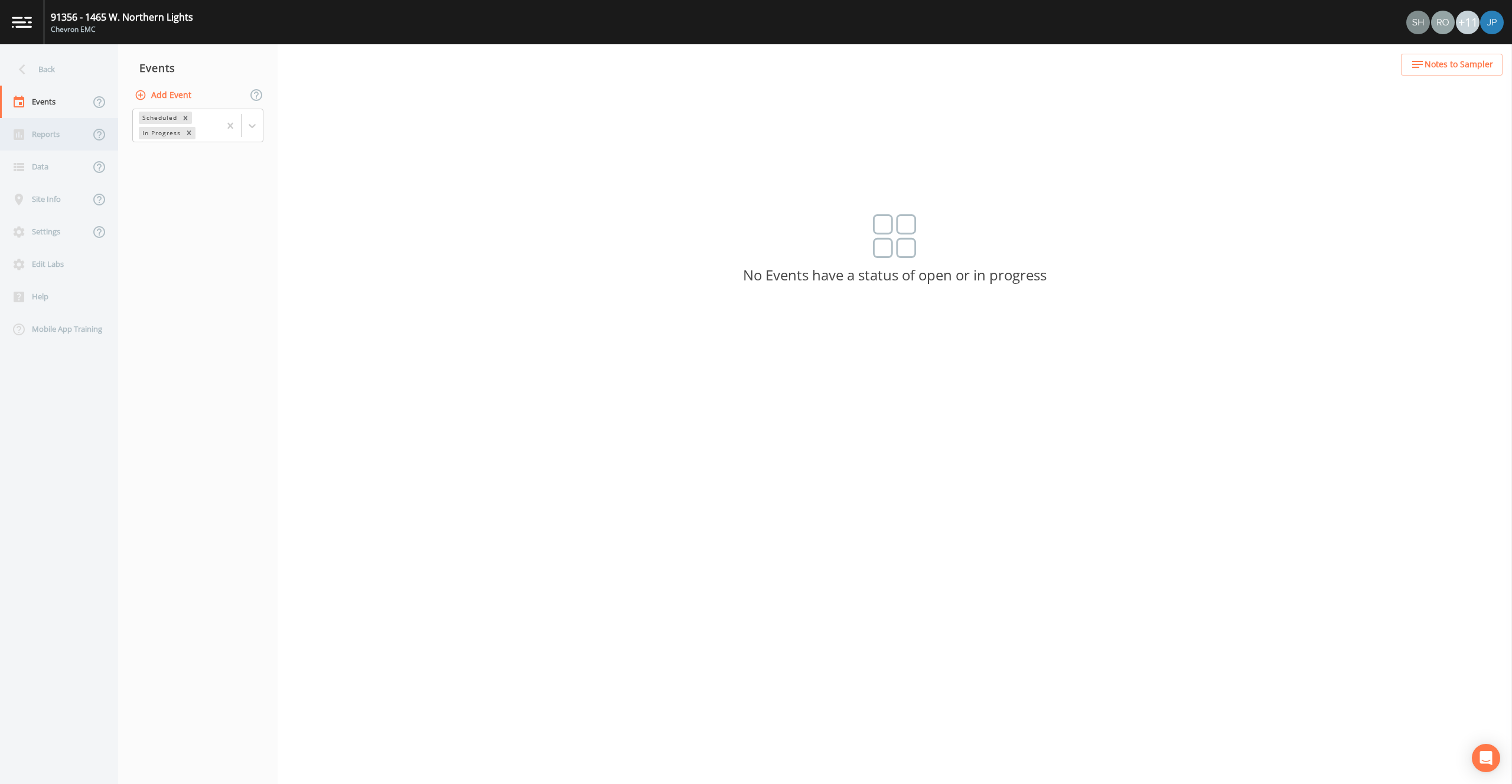
click at [51, 141] on div "Reports" at bounding box center [45, 134] width 89 height 32
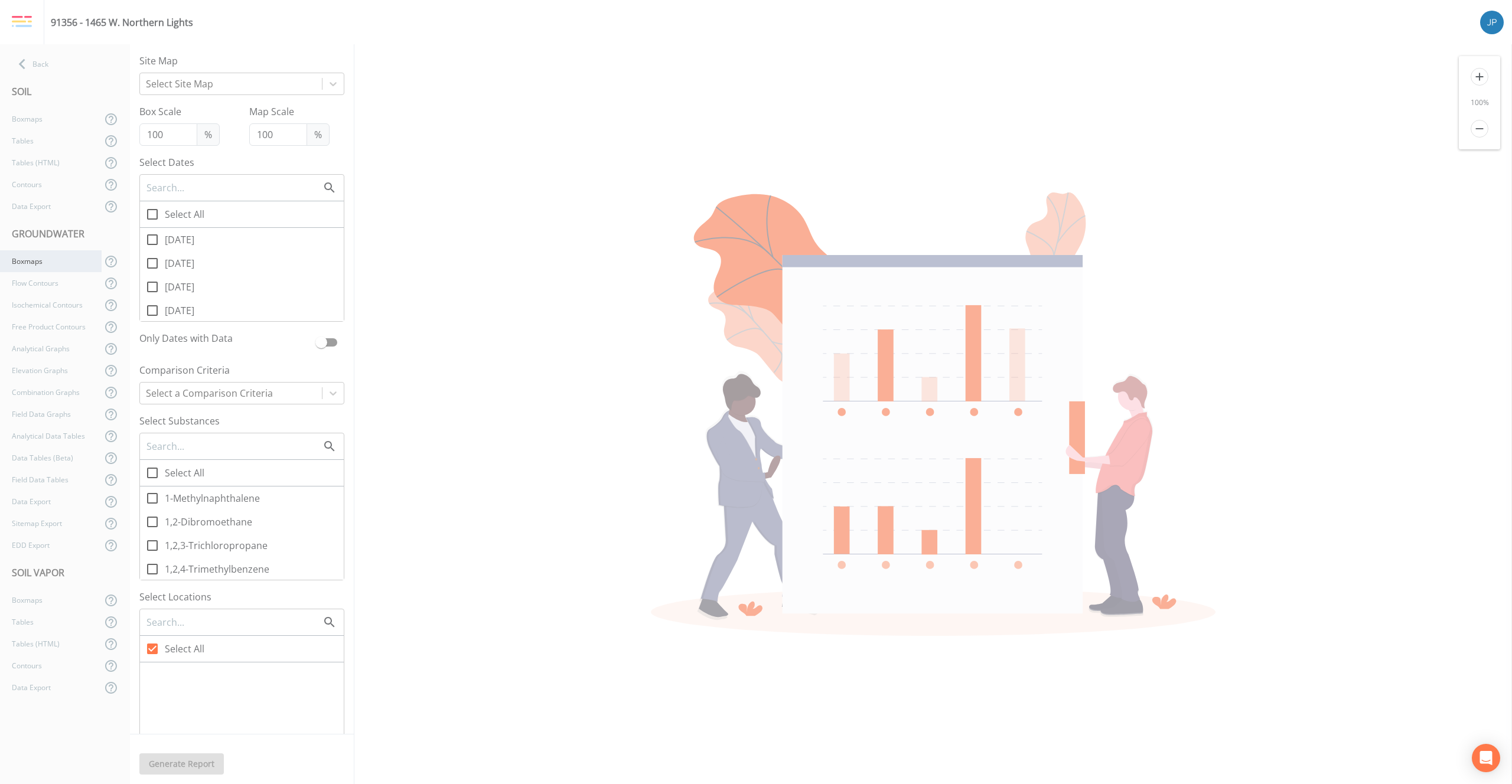
click at [56, 262] on div "Boxmaps" at bounding box center [51, 261] width 102 height 22
click at [67, 290] on div "Flow Contours" at bounding box center [51, 283] width 102 height 22
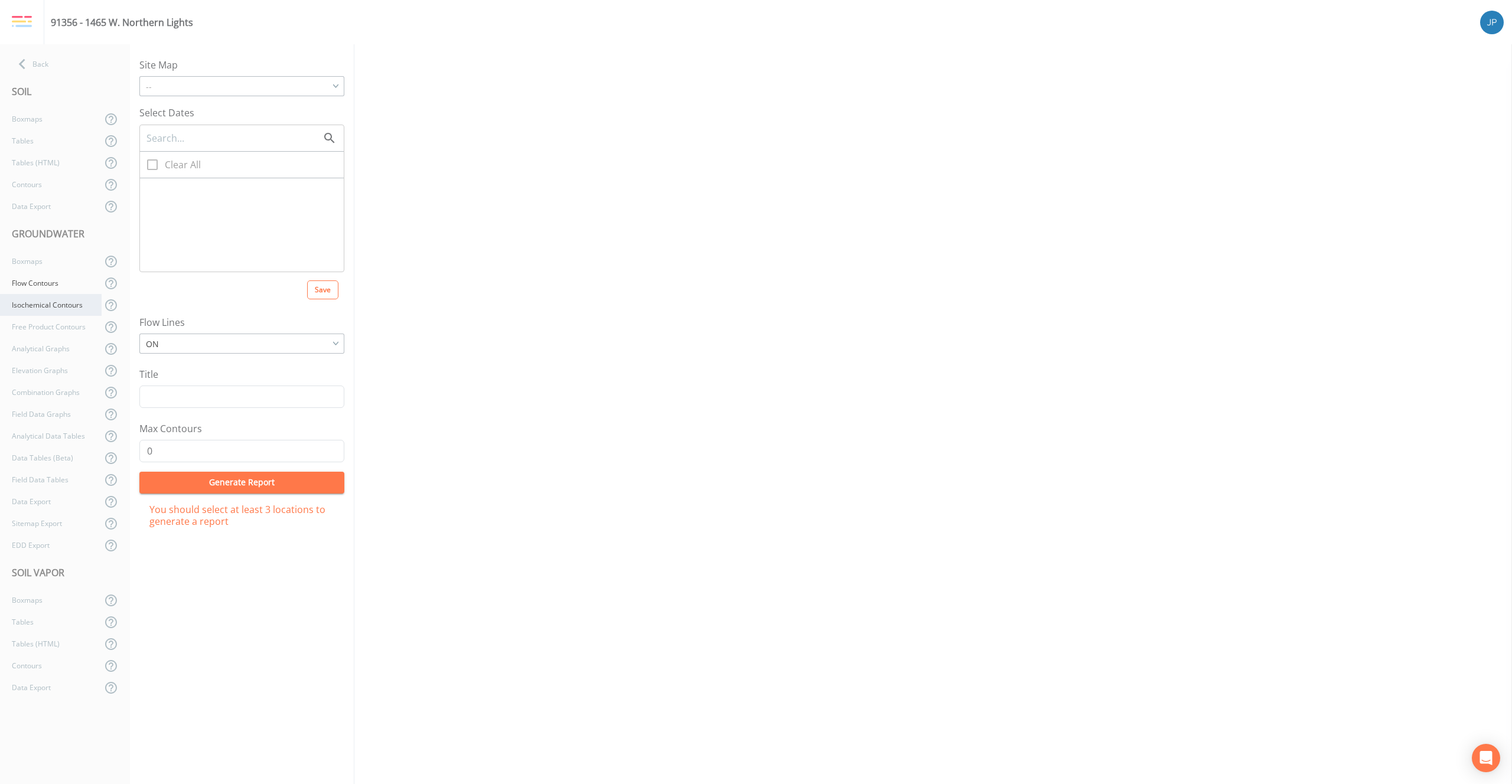
checkbox input "true"
type input "5"
click at [1484, 123] on icon at bounding box center [1481, 122] width 13 height 13
click at [1484, 76] on icon at bounding box center [1481, 74] width 13 height 13
click at [1483, 73] on icon at bounding box center [1481, 74] width 13 height 13
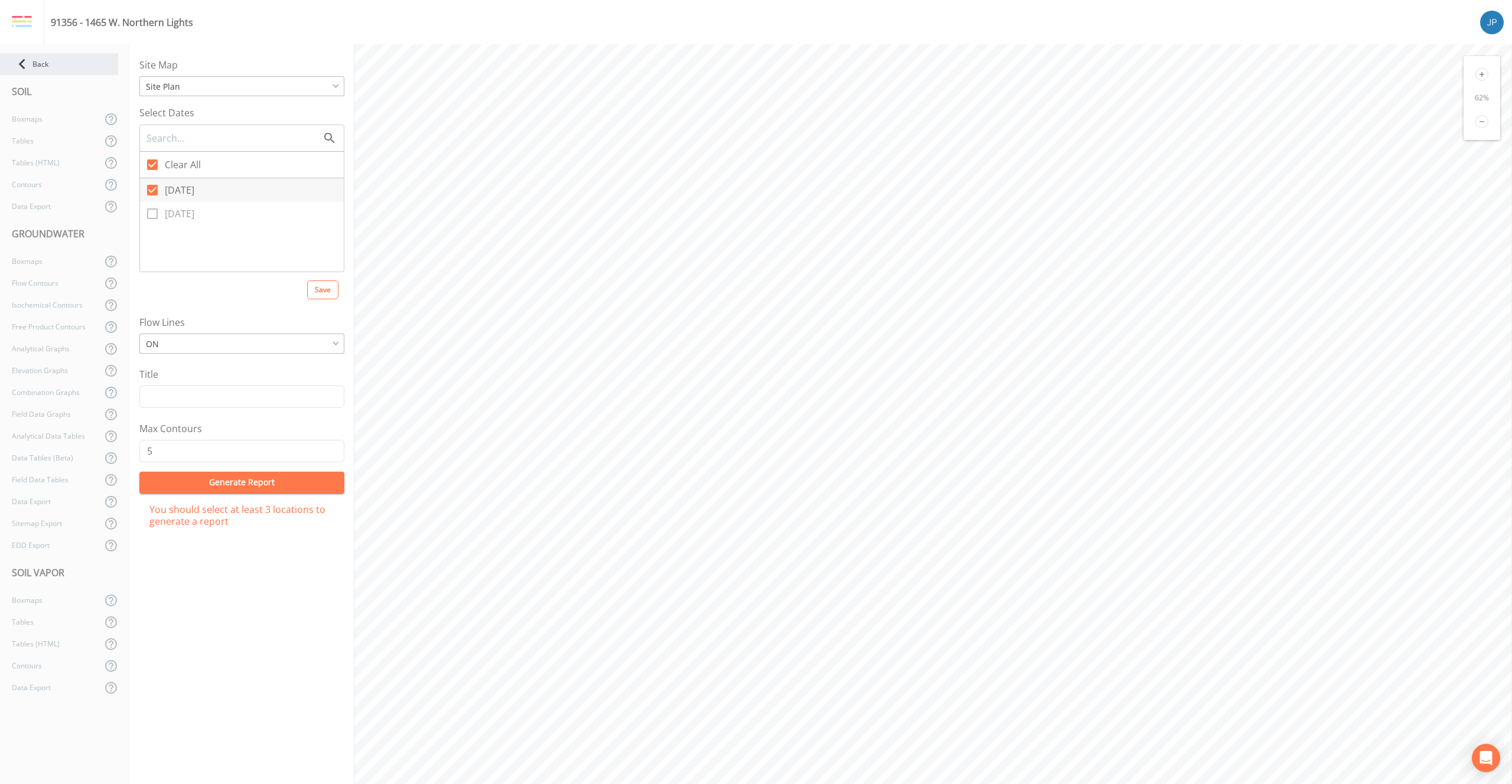
click at [73, 68] on div "Back" at bounding box center [59, 64] width 118 height 22
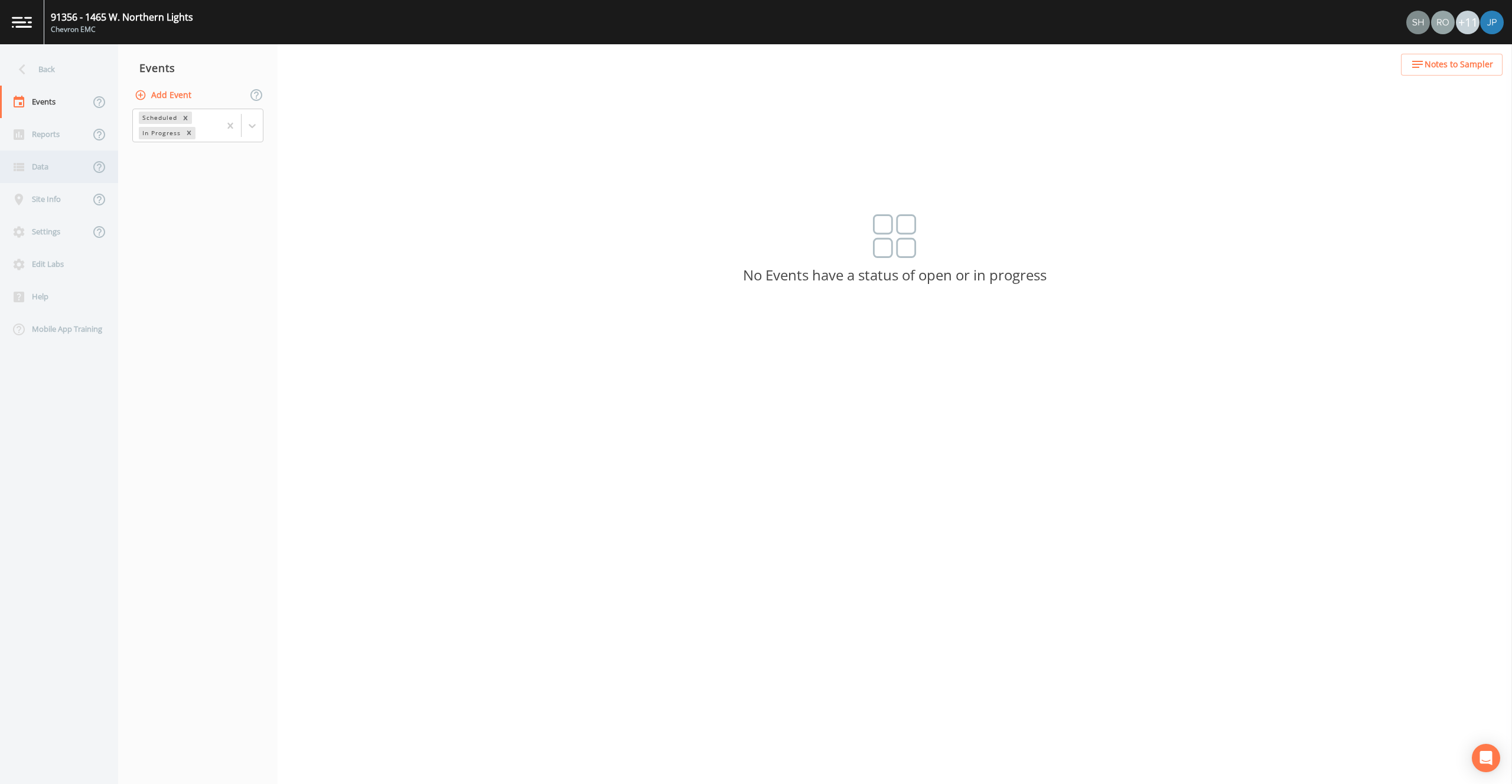
click at [61, 171] on div "Data" at bounding box center [45, 166] width 89 height 32
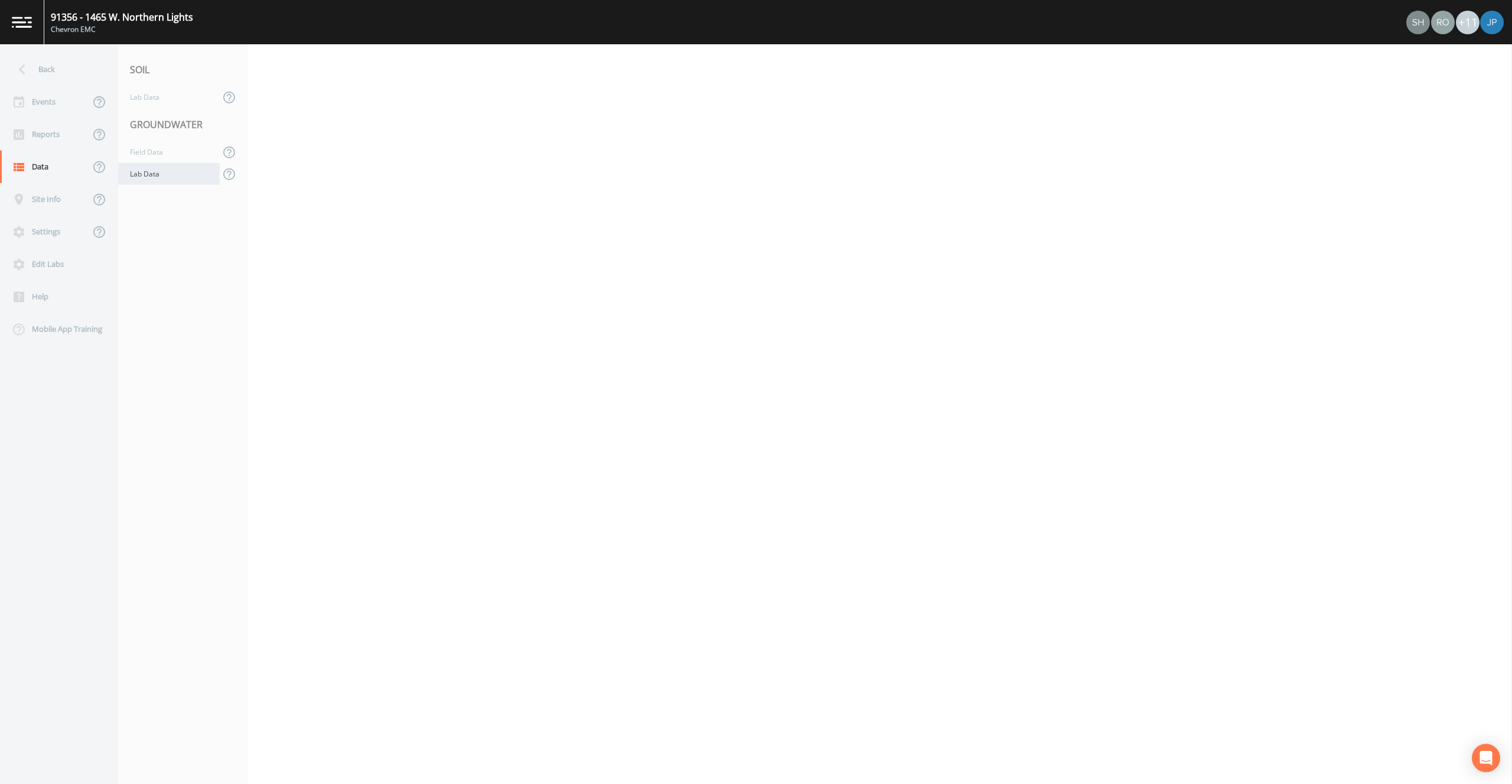
click at [169, 171] on div "Lab Data" at bounding box center [169, 174] width 102 height 22
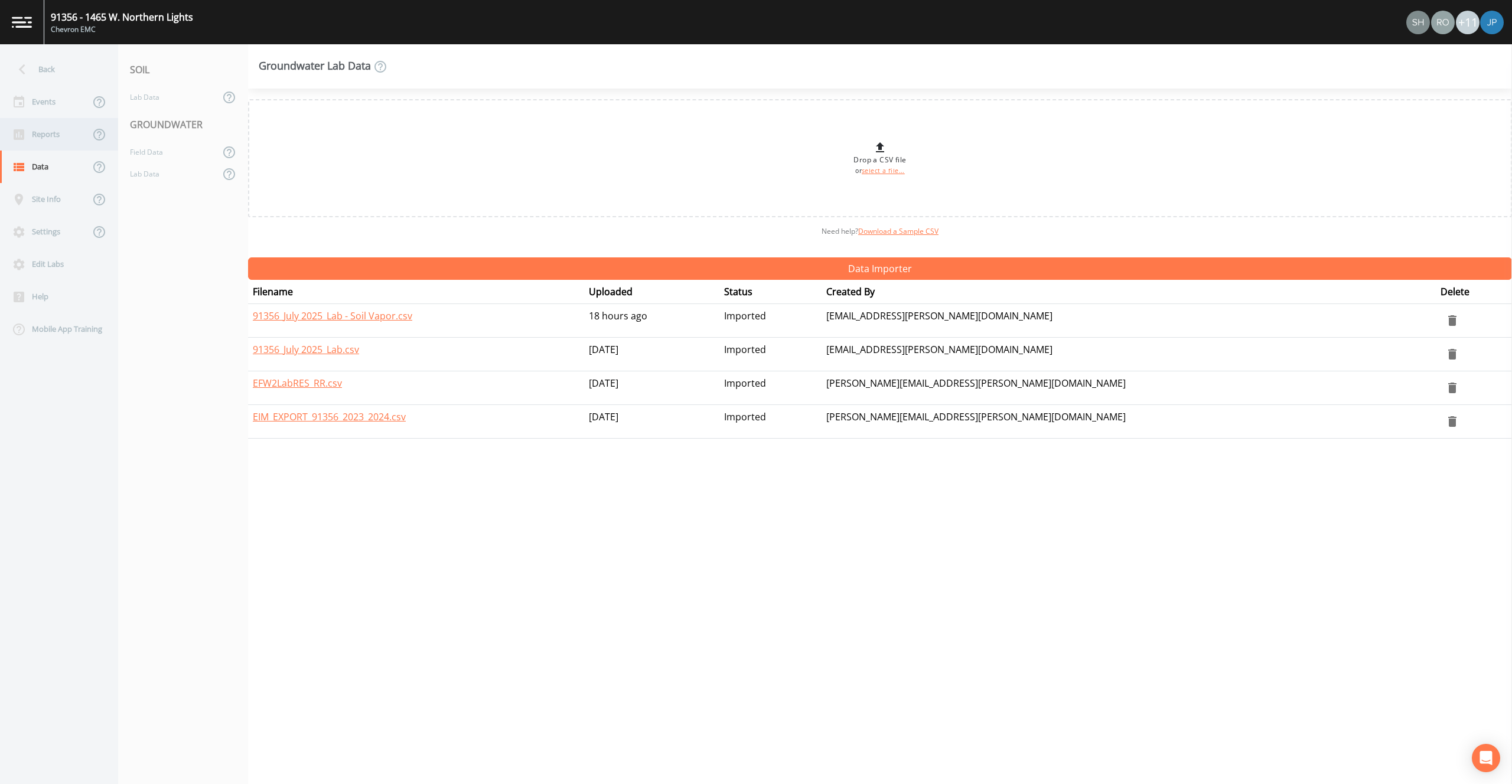
click at [43, 140] on div "Reports" at bounding box center [45, 134] width 89 height 32
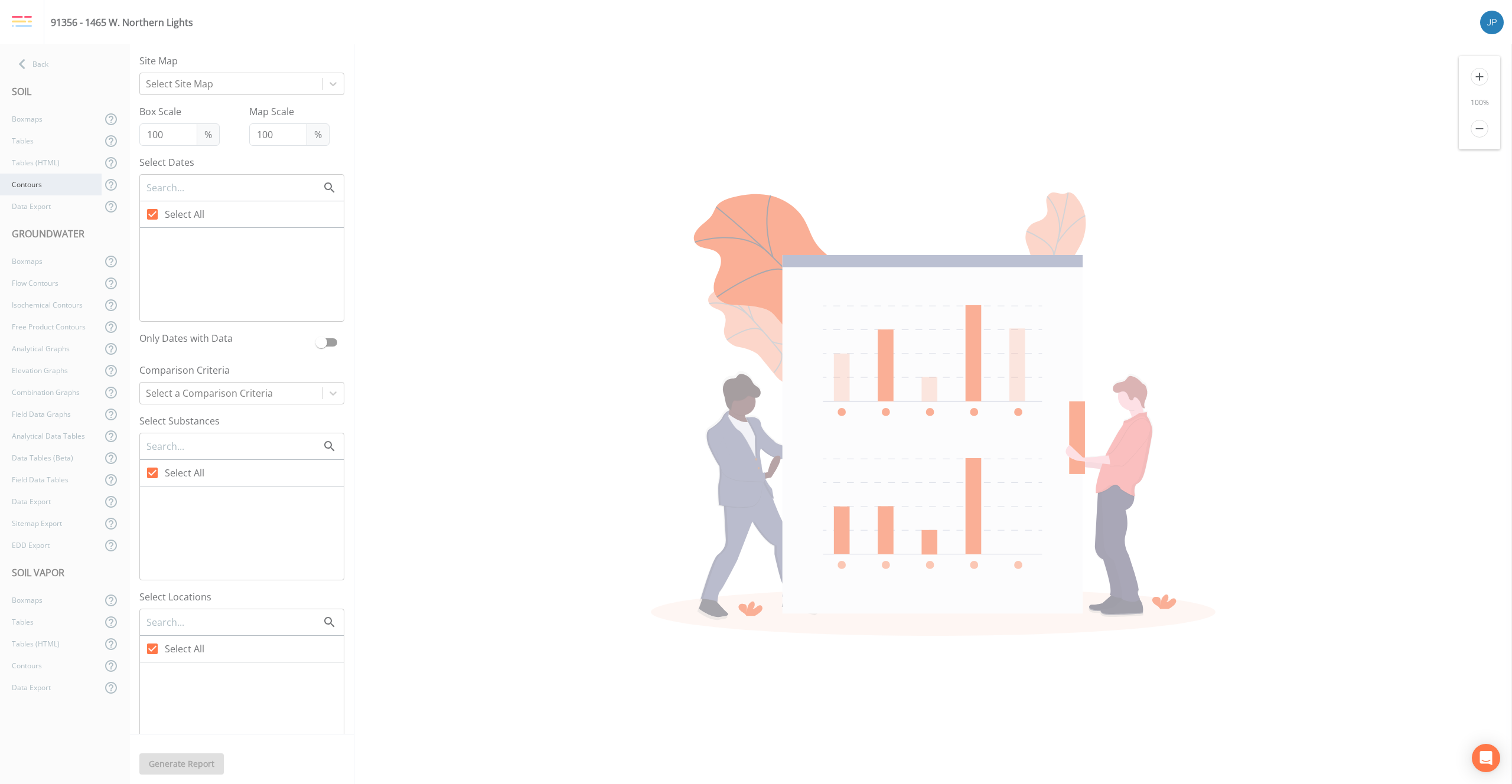
checkbox input "false"
click at [52, 260] on div "Boxmaps" at bounding box center [51, 261] width 102 height 22
click at [154, 215] on icon at bounding box center [152, 214] width 14 height 14
click at [152, 214] on input "Select All" at bounding box center [145, 208] width 12 height 12
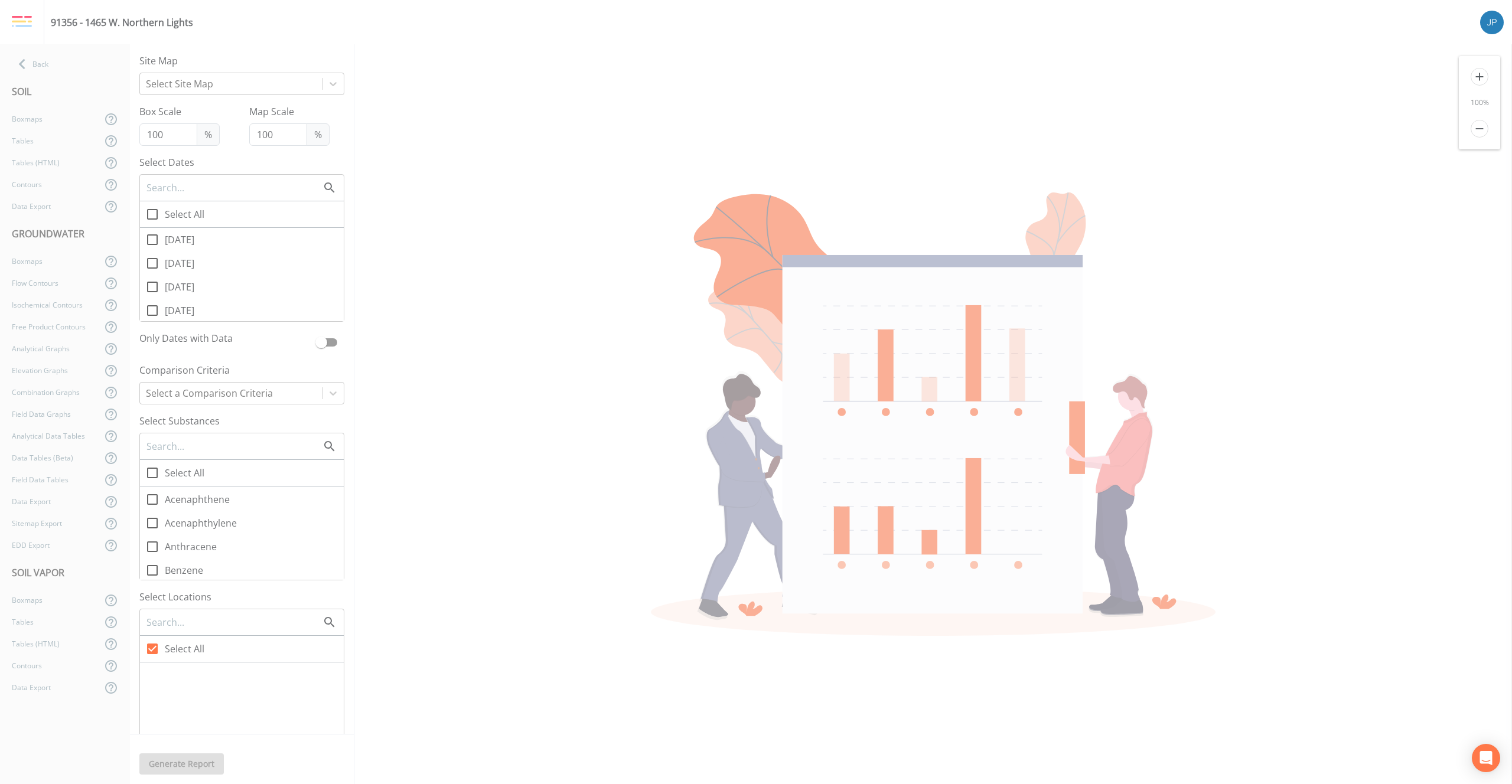
checkbox input "true"
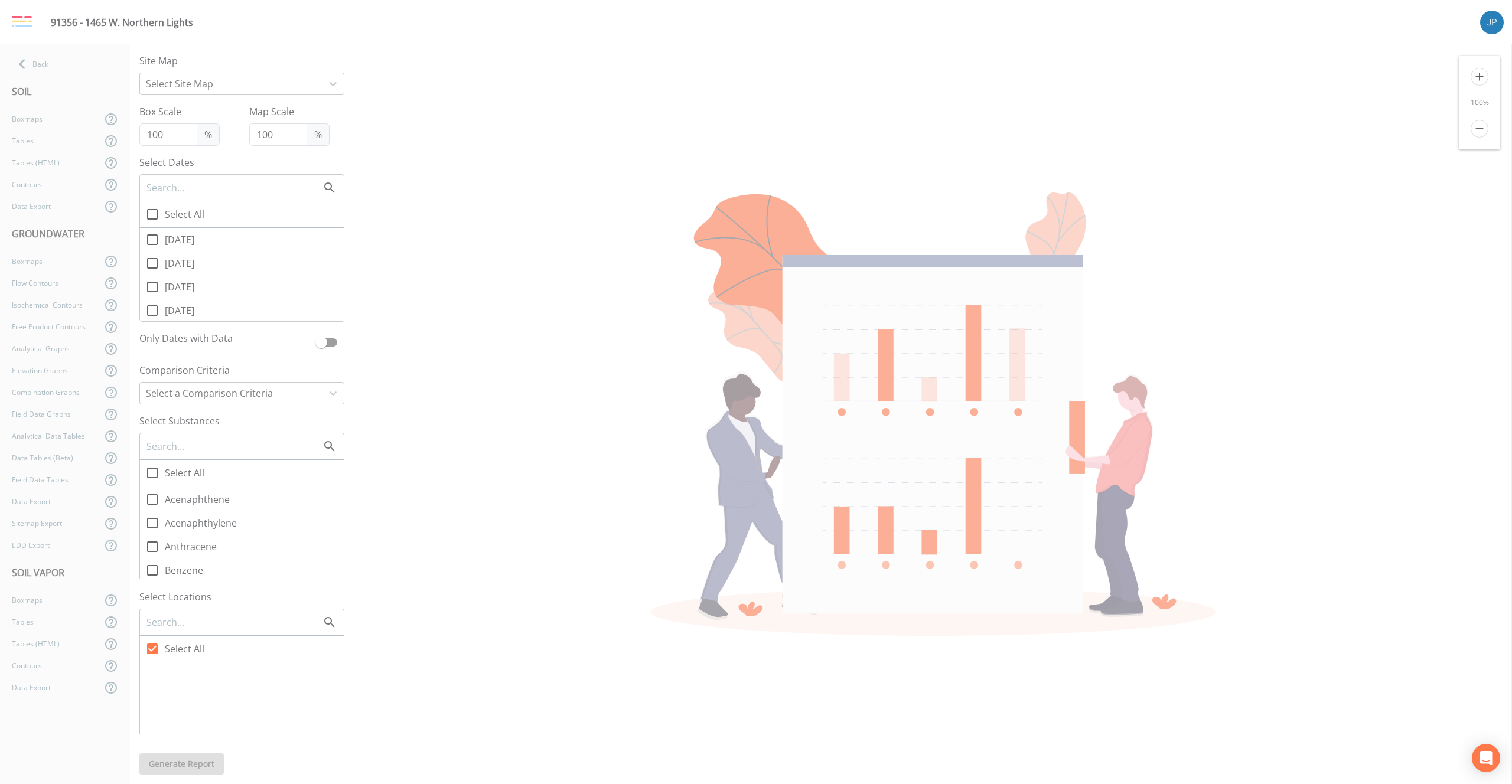
checkbox input "true"
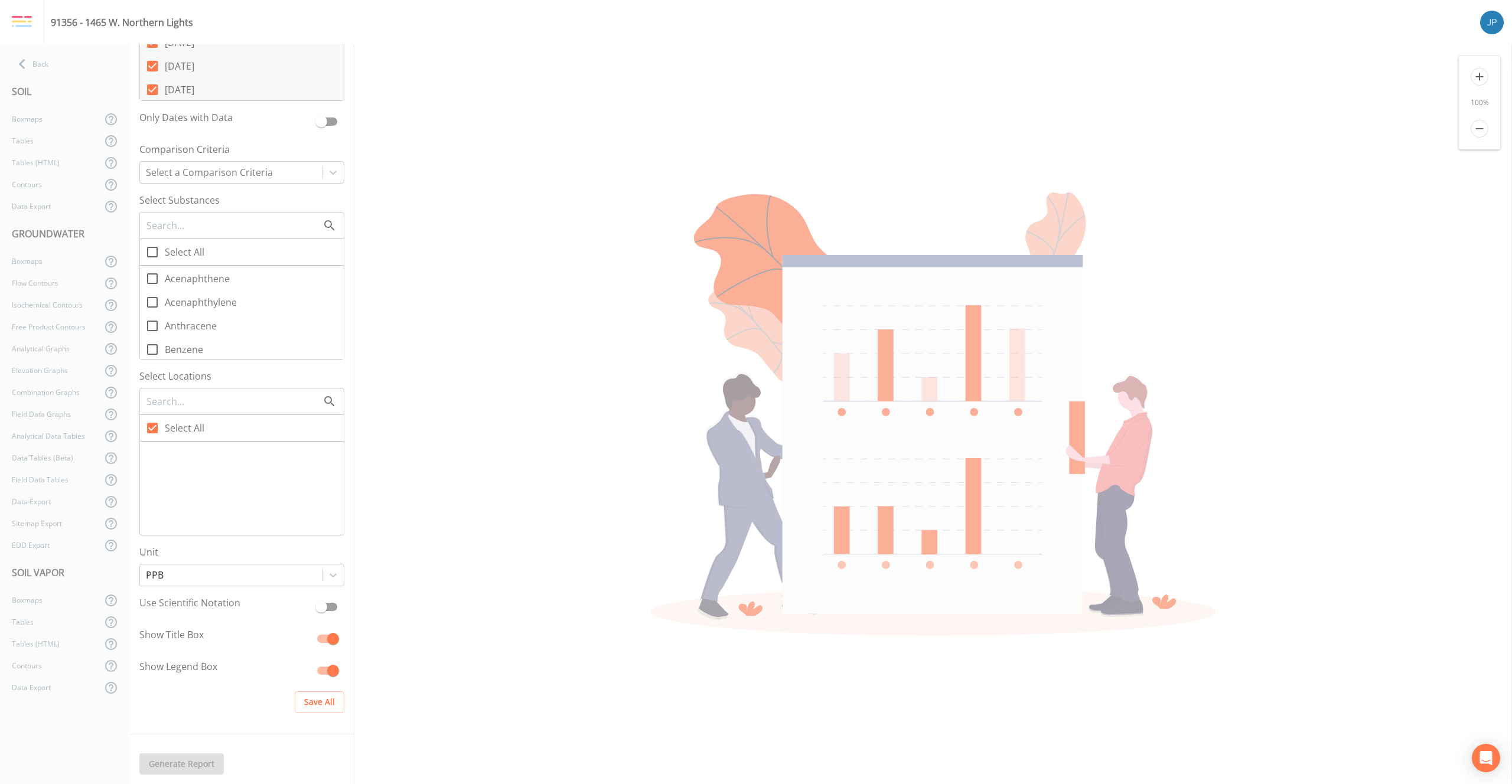
scroll to position [228, 0]
click at [154, 248] on icon at bounding box center [152, 245] width 14 height 14
click at [152, 244] on input "Select All" at bounding box center [145, 238] width 12 height 12
checkbox input "true"
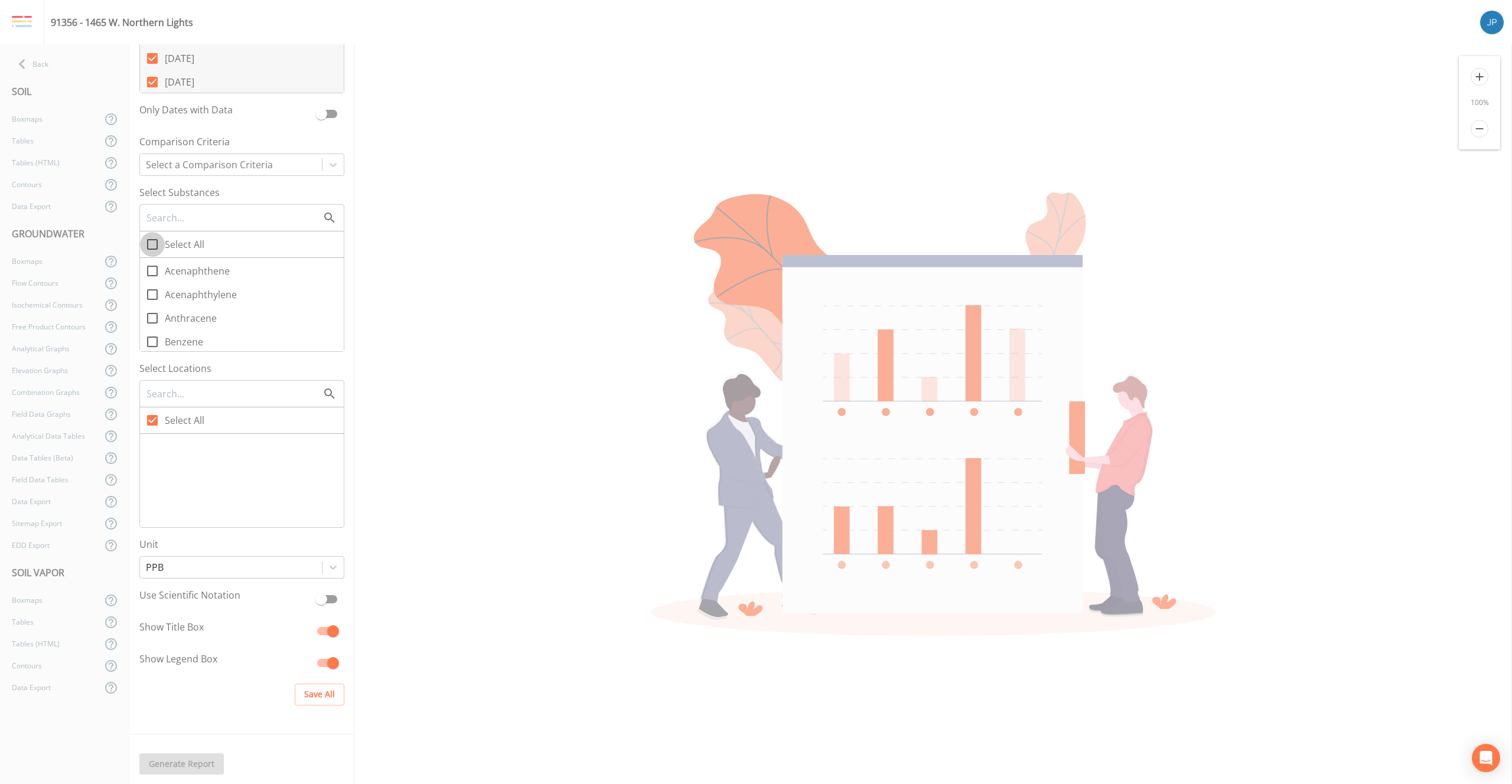
checkbox input "true"
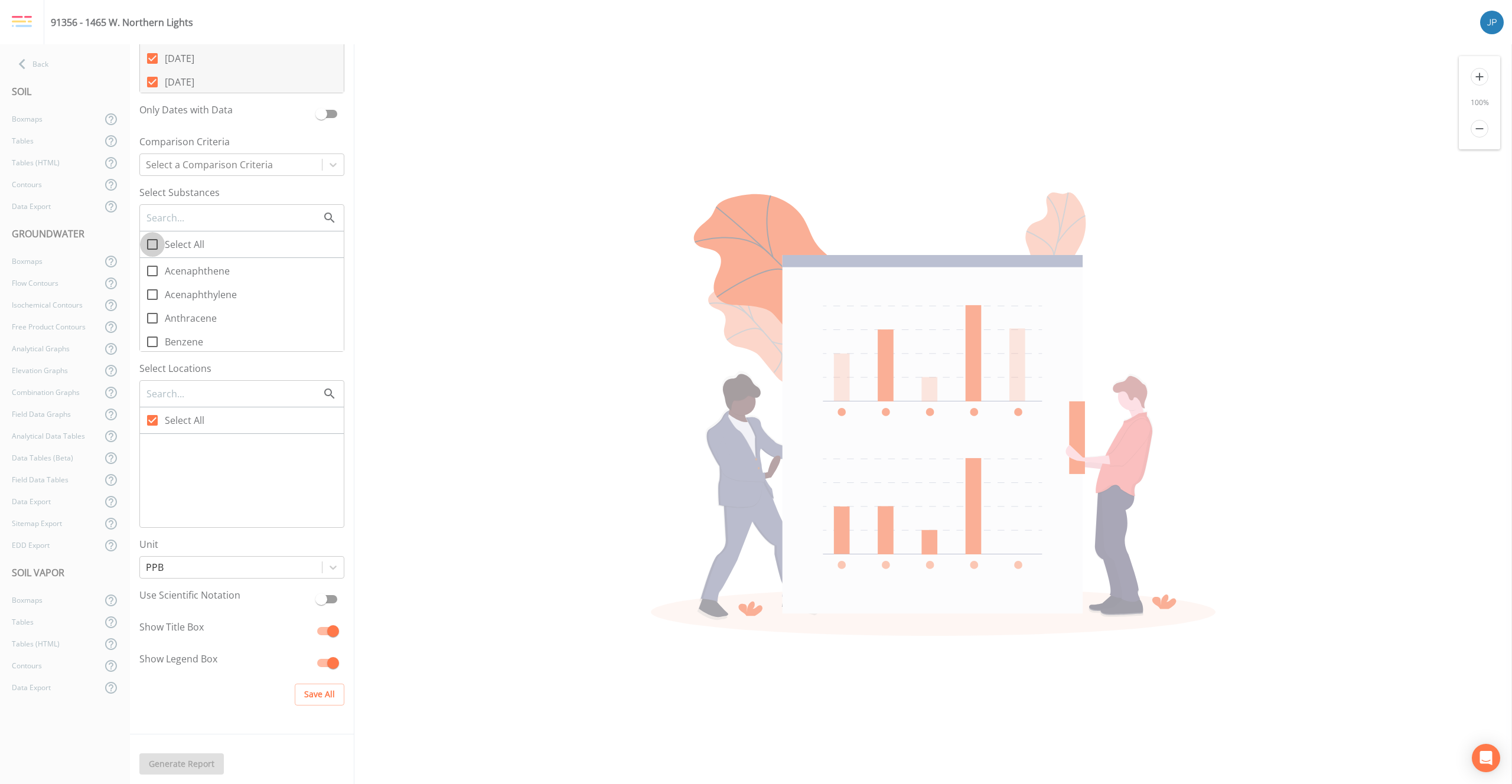
checkbox input "true"
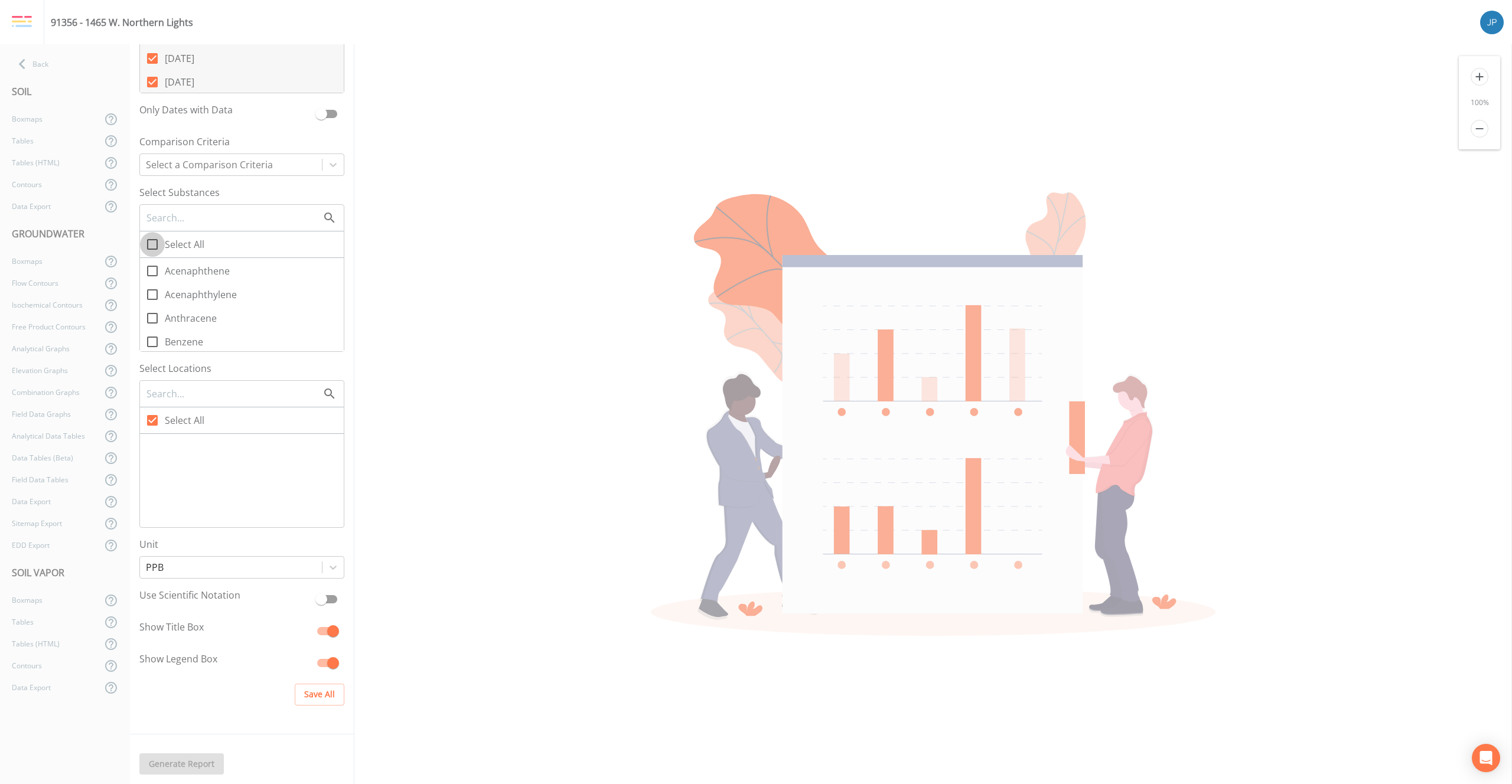
checkbox input "true"
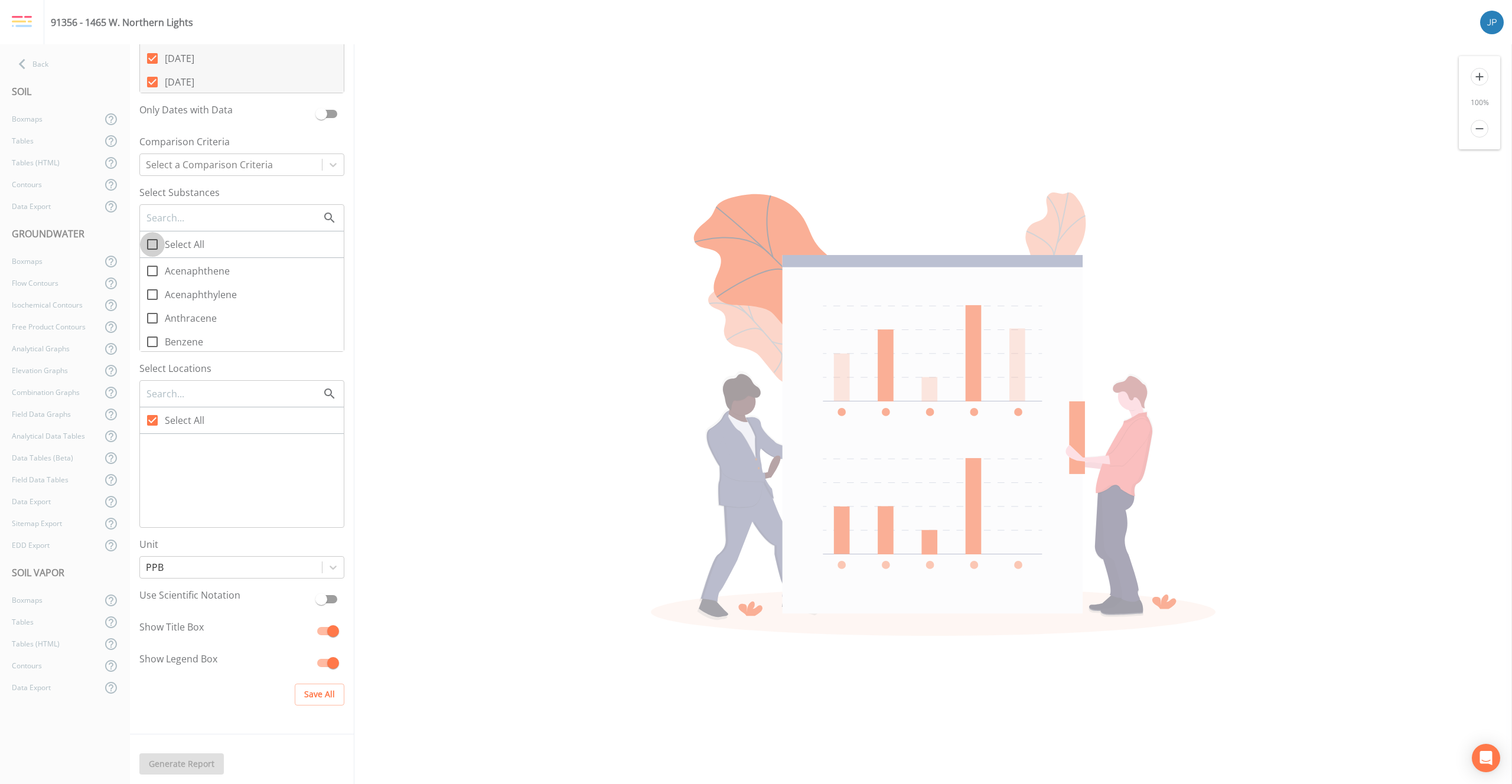
checkbox input "true"
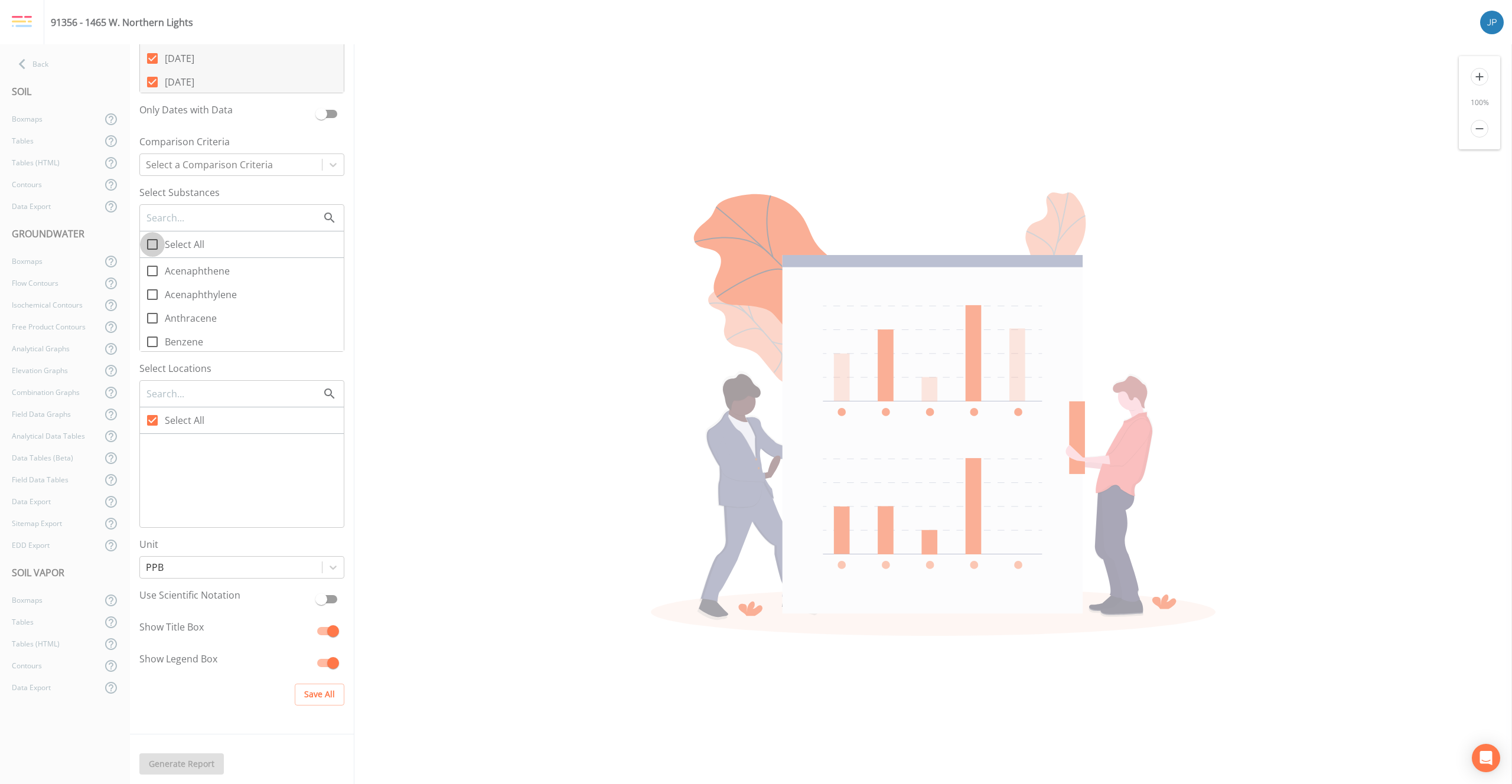
checkbox input "true"
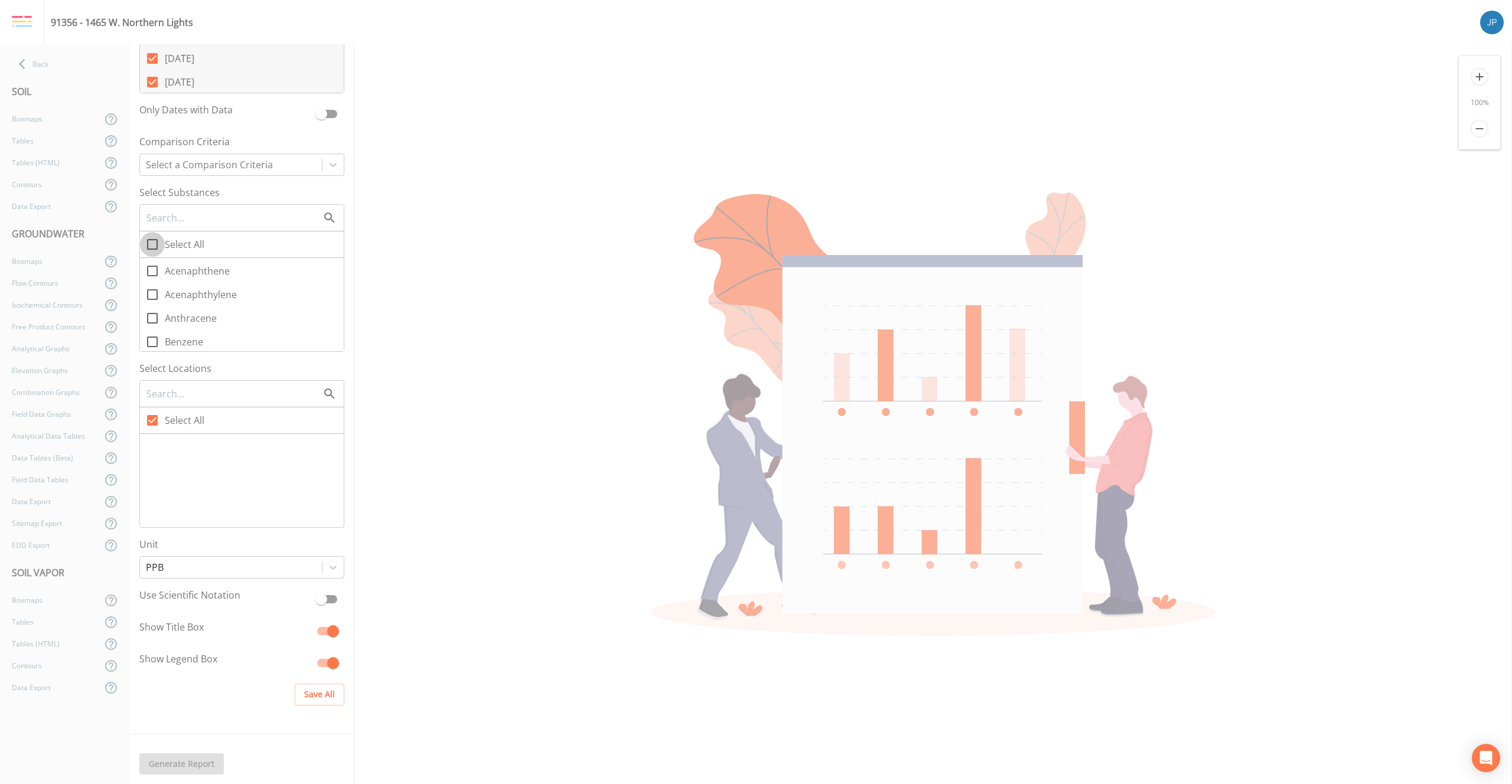
checkbox input "true"
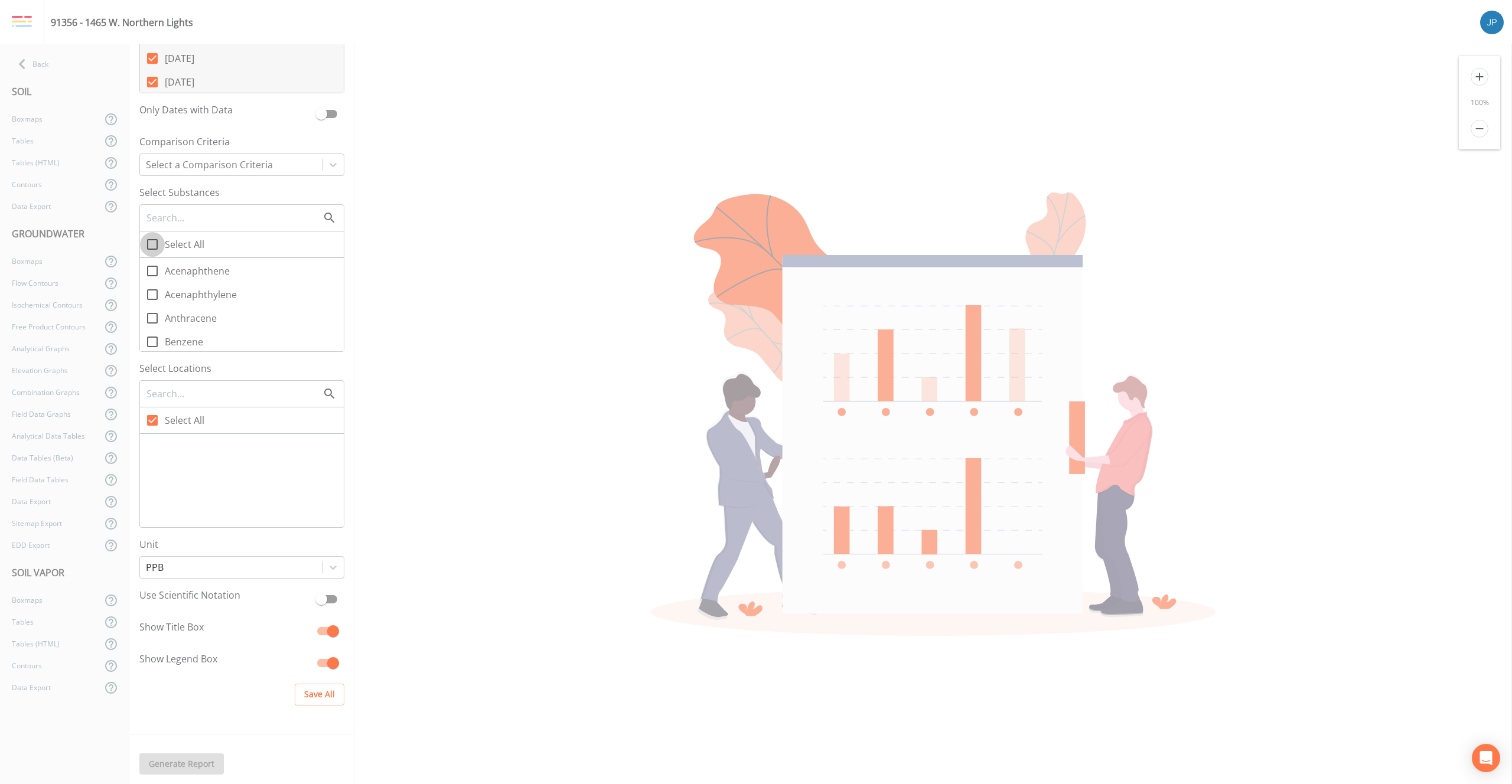
checkbox input "true"
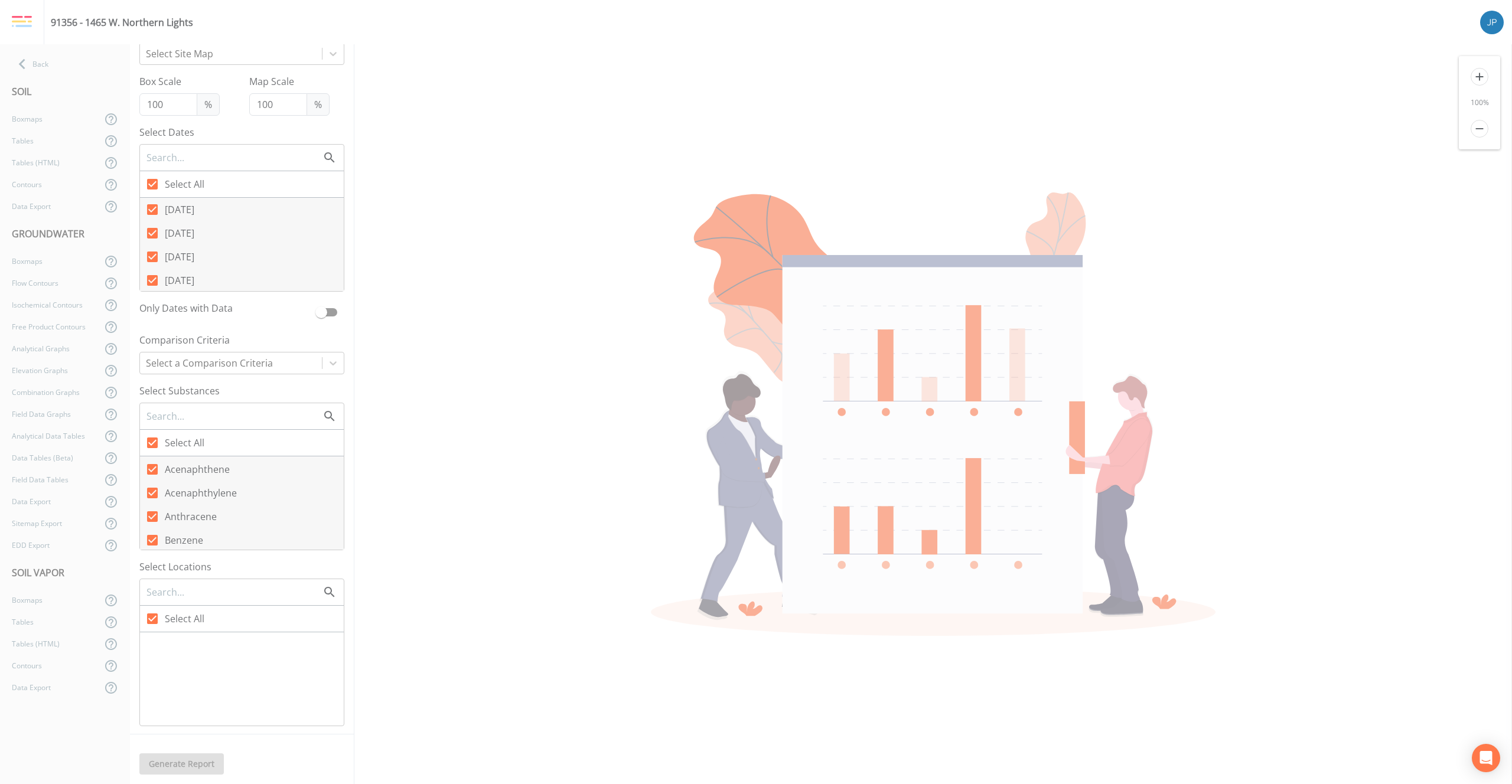
scroll to position [75, 0]
click at [80, 66] on div "Back" at bounding box center [59, 64] width 118 height 22
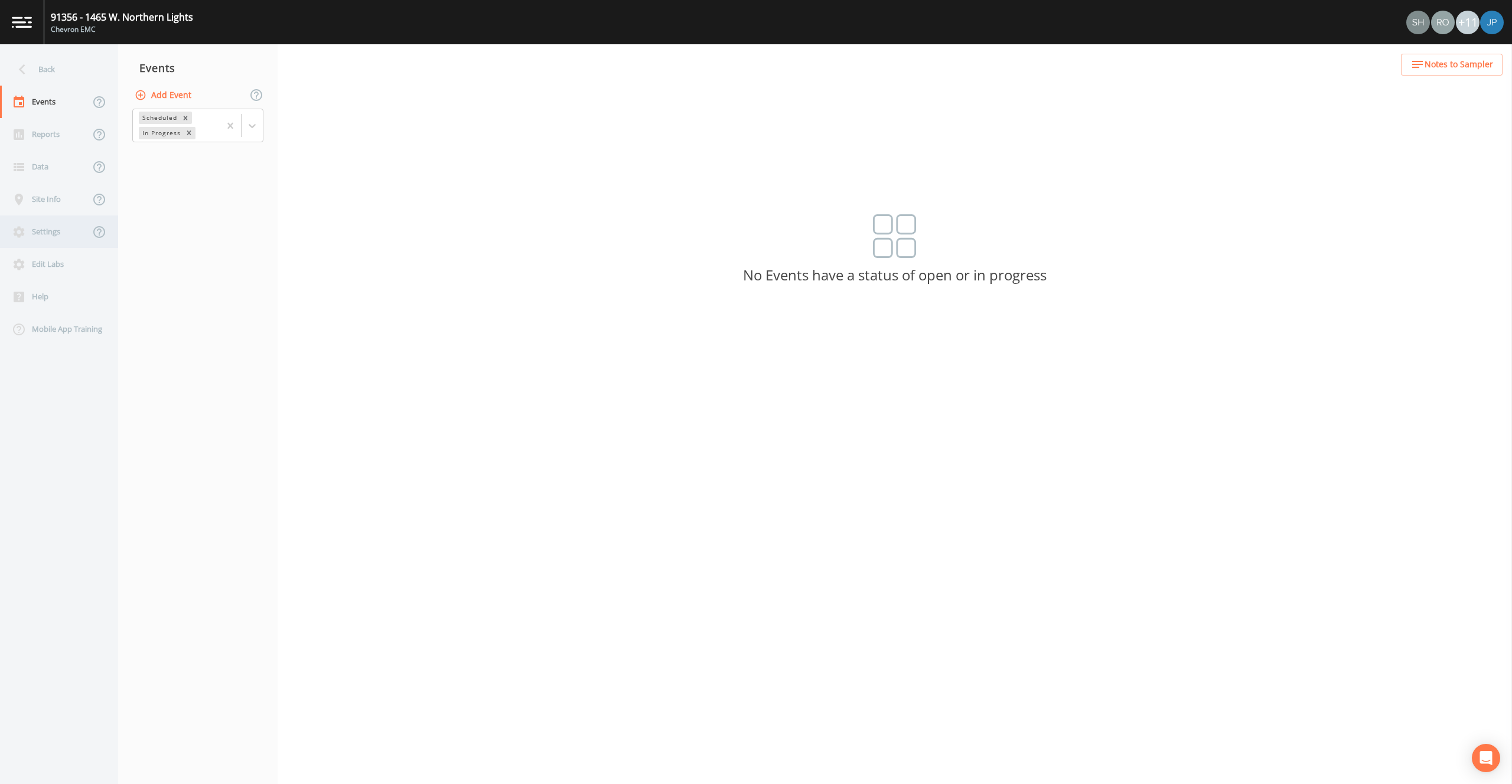
click at [47, 230] on div "Settings" at bounding box center [45, 231] width 89 height 32
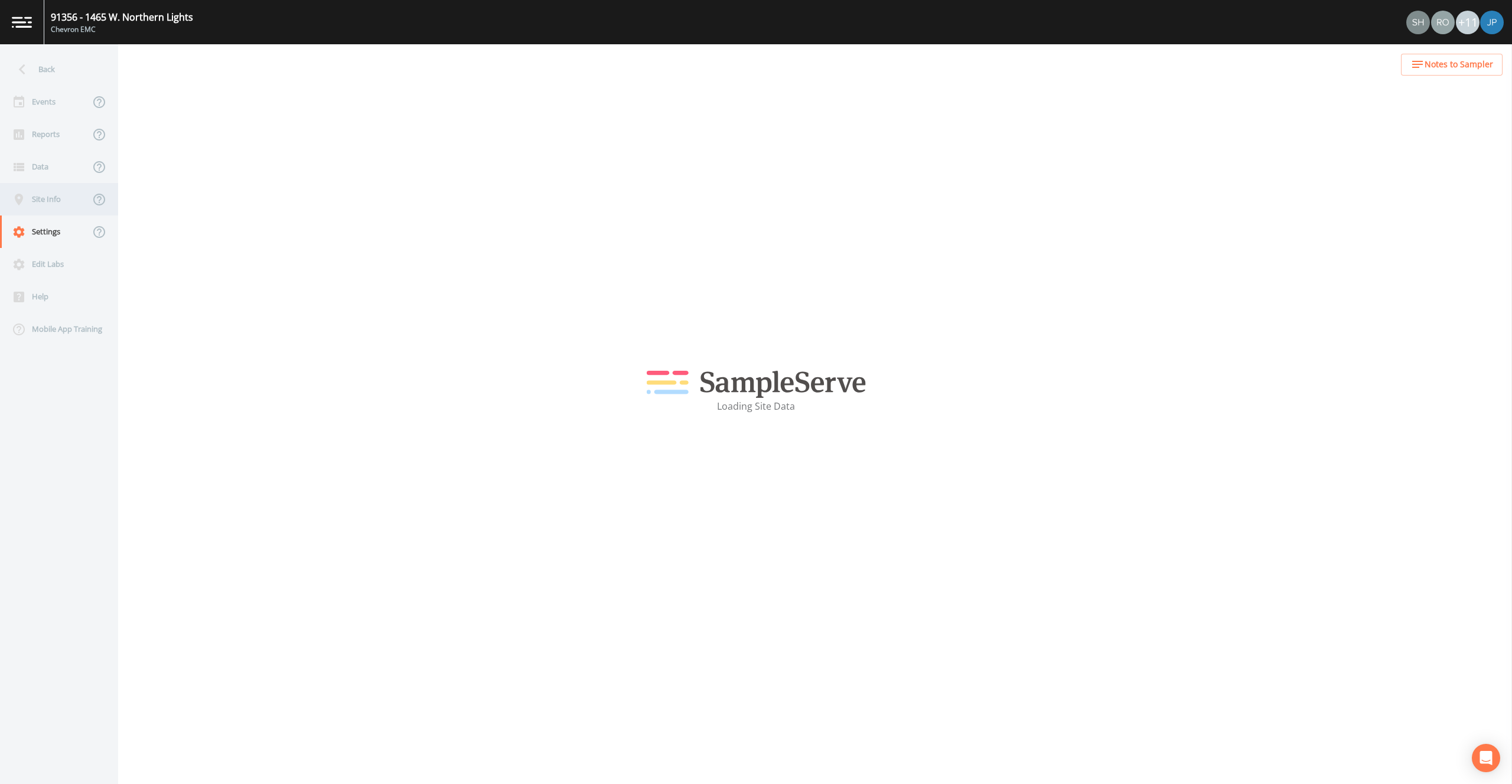
select select "2bfc9921-07cb-448e-a2bb-0a2701ef13fb"
select select "United States"
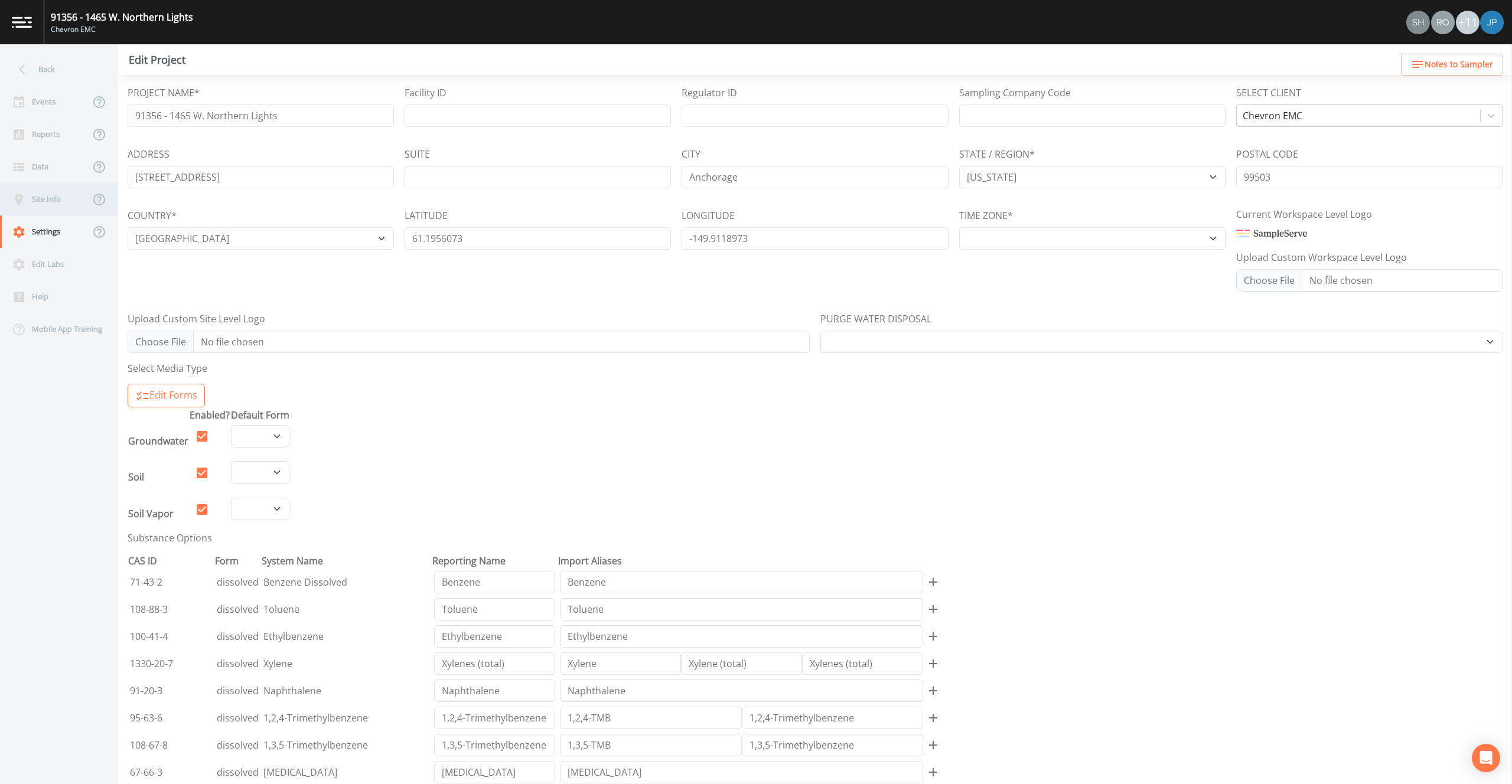
click at [53, 207] on div "Site Info" at bounding box center [45, 198] width 89 height 32
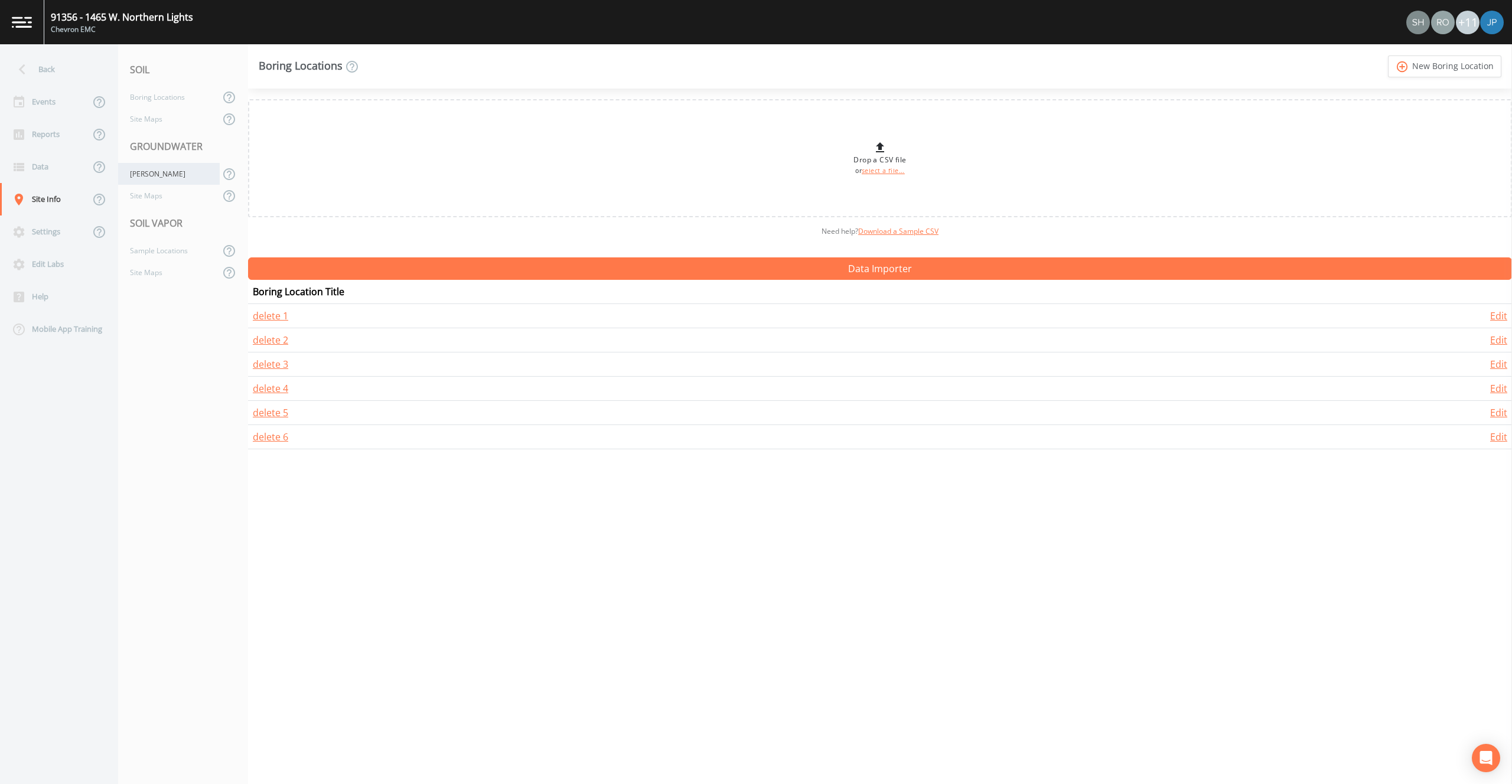
click at [144, 178] on div "Wells" at bounding box center [169, 174] width 102 height 22
click at [154, 249] on div "Sample Locations" at bounding box center [169, 251] width 102 height 22
click at [176, 172] on div "Wells" at bounding box center [169, 174] width 102 height 22
click at [59, 166] on div "Data" at bounding box center [45, 166] width 89 height 32
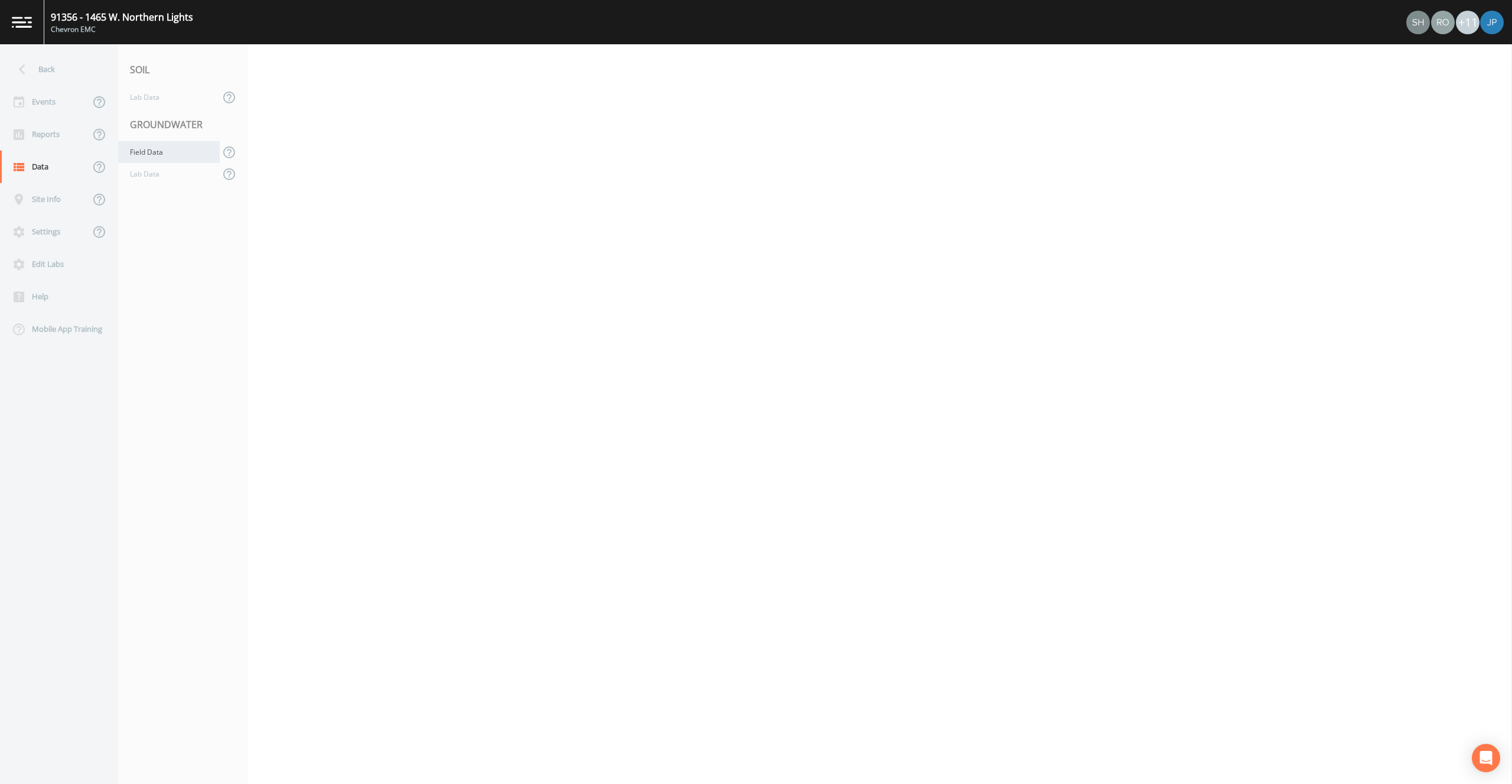
click at [132, 158] on div "Field Data" at bounding box center [169, 152] width 102 height 22
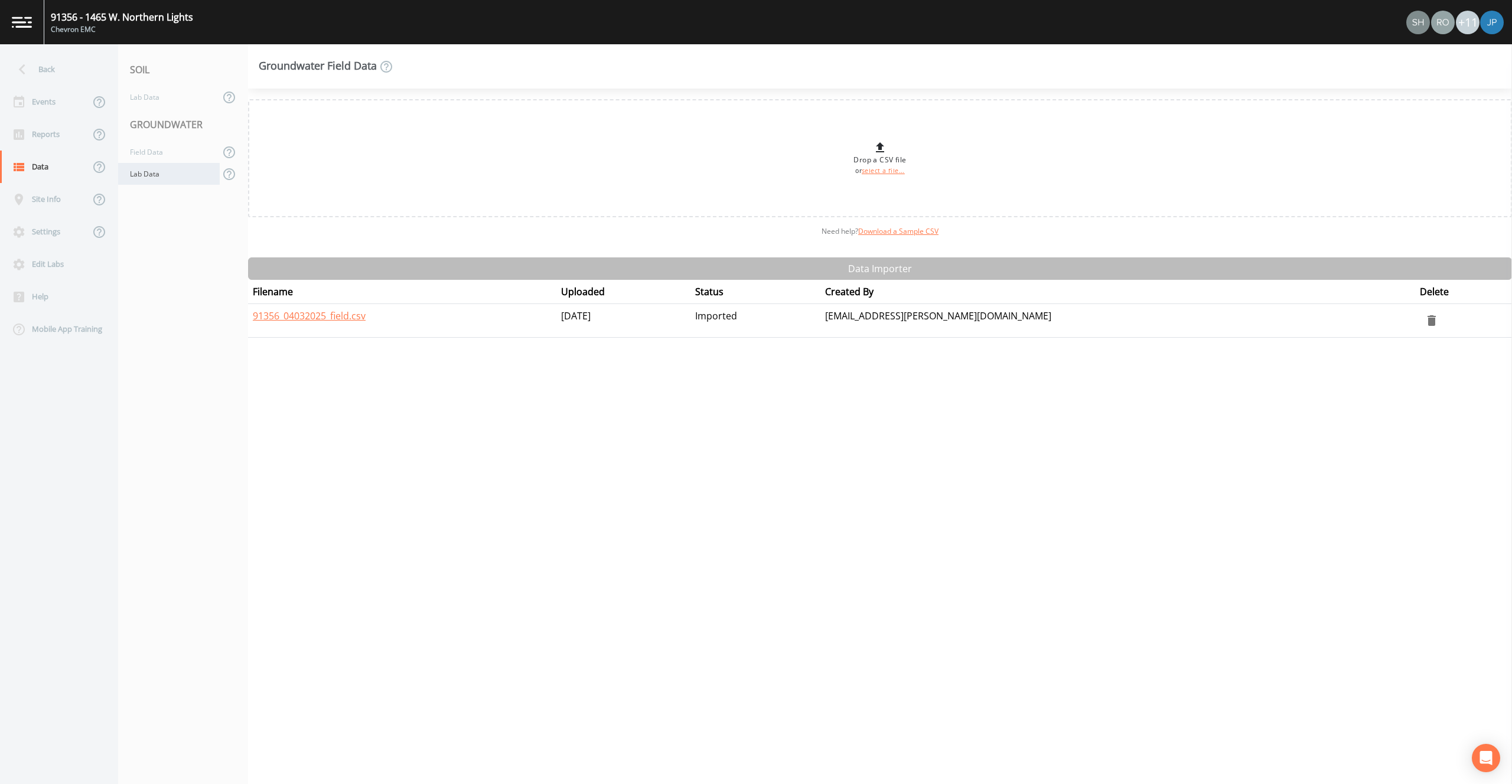
click at [140, 172] on div "Lab Data" at bounding box center [169, 174] width 102 height 22
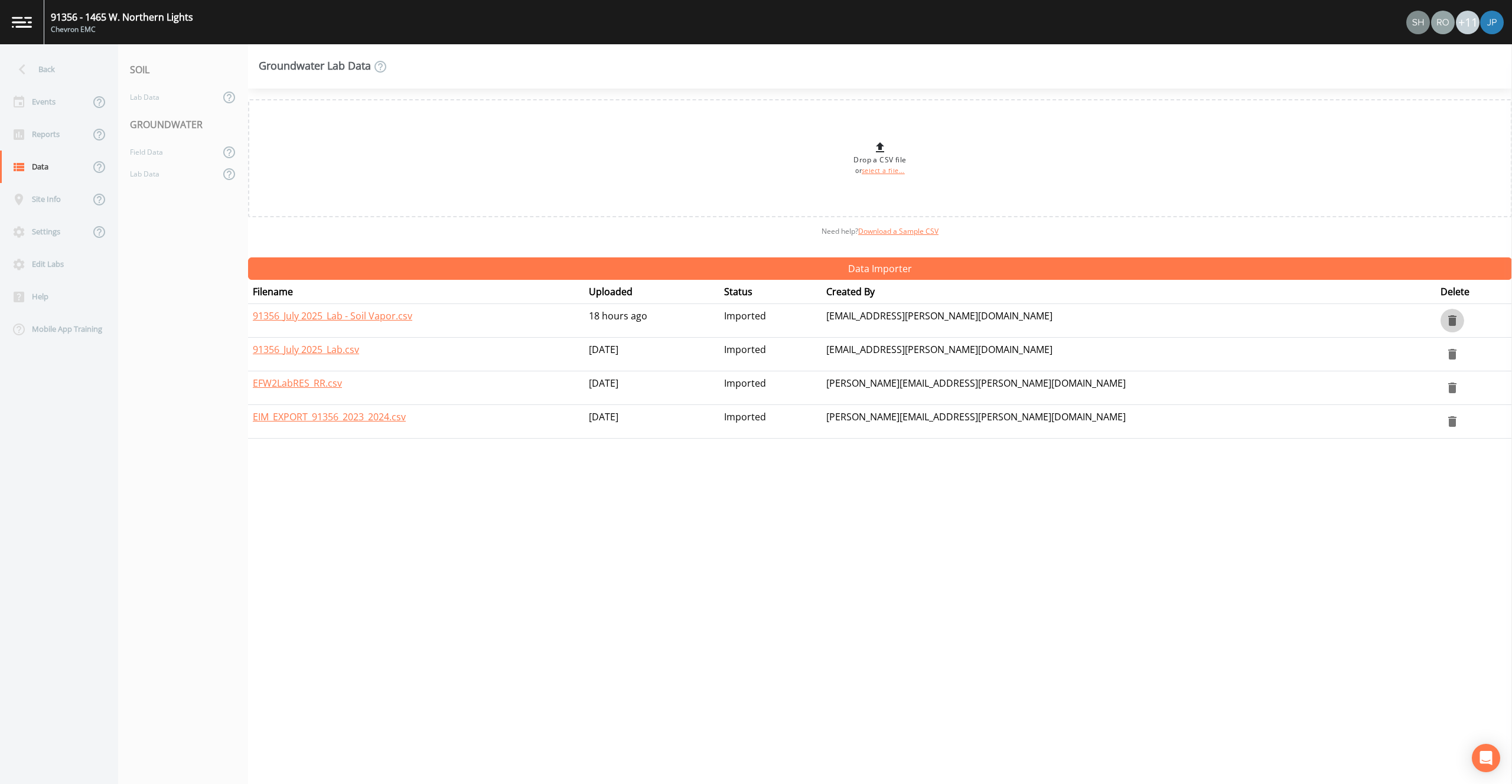
click at [1448, 320] on icon "delete" at bounding box center [1452, 321] width 9 height 11
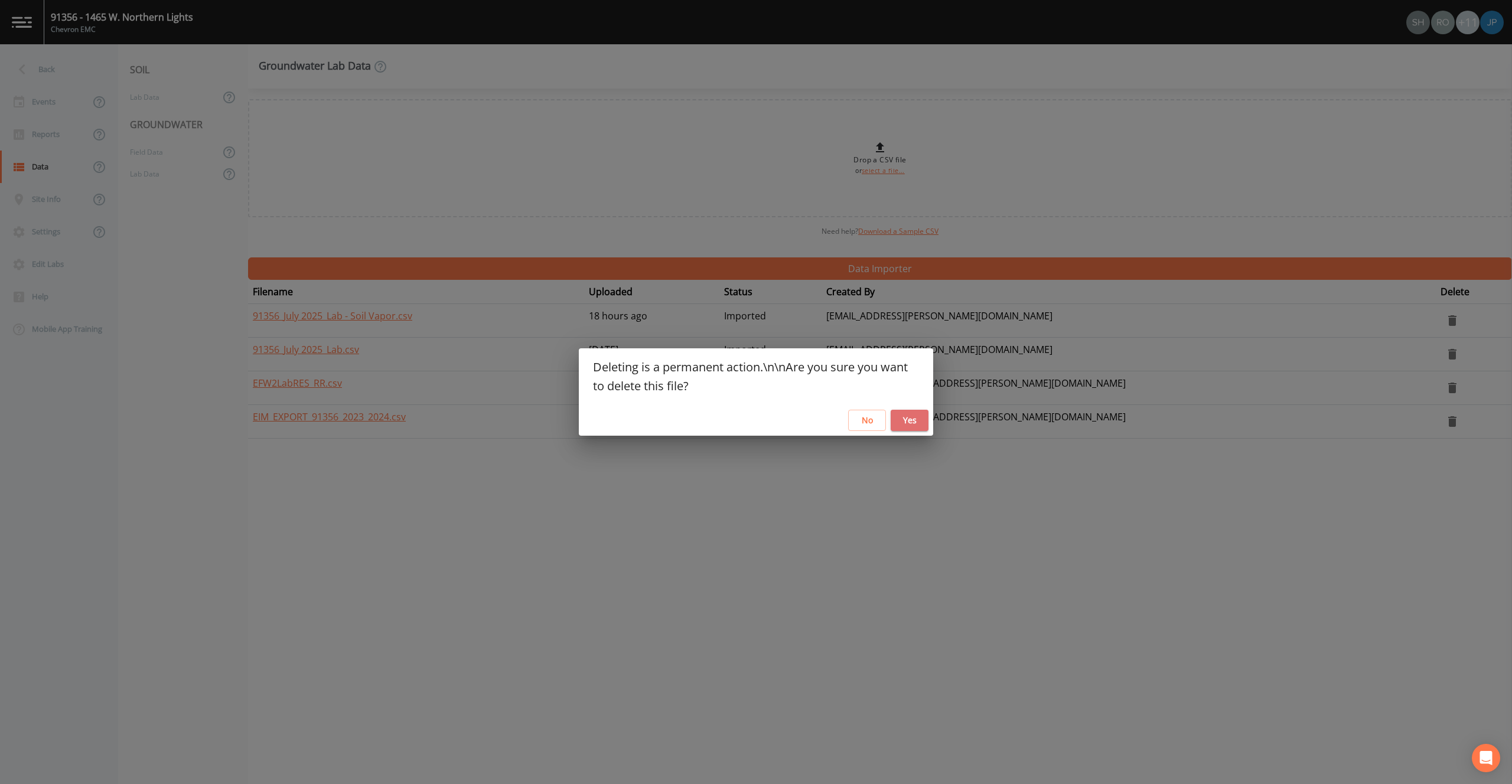
click at [912, 419] on button "Yes" at bounding box center [910, 421] width 38 height 22
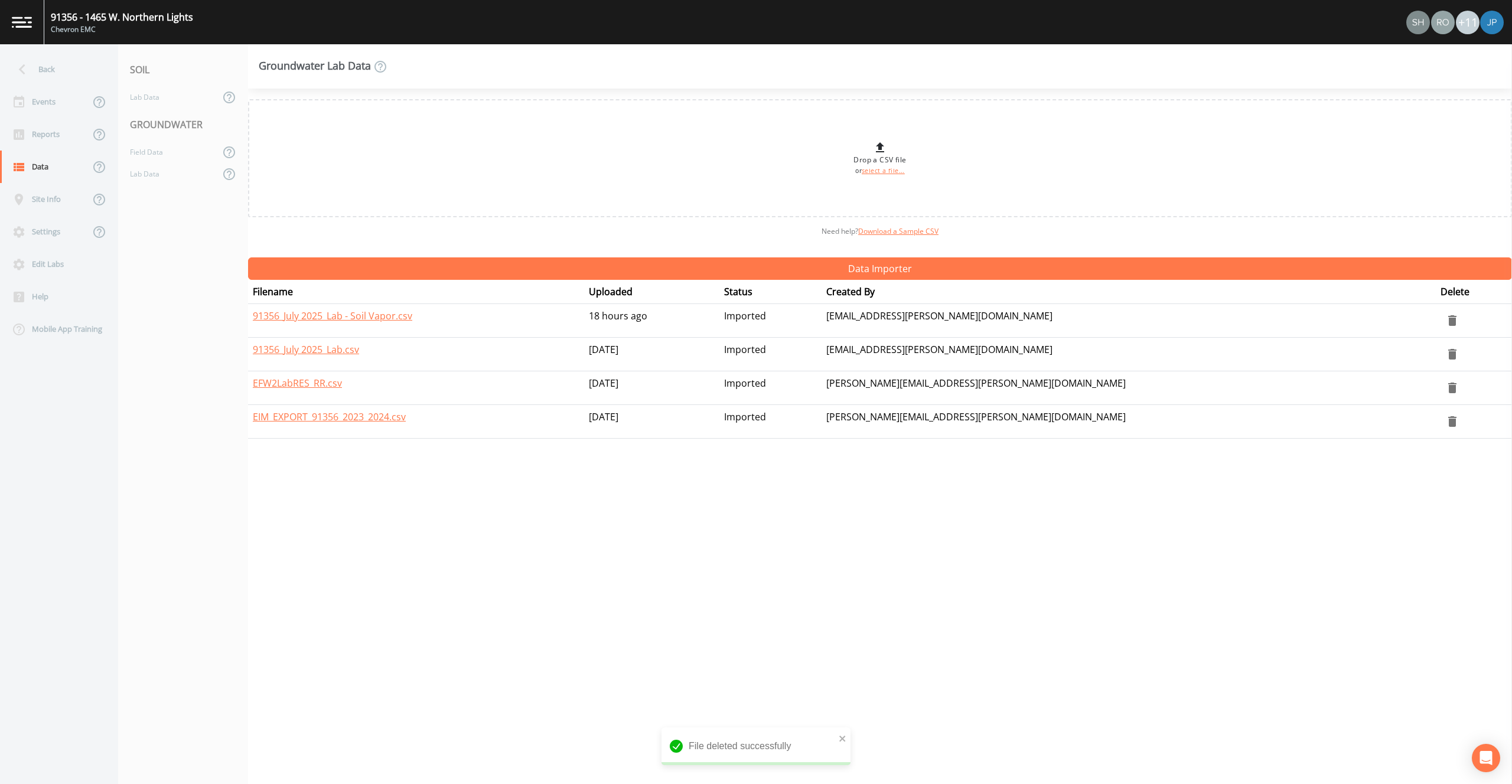
click at [477, 485] on div "Drop a CSV file or select a file... Need help?  Download a Sample CSV Data Impo…" at bounding box center [879, 436] width 1263 height 695
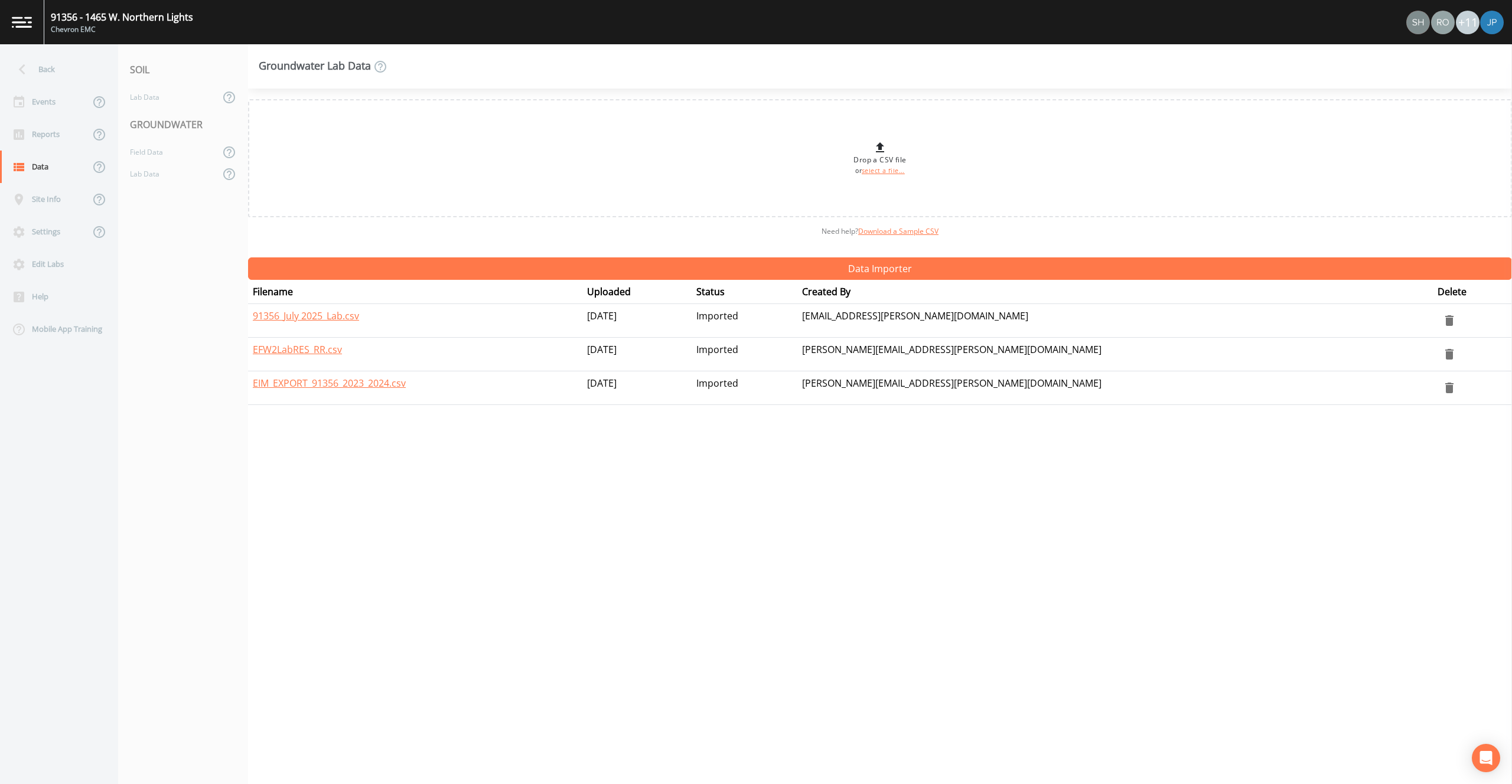
click at [430, 450] on div "Drop a CSV file or select a file... Need help?  Download a Sample CSV Data Impo…" at bounding box center [879, 436] width 1263 height 695
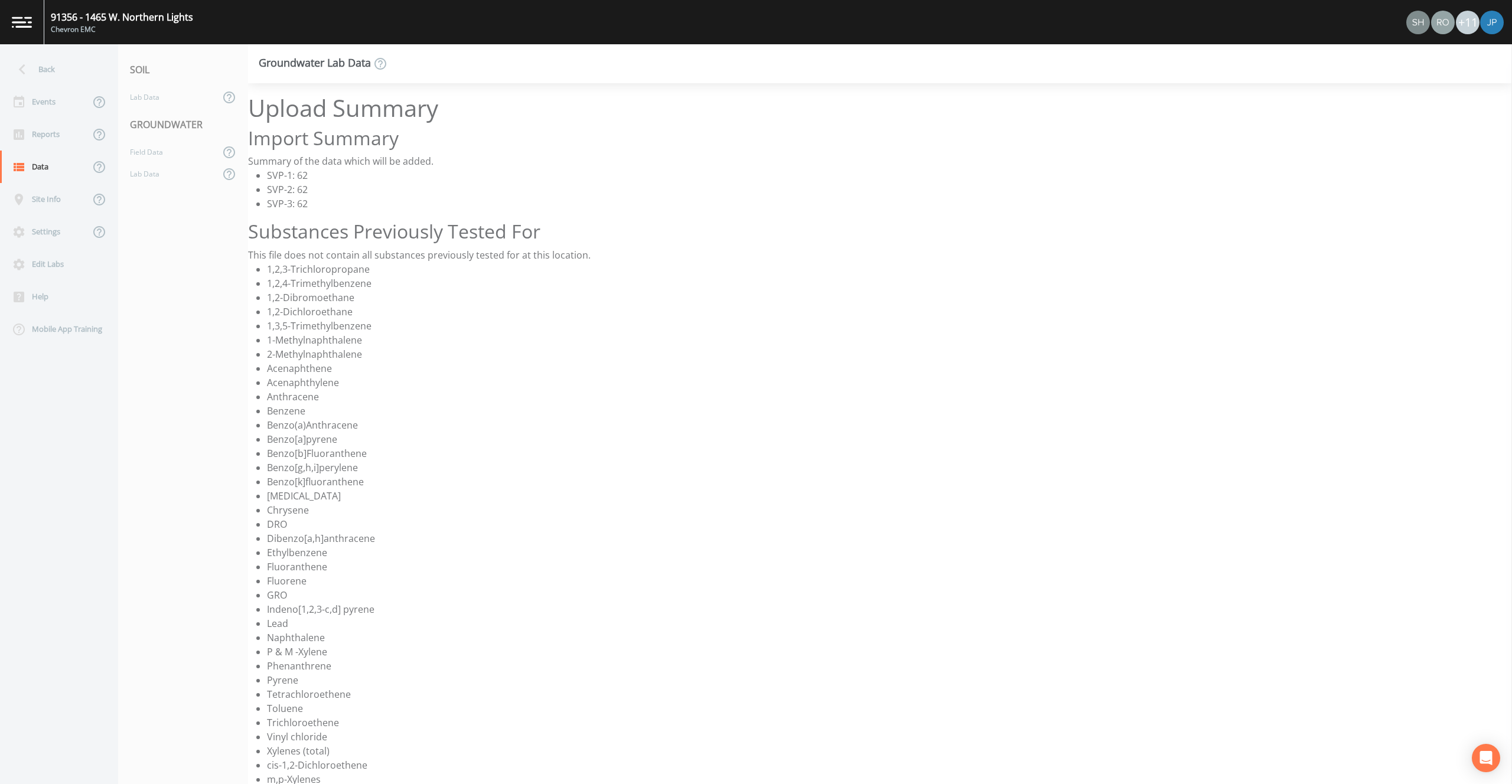
scroll to position [205, 0]
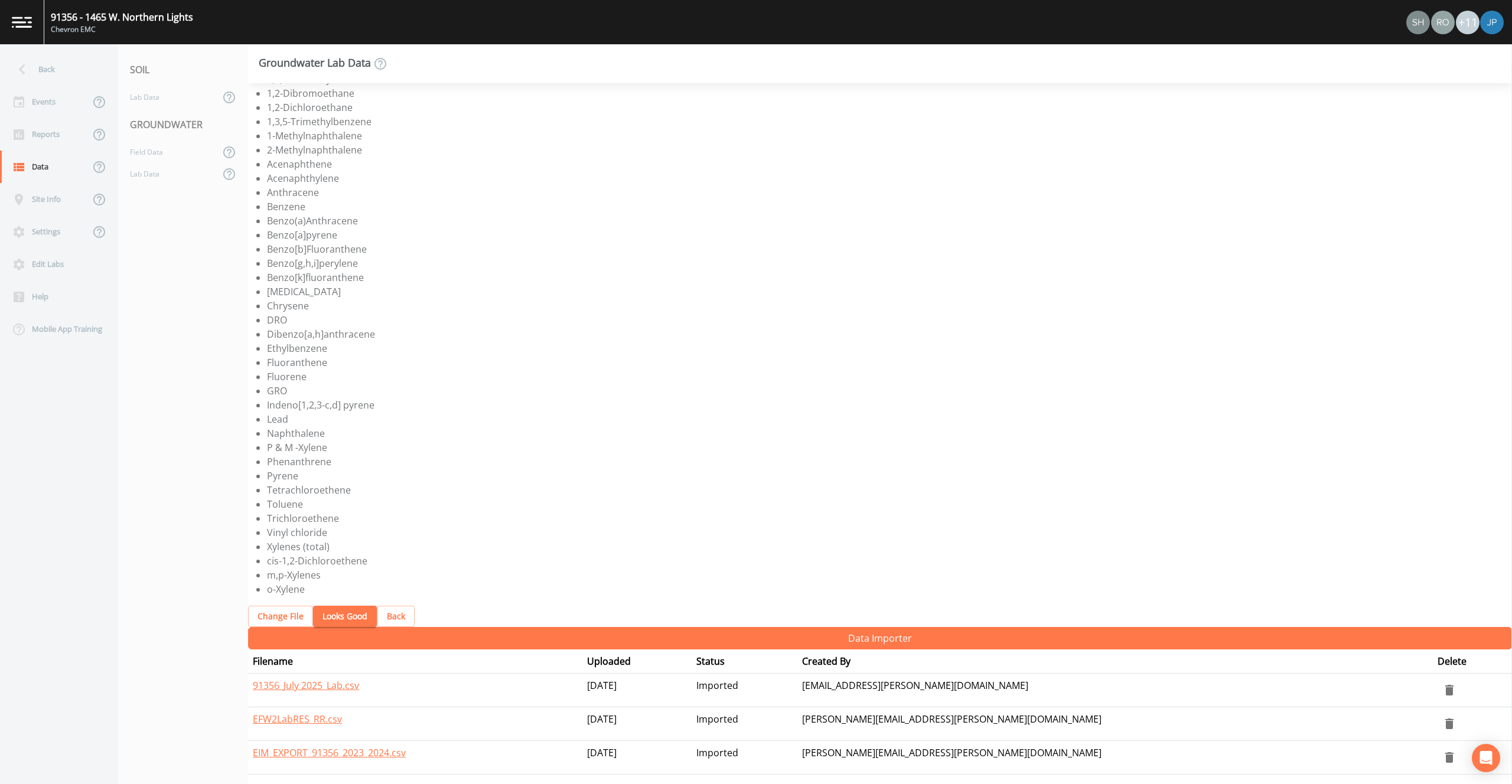
click at [322, 615] on button "Looks Good" at bounding box center [344, 617] width 64 height 22
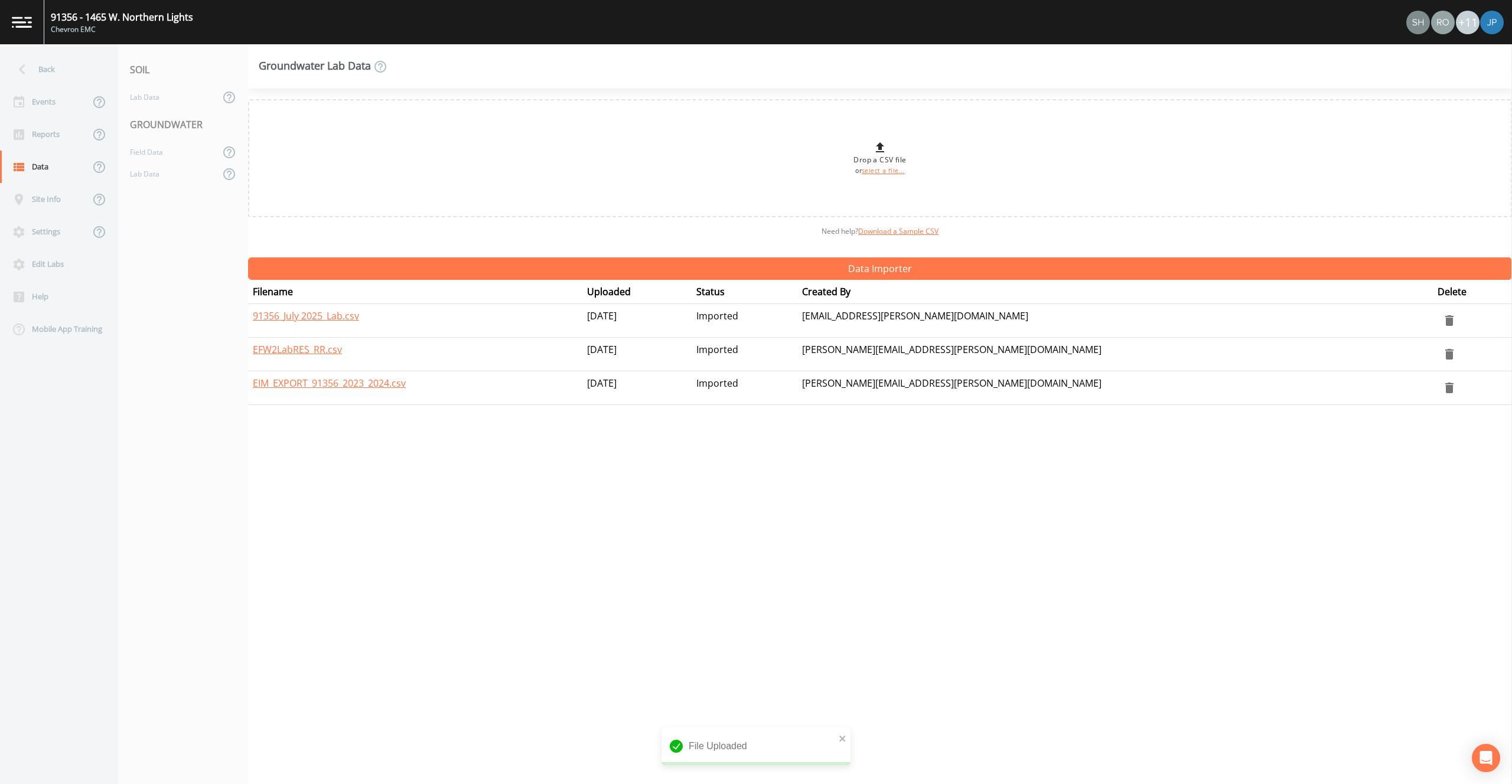
click at [444, 476] on div "Drop a CSV file or select a file... Need help?  Download a Sample CSV Data Impo…" at bounding box center [879, 436] width 1263 height 695
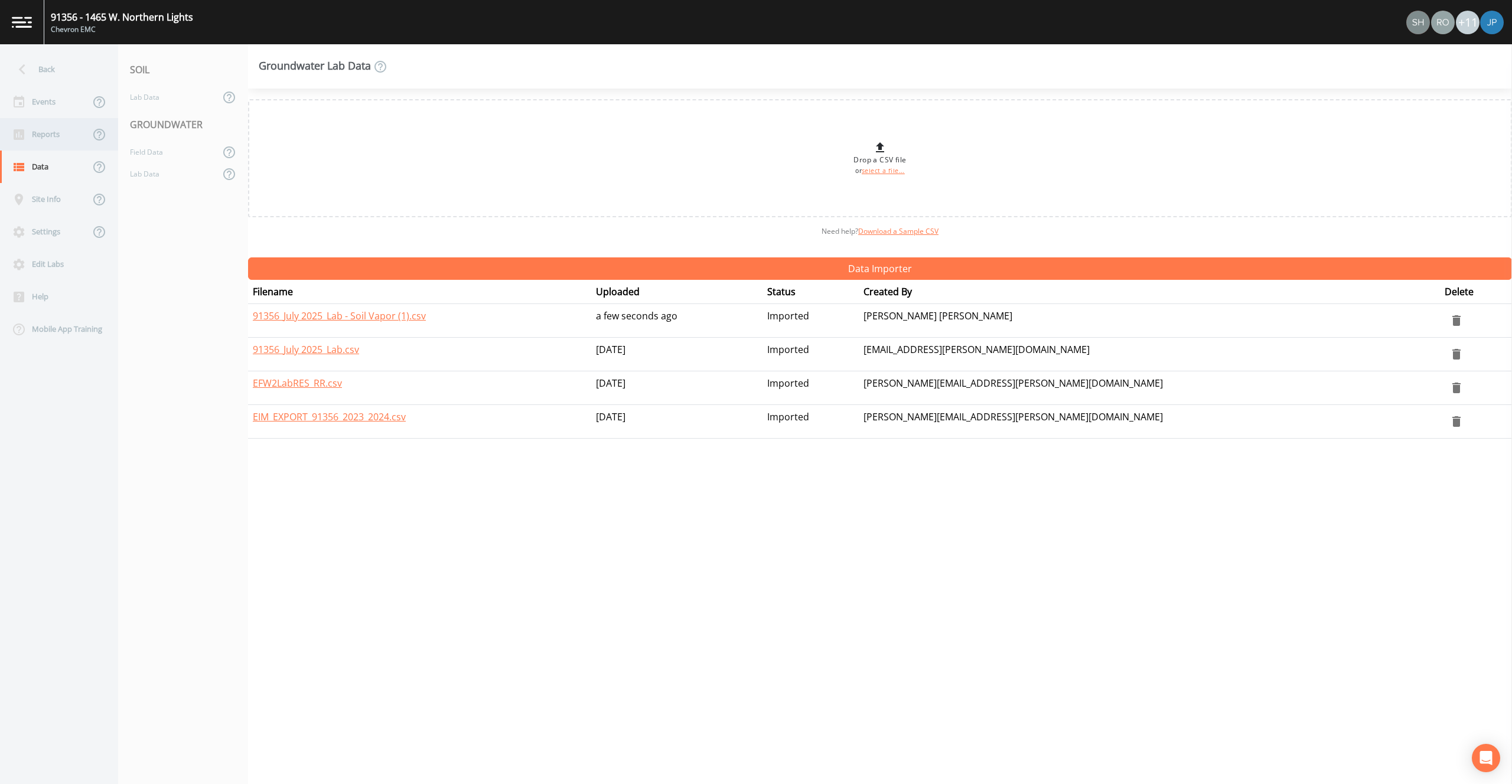
click at [57, 132] on div "Reports" at bounding box center [45, 134] width 89 height 32
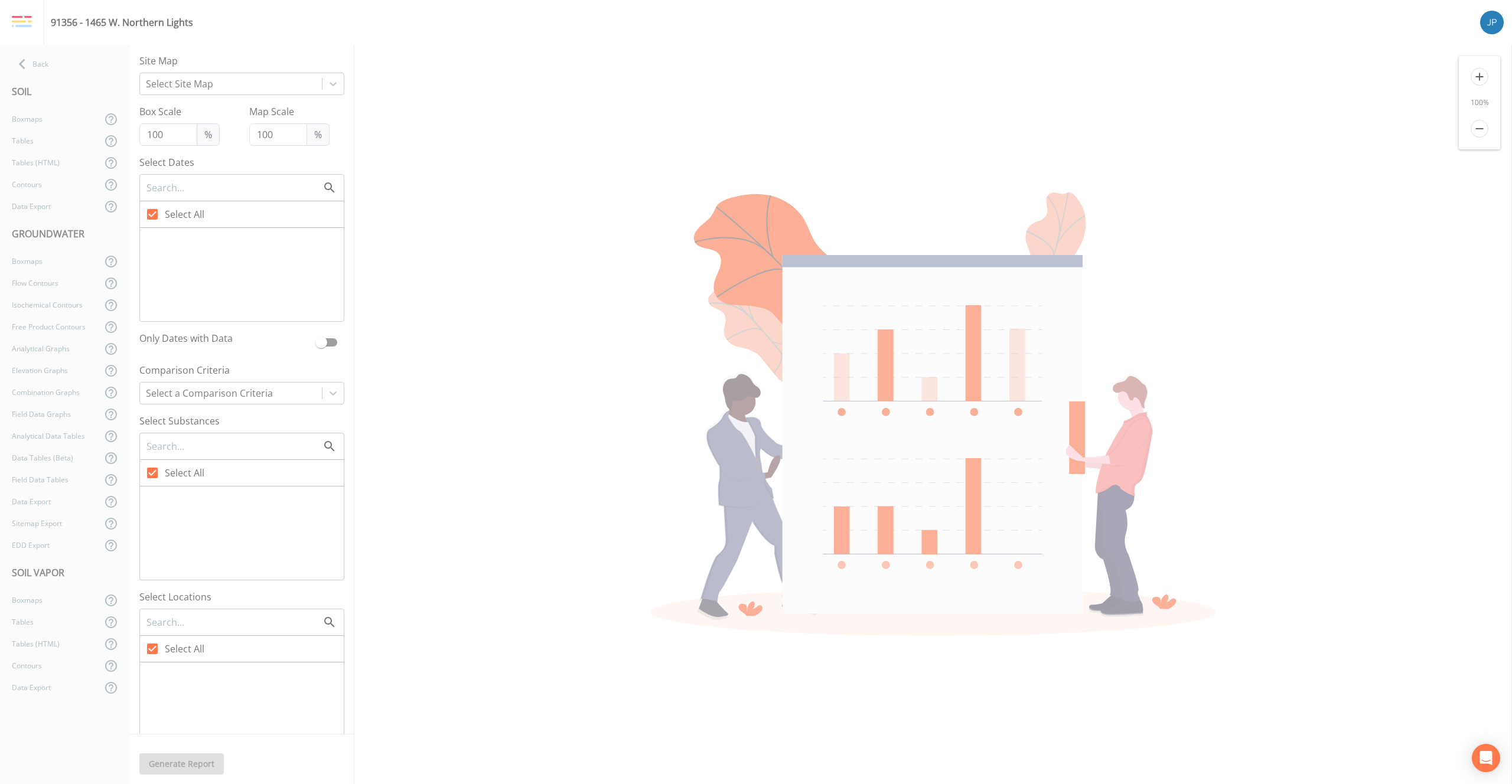
checkbox input "false"
click at [49, 267] on div "Boxmaps" at bounding box center [51, 261] width 102 height 22
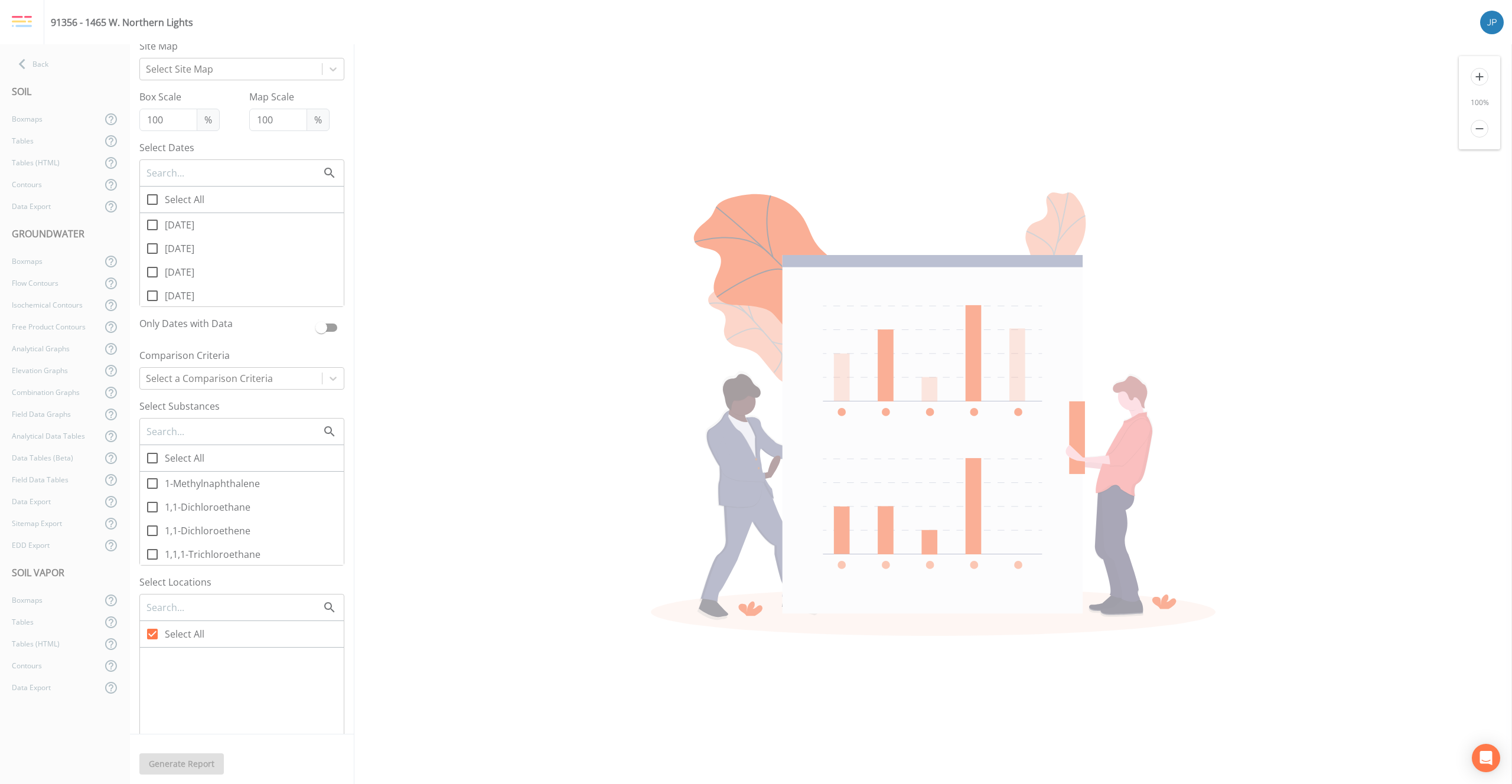
click at [158, 226] on icon at bounding box center [152, 225] width 14 height 14
click at [152, 224] on input "[DATE]" at bounding box center [145, 218] width 12 height 12
checkbox input "true"
click at [158, 460] on icon at bounding box center [152, 458] width 14 height 14
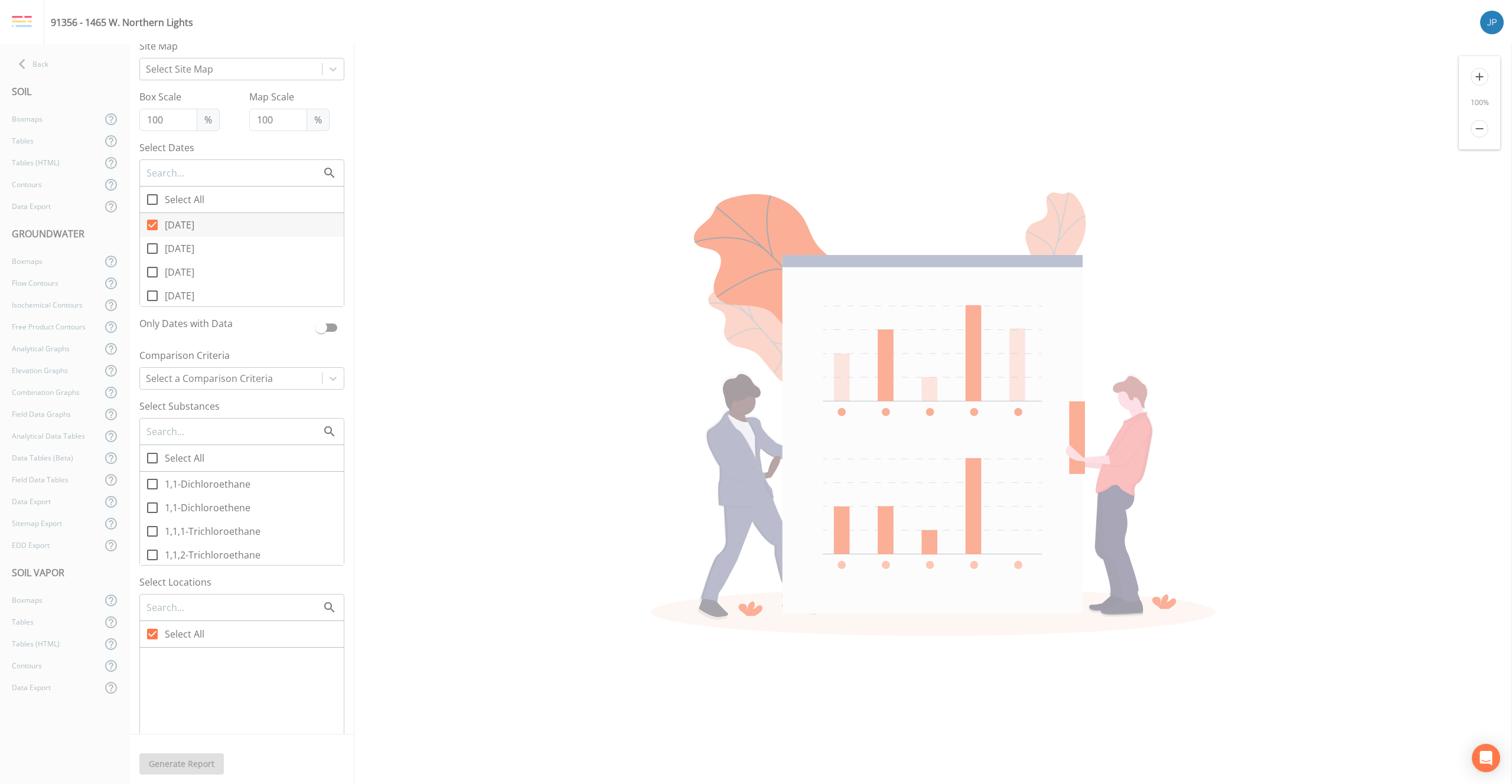
click at [152, 458] on input "Select All" at bounding box center [145, 452] width 12 height 12
checkbox input "true"
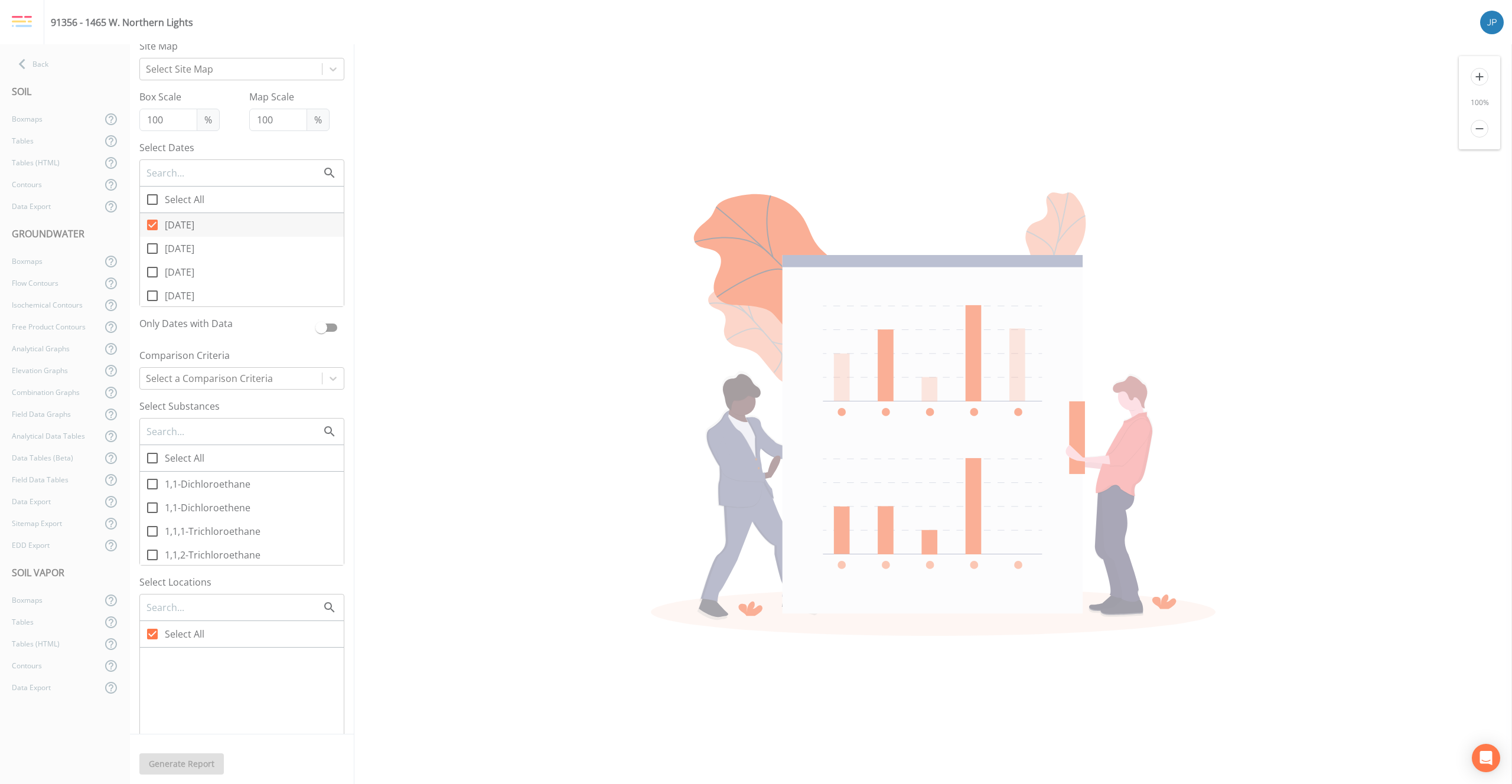
checkbox input "true"
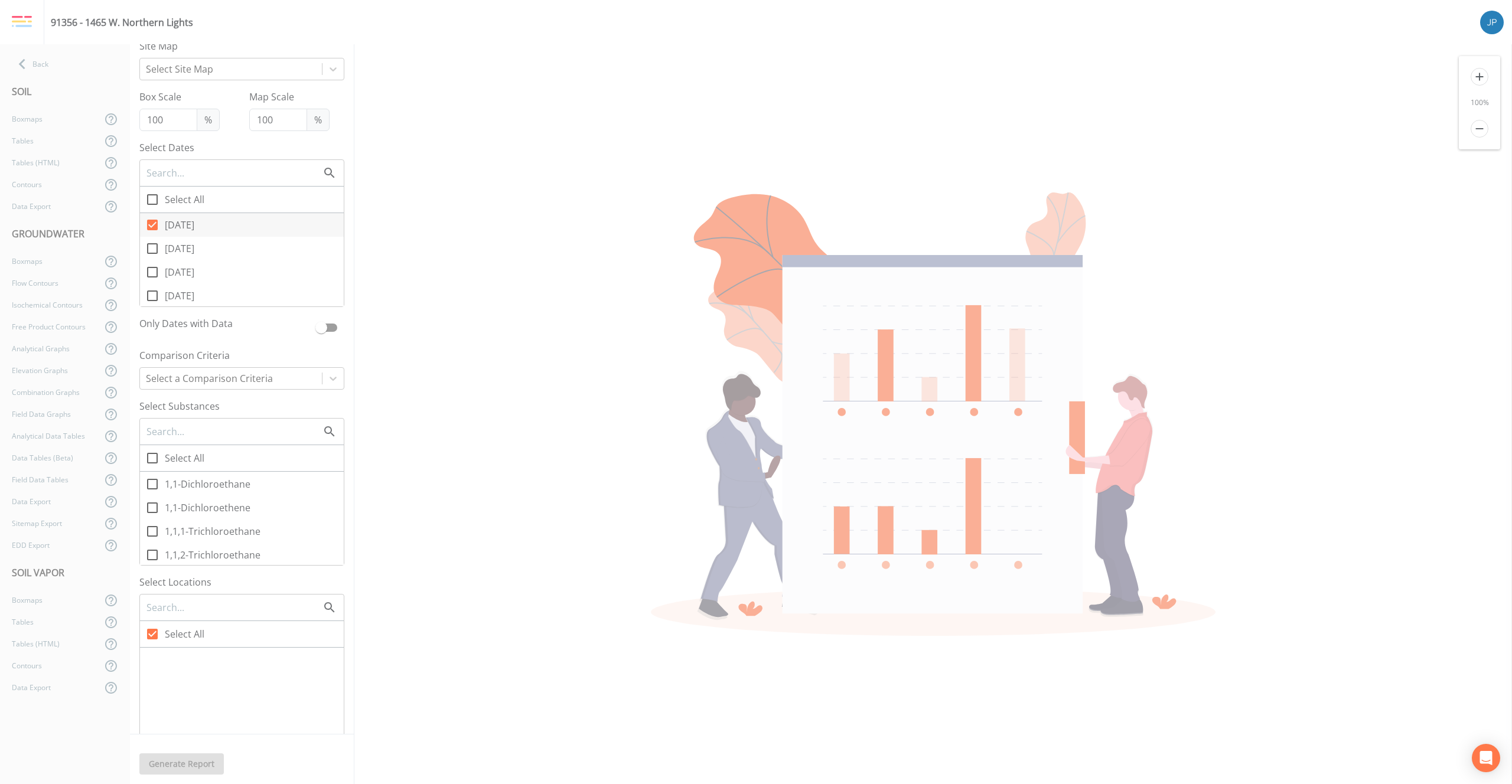
checkbox input "true"
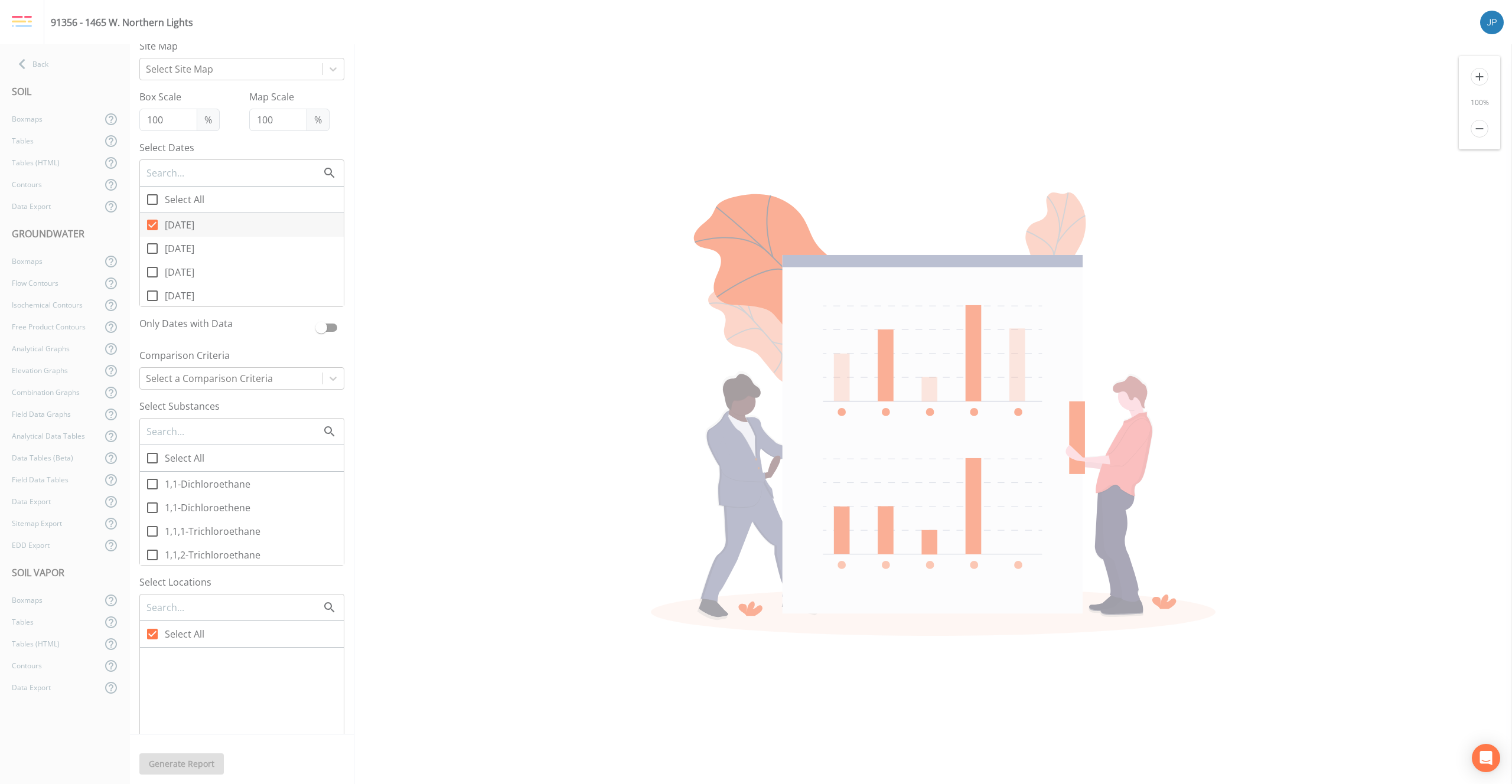
checkbox input "true"
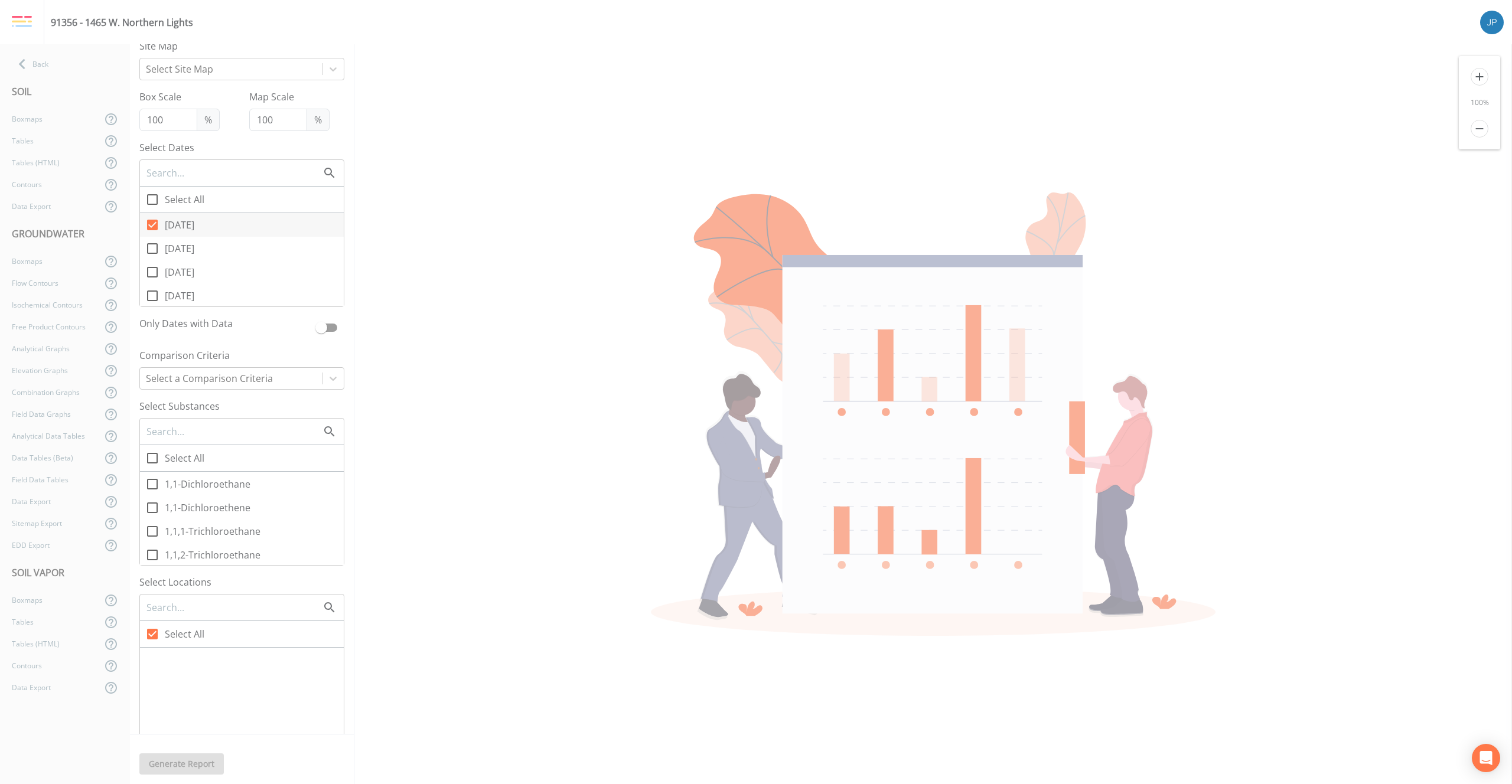
checkbox input "true"
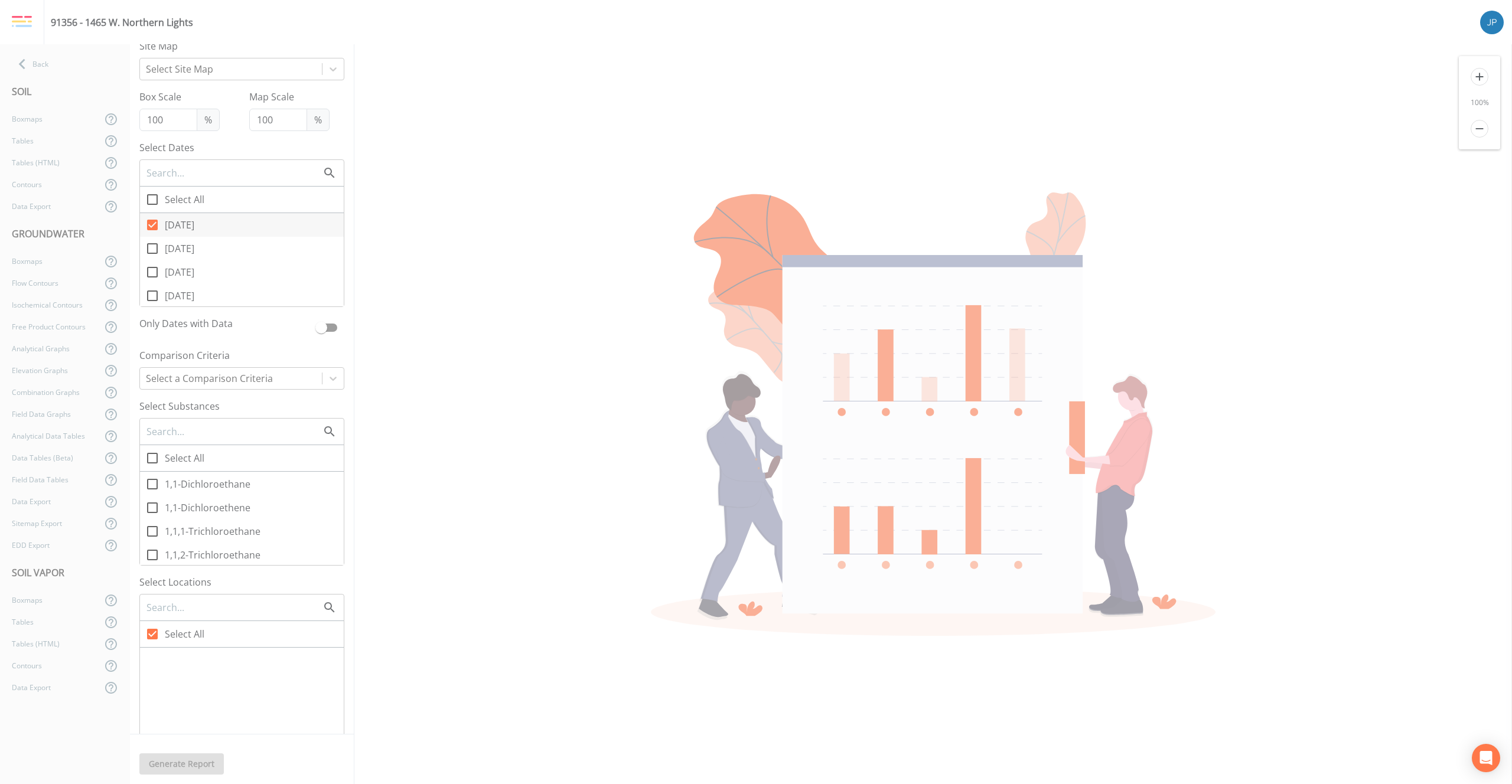
checkbox input "true"
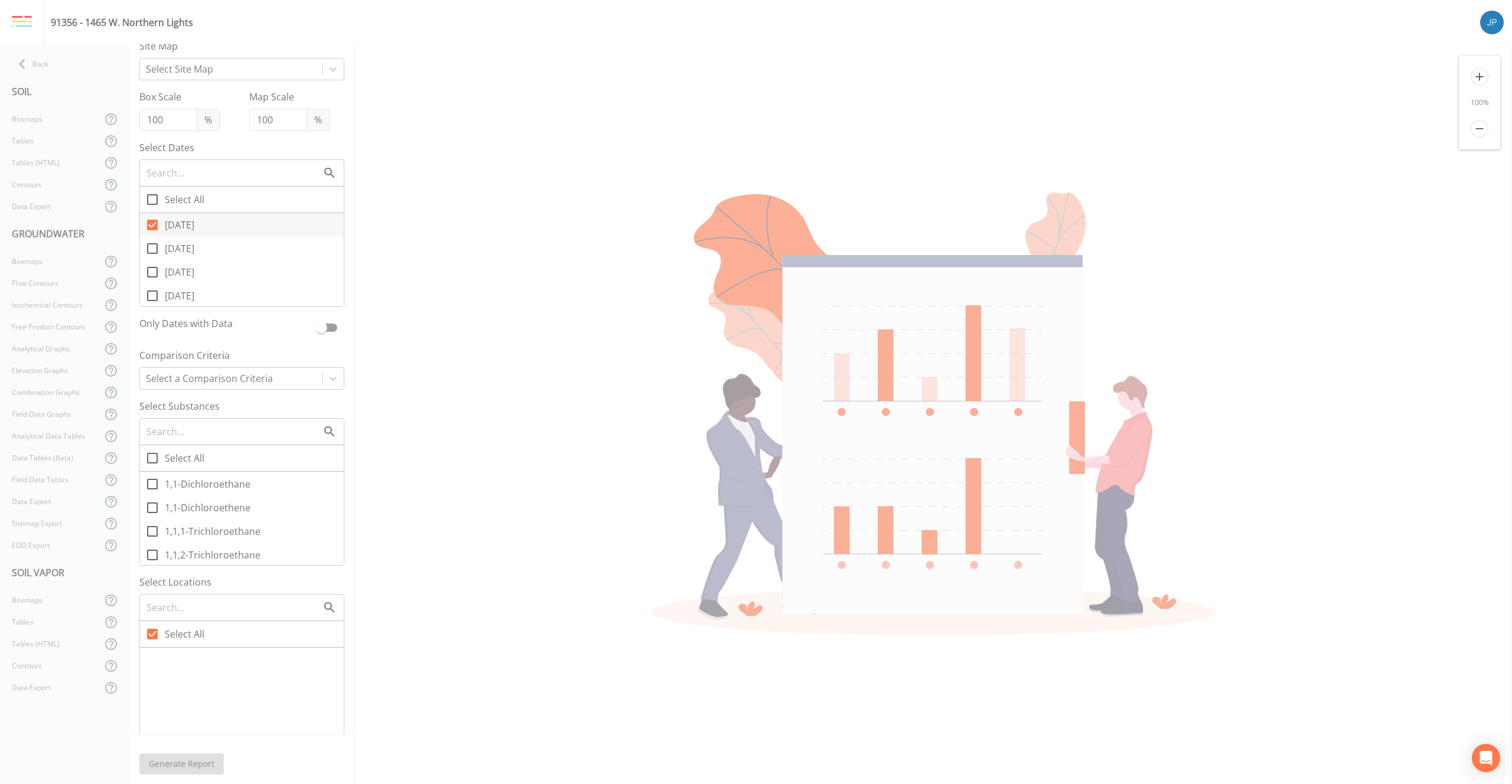
checkbox input "true"
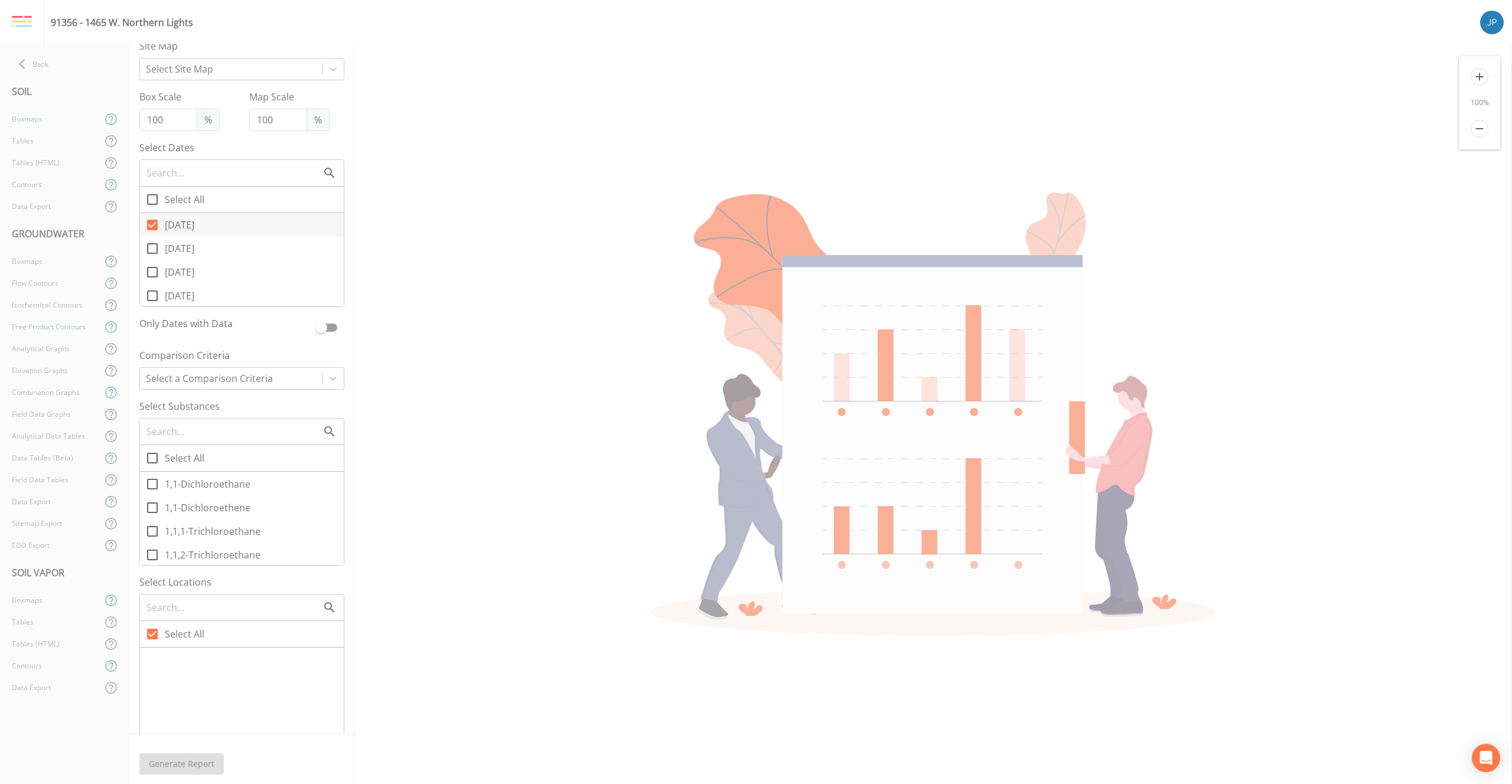
checkbox input "true"
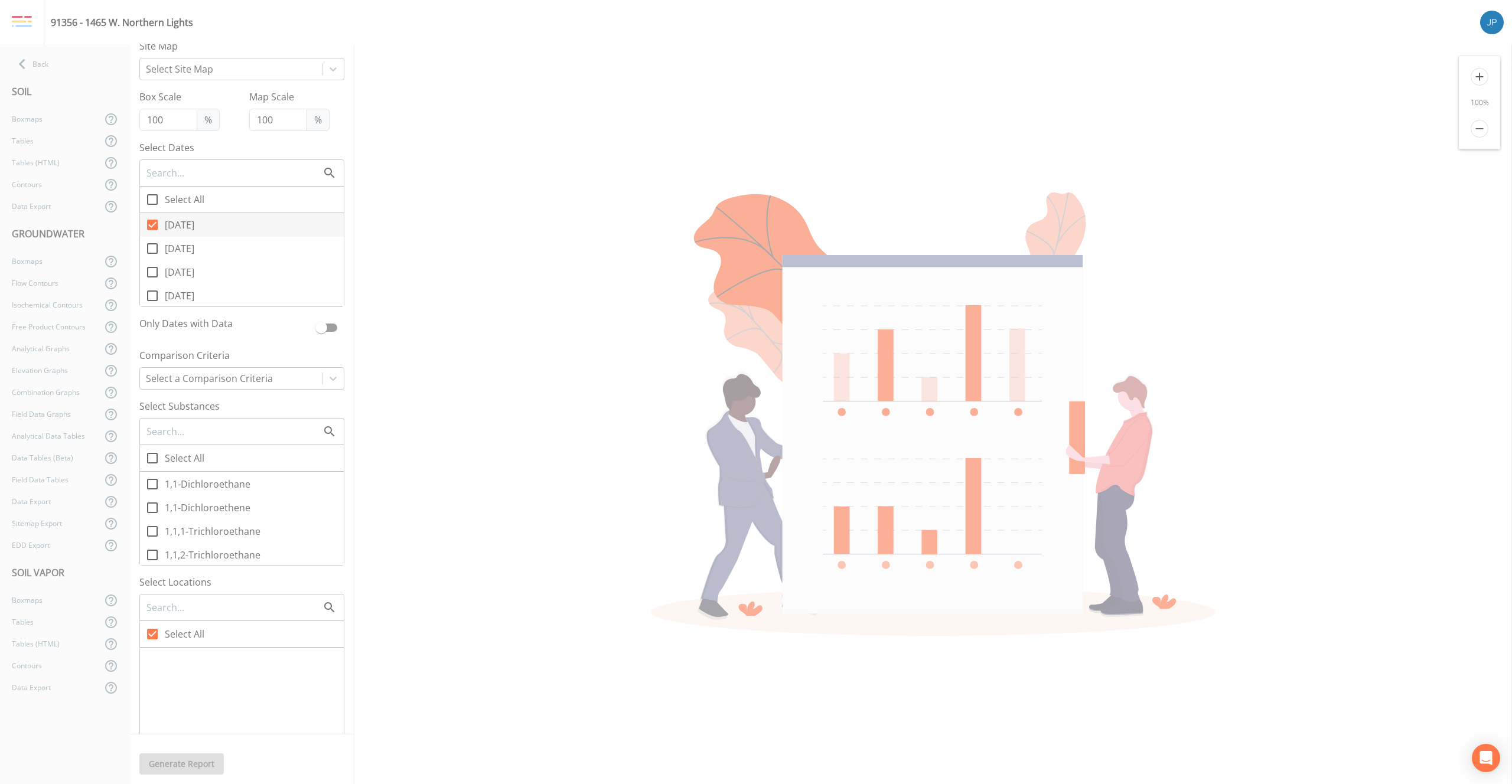
checkbox input "true"
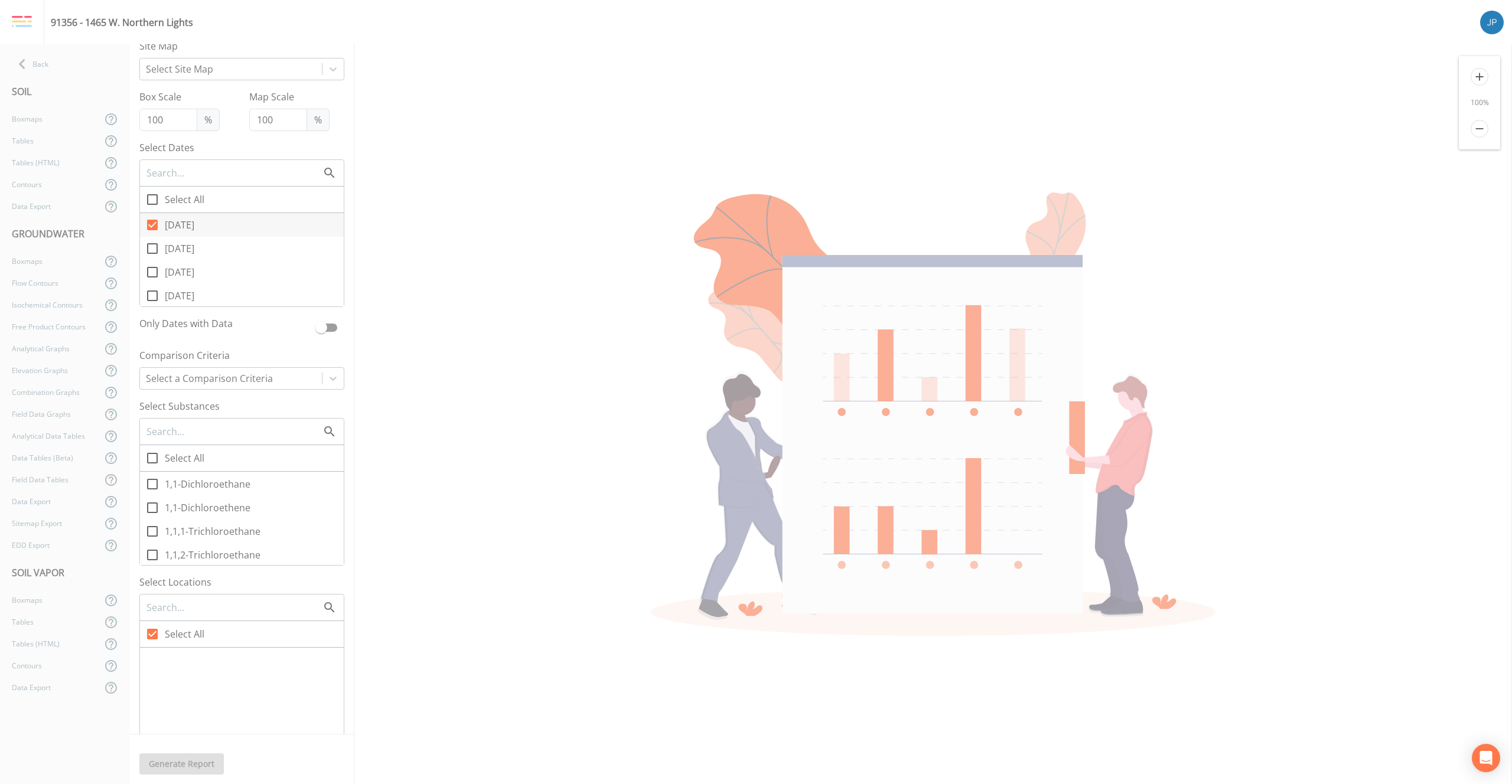
checkbox input "true"
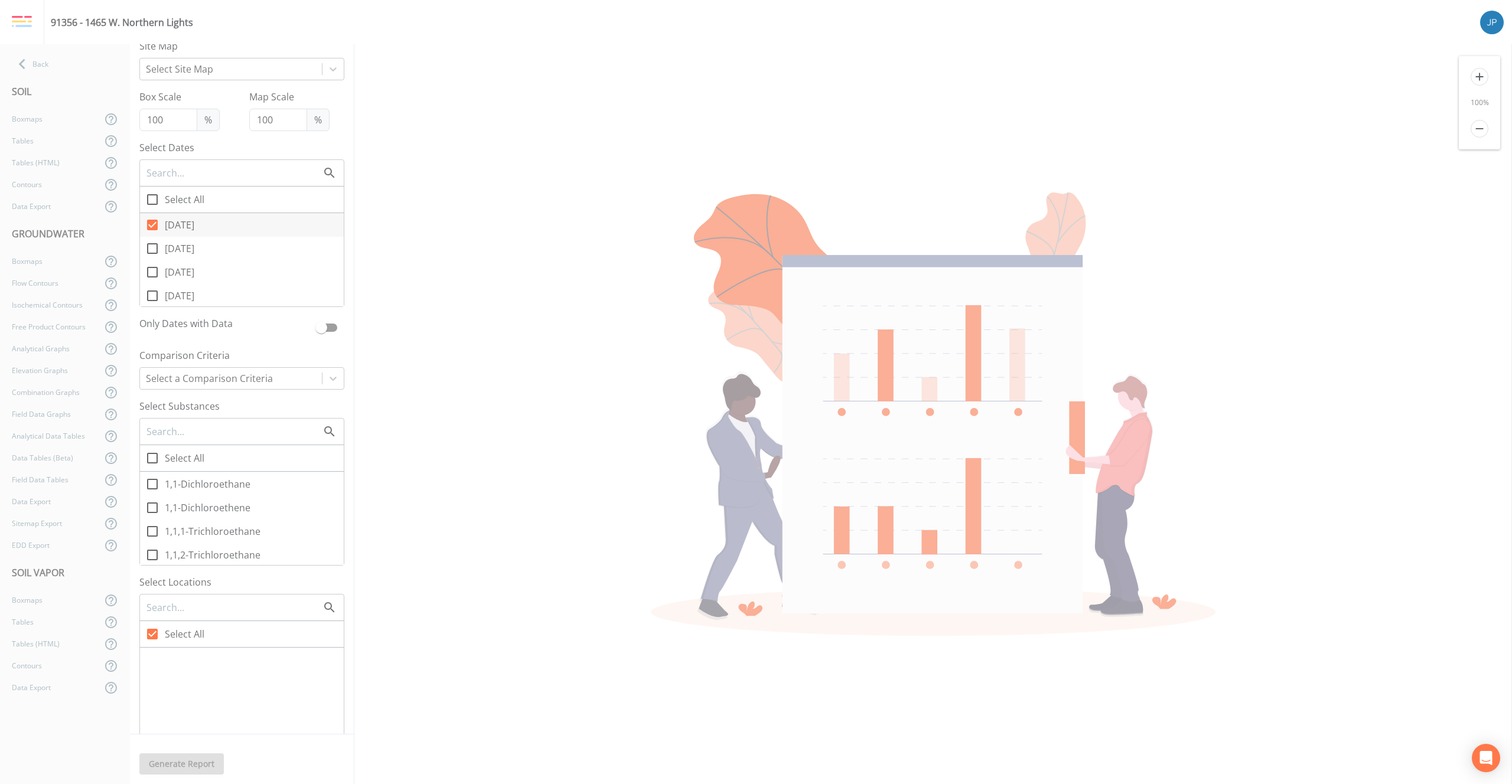
checkbox input "true"
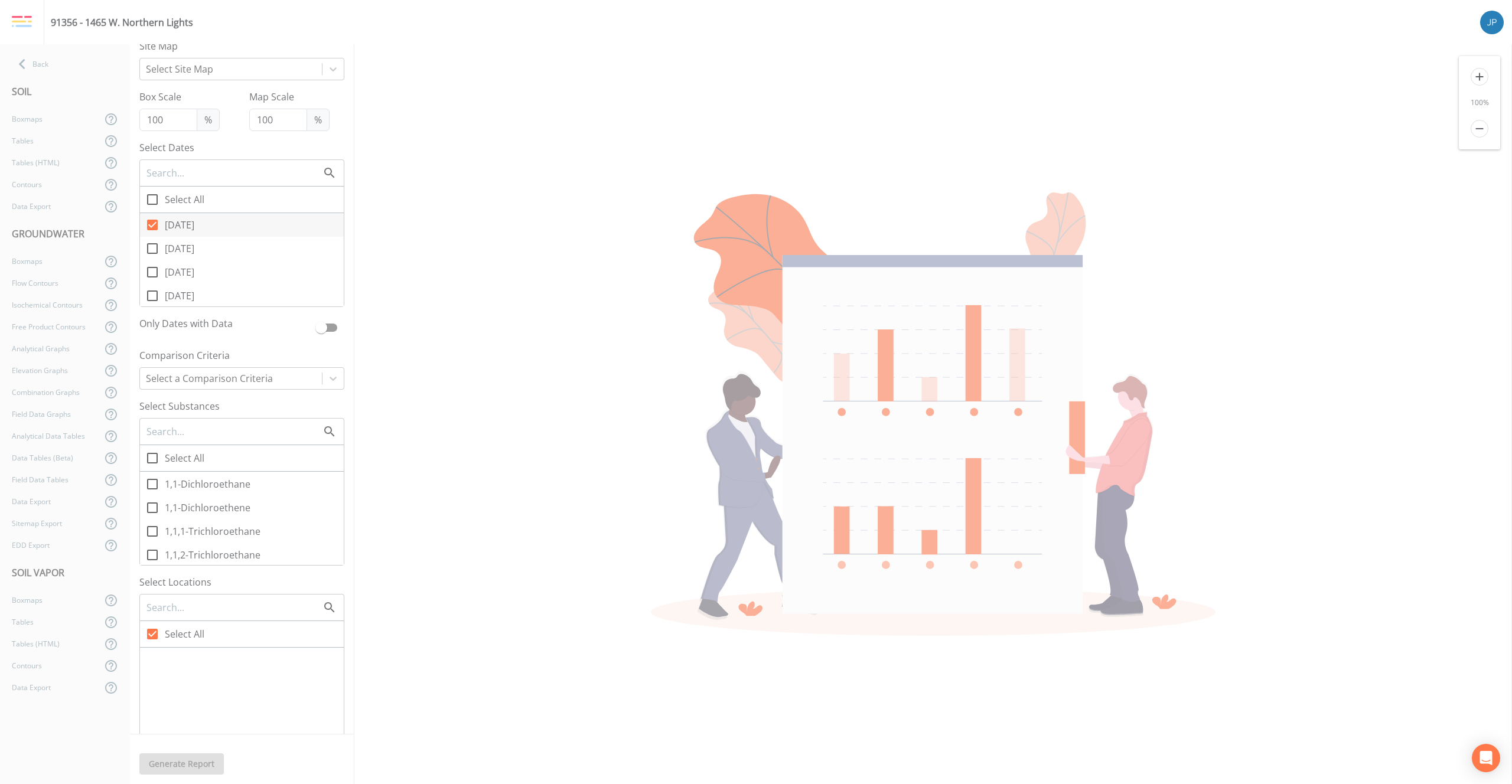
checkbox input "true"
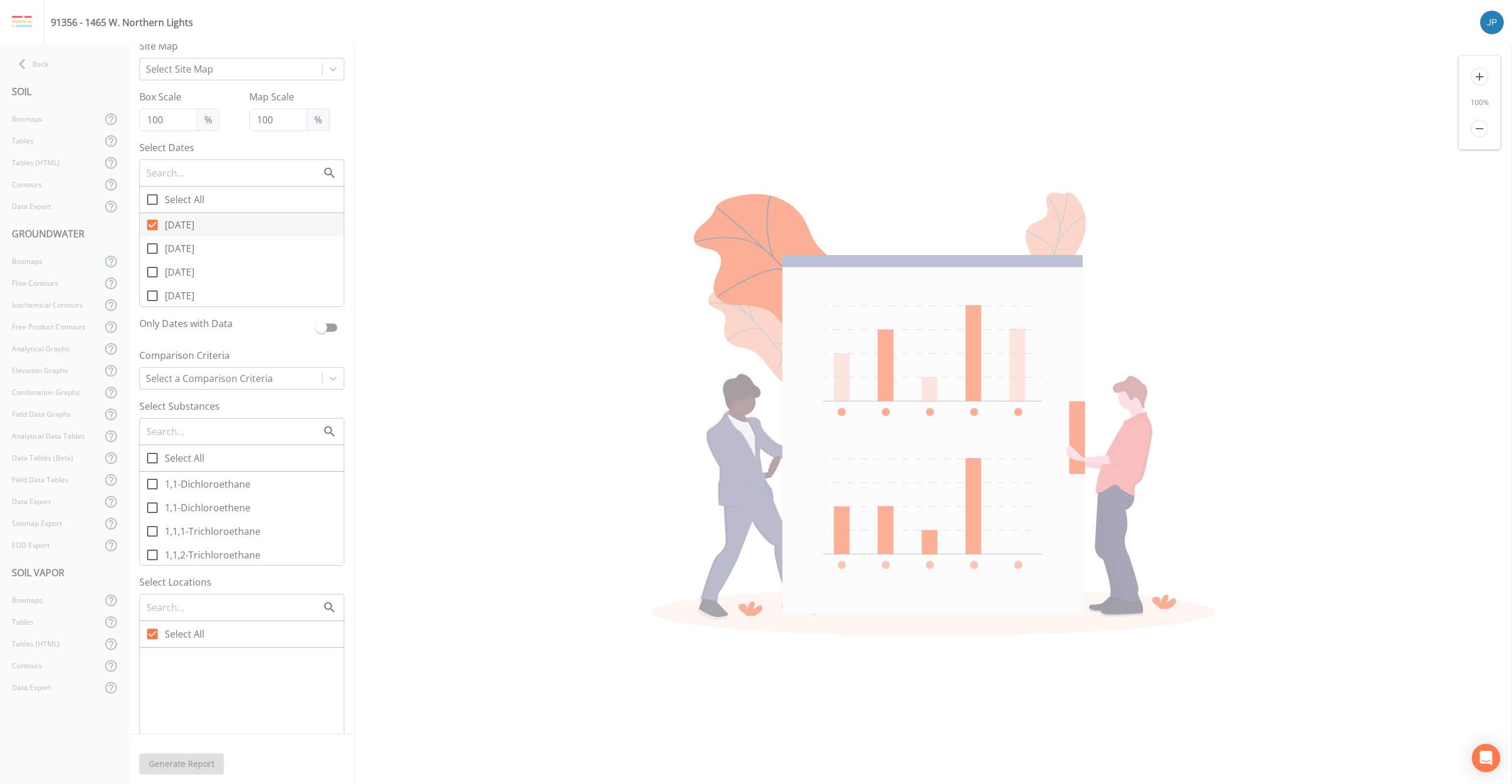
checkbox input "true"
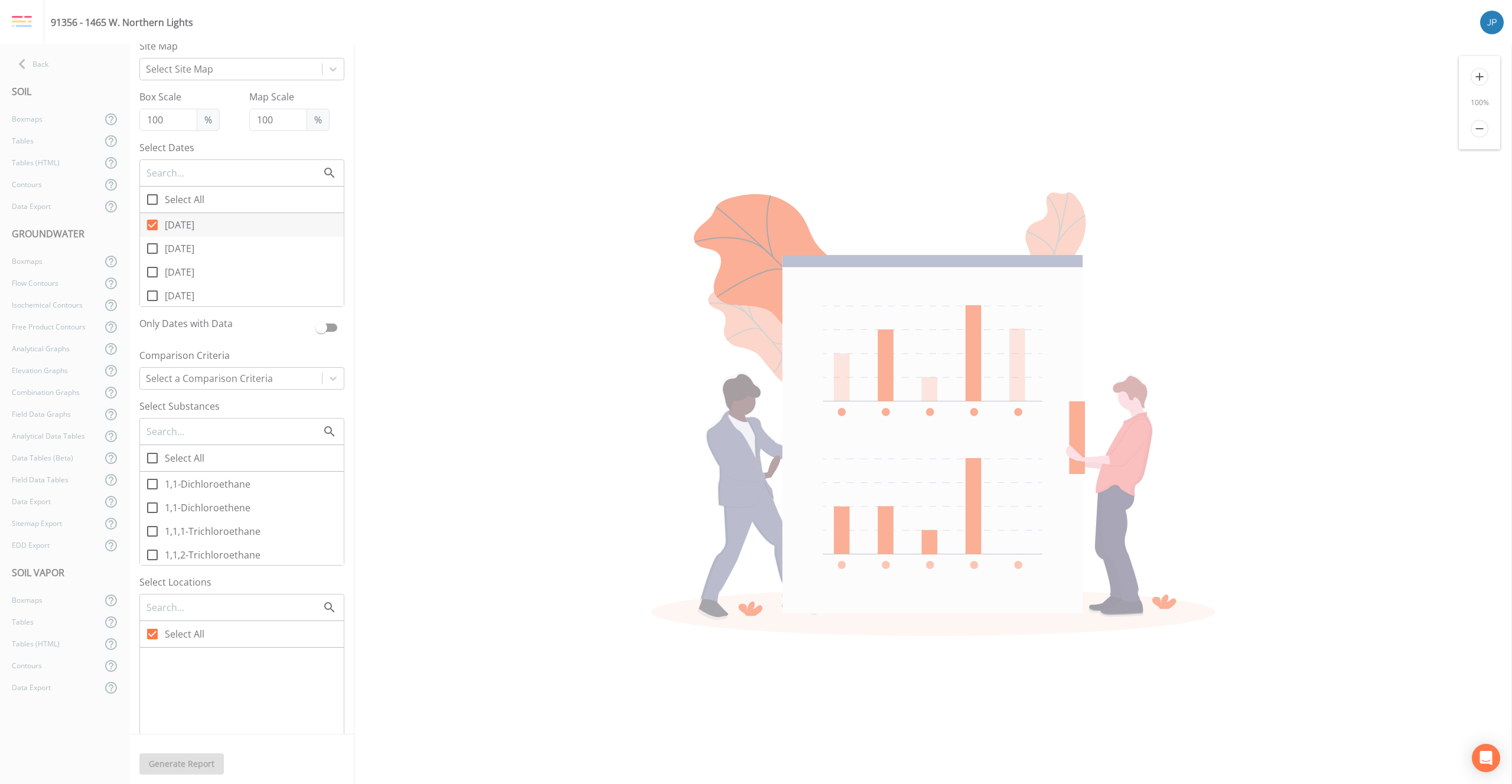
checkbox input "true"
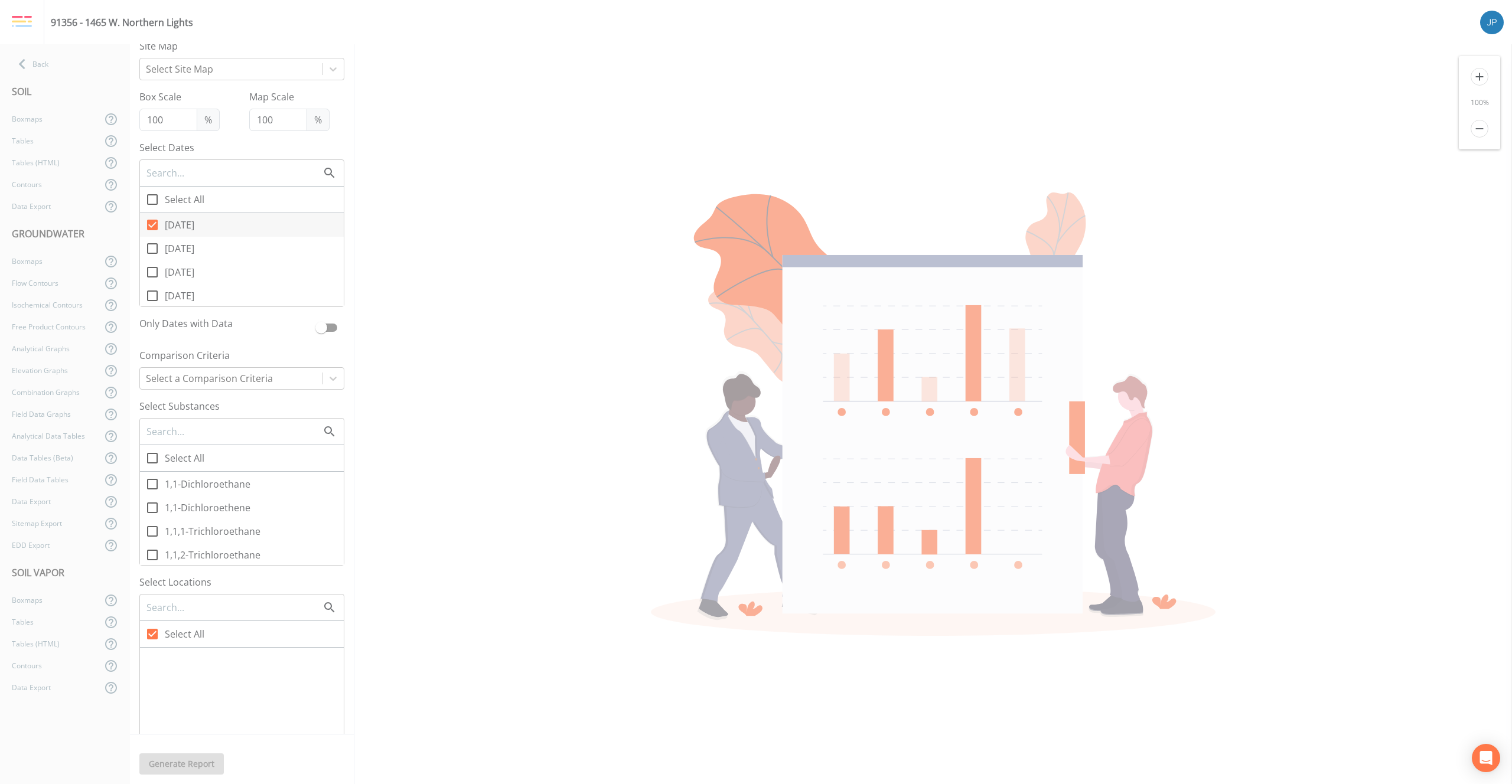
checkbox input "true"
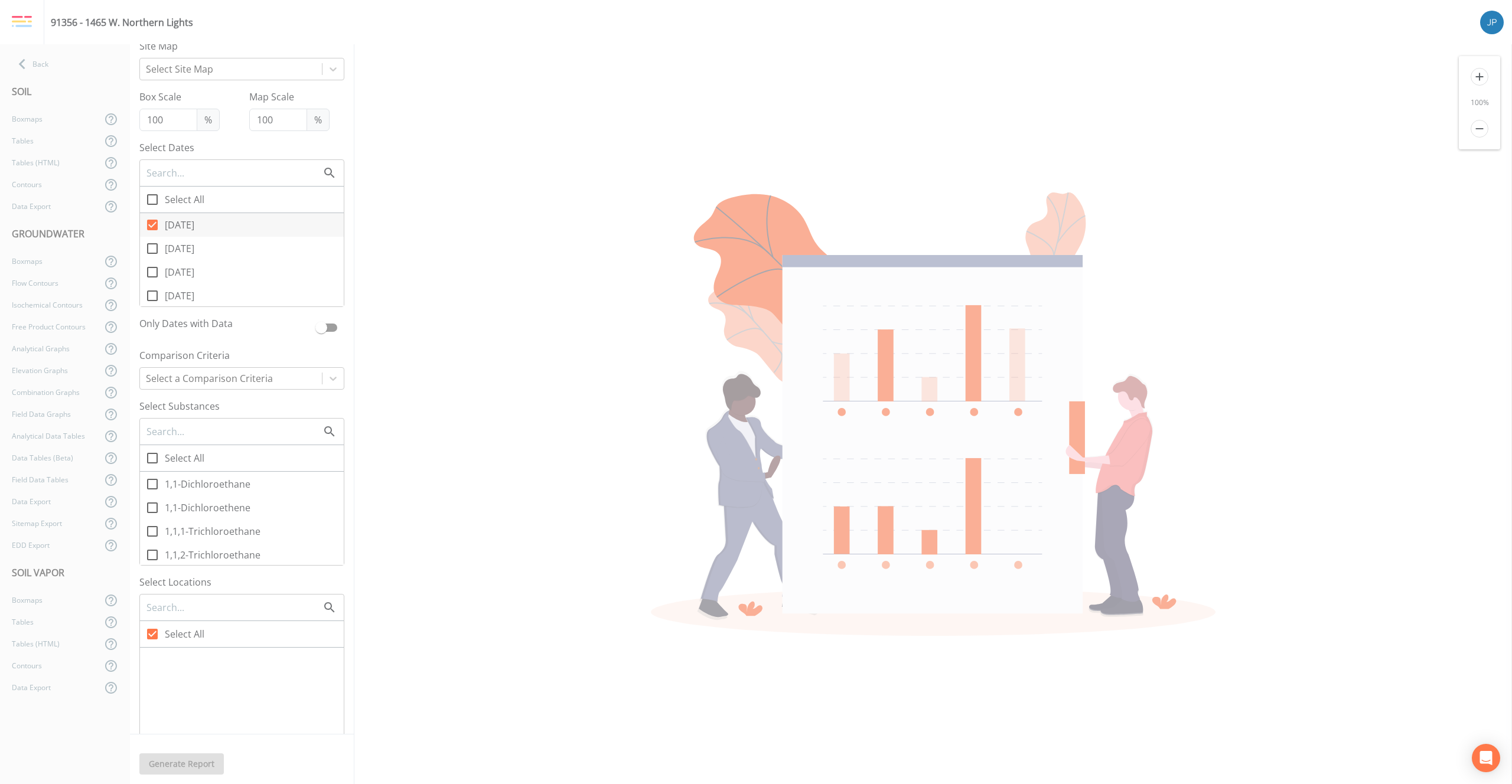
checkbox input "true"
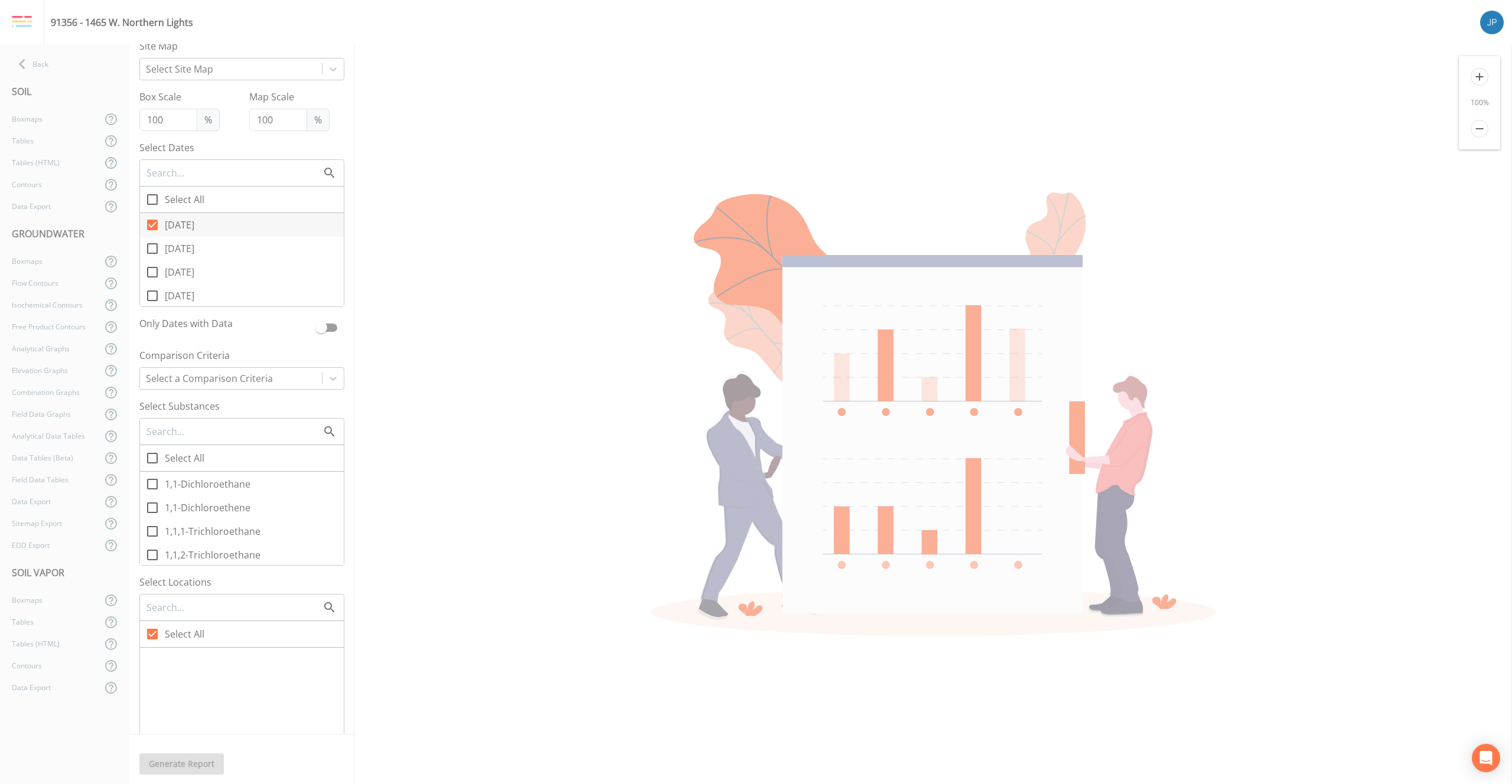
checkbox input "true"
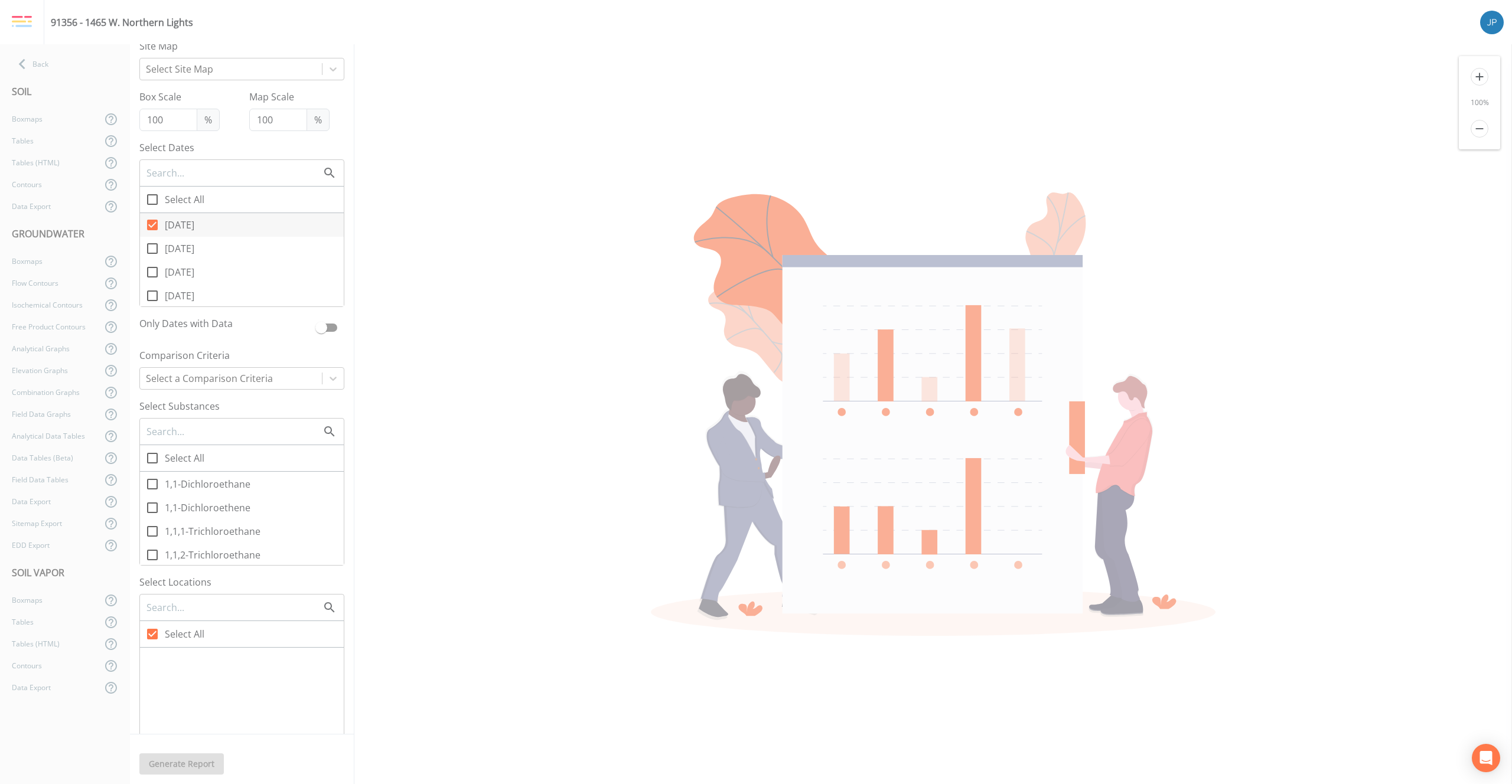
checkbox input "true"
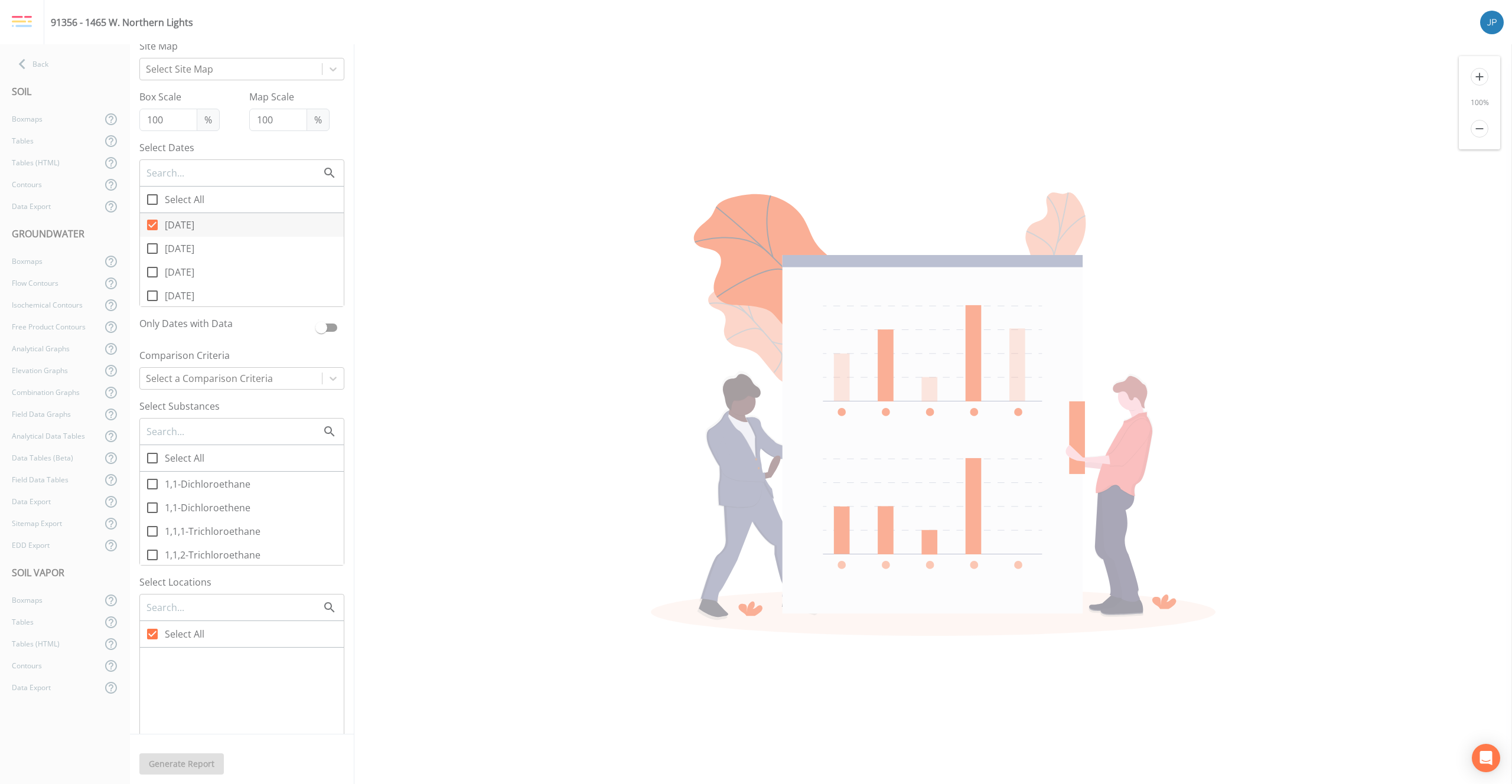
checkbox input "true"
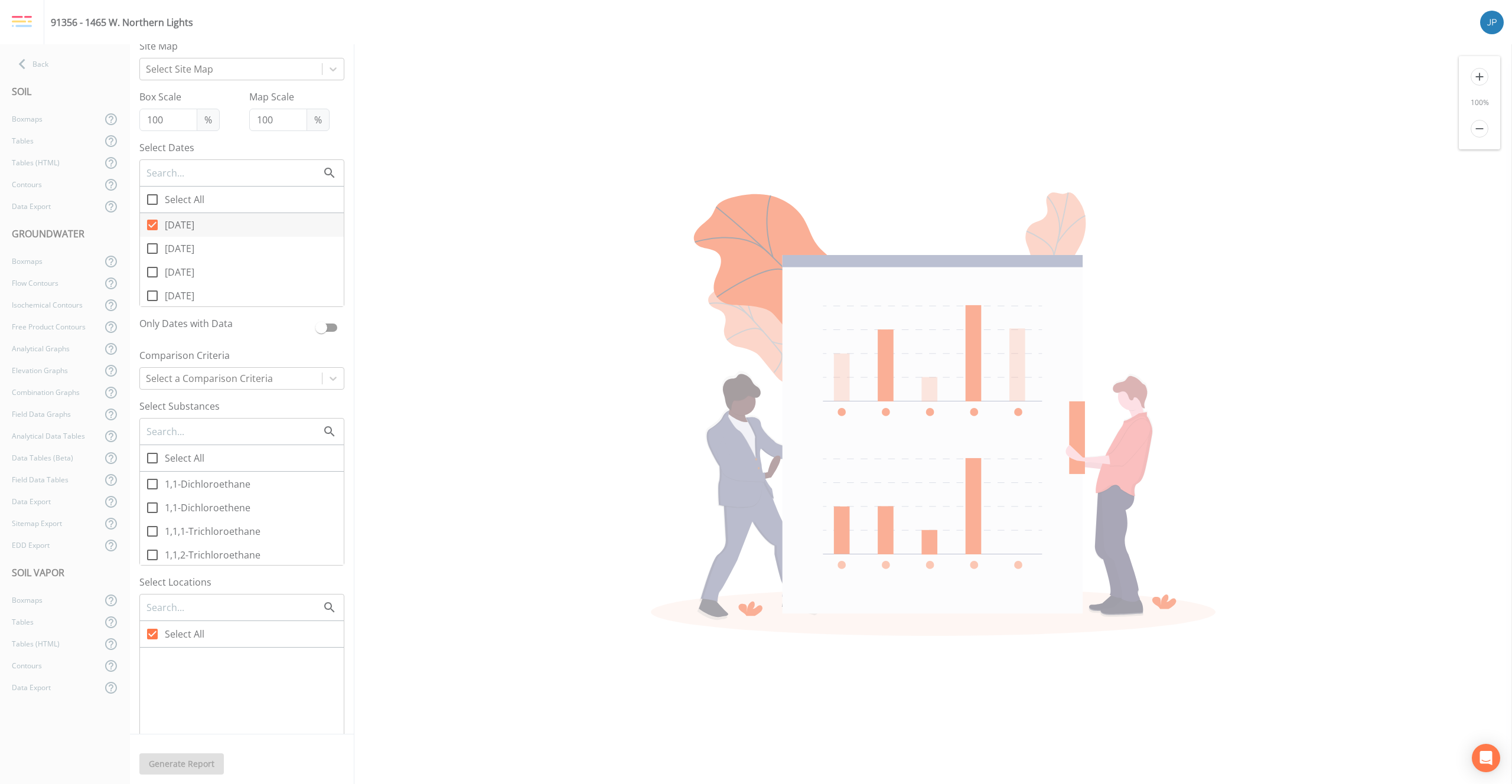
checkbox input "true"
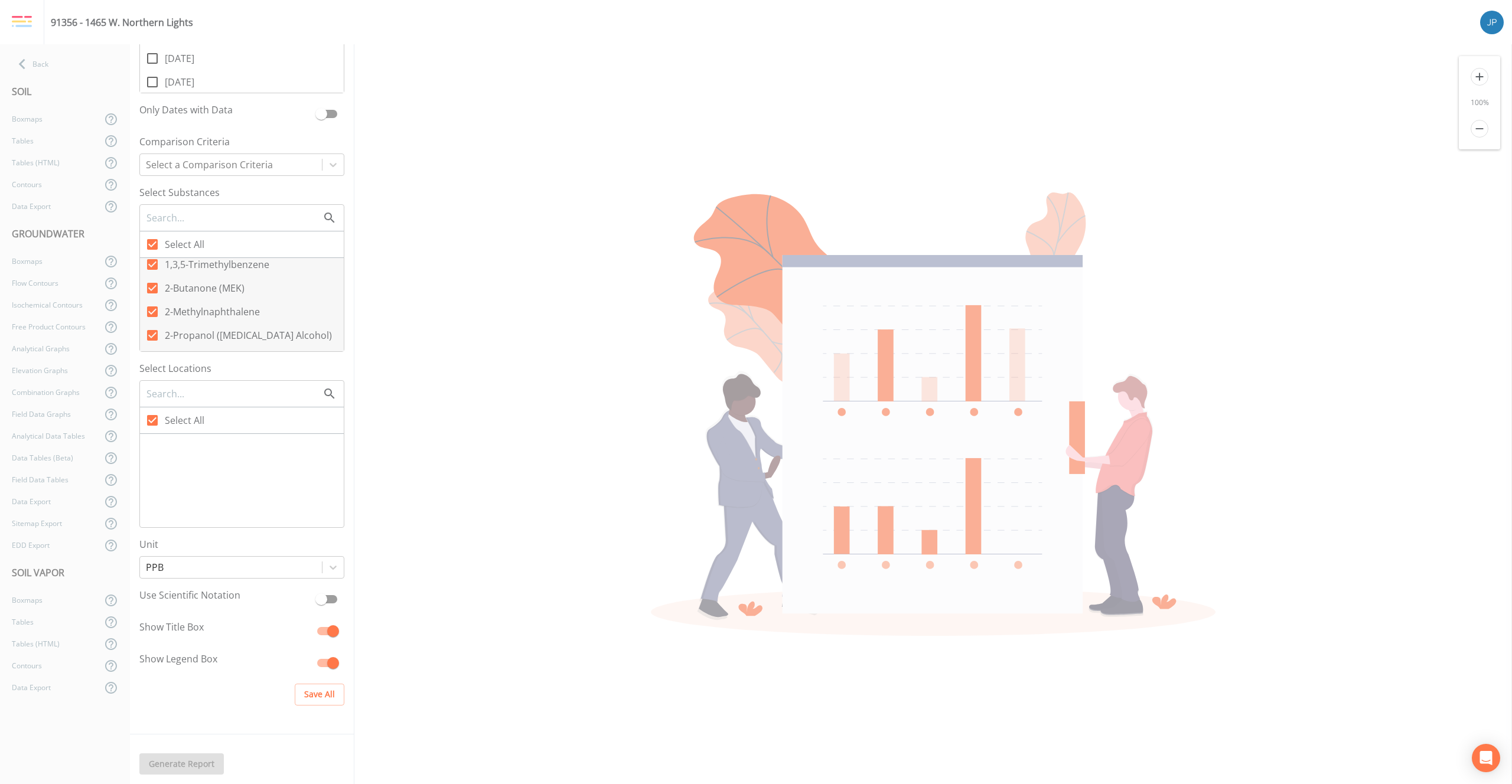
click at [233, 430] on label "Select All" at bounding box center [242, 421] width 204 height 27
click at [152, 419] on input "Select All" at bounding box center [145, 413] width 12 height 12
click at [219, 467] on div at bounding box center [242, 480] width 204 height 93
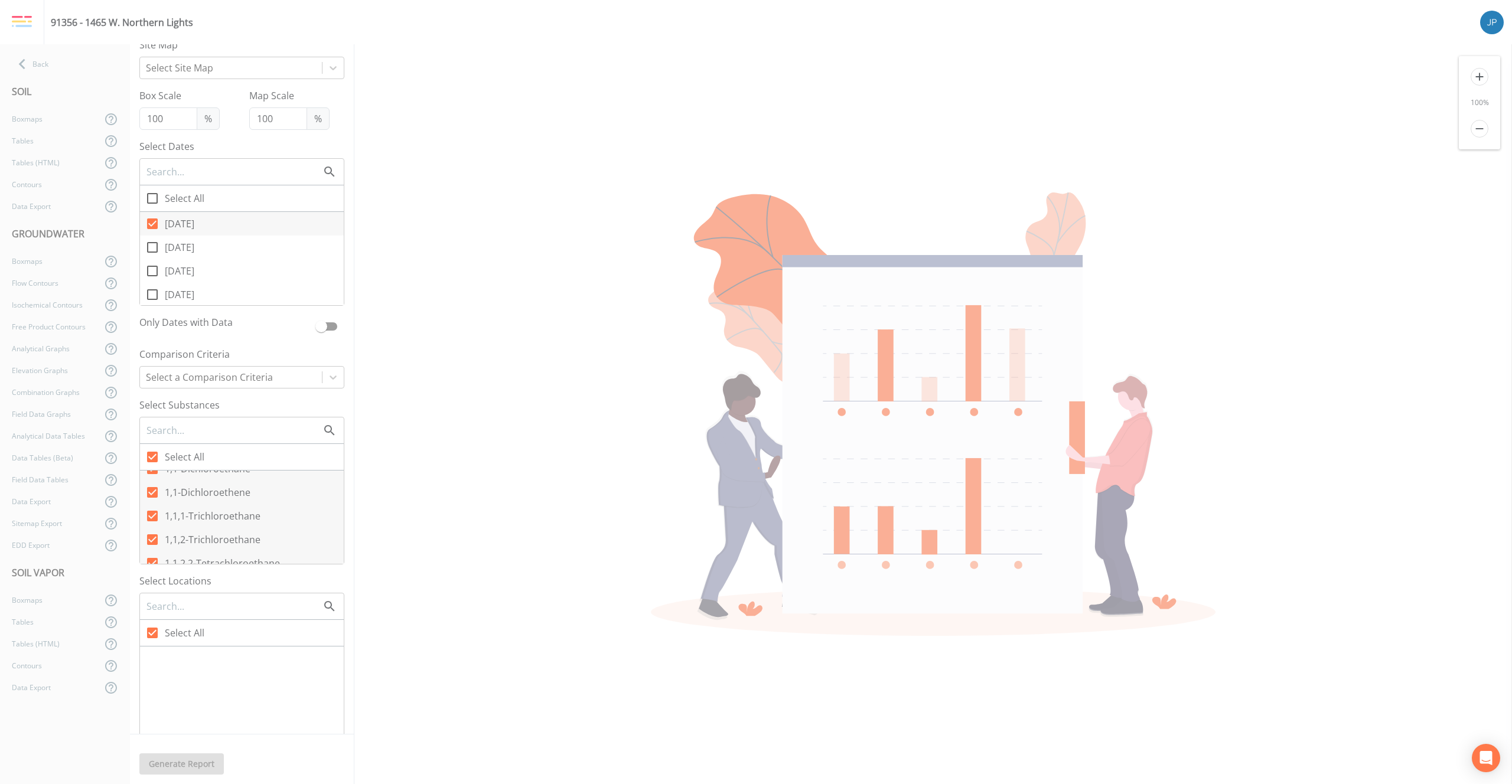
scroll to position [0, 0]
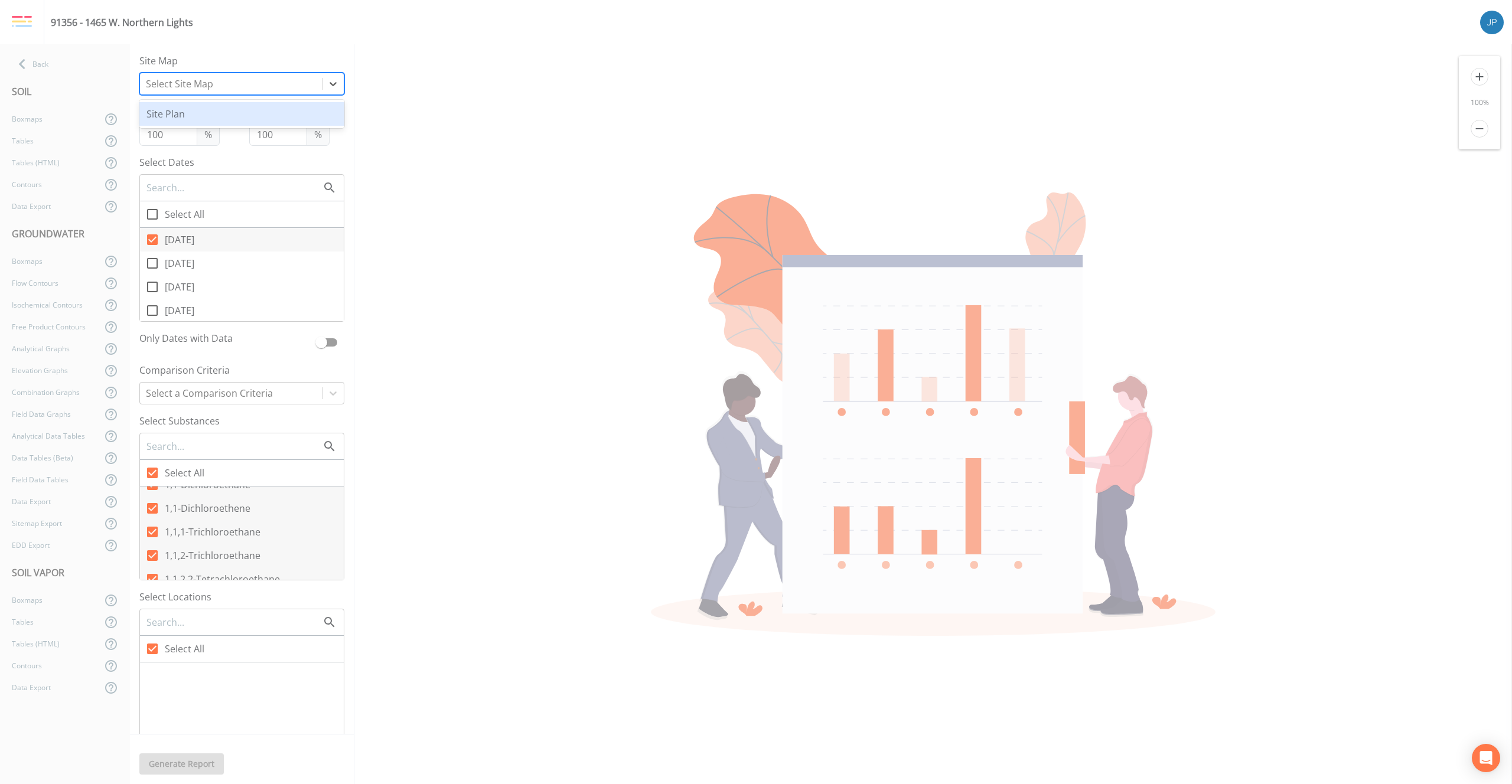
click at [222, 82] on div at bounding box center [231, 83] width 170 height 16
click at [219, 114] on div "Site Plan" at bounding box center [242, 114] width 205 height 24
checkbox input "false"
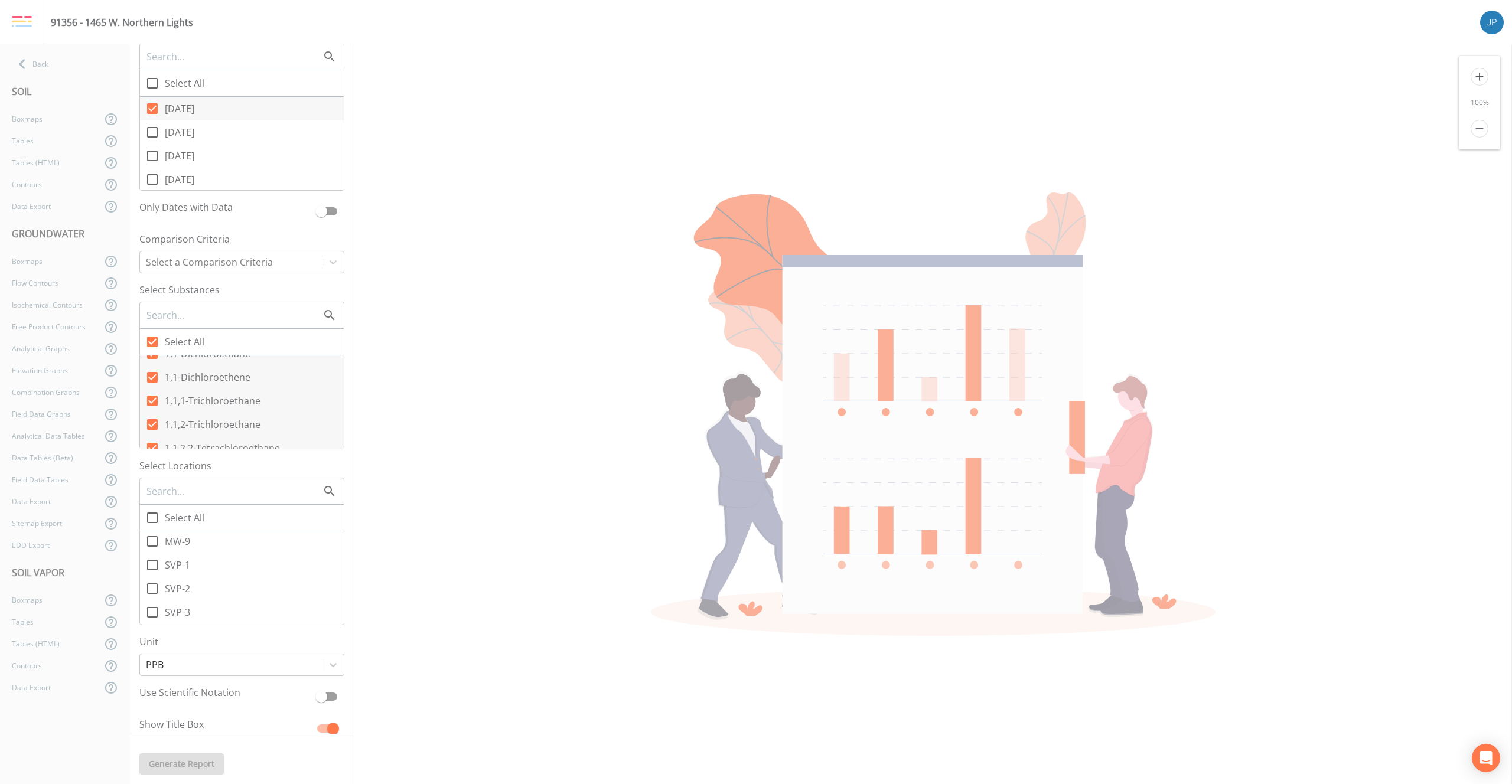
scroll to position [147, 0]
click at [158, 553] on icon at bounding box center [152, 550] width 14 height 14
click at [152, 549] on input "SVP-1" at bounding box center [145, 543] width 12 height 12
checkbox input "true"
click at [153, 571] on icon at bounding box center [152, 573] width 14 height 14
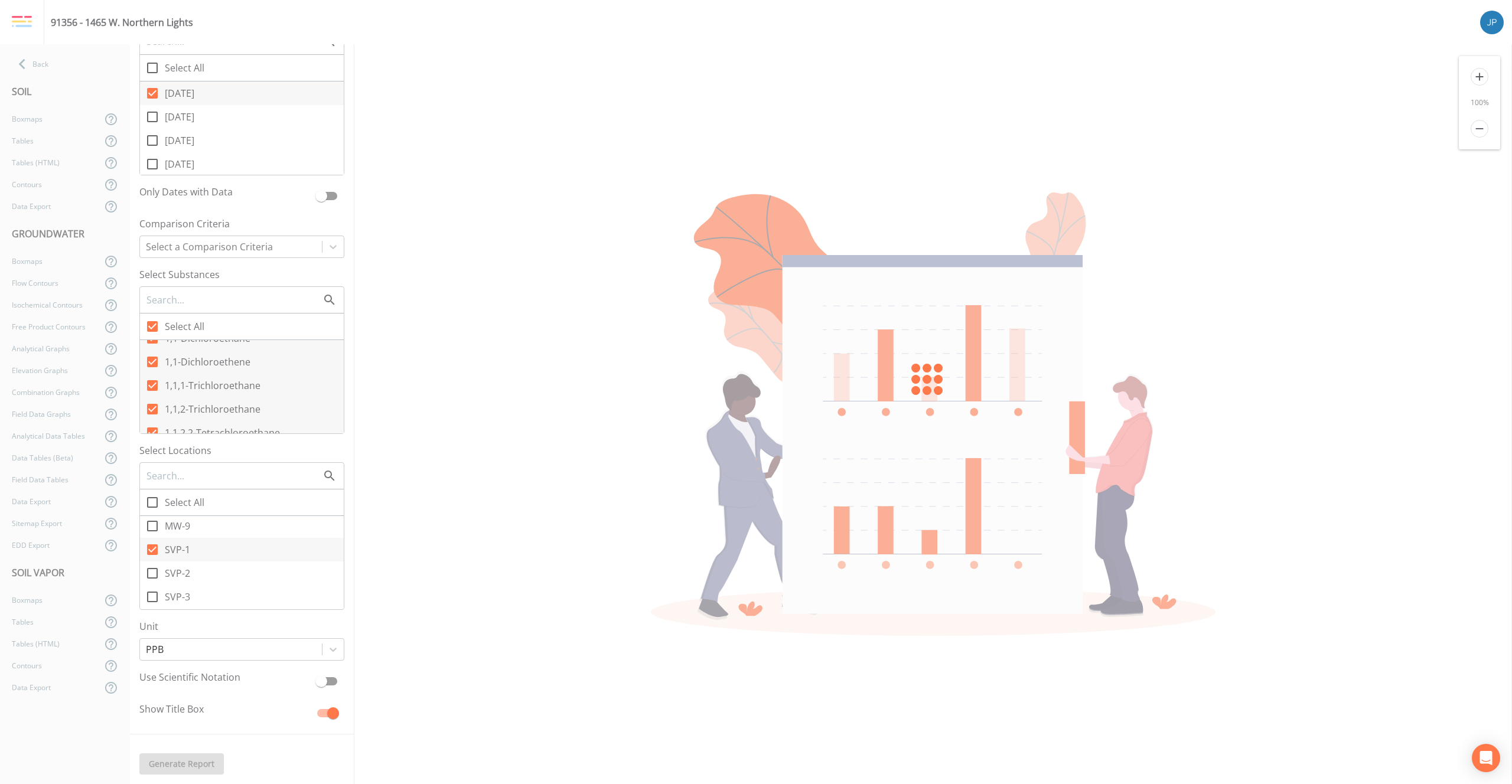
click at [152, 571] on input "SVP-2" at bounding box center [145, 566] width 12 height 12
checkbox input "true"
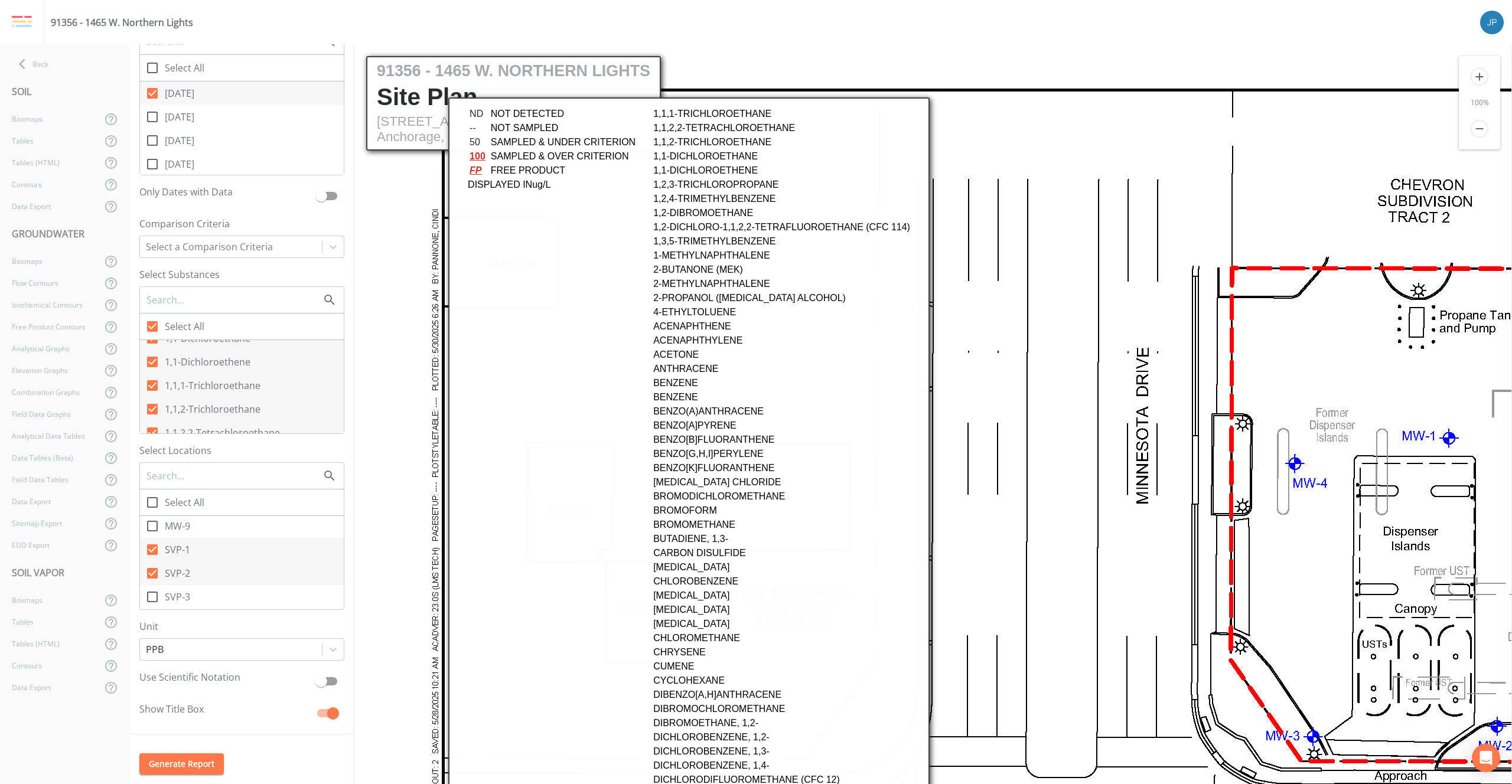
scroll to position [0, 0]
click at [157, 593] on icon at bounding box center [152, 597] width 11 height 11
click at [152, 593] on input "SVP-3" at bounding box center [145, 590] width 12 height 12
checkbox input "true"
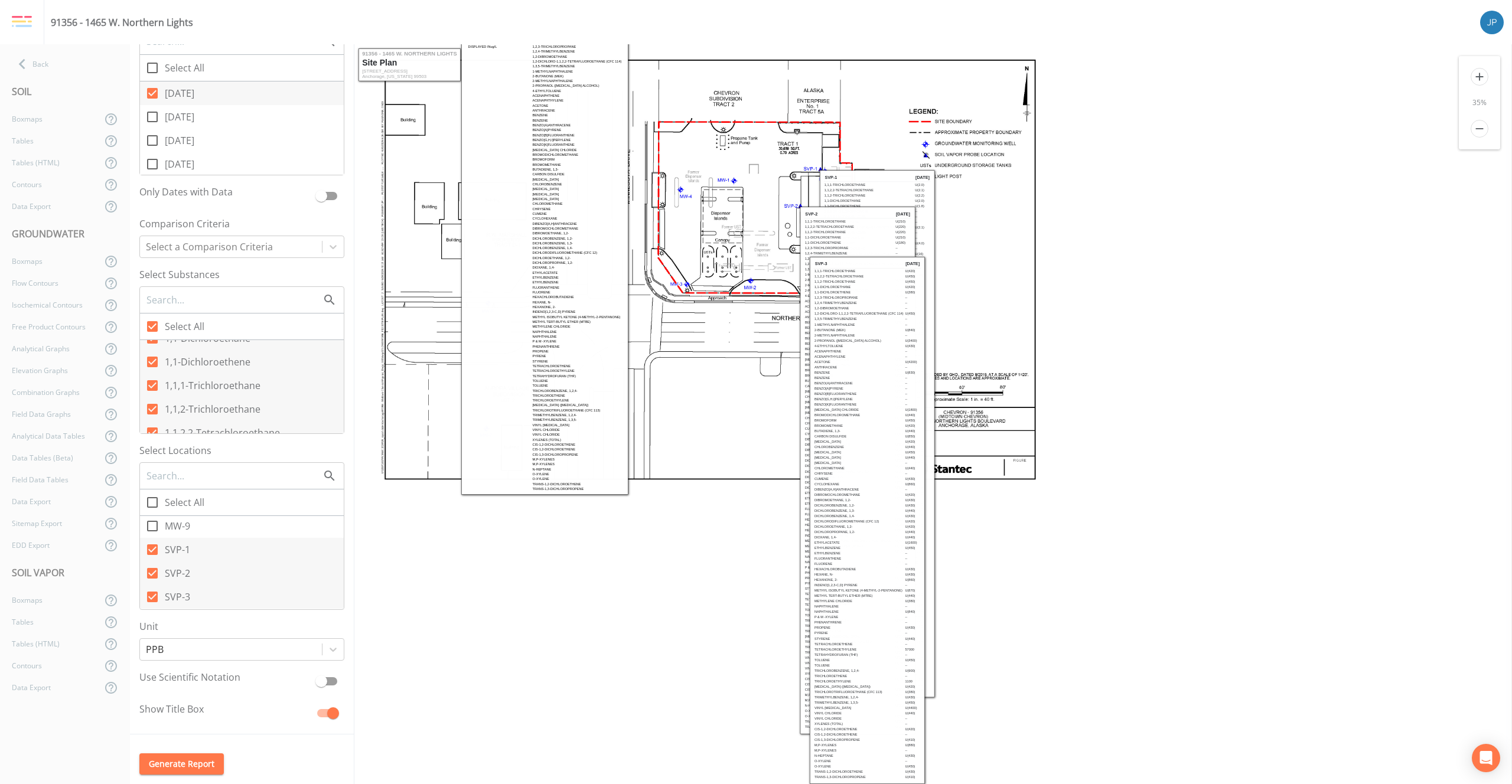
drag, startPoint x: 522, startPoint y: 238, endPoint x: 599, endPoint y: 318, distance: 111.0
click at [599, 318] on tbody "1,1,1-Trichloroethane 1,1,2,2-Tetrachloroethane 1,1,2-Trichloroethane 1,1-Dichl…" at bounding box center [576, 256] width 90 height 472
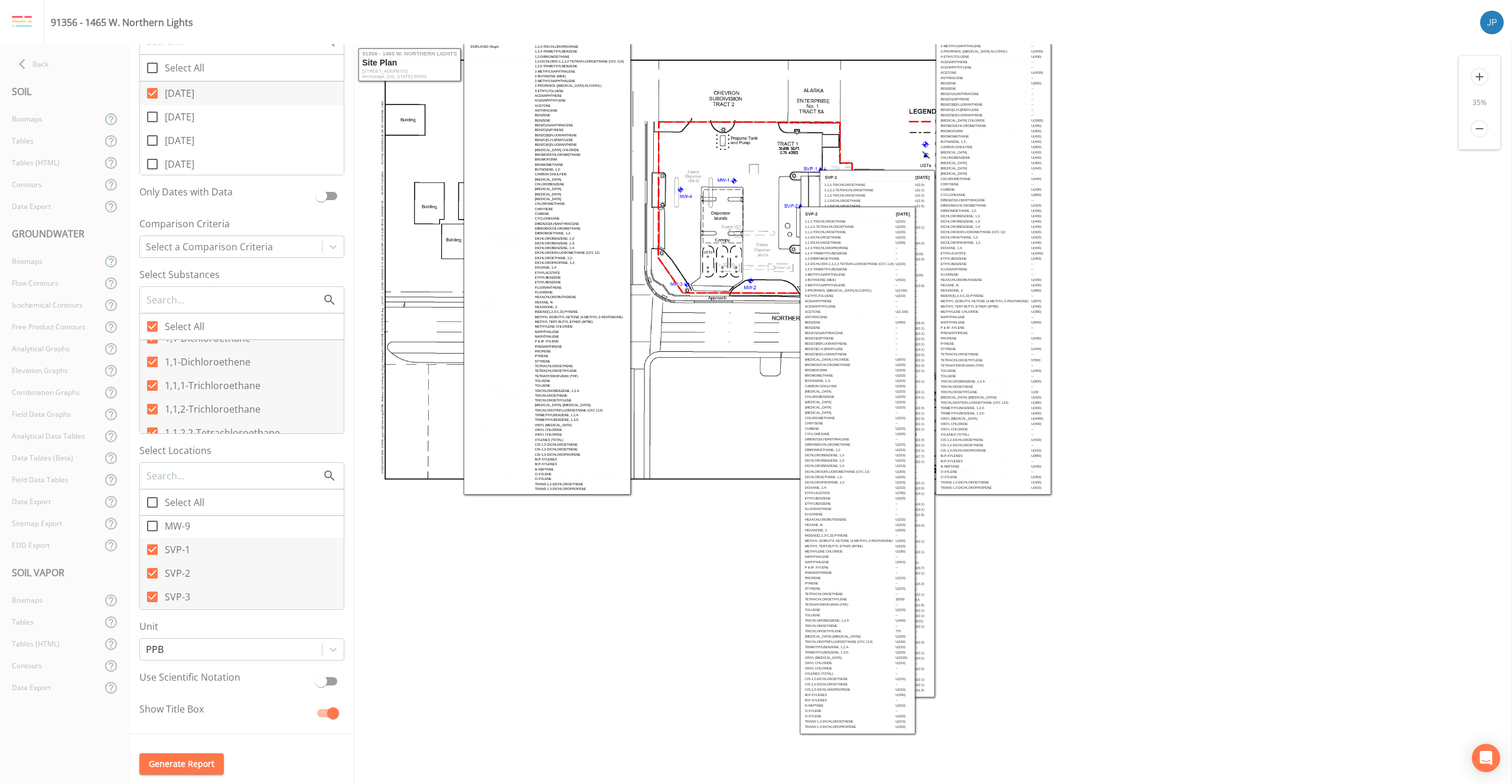
drag, startPoint x: 878, startPoint y: 412, endPoint x: 1077, endPoint y: 430, distance: 199.8
click at [1077, 430] on html "91356 - 1465 W. Northern Lights Site Plan [STREET_ADDRESS] [GEOGRAPHIC_DATA], […" at bounding box center [933, 693] width 1158 height 1299
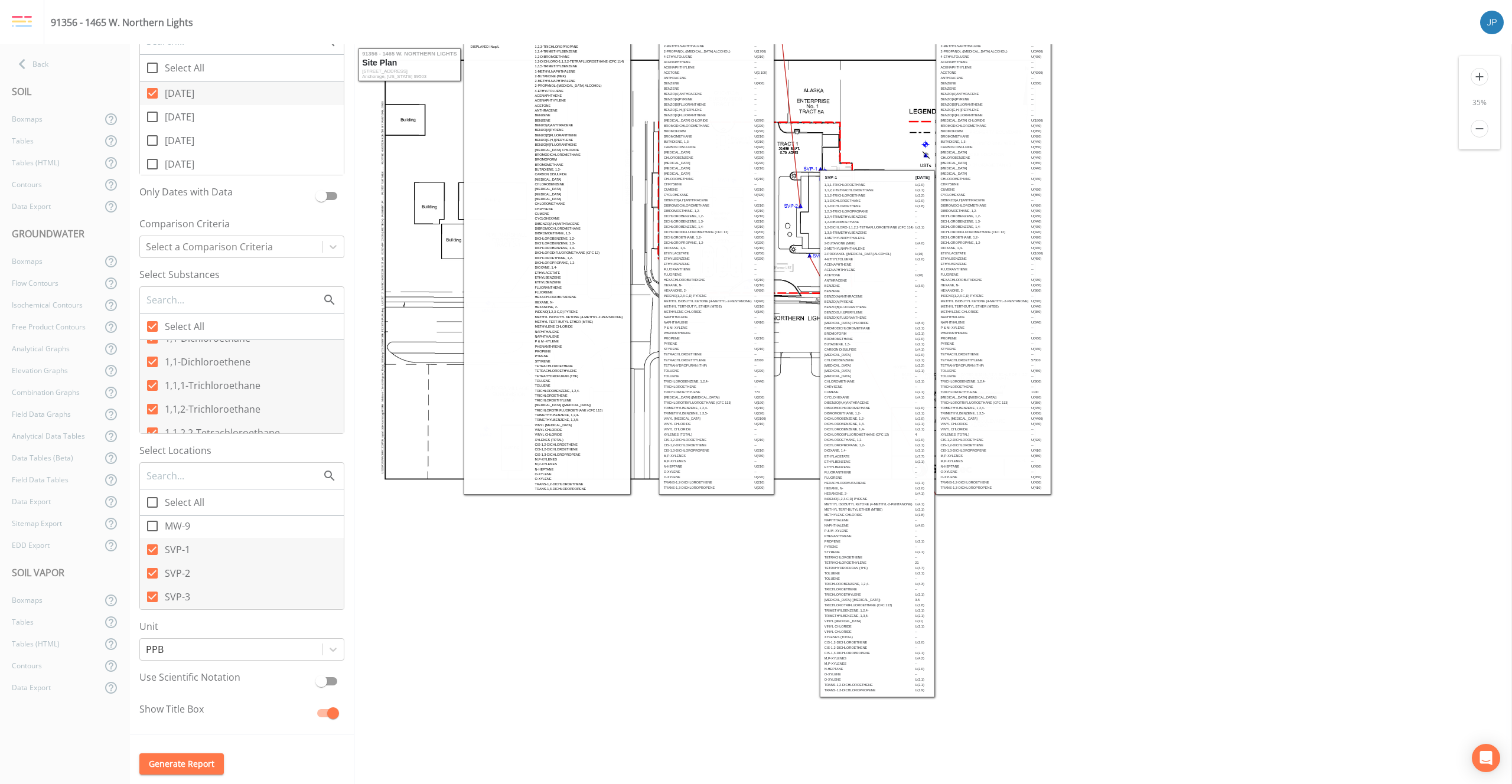
drag, startPoint x: 803, startPoint y: 422, endPoint x: 654, endPoint y: 431, distance: 149.3
click at [663, 431] on table "SVP-2 [DATE] 1,1,1-Trichloroethane U(210) 1,1,2,2-Tetrachloroethane U(220) 1,1,…" at bounding box center [716, 230] width 107 height 523
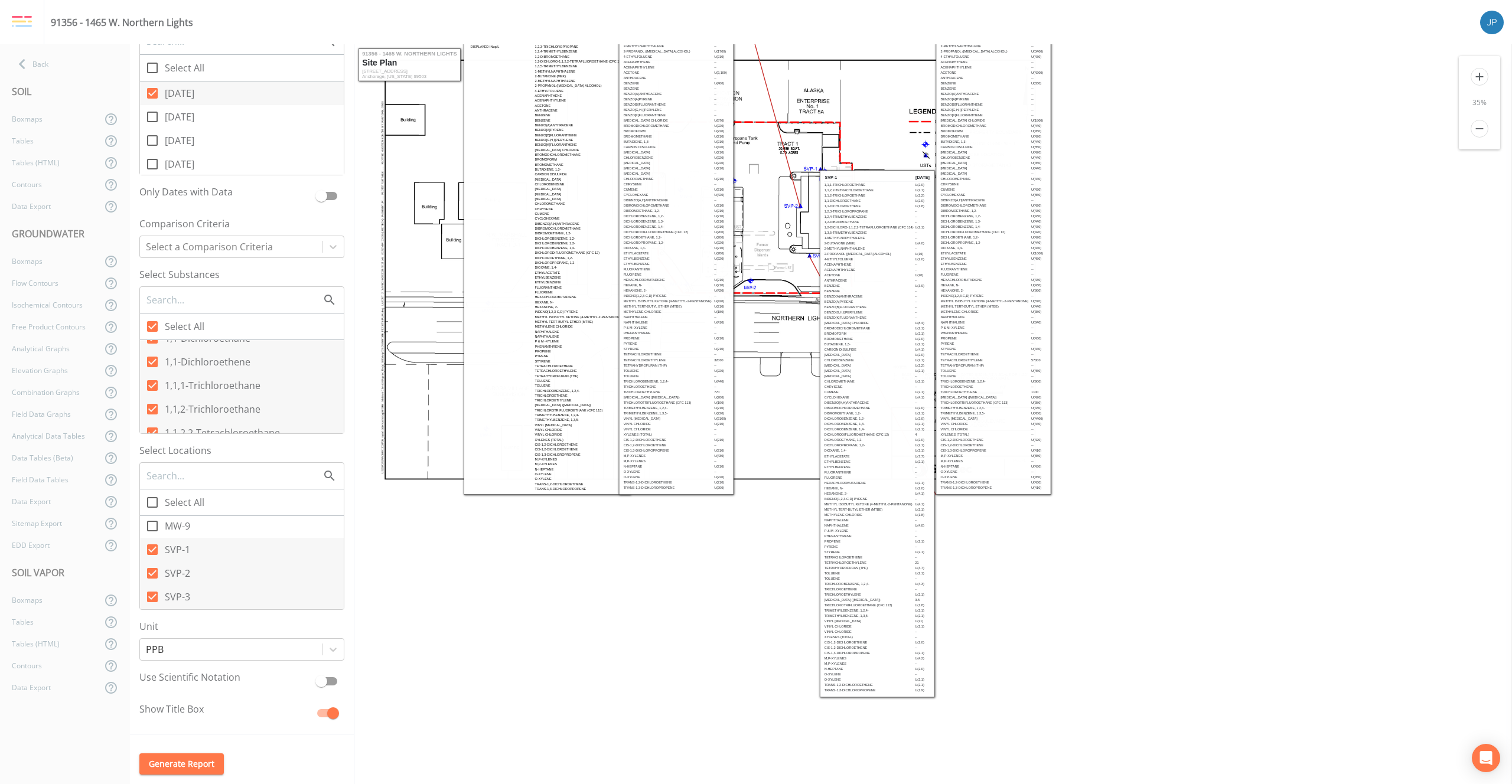
click at [690, 397] on td "[MEDICAL_DATA] ([MEDICAL_DATA])" at bounding box center [667, 397] width 90 height 5
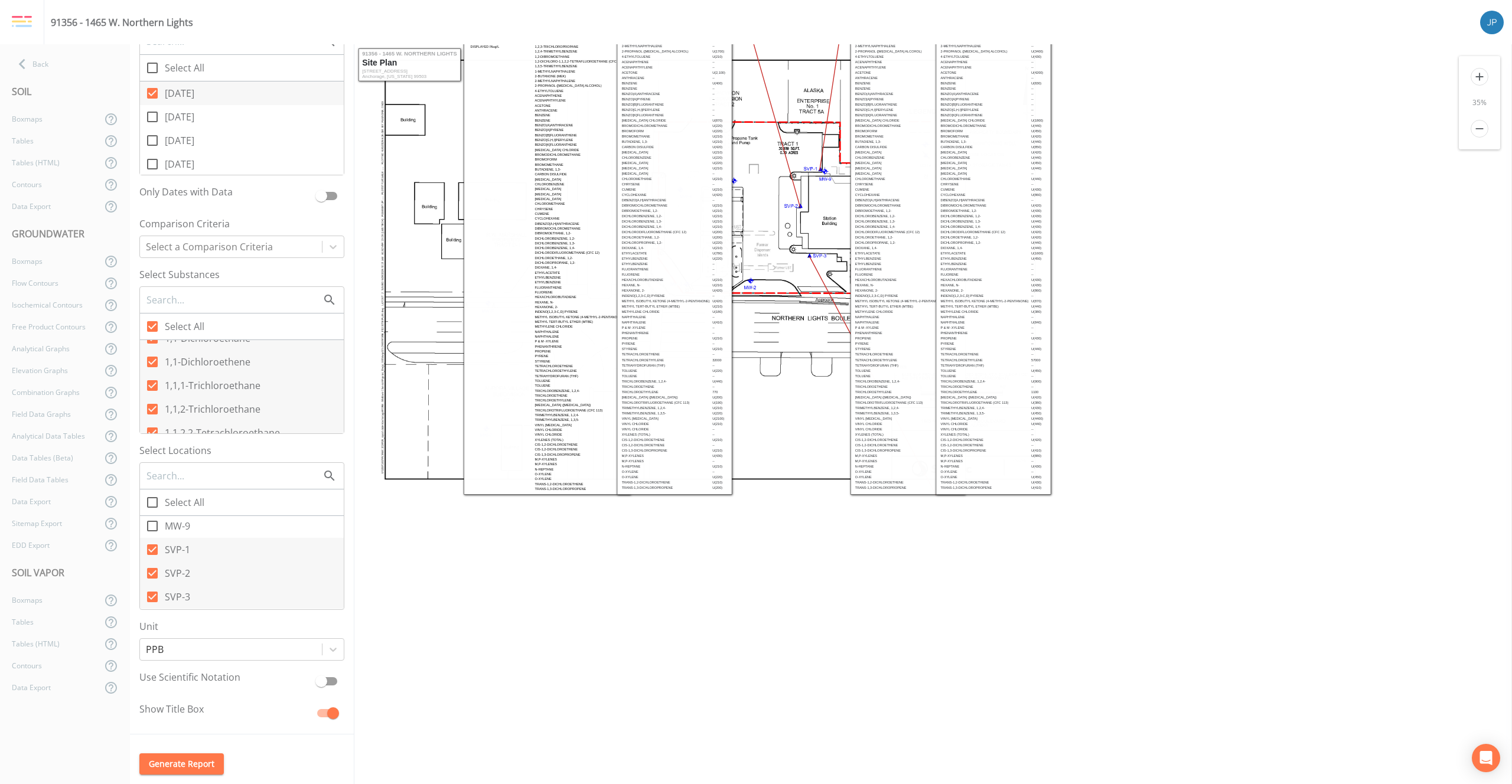
drag, startPoint x: 860, startPoint y: 369, endPoint x: 891, endPoint y: 410, distance: 51.4
click at [891, 410] on tbody "SVP-1 [DATE] 1,1,1-Trichloroethane U(2.0) 1,1,2,2-Tetrachloroethane U(2.1) 1,1,…" at bounding box center [908, 230] width 107 height 520
click at [52, 306] on div "Isochemical Contours" at bounding box center [51, 305] width 102 height 22
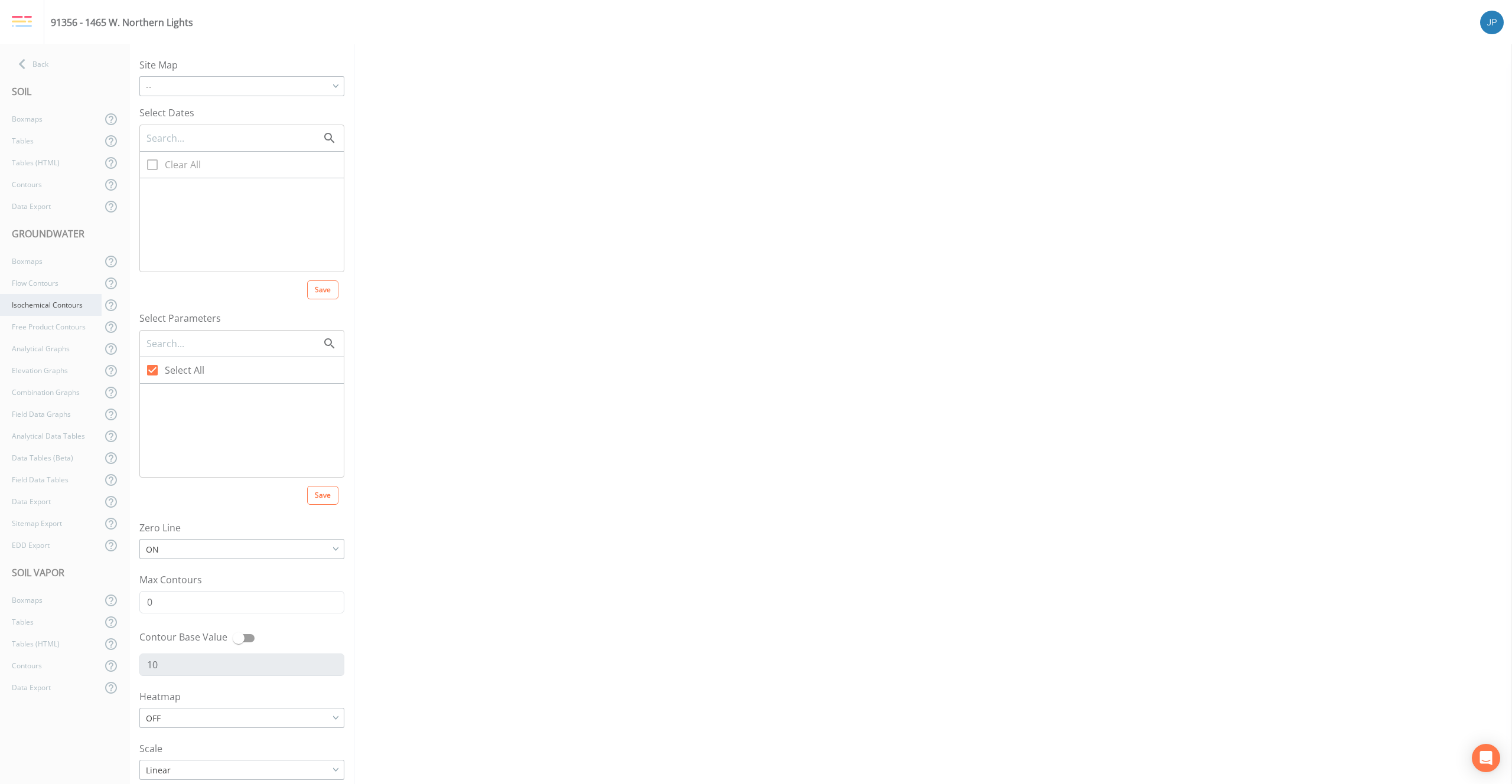
checkbox input "true"
type input "5"
type input "0"
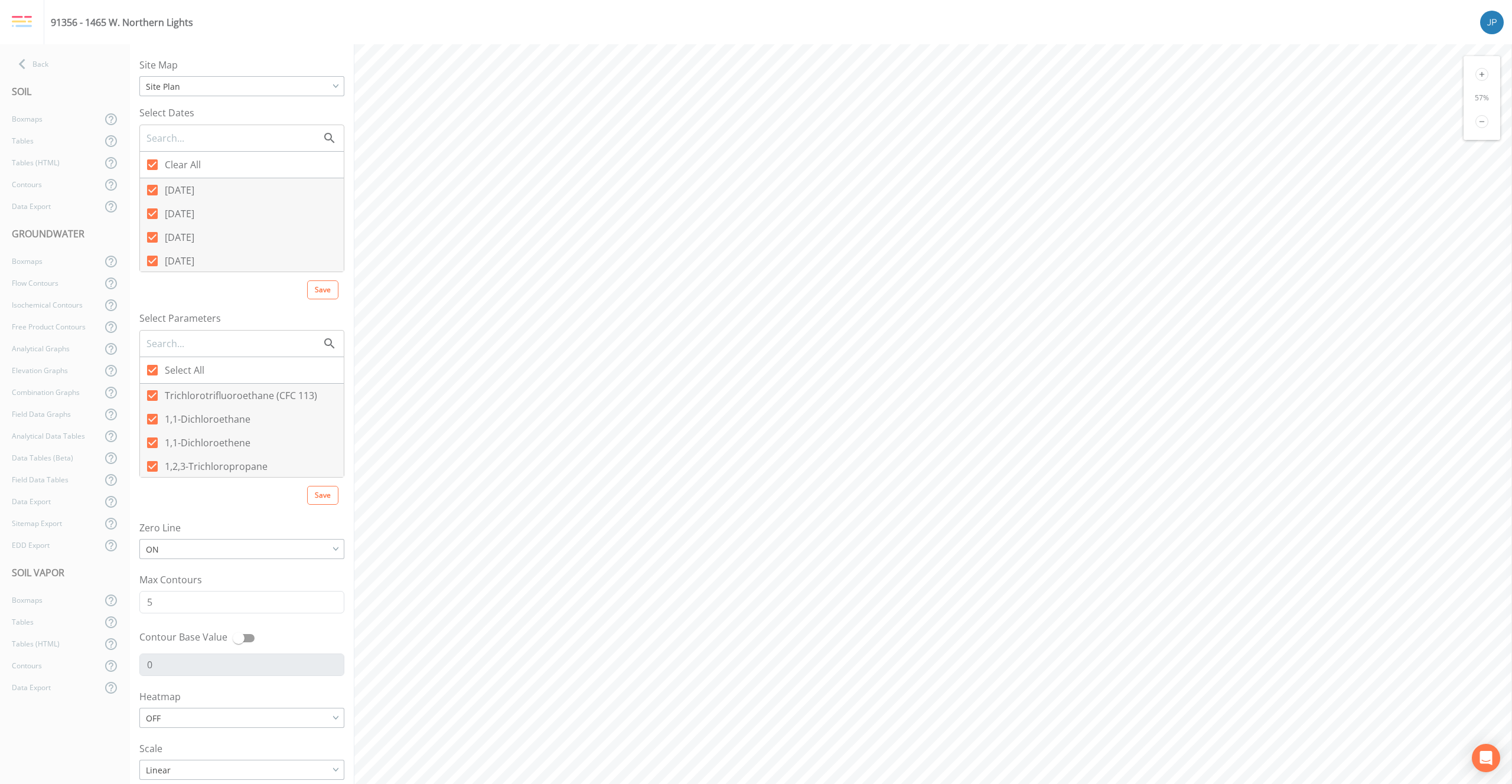
click at [155, 216] on icon at bounding box center [152, 214] width 11 height 11
click at [152, 213] on input "[DATE]" at bounding box center [145, 207] width 12 height 12
click at [152, 234] on icon at bounding box center [152, 238] width 11 height 11
click at [152, 234] on input "[DATE]" at bounding box center [145, 230] width 12 height 12
click at [154, 255] on icon at bounding box center [152, 261] width 14 height 14
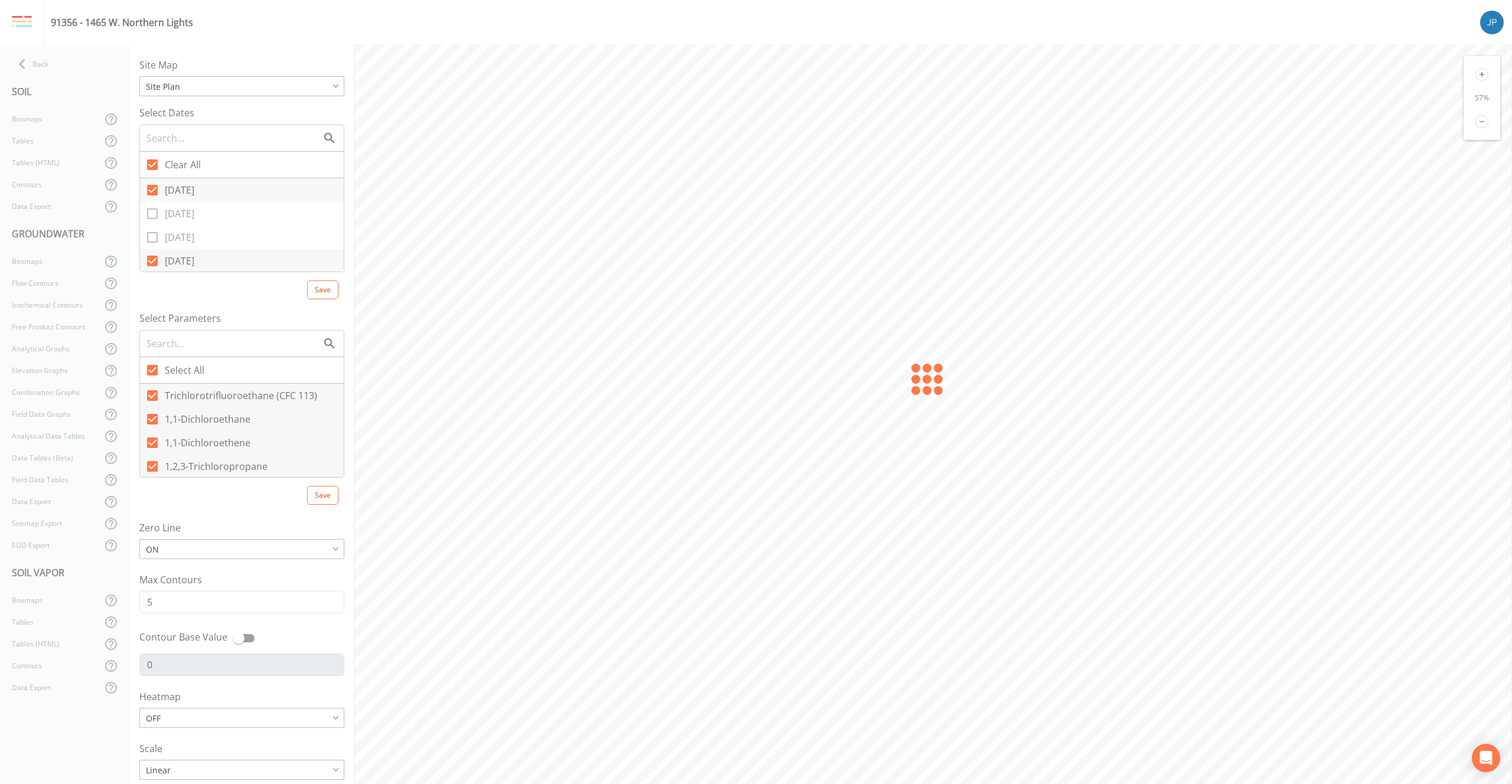
click at [152, 255] on input "[DATE]" at bounding box center [145, 254] width 12 height 12
click at [152, 235] on icon at bounding box center [152, 236] width 11 height 11
click at [152, 235] on input "[DATE]" at bounding box center [145, 229] width 12 height 12
click at [156, 254] on div "Each location can have only one value present for contours. The locations liste…" at bounding box center [244, 270] width 180 height 44
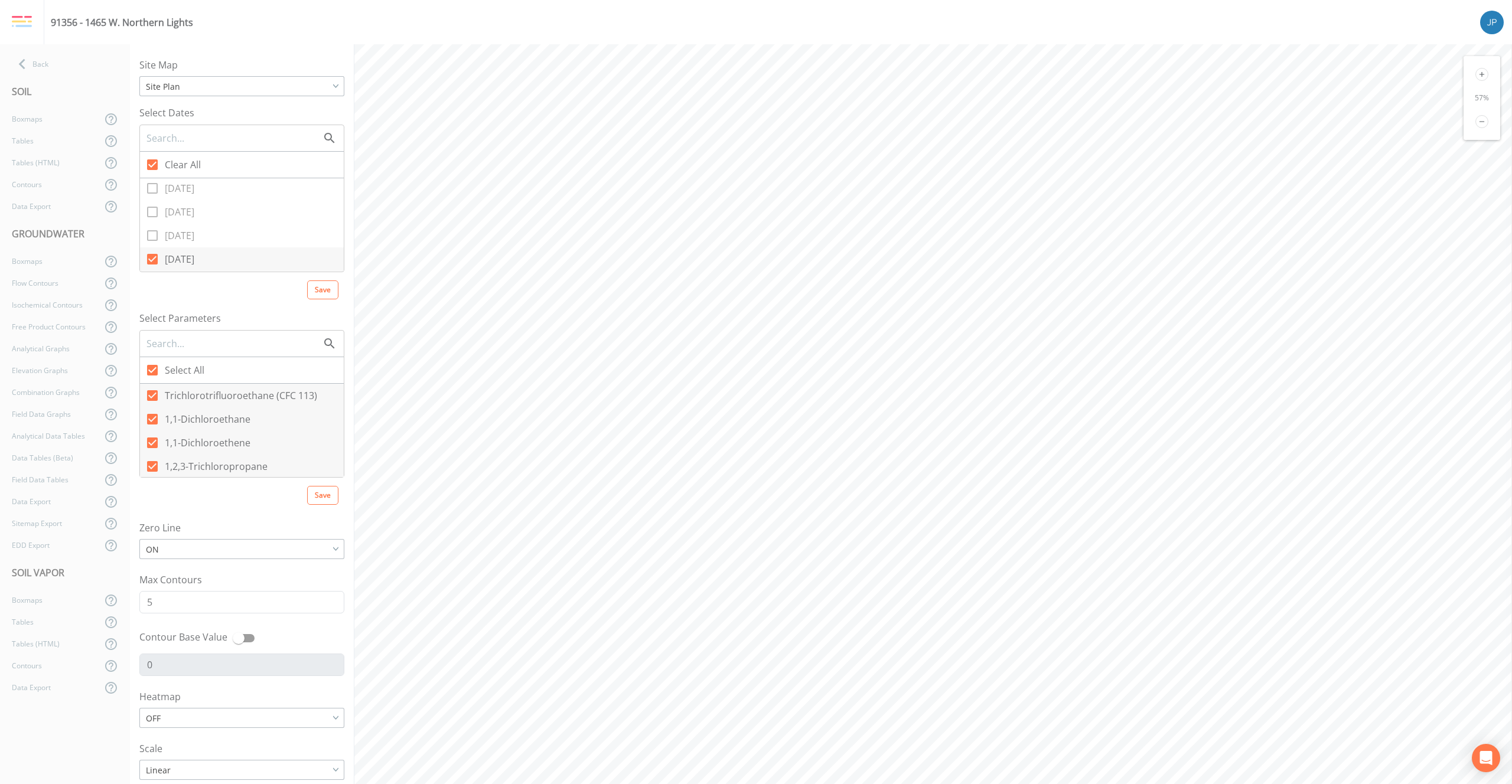
click at [153, 260] on icon at bounding box center [152, 260] width 14 height 14
click at [152, 259] on input "[DATE]" at bounding box center [145, 252] width 12 height 12
click at [155, 164] on icon at bounding box center [152, 165] width 11 height 11
click at [152, 164] on input "Clear All" at bounding box center [145, 158] width 12 height 12
checkbox input "false"
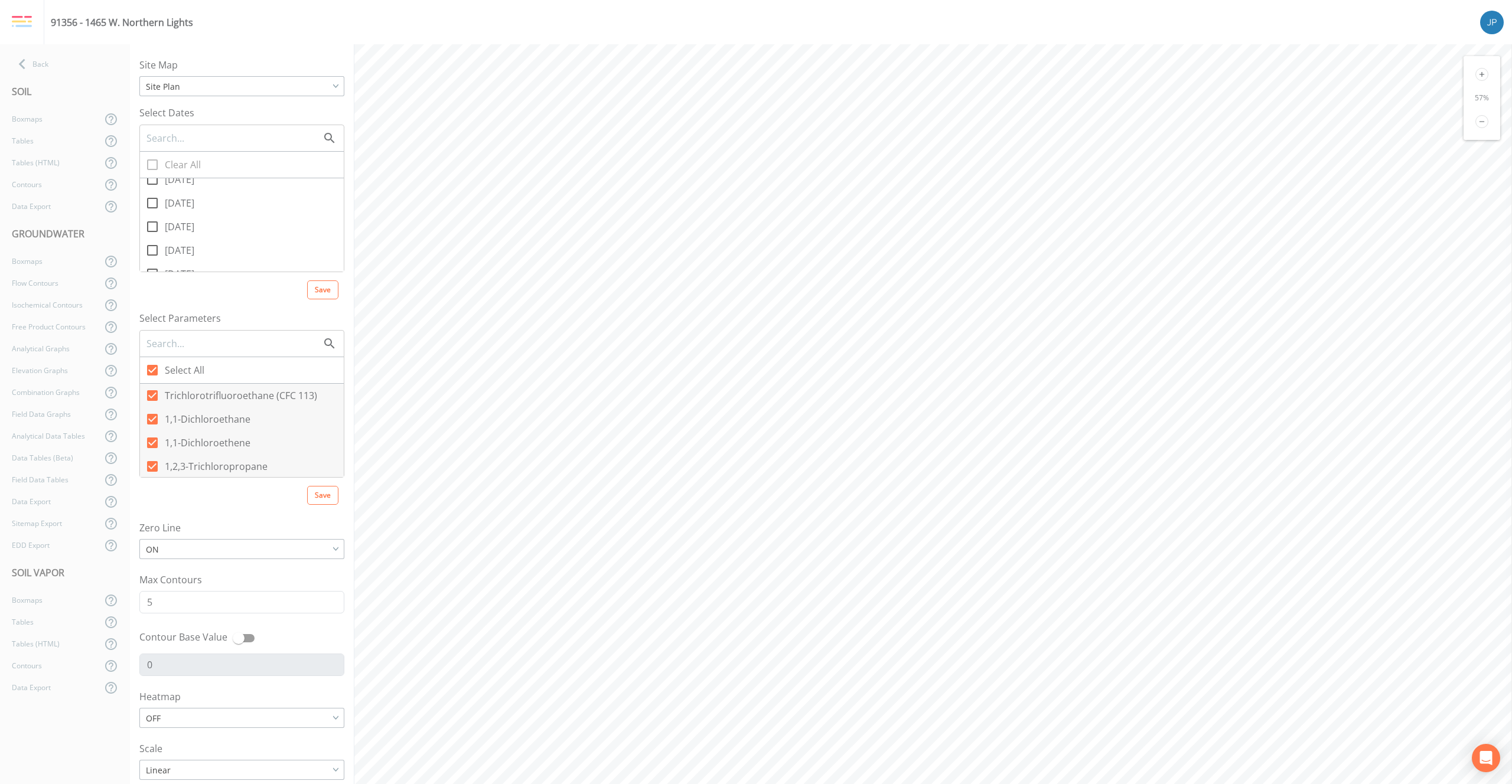
scroll to position [0, 0]
click at [154, 186] on icon at bounding box center [152, 190] width 14 height 14
click at [152, 186] on input "[DATE]" at bounding box center [145, 183] width 12 height 12
checkbox input "true"
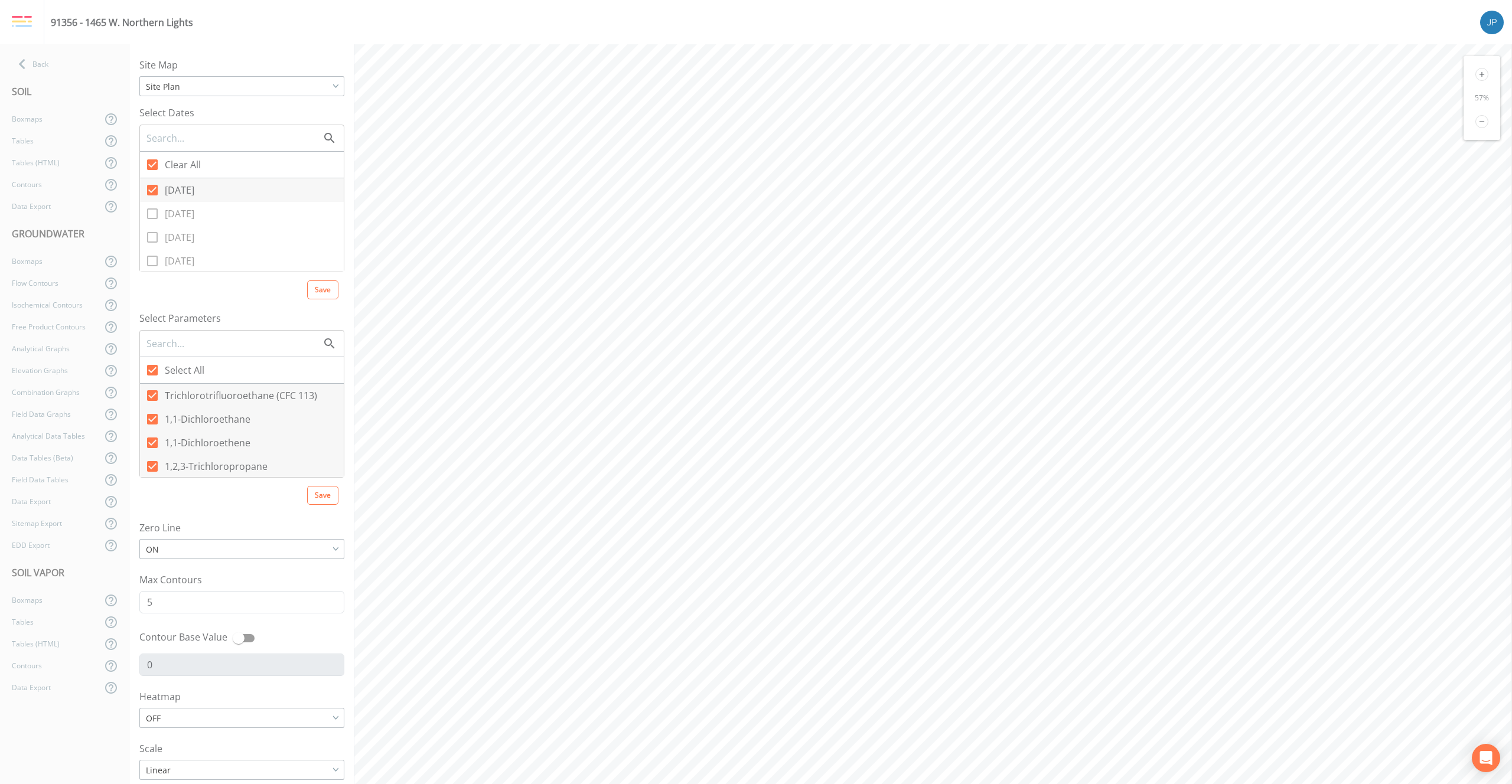
click at [18, 48] on nav "Back SOIL Boxmaps Tables Tables (HTML) Contours Data Export GROUNDWATER Boxmaps…" at bounding box center [65, 414] width 130 height 740
click at [27, 67] on icon at bounding box center [22, 64] width 20 height 20
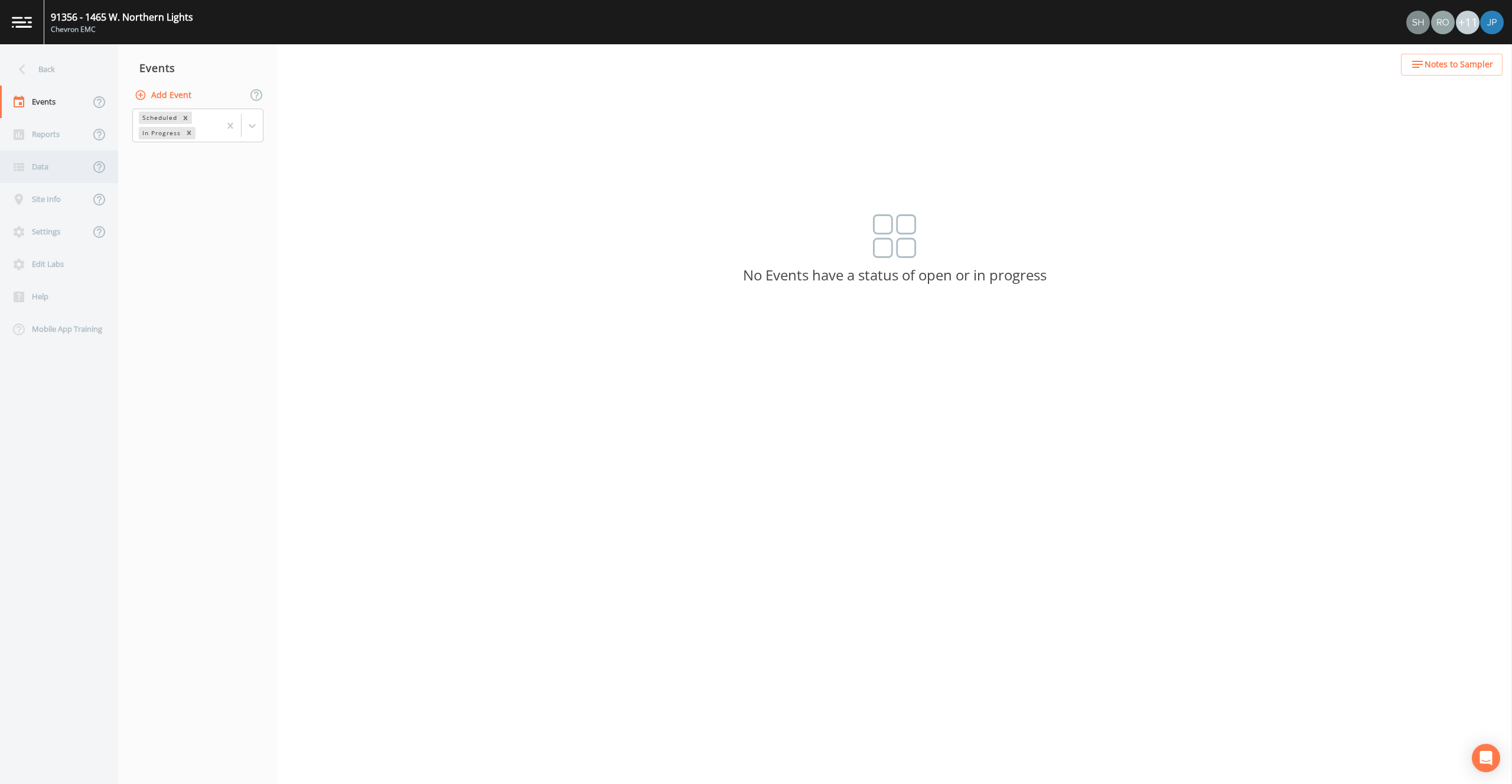
click at [52, 164] on div "Data" at bounding box center [45, 166] width 89 height 32
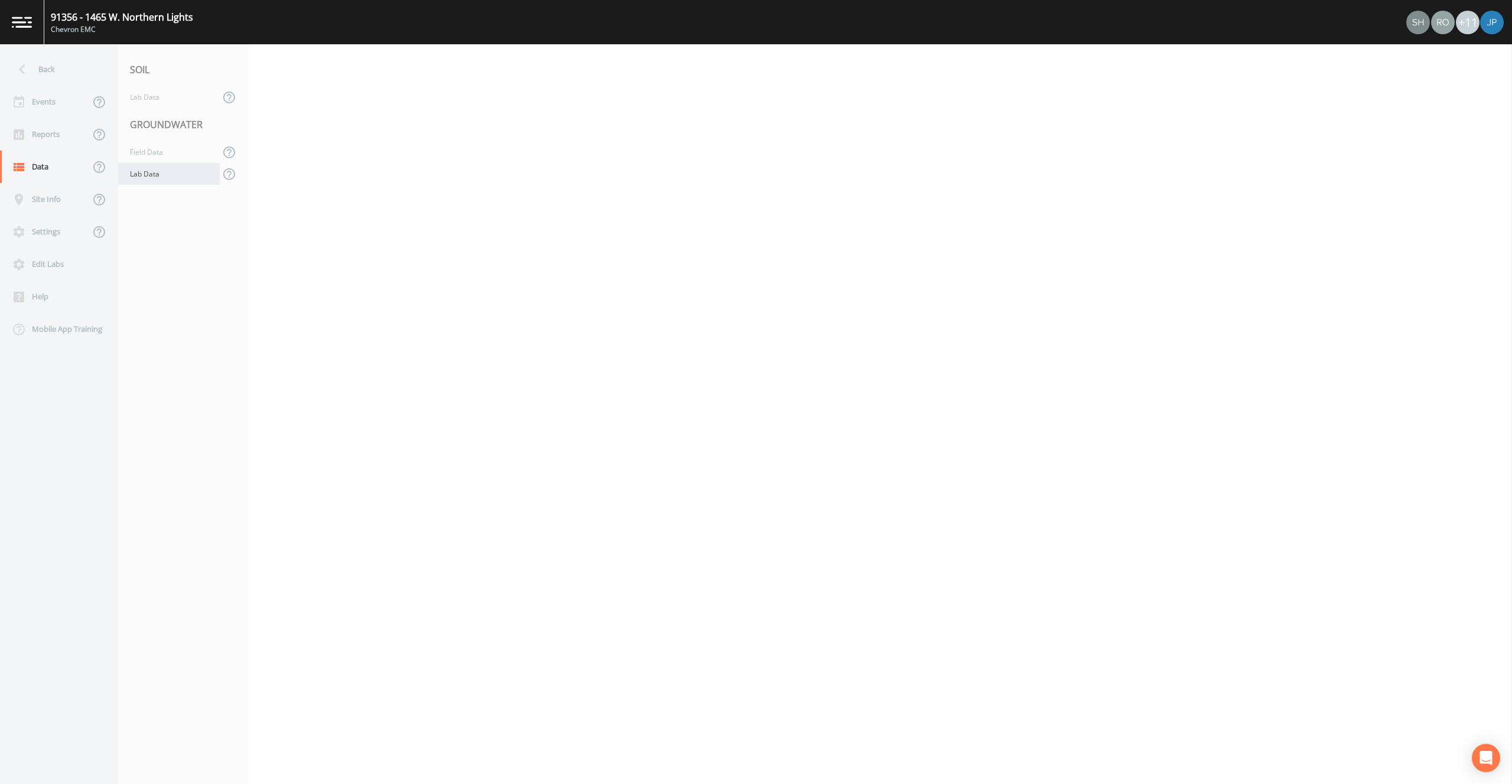
click at [151, 173] on div "Lab Data" at bounding box center [169, 174] width 102 height 22
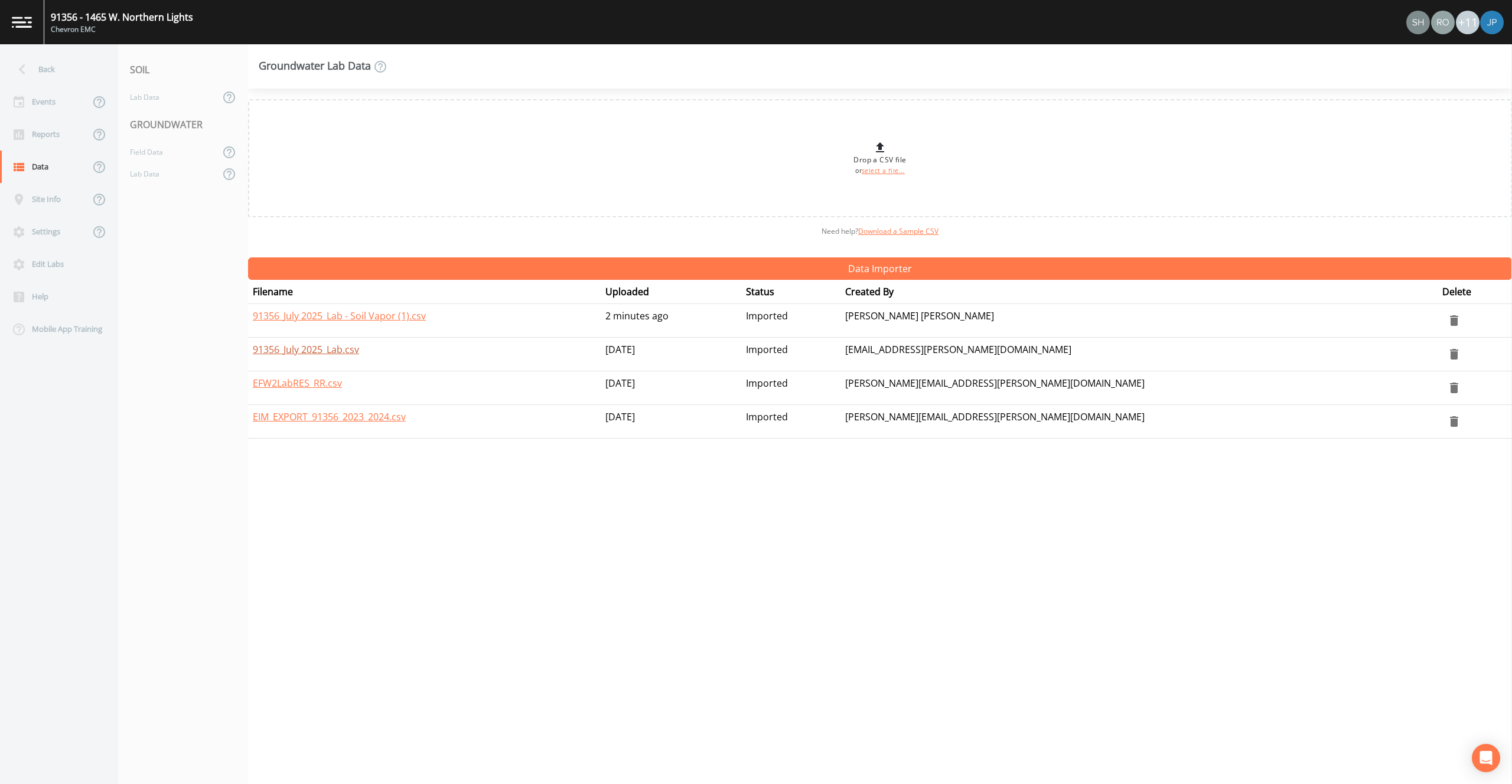
click at [328, 352] on link "91356_July 2025_Lab.csv" at bounding box center [306, 349] width 107 height 13
